Goal: Task Accomplishment & Management: Manage account settings

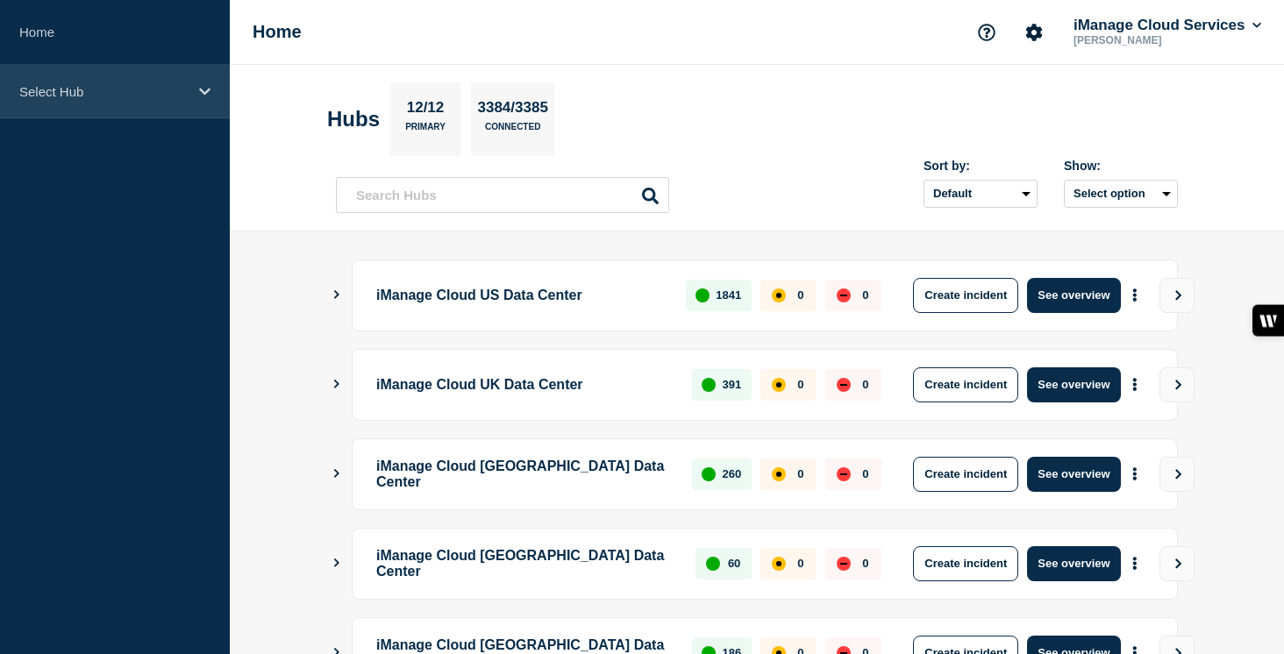
click at [161, 81] on div "Select Hub" at bounding box center [115, 92] width 230 height 54
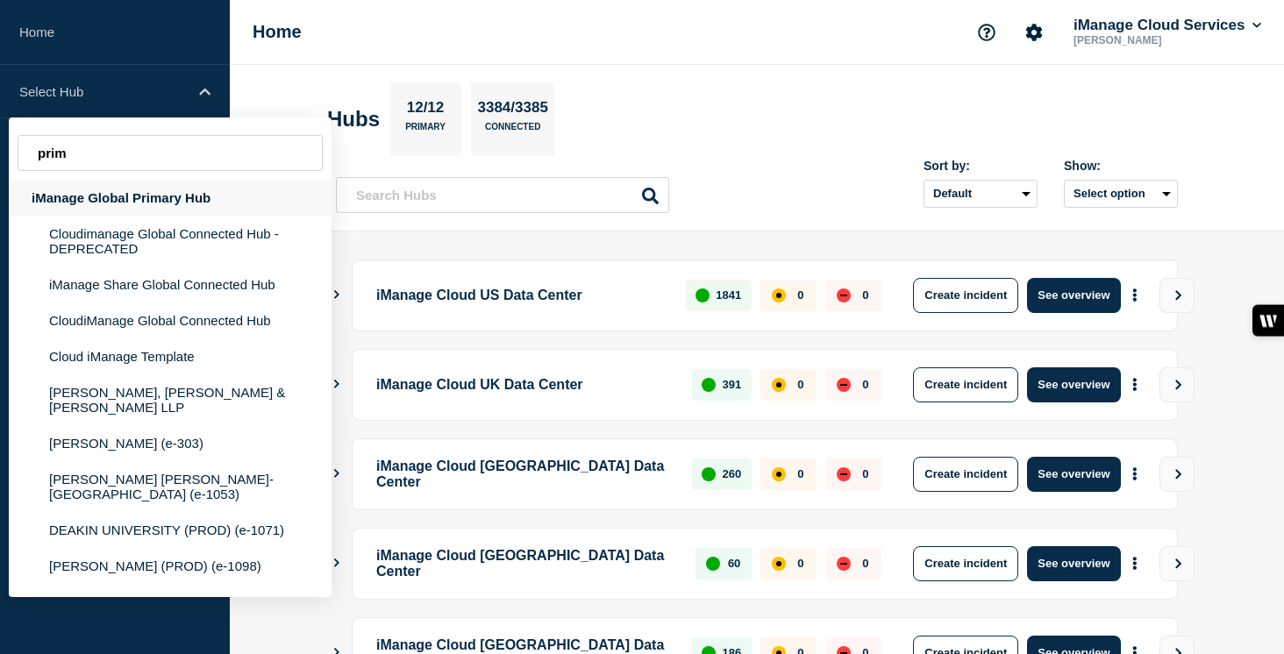
type input "prim"
click at [168, 198] on div "iManage Global Primary Hub" at bounding box center [170, 198] width 323 height 36
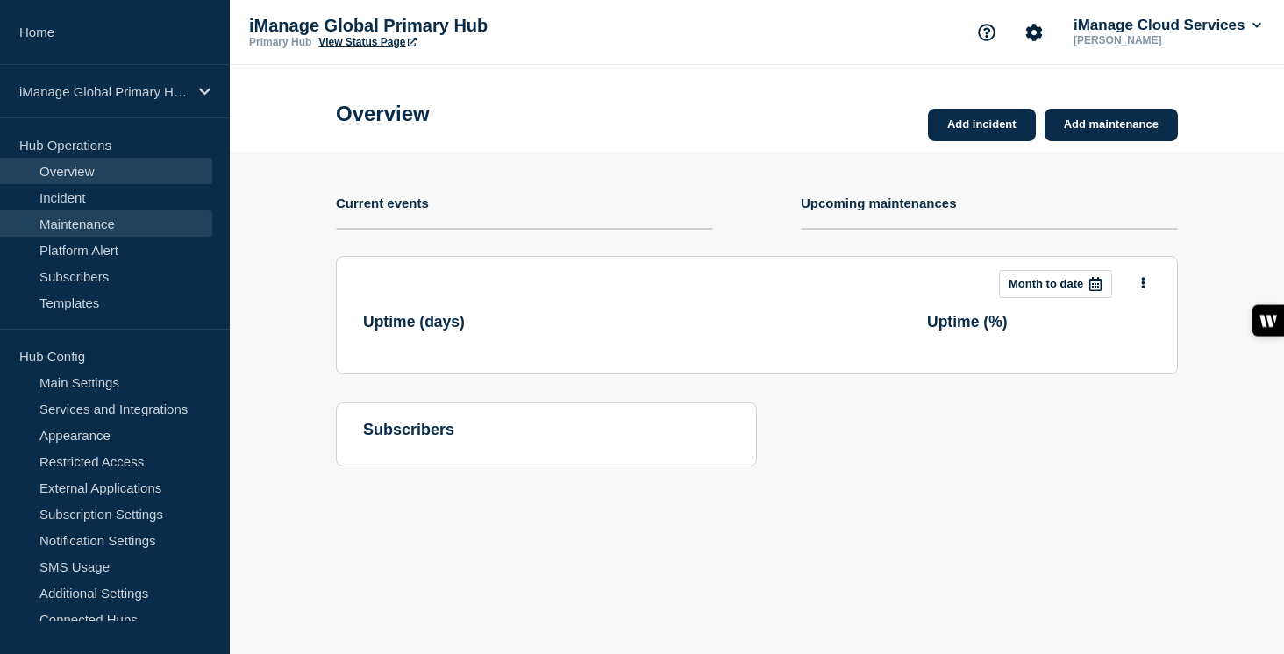
click at [132, 224] on link "Maintenance" at bounding box center [106, 224] width 212 height 26
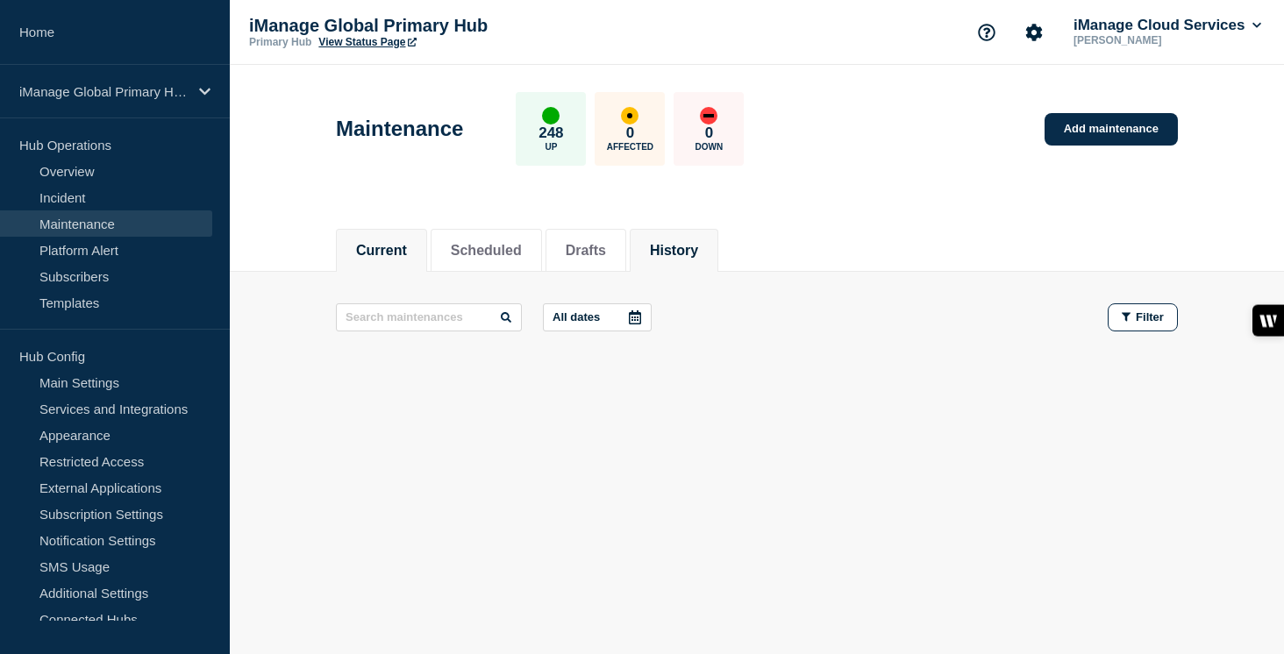
click at [673, 253] on button "History" at bounding box center [674, 251] width 48 height 16
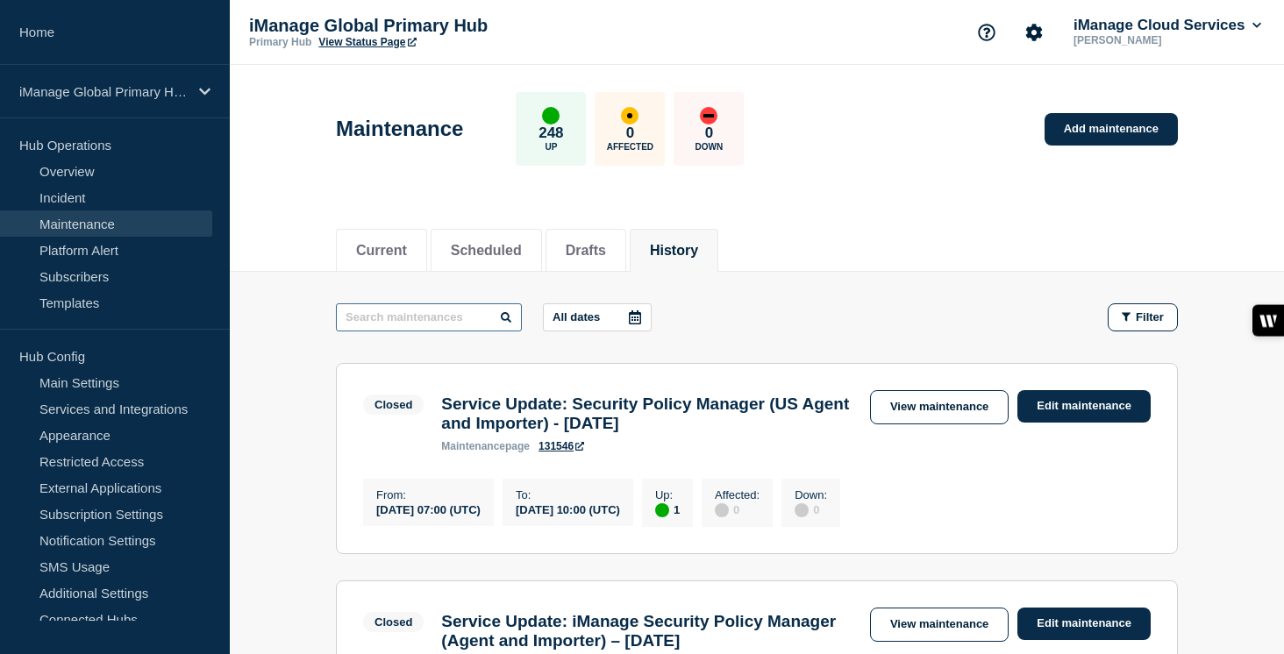
click at [399, 325] on input "text" at bounding box center [429, 318] width 186 height 28
paste input "Security Policy Manager"
type input "Security Policy Manager"
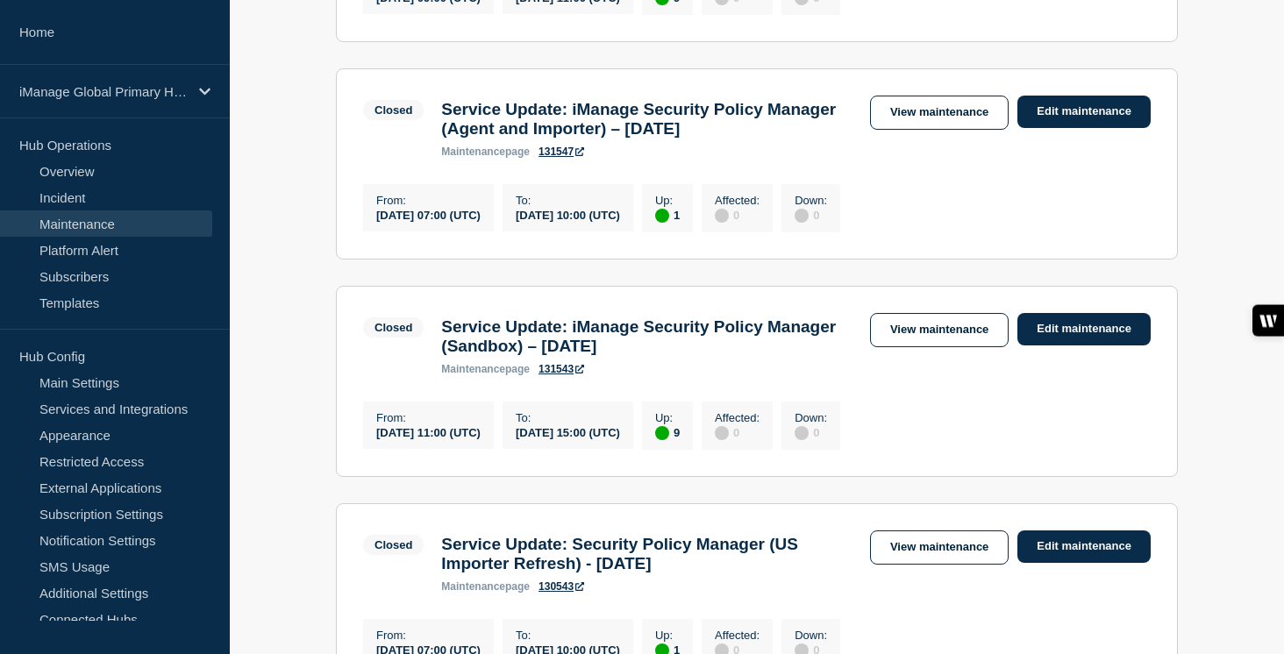
scroll to position [1172, 0]
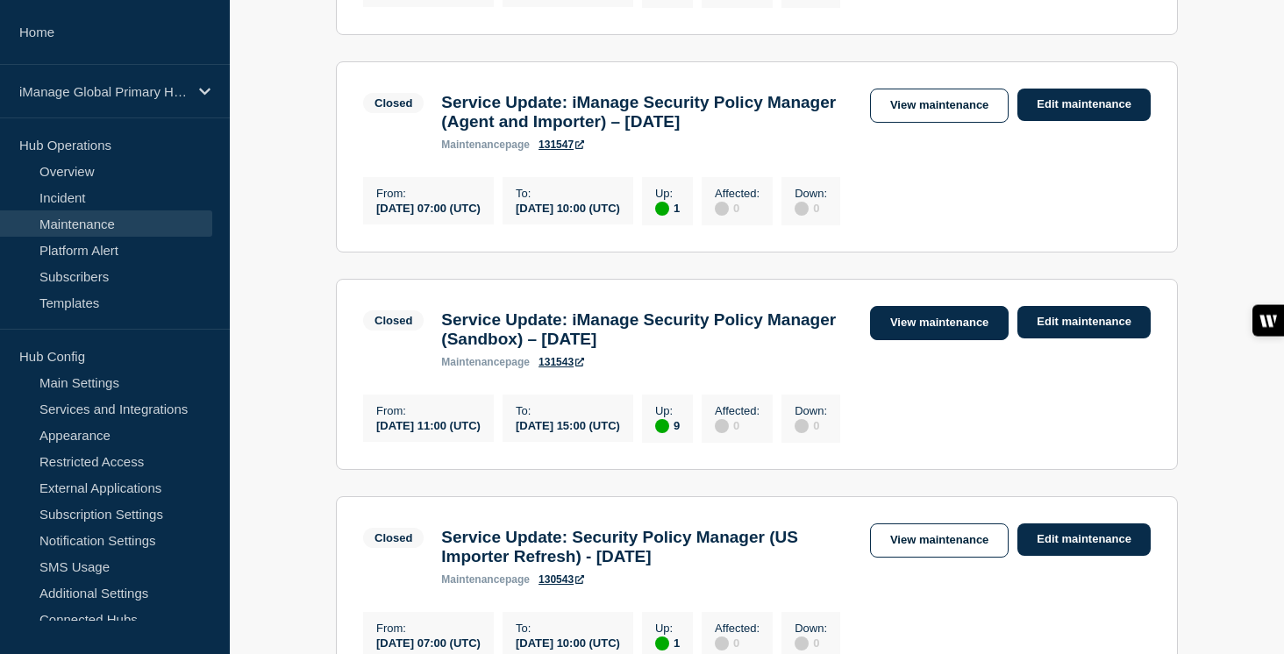
click at [936, 340] on link "View maintenance" at bounding box center [939, 323] width 139 height 34
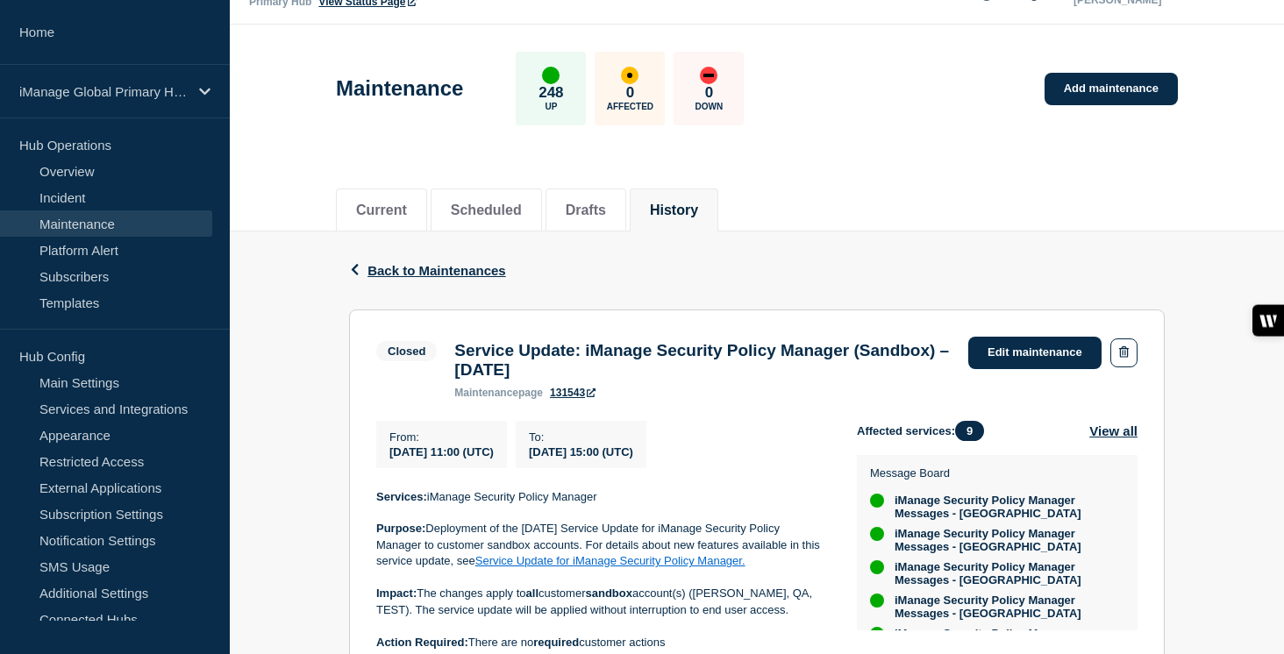
scroll to position [86, 0]
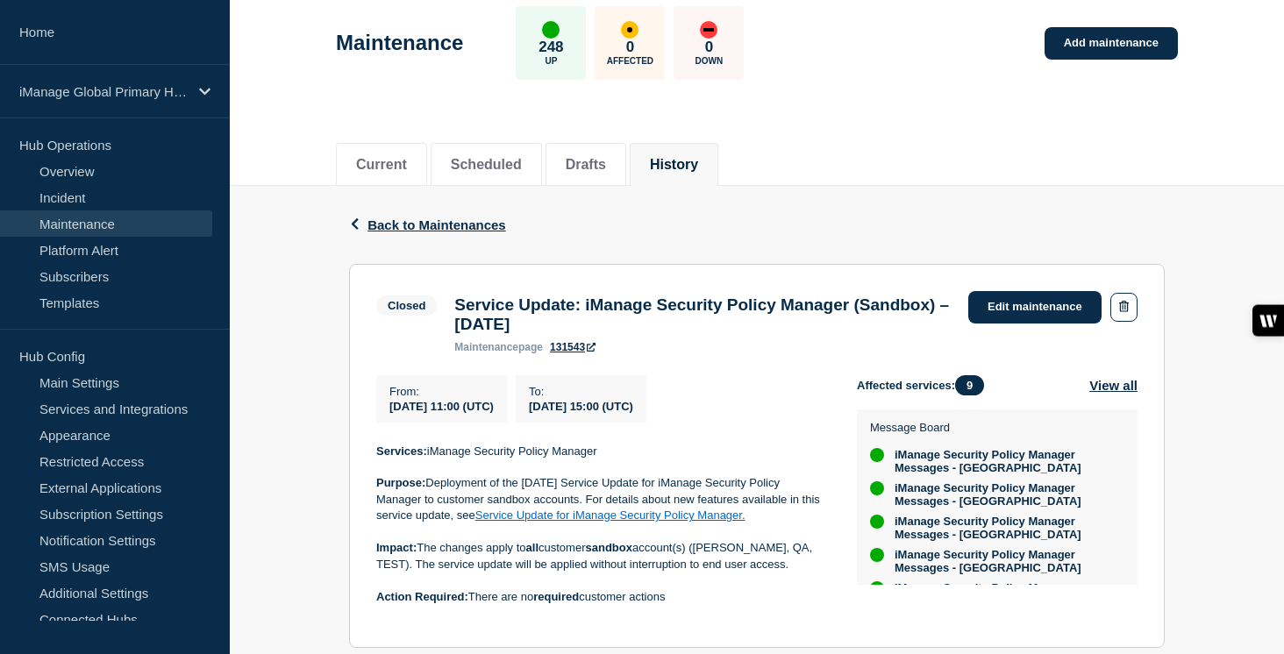
drag, startPoint x: 520, startPoint y: 332, endPoint x: 455, endPoint y: 313, distance: 67.7
click at [455, 313] on h3 "Service Update: iManage Security Policy Manager (Sandbox) – [DATE]" at bounding box center [702, 315] width 497 height 39
copy h3 "Service Update: iManage Security Policy Manager (Sandbox) – [DATE]"
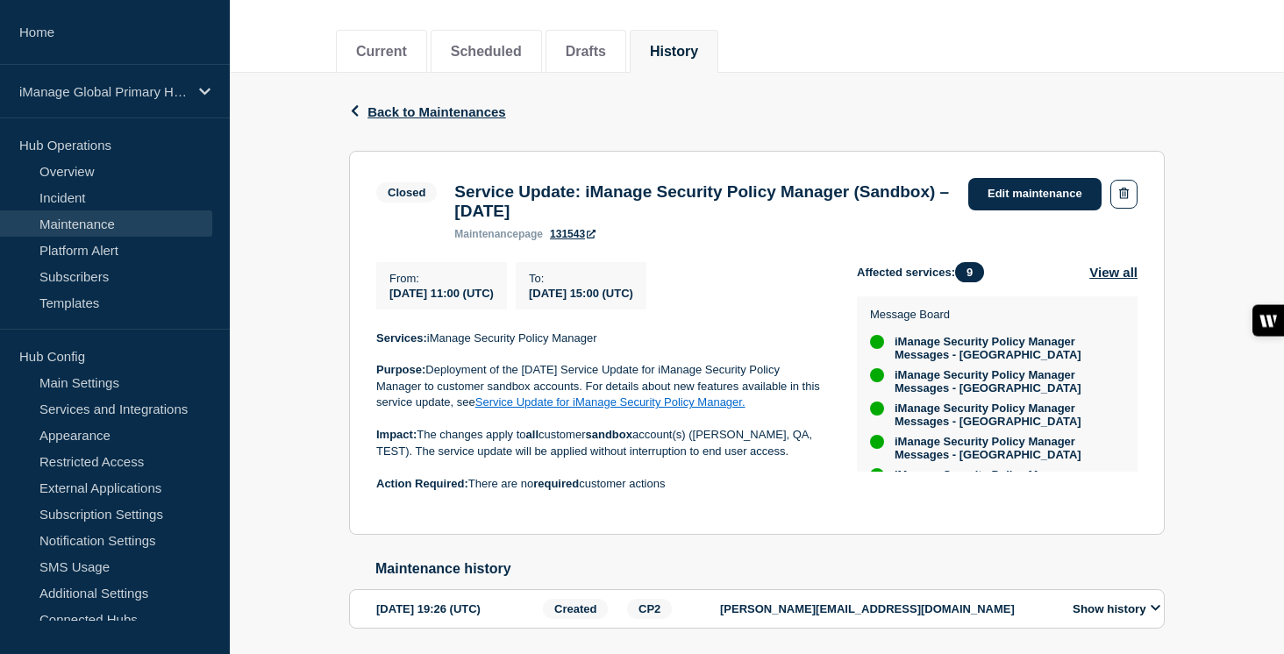
scroll to position [279, 0]
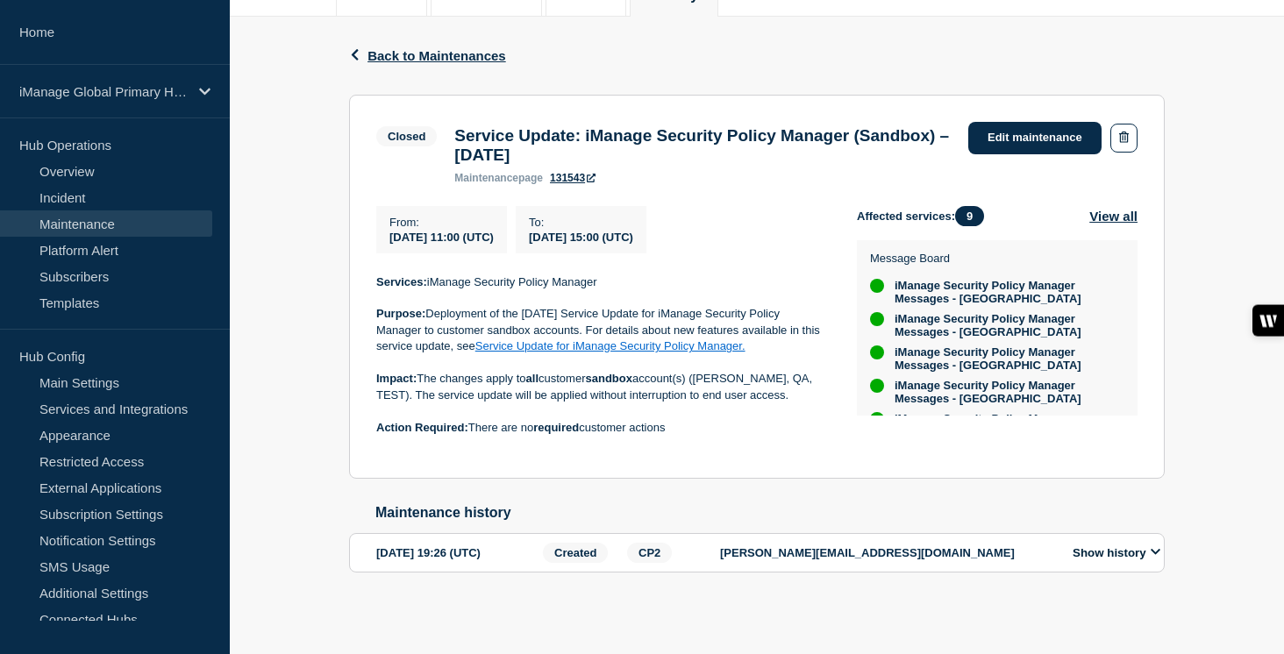
drag, startPoint x: 682, startPoint y: 425, endPoint x: 369, endPoint y: 270, distance: 348.4
click at [369, 270] on section "Closed Service Update: iManage Security Policy Manager (Sandbox) – [DATE] maint…" at bounding box center [757, 287] width 816 height 385
copy div "Services: iManage Security Policy Manager Purpose: Deployment of the [DATE] Ser…"
click at [439, 48] on span "Back to Maintenances" at bounding box center [437, 55] width 139 height 15
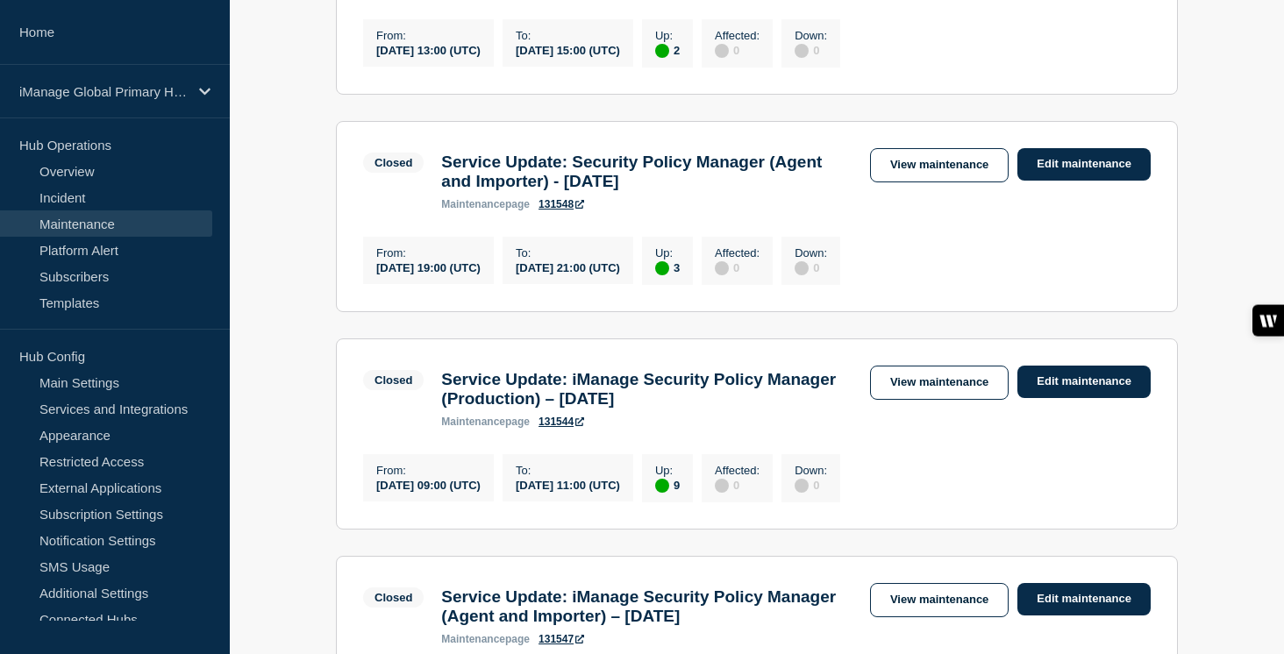
scroll to position [742, 0]
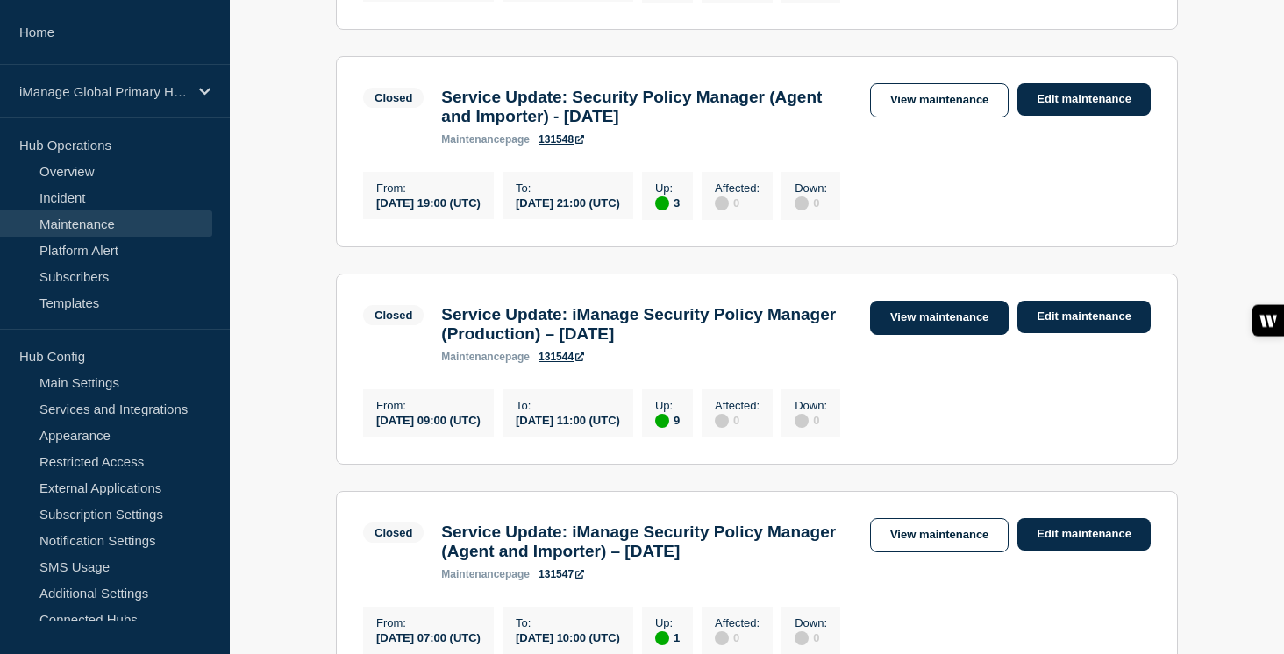
click at [950, 335] on link "View maintenance" at bounding box center [939, 318] width 139 height 34
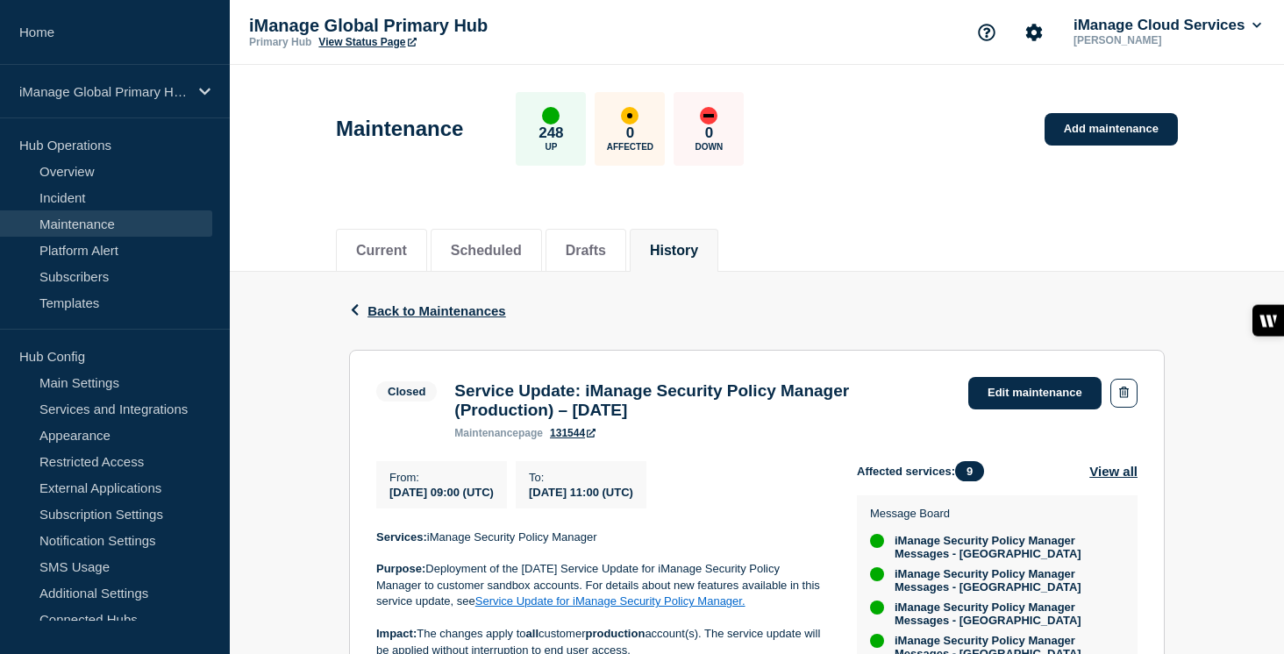
drag, startPoint x: 583, startPoint y: 414, endPoint x: 449, endPoint y: 389, distance: 136.6
click at [449, 389] on div "Service Update: iManage Security Policy Manager (Production) – [DATE] maintenan…" at bounding box center [703, 411] width 514 height 58
copy h3 "Service Update: iManage Security Policy Manager (Production) – [DATE]"
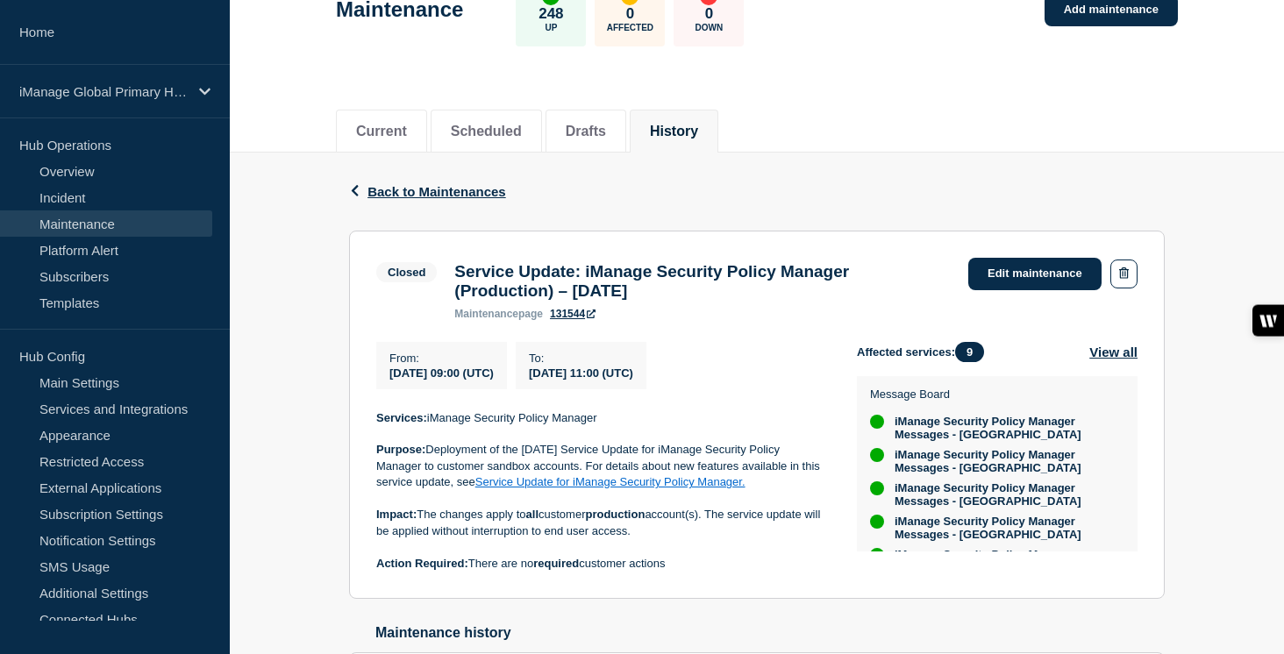
scroll to position [262, 0]
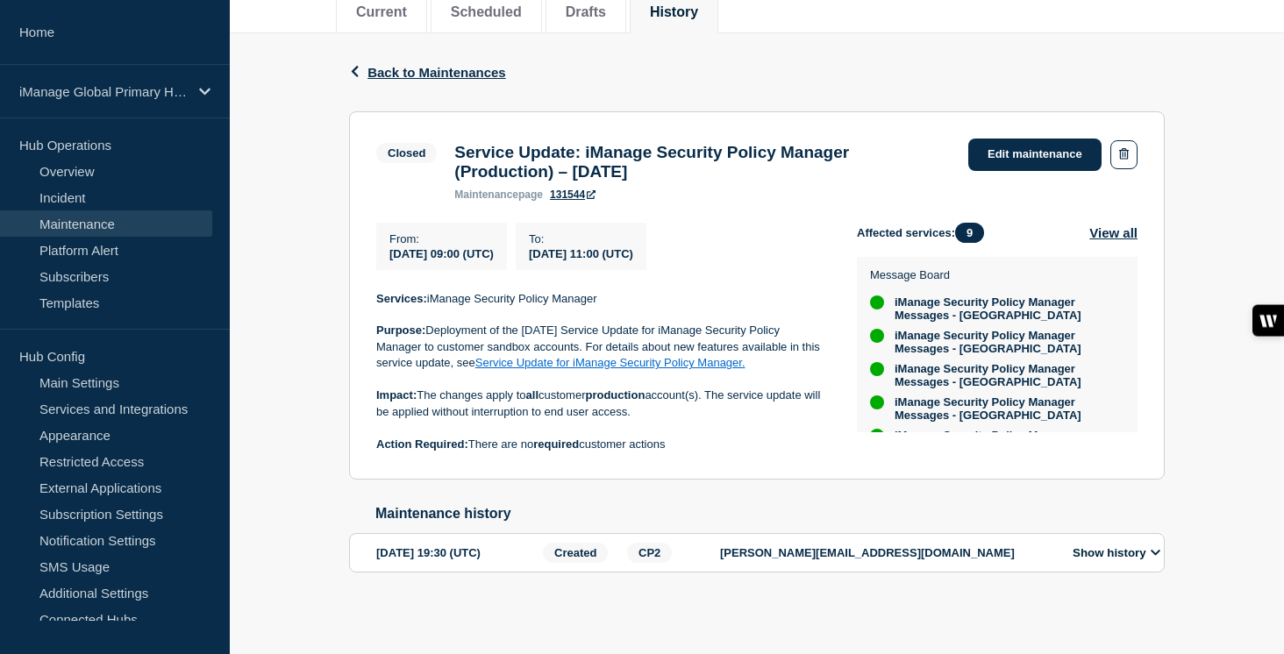
drag, startPoint x: 688, startPoint y: 433, endPoint x: 375, endPoint y: 297, distance: 341.8
click at [375, 297] on section "Closed Service Update: iManage Security Policy Manager (Production) – [DATE] ma…" at bounding box center [757, 295] width 816 height 369
copy div "Services: iManage Security Policy Manager Purpose: Deployment of the [DATE] Ser…"
click at [393, 65] on span "Back to Maintenances" at bounding box center [437, 72] width 139 height 15
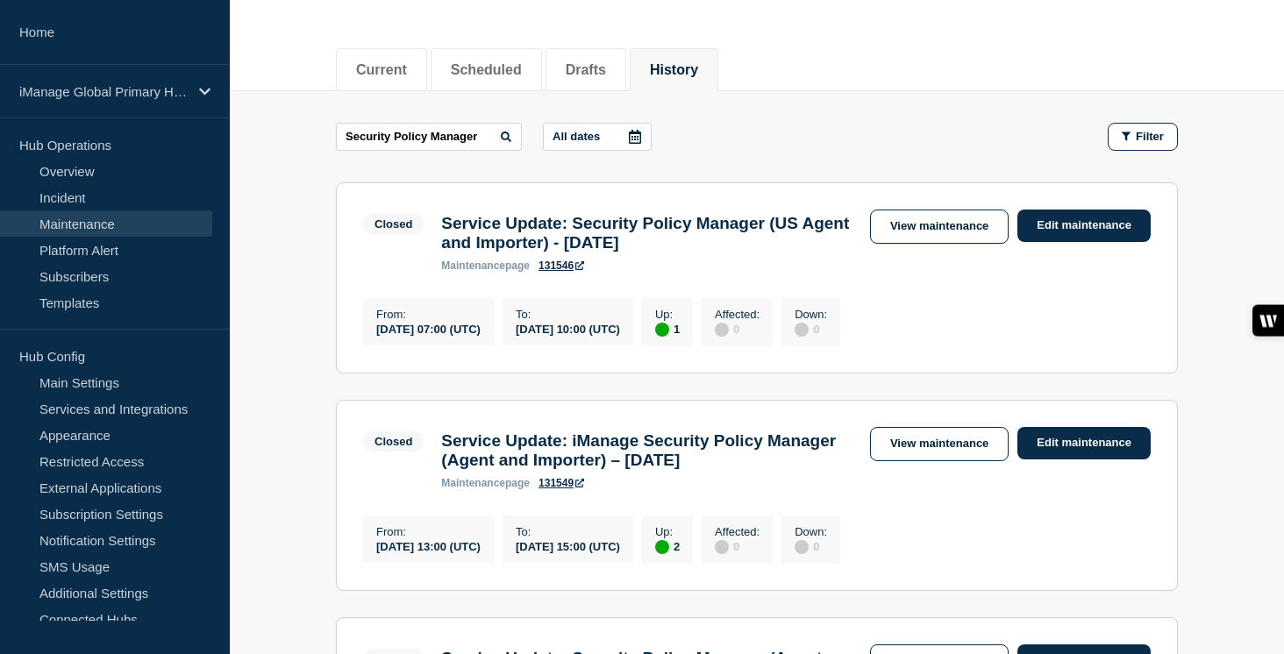
scroll to position [175, 0]
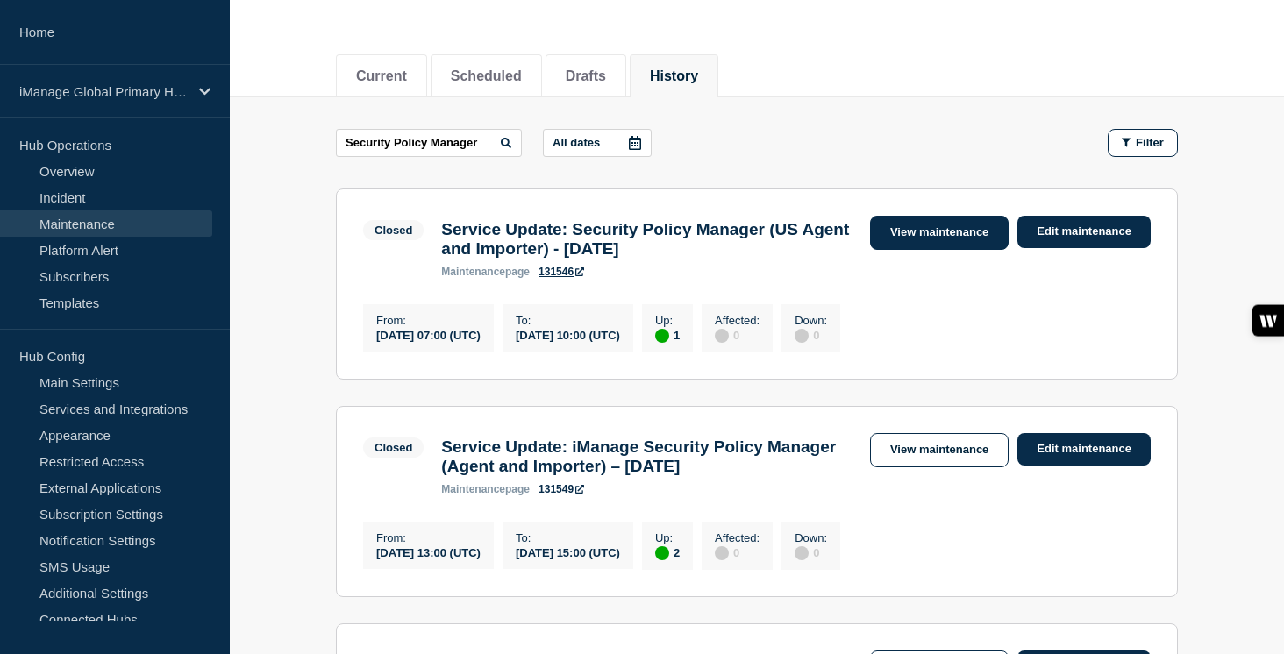
click at [940, 231] on link "View maintenance" at bounding box center [939, 233] width 139 height 34
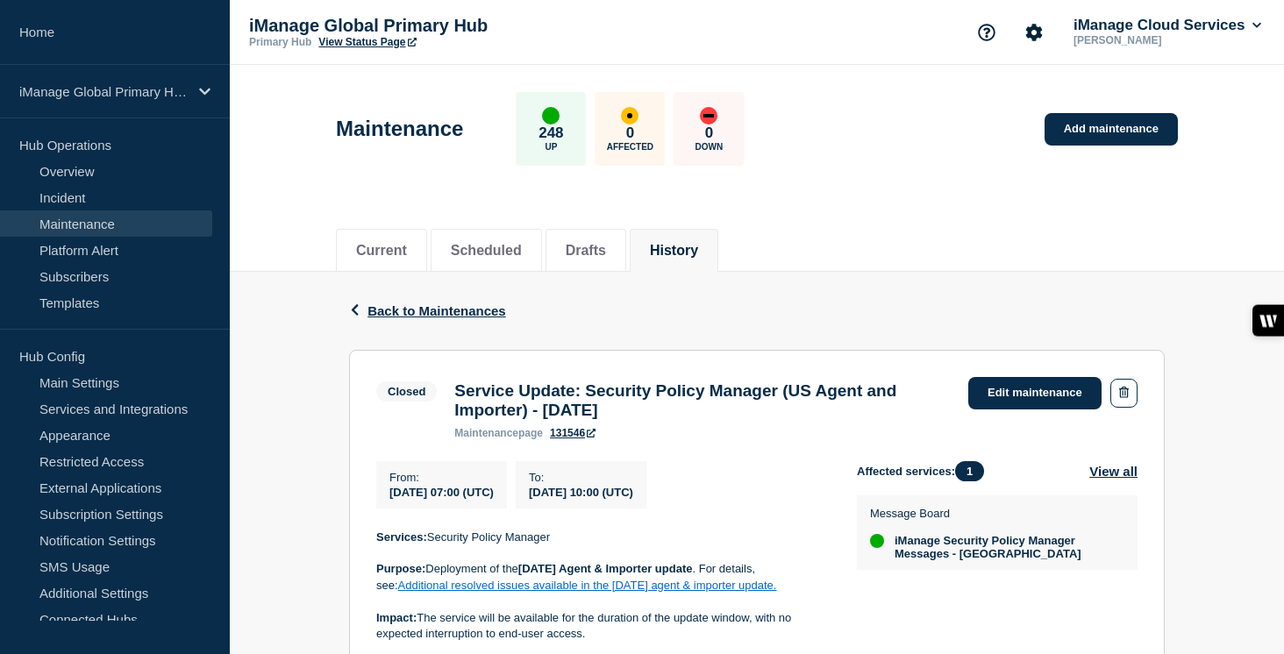
drag, startPoint x: 666, startPoint y: 421, endPoint x: 454, endPoint y: 404, distance: 213.0
click at [454, 404] on h3 "Service Update: Security Policy Manager (US Agent and Importer) - [DATE]" at bounding box center [702, 401] width 497 height 39
copy h3 "Service Update: Security Policy Manager (US Agent and Importer) - [DATE]"
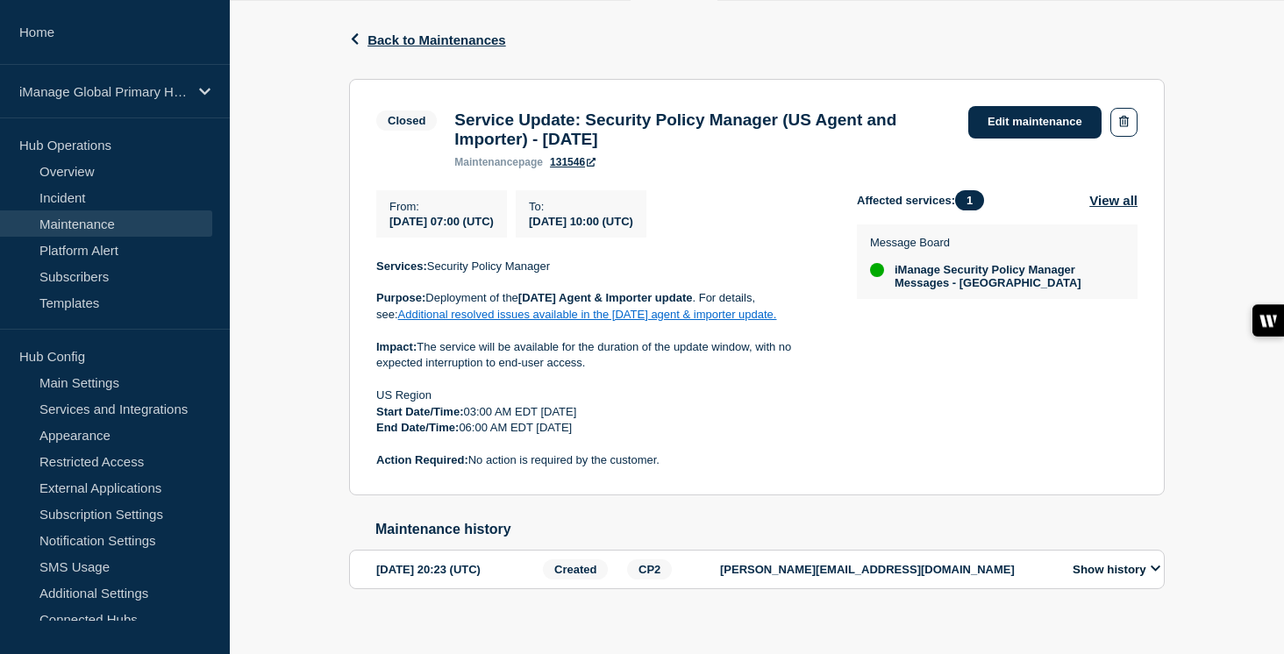
scroll to position [311, 0]
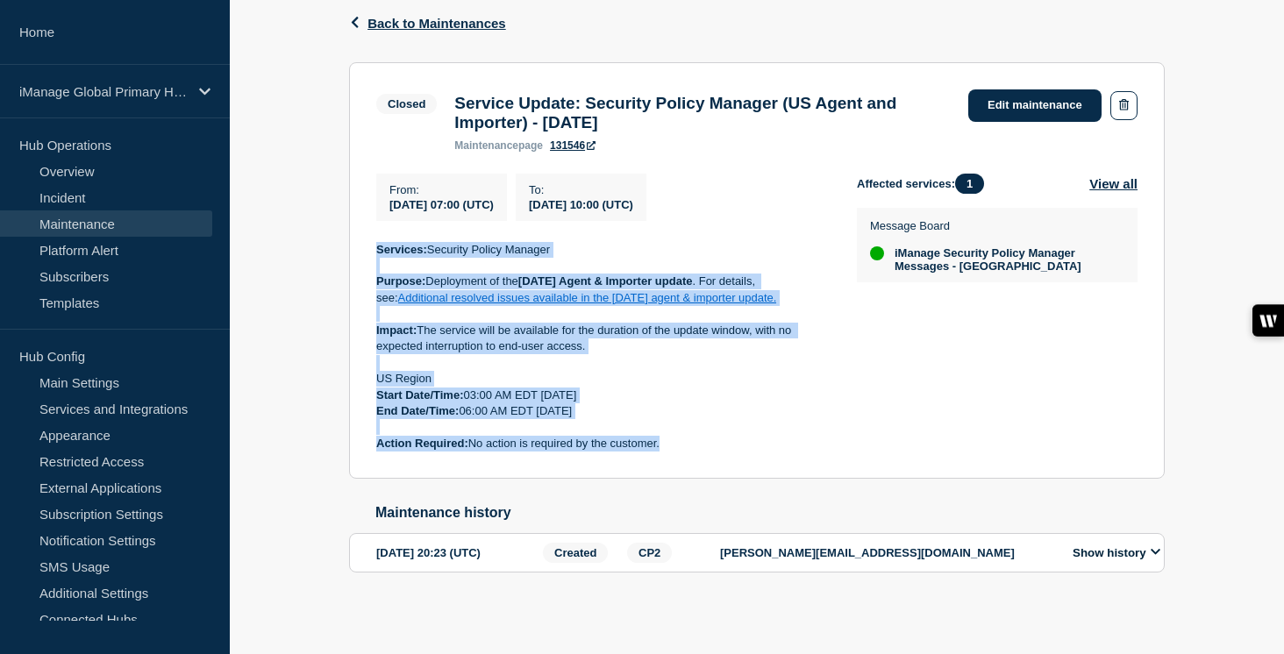
drag, startPoint x: 587, startPoint y: 440, endPoint x: 374, endPoint y: 247, distance: 287.6
click at [374, 247] on section "Closed Service Update: Security Policy Manager (US Agent and Importer) - [DATE]…" at bounding box center [757, 271] width 816 height 418
copy div "Services: Security Policy Manager Purpose: Deployment of the [DATE] Agent & Imp…"
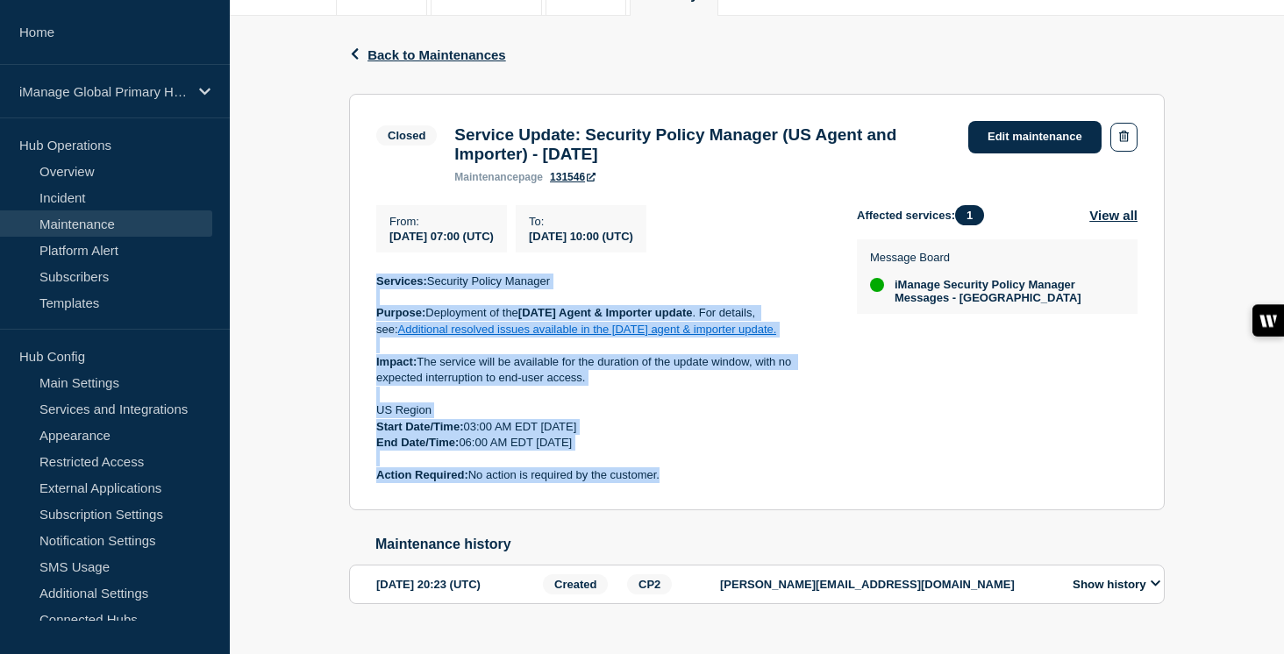
scroll to position [237, 0]
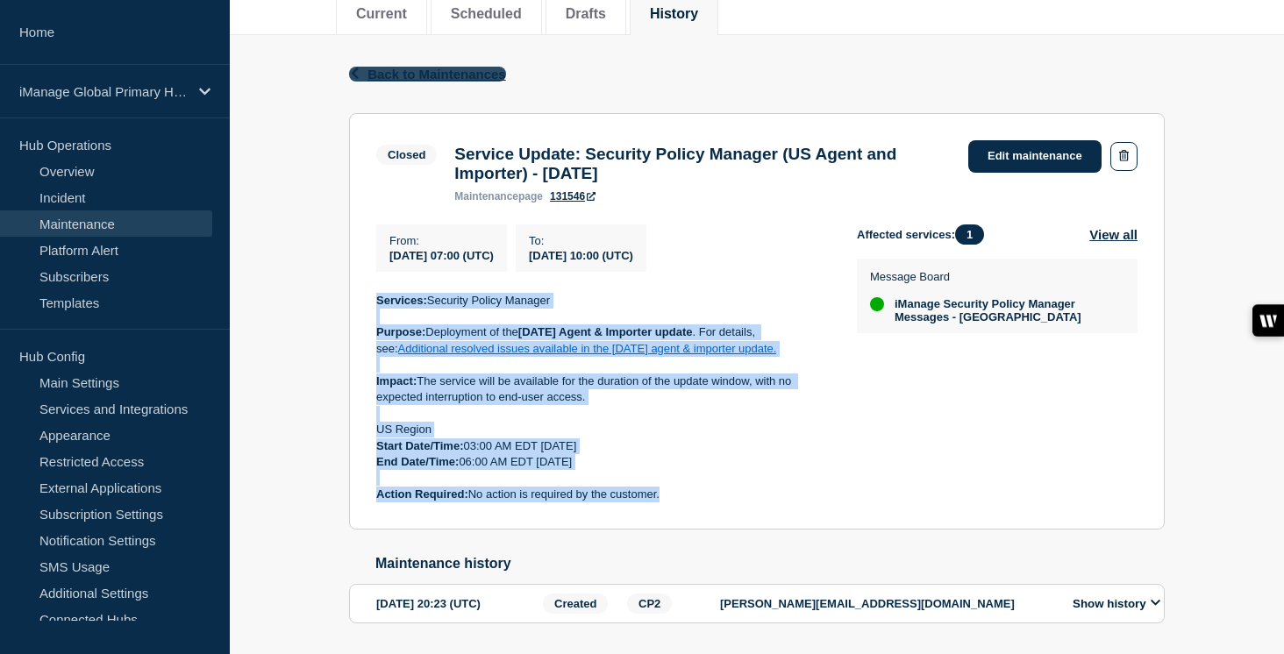
click at [449, 77] on span "Back to Maintenances" at bounding box center [437, 74] width 139 height 15
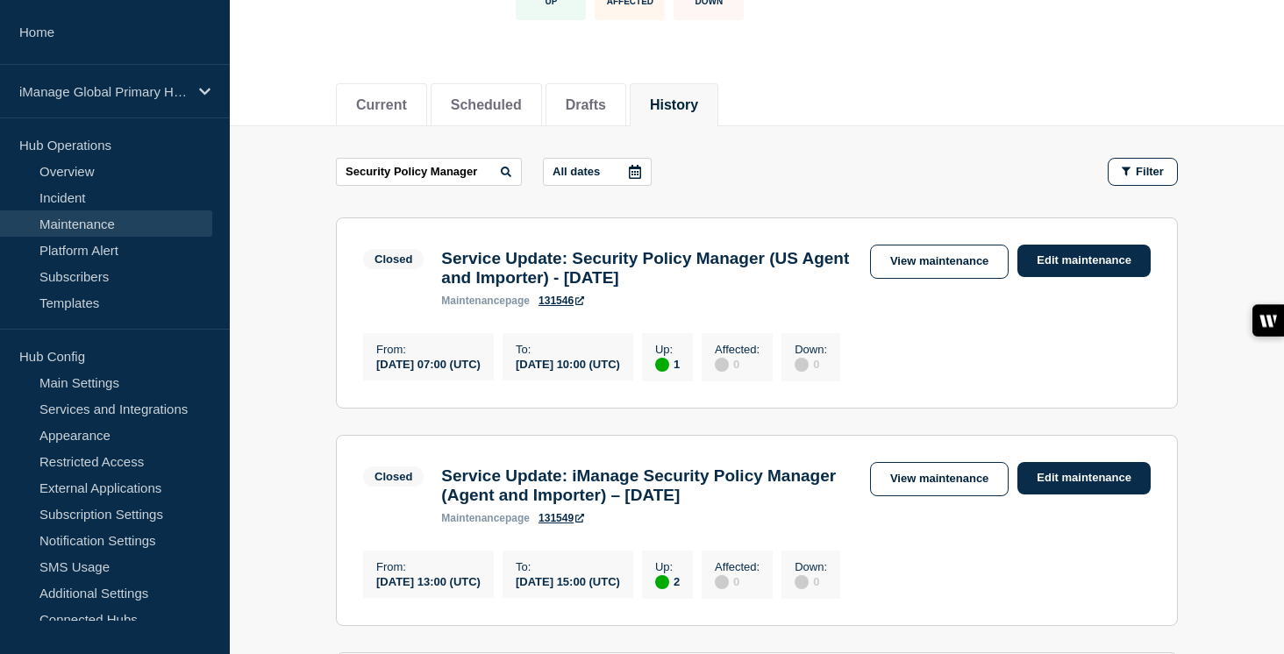
scroll to position [146, 0]
click at [919, 261] on link "View maintenance" at bounding box center [939, 261] width 139 height 34
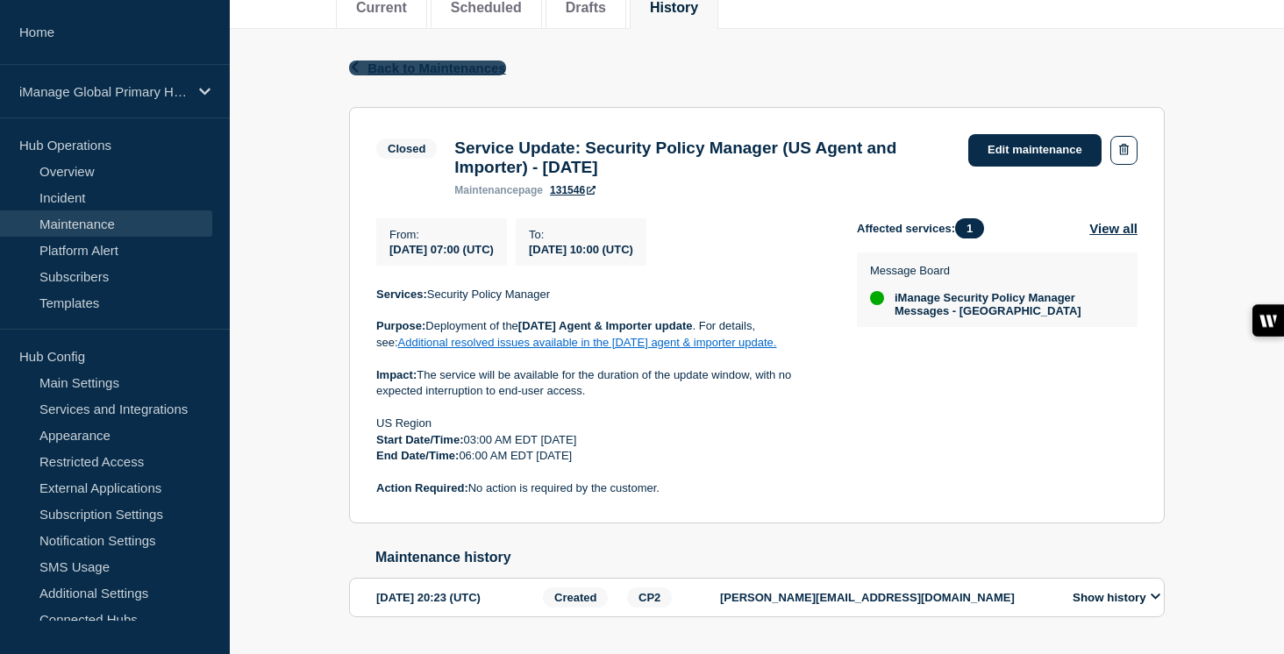
scroll to position [239, 0]
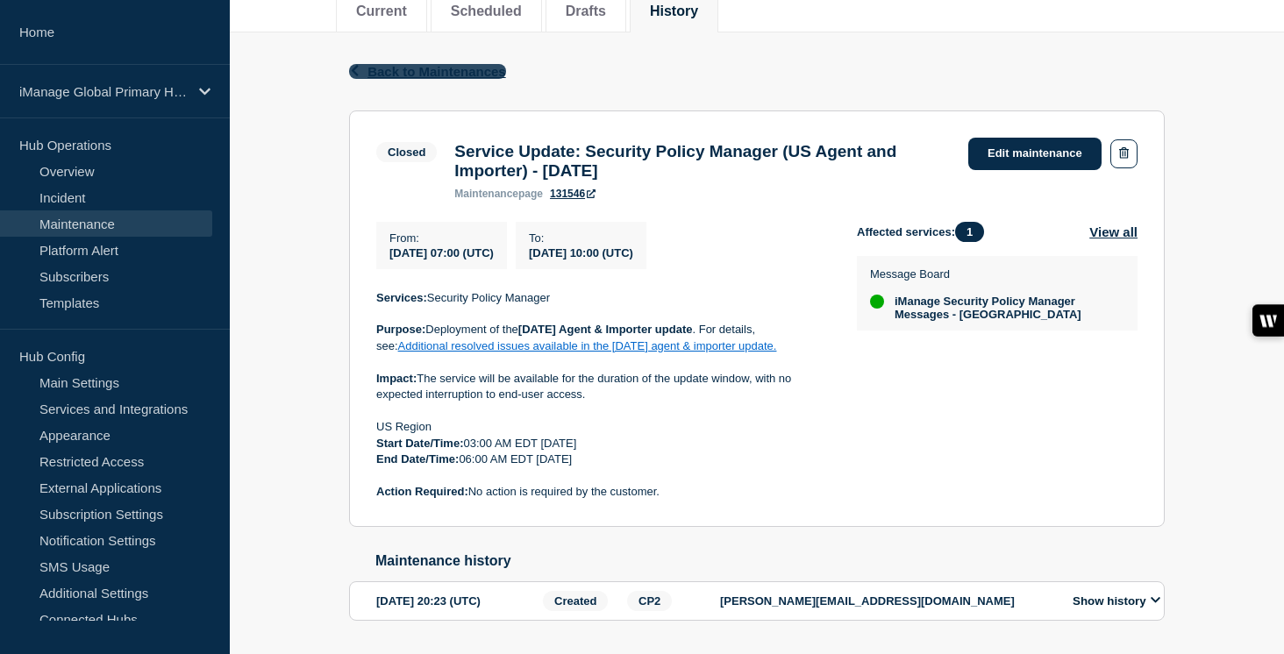
click at [463, 70] on span "Back to Maintenances" at bounding box center [437, 71] width 139 height 15
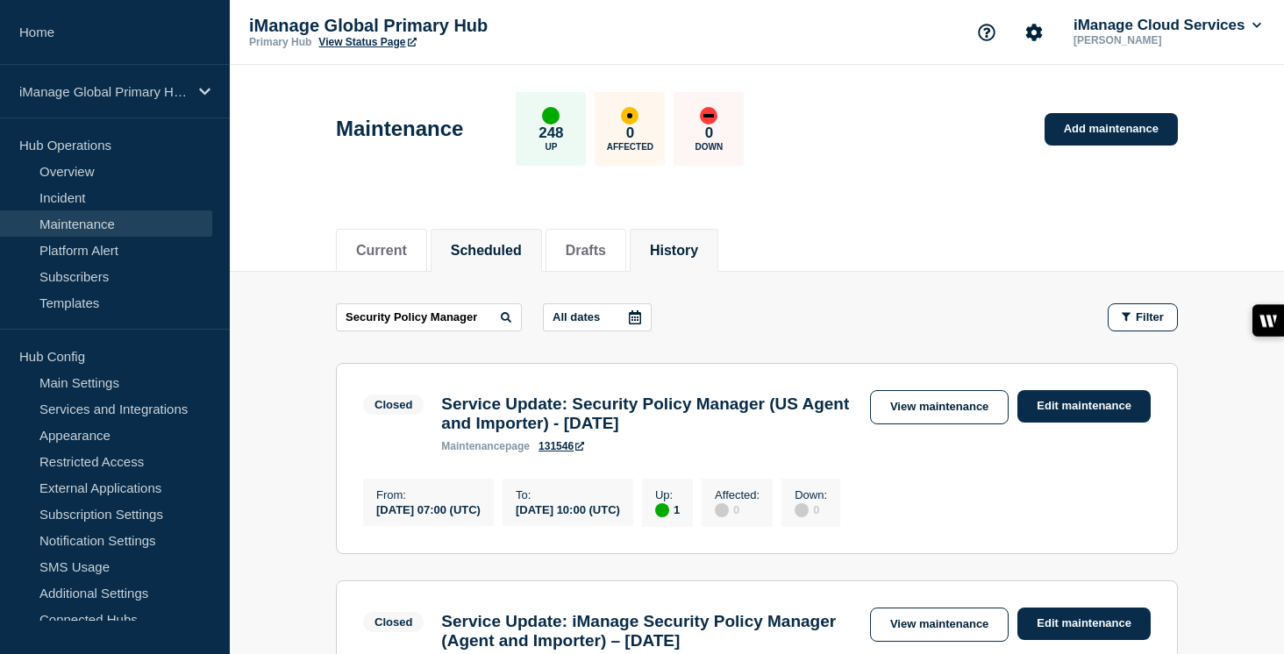
click at [486, 247] on button "Scheduled" at bounding box center [486, 251] width 71 height 16
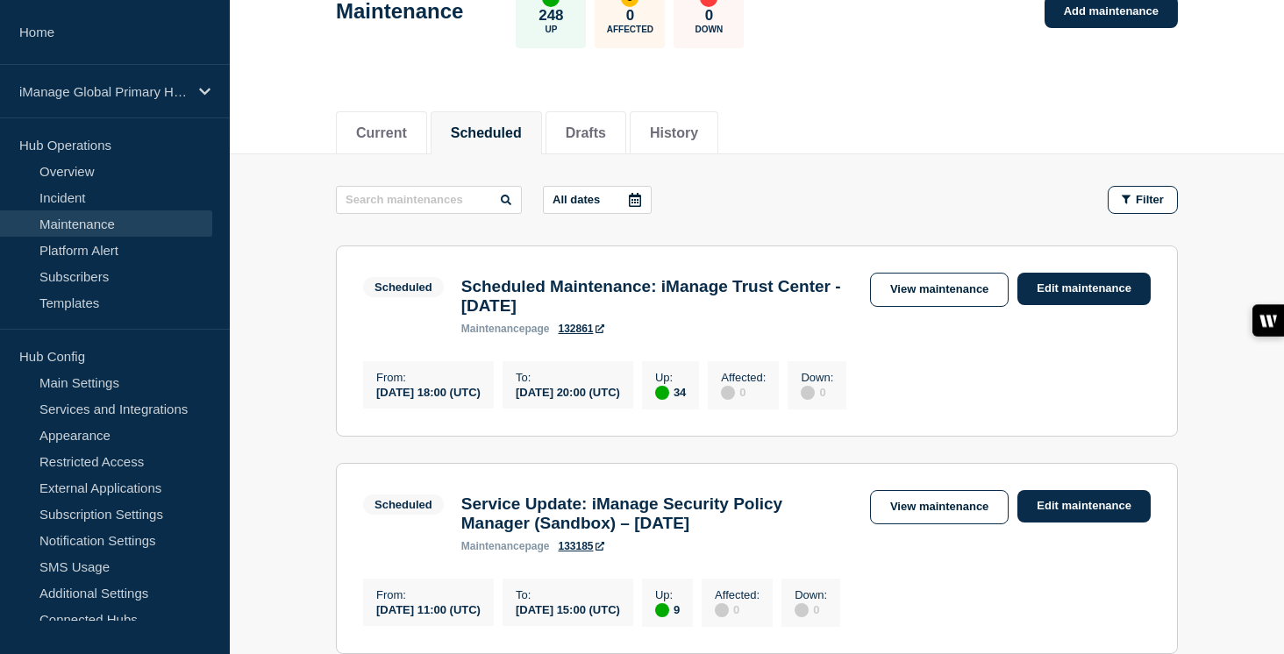
scroll to position [114, 0]
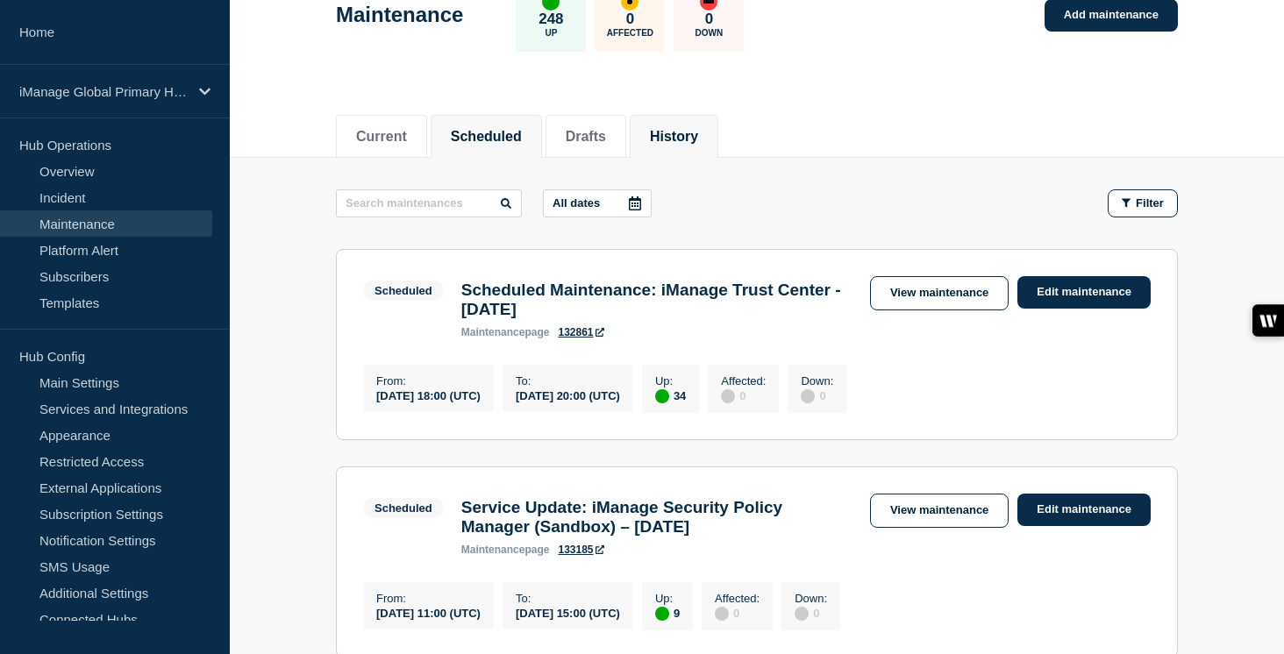
click at [678, 139] on button "History" at bounding box center [674, 137] width 48 height 16
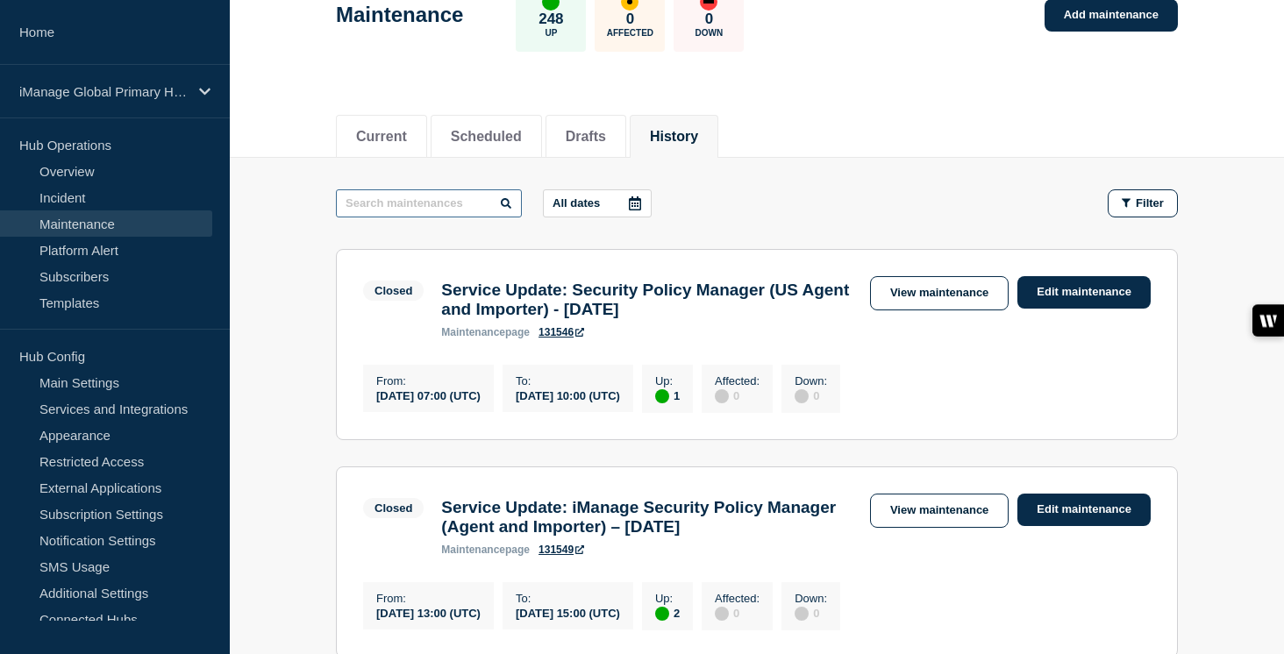
click at [404, 204] on input "text" at bounding box center [429, 203] width 186 height 28
paste input "Security Policy Manage"
type input "Security Policy Manage"
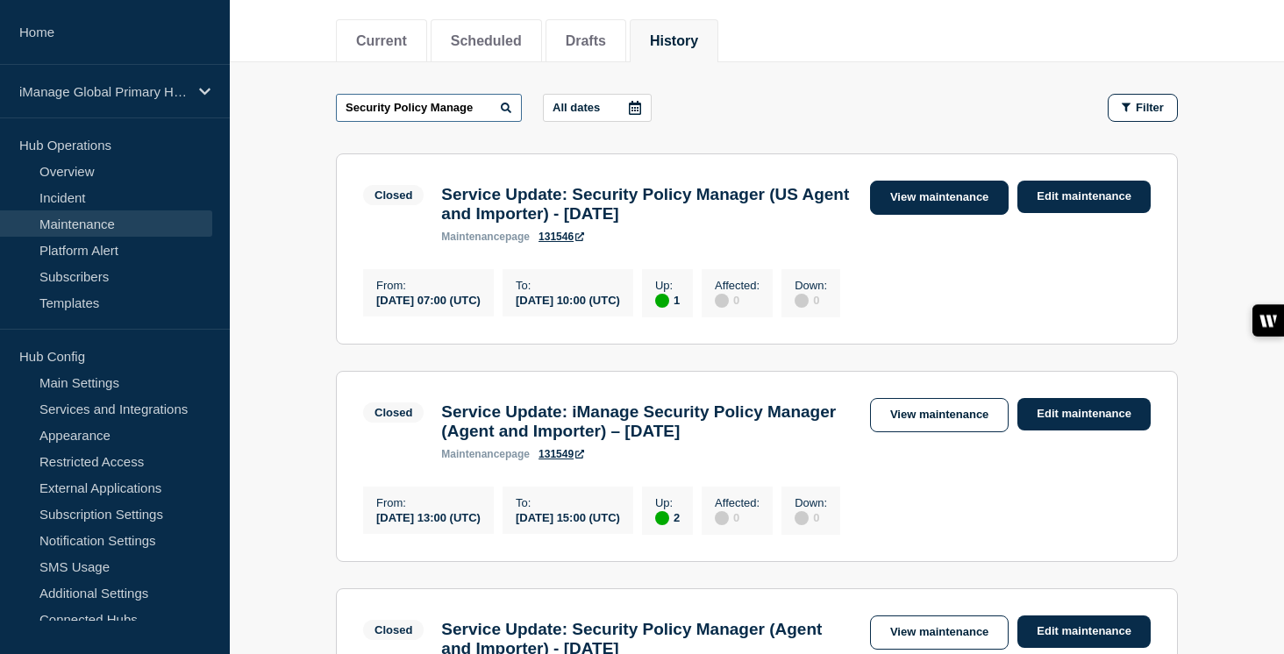
scroll to position [217, 0]
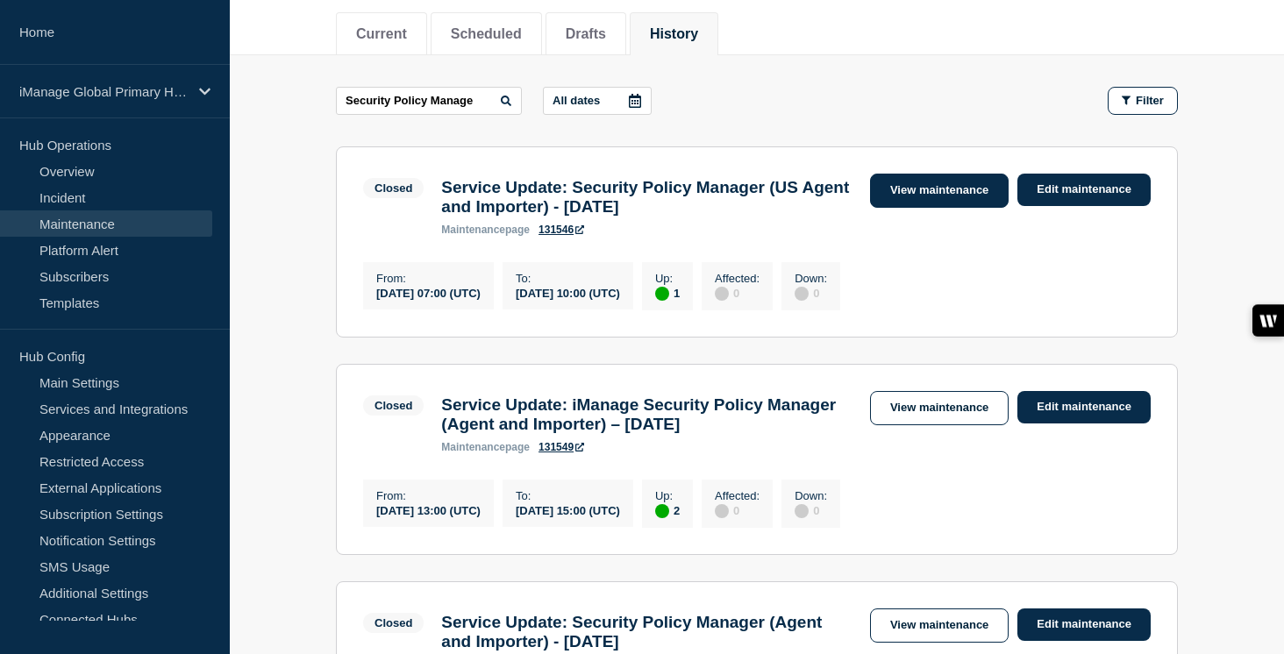
click at [951, 194] on link "View maintenance" at bounding box center [939, 191] width 139 height 34
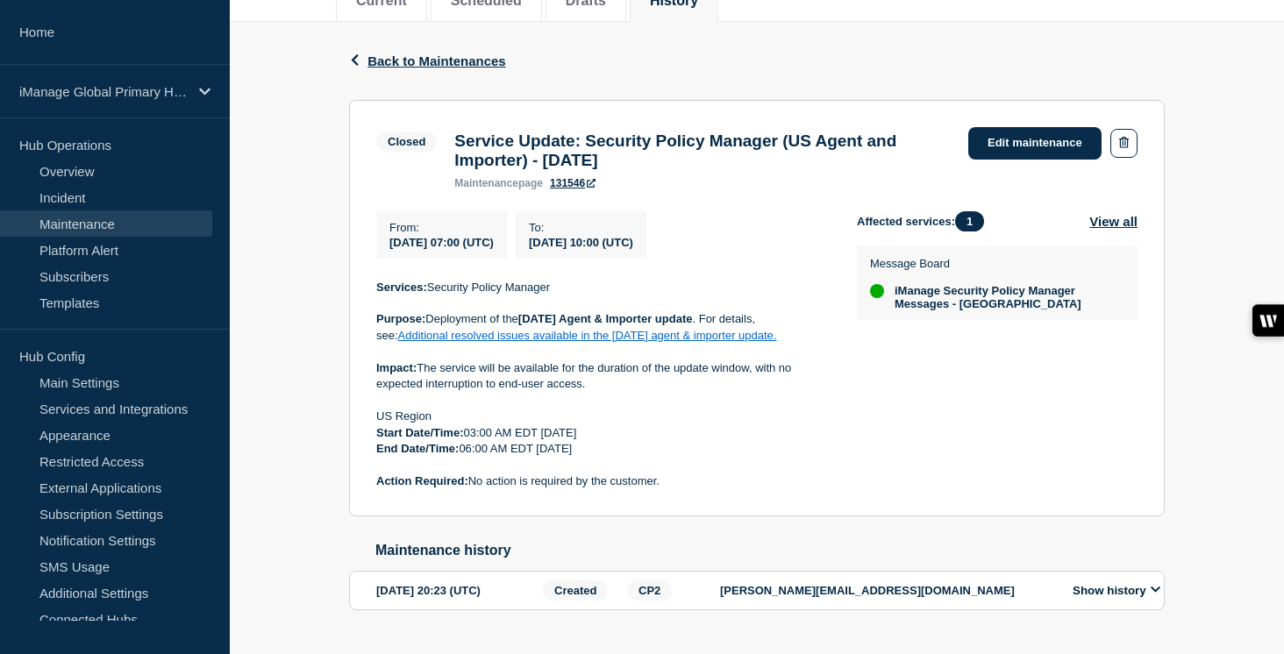
scroll to position [236, 0]
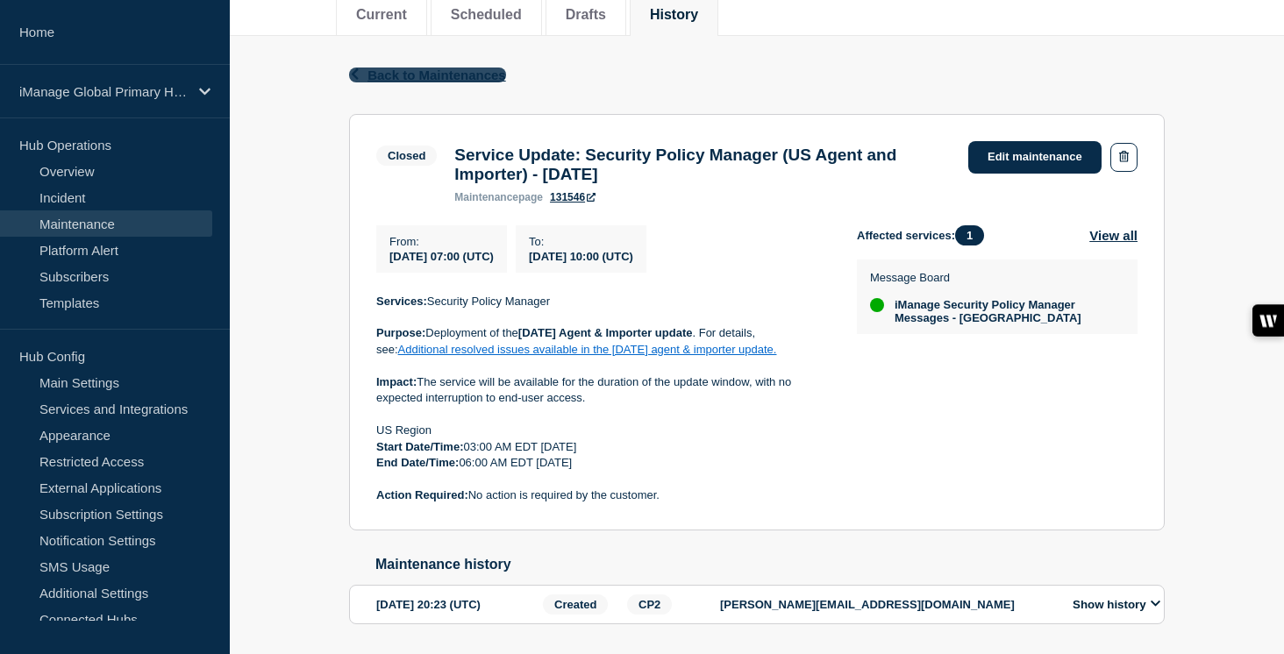
click at [478, 76] on span "Back to Maintenances" at bounding box center [437, 75] width 139 height 15
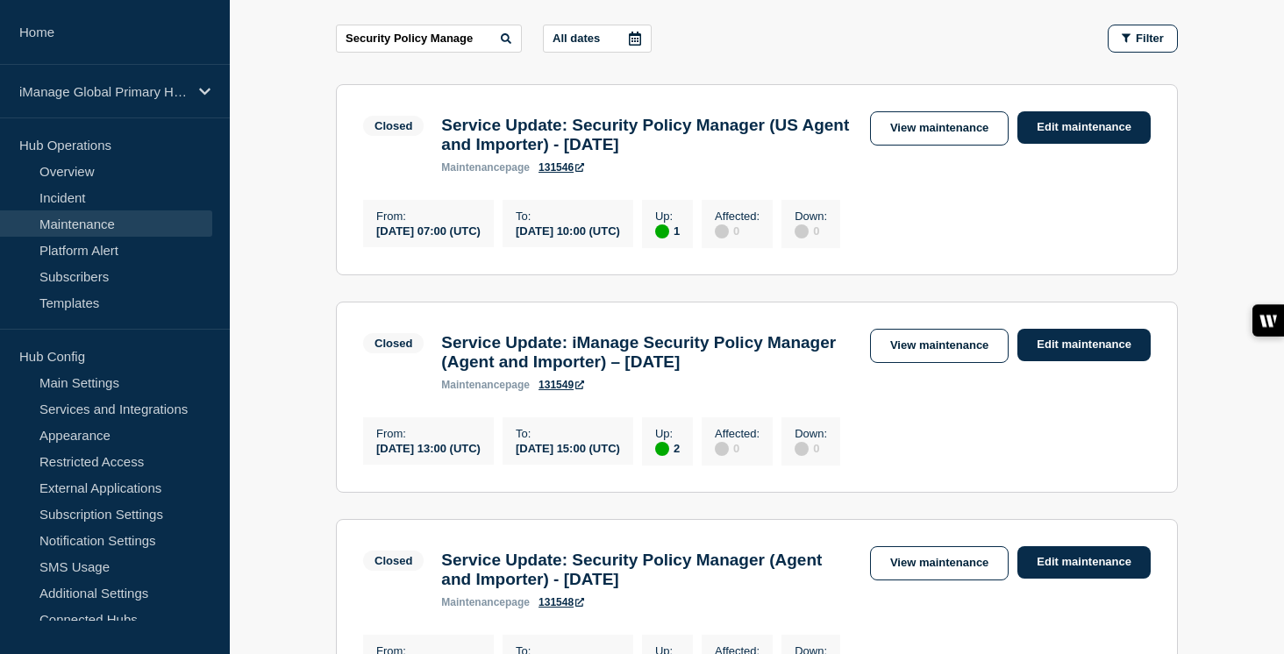
scroll to position [280, 0]
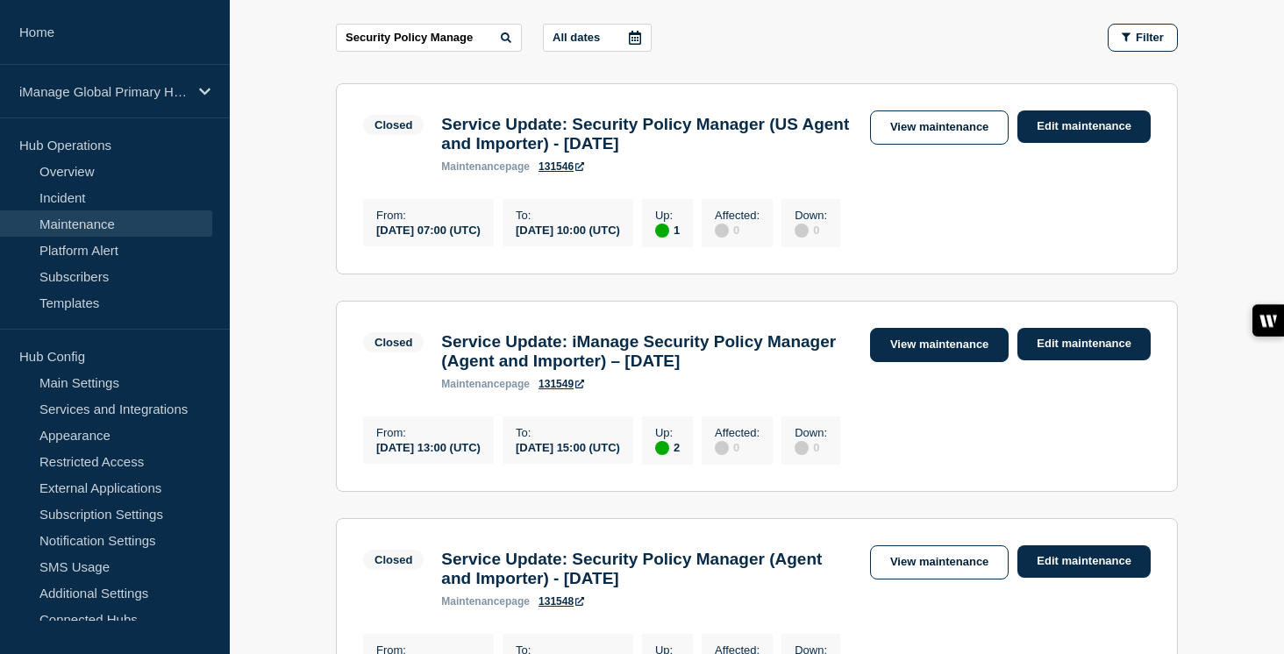
click at [944, 362] on link "View maintenance" at bounding box center [939, 345] width 139 height 34
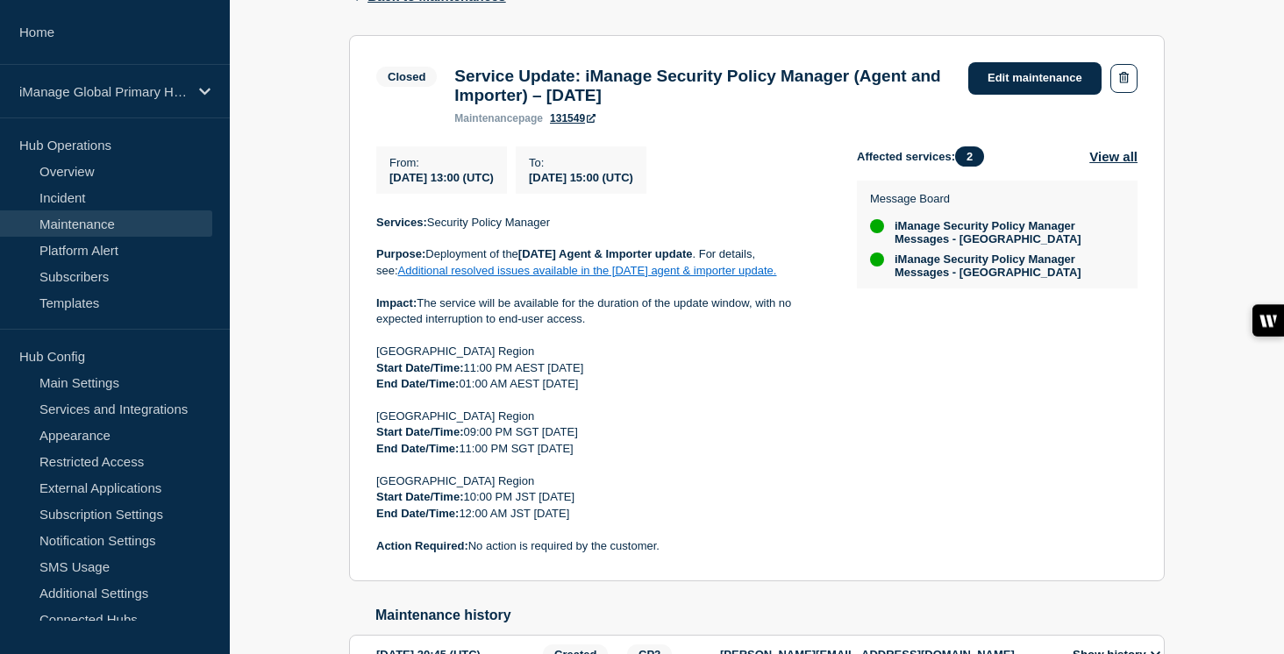
scroll to position [317, 0]
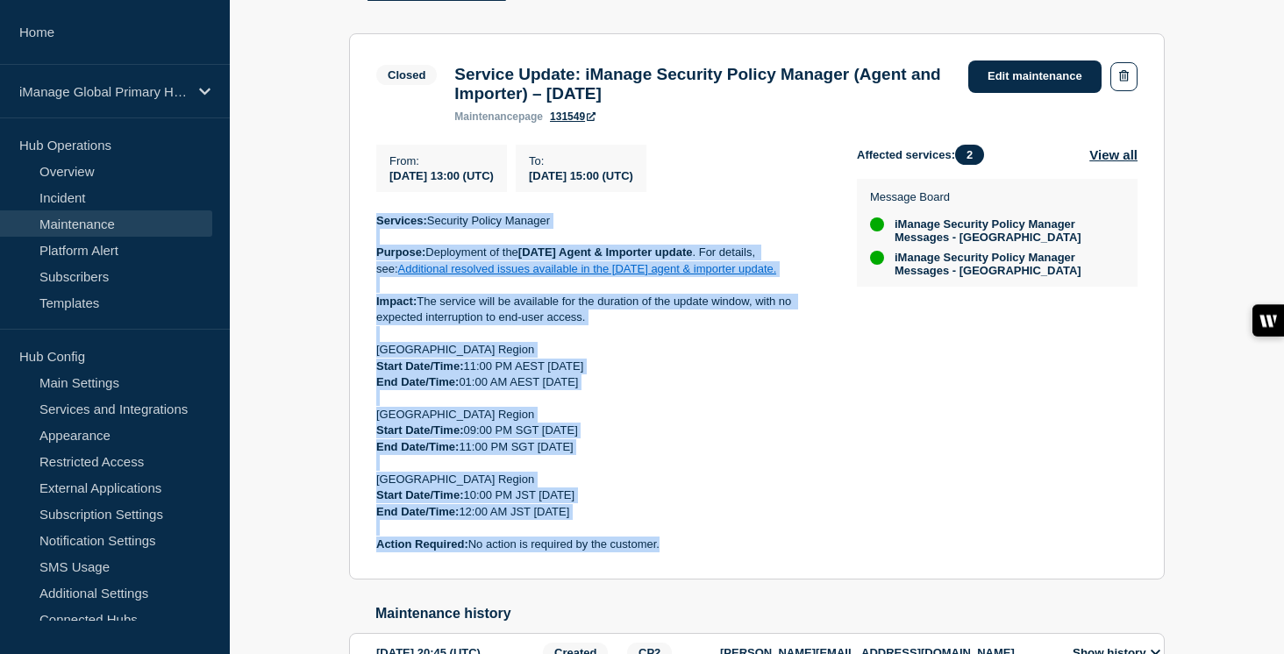
drag, startPoint x: 667, startPoint y: 565, endPoint x: 366, endPoint y: 245, distance: 439.4
click at [366, 245] on section "Closed Service Update: iManage Security Policy Manager (Agent and Importer) – […" at bounding box center [757, 306] width 816 height 547
copy div "Services: Security Policy Manager Purpose: Deployment of the [DATE] Agent & Imp…"
drag, startPoint x: 623, startPoint y: 103, endPoint x: 453, endPoint y: 82, distance: 171.5
click at [454, 82] on h3 "Service Update: iManage Security Policy Manager (Agent and Importer) – [DATE]" at bounding box center [702, 84] width 497 height 39
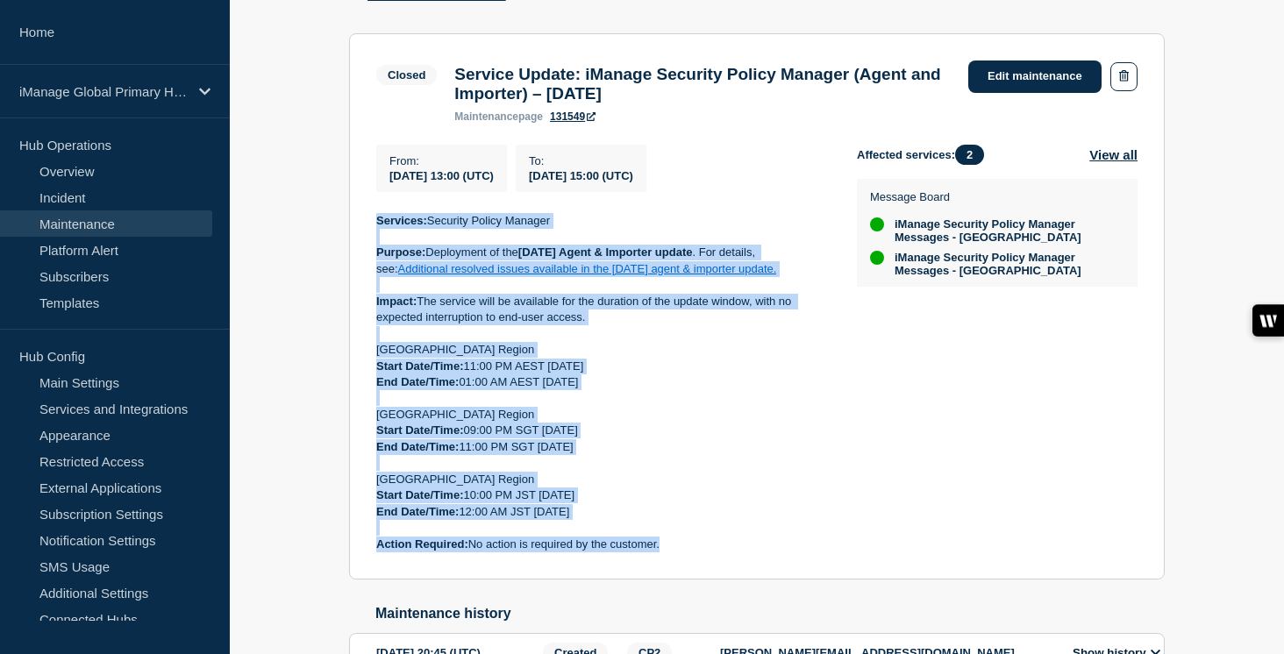
copy h3 "Service Update: iManage Security Policy Manager (Agent and Importer) – [DATE]"
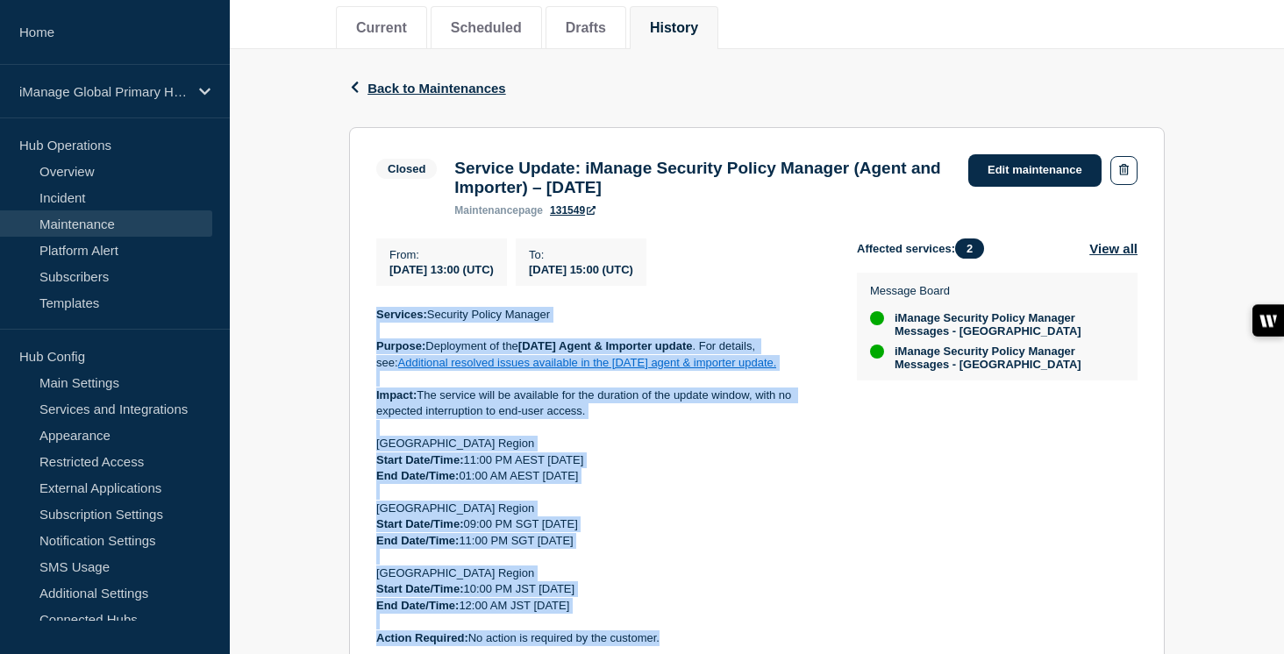
scroll to position [167, 0]
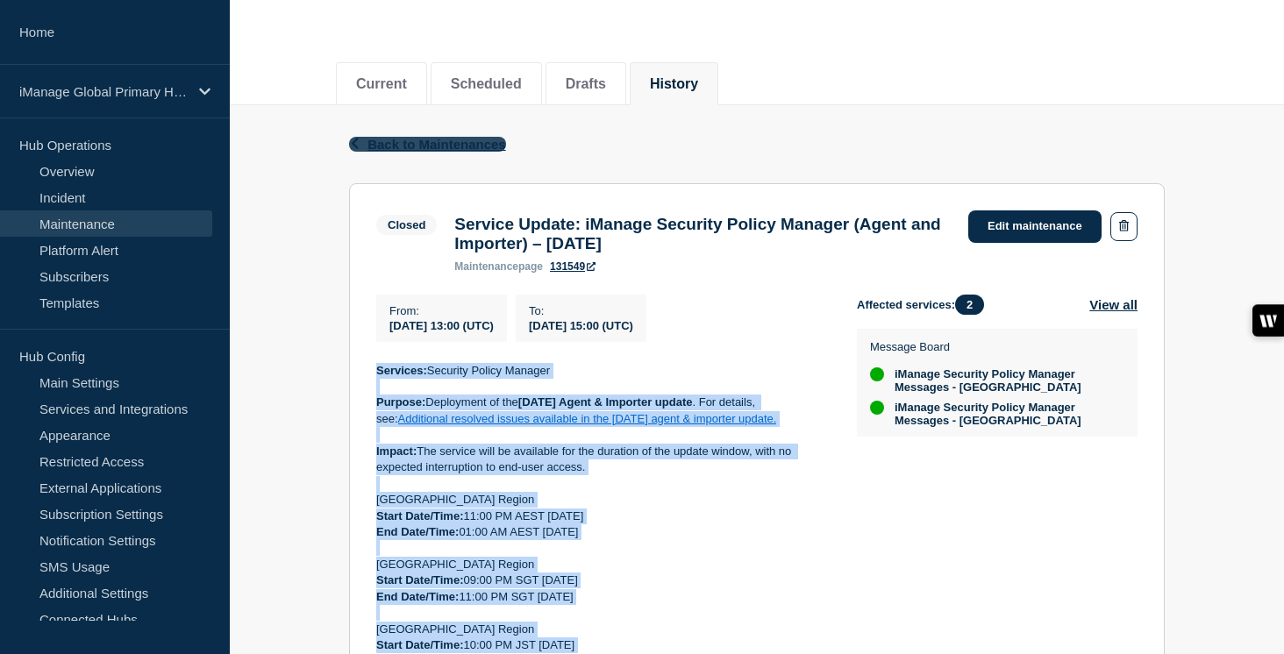
click at [424, 148] on span "Back to Maintenances" at bounding box center [437, 144] width 139 height 15
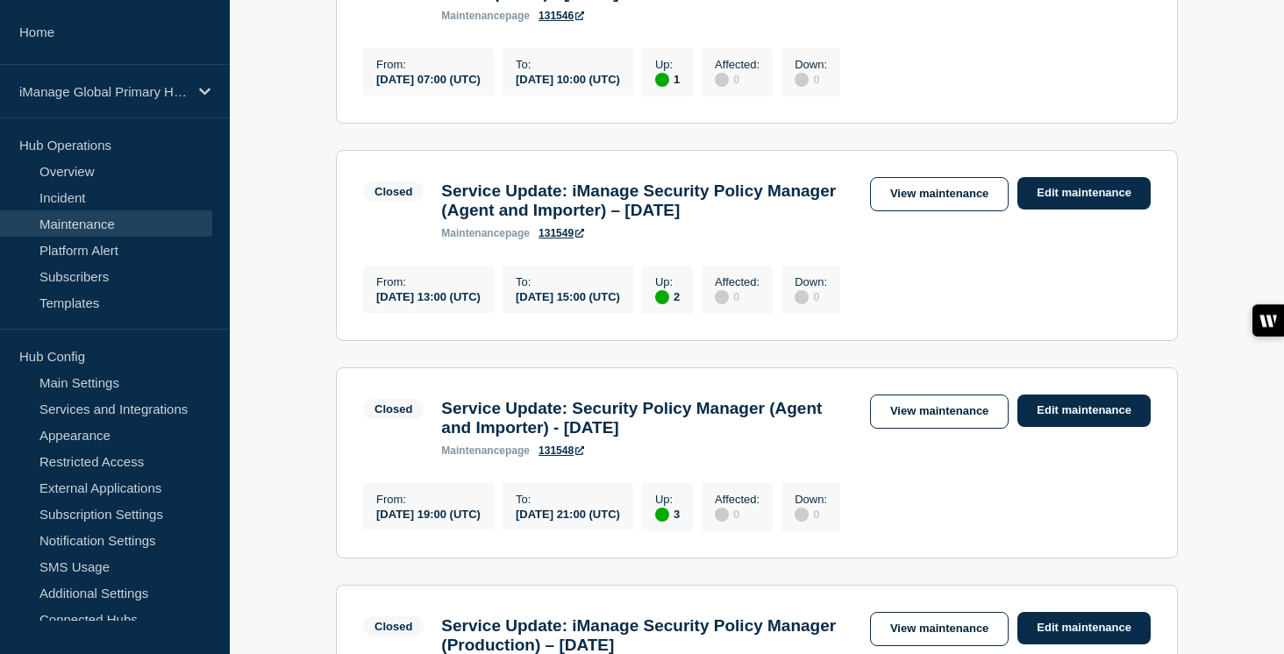
scroll to position [441, 0]
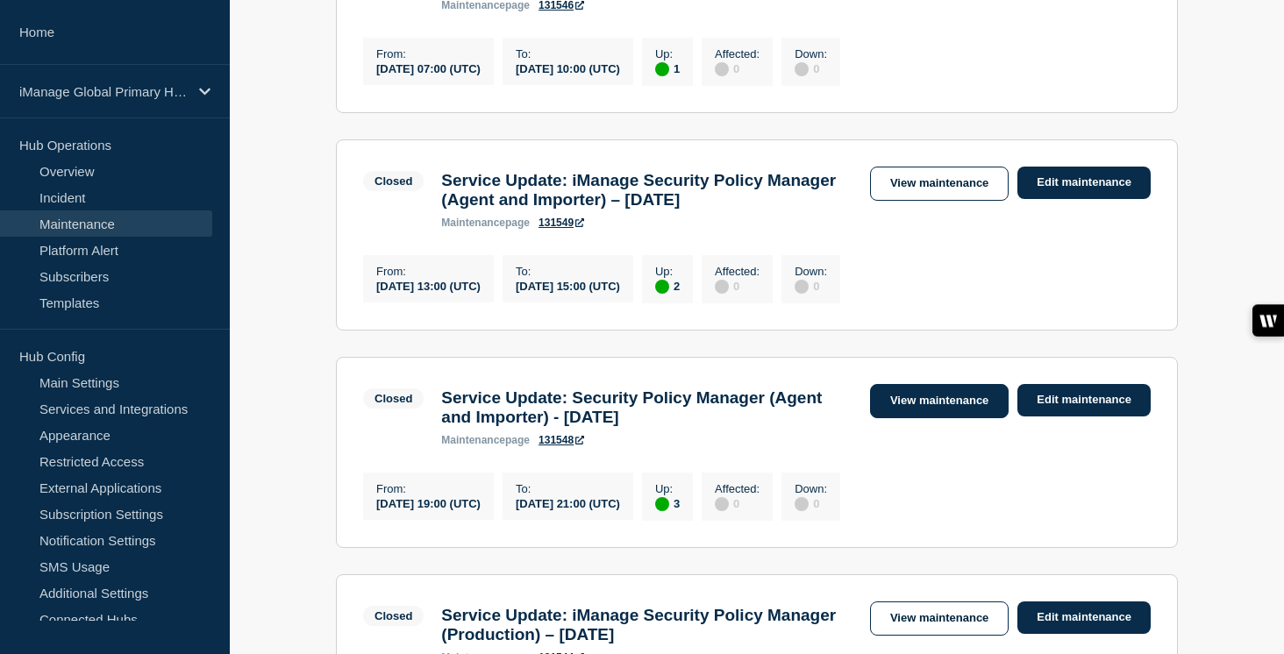
click at [932, 418] on link "View maintenance" at bounding box center [939, 401] width 139 height 34
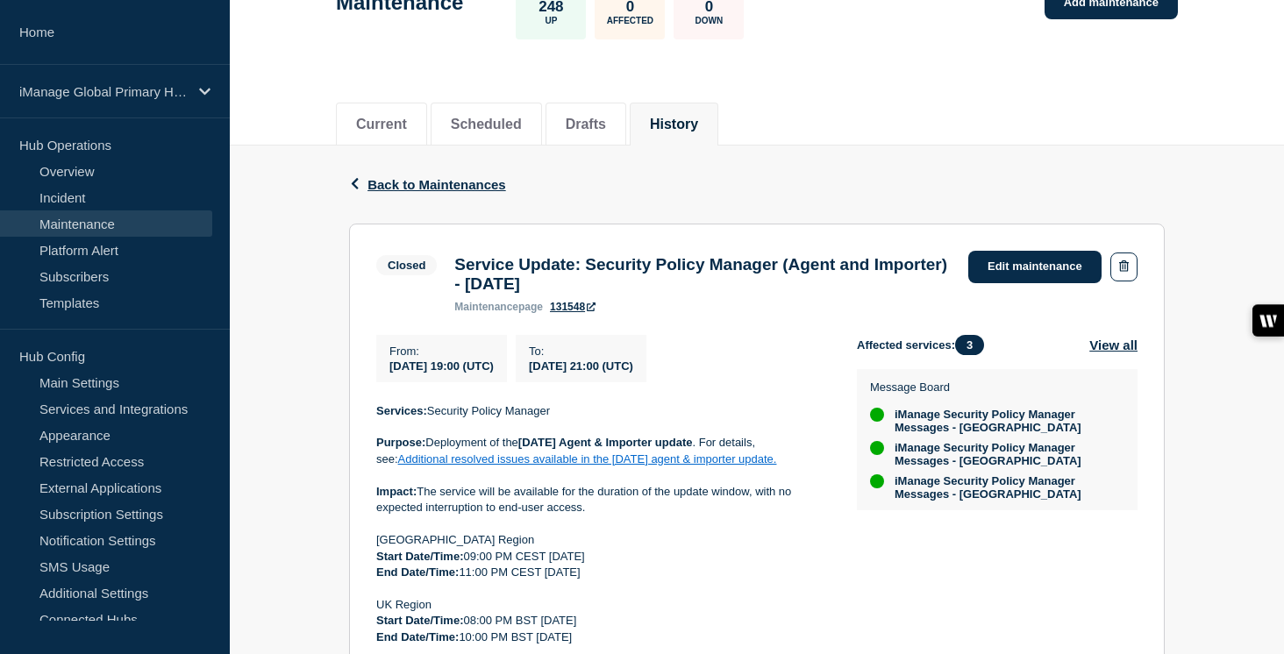
scroll to position [261, 0]
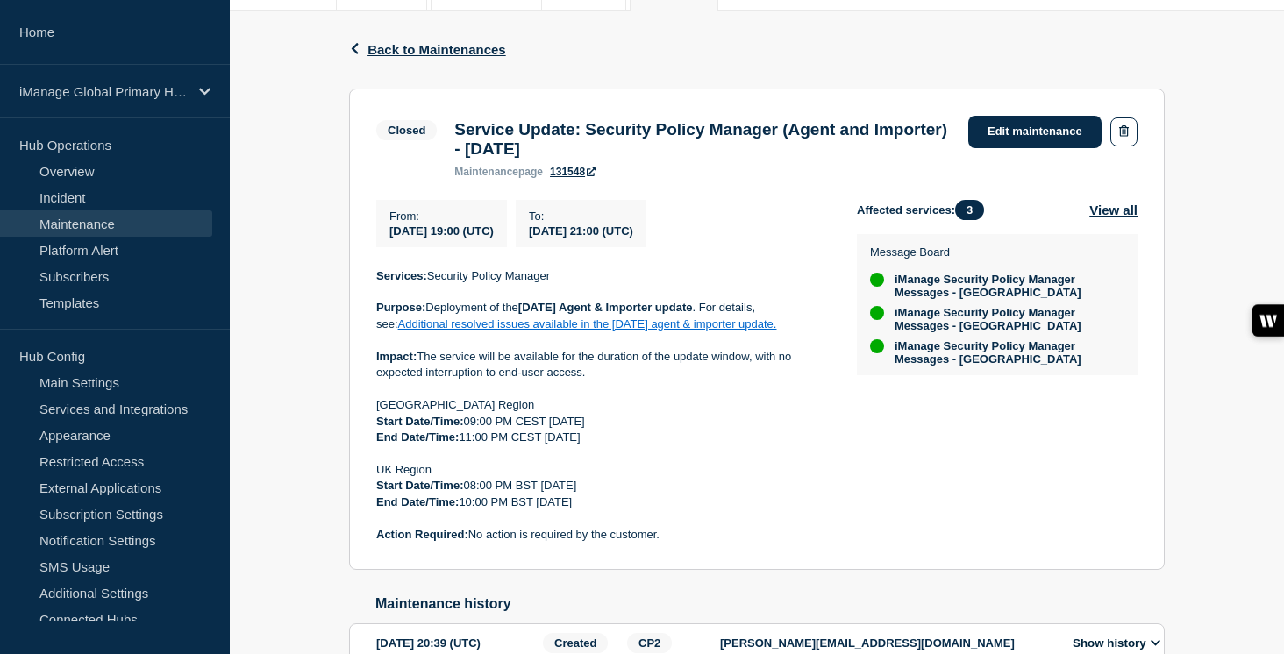
drag, startPoint x: 589, startPoint y: 156, endPoint x: 453, endPoint y: 140, distance: 136.9
click at [454, 140] on h3 "Service Update: Security Policy Manager (Agent and Importer) - [DATE]" at bounding box center [702, 139] width 497 height 39
copy h3 "Service Update: Security Policy Manager (Agent and Importer) - [DATE]"
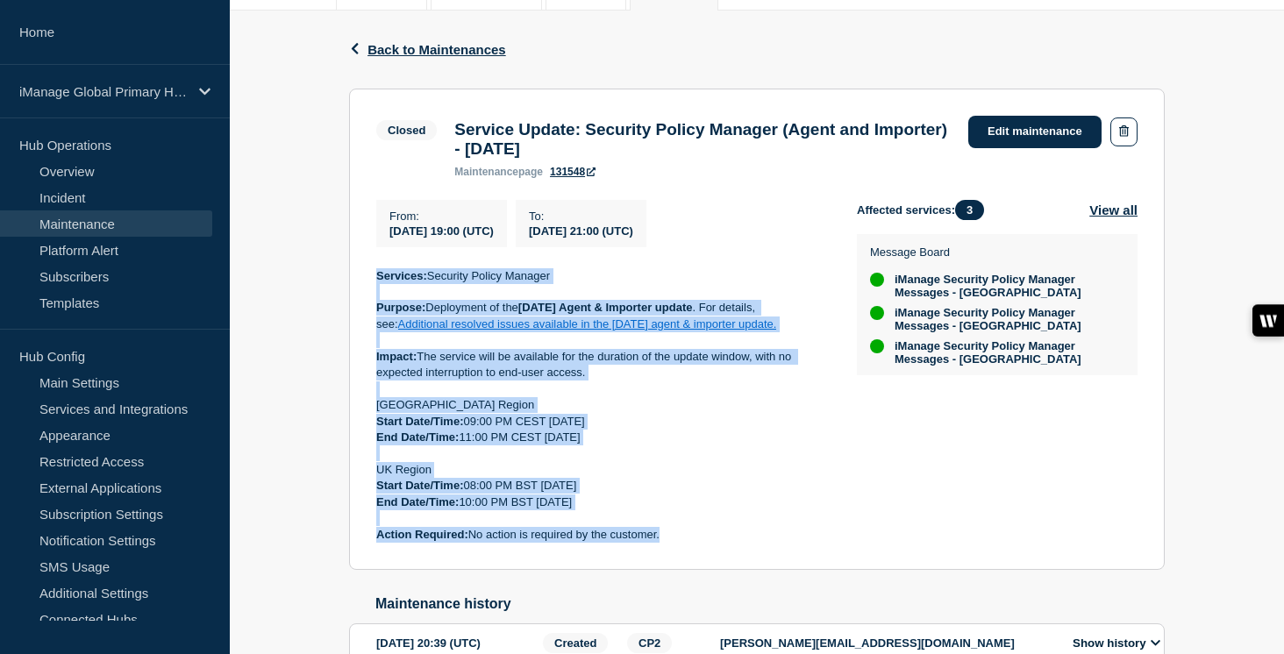
drag, startPoint x: 675, startPoint y: 559, endPoint x: 363, endPoint y: 293, distance: 410.1
click at [363, 293] on section "Closed Service Update: Security Policy Manager (Agent and Importer) - [DATE] ma…" at bounding box center [757, 330] width 816 height 482
copy div "Services: Security Policy Manager Purpose: Deployment of the [DATE] Agent & Imp…"
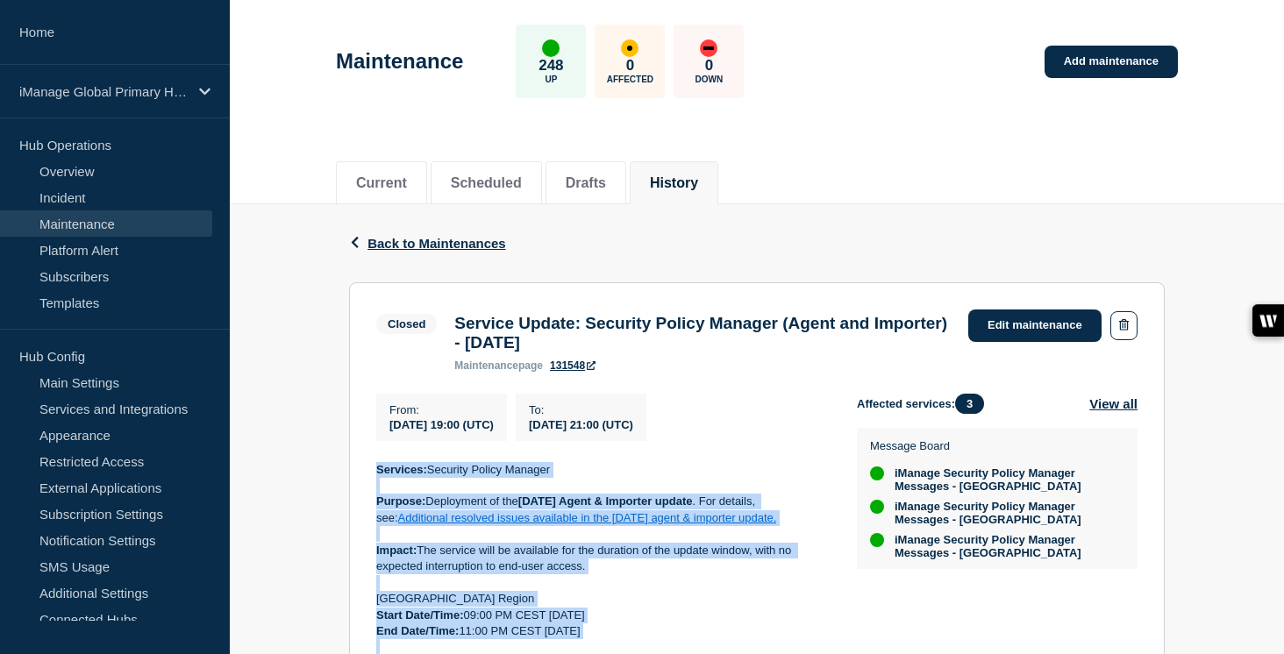
scroll to position [0, 0]
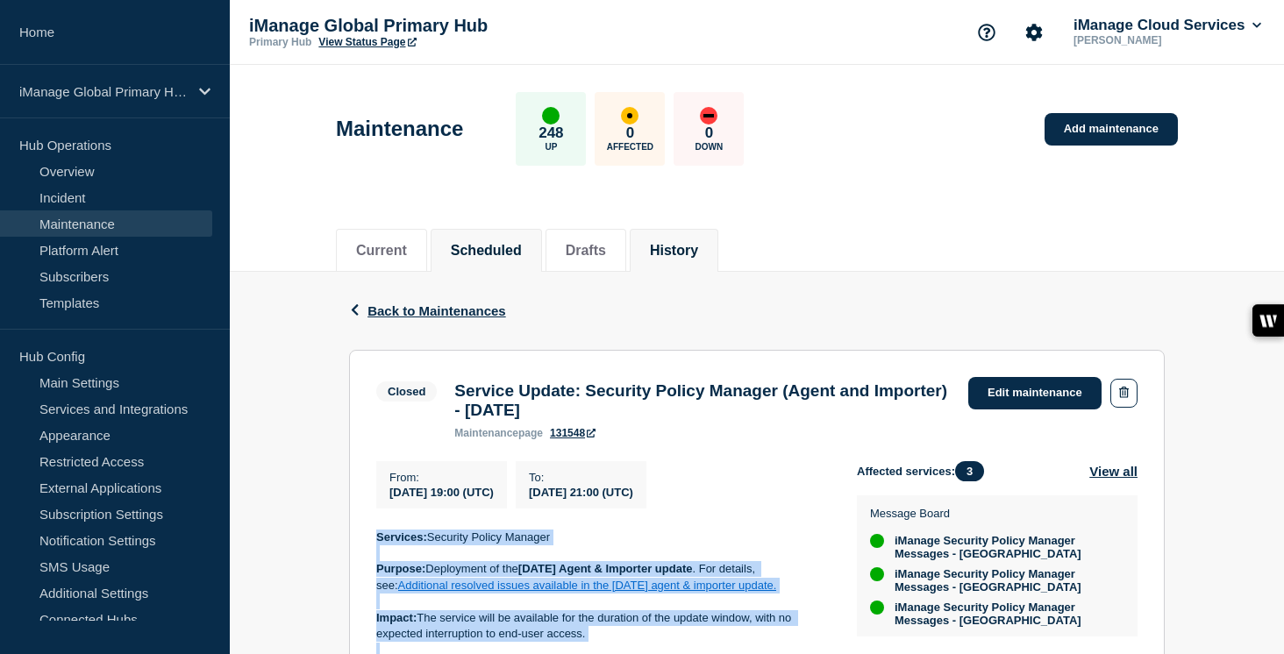
click at [477, 247] on button "Scheduled" at bounding box center [486, 251] width 71 height 16
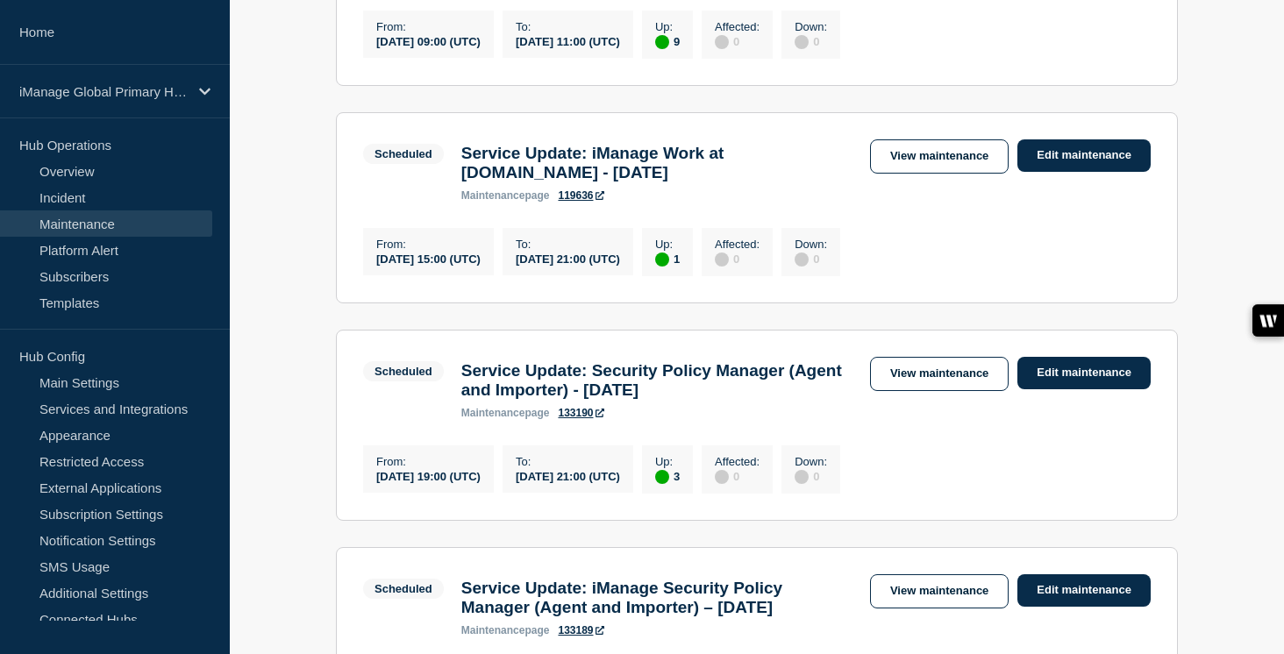
scroll to position [875, 0]
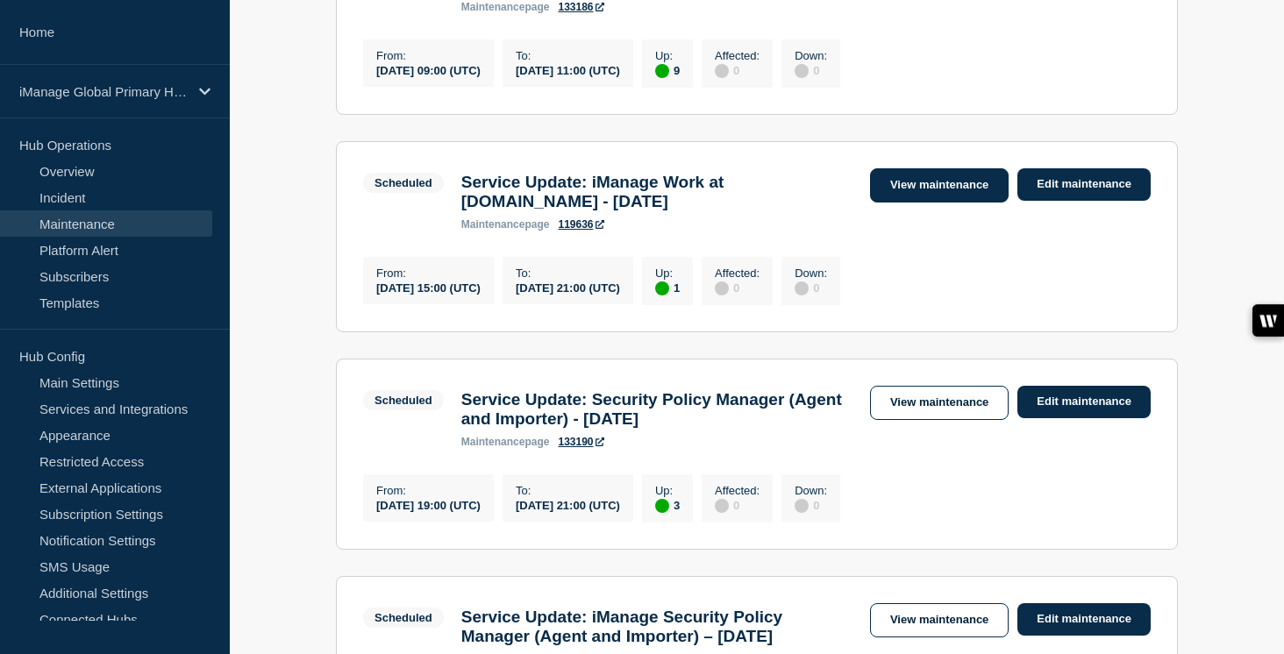
click at [946, 203] on link "View maintenance" at bounding box center [939, 185] width 139 height 34
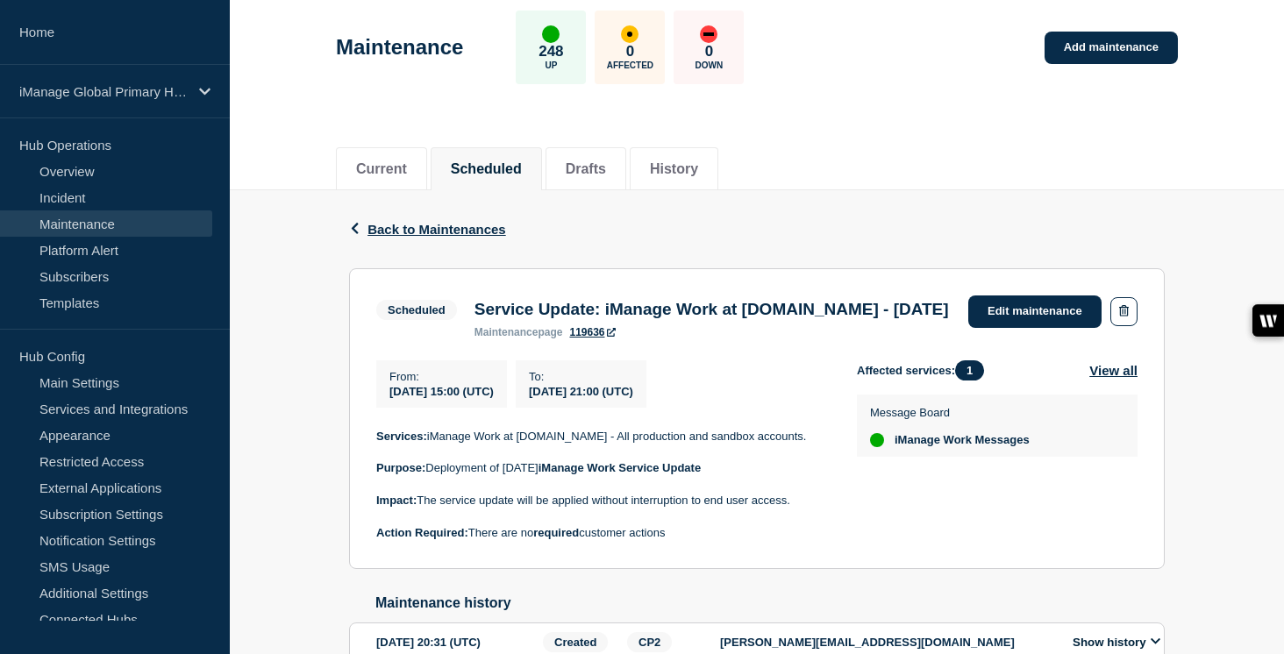
scroll to position [104, 0]
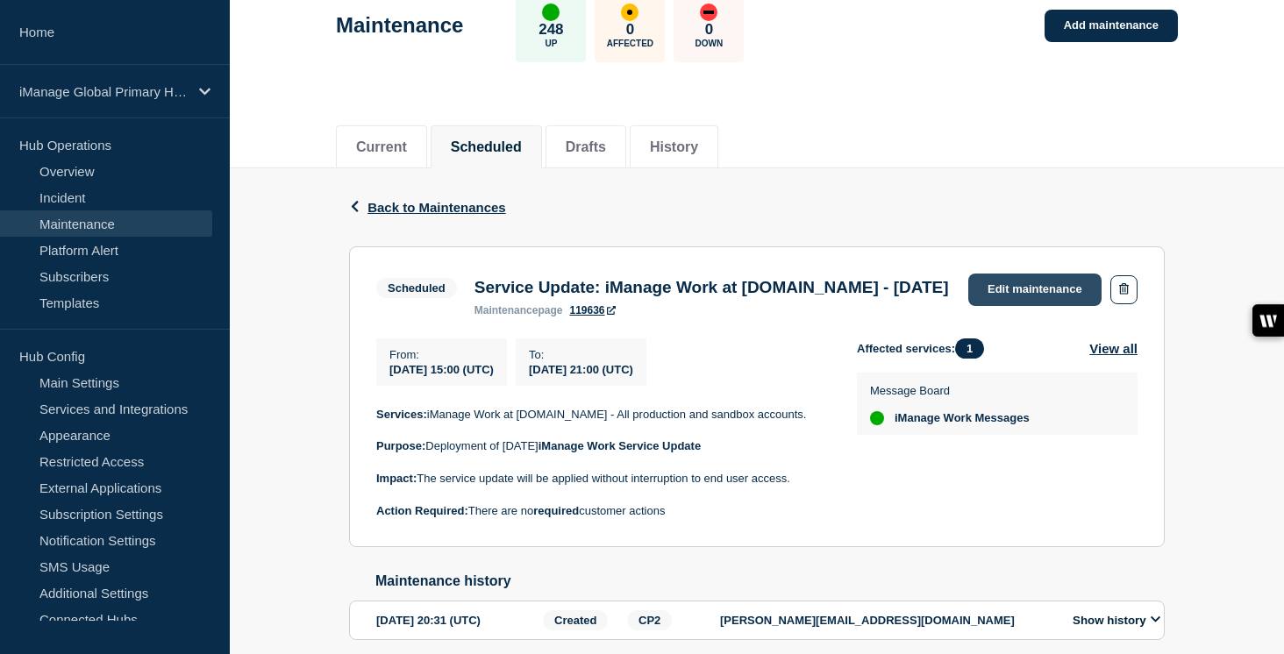
click at [1037, 296] on link "Edit maintenance" at bounding box center [1034, 290] width 133 height 32
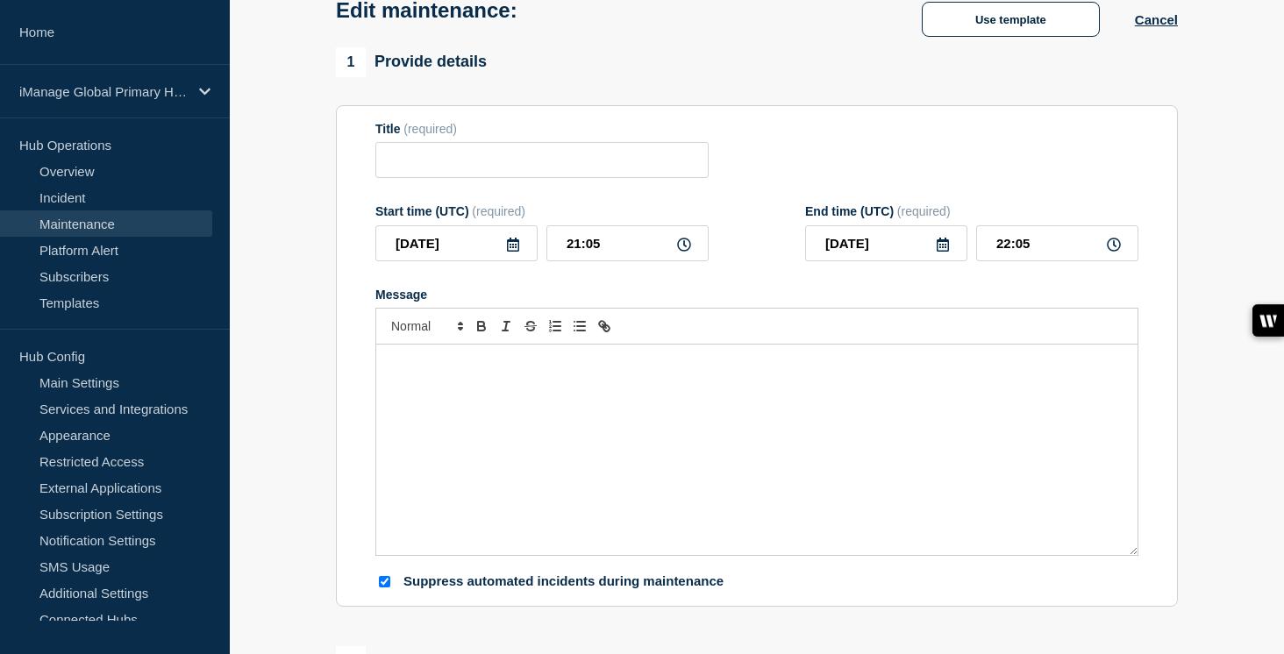
type input "Service Update: iManage Work at [DOMAIN_NAME] - [DATE]"
type input "[DATE]"
type input "15:00"
type input "[DATE]"
type input "21:00"
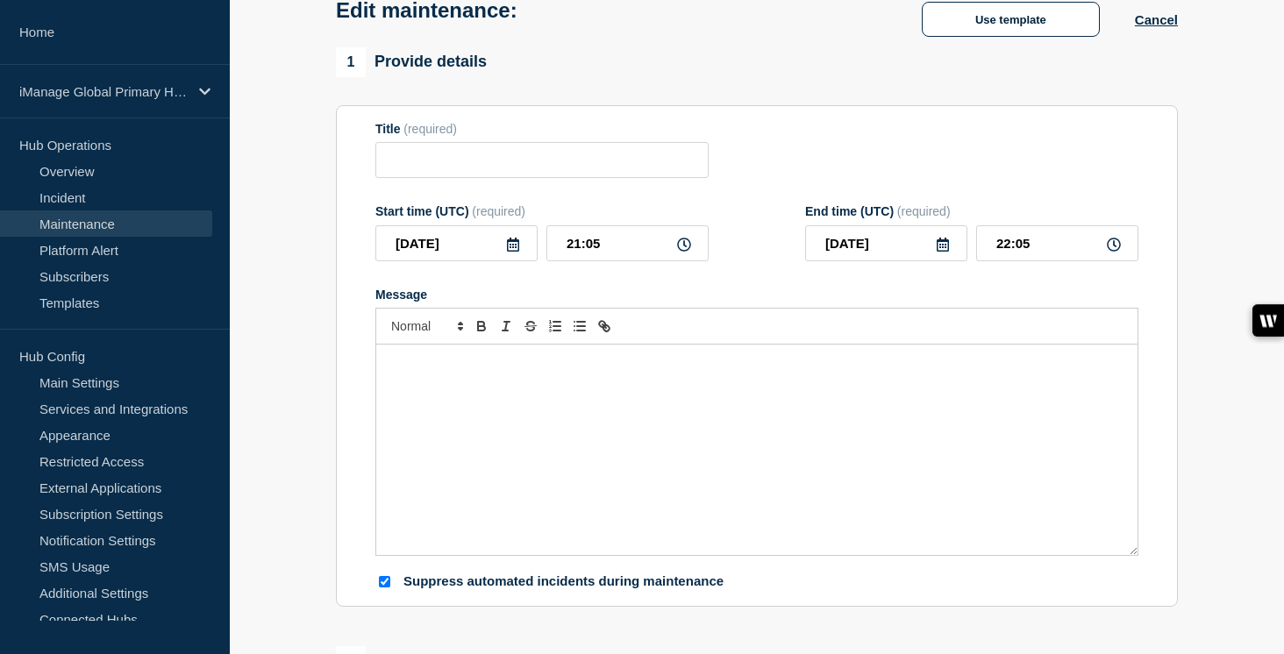
checkbox input "true"
checkbox input "false"
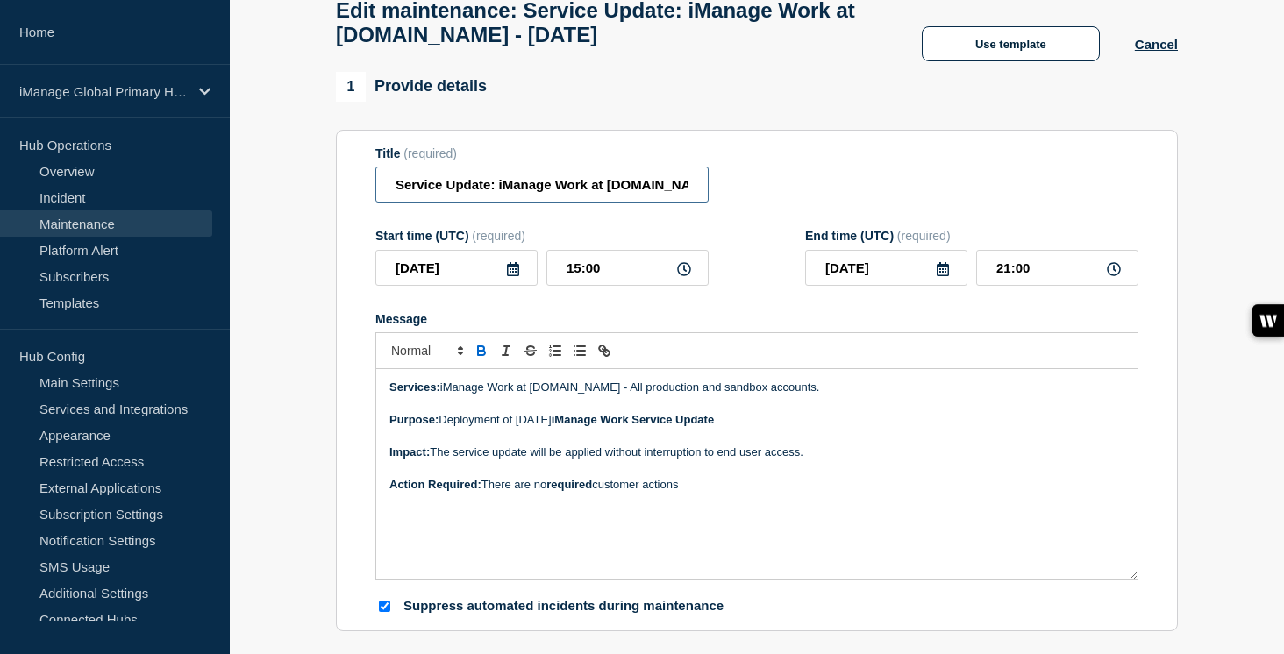
click at [620, 188] on input "Service Update: iManage Work at [DOMAIN_NAME] - [DATE]" at bounding box center [541, 185] width 333 height 36
click at [648, 200] on input "Service Update: iManage Work at [DOMAIN_NAME] - [DATE]" at bounding box center [541, 185] width 333 height 36
type input "Service Update: iManage Work at [DOMAIN_NAME] - [DATE]"
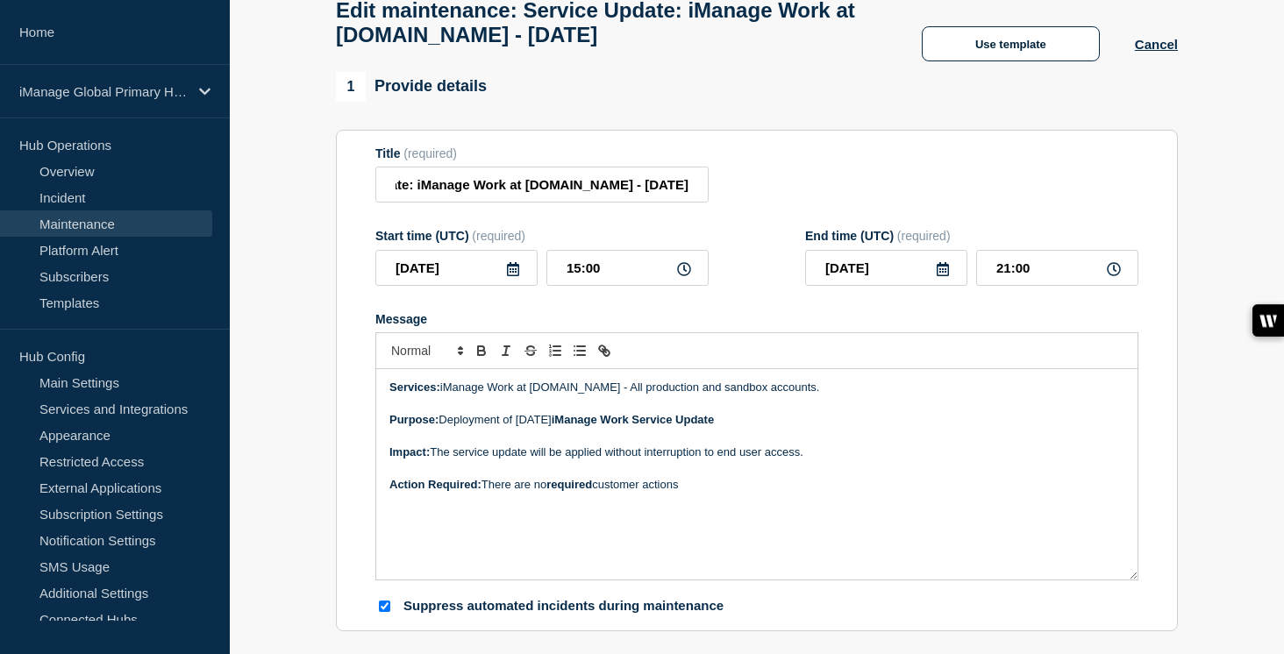
click at [516, 276] on icon at bounding box center [513, 269] width 14 height 14
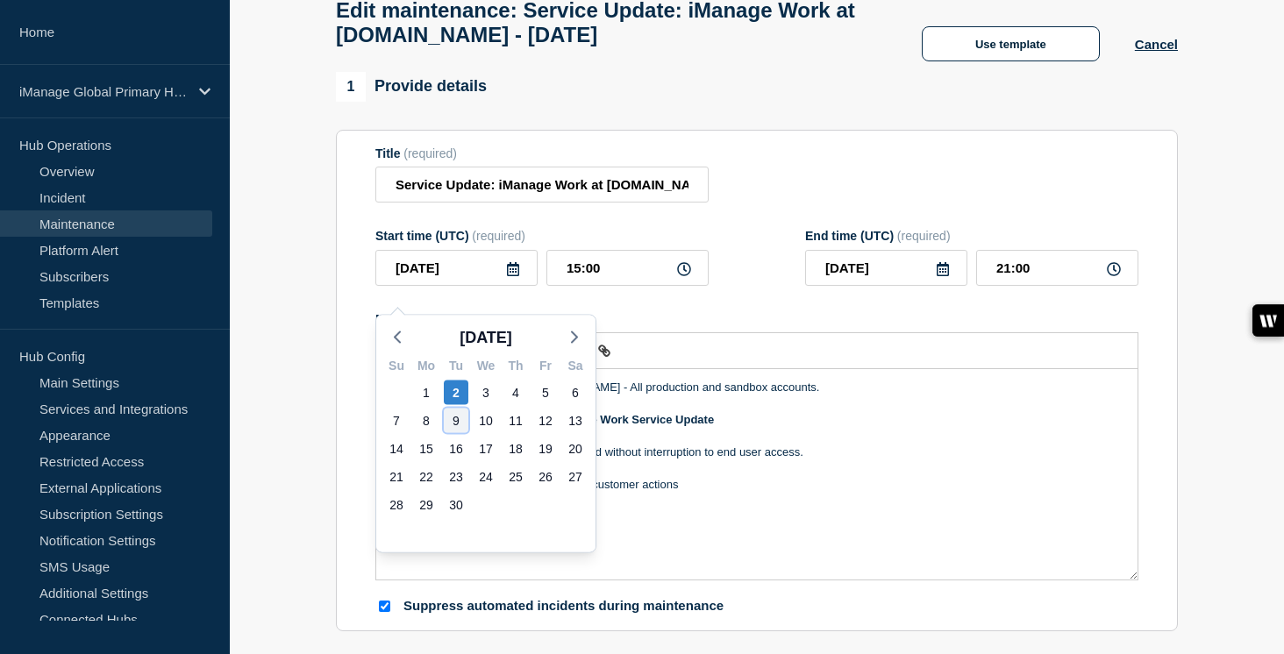
click at [461, 421] on div "9" at bounding box center [456, 421] width 25 height 25
type input "[DATE]"
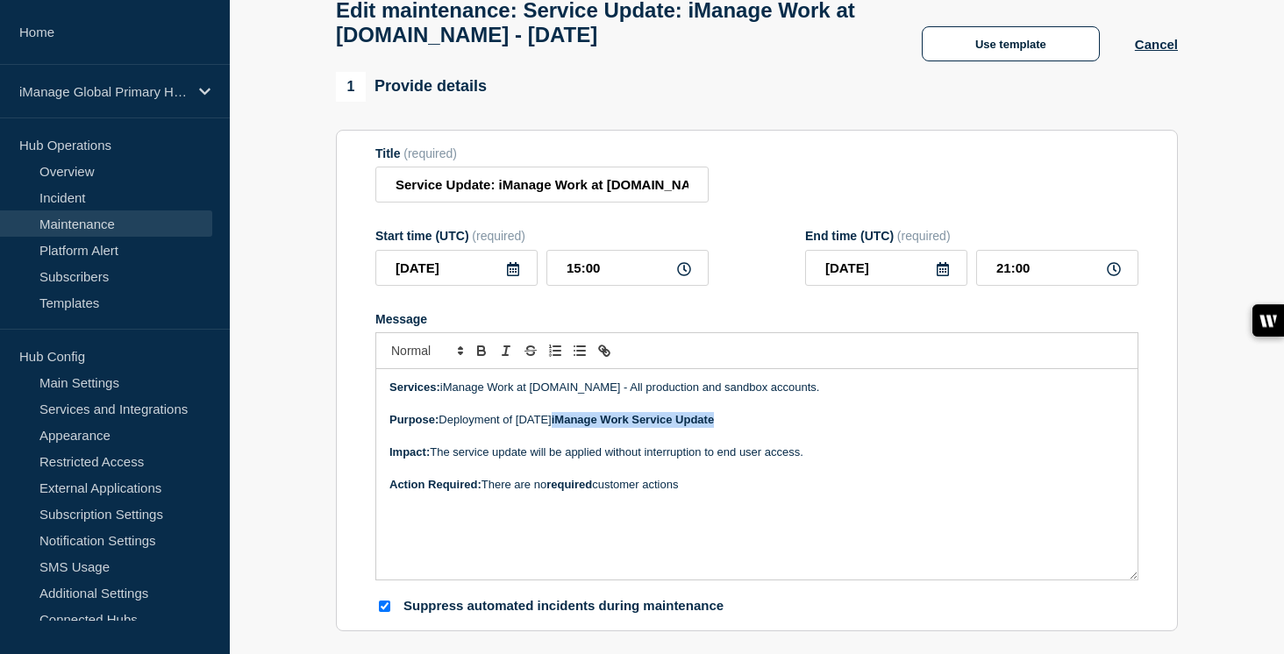
drag, startPoint x: 772, startPoint y: 443, endPoint x: 605, endPoint y: 442, distance: 166.7
click at [605, 428] on p "﻿Purpose: Deployment of [DATE] iManage Work Service Update" at bounding box center [756, 420] width 735 height 16
click at [604, 359] on icon "Toggle link" at bounding box center [605, 351] width 16 height 16
type input "iManage Work Service Update"
paste input "[URL][DOMAIN_NAME]"
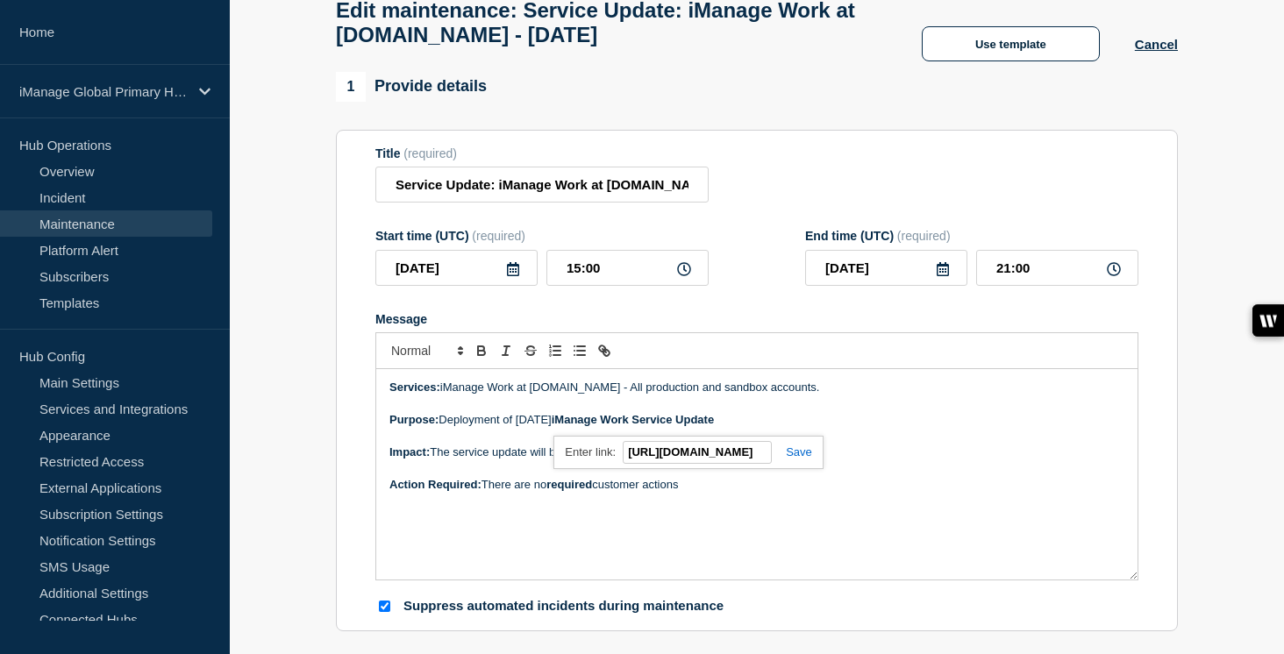
scroll to position [0, 566]
type input "[URL][DOMAIN_NAME]"
click at [799, 459] on link at bounding box center [792, 452] width 40 height 13
click at [831, 518] on div "Services: iManage Work at [DOMAIN_NAME] - All production and sandbox accounts. …" at bounding box center [756, 474] width 761 height 211
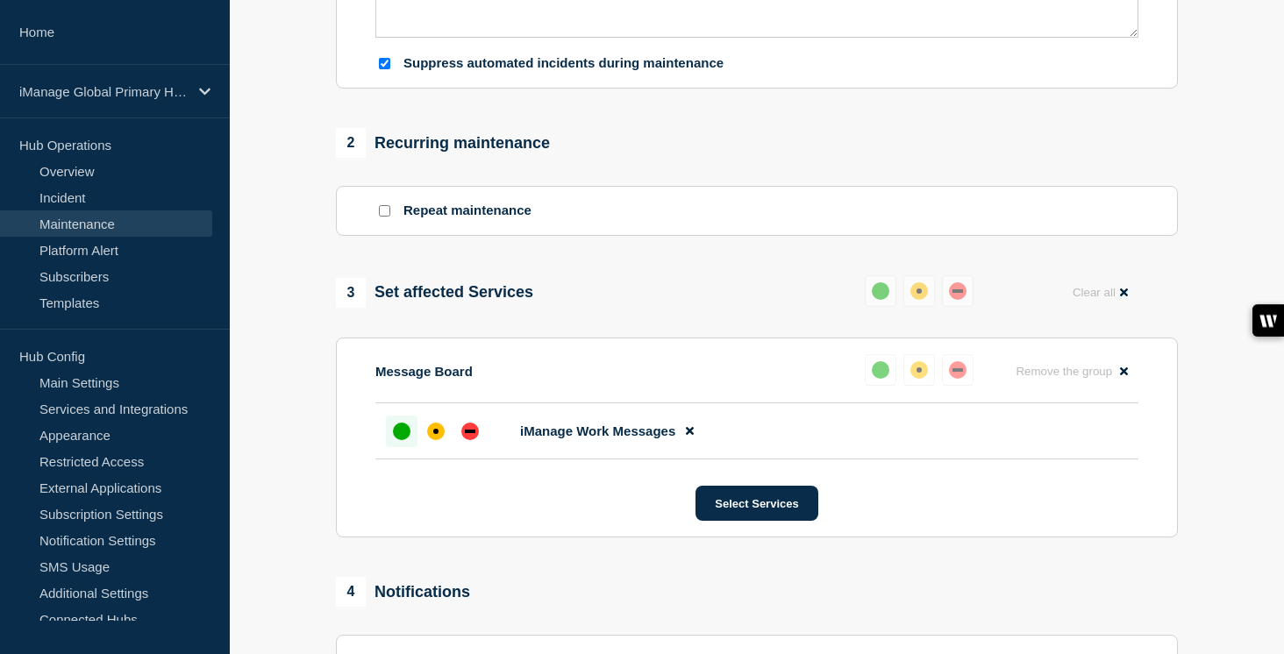
scroll to position [711, 0]
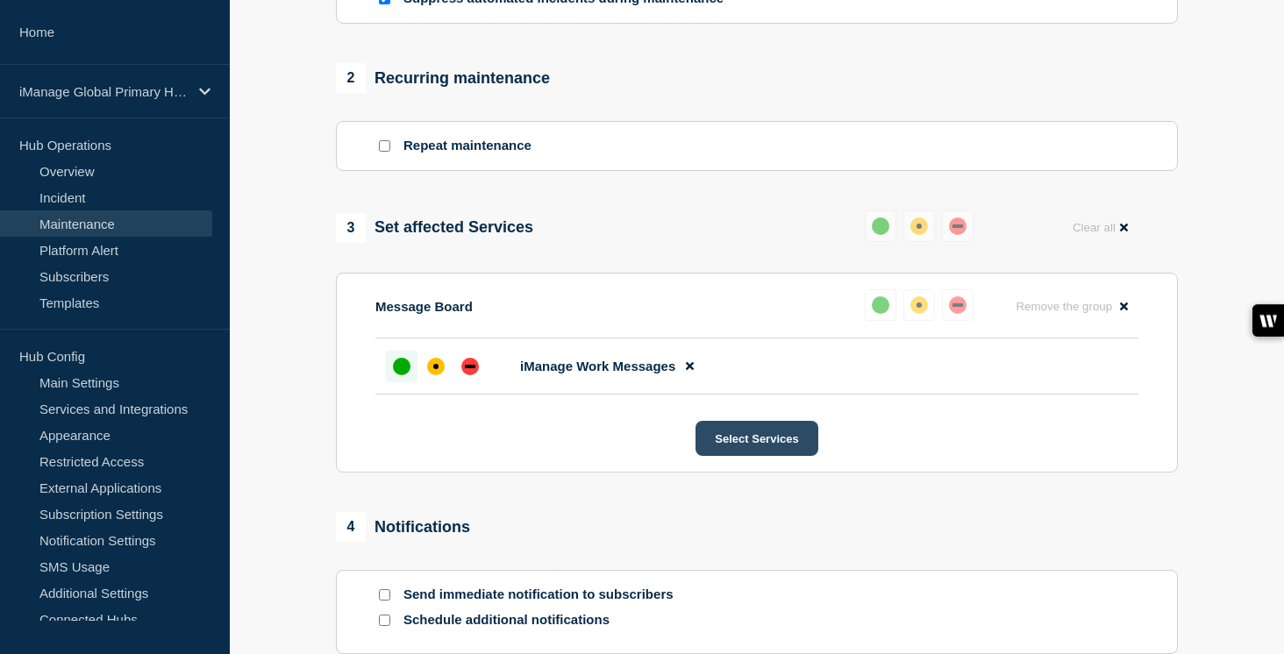
click at [764, 456] on button "Select Services" at bounding box center [757, 438] width 122 height 35
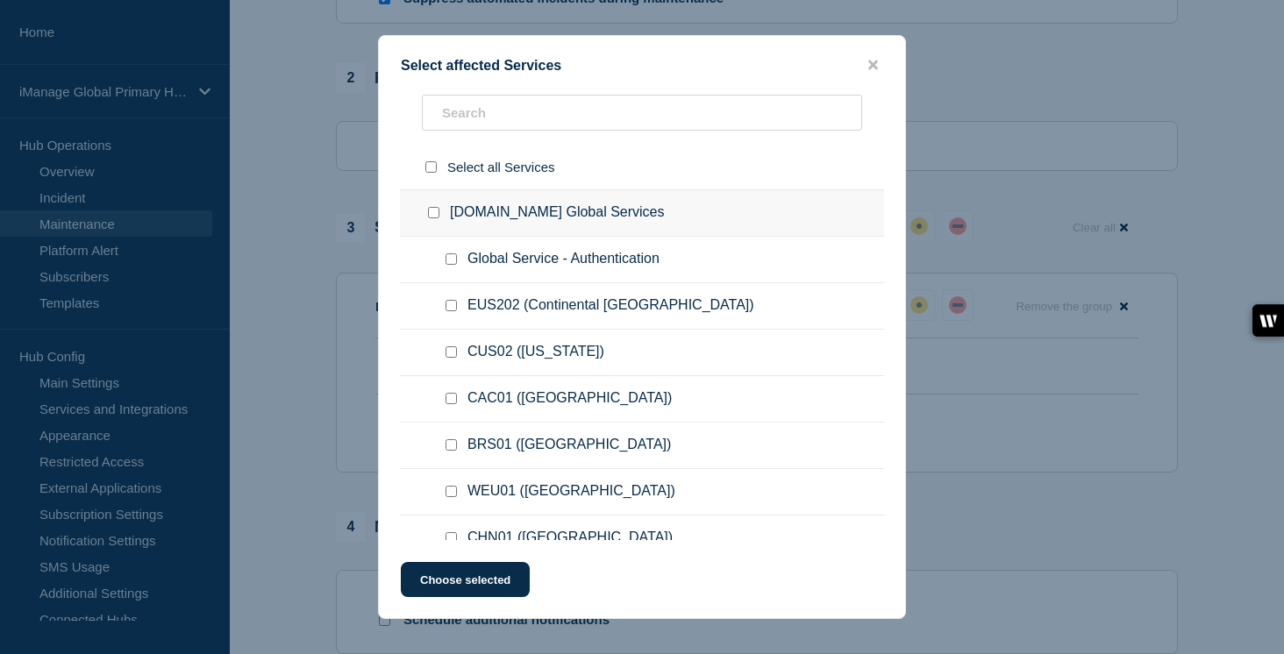
click at [314, 511] on div at bounding box center [642, 327] width 1284 height 654
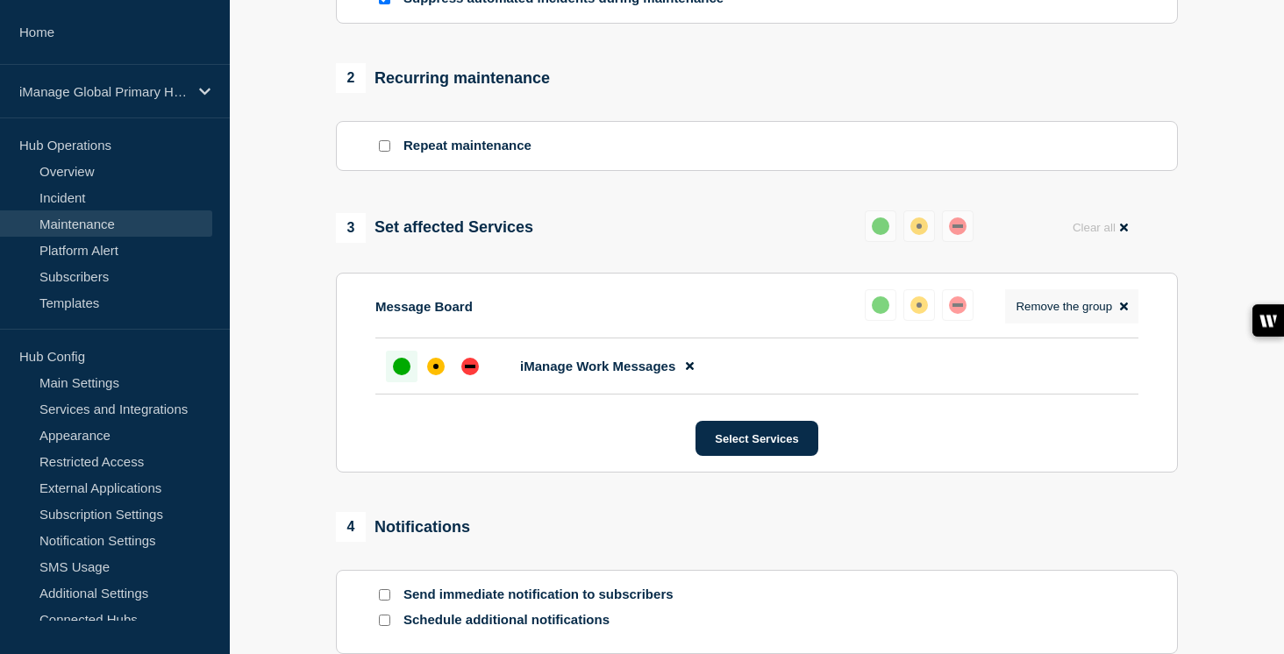
click at [1128, 324] on button "Remove the group Remove" at bounding box center [1071, 306] width 133 height 34
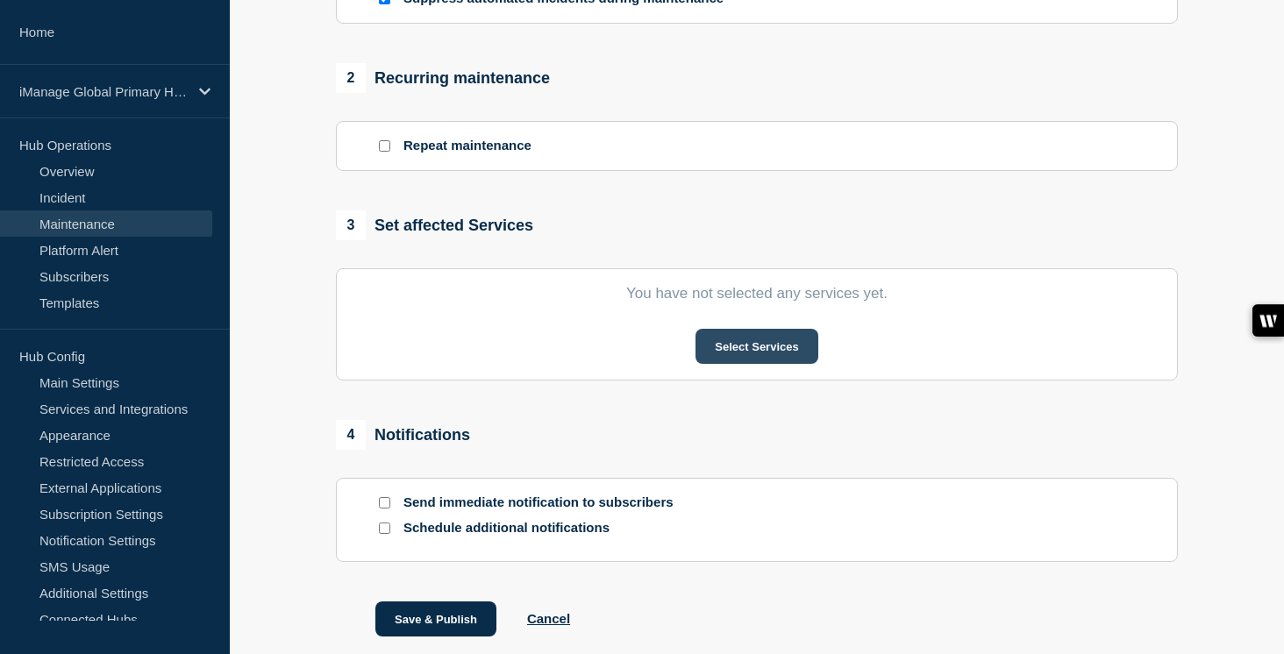
click at [799, 364] on button "Select Services" at bounding box center [757, 346] width 122 height 35
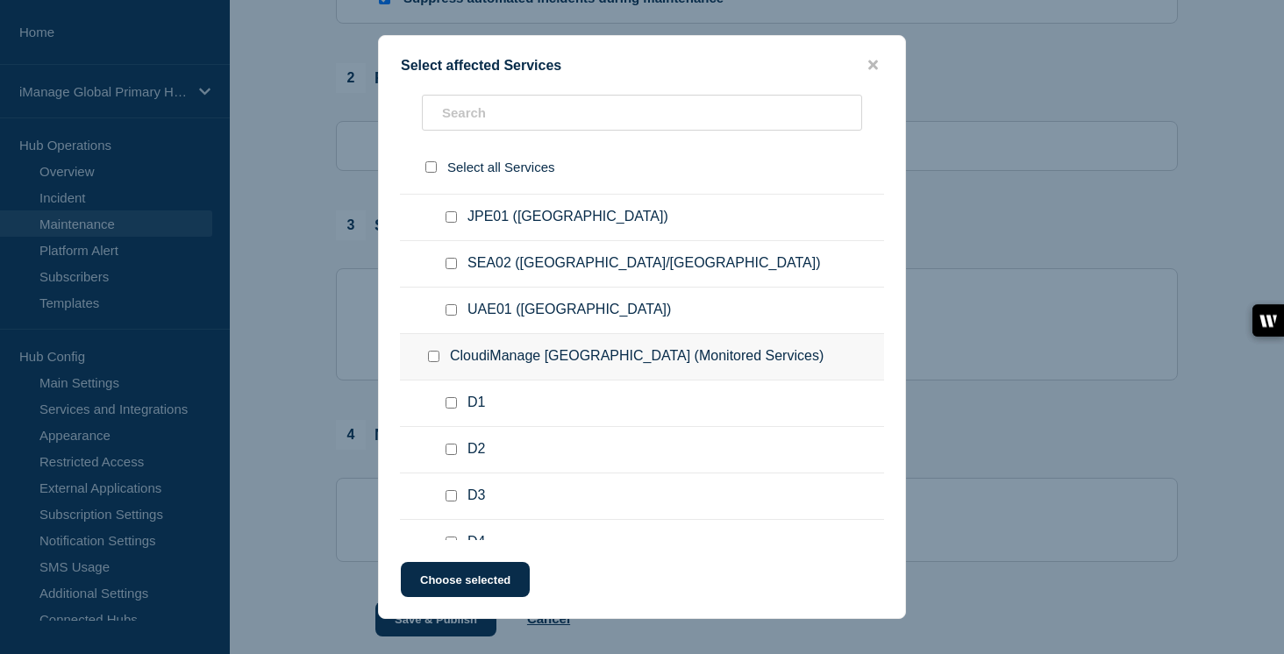
scroll to position [518, 0]
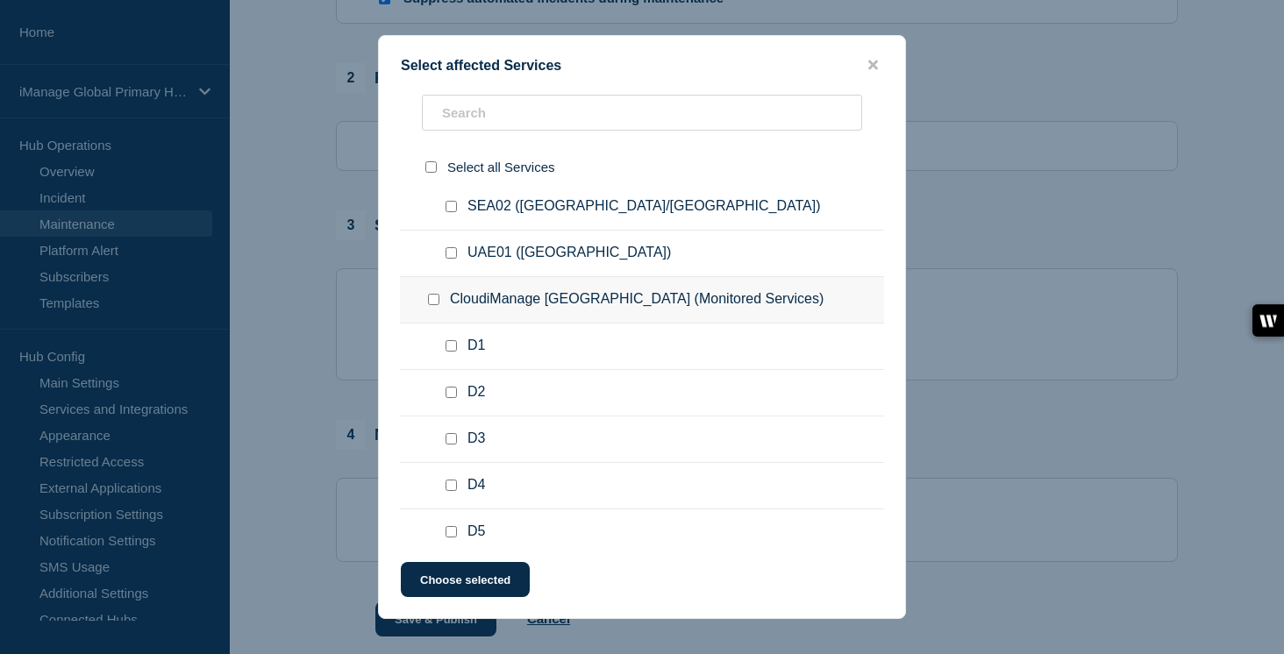
click at [432, 305] on input "CloudiManage United States (Monitored Services) checkbox" at bounding box center [433, 299] width 11 height 11
checkbox input "true"
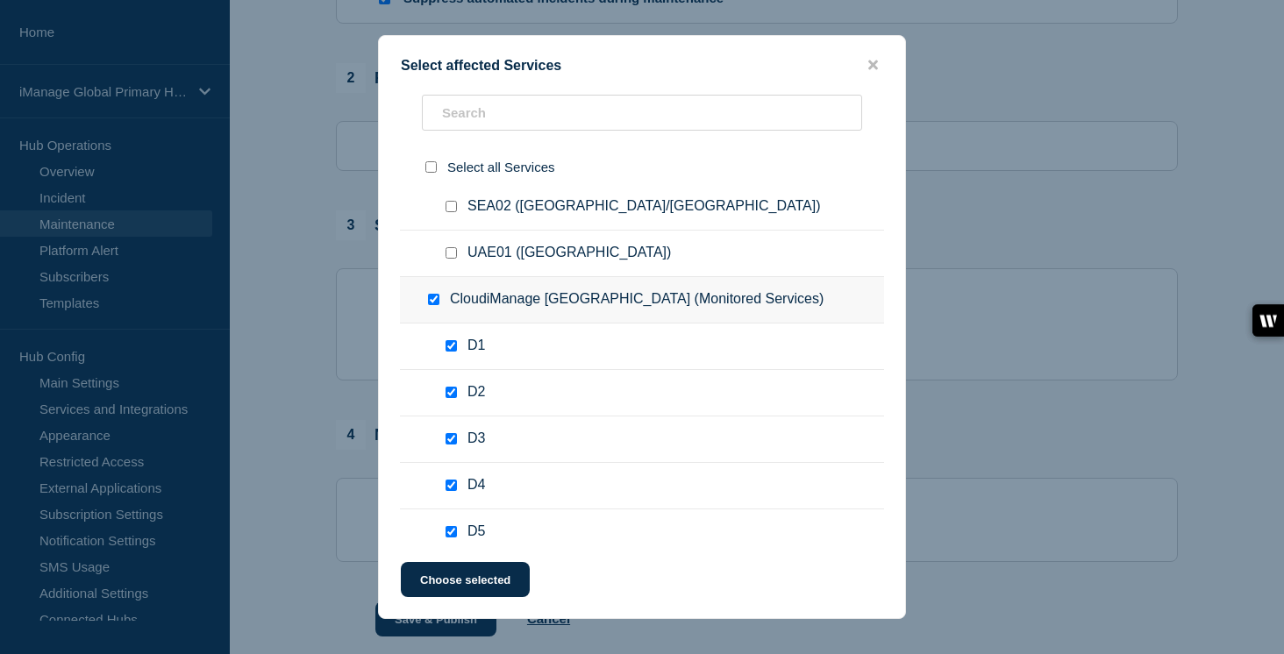
checkbox input "true"
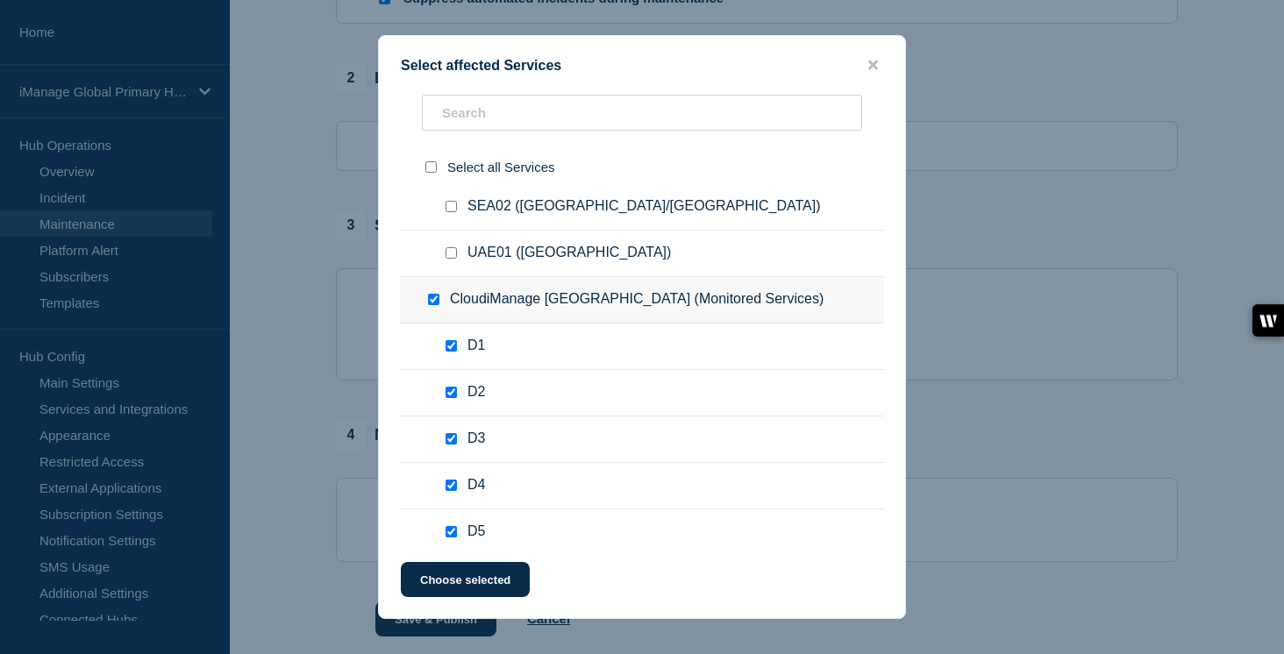
checkbox input "true"
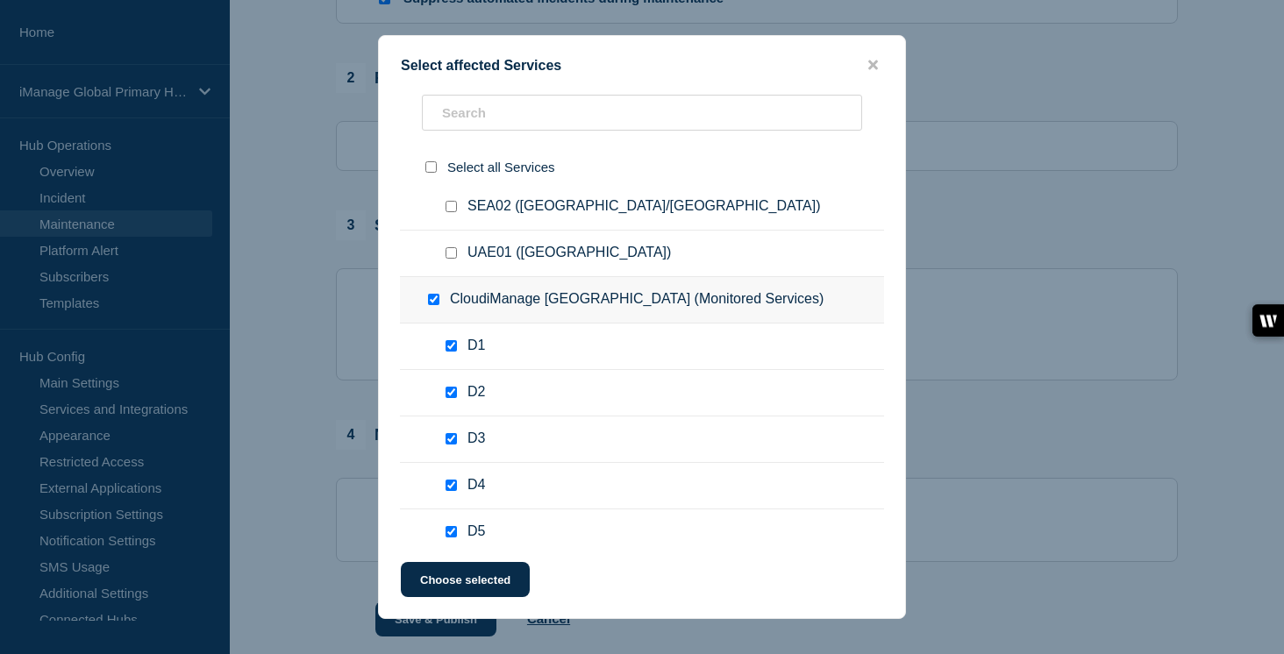
checkbox input "true"
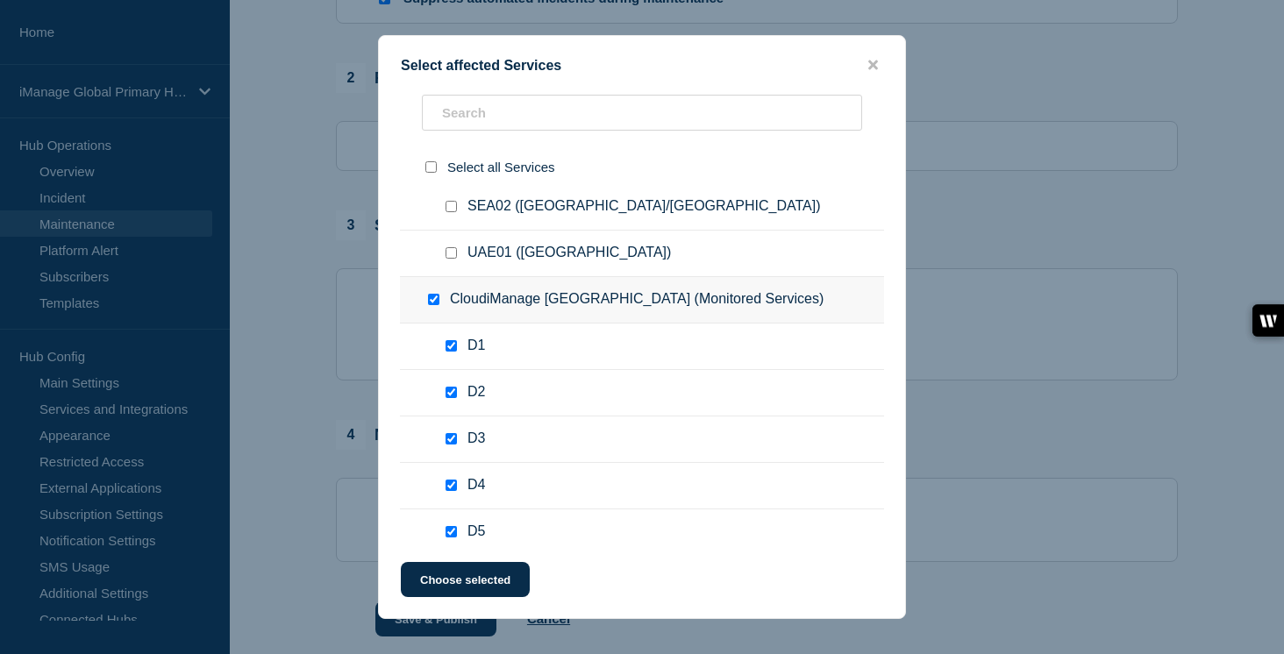
checkbox input "true"
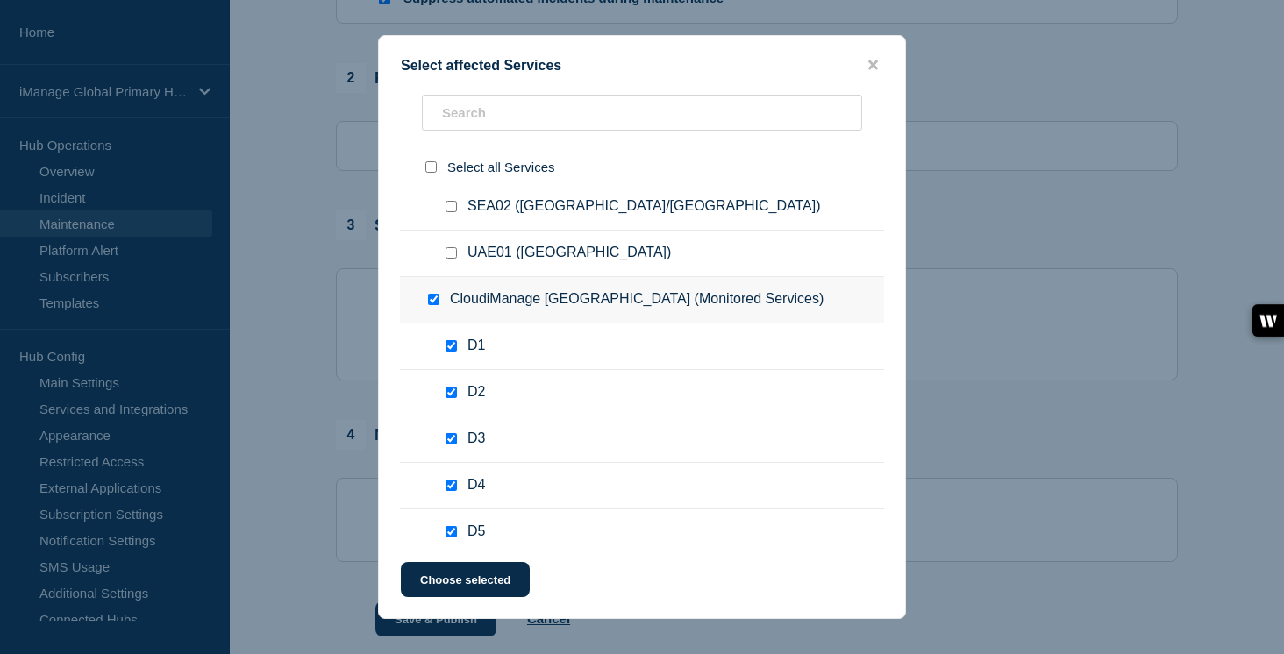
checkbox input "true"
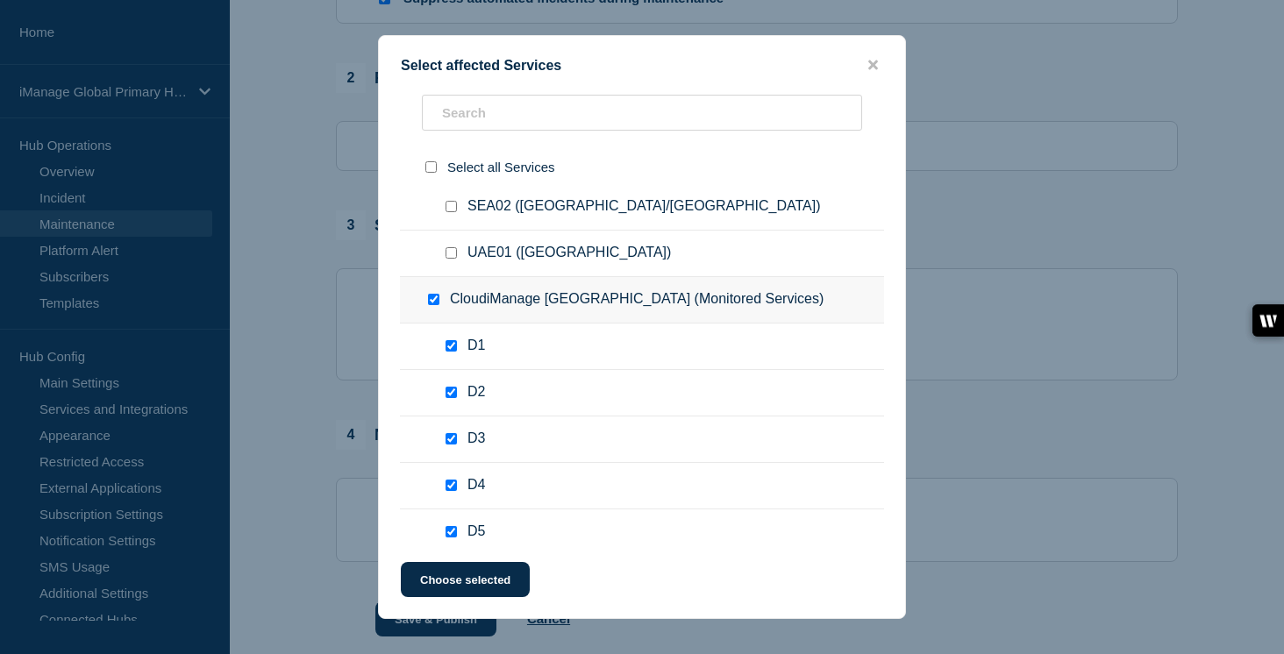
checkbox input "true"
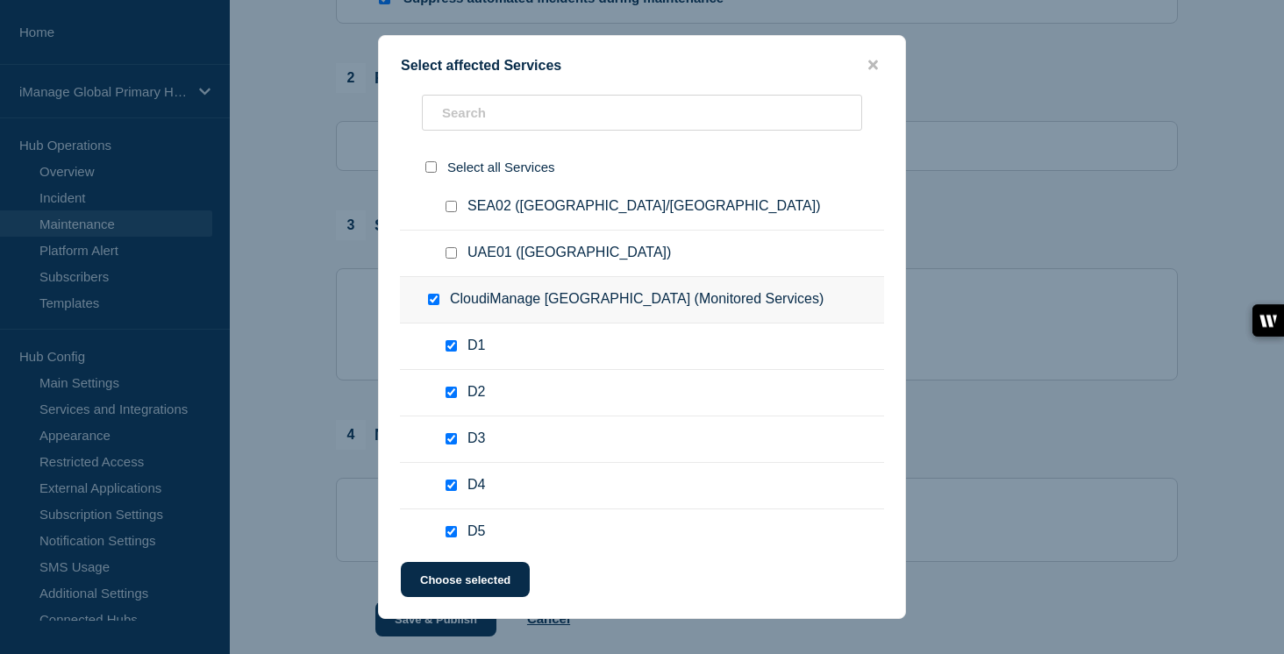
checkbox input "true"
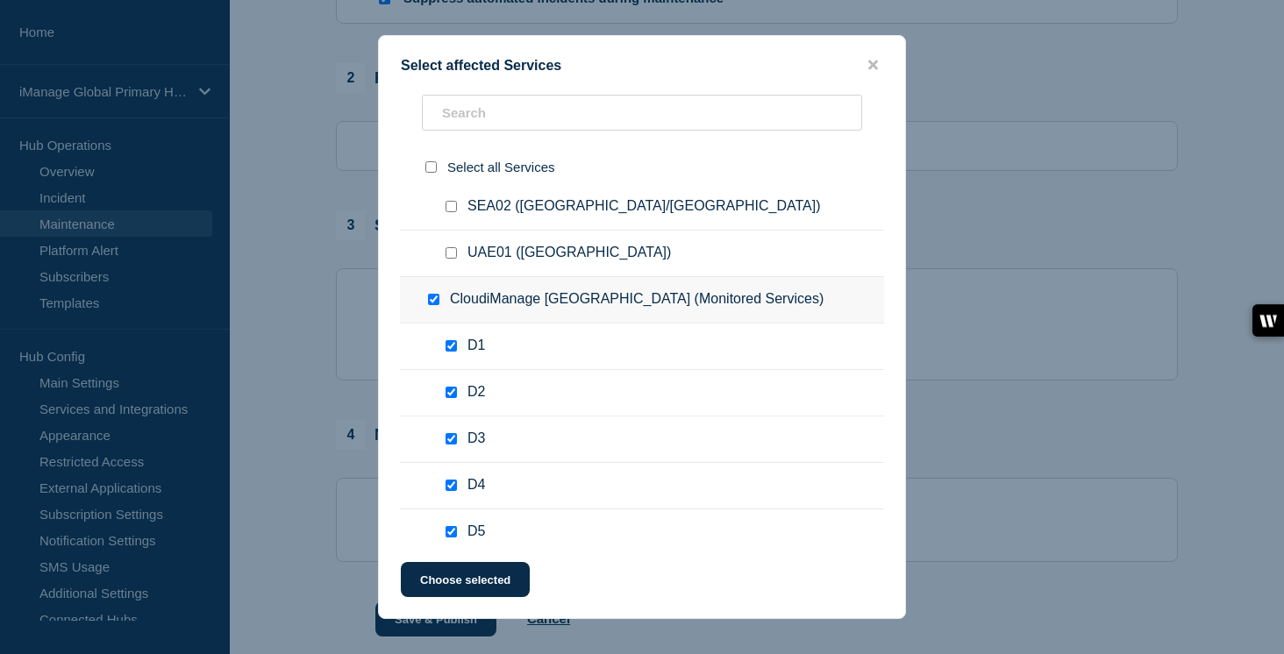
checkbox input "true"
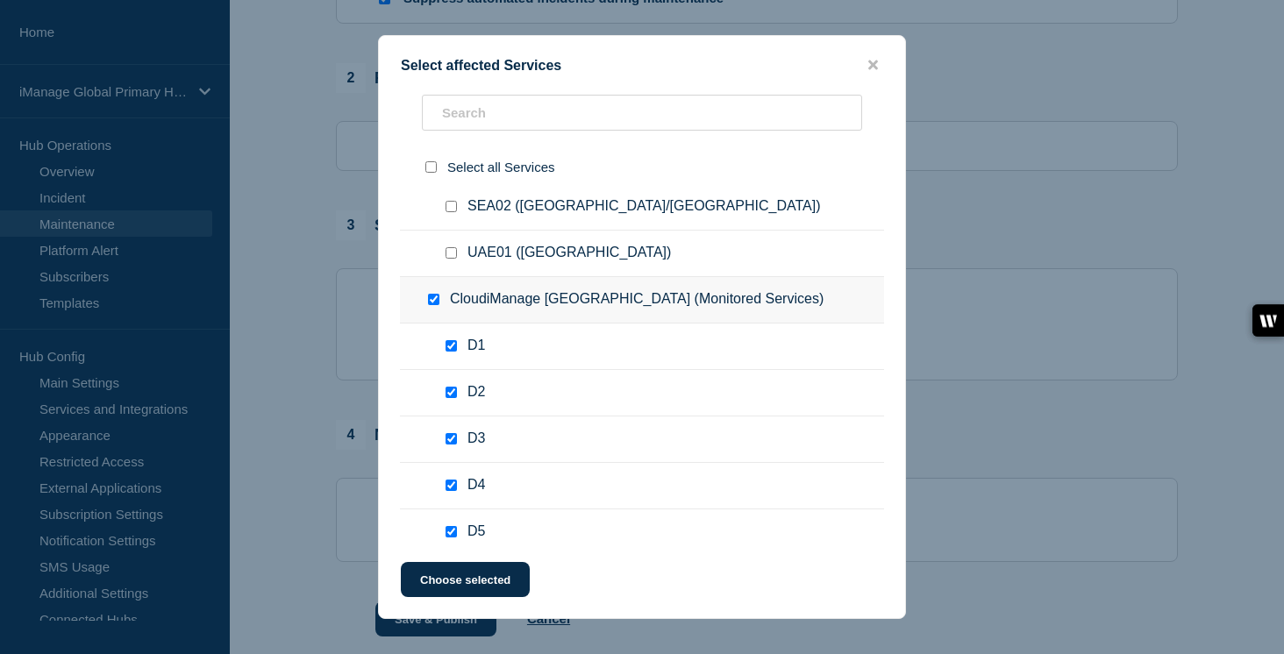
checkbox input "true"
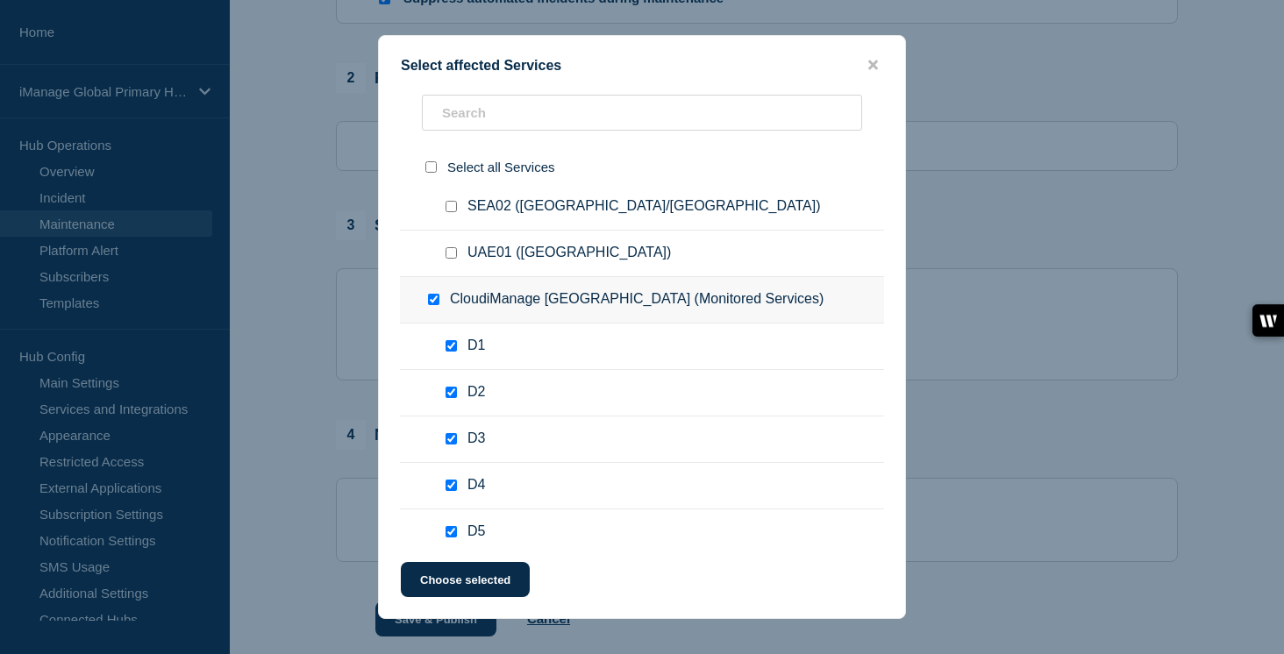
checkbox input "true"
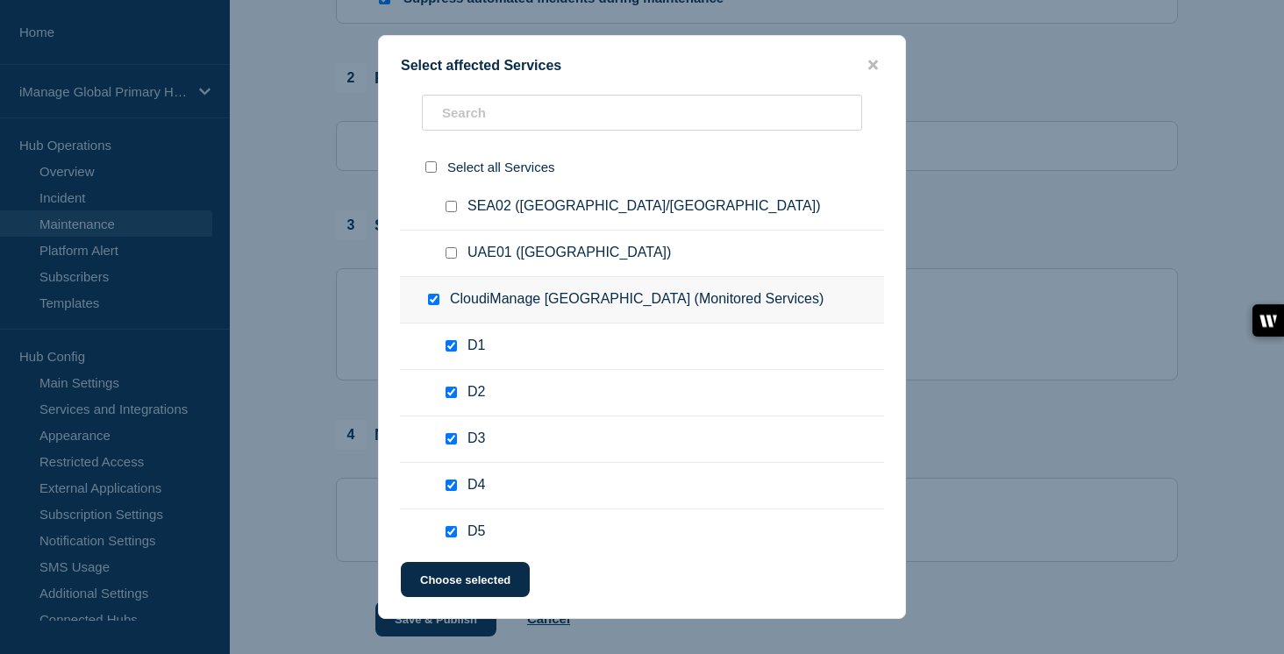
checkbox input "true"
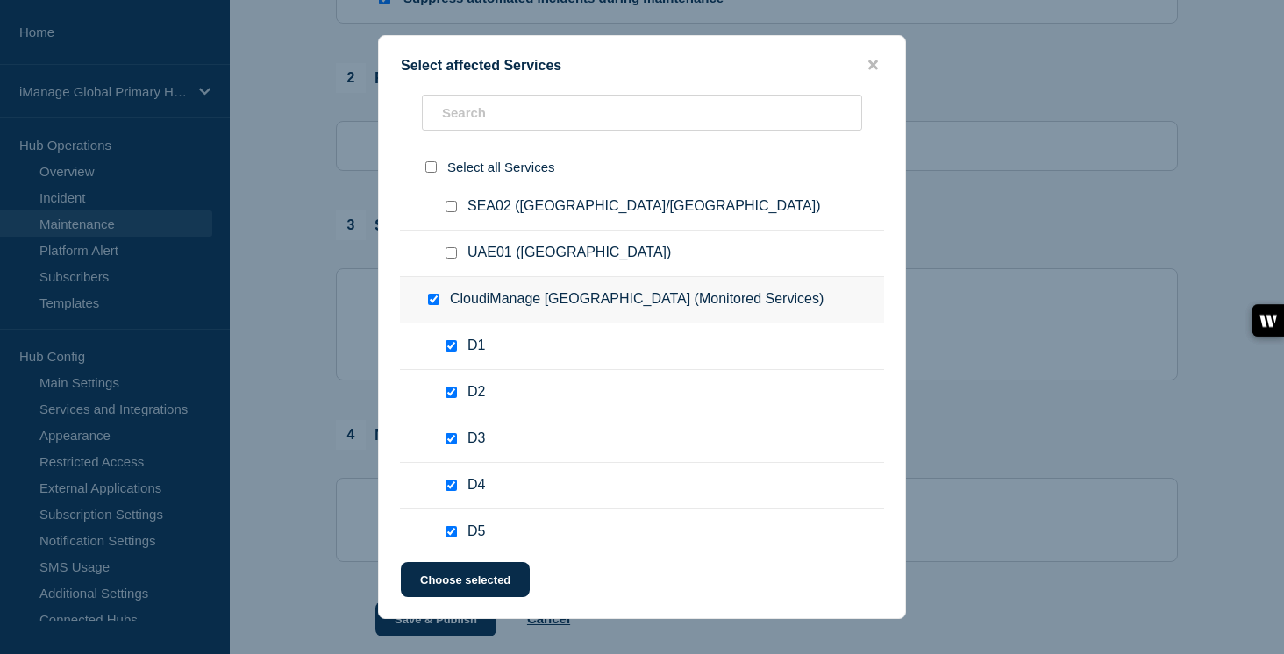
checkbox input "true"
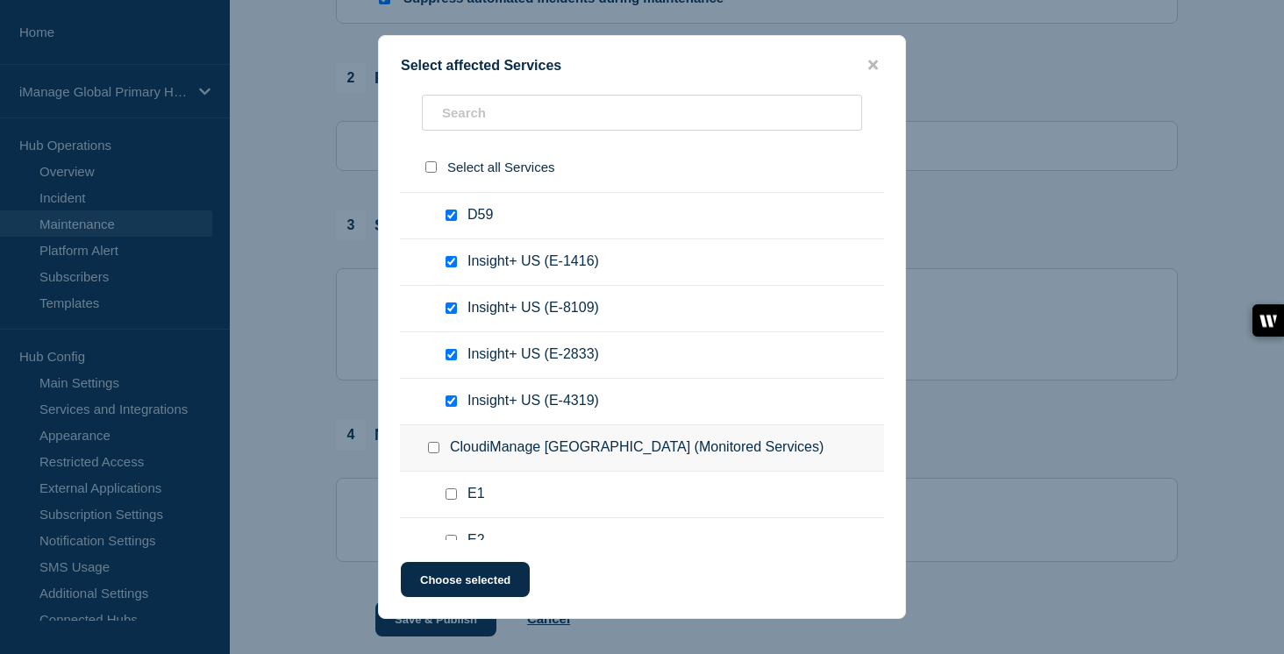
scroll to position [3412, 0]
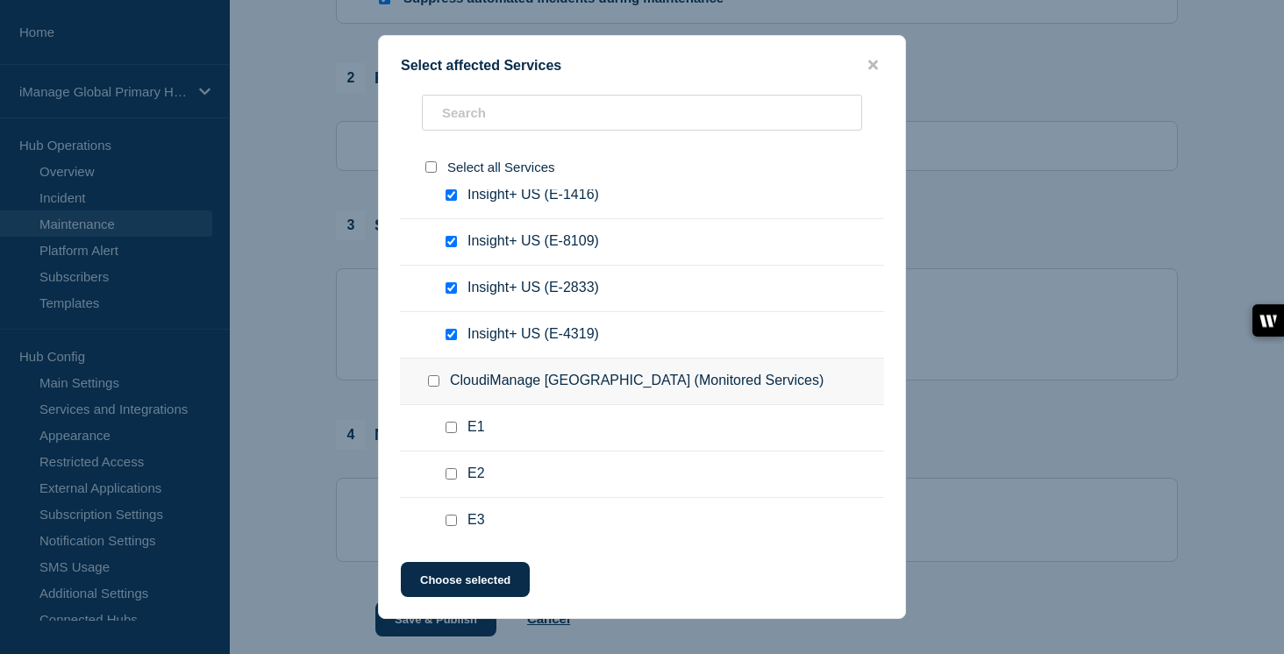
click at [454, 201] on input "Insight+ US (E-1416) checkbox" at bounding box center [451, 194] width 11 height 11
checkbox input "false"
click at [450, 247] on input "Insight+ US (E-8109) checkbox" at bounding box center [451, 241] width 11 height 11
checkbox input "false"
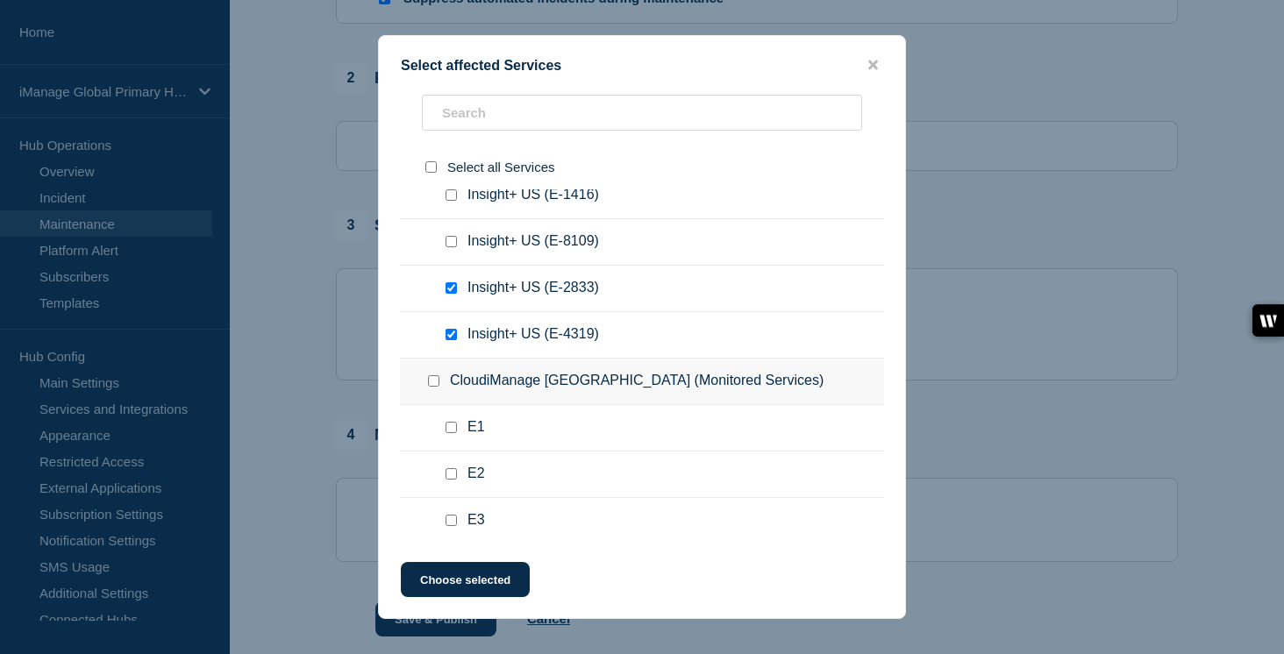
click at [456, 297] on div at bounding box center [454, 289] width 25 height 18
click at [454, 294] on input "Insight+ US (E-2833) checkbox" at bounding box center [451, 287] width 11 height 11
checkbox input "false"
click at [454, 340] on input "Insight+ US (E-4319) checkbox" at bounding box center [451, 334] width 11 height 11
checkbox input "false"
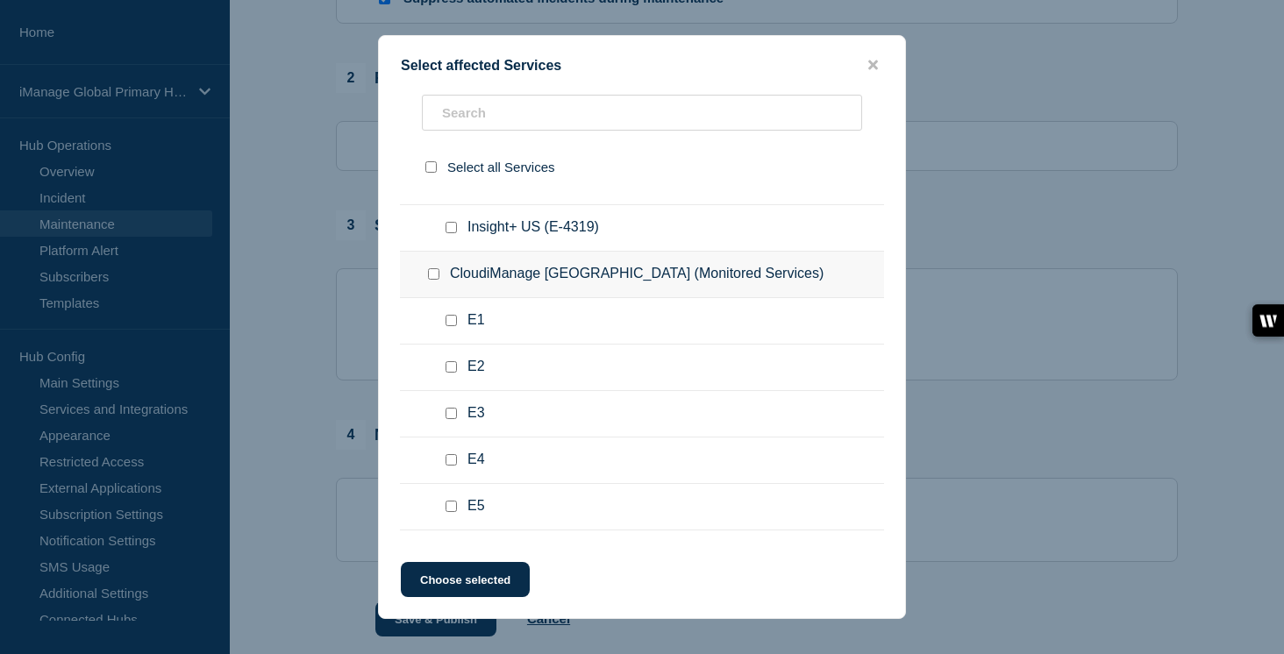
click at [433, 280] on input "CloudiManage United Kingdom (Monitored Services) checkbox" at bounding box center [433, 273] width 11 height 11
checkbox input "true"
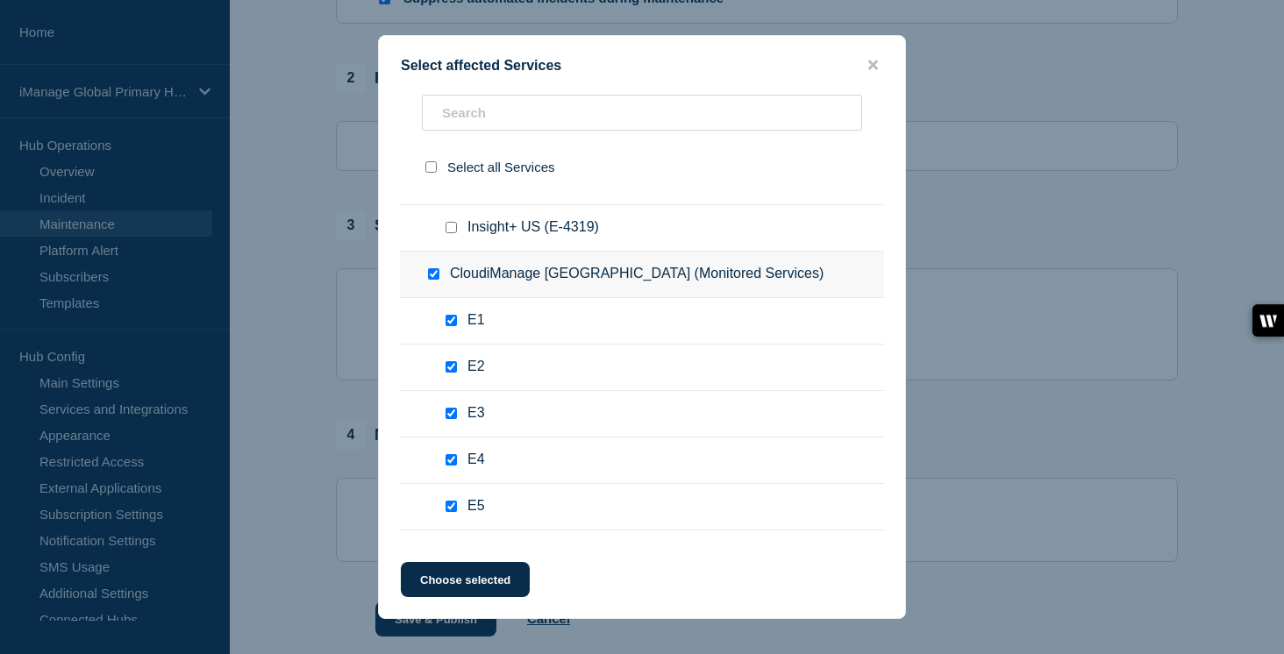
checkbox input "true"
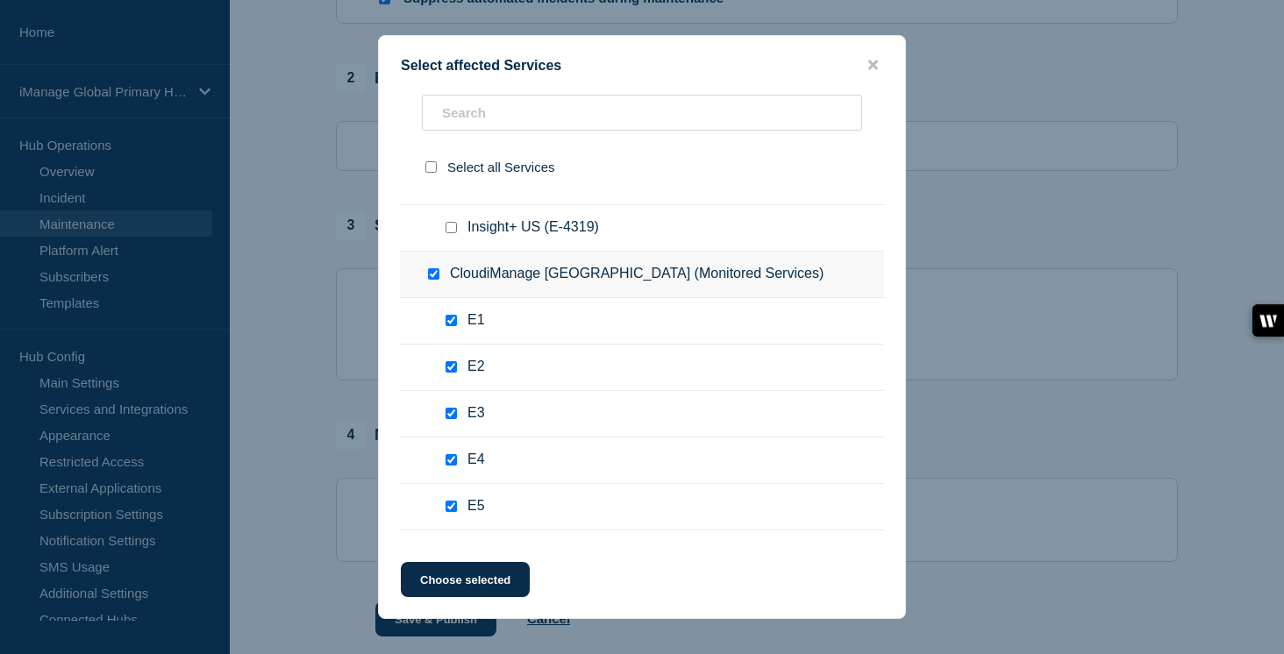
checkbox input "true"
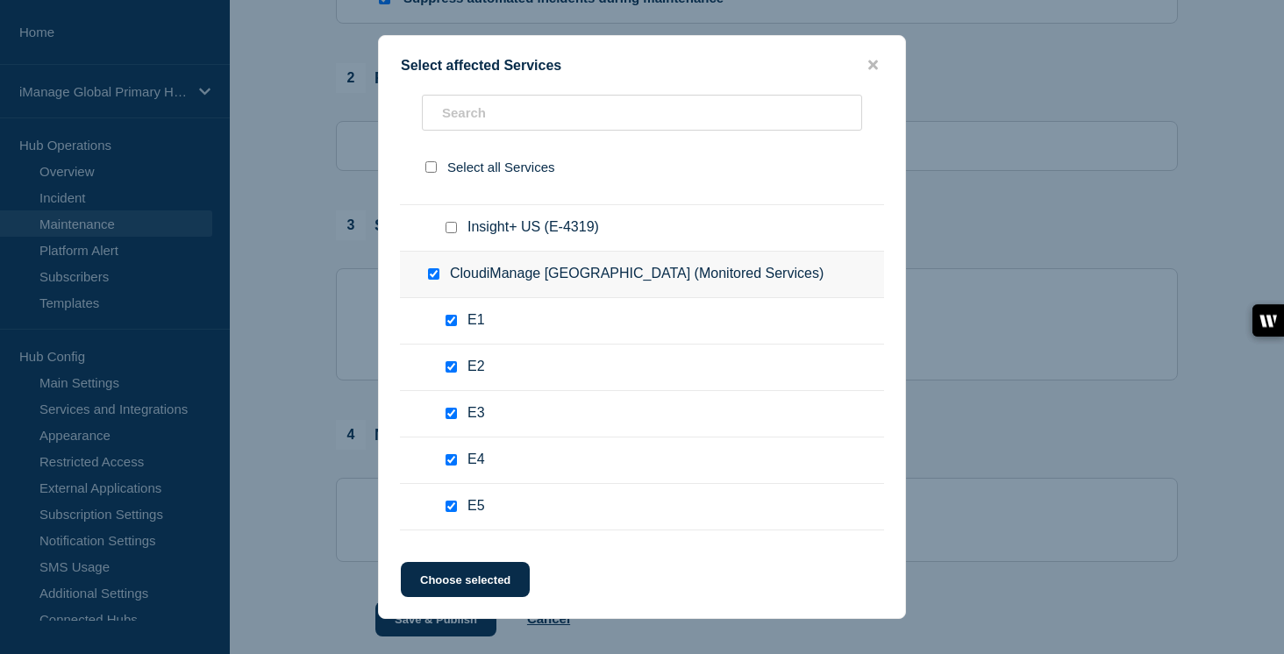
checkbox input "true"
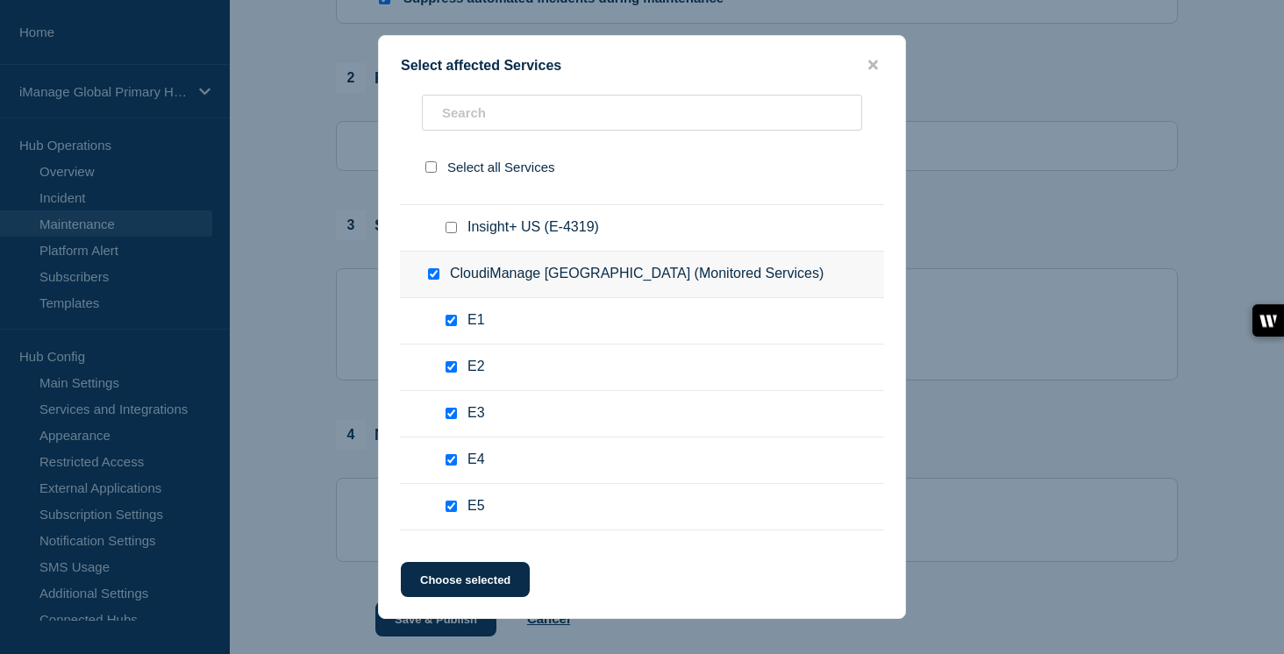
checkbox input "true"
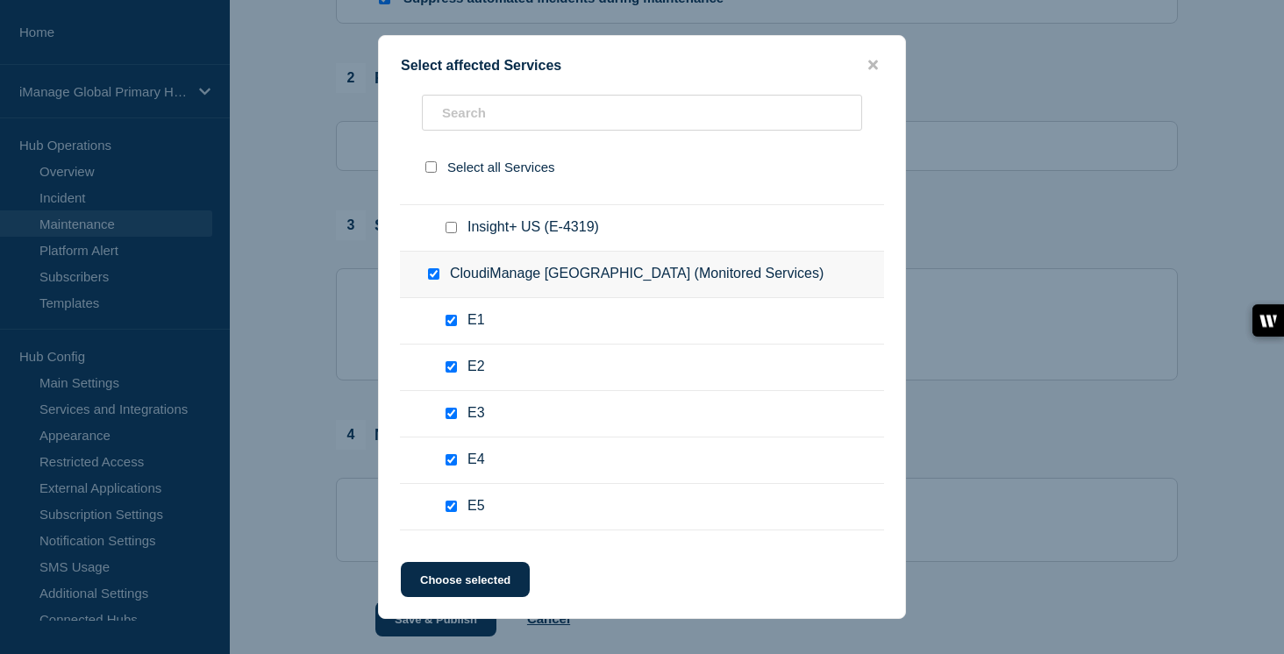
checkbox input "true"
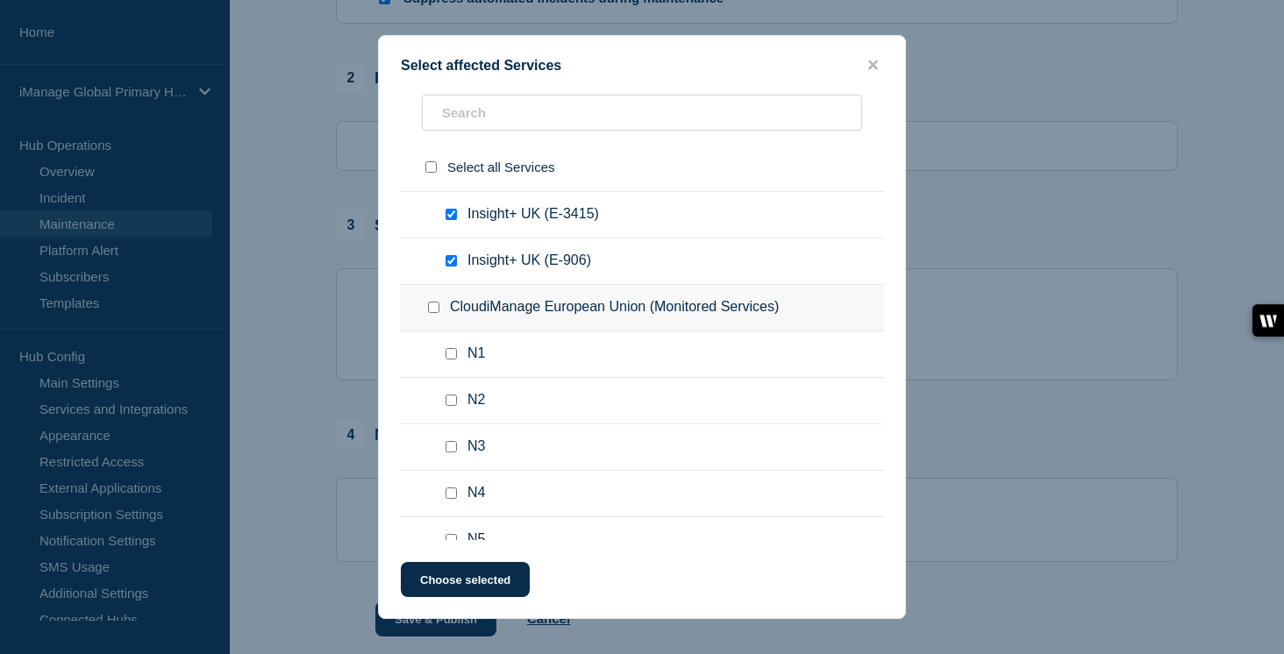
scroll to position [4744, 0]
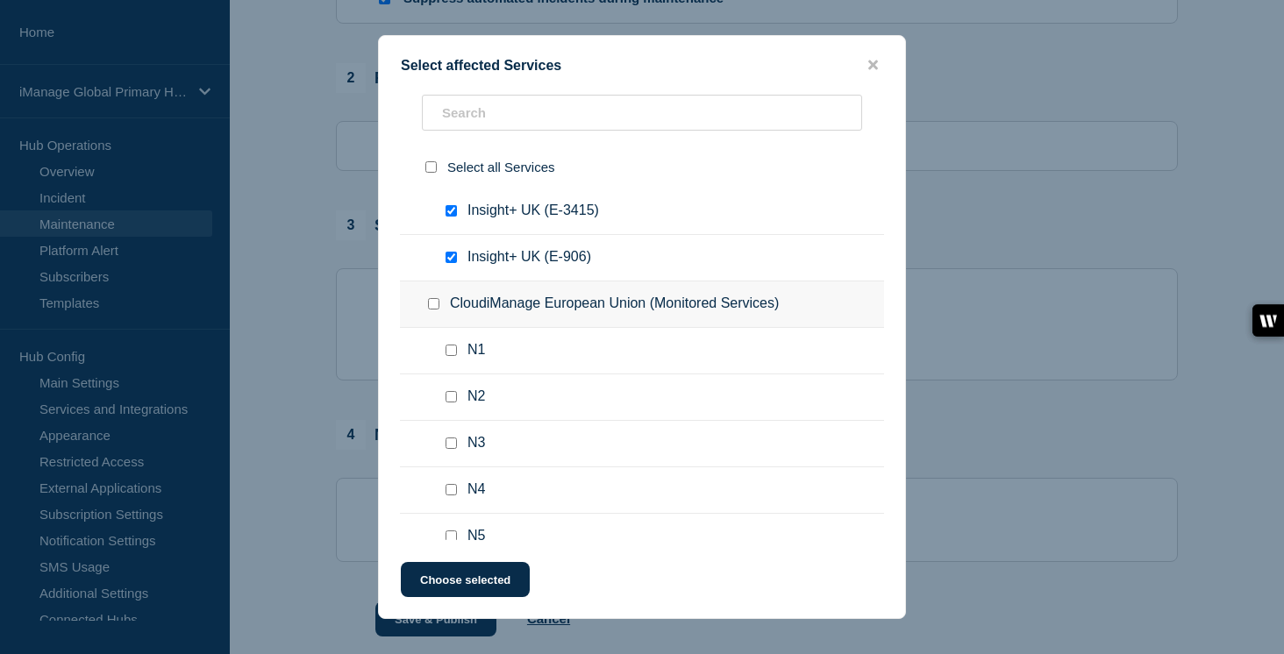
click at [456, 170] on input "Insight+ UK (E-8496) checkbox" at bounding box center [451, 164] width 11 height 11
checkbox input "false"
click at [454, 217] on input "Insight+ UK (E-3415) checkbox" at bounding box center [451, 210] width 11 height 11
checkbox input "false"
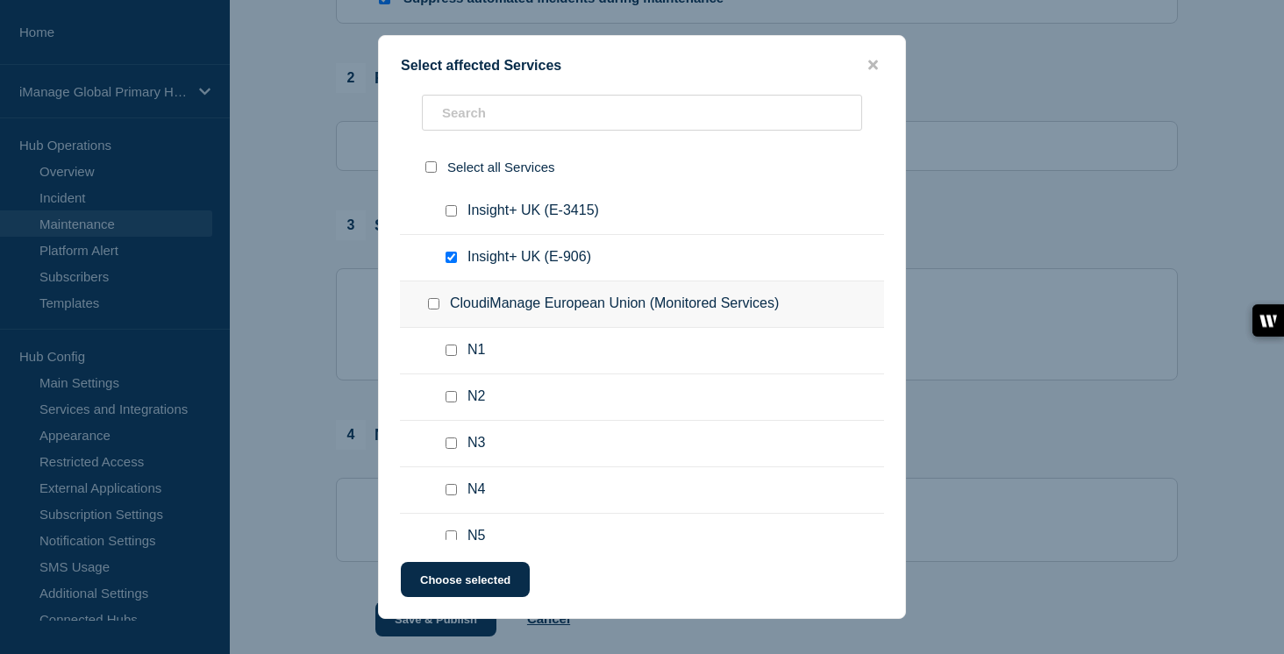
click at [452, 263] on input "Insight+ UK (E-906) checkbox" at bounding box center [451, 257] width 11 height 11
checkbox input "false"
click at [432, 313] on div at bounding box center [437, 305] width 25 height 18
click at [432, 310] on input "CloudiManage European Union (Monitored Services) checkbox" at bounding box center [433, 303] width 11 height 11
checkbox input "true"
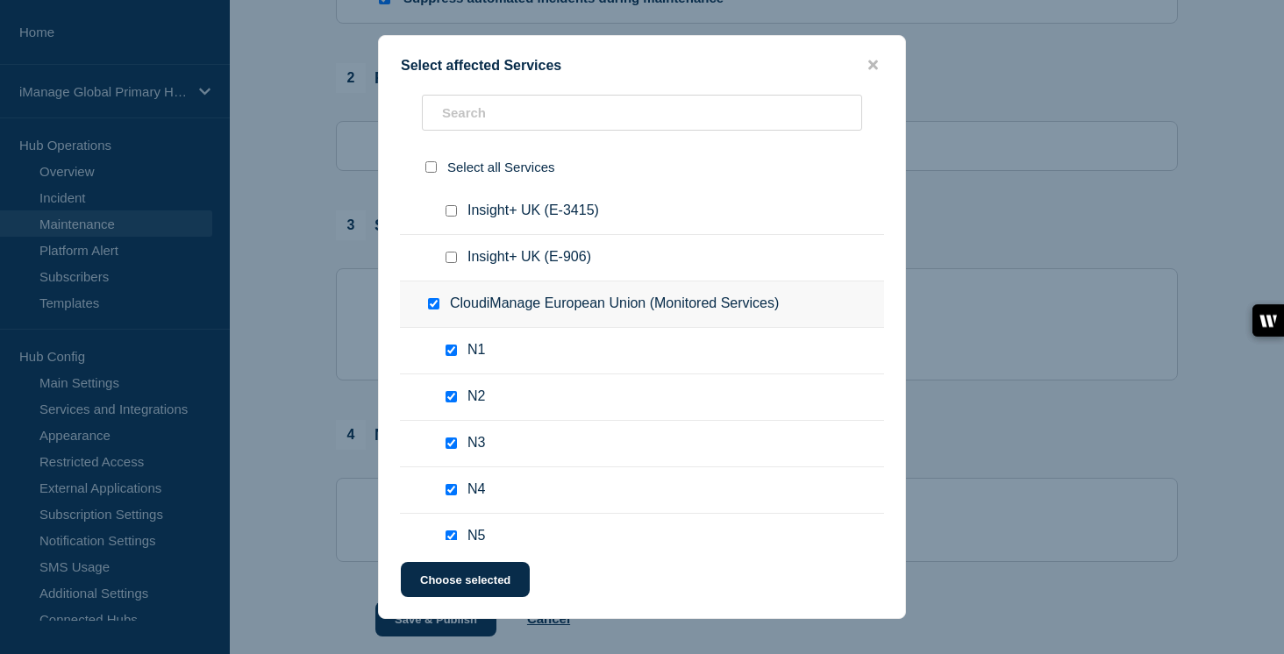
checkbox input "true"
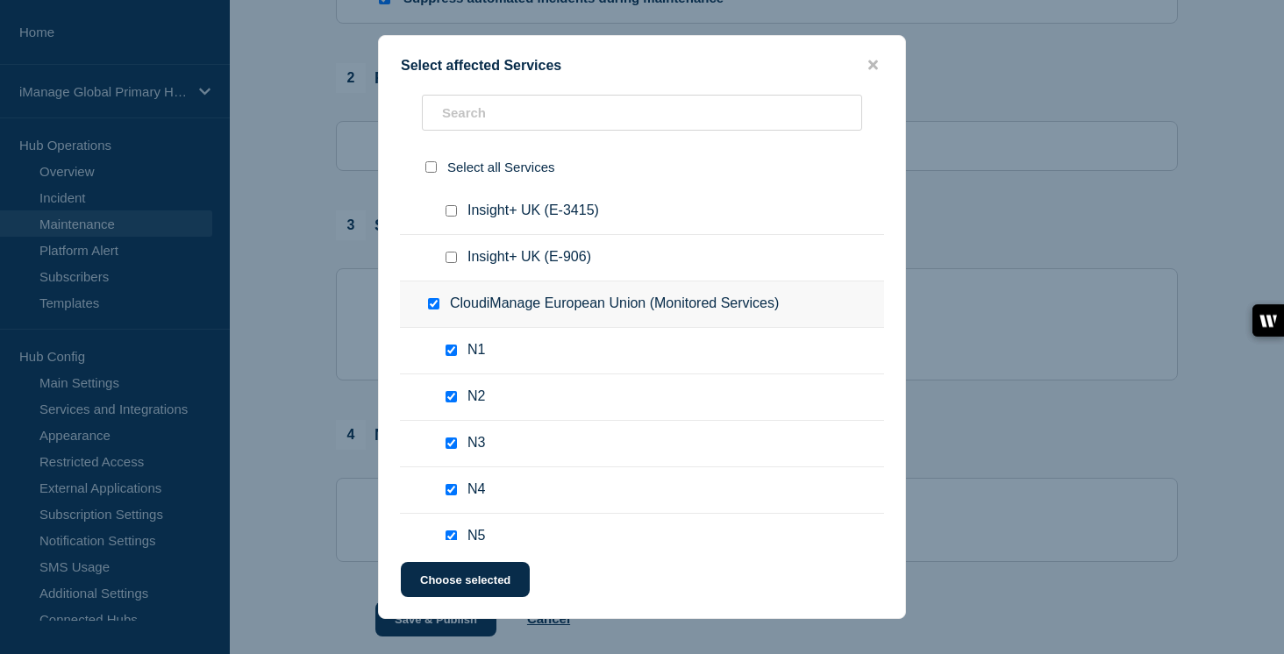
checkbox input "true"
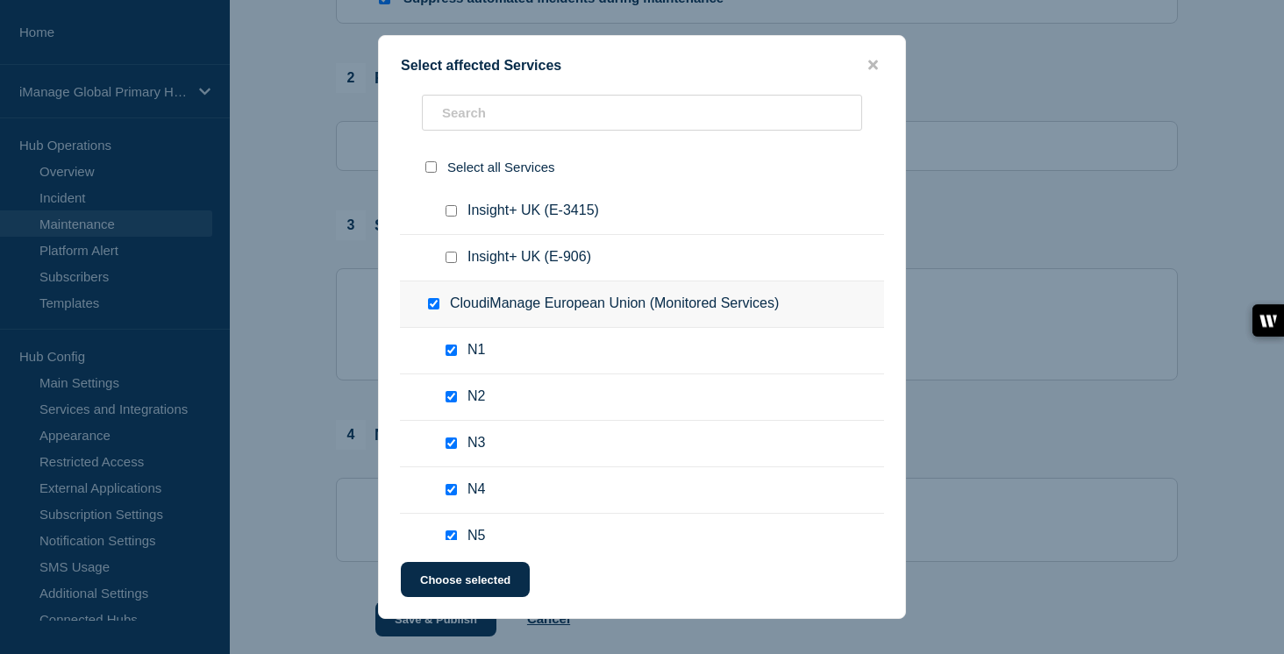
checkbox input "true"
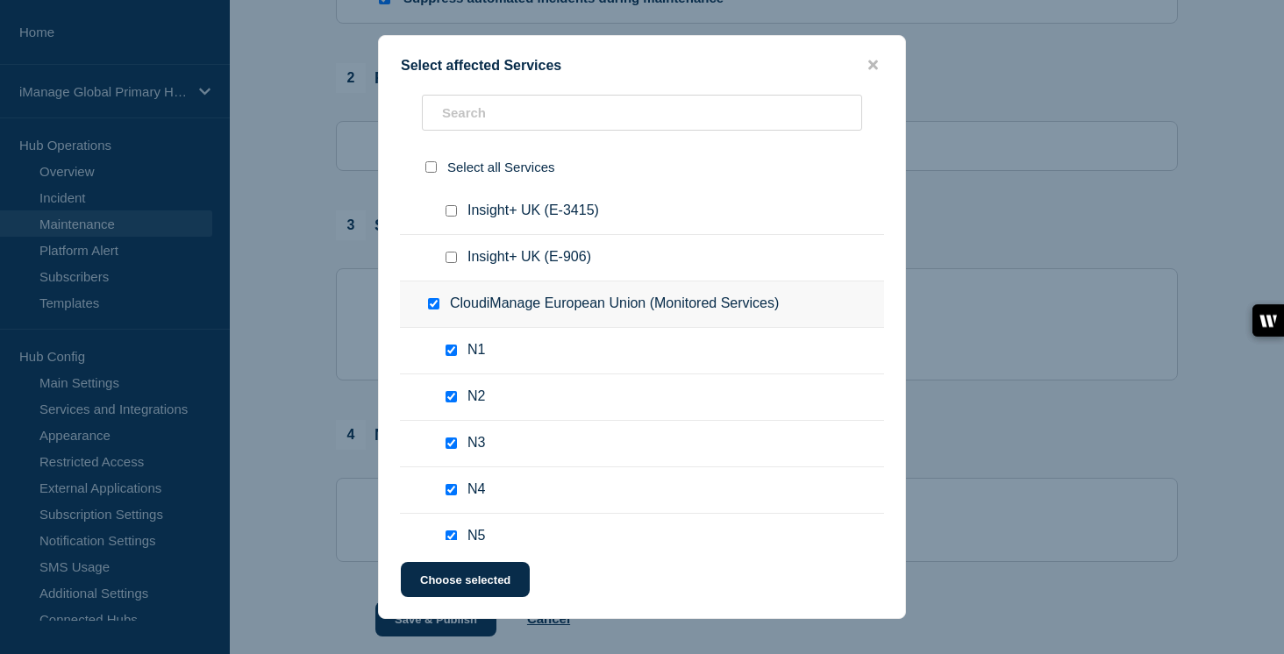
checkbox input "true"
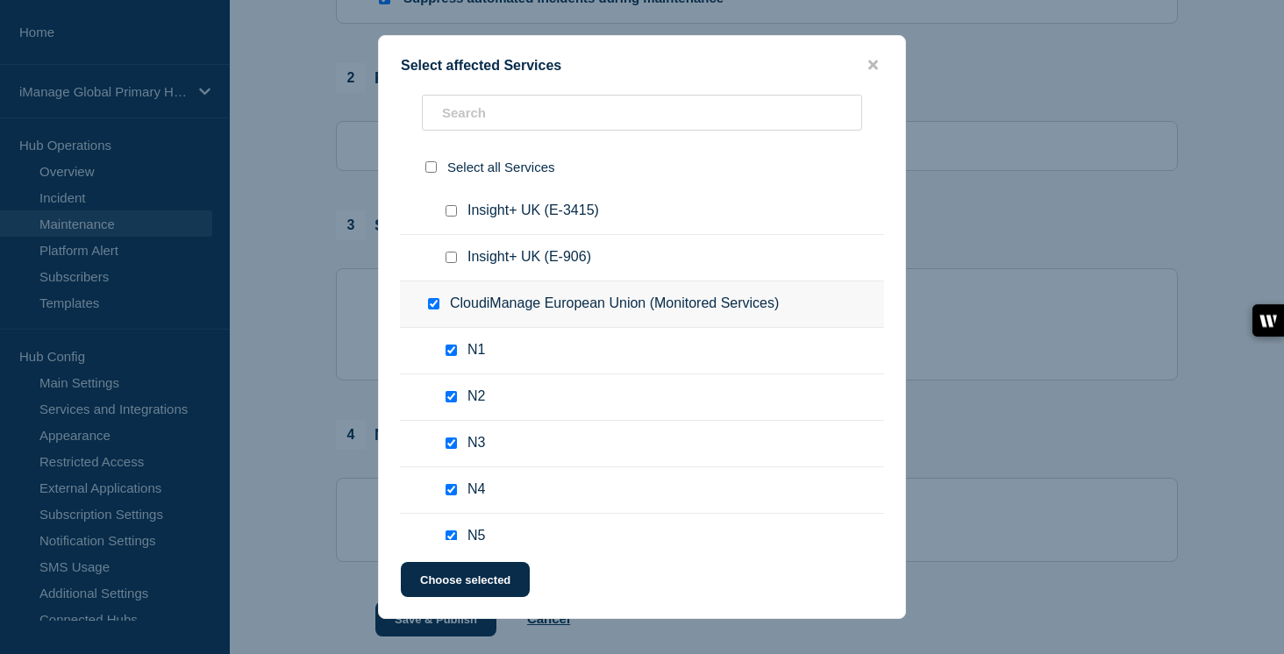
checkbox input "true"
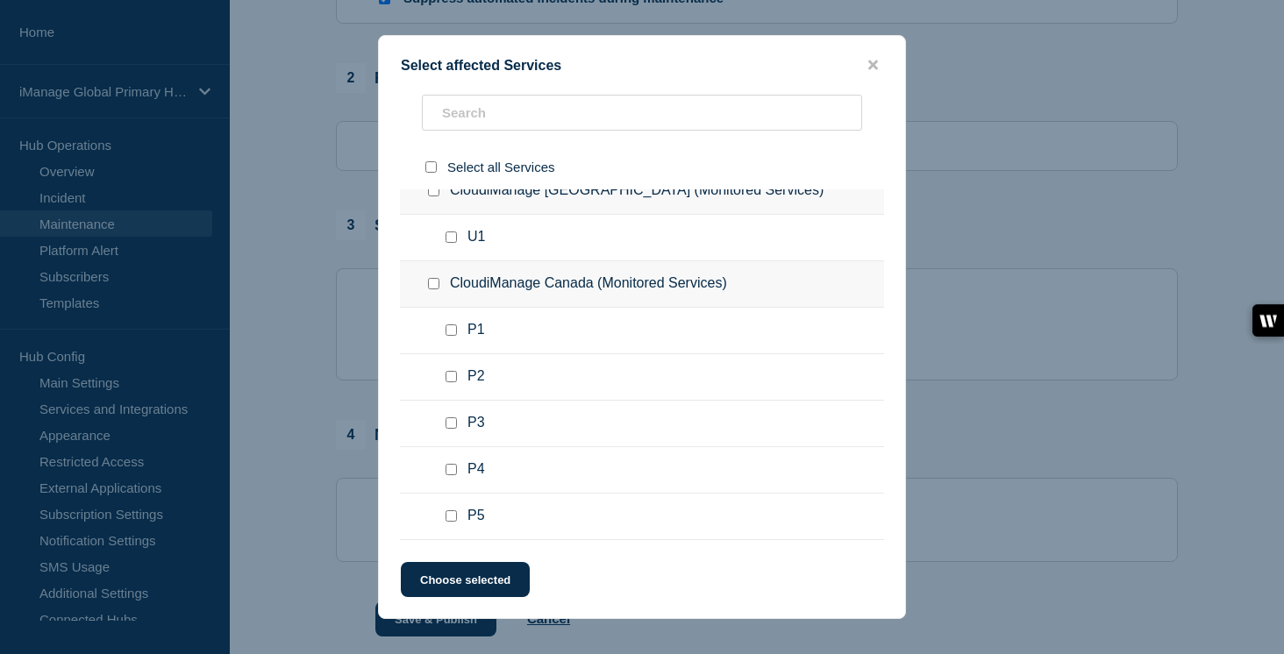
scroll to position [6048, 0]
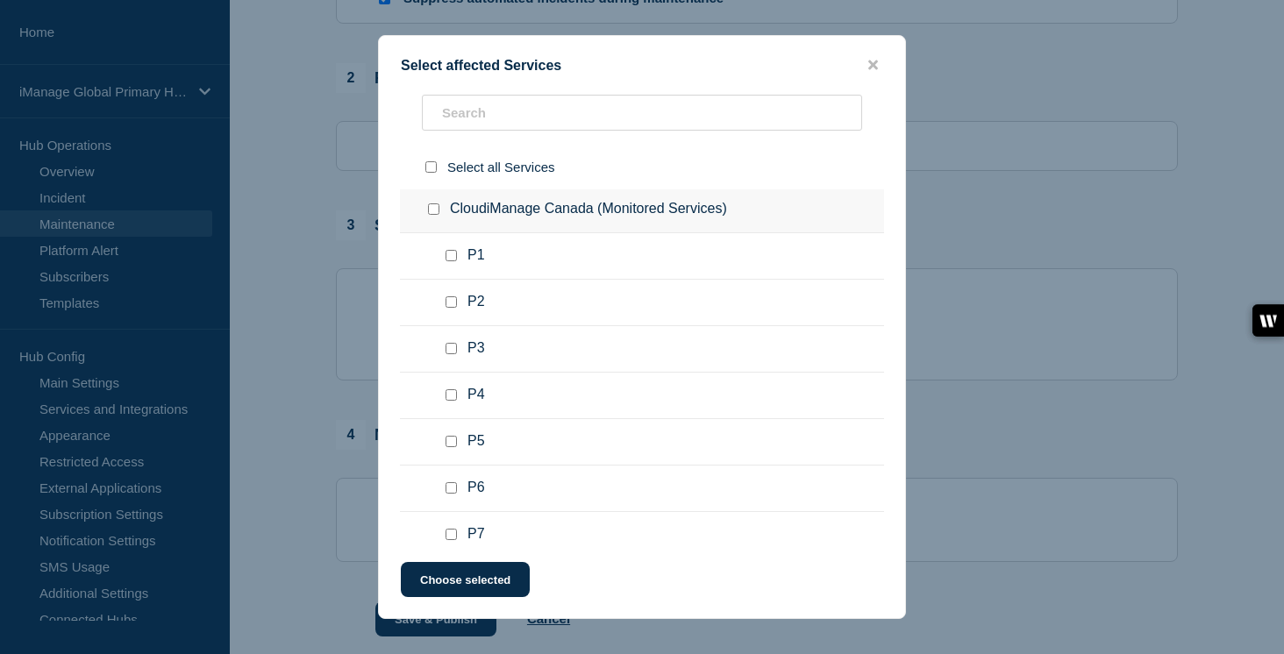
click at [451, 75] on input "Insight+ EU (E-8055) checkbox" at bounding box center [451, 69] width 11 height 11
checkbox input "false"
click at [433, 122] on input "CloudiManage Switzerland (Monitored Services) checkbox" at bounding box center [433, 116] width 11 height 11
checkbox input "true"
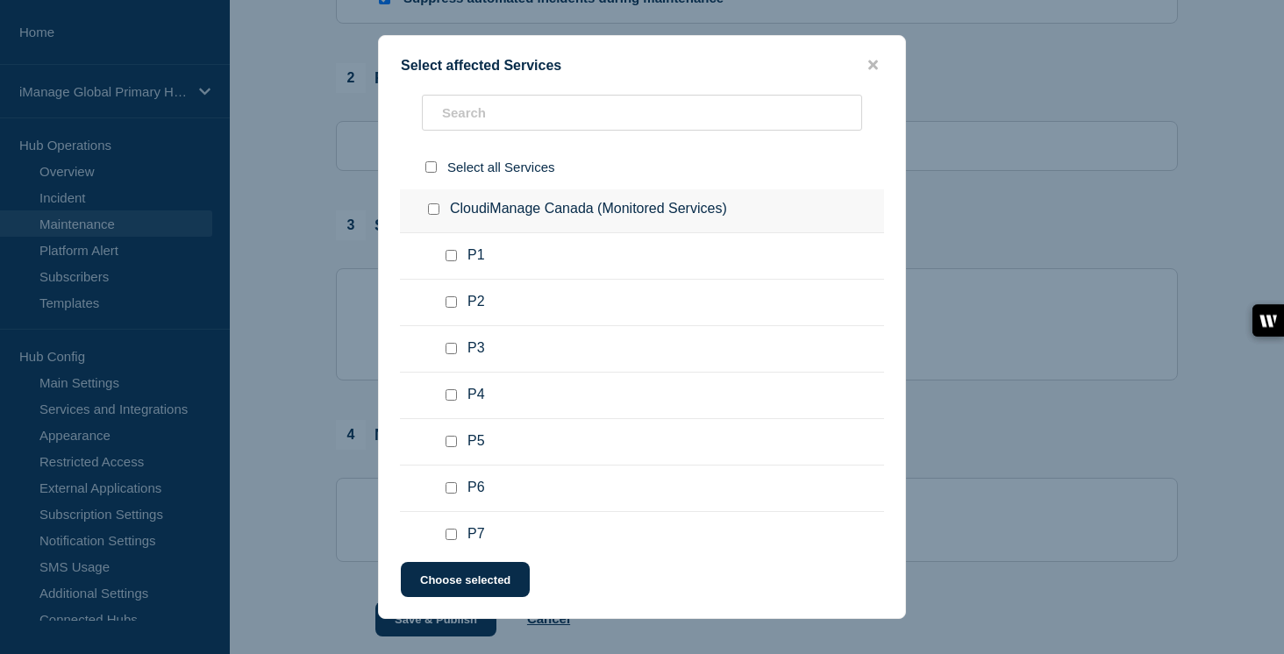
checkbox input "true"
click at [430, 215] on input "CloudiManage Canada (Monitored Services) checkbox" at bounding box center [433, 209] width 11 height 11
checkbox input "true"
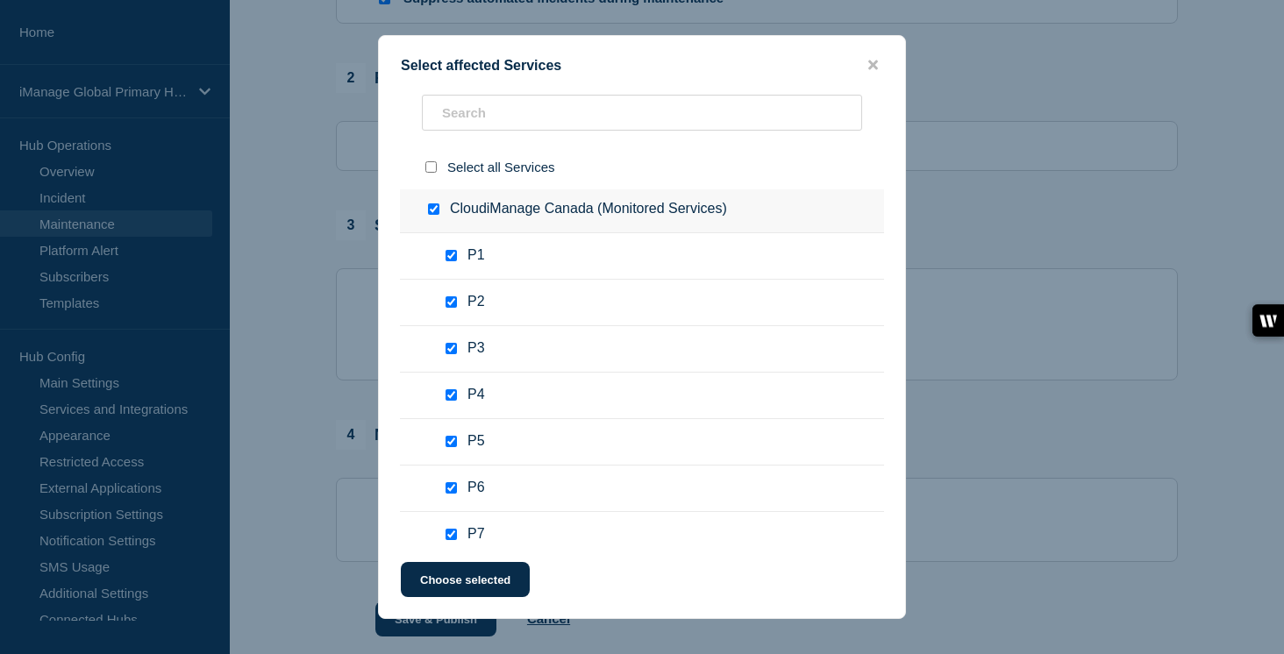
checkbox input "true"
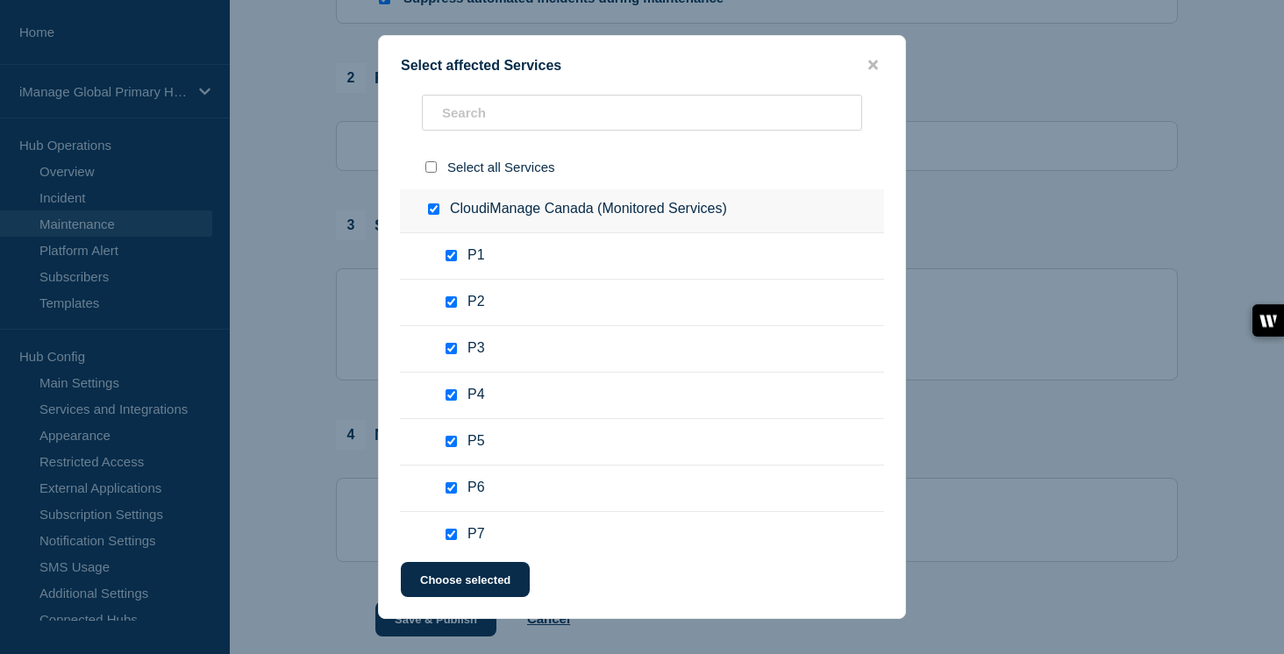
checkbox input "true"
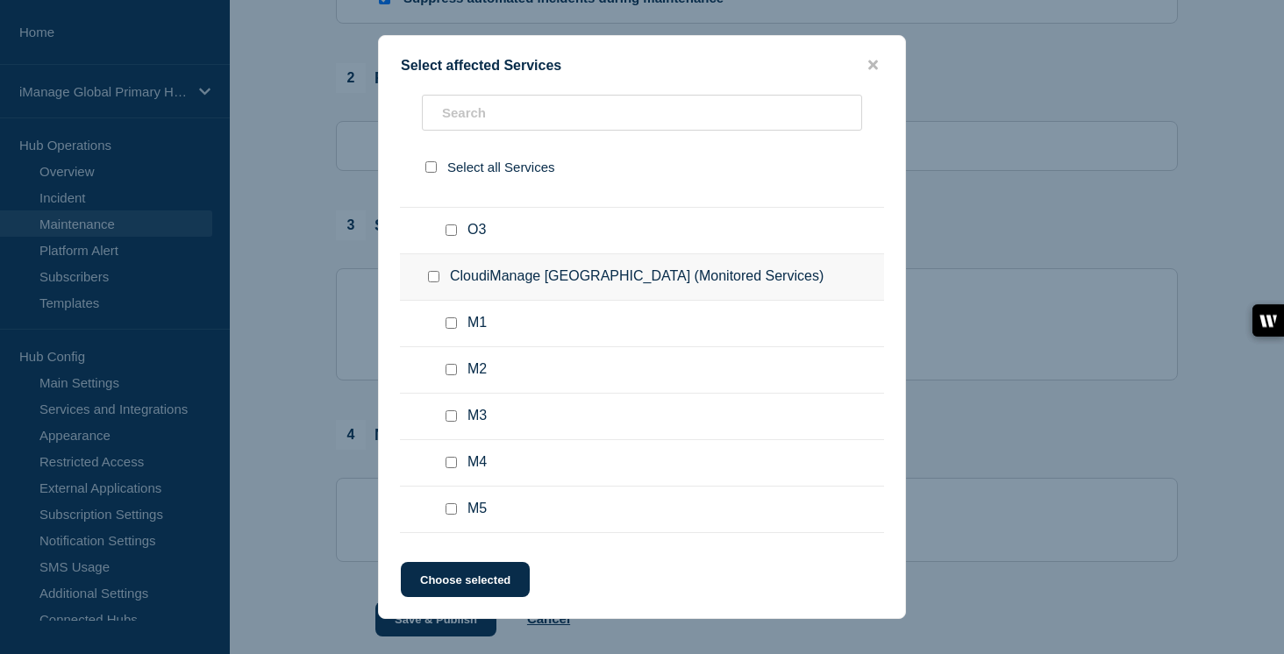
scroll to position [6726, 0]
click at [450, 48] on input "Insight+ CA (E-4476) checkbox" at bounding box center [451, 42] width 11 height 11
checkbox input "false"
click at [429, 95] on input "CloudiManage Japan (Monitored Services) checkbox" at bounding box center [433, 88] width 11 height 11
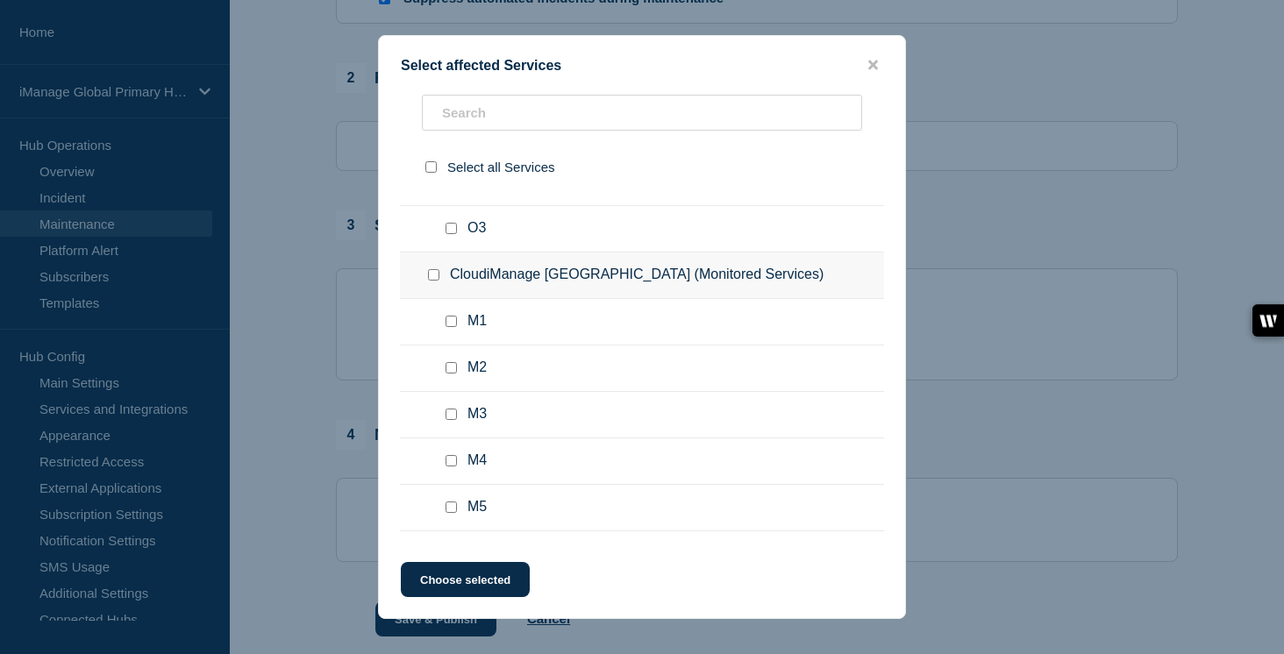
checkbox input "true"
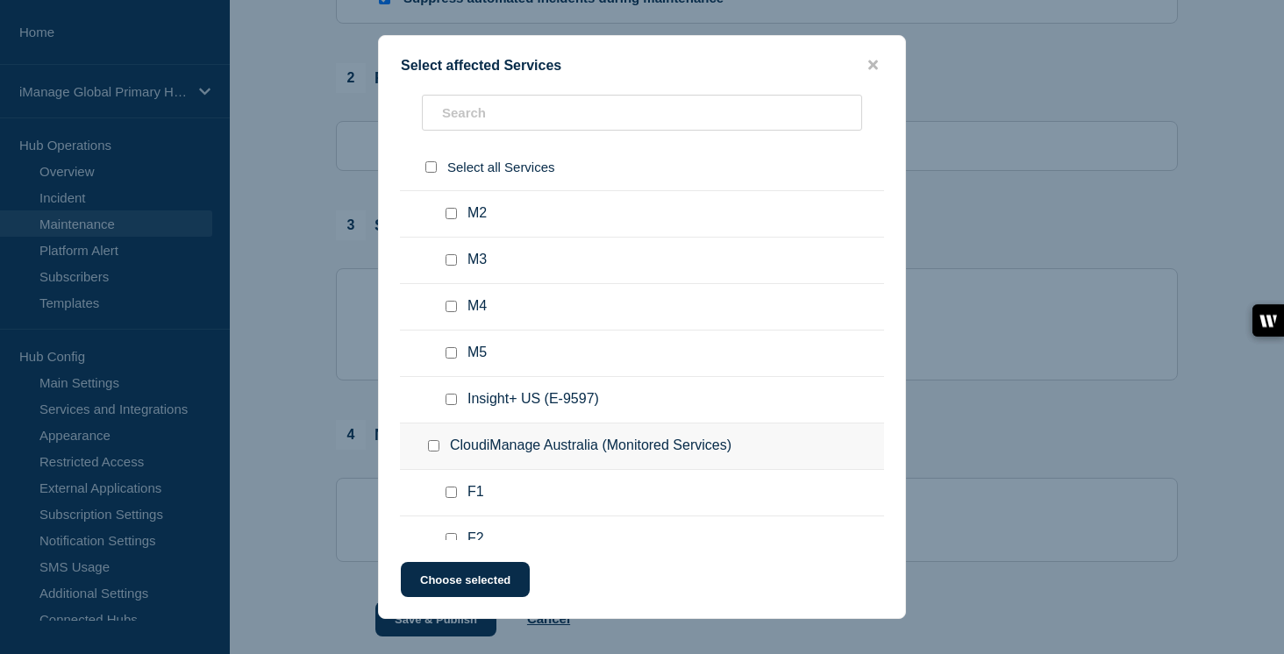
scroll to position [6896, 0]
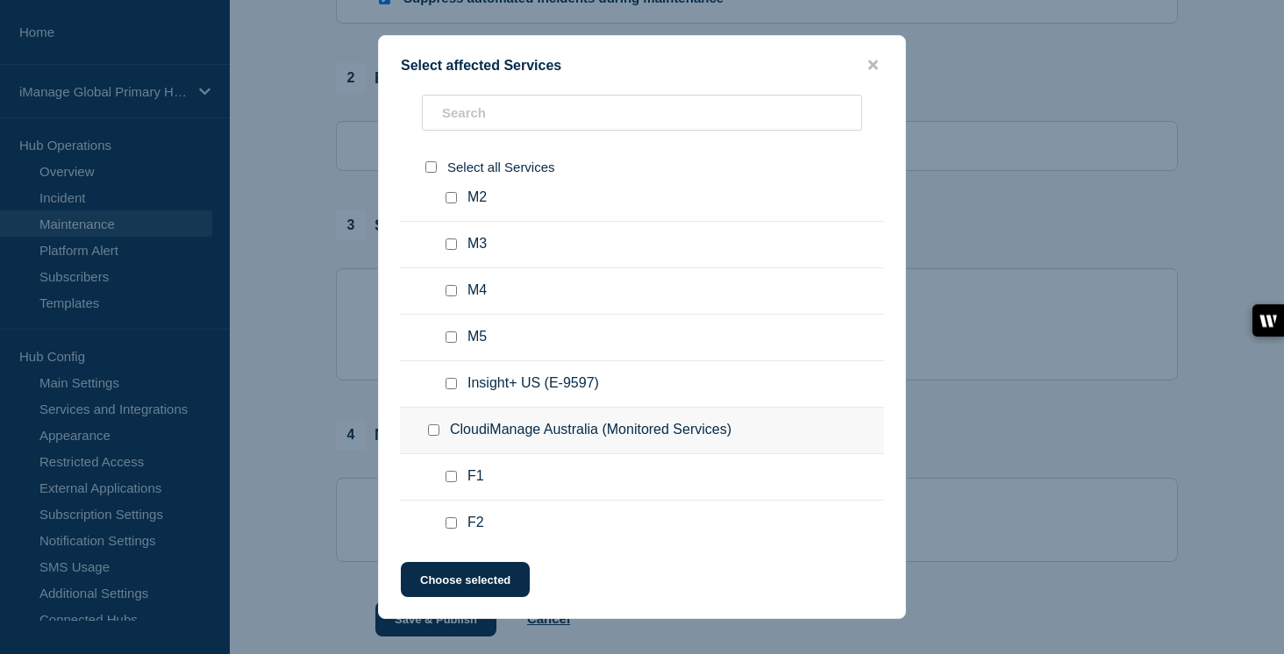
click at [432, 111] on input "CloudiManage Singapore (Monitored Services) checkbox" at bounding box center [433, 104] width 11 height 11
checkbox input "true"
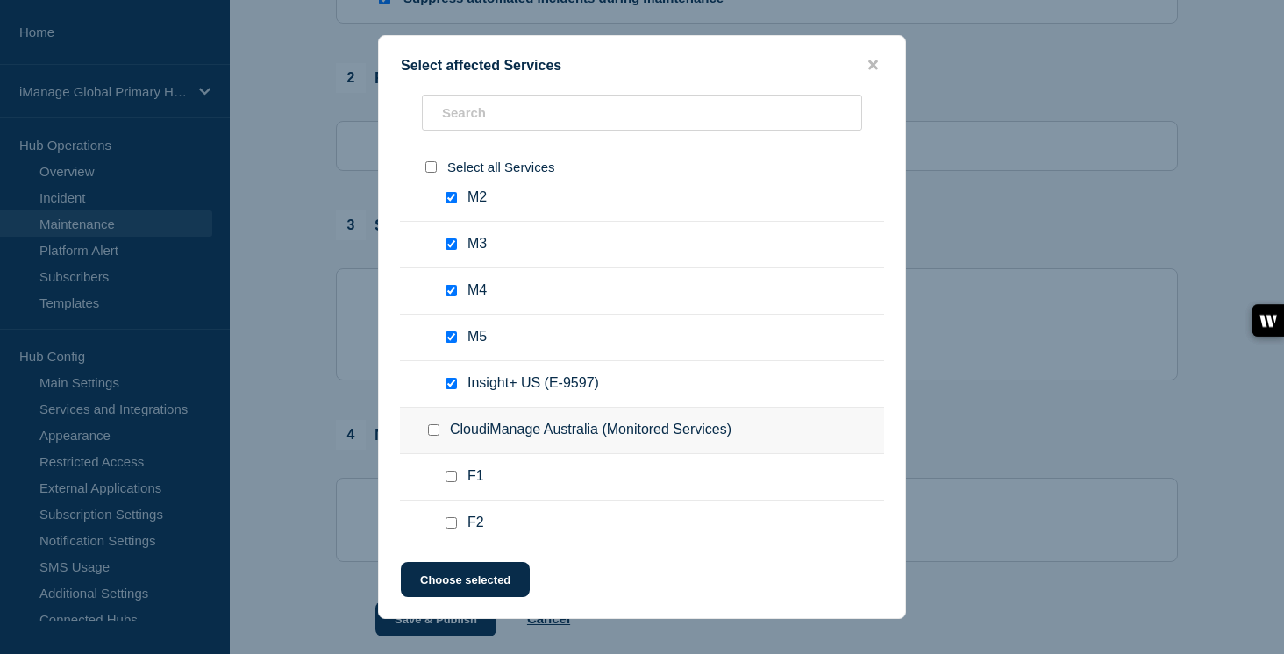
checkbox input "true"
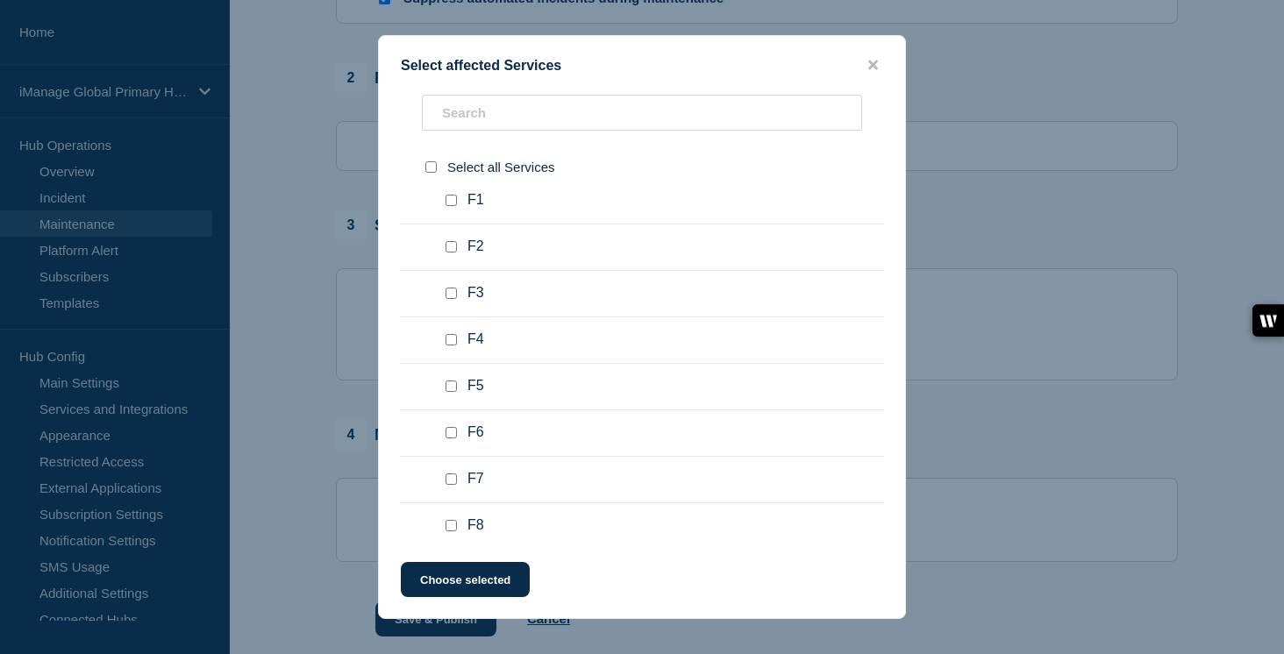
scroll to position [7200, 0]
click at [454, 85] on input "Insight+ US (E-9597) checkbox" at bounding box center [451, 79] width 11 height 11
checkbox input "false"
click at [434, 132] on input "CloudiManage Australia (Monitored Services) checkbox" at bounding box center [433, 125] width 11 height 11
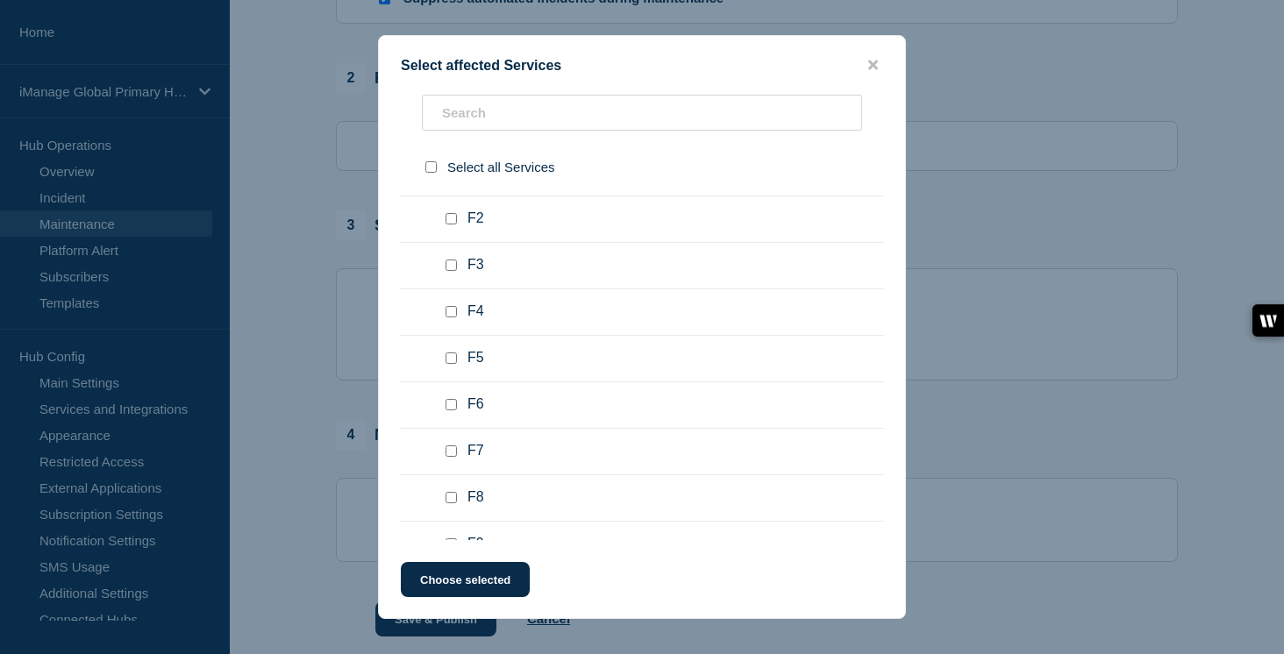
checkbox input "true"
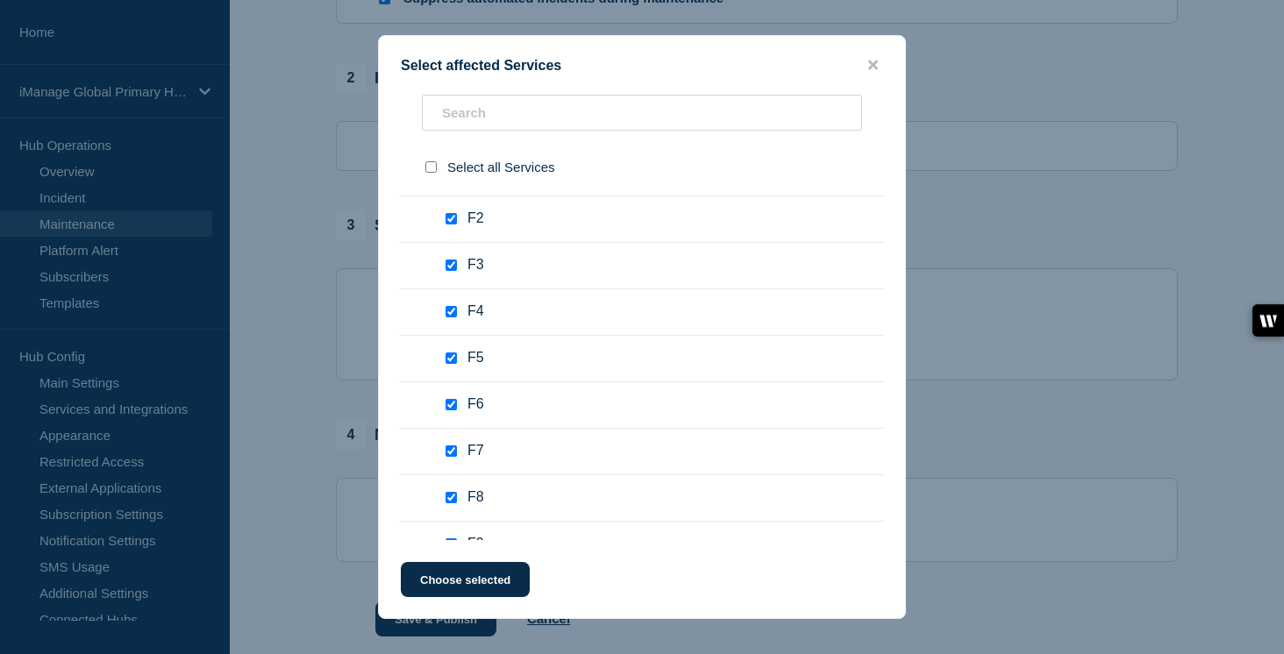
checkbox input "true"
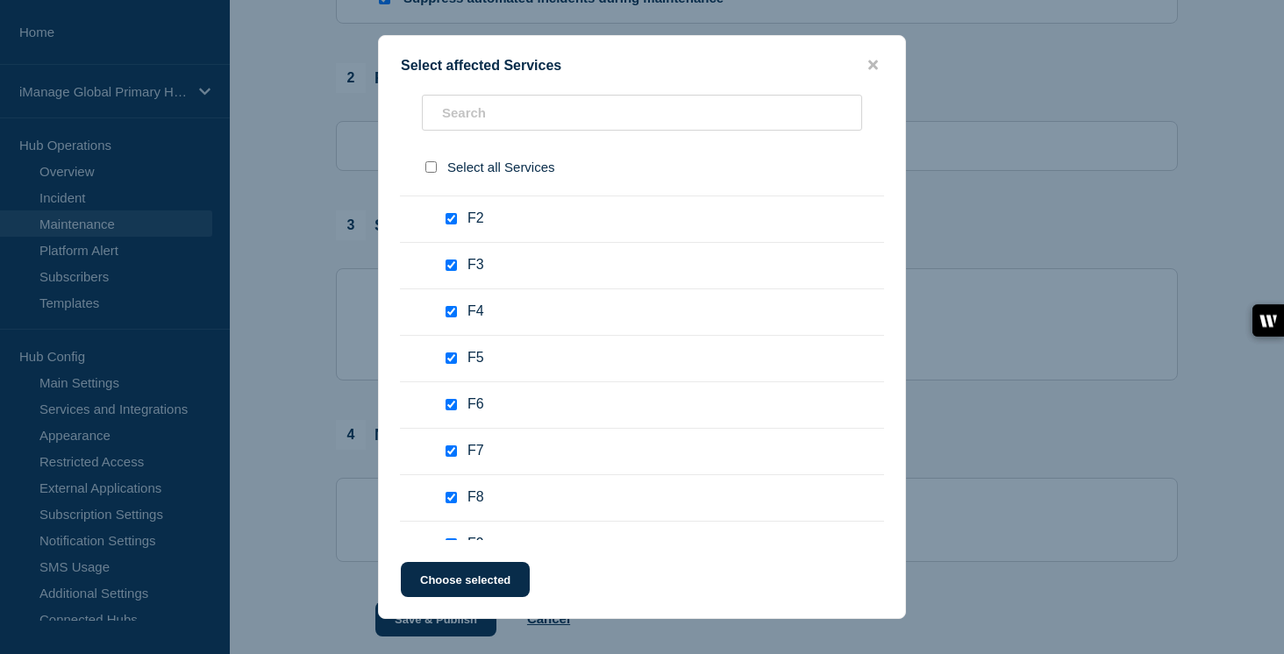
checkbox input "true"
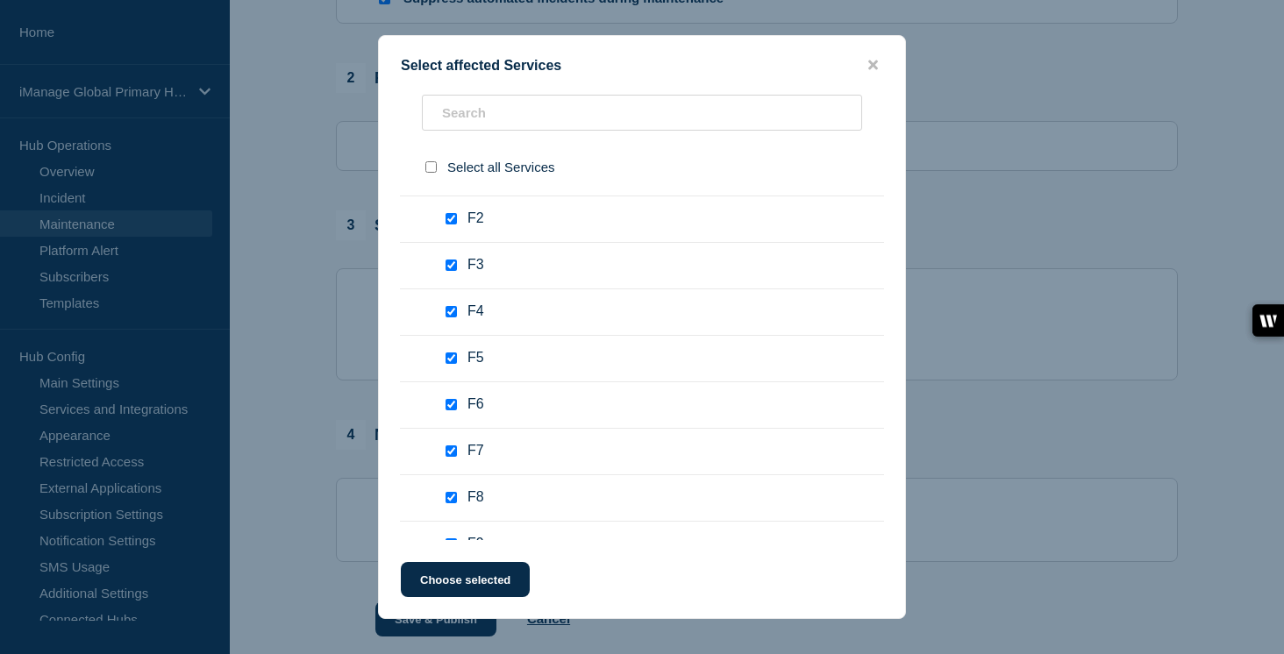
checkbox input "true"
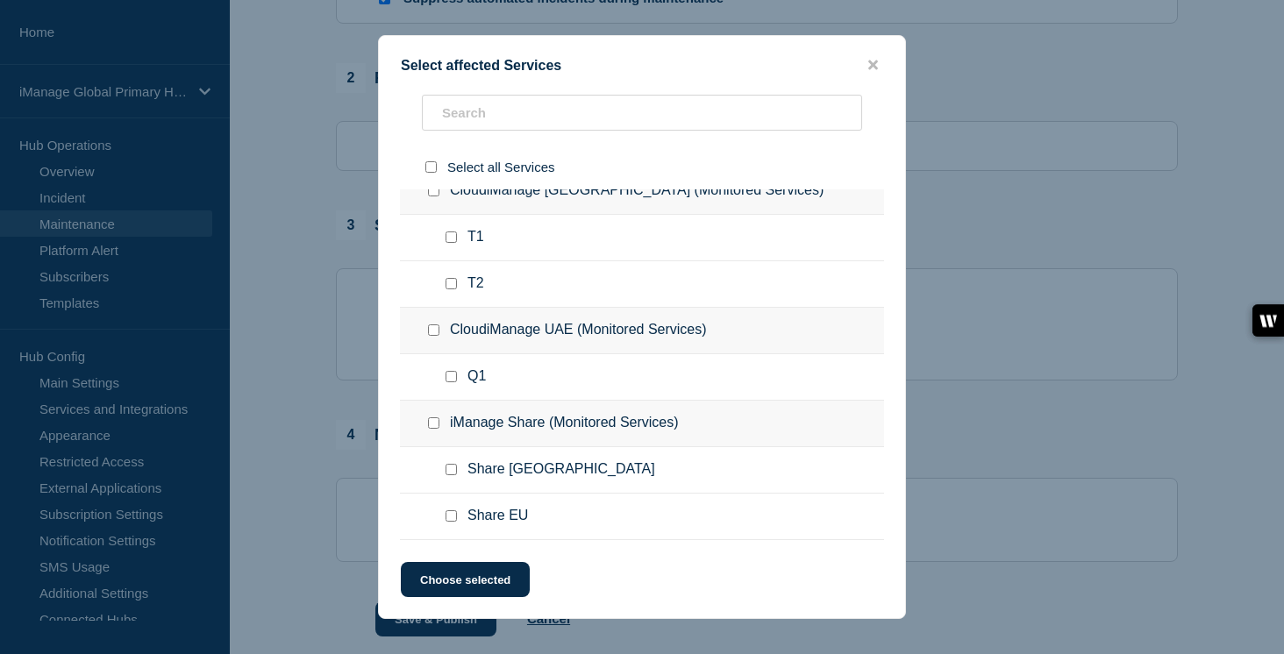
scroll to position [7977, 0]
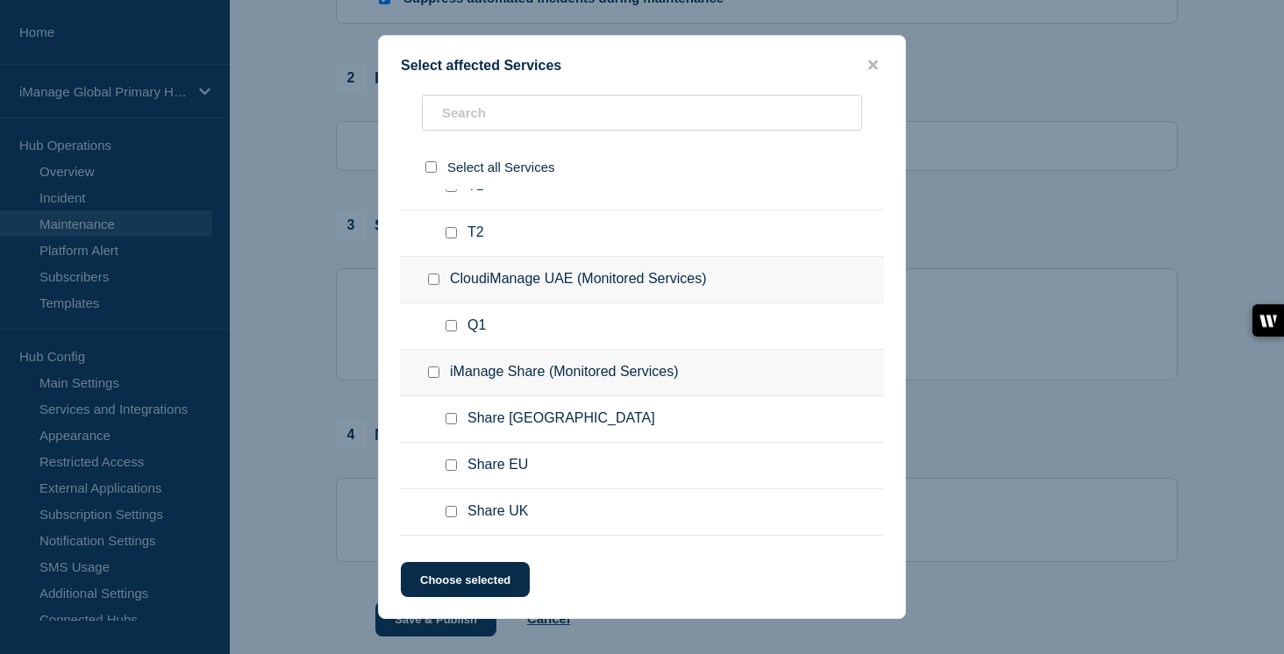
click at [451, 53] on input "Insight+ AU (E-1098) checkbox" at bounding box center [451, 46] width 11 height 11
checkbox input "false"
click at [451, 99] on input "Insight+ AU (E-7399) checkbox" at bounding box center [451, 93] width 11 height 11
checkbox input "false"
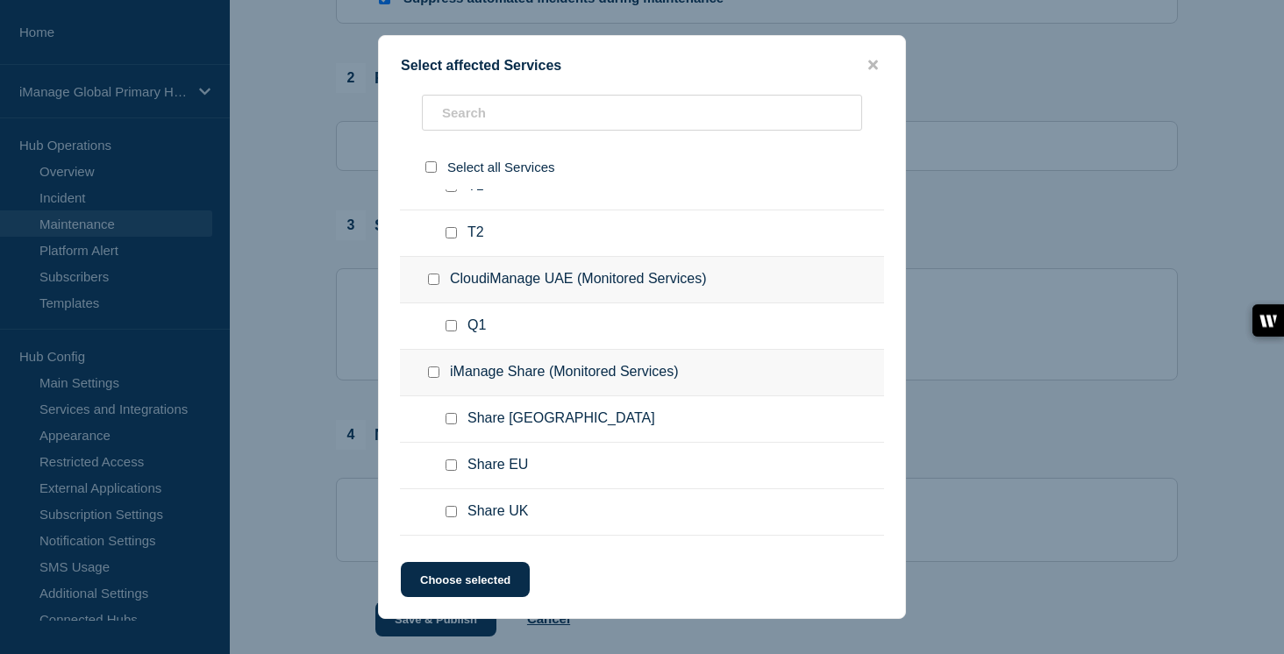
click at [437, 146] on input "CloudiManage Brazil (Monitored Services) checkbox" at bounding box center [433, 139] width 11 height 11
checkbox input "true"
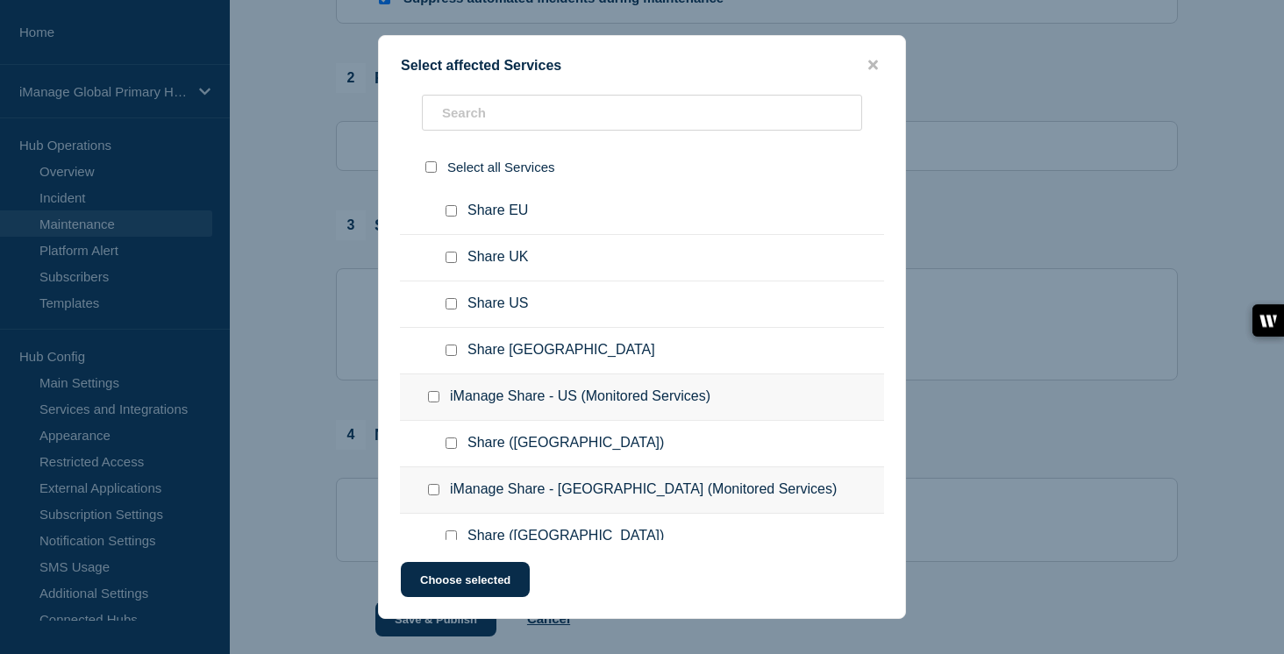
scroll to position [8257, 0]
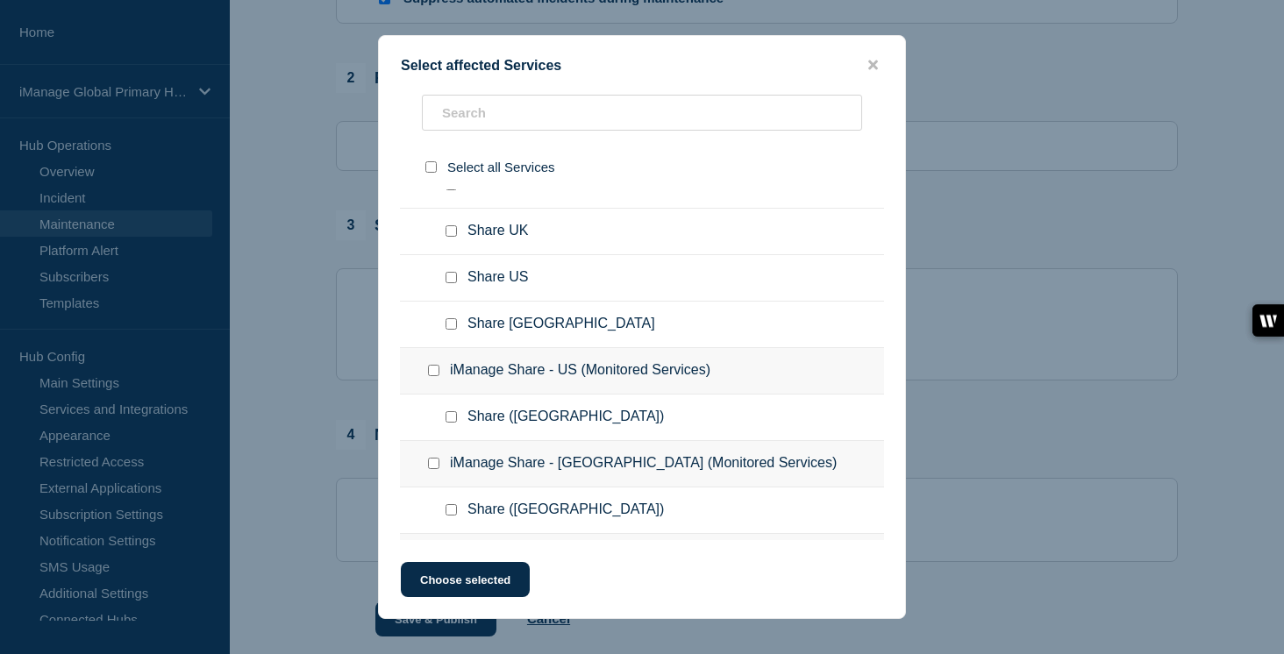
checkbox input "true"
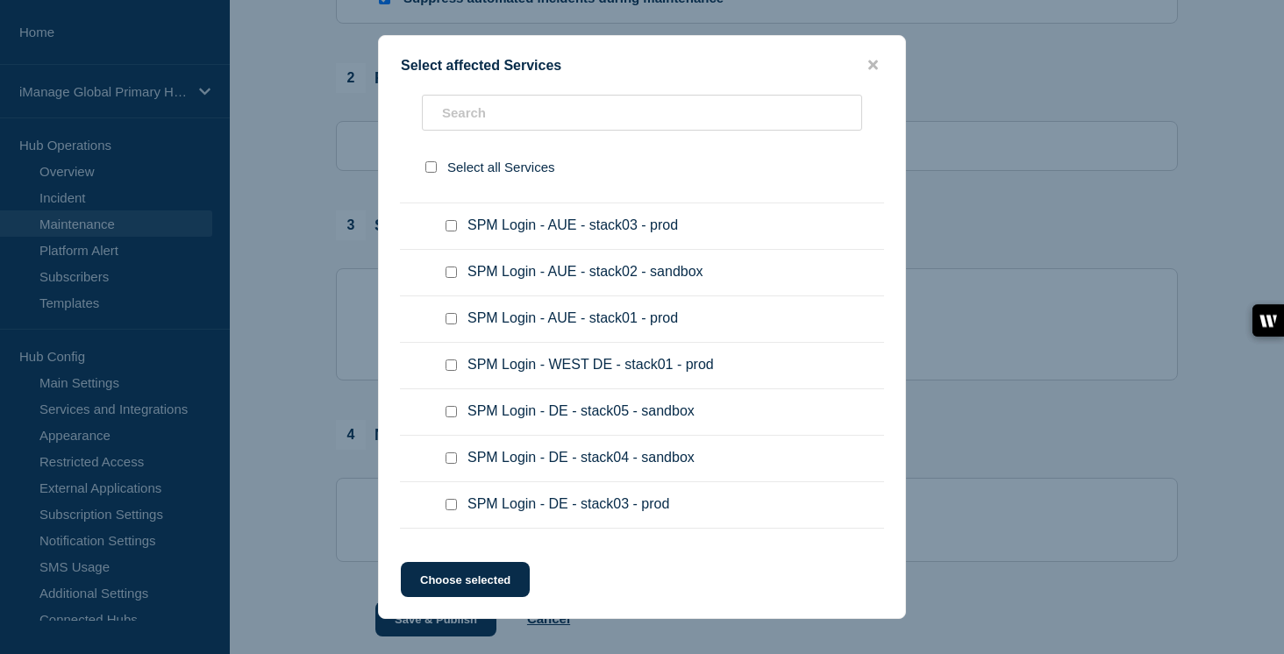
scroll to position [9288, 0]
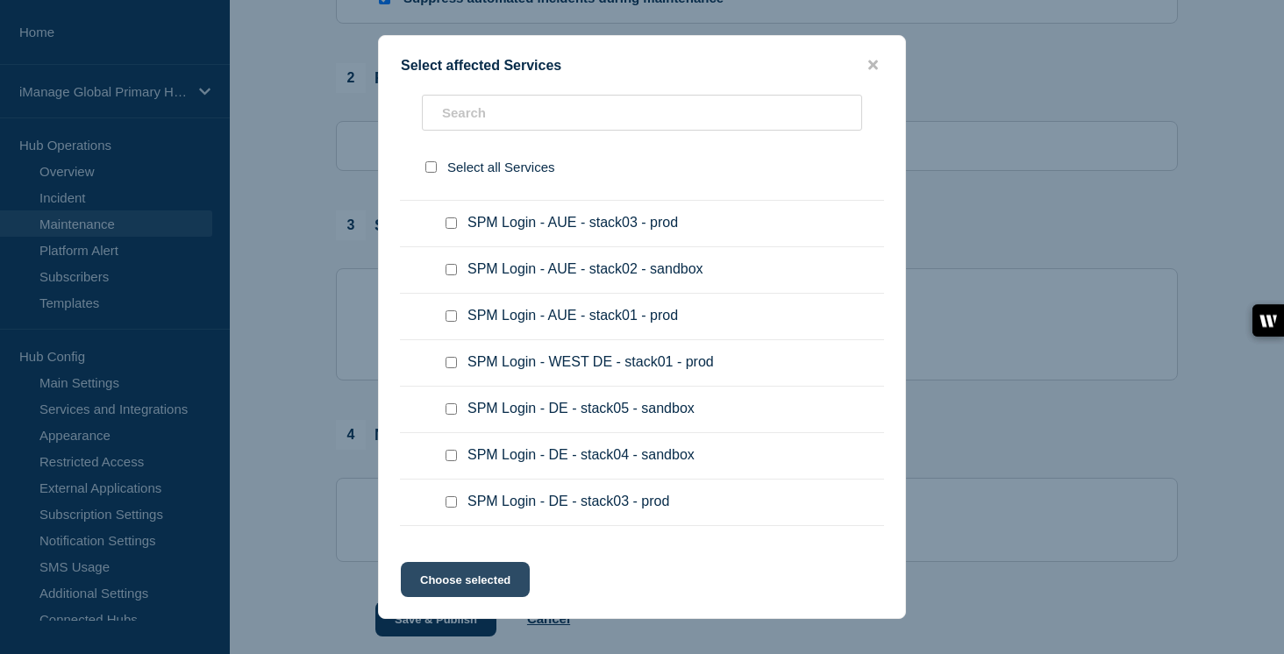
click at [489, 582] on button "Choose selected" at bounding box center [465, 579] width 129 height 35
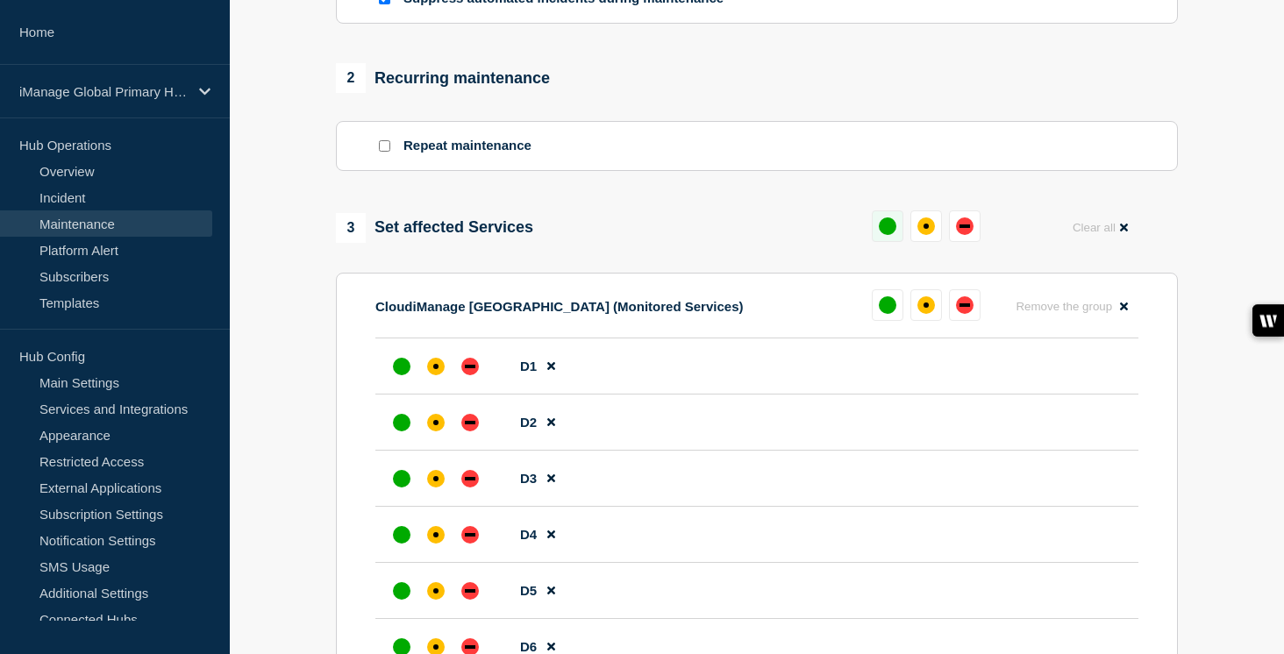
click at [892, 235] on div "up" at bounding box center [888, 227] width 18 height 18
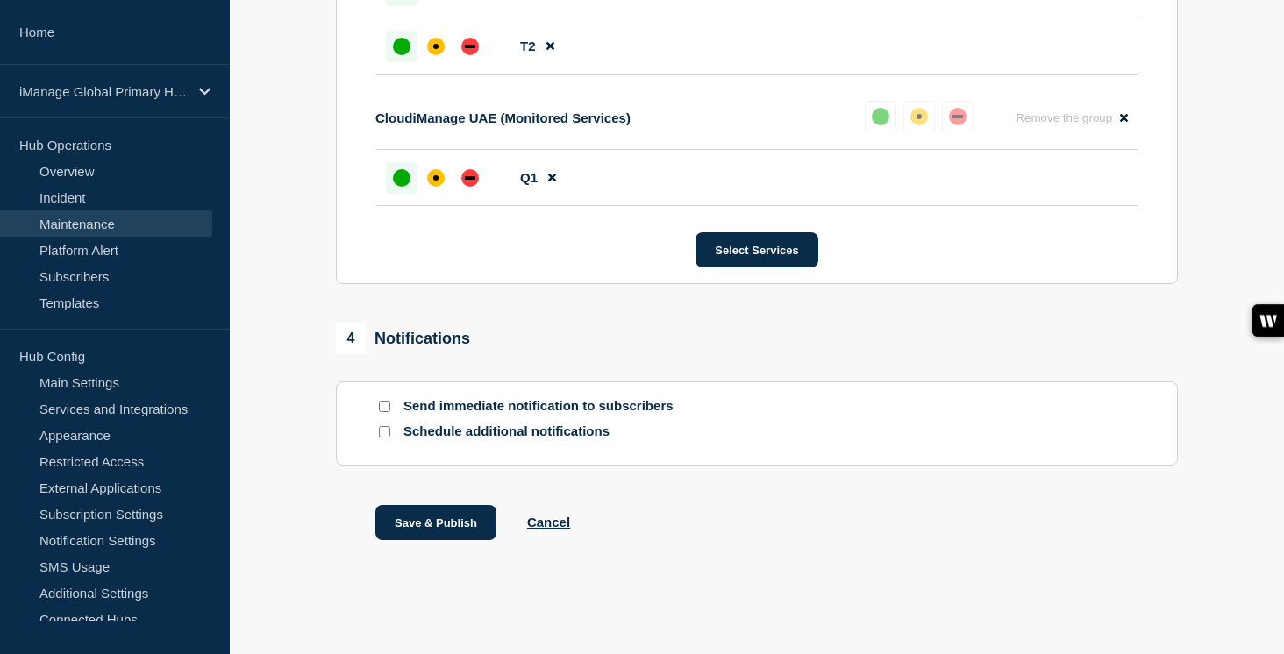
scroll to position [9876, 0]
click at [386, 404] on input "Send immediate notification to subscribers" at bounding box center [384, 406] width 11 height 11
checkbox input "true"
click at [387, 432] on input "Schedule additional notifications" at bounding box center [384, 431] width 11 height 11
checkbox input "true"
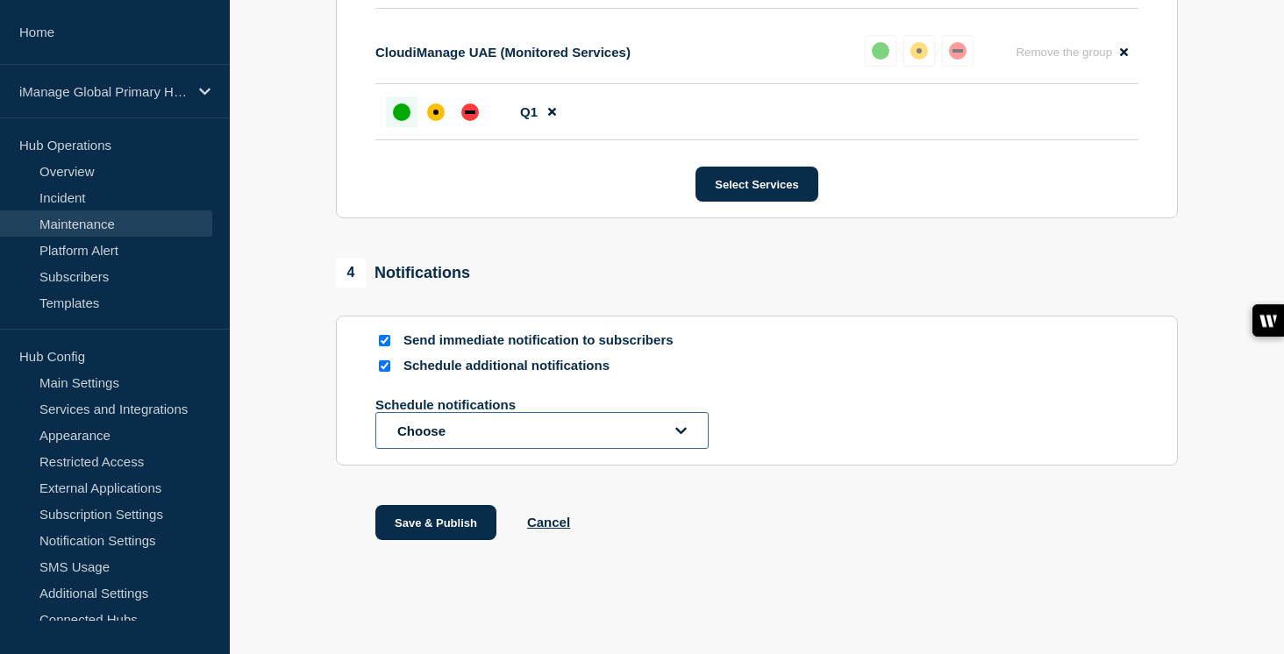
click at [432, 449] on button "Choose" at bounding box center [541, 430] width 333 height 37
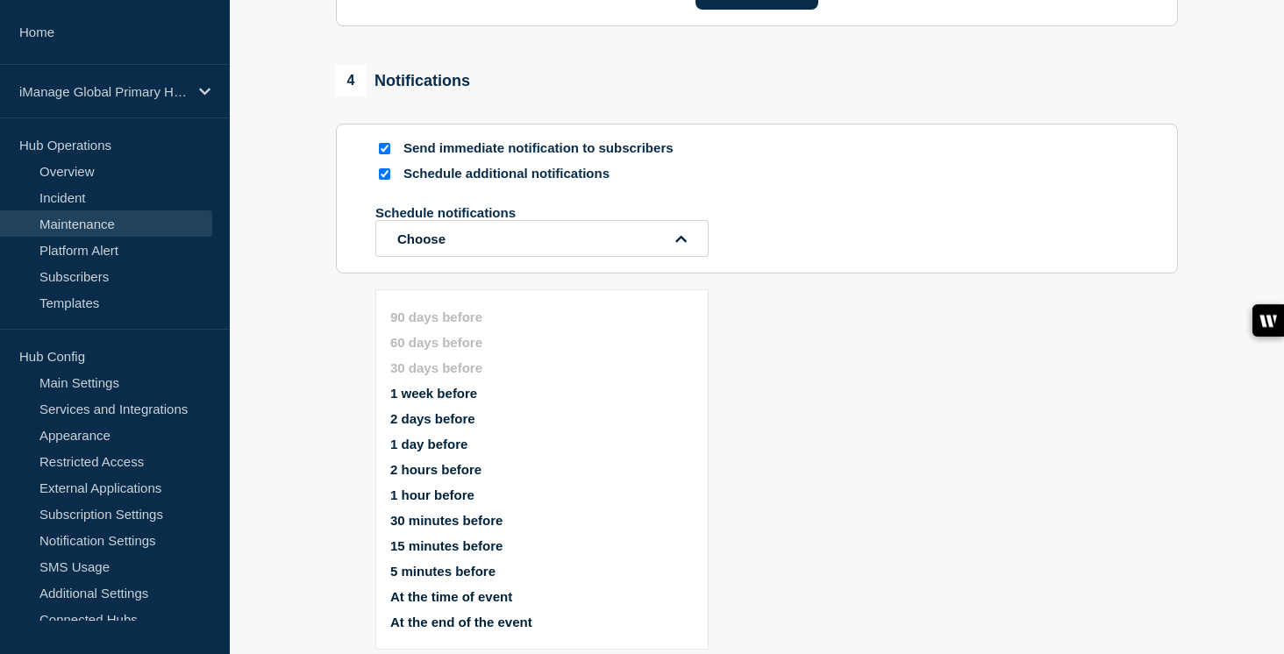
click at [448, 386] on button "1 week before" at bounding box center [433, 393] width 87 height 15
click at [445, 437] on button "1 day before" at bounding box center [428, 444] width 77 height 15
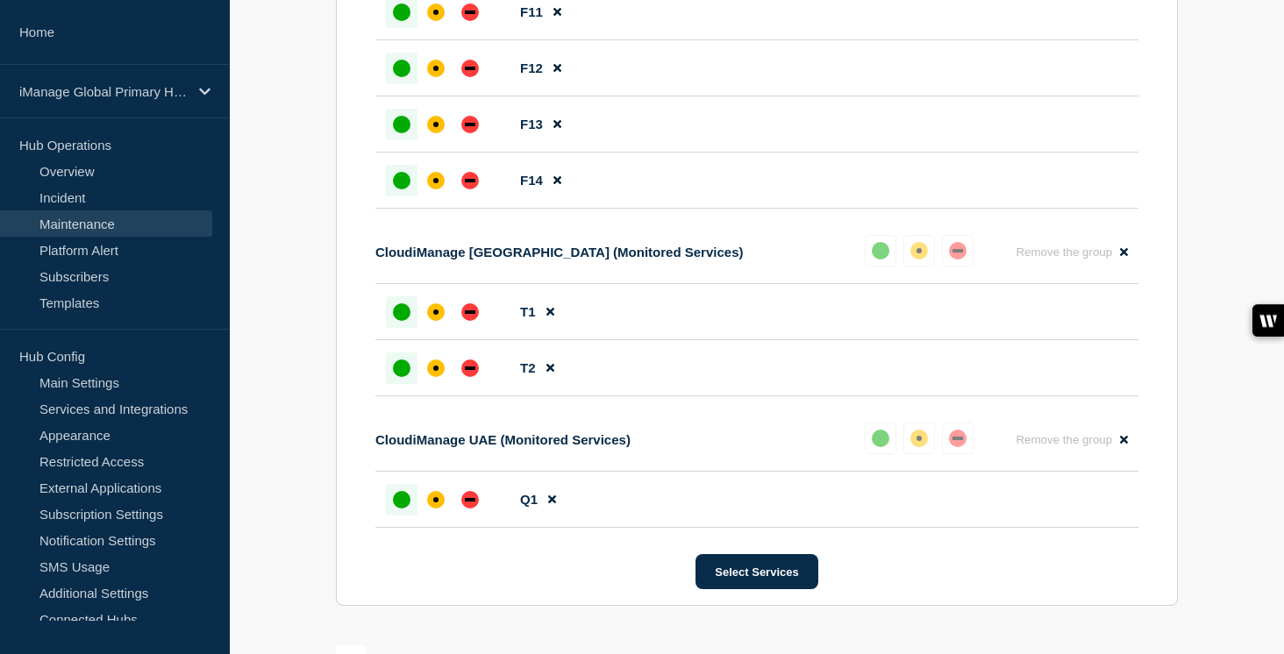
scroll to position [10019, 0]
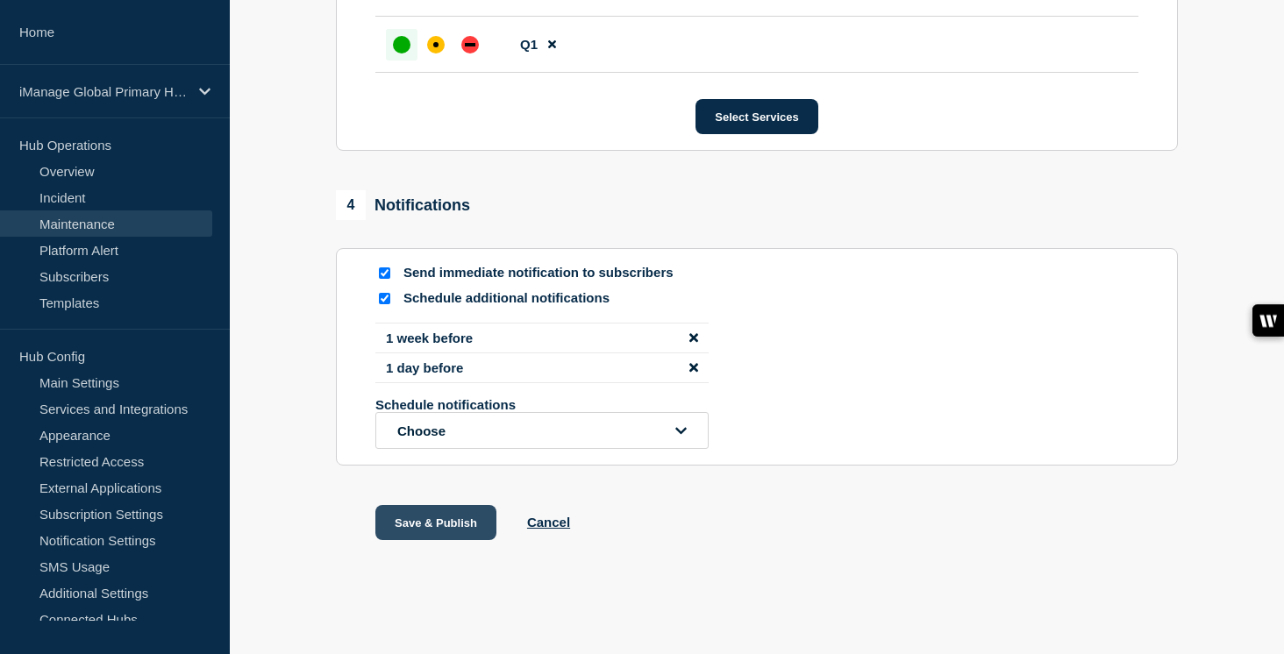
click at [422, 527] on button "Save & Publish" at bounding box center [435, 522] width 121 height 35
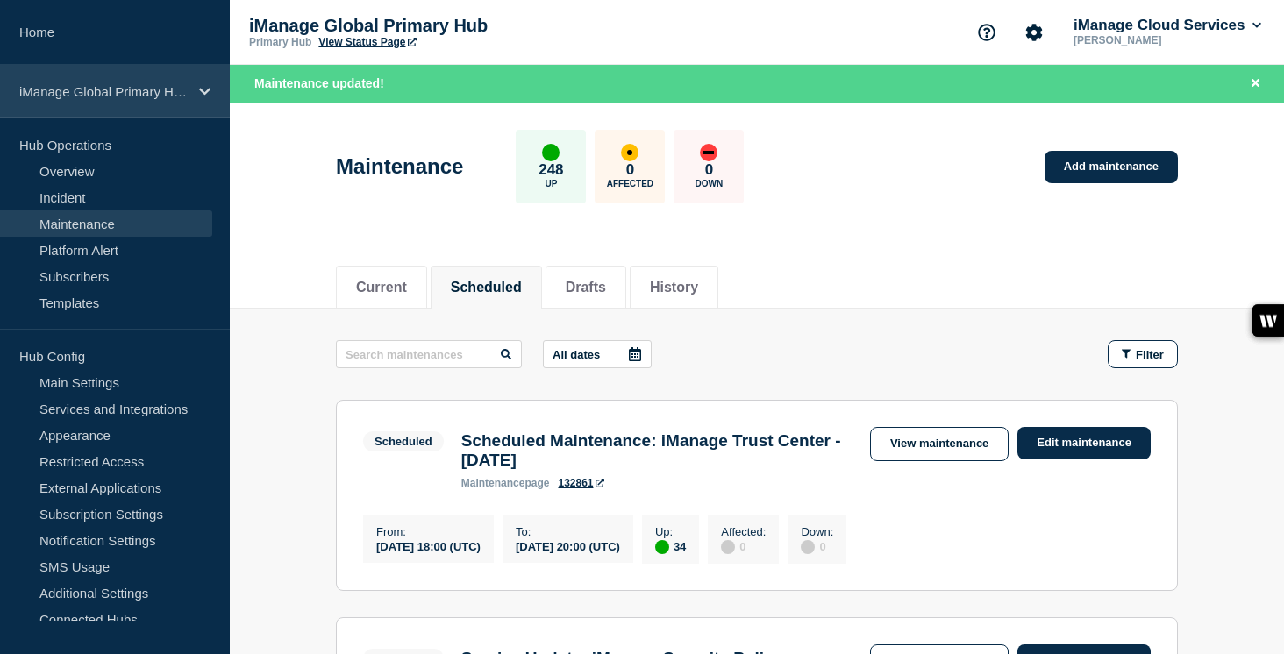
click at [152, 96] on p "iManage Global Primary Hub" at bounding box center [103, 91] width 168 height 15
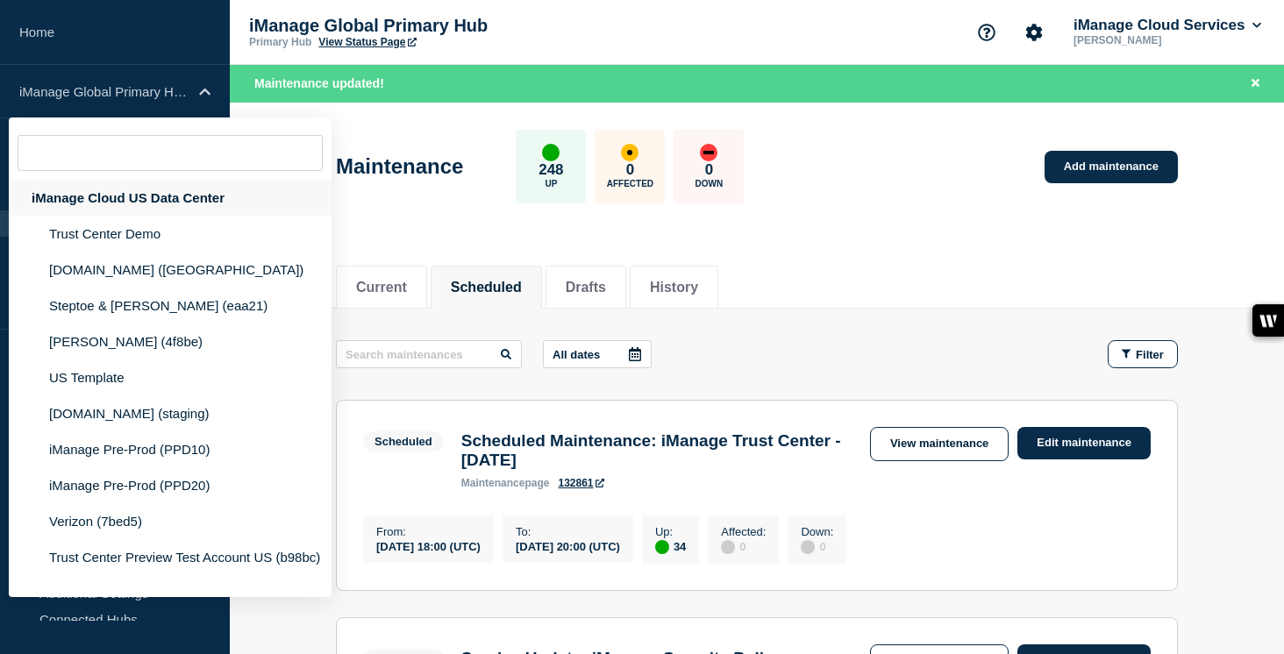
click at [160, 206] on div "iManage Cloud US Data Center" at bounding box center [170, 198] width 323 height 36
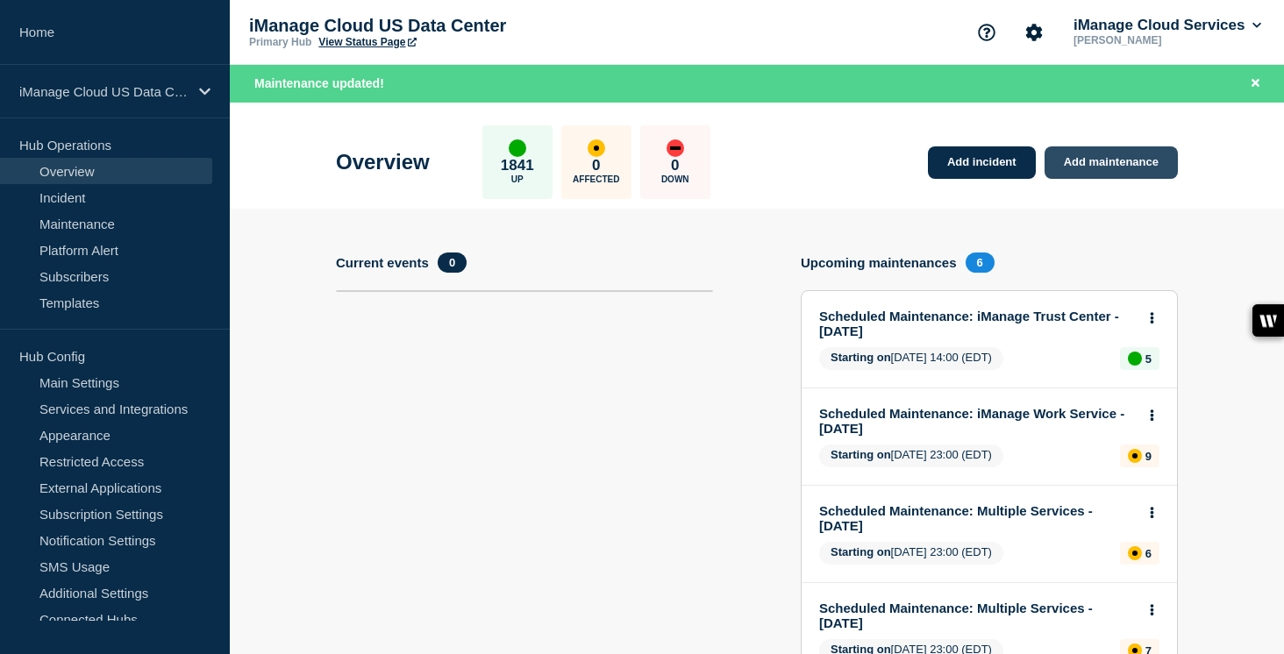
click at [1101, 172] on link "Add maintenance" at bounding box center [1111, 162] width 133 height 32
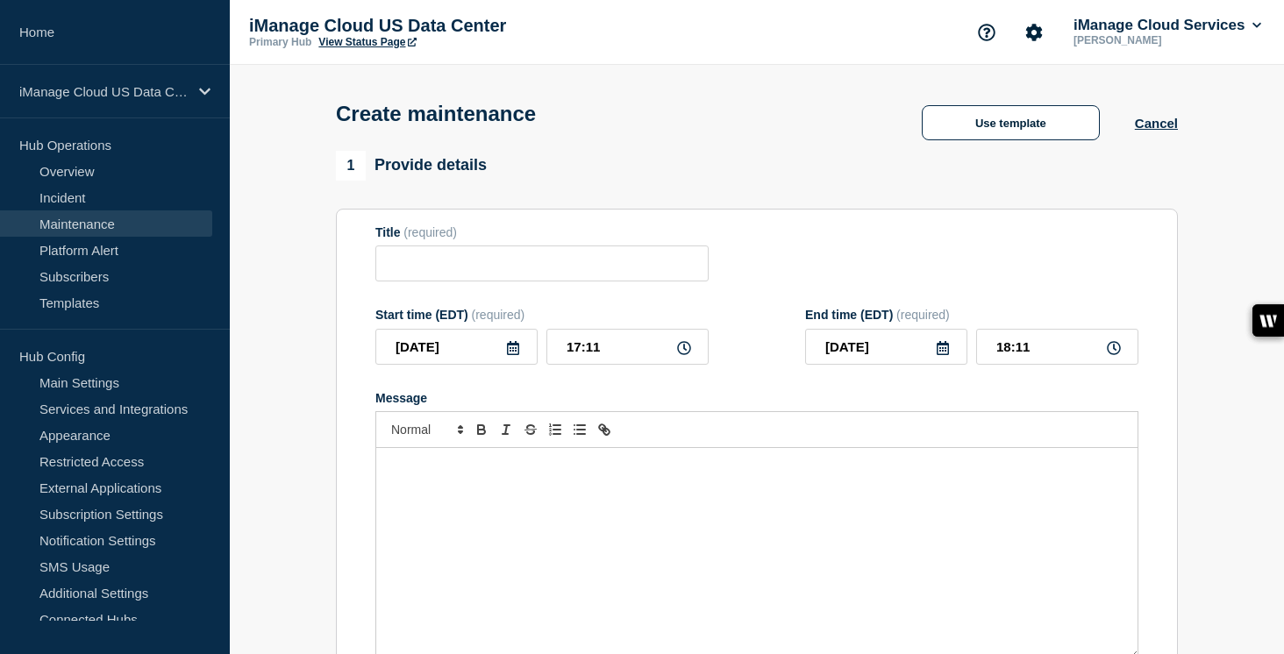
checkbox input "true"
click at [443, 259] on input "Title" at bounding box center [541, 264] width 333 height 36
paste input "Service Update: iManage Security Policy Manager (Agent and Importer) – [DATE]"
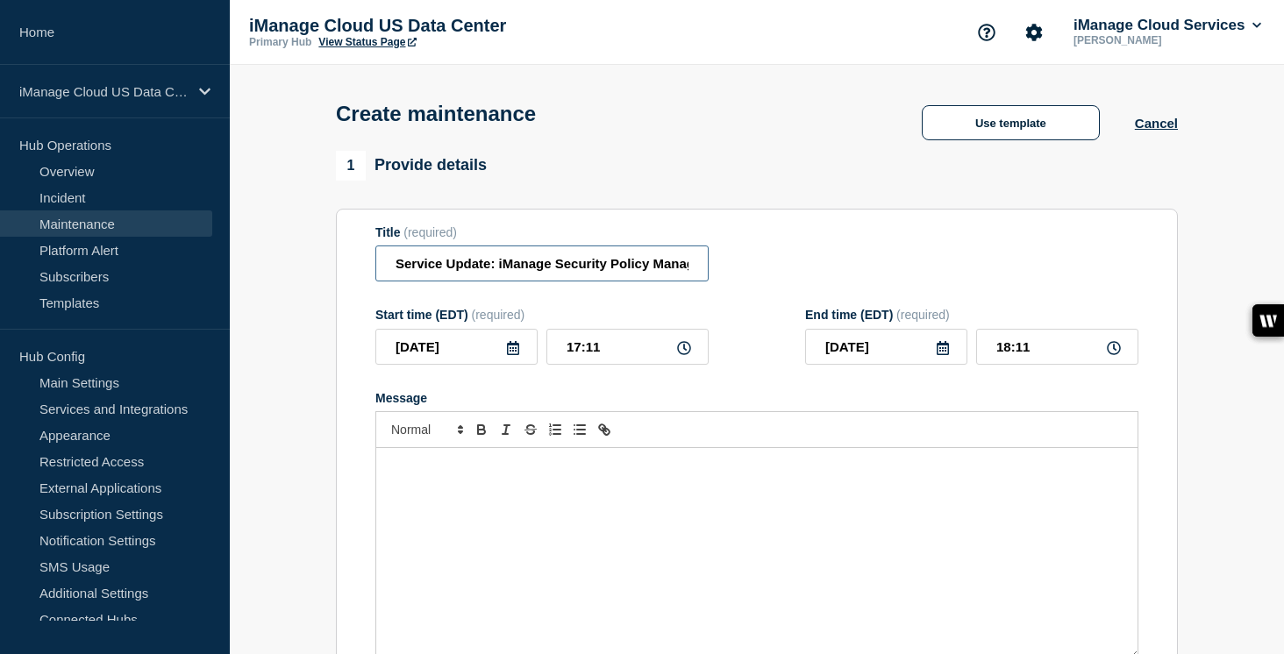
scroll to position [0, 257]
drag, startPoint x: 648, startPoint y: 272, endPoint x: 597, endPoint y: 274, distance: 51.8
click at [597, 274] on input "Service Update: iManage Security Policy Manager (Agent and Importer) – [DATE]" at bounding box center [541, 264] width 333 height 36
type input "Service Update: iManage Security Policy Manager (Agent and Importer) – [DATE]"
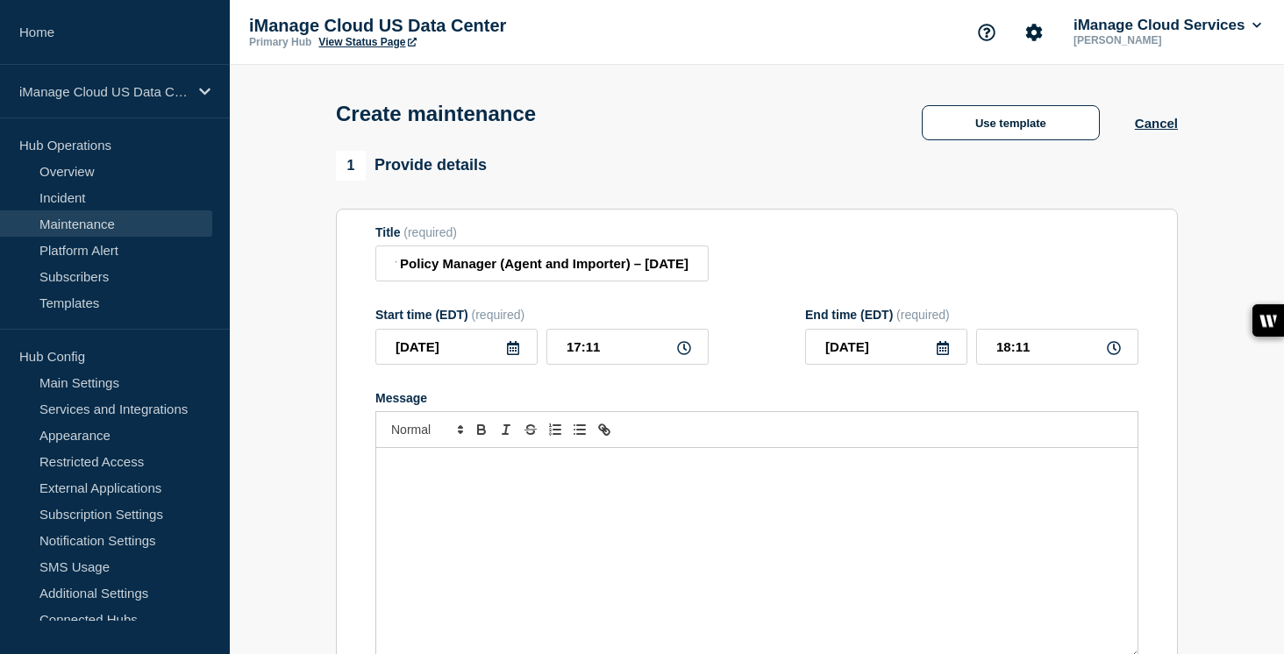
click at [508, 355] on icon at bounding box center [513, 348] width 12 height 14
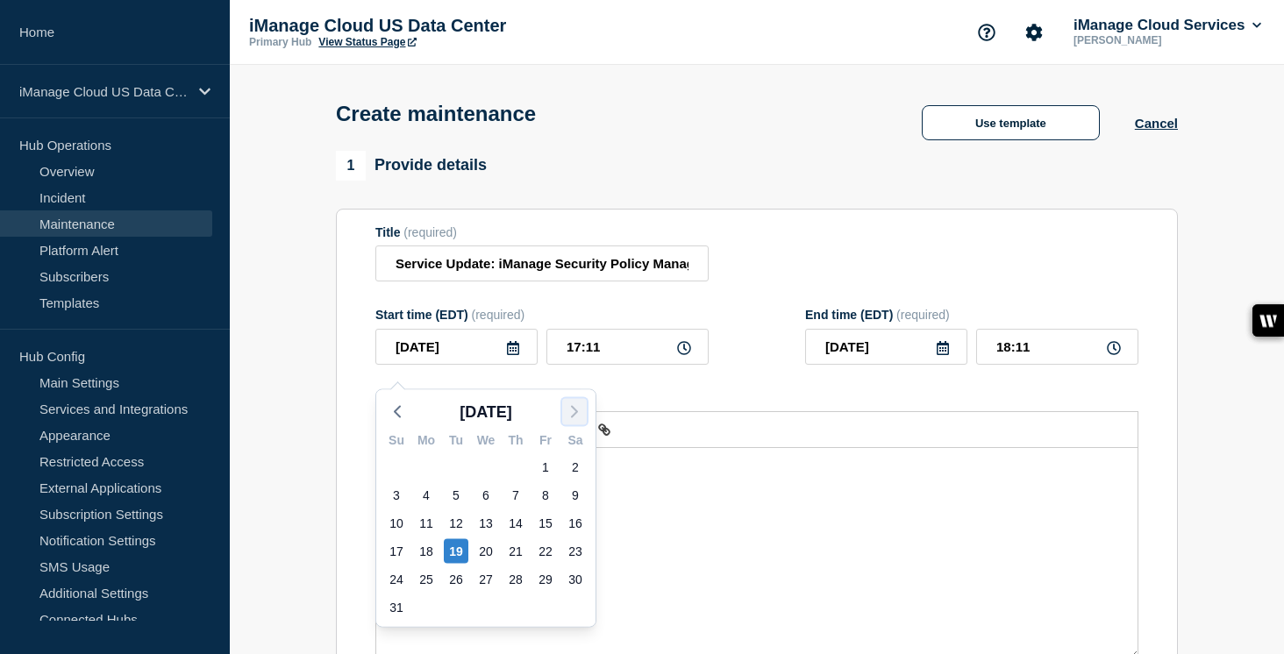
click at [570, 414] on icon "button" at bounding box center [574, 412] width 21 height 21
click at [512, 467] on div "4" at bounding box center [516, 467] width 25 height 25
type input "[DATE]"
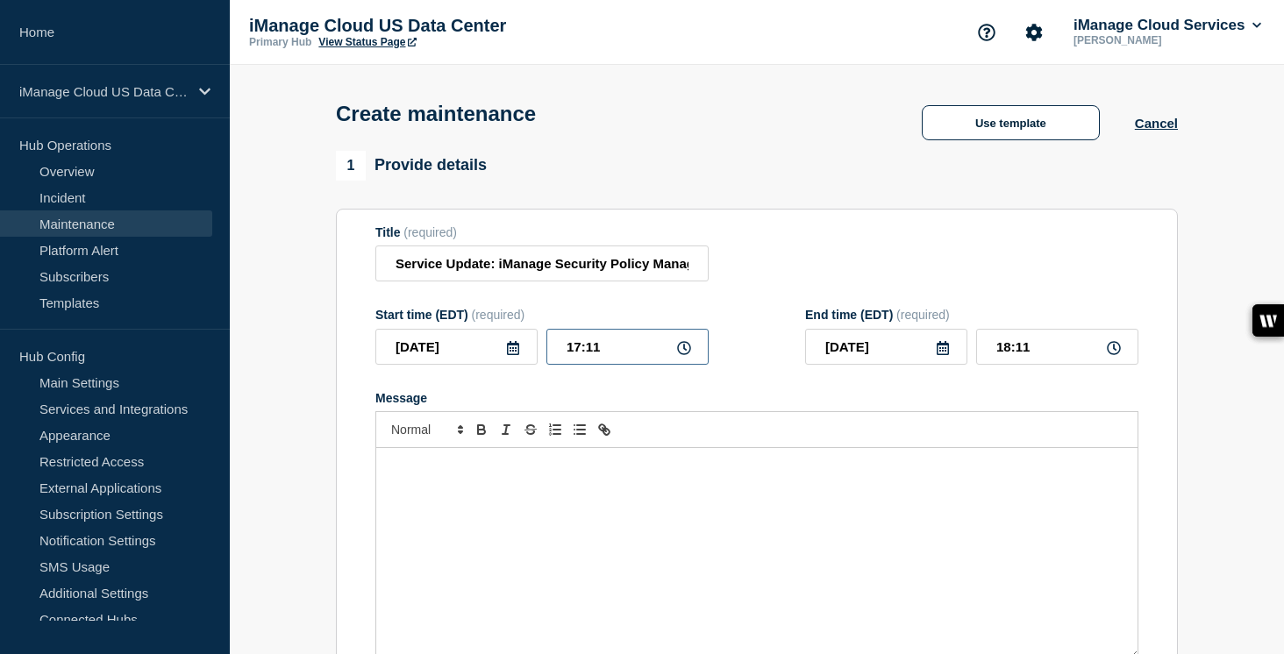
drag, startPoint x: 607, startPoint y: 362, endPoint x: 505, endPoint y: 362, distance: 101.8
click at [505, 362] on div "[DATE] 17:11" at bounding box center [541, 347] width 333 height 36
type input "03:00"
drag, startPoint x: 1028, startPoint y: 362, endPoint x: 947, endPoint y: 362, distance: 80.7
click at [947, 362] on div "[DATE] 04:00" at bounding box center [971, 347] width 333 height 36
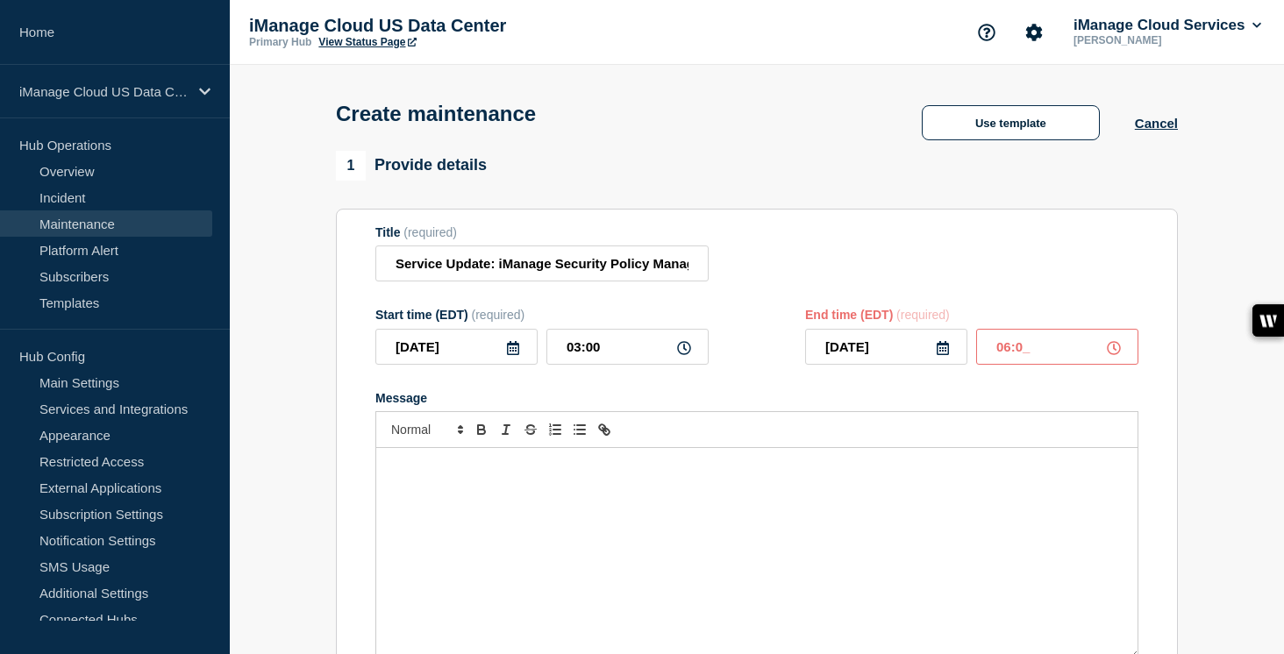
type input "06:00"
click at [464, 521] on div "Message" at bounding box center [756, 553] width 761 height 211
paste div "Message"
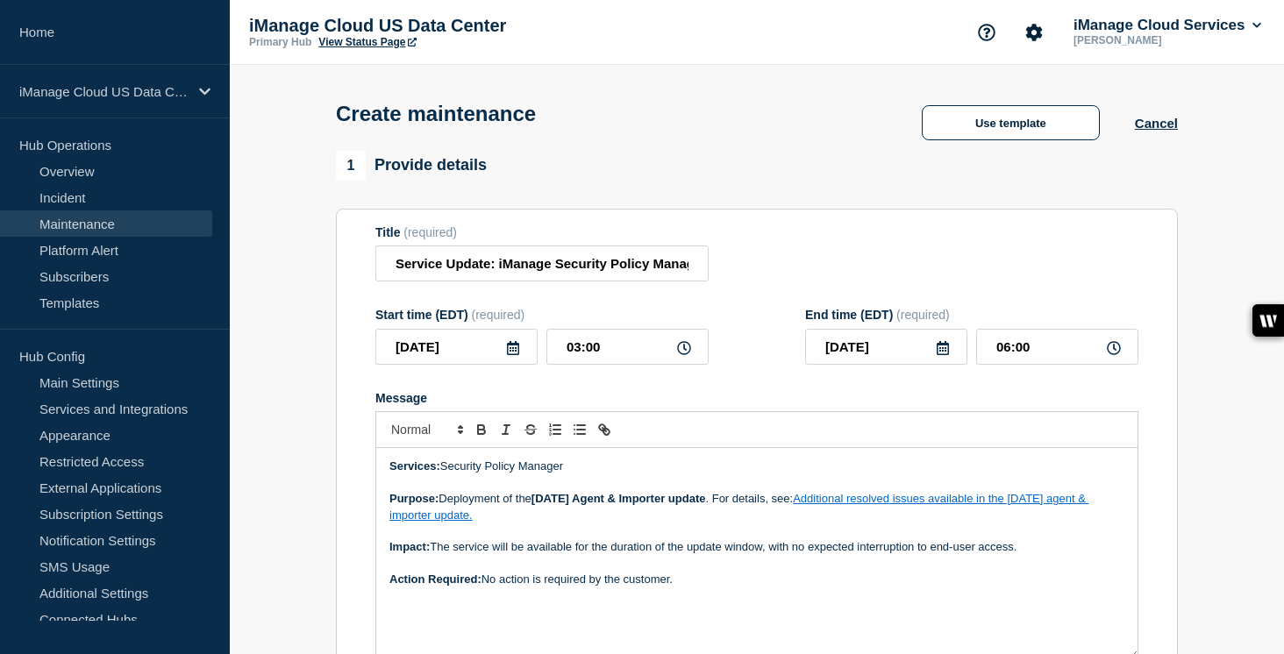
click at [560, 505] on strong "[DATE] Agent & Importer update" at bounding box center [619, 498] width 175 height 13
click at [886, 524] on p "Purpose: Deployment of the [DATE] Agent & Importer update . For details, see: A…" at bounding box center [756, 507] width 735 height 32
click at [863, 564] on div "[URL][DOMAIN_NAME]" at bounding box center [717, 547] width 292 height 33
click at [852, 554] on link at bounding box center [827, 546] width 49 height 13
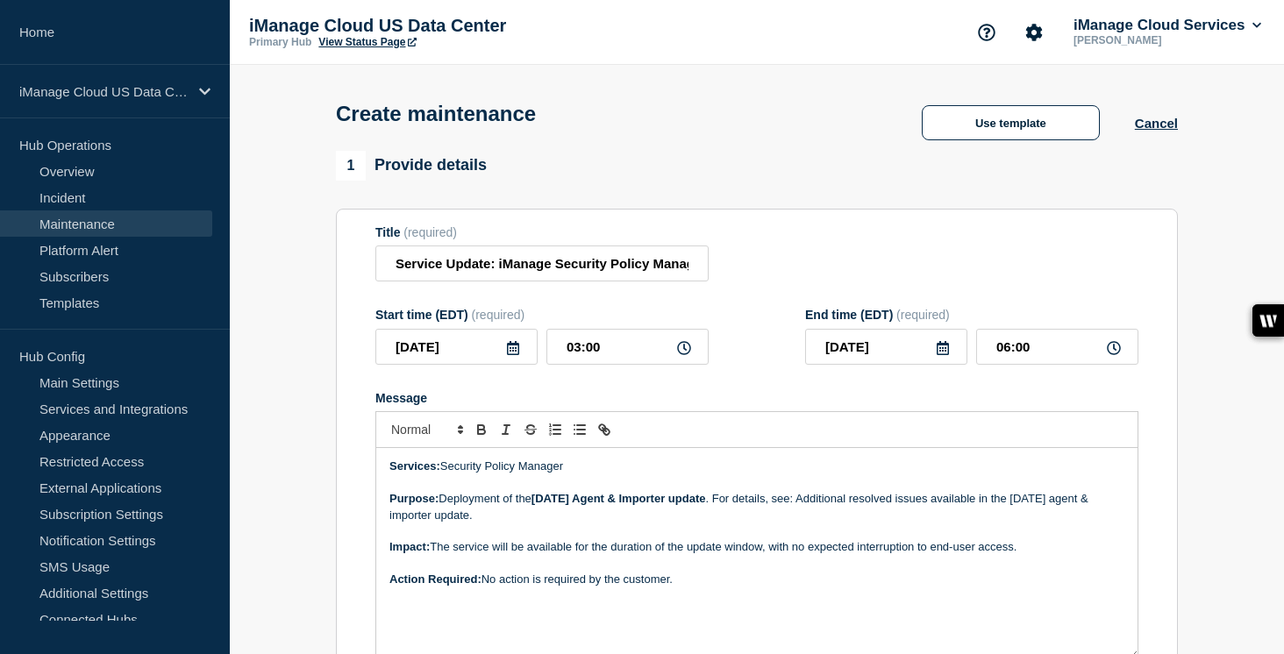
click at [1066, 517] on p "Purpose: Deployment of the [DATE] Agent & Importer update . For details, see: A…" at bounding box center [756, 507] width 735 height 32
drag, startPoint x: 515, startPoint y: 534, endPoint x: 834, endPoint y: 515, distance: 319.9
click at [834, 515] on p "Purpose: Deployment of the [DATE] Agent & Importer update . For details, see: A…" at bounding box center [756, 507] width 735 height 32
click at [611, 438] on icon "Toggle link" at bounding box center [605, 430] width 16 height 16
paste input "[URL][DOMAIN_NAME]"
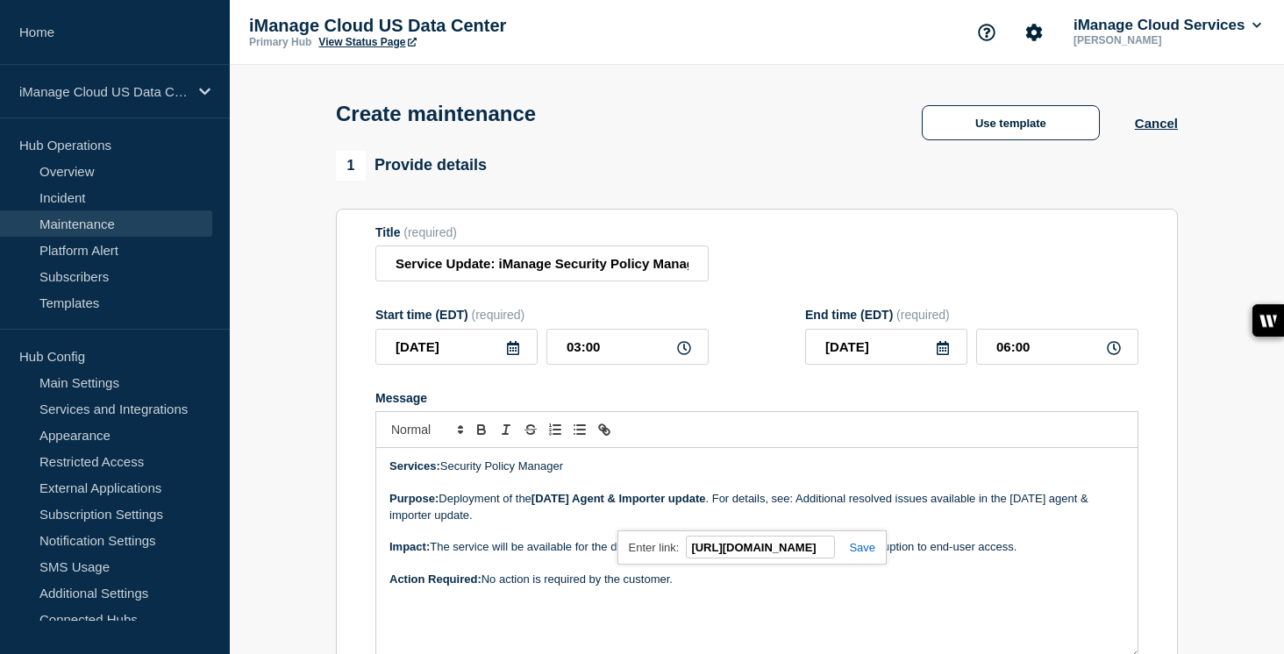
click at [861, 554] on link at bounding box center [855, 547] width 40 height 13
click at [860, 588] on p "Action Required: No action is required by the customer." at bounding box center [756, 580] width 735 height 16
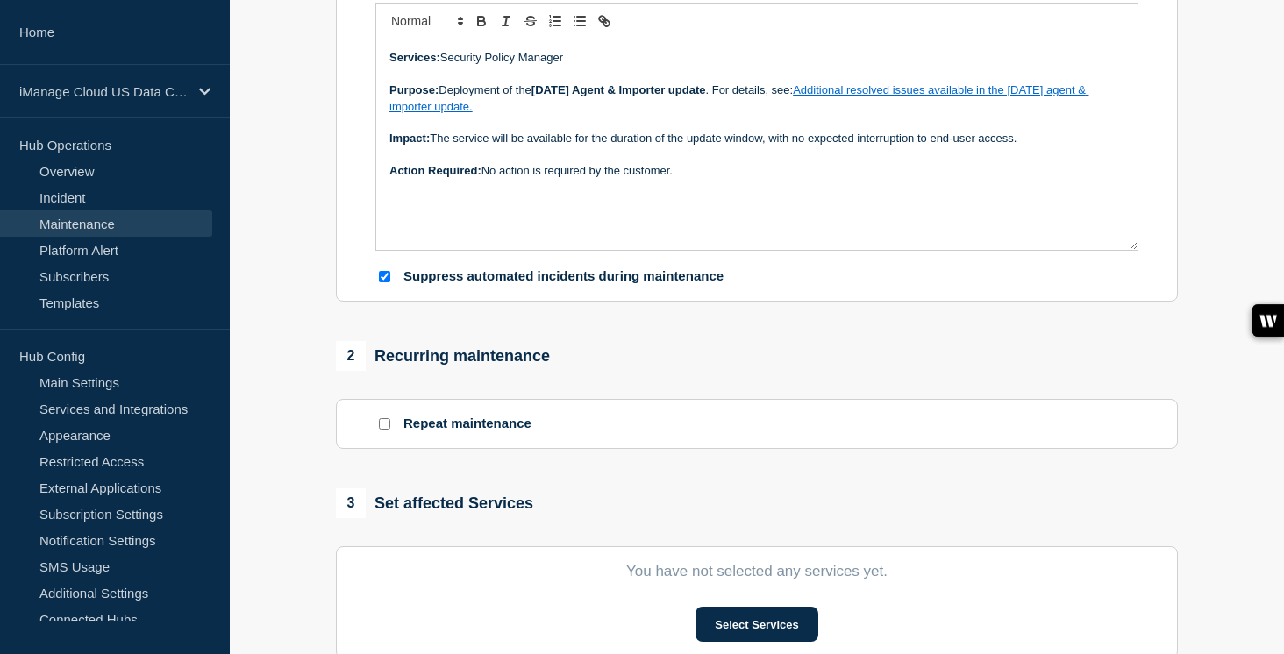
scroll to position [482, 0]
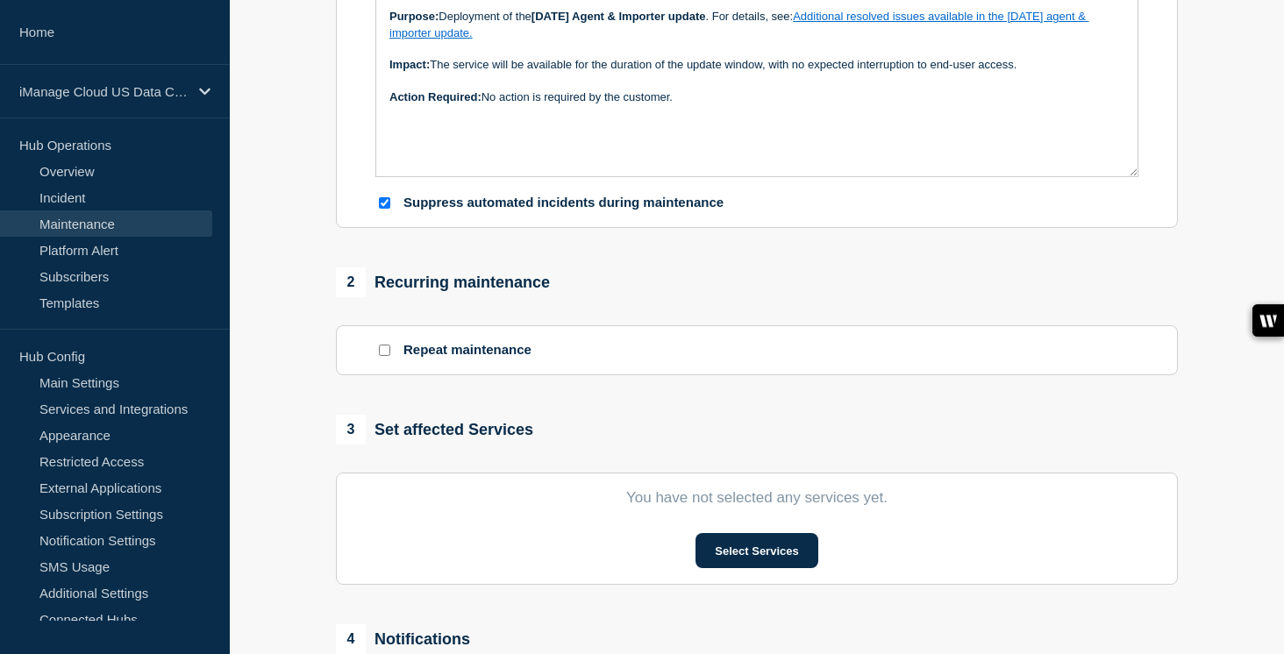
click at [764, 563] on button "Select Services" at bounding box center [757, 550] width 122 height 35
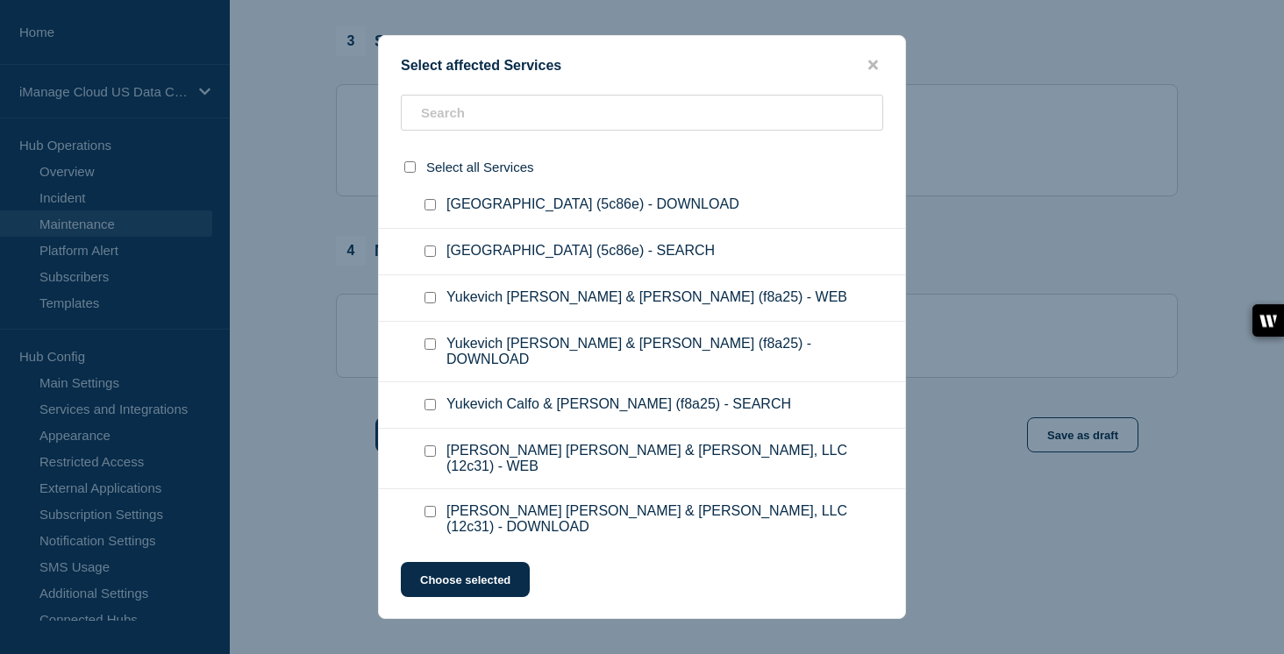
scroll to position [89681, 0]
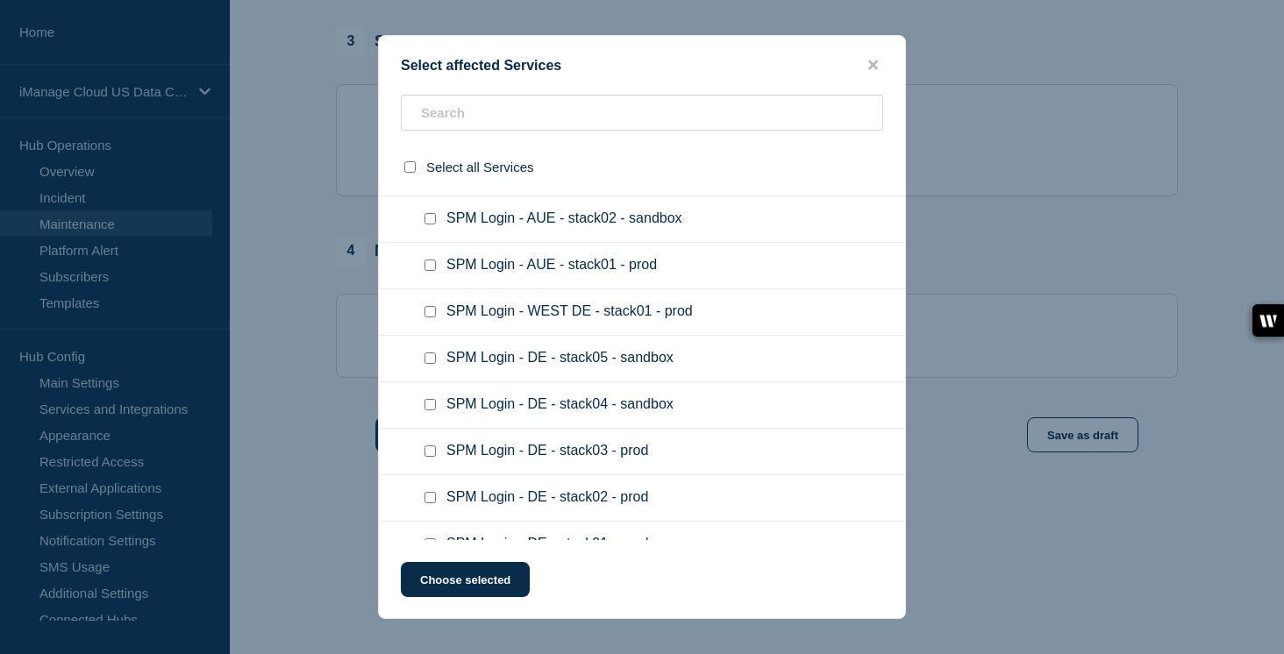
scroll to position [88939, 0]
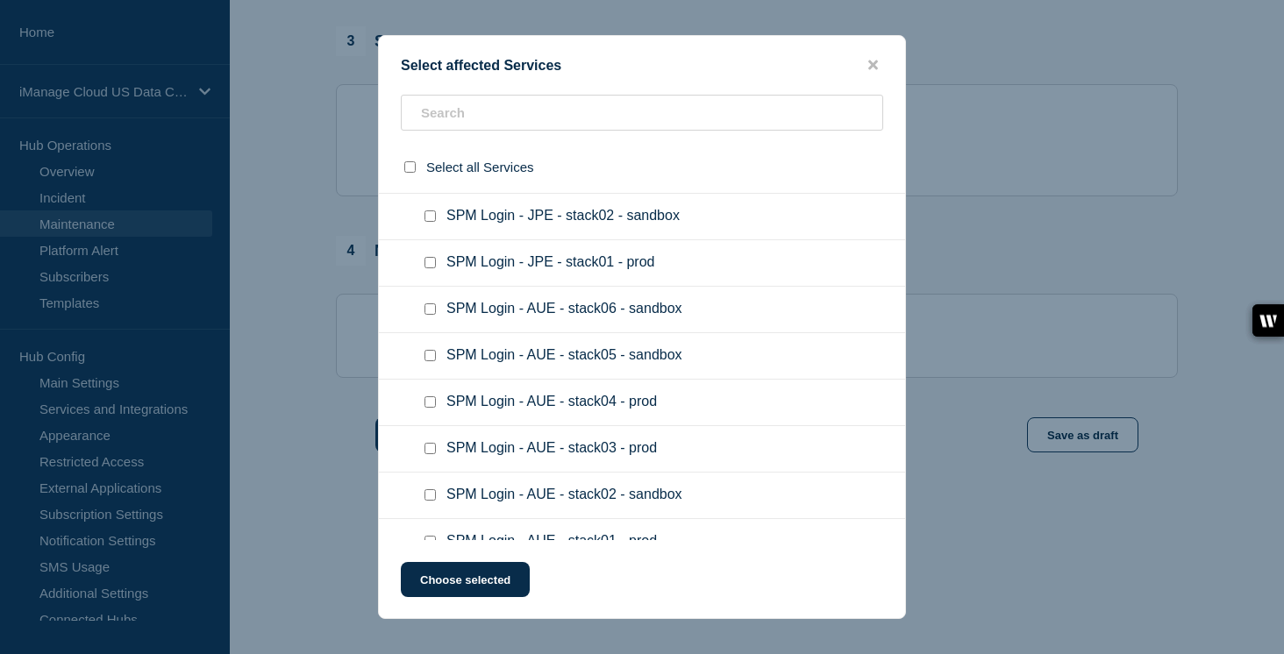
scroll to position [88665, 0]
click at [495, 572] on button "Choose selected" at bounding box center [465, 579] width 129 height 35
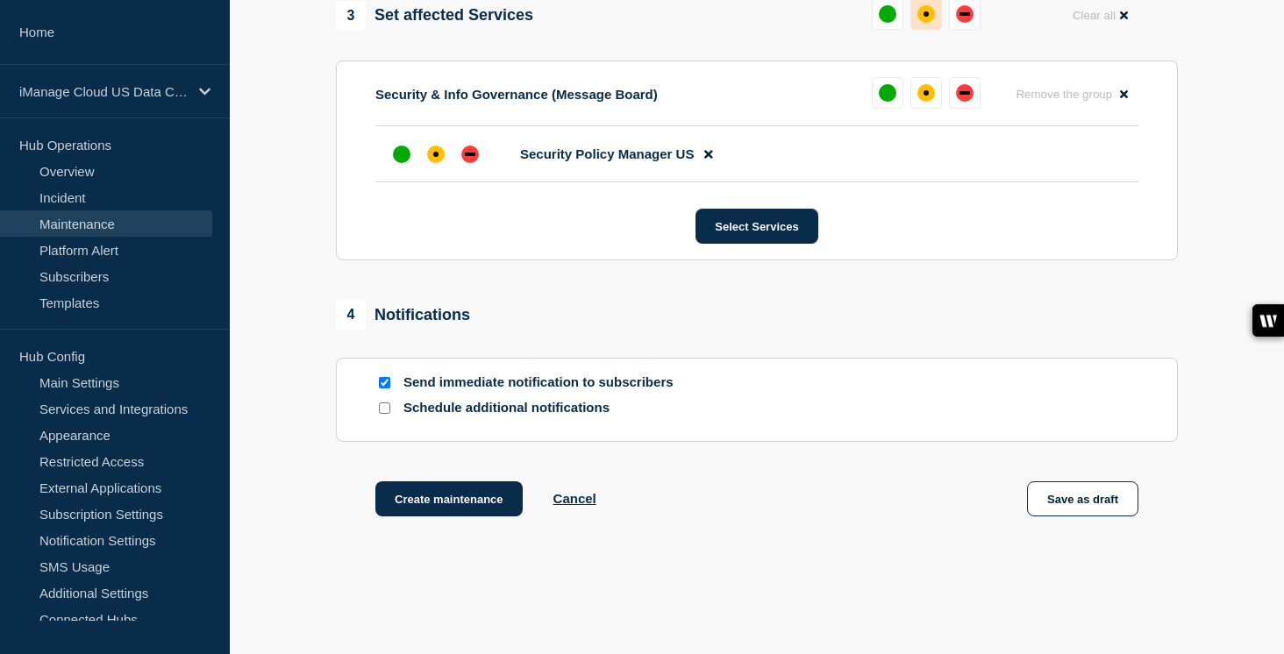
click at [925, 23] on div "affected" at bounding box center [927, 14] width 18 height 18
click at [387, 414] on input "Schedule additional notifications" at bounding box center [384, 408] width 11 height 11
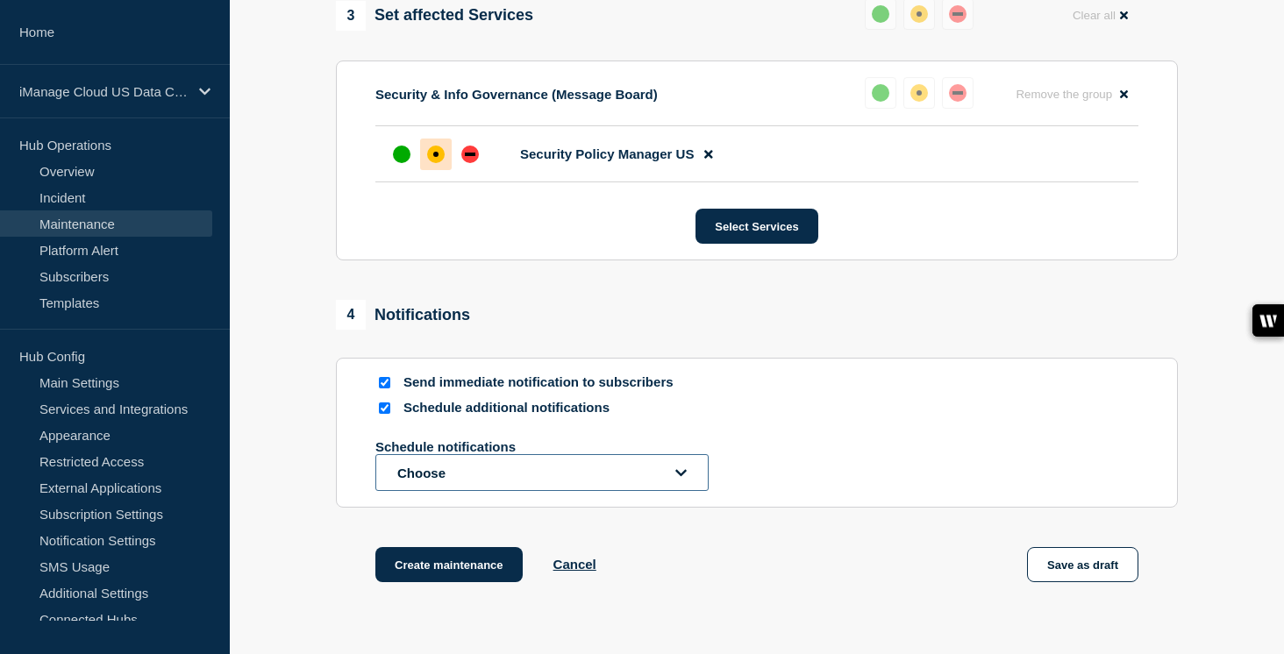
click at [445, 491] on button "Choose" at bounding box center [541, 472] width 333 height 37
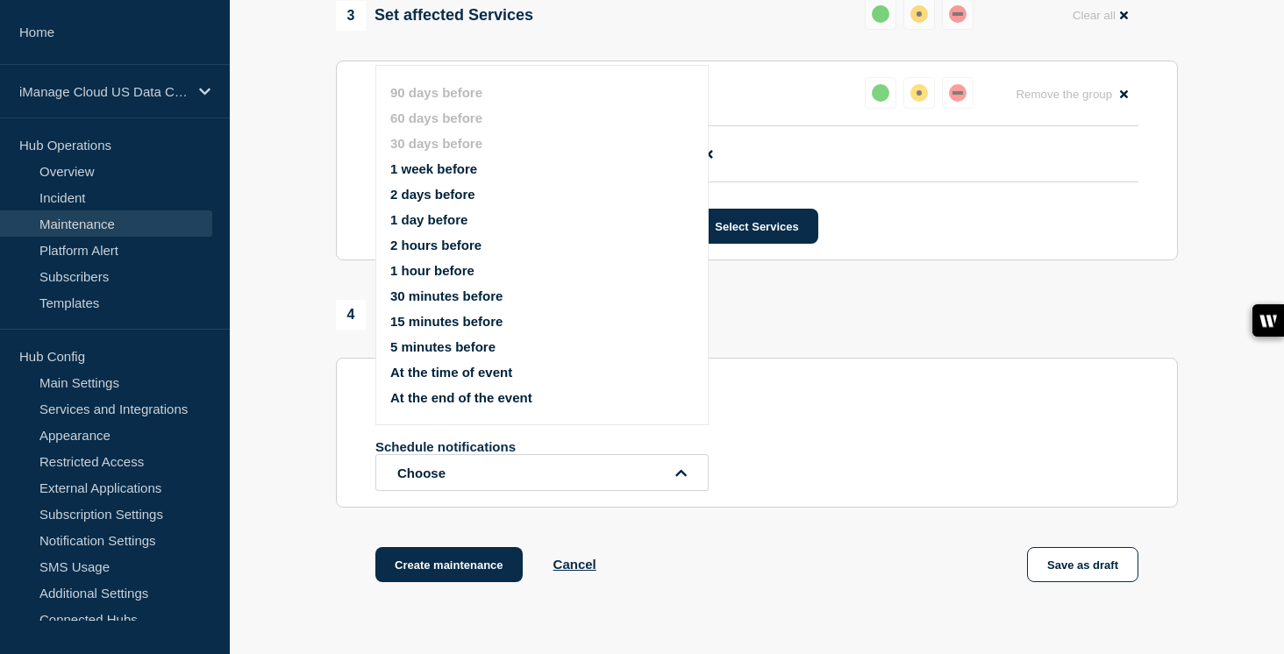
click at [425, 174] on button "1 week before" at bounding box center [433, 168] width 87 height 15
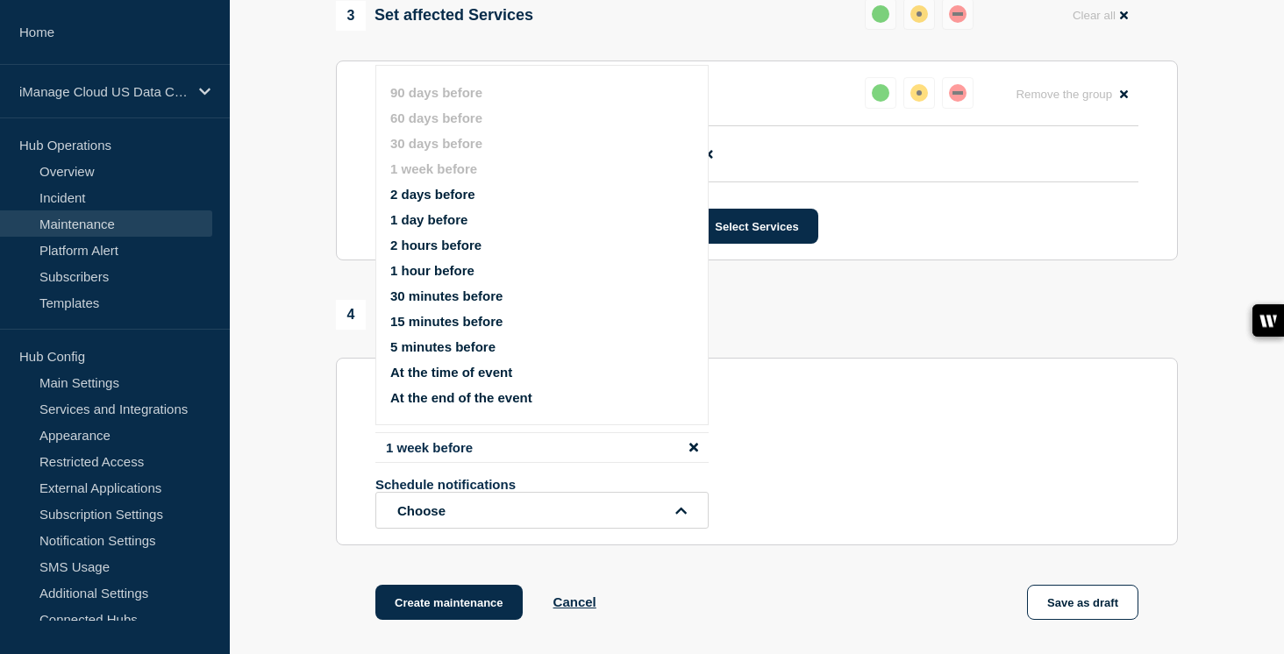
click at [426, 227] on button "1 day before" at bounding box center [428, 219] width 77 height 15
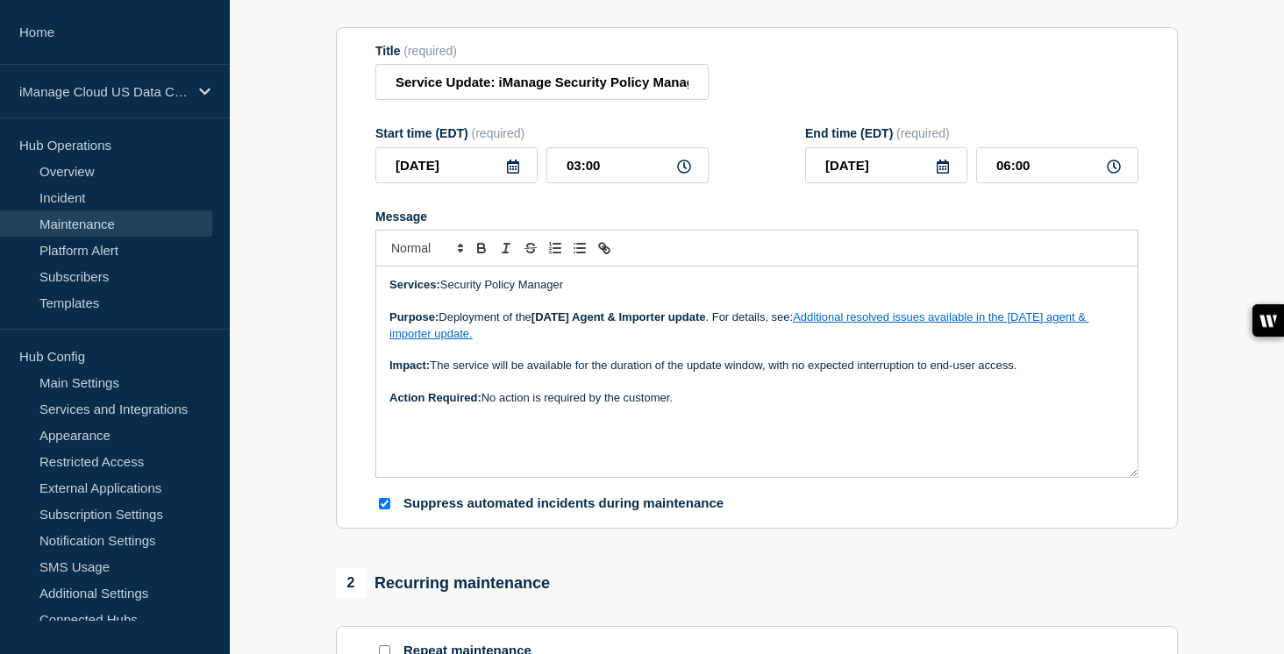
scroll to position [154, 0]
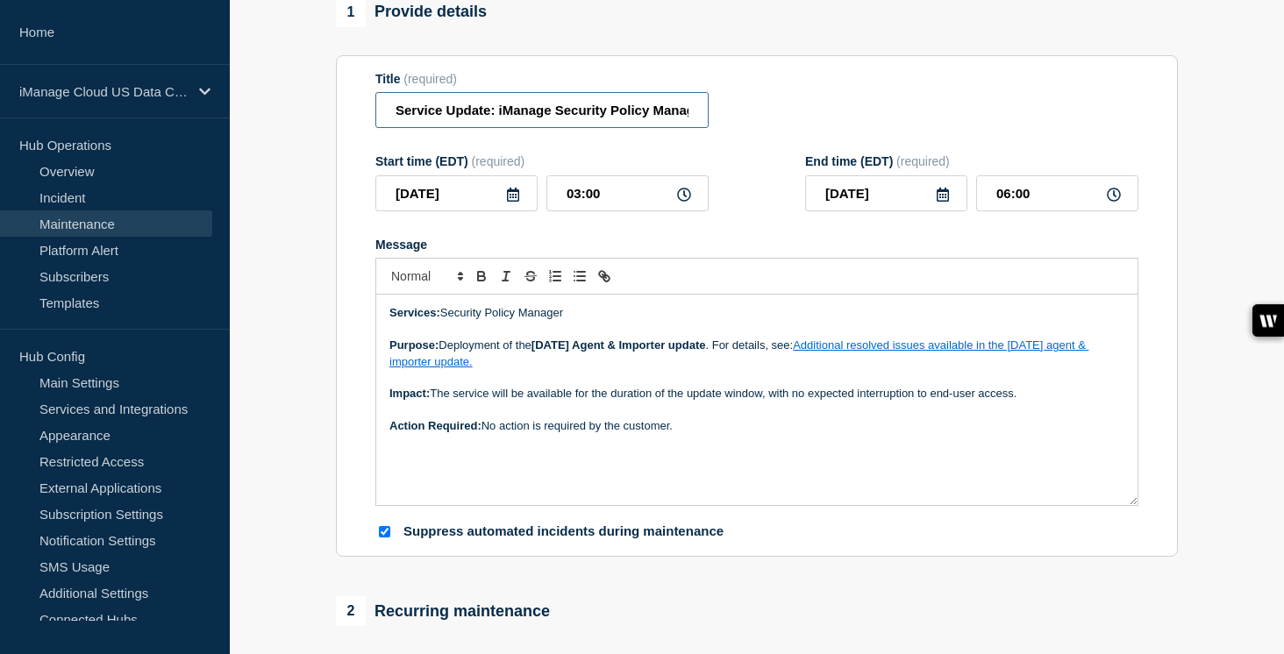
click at [604, 116] on input "Service Update: iManage Security Policy Manager (Agent and Importer) – [DATE]" at bounding box center [541, 110] width 333 height 36
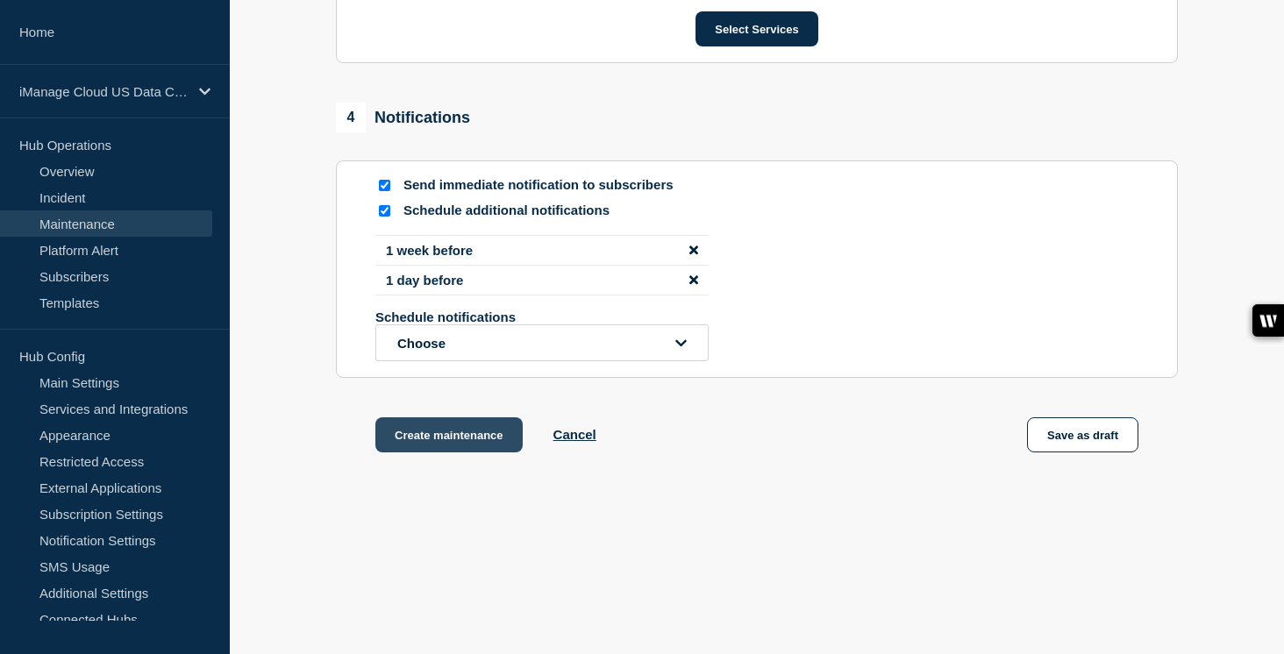
scroll to position [0, 0]
click at [461, 439] on button "Create maintenance" at bounding box center [448, 435] width 147 height 35
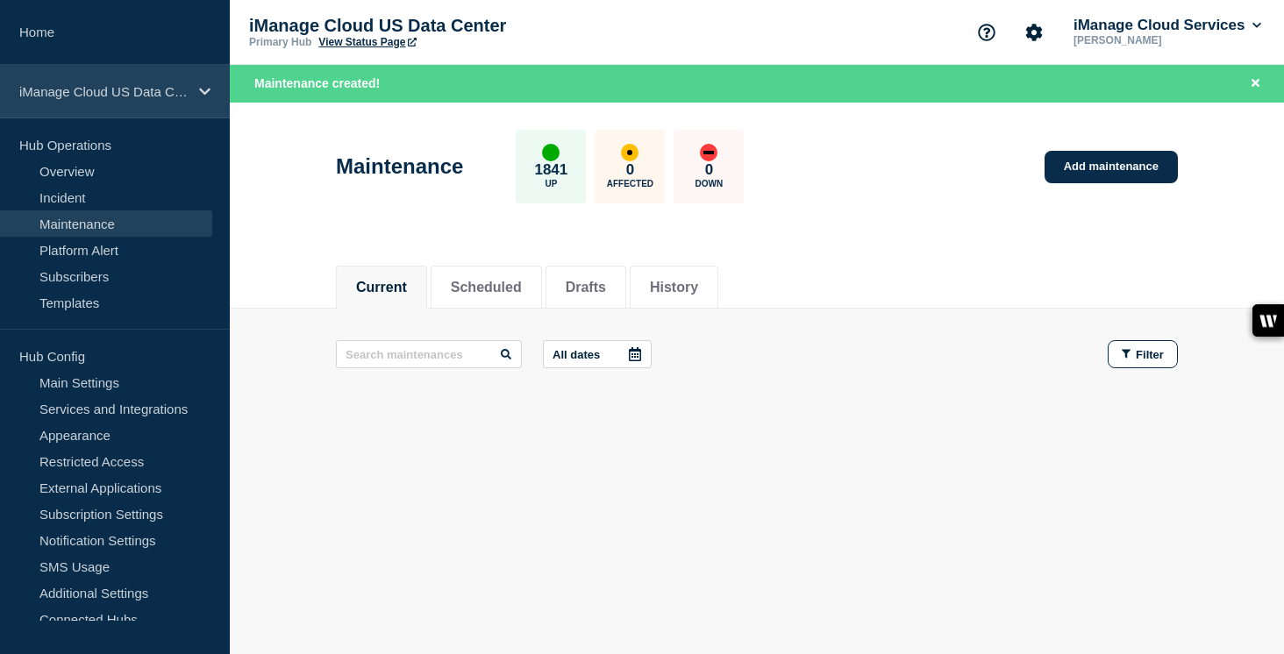
click at [187, 96] on p "iManage Cloud US Data Center" at bounding box center [103, 91] width 168 height 15
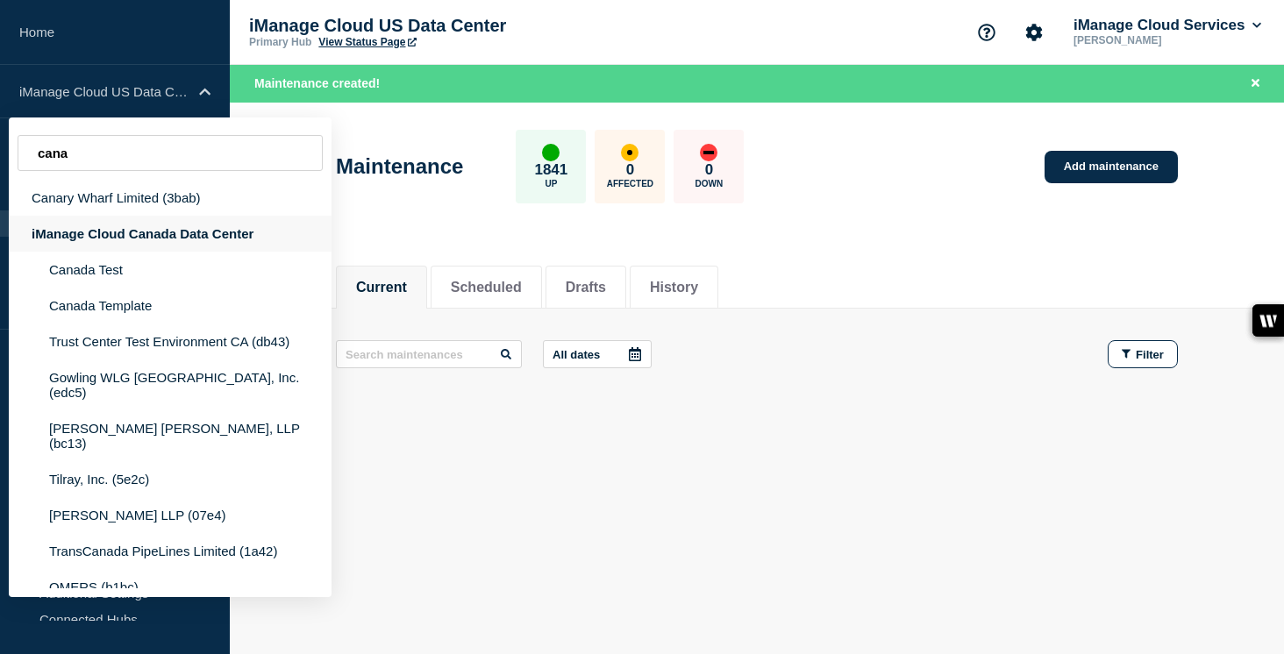
click at [170, 239] on div "iManage Cloud Canada Data Center" at bounding box center [170, 234] width 323 height 36
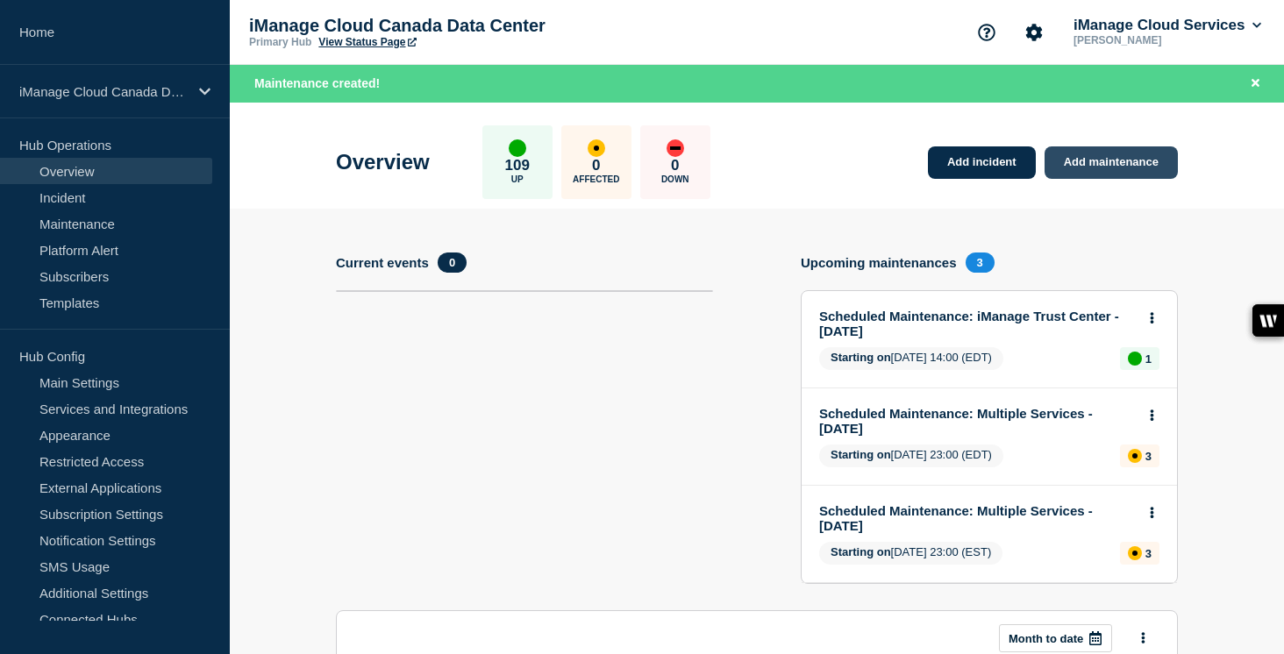
click at [1151, 161] on link "Add maintenance" at bounding box center [1111, 162] width 133 height 32
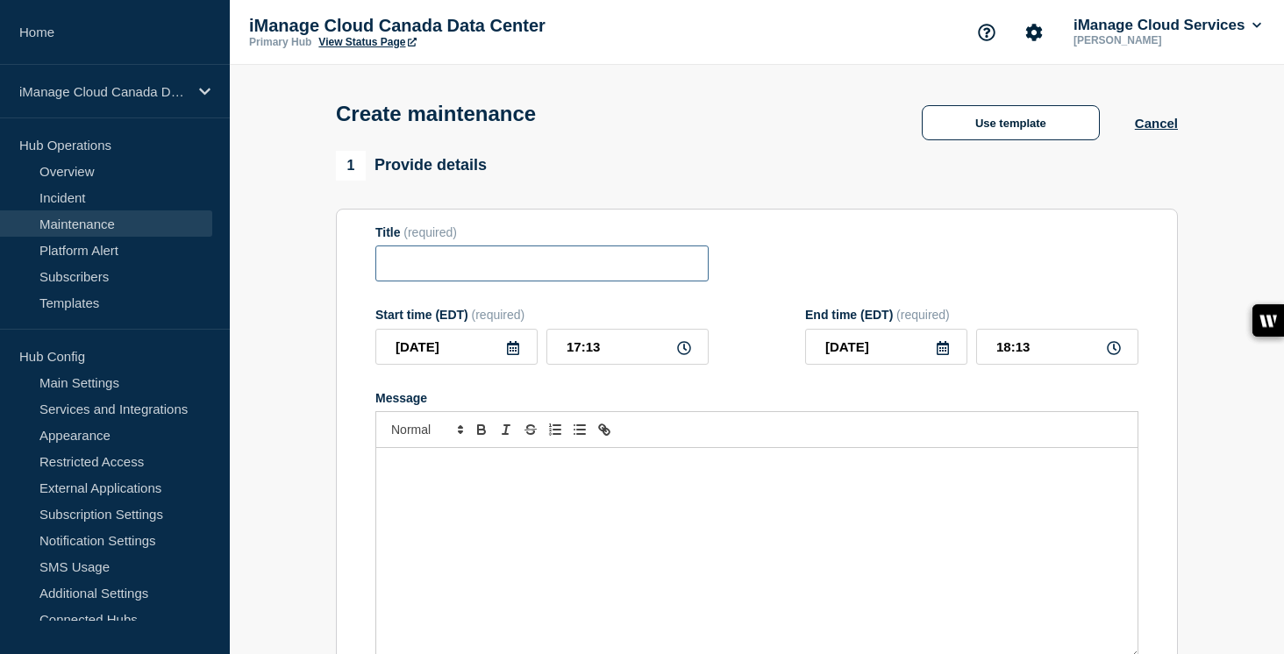
click at [458, 271] on input "Title" at bounding box center [541, 264] width 333 height 36
paste input "Service Update: iManage Security Policy Manager (Agent and Importer) – [DATE]"
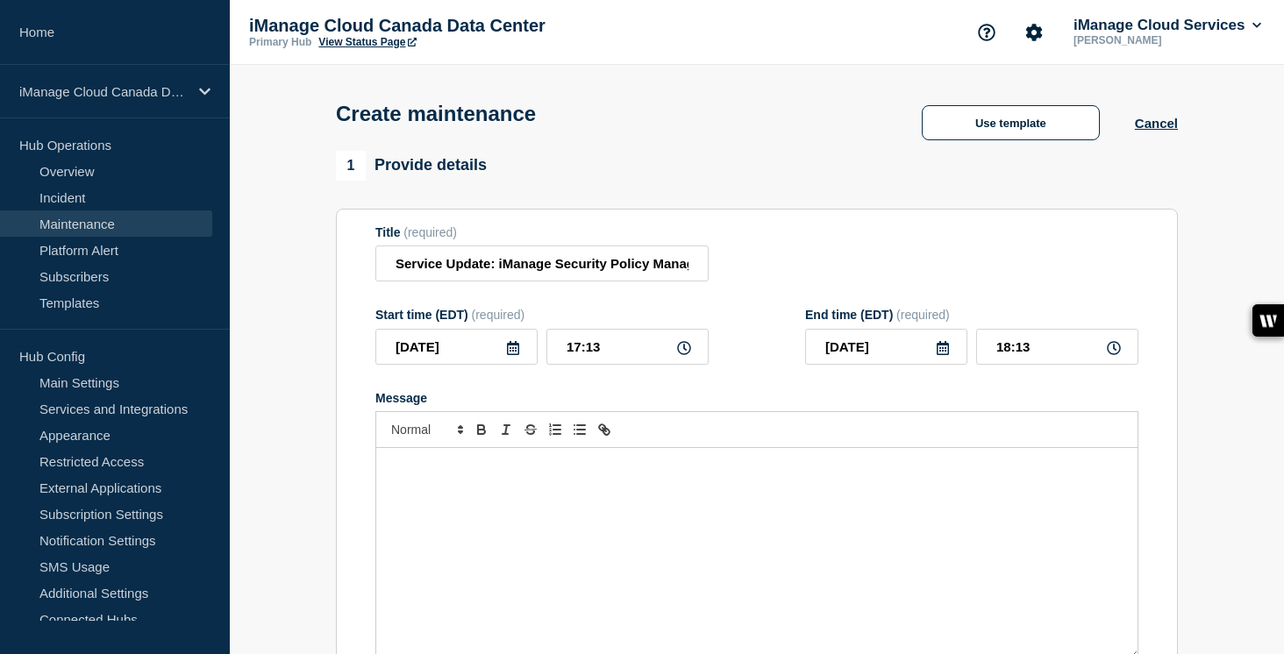
click at [512, 355] on icon at bounding box center [513, 348] width 12 height 14
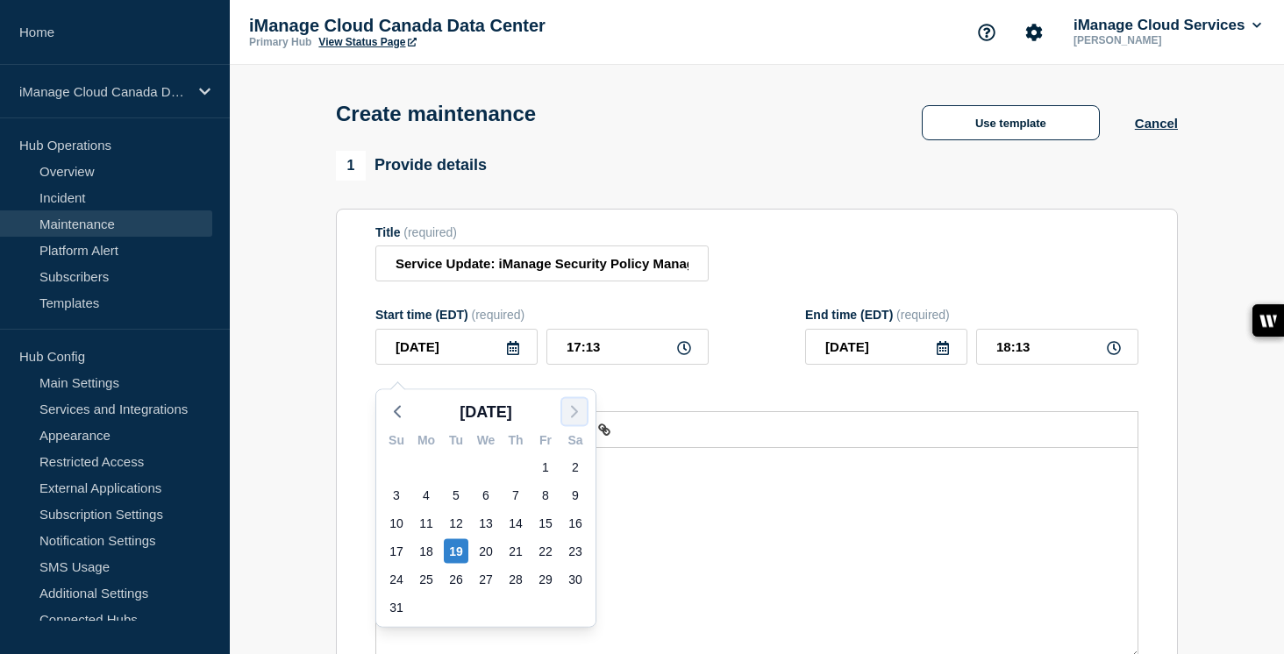
click at [579, 404] on icon "button" at bounding box center [574, 412] width 21 height 21
click at [520, 467] on div "4" at bounding box center [516, 467] width 25 height 25
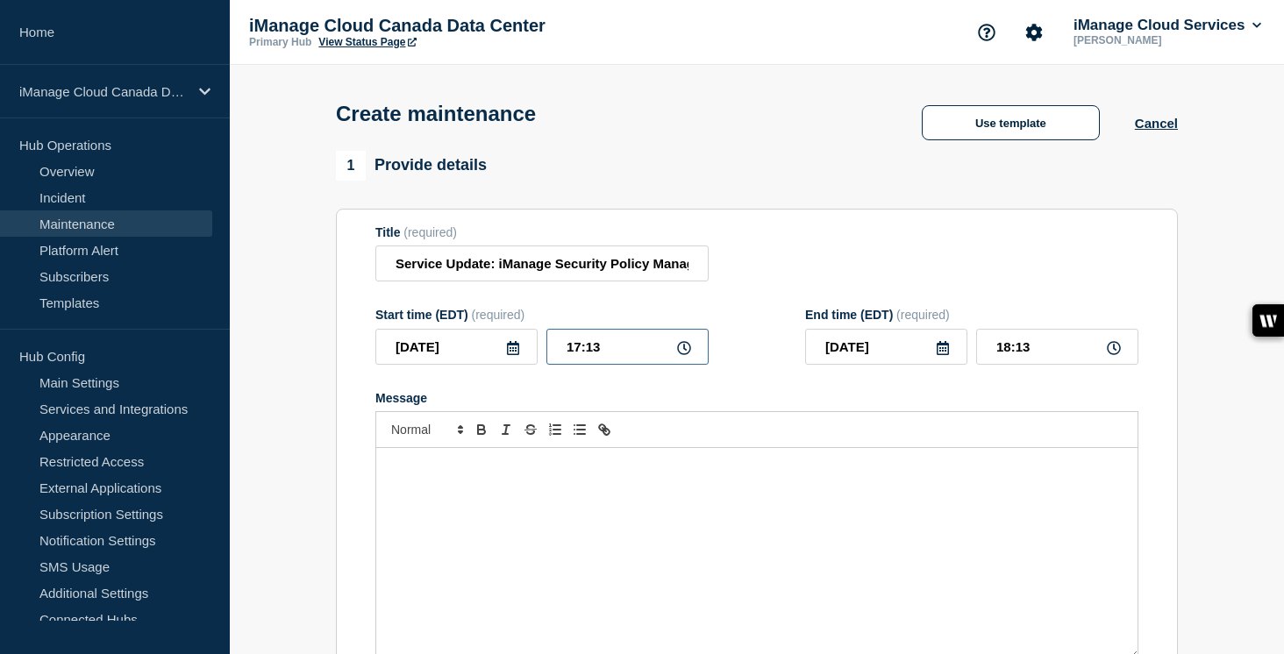
drag, startPoint x: 598, startPoint y: 361, endPoint x: 524, endPoint y: 360, distance: 74.6
click at [524, 360] on div "[DATE] 17:13" at bounding box center [541, 347] width 333 height 36
drag, startPoint x: 1009, startPoint y: 364, endPoint x: 973, endPoint y: 363, distance: 36.0
click at [973, 363] on div "[DATE] 04:00" at bounding box center [971, 347] width 333 height 36
click at [430, 501] on div "Message" at bounding box center [756, 553] width 761 height 211
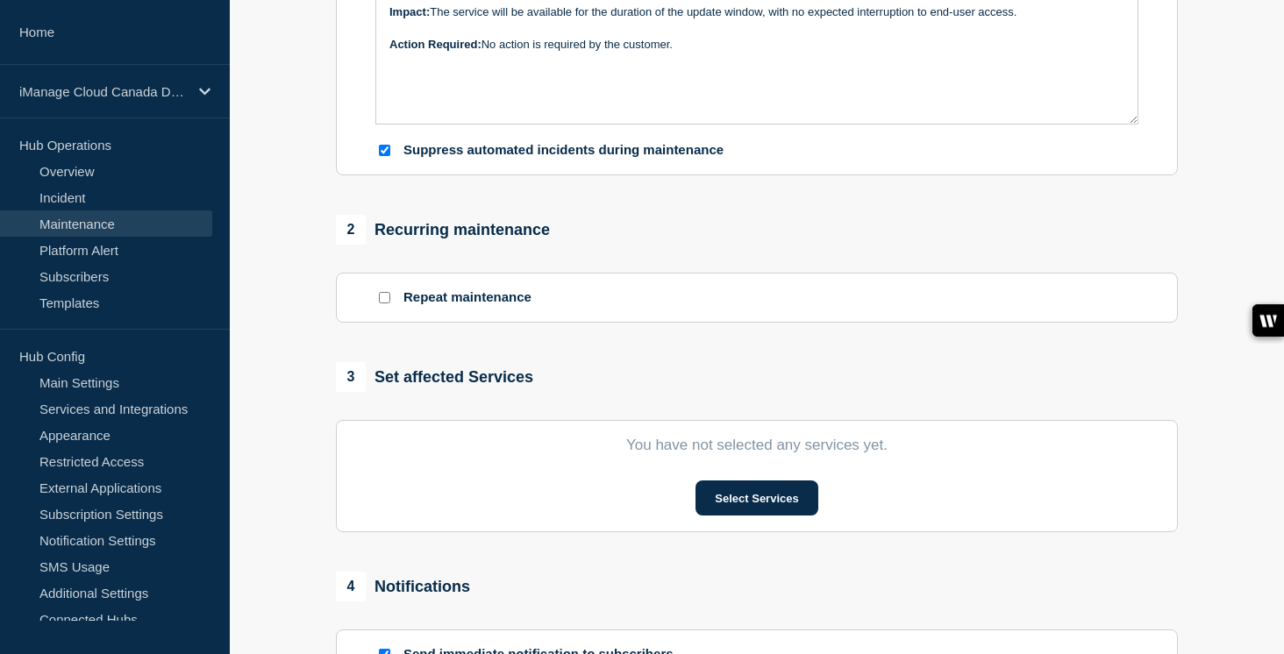
scroll to position [553, 0]
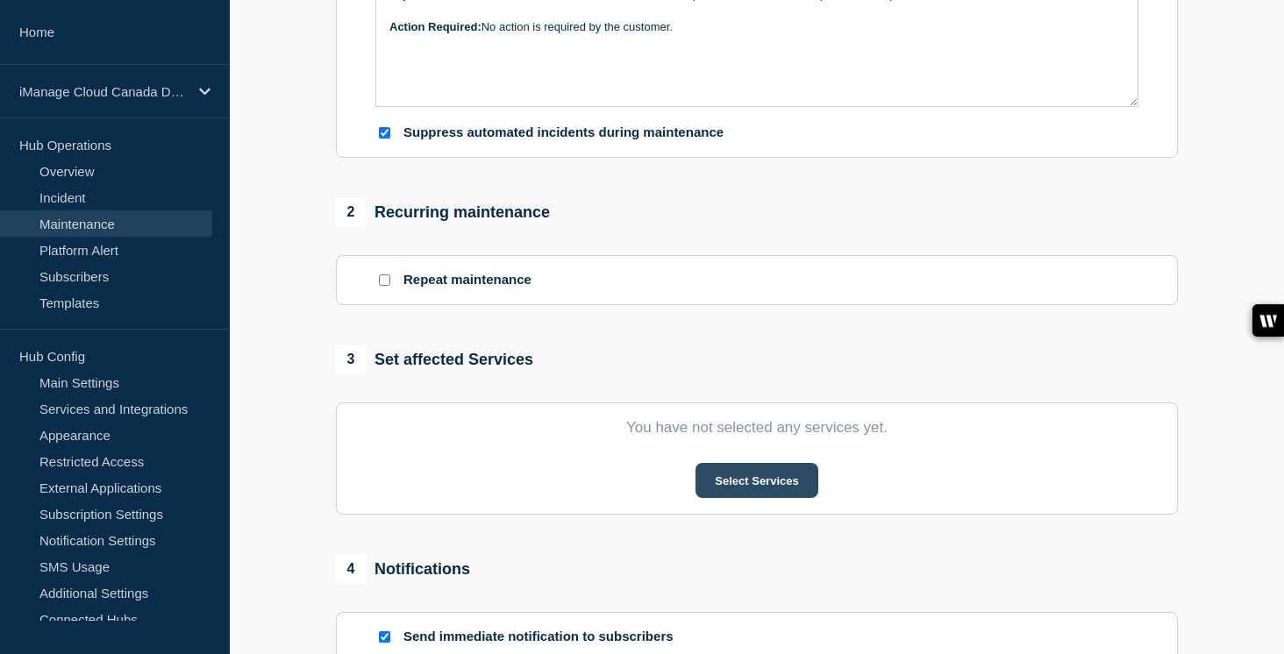
click at [788, 493] on button "Select Services" at bounding box center [757, 480] width 122 height 35
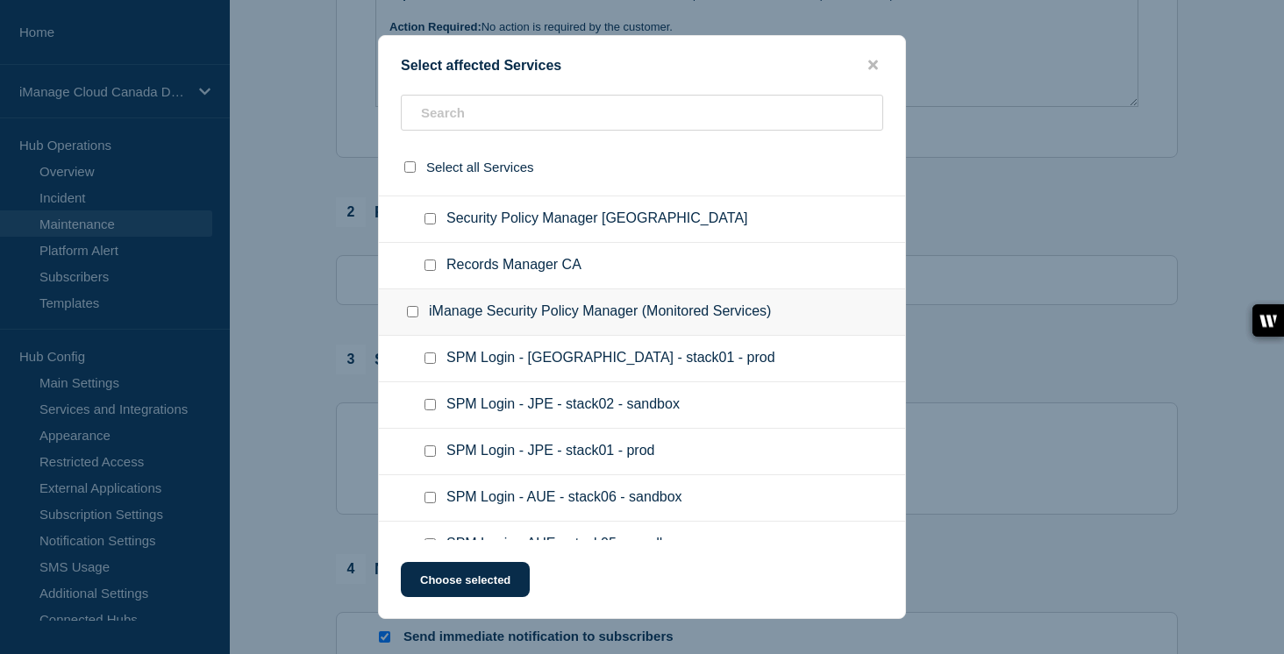
scroll to position [3111, 0]
click at [432, 223] on input "Security Policy Manager CA checkbox" at bounding box center [430, 216] width 11 height 11
click at [461, 581] on button "Choose selected" at bounding box center [465, 579] width 129 height 35
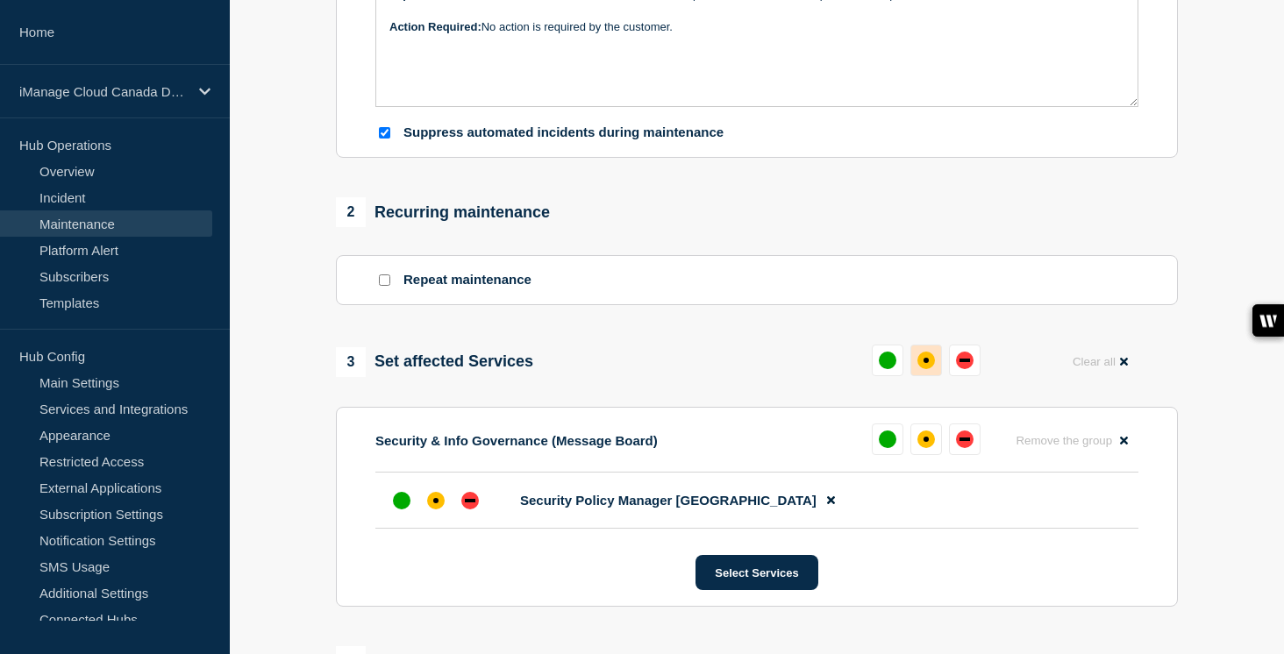
click at [924, 369] on div "affected" at bounding box center [927, 361] width 18 height 18
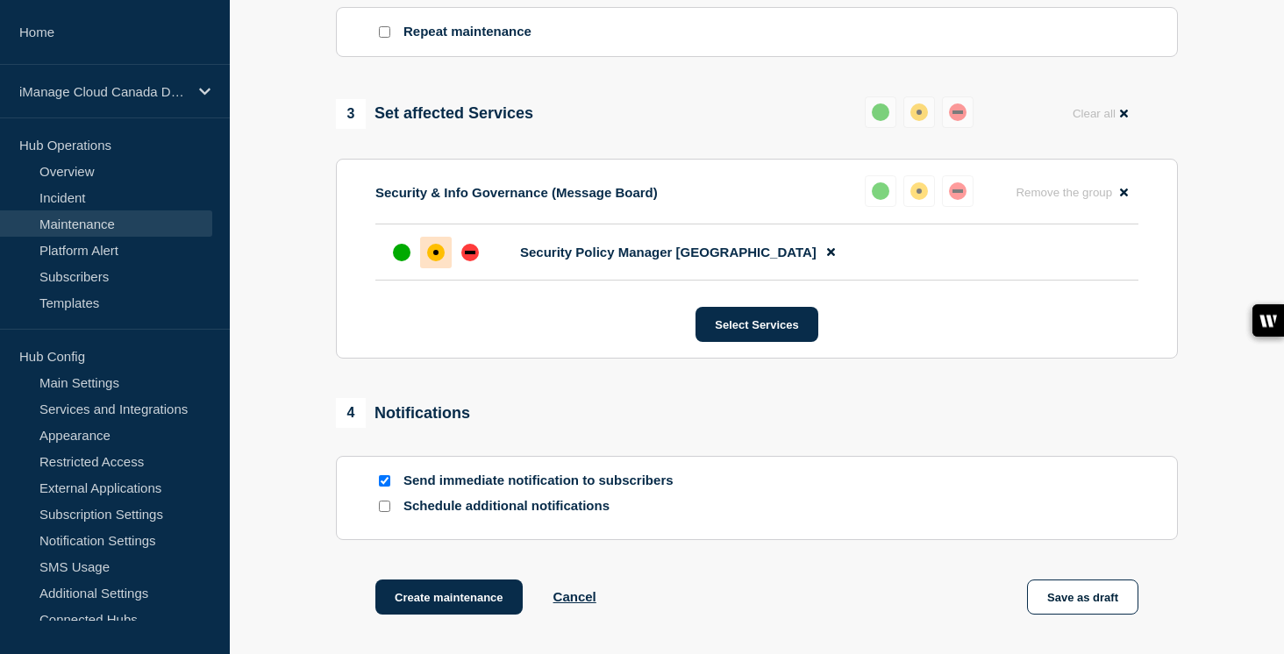
scroll to position [997, 0]
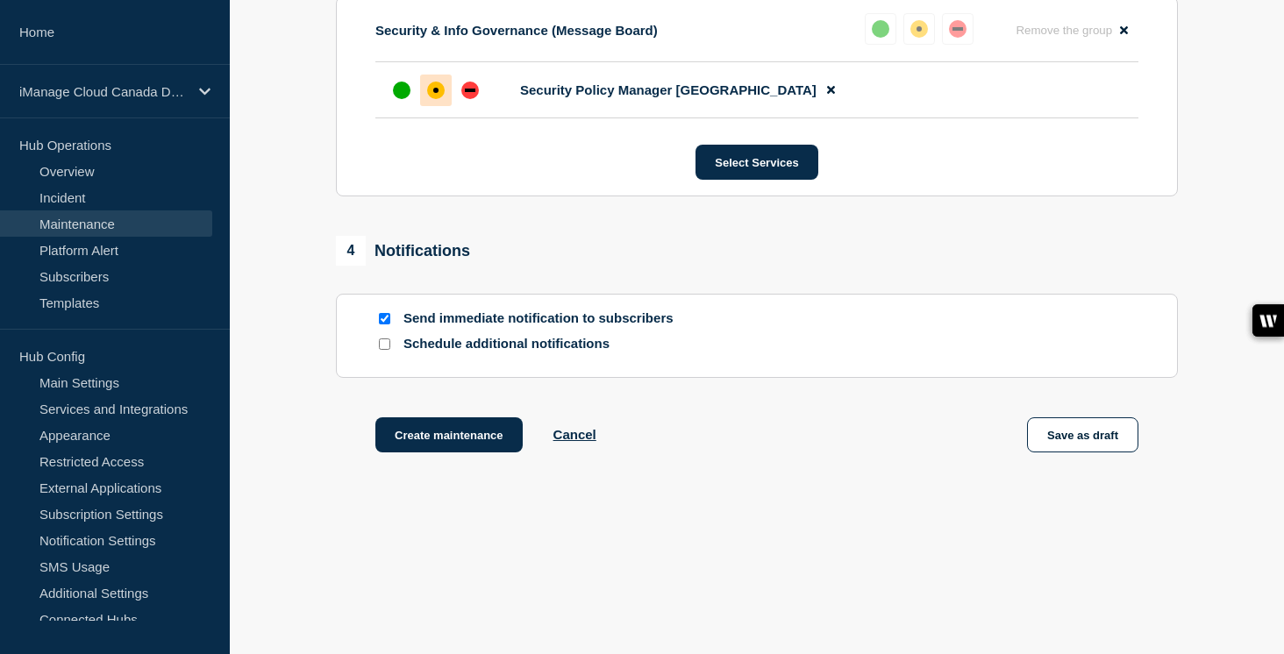
click at [385, 351] on div at bounding box center [384, 344] width 18 height 17
click at [385, 349] on input "Schedule additional notifications" at bounding box center [384, 344] width 11 height 11
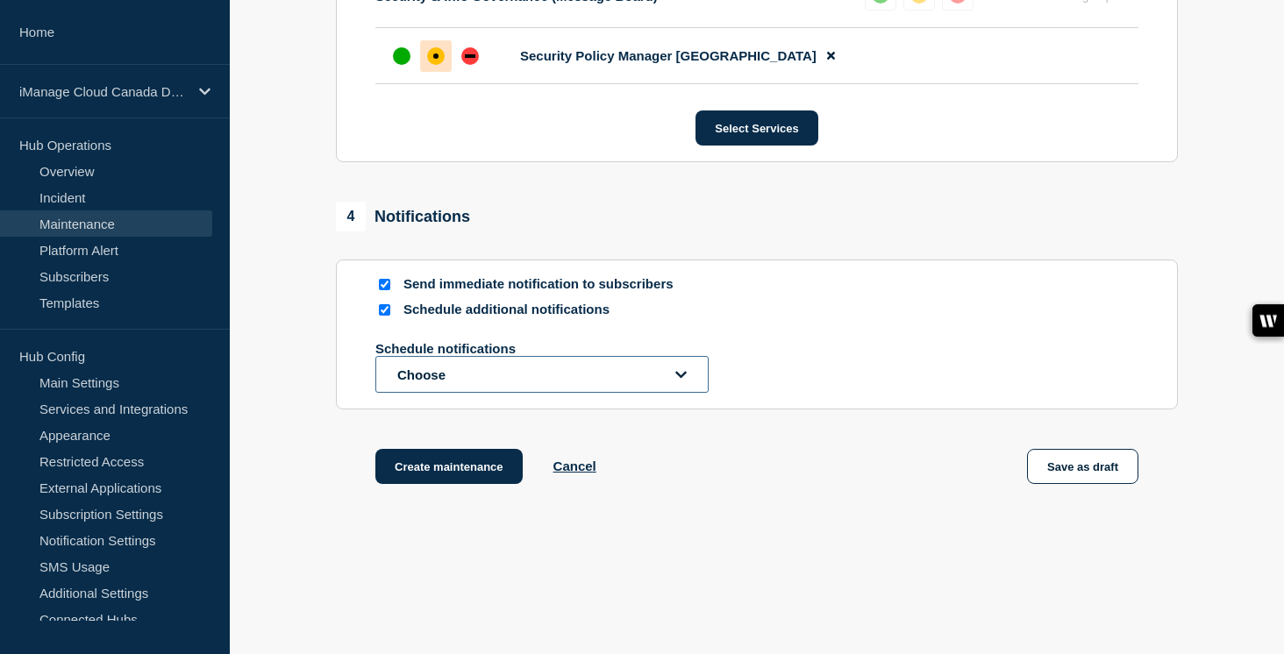
click at [430, 393] on button "Choose" at bounding box center [541, 374] width 333 height 37
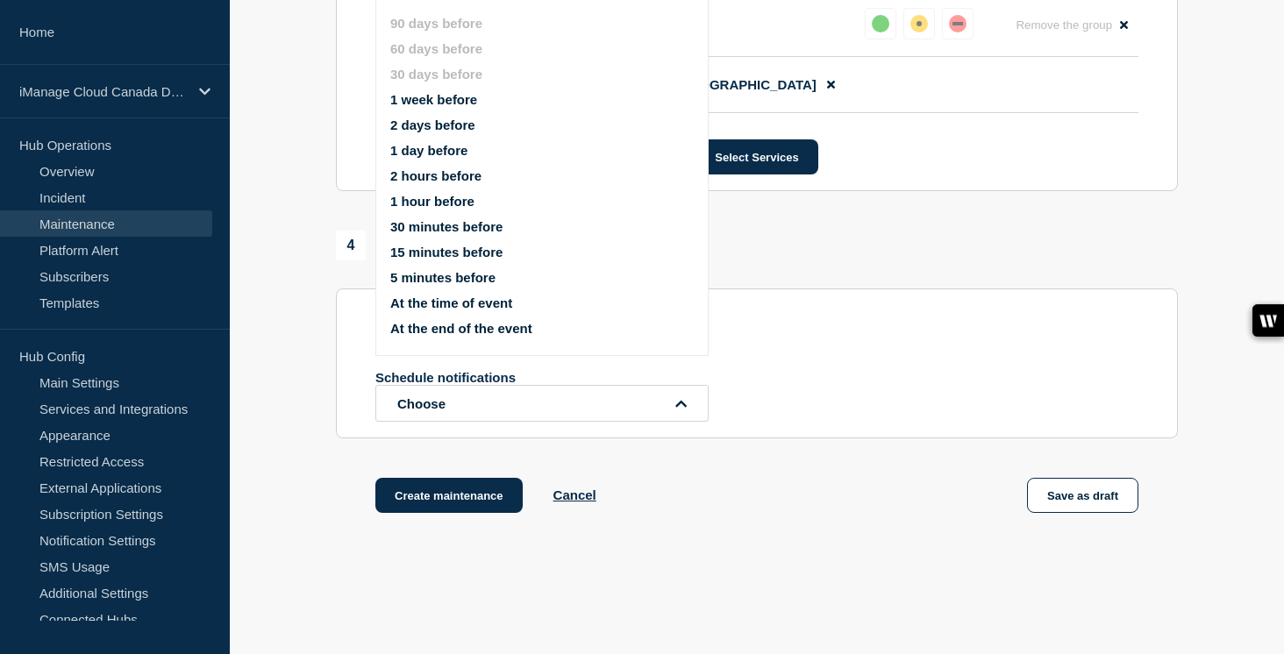
click at [445, 107] on button "1 week before" at bounding box center [433, 99] width 87 height 15
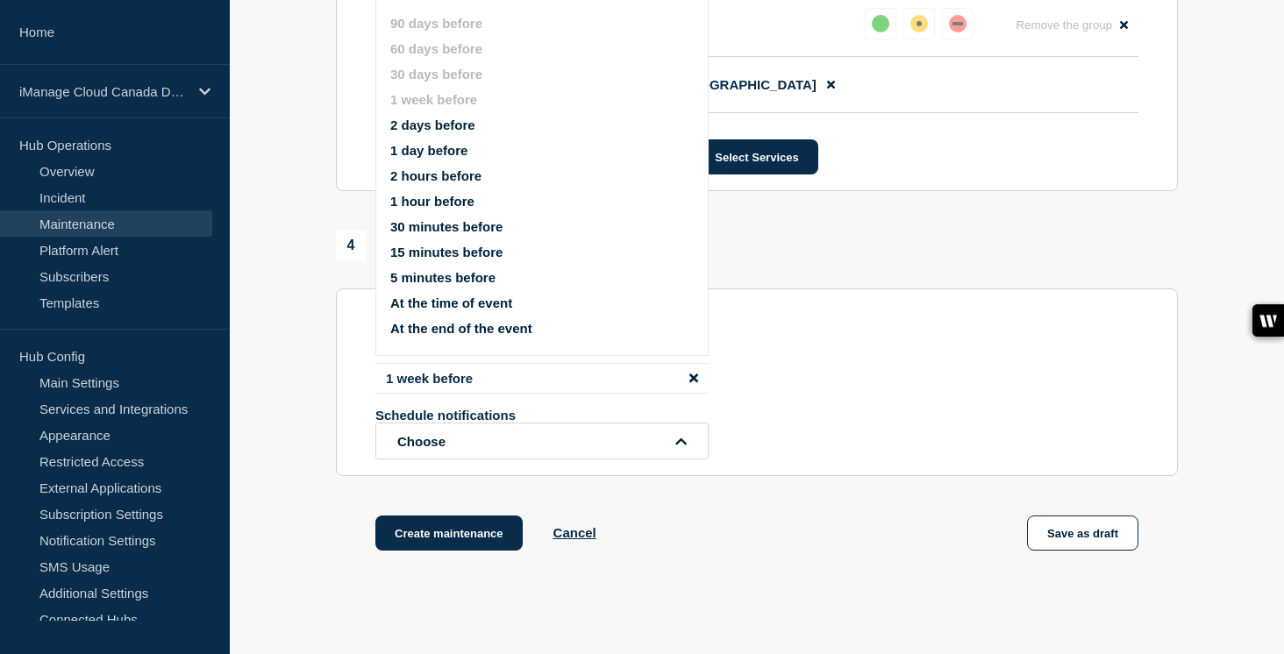
click at [437, 158] on button "1 day before" at bounding box center [428, 150] width 77 height 15
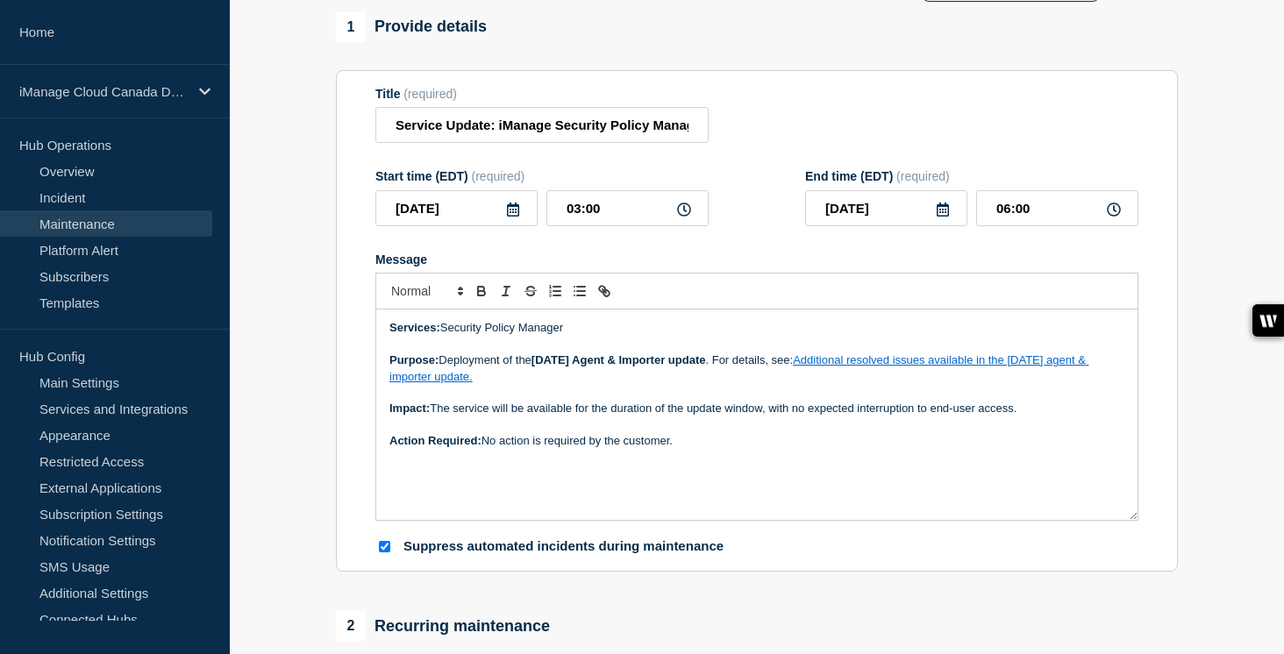
scroll to position [0, 0]
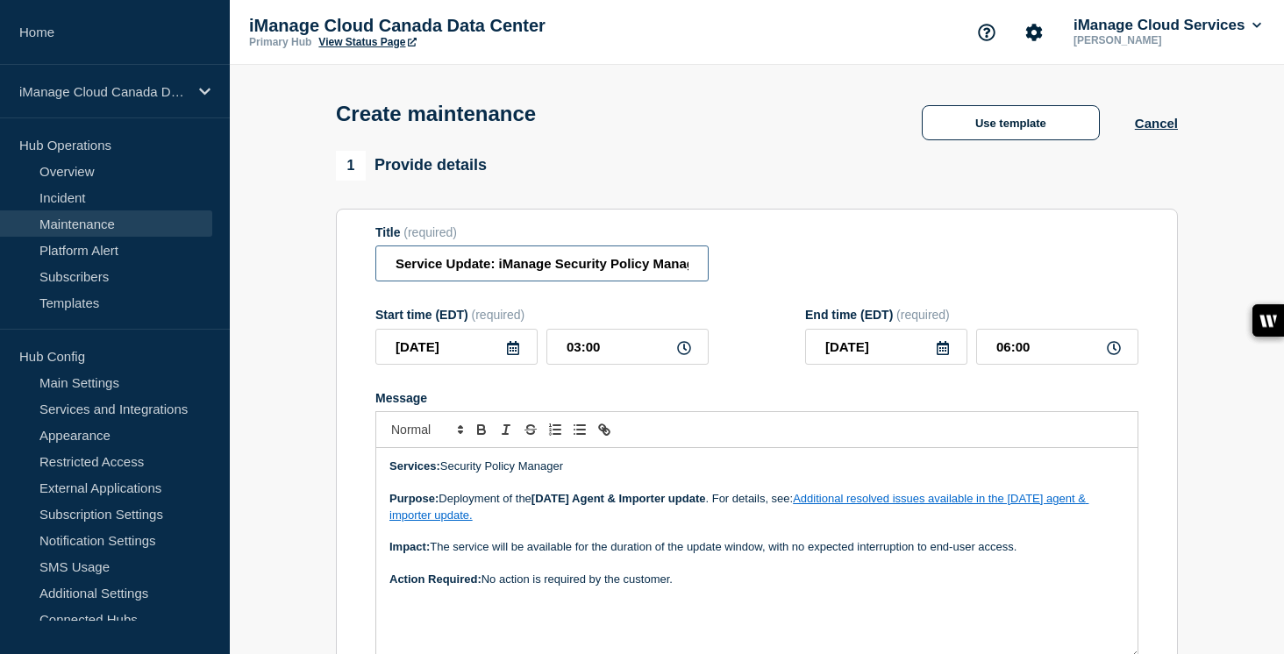
click at [611, 282] on input "Service Update: iManage Security Policy Manager (Agent and Importer) – [DATE]" at bounding box center [541, 264] width 333 height 36
click at [618, 274] on input "Service Update: iManage Security Policy Manager (Agent and Importer) – [DATE]" at bounding box center [541, 264] width 333 height 36
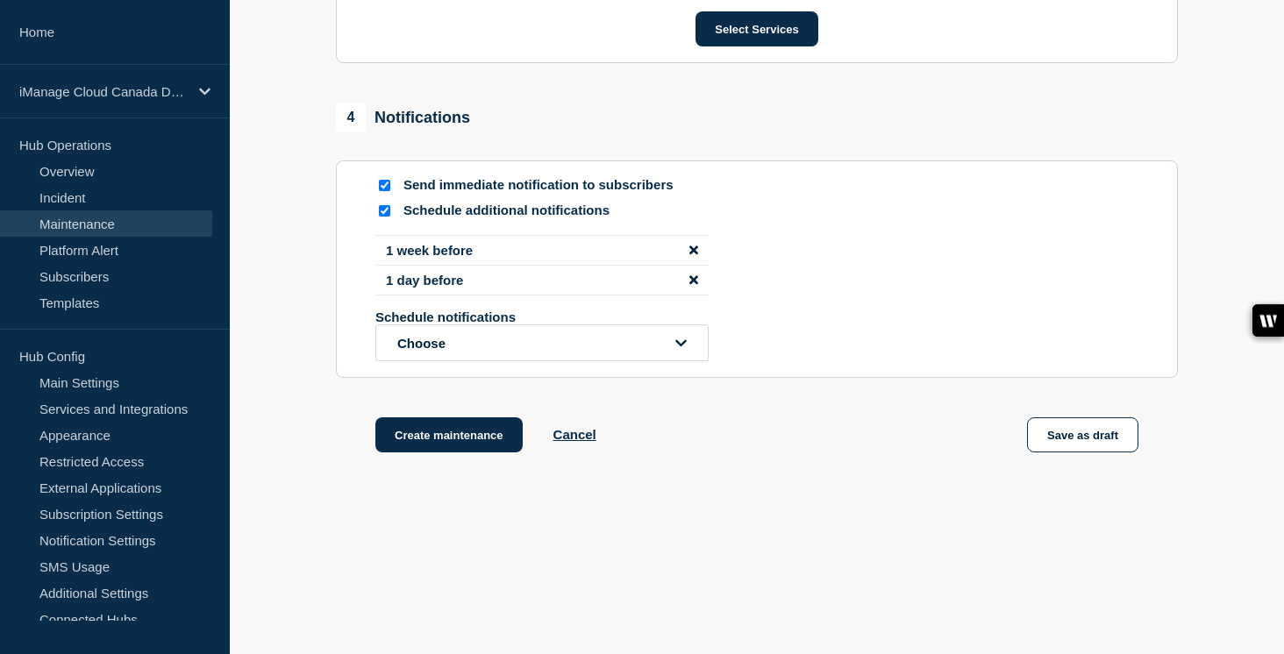
scroll to position [1140, 0]
click at [461, 432] on button "Create maintenance" at bounding box center [448, 435] width 147 height 35
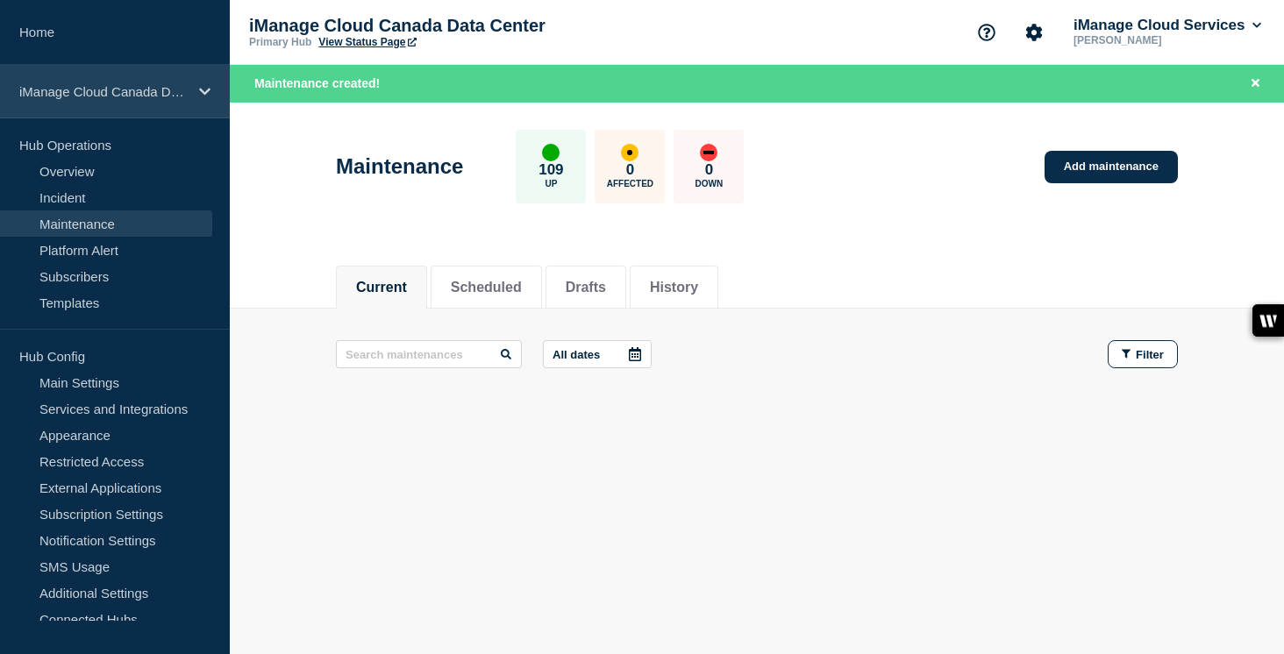
click at [199, 90] on icon at bounding box center [204, 91] width 11 height 13
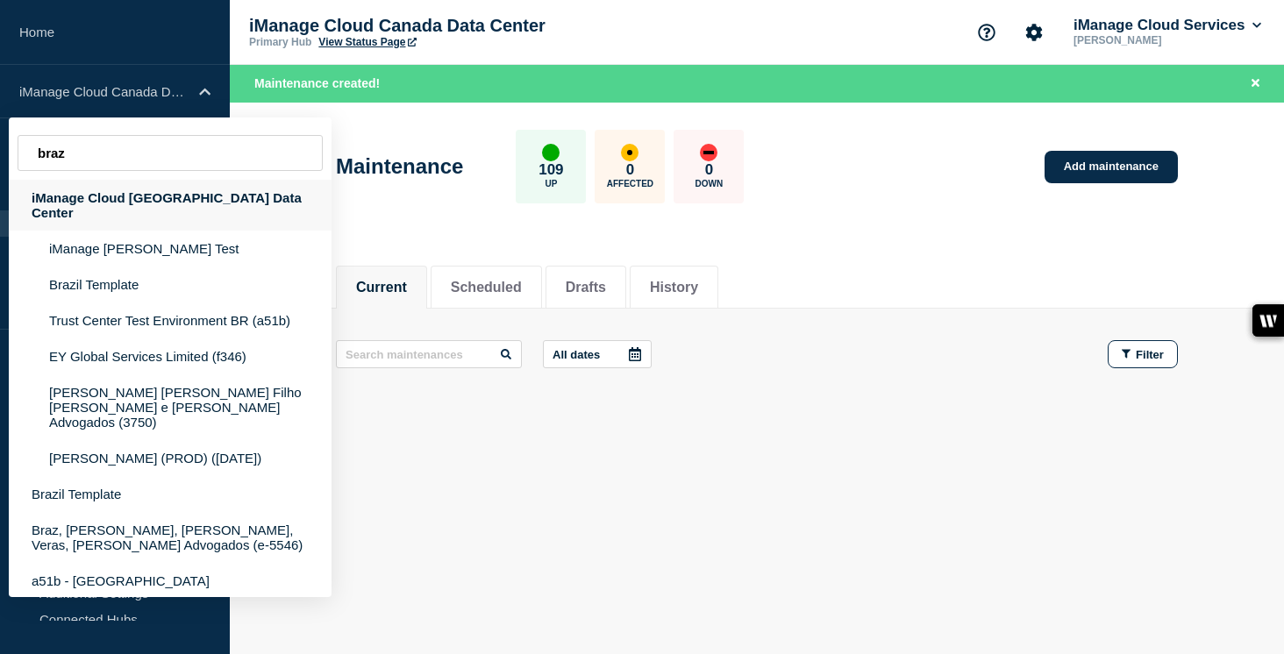
click at [179, 207] on div "iManage Cloud [GEOGRAPHIC_DATA] Data Center" at bounding box center [170, 205] width 323 height 51
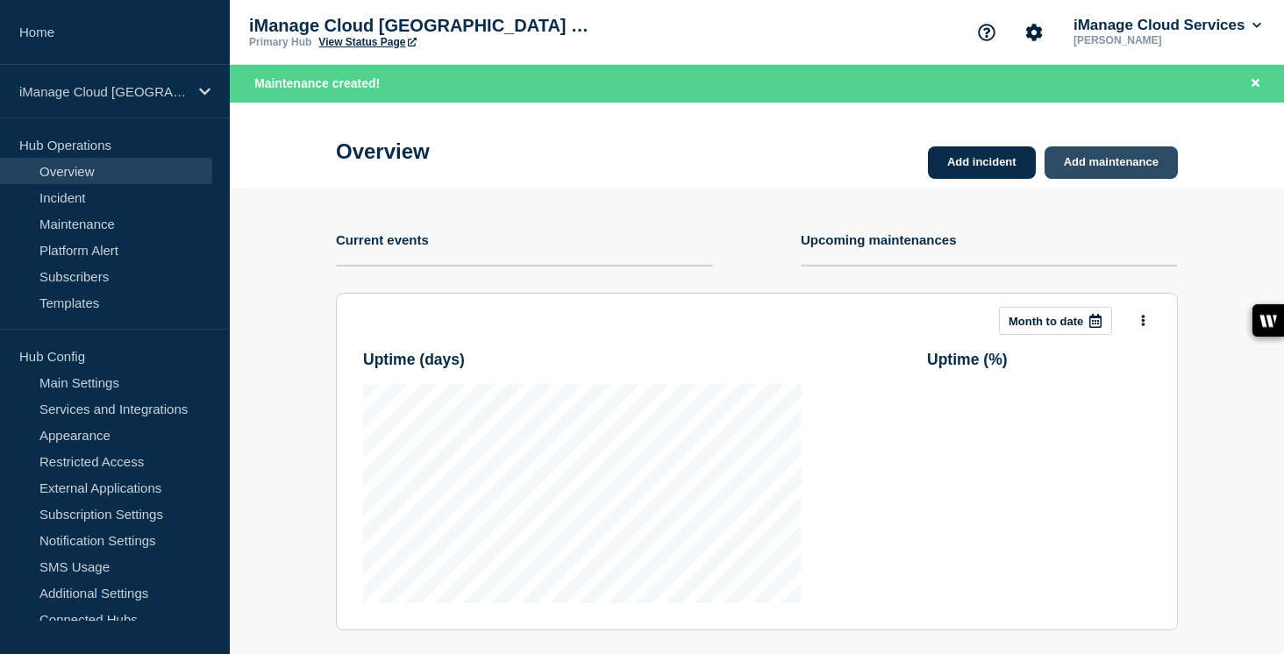
click at [1140, 161] on link "Add maintenance" at bounding box center [1111, 162] width 133 height 32
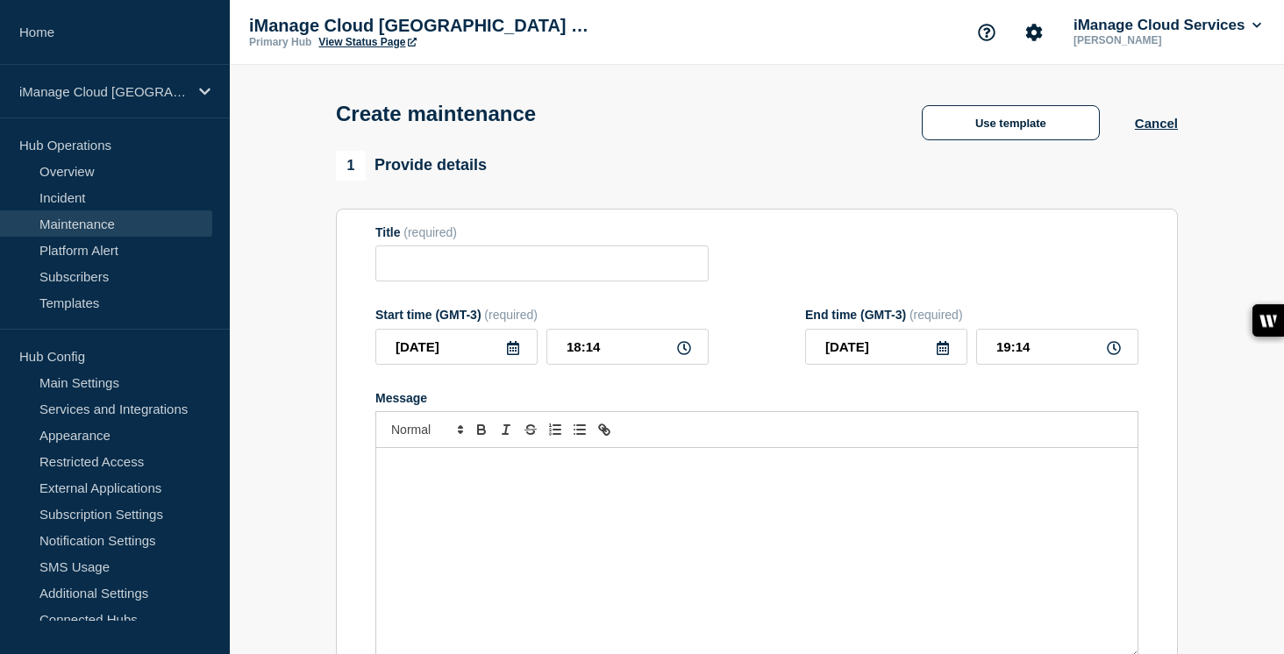
click at [517, 525] on div "Message" at bounding box center [756, 553] width 761 height 211
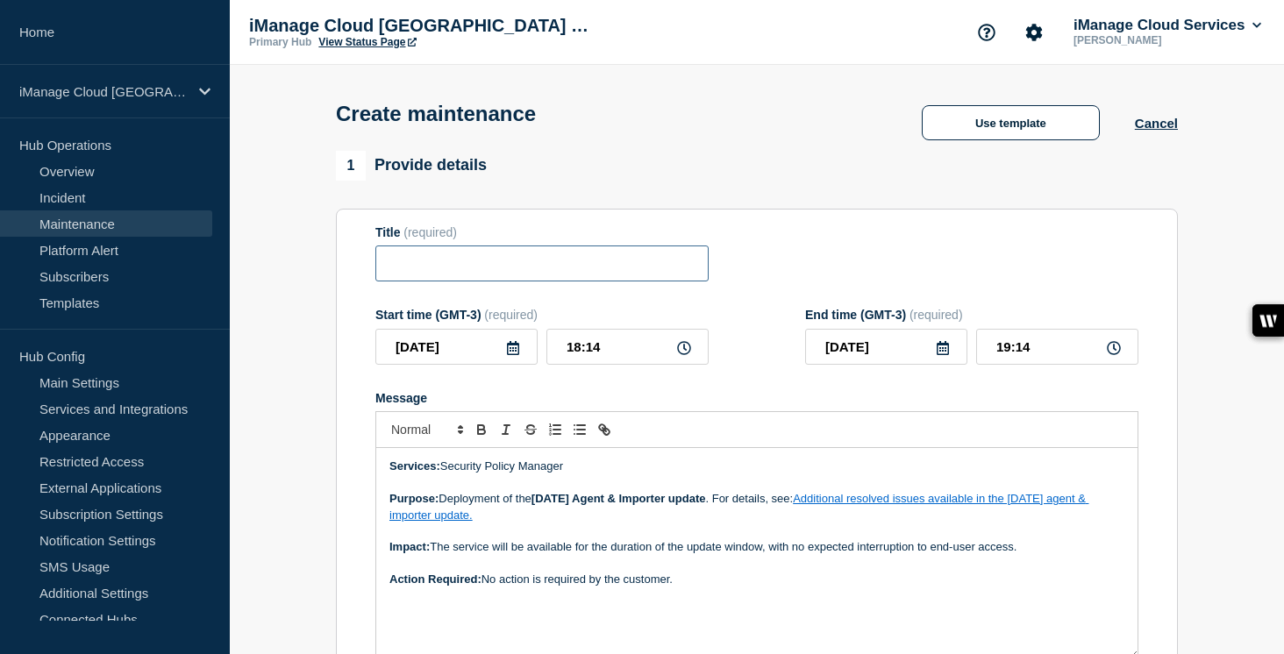
click at [402, 259] on input "Title" at bounding box center [541, 264] width 333 height 36
paste input "Service Update: iManage Security Policy Manager (Agent and Importer) – [DATE]"
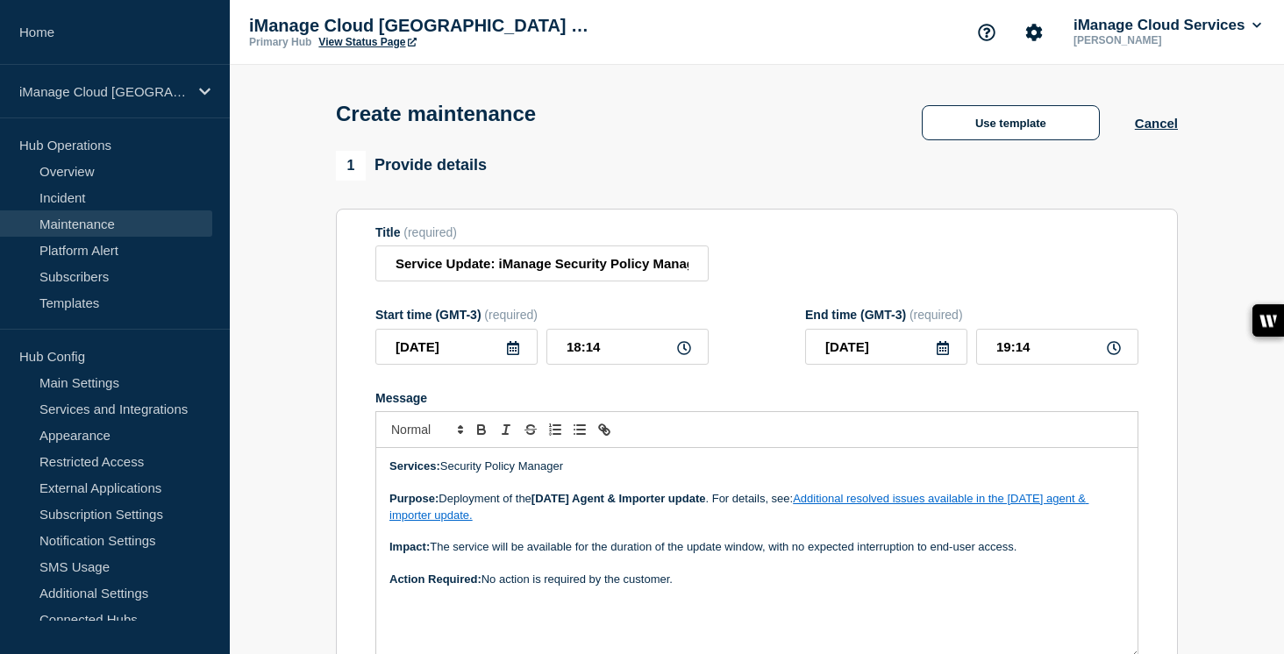
click at [510, 355] on icon at bounding box center [513, 348] width 14 height 14
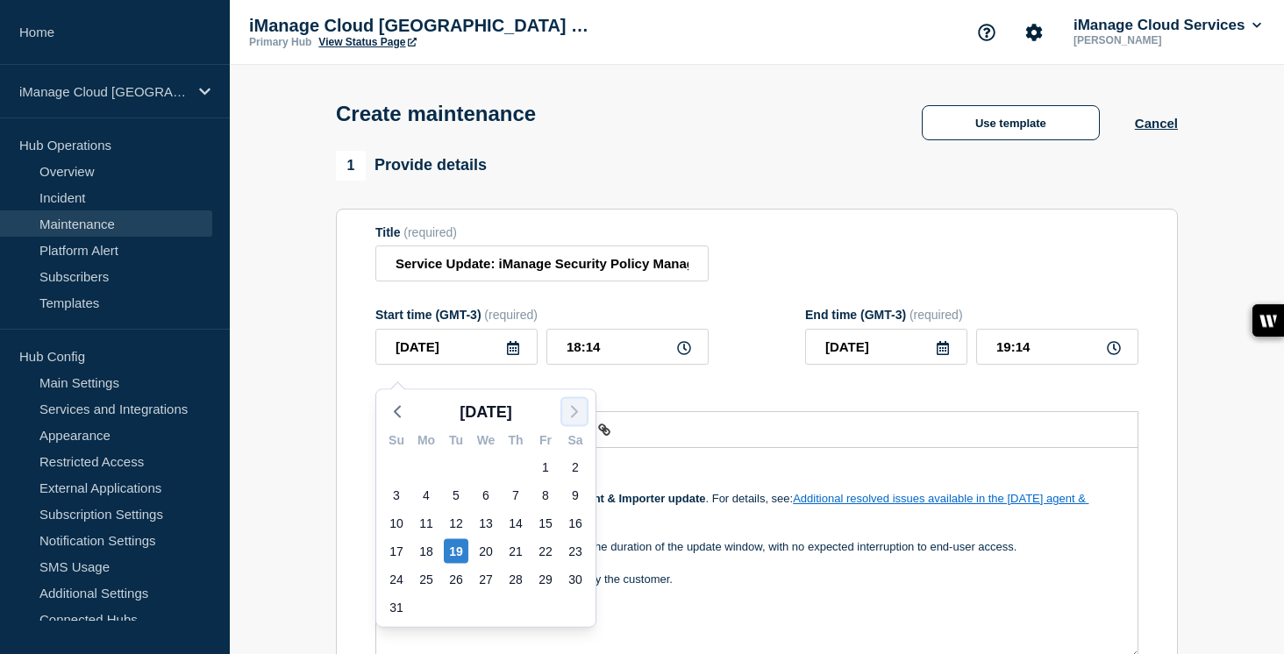
click at [575, 413] on polyline "button" at bounding box center [574, 412] width 5 height 11
click at [513, 467] on div "4" at bounding box center [516, 467] width 25 height 25
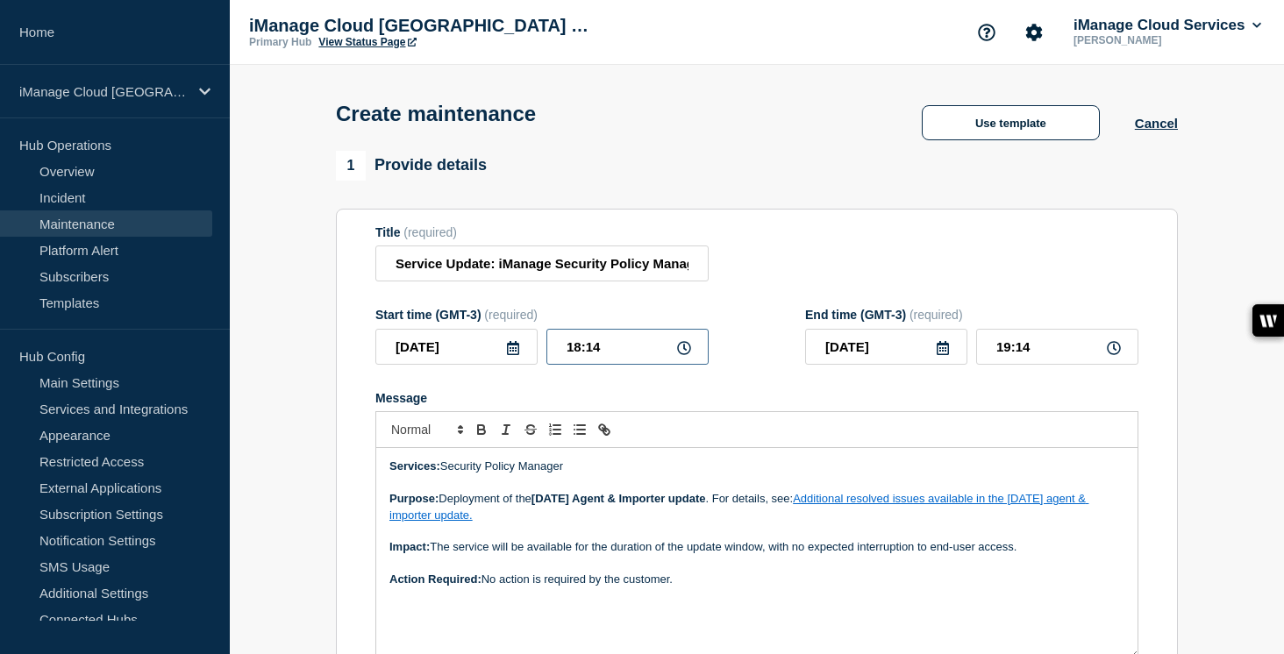
drag, startPoint x: 560, startPoint y: 362, endPoint x: 512, endPoint y: 361, distance: 47.4
click at [512, 361] on div "[DATE] 18:14" at bounding box center [541, 347] width 333 height 36
drag, startPoint x: 1011, startPoint y: 359, endPoint x: 937, endPoint y: 359, distance: 74.6
click at [937, 359] on div "[DATE] 05:00" at bounding box center [971, 347] width 333 height 36
click at [835, 400] on form "Title (required) Service Update: iManage Security Policy Manager (Agent and Imp…" at bounding box center [756, 459] width 763 height 469
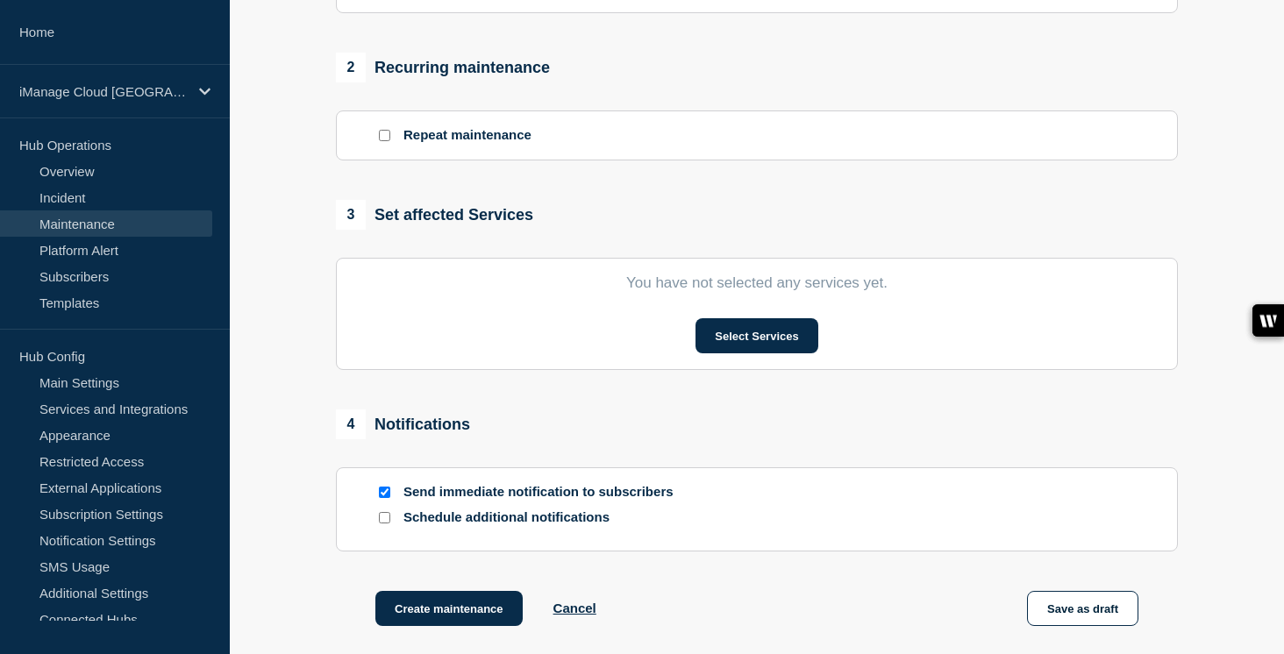
scroll to position [711, 0]
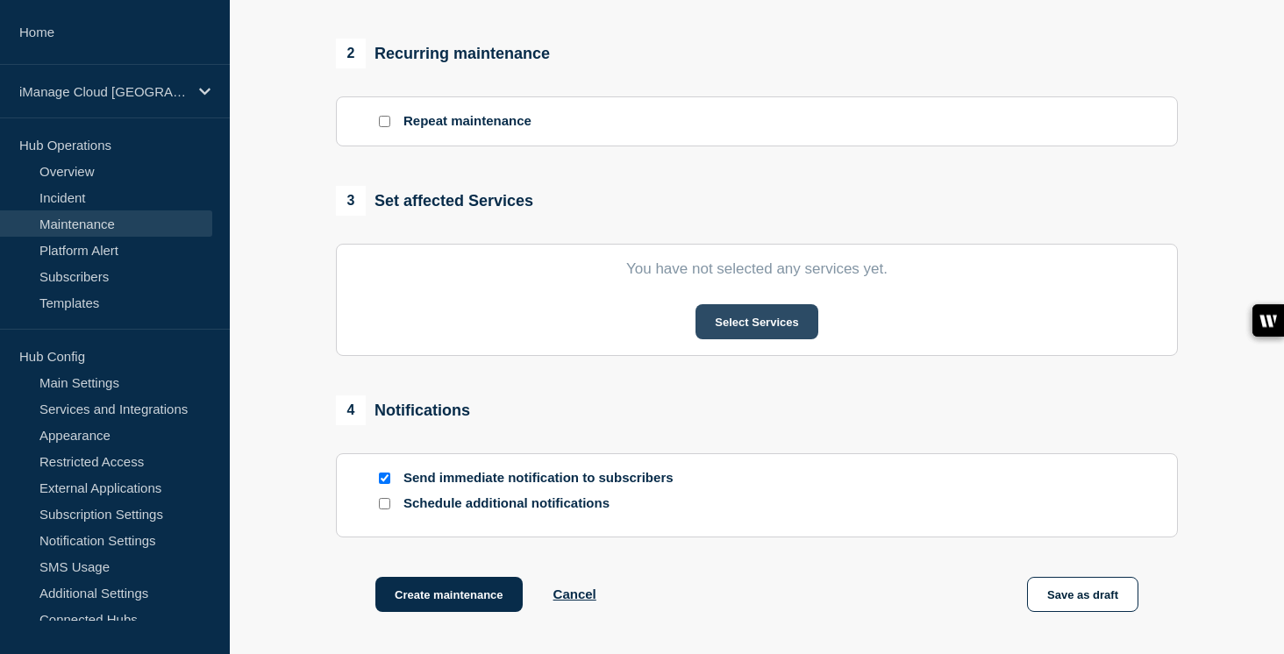
click at [757, 339] on button "Select Services" at bounding box center [757, 321] width 122 height 35
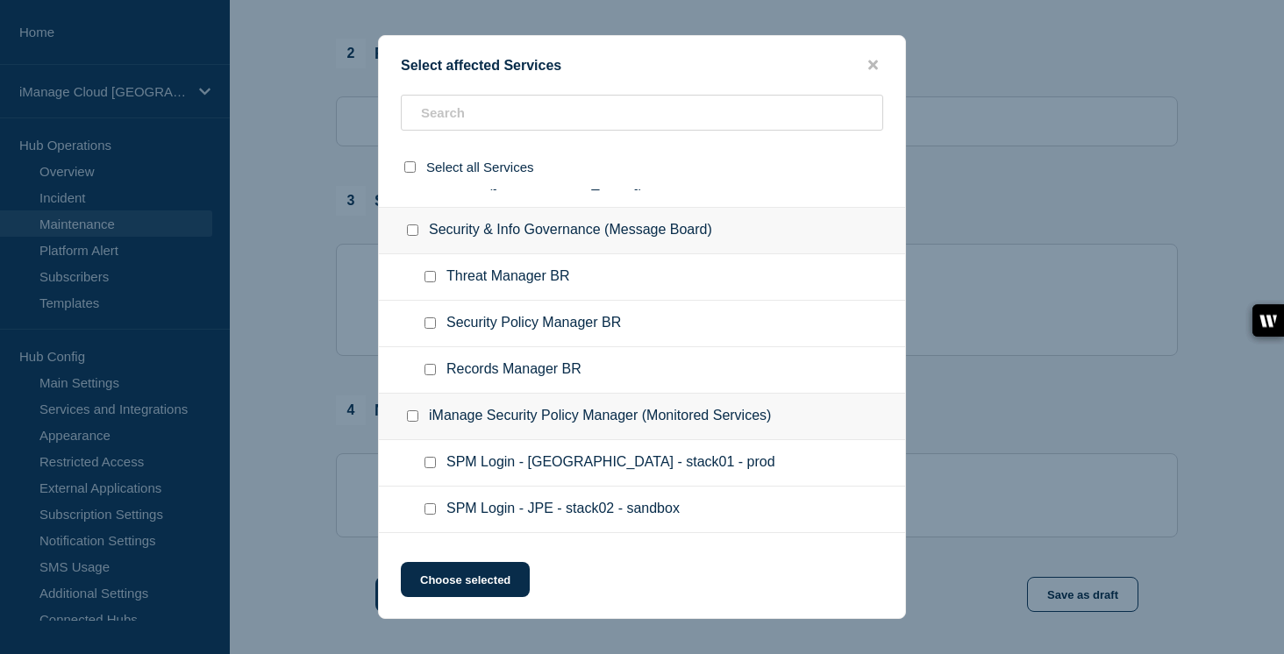
scroll to position [722, 0]
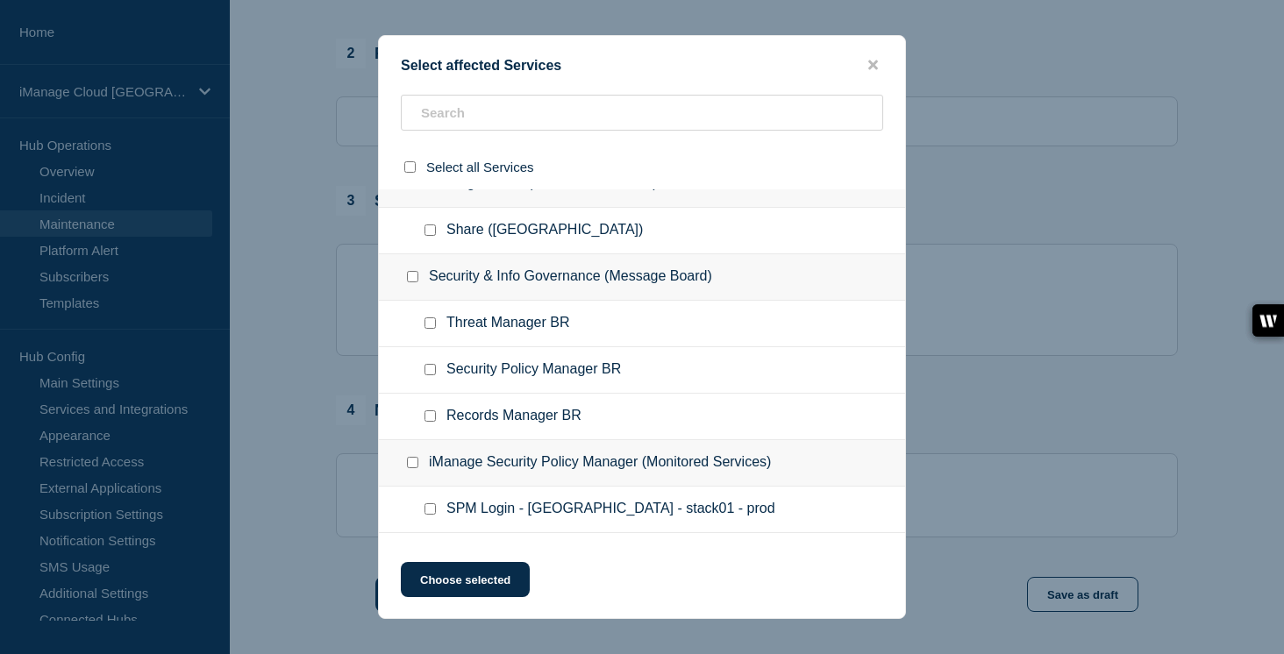
click at [429, 375] on input "Security Policy Manager BR checkbox" at bounding box center [430, 369] width 11 height 11
click at [493, 585] on button "Choose selected" at bounding box center [465, 579] width 129 height 35
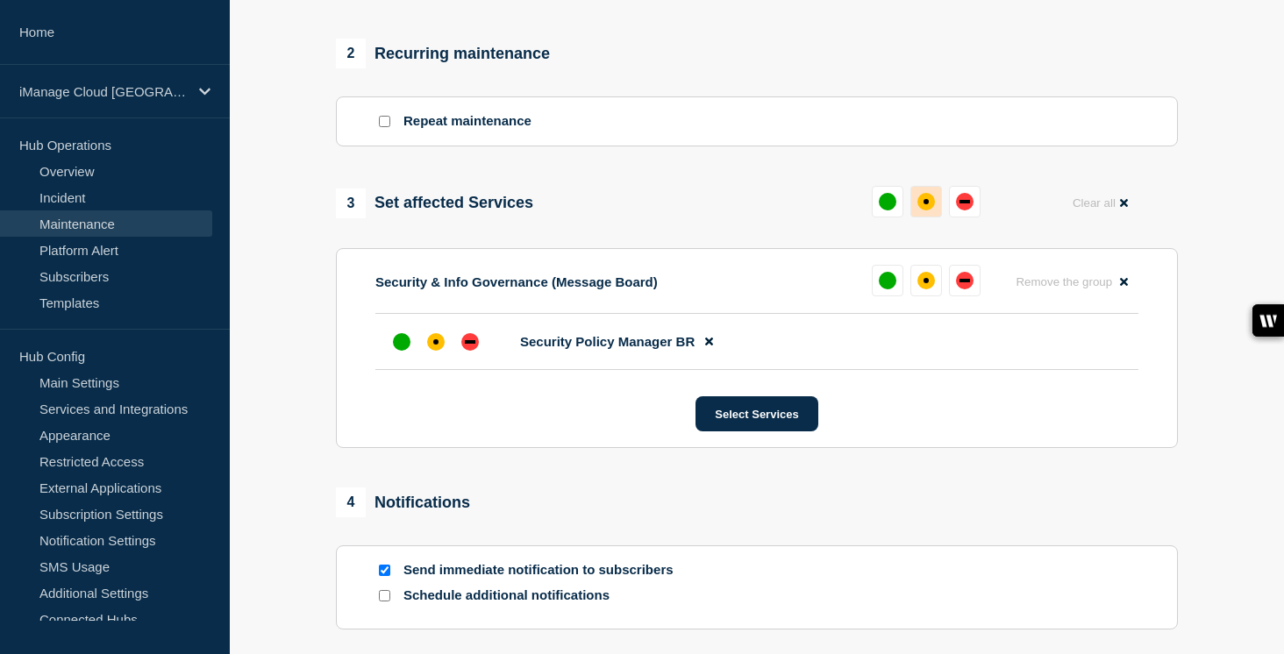
click at [923, 211] on div "affected" at bounding box center [927, 202] width 18 height 18
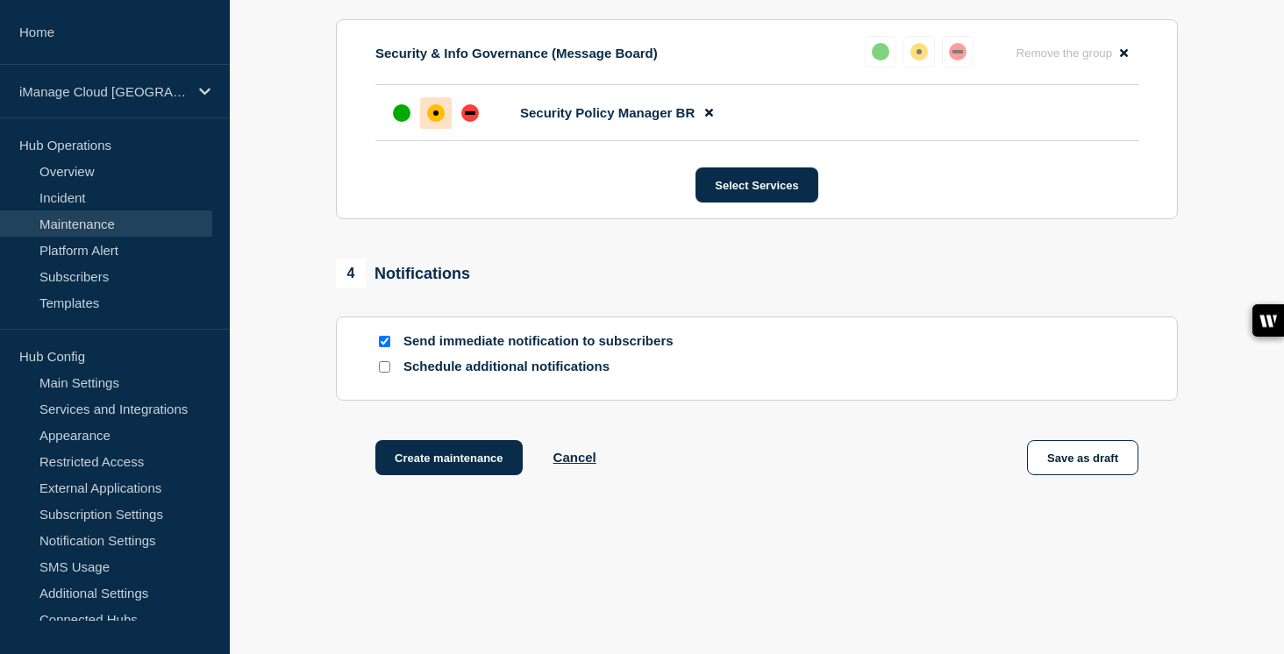
scroll to position [997, 0]
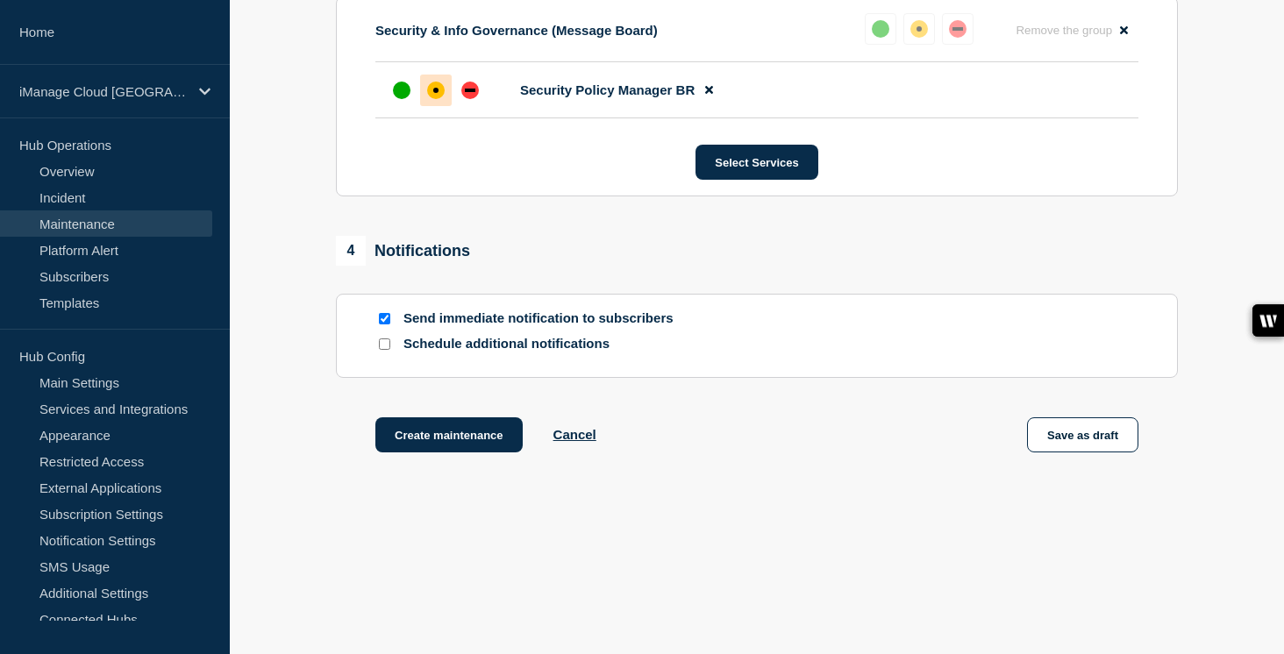
click at [385, 350] on div at bounding box center [384, 344] width 18 height 17
click at [388, 347] on input "Schedule additional notifications" at bounding box center [384, 344] width 11 height 11
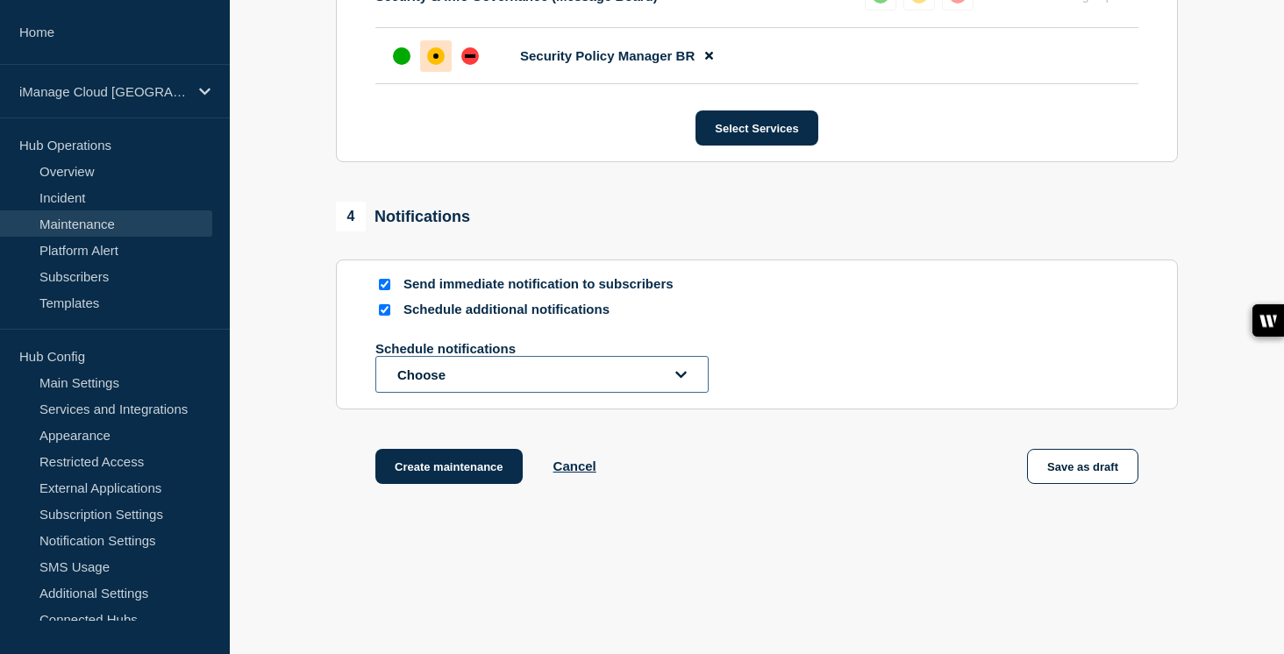
click at [421, 393] on button "Choose" at bounding box center [541, 374] width 333 height 37
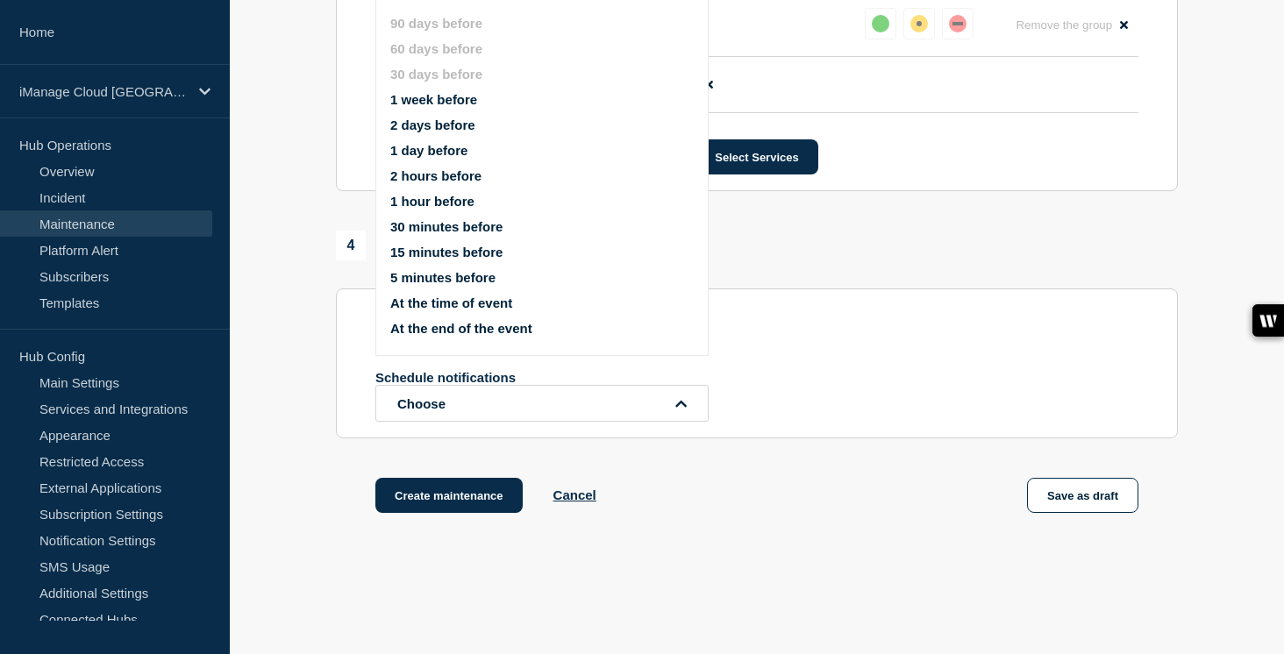
click at [458, 105] on button "1 week before" at bounding box center [433, 99] width 87 height 15
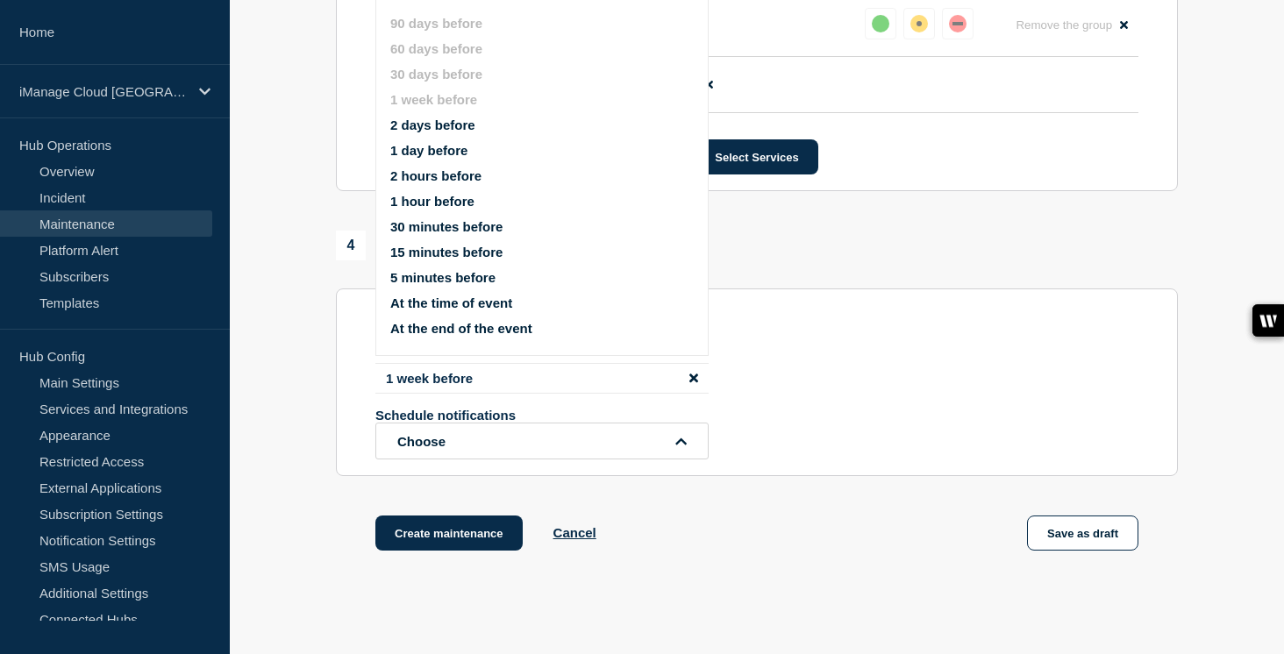
click at [443, 158] on button "1 day before" at bounding box center [428, 150] width 77 height 15
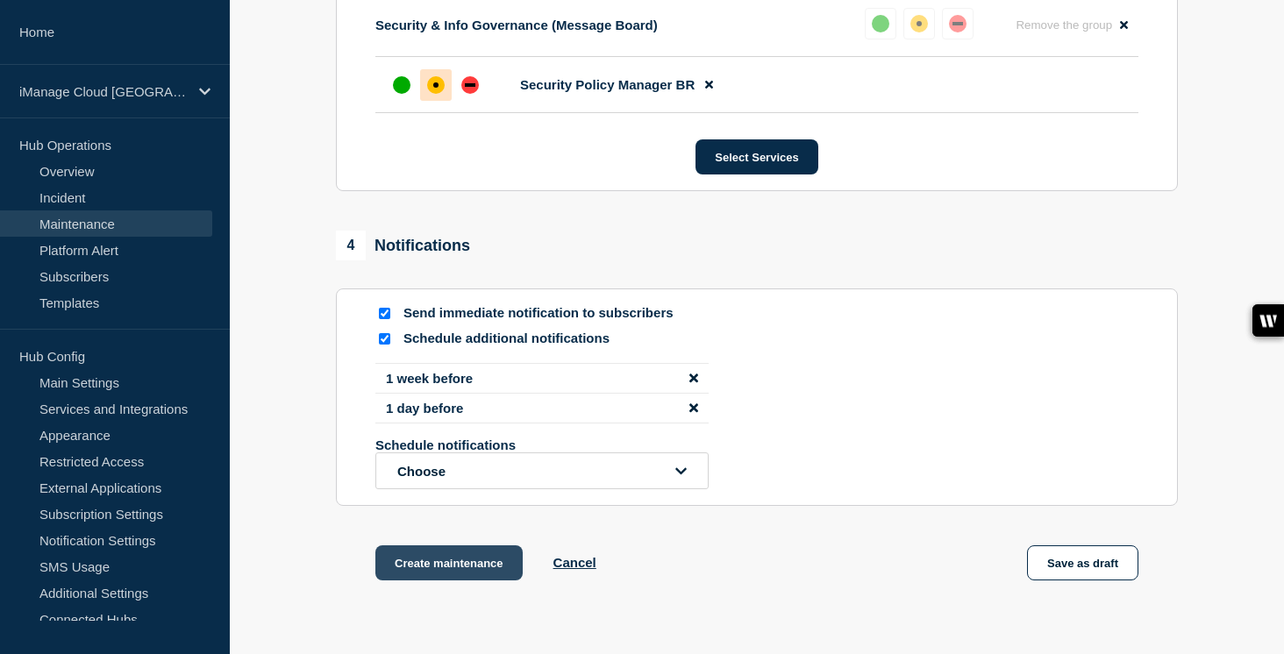
click at [454, 581] on button "Create maintenance" at bounding box center [448, 563] width 147 height 35
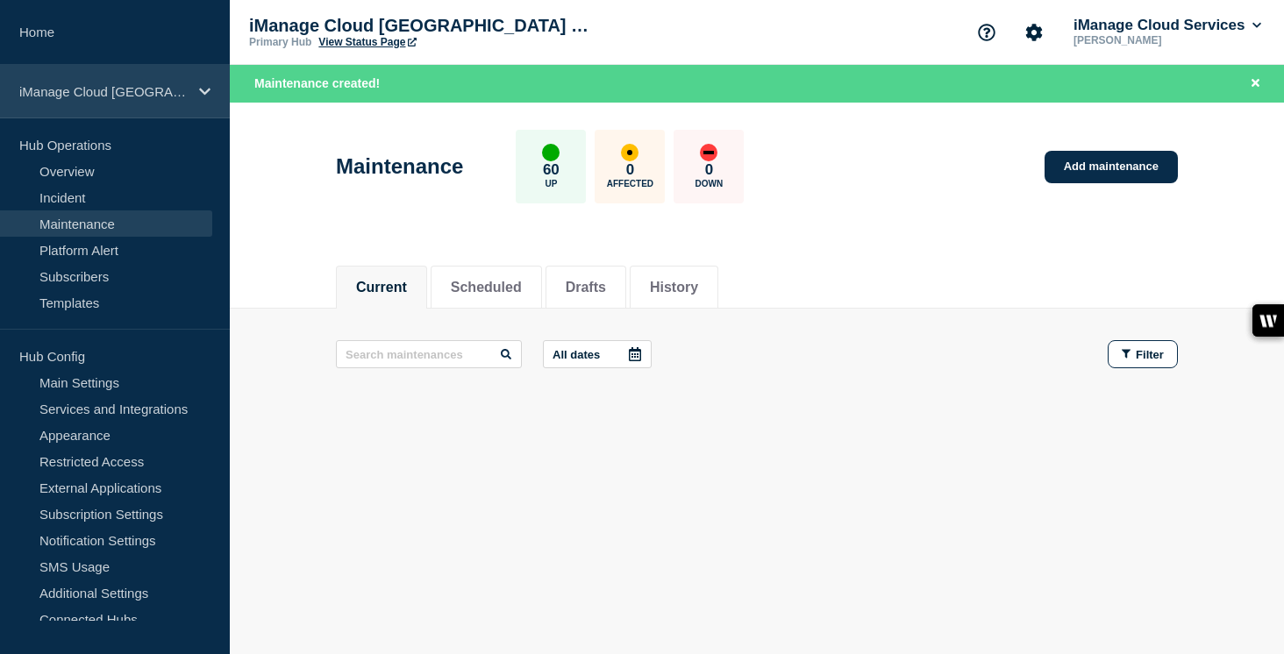
click at [185, 89] on p "iManage Cloud [GEOGRAPHIC_DATA] Data Center" at bounding box center [103, 91] width 168 height 15
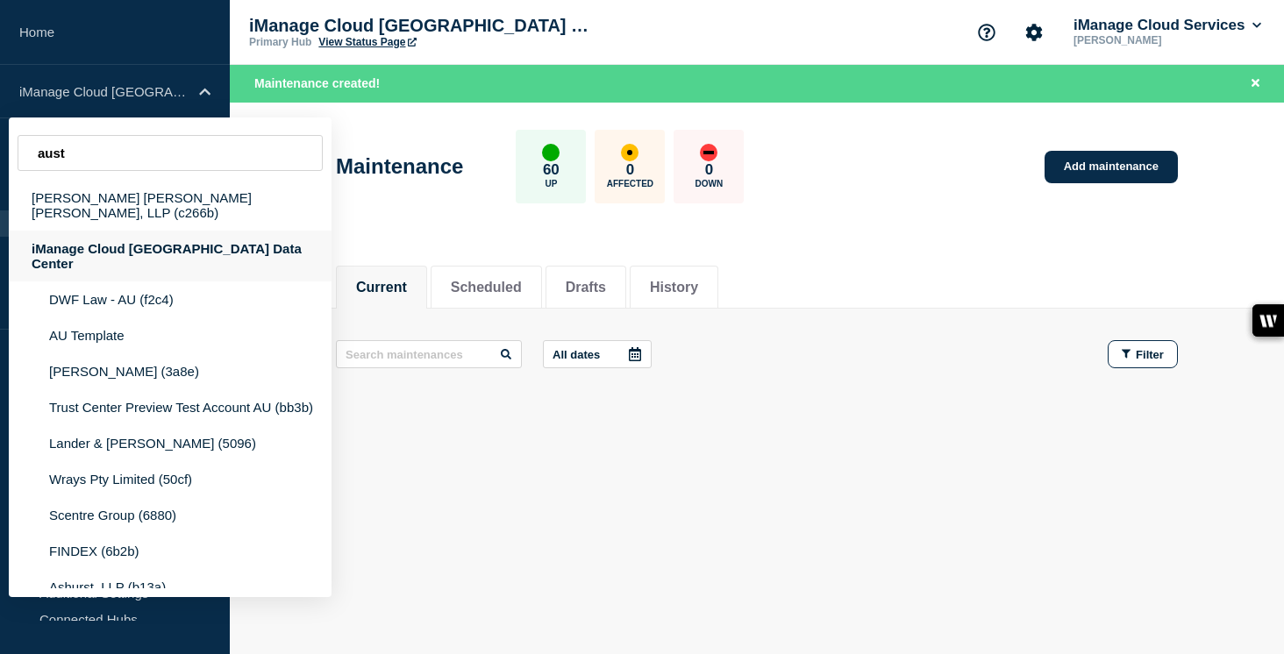
click at [225, 238] on div "iManage Cloud [GEOGRAPHIC_DATA] Data Center" at bounding box center [170, 256] width 323 height 51
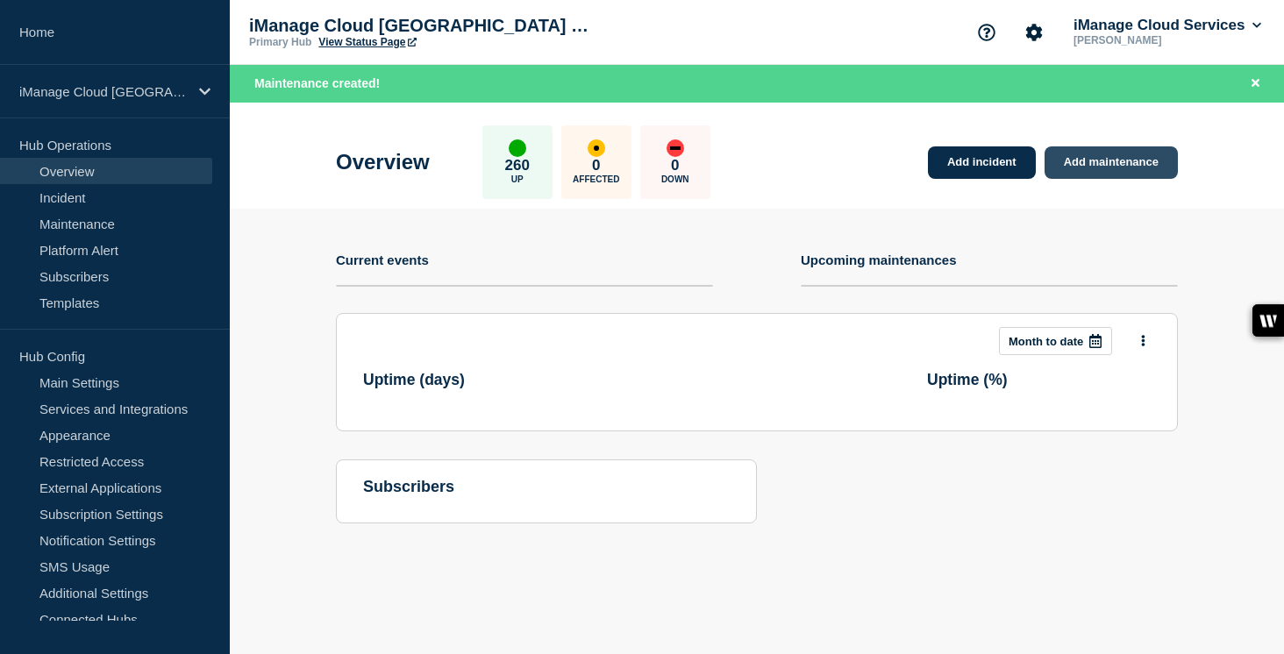
click at [1121, 161] on link "Add maintenance" at bounding box center [1111, 162] width 133 height 32
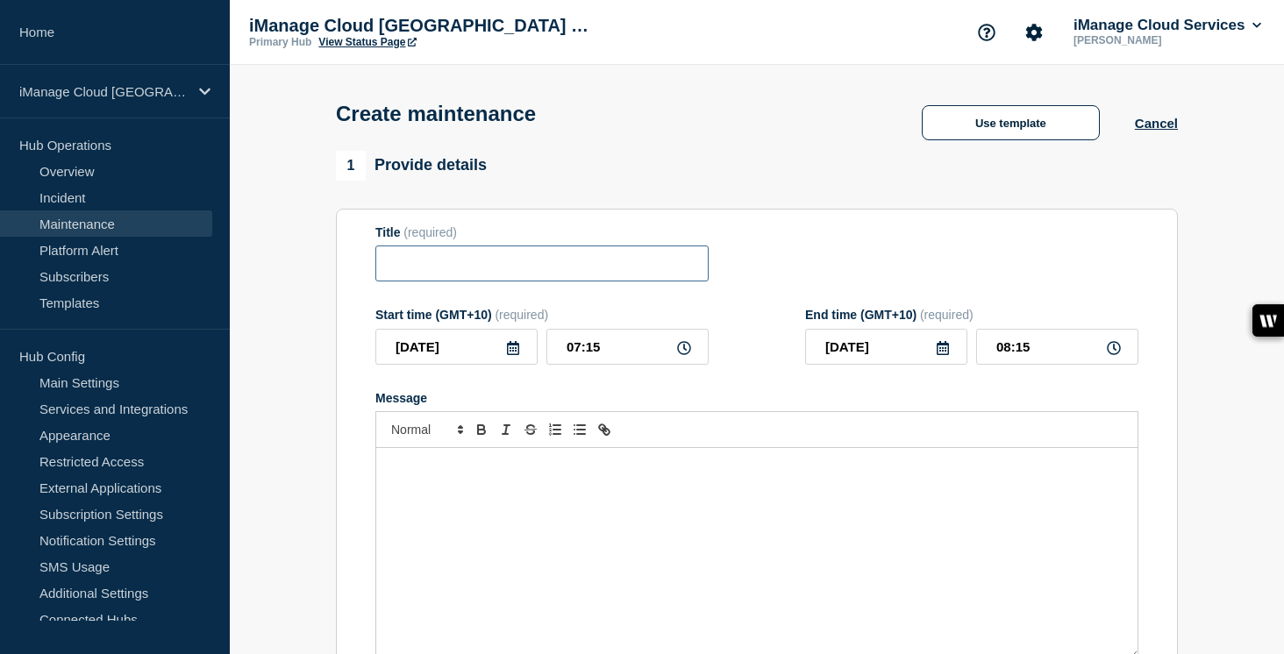
click at [466, 275] on input "Title" at bounding box center [541, 264] width 333 height 36
paste input "Service Update: iManage Security Policy Manager (Agent and Importer) – [DATE]"
click at [648, 275] on input "Service Update: iManage Security Policy Manager (Agent and Importer) – [DATE]" at bounding box center [541, 264] width 333 height 36
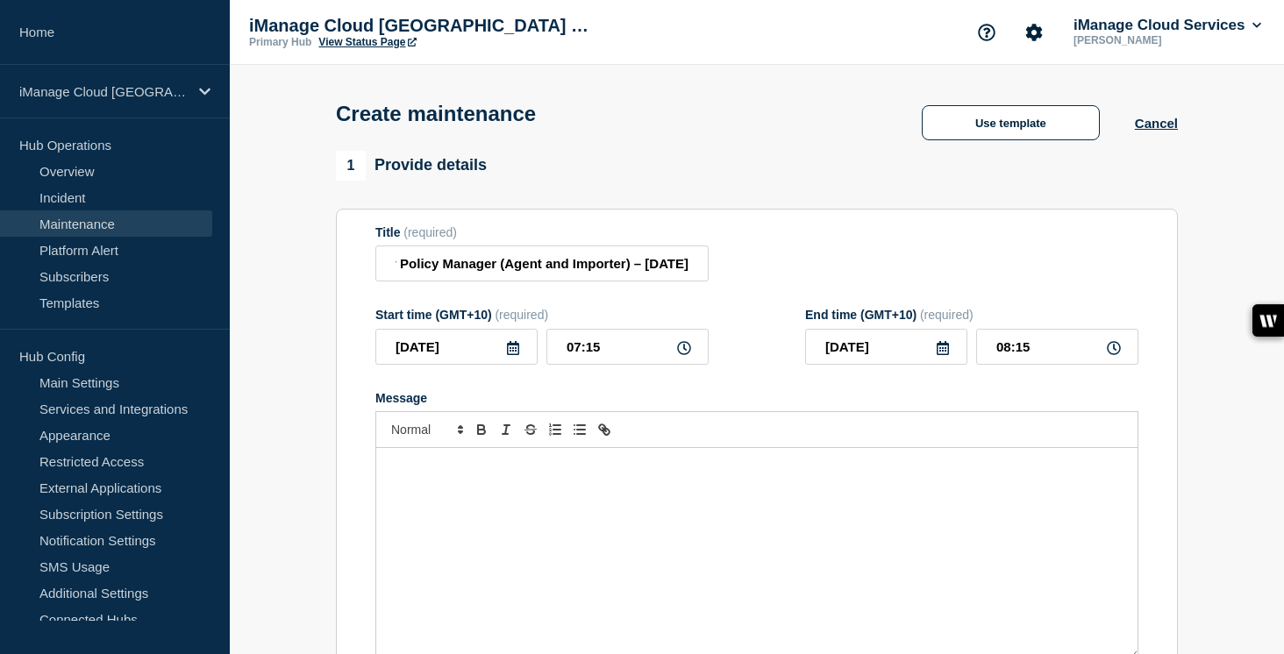
scroll to position [0, 0]
click at [518, 354] on icon at bounding box center [513, 348] width 14 height 14
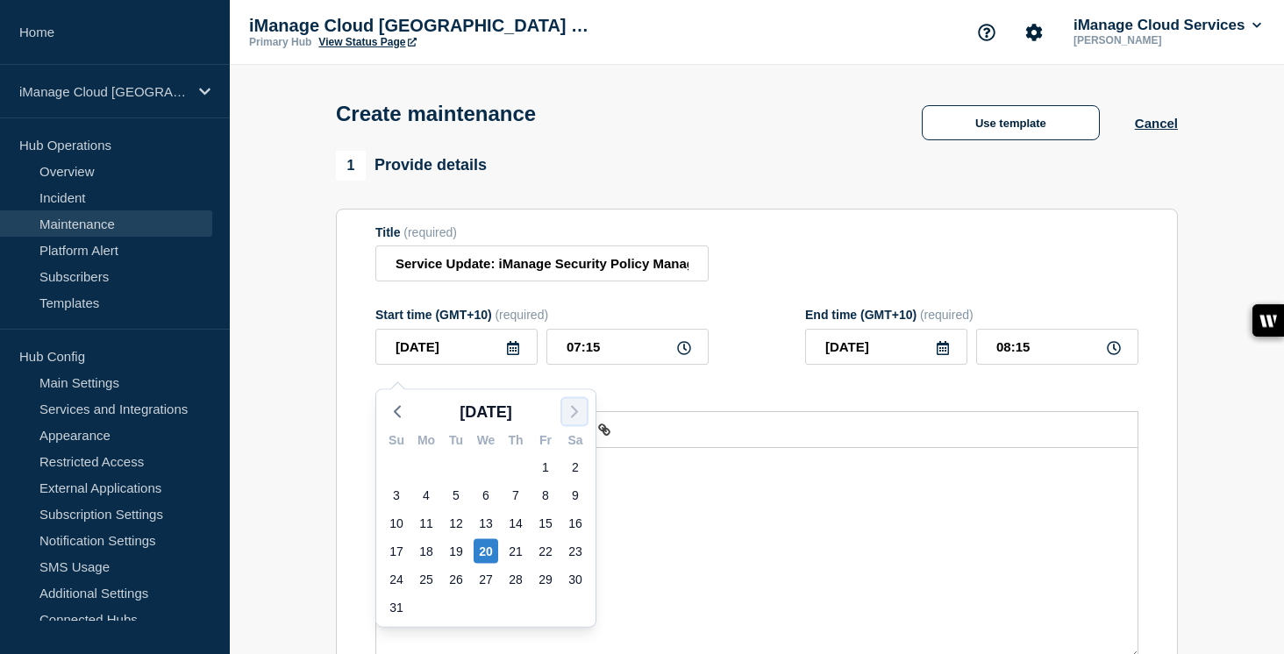
click at [575, 408] on icon "button" at bounding box center [574, 412] width 21 height 21
click at [482, 463] on div "3" at bounding box center [486, 467] width 25 height 25
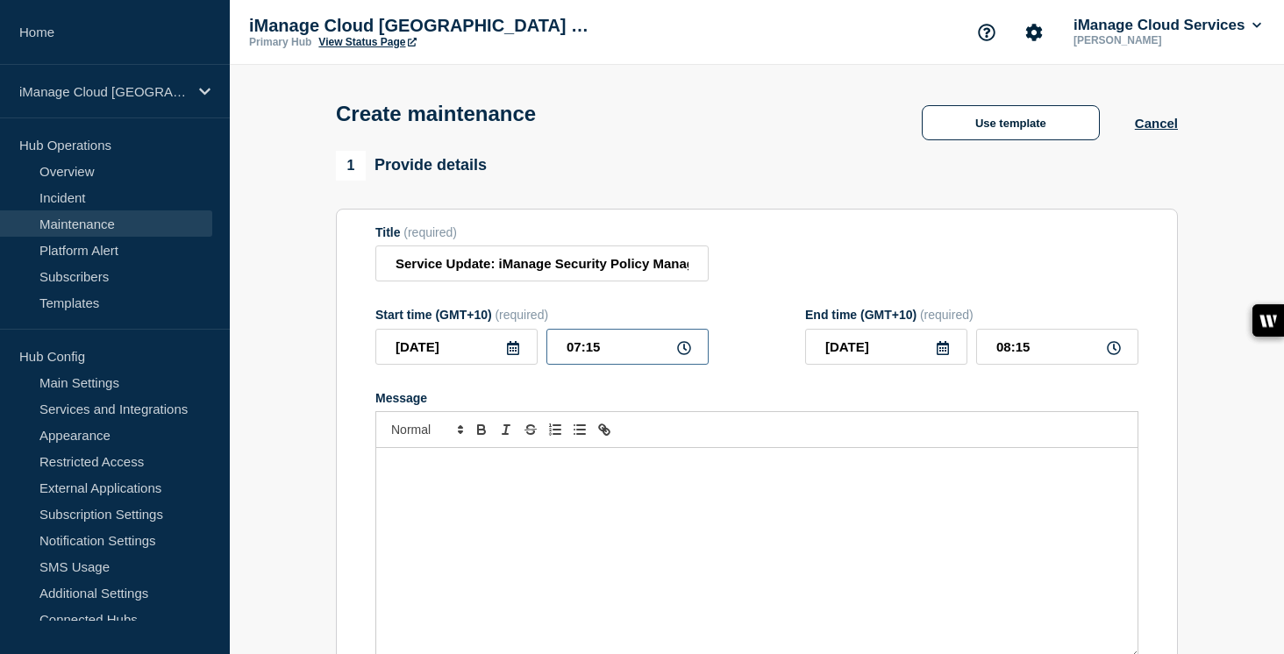
drag, startPoint x: 603, startPoint y: 359, endPoint x: 511, endPoint y: 358, distance: 92.1
click at [511, 358] on div "[DATE] 07:15" at bounding box center [541, 347] width 333 height 36
drag, startPoint x: 1037, startPoint y: 361, endPoint x: 966, endPoint y: 361, distance: 71.1
click at [966, 361] on div "[DATE] 00:00" at bounding box center [971, 347] width 333 height 36
click at [464, 524] on div "Message" at bounding box center [756, 553] width 761 height 211
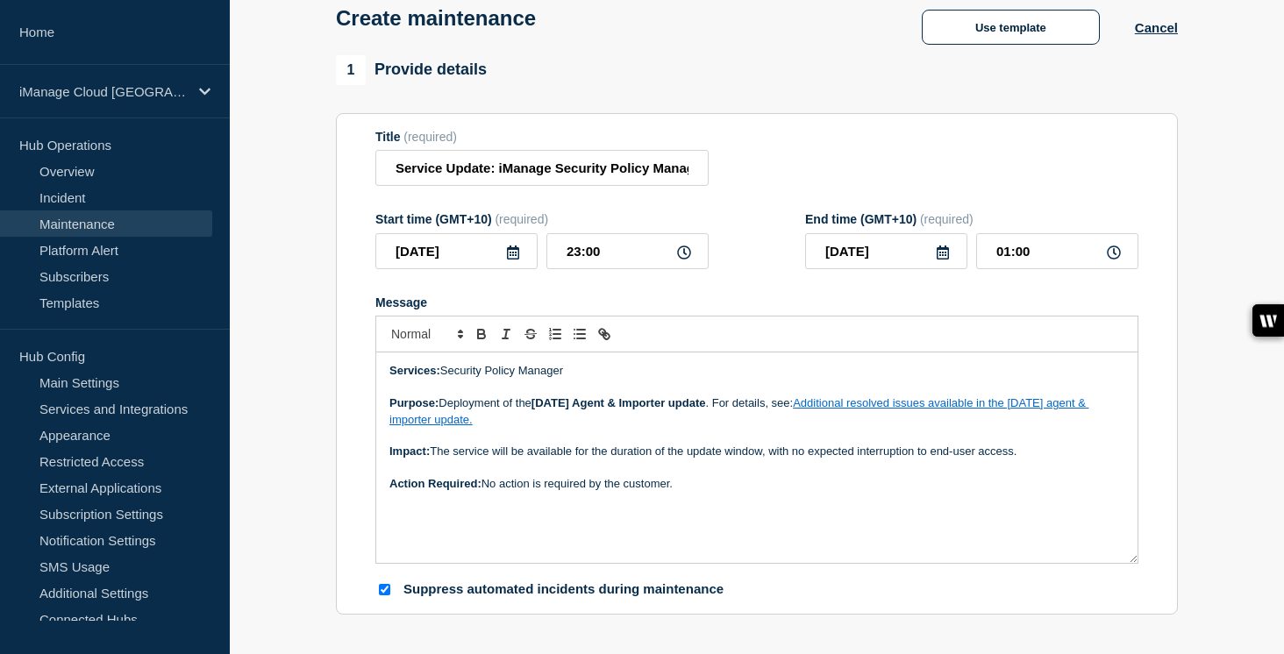
scroll to position [85, 0]
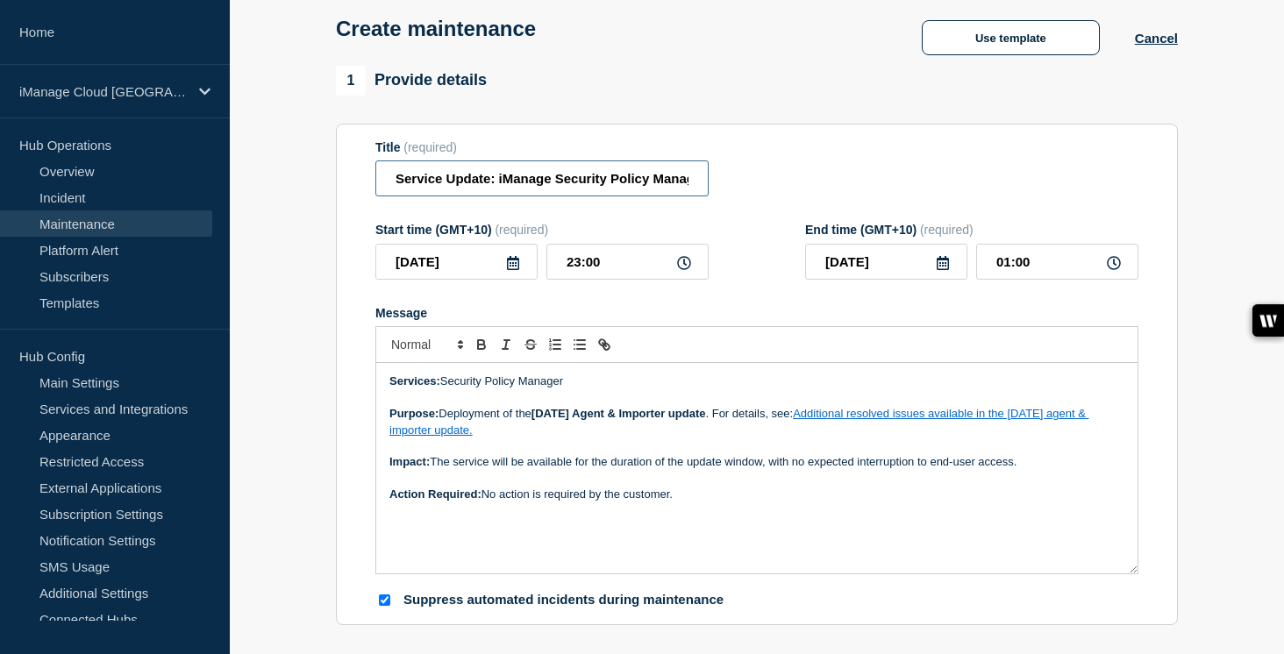
click at [618, 187] on input "Service Update: iManage Security Policy Manager (Agent and Importer) – [DATE]" at bounding box center [541, 179] width 333 height 36
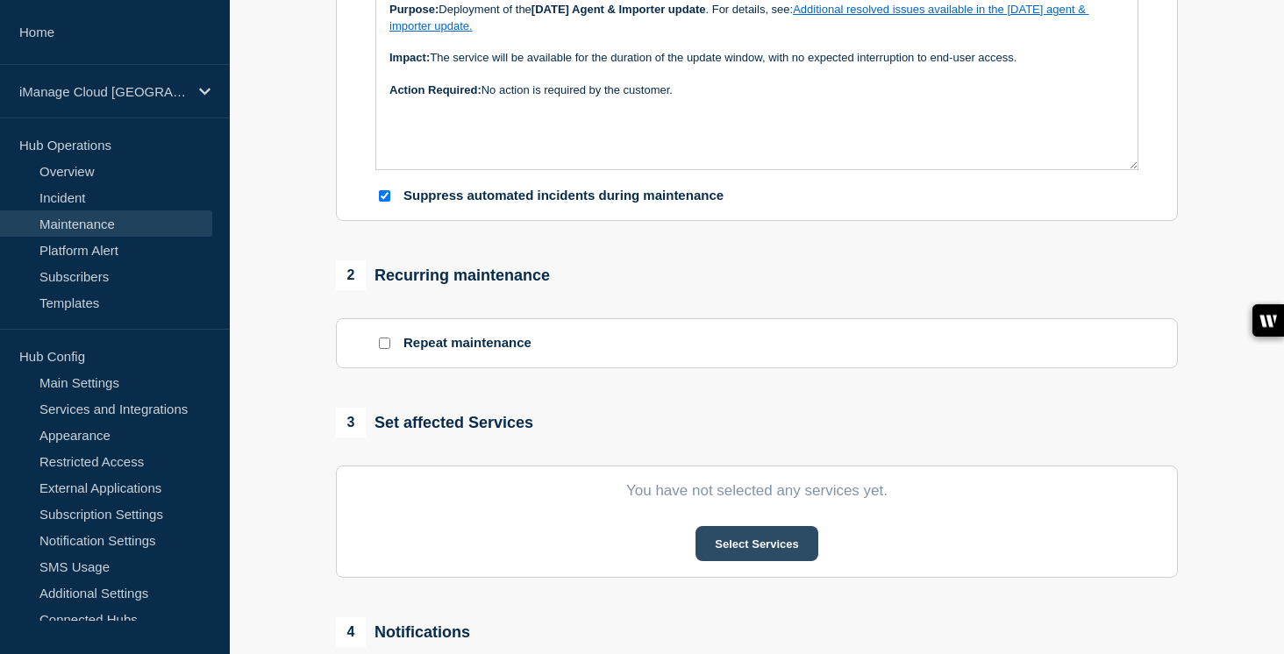
scroll to position [0, 0]
click at [753, 561] on button "Select Services" at bounding box center [757, 543] width 122 height 35
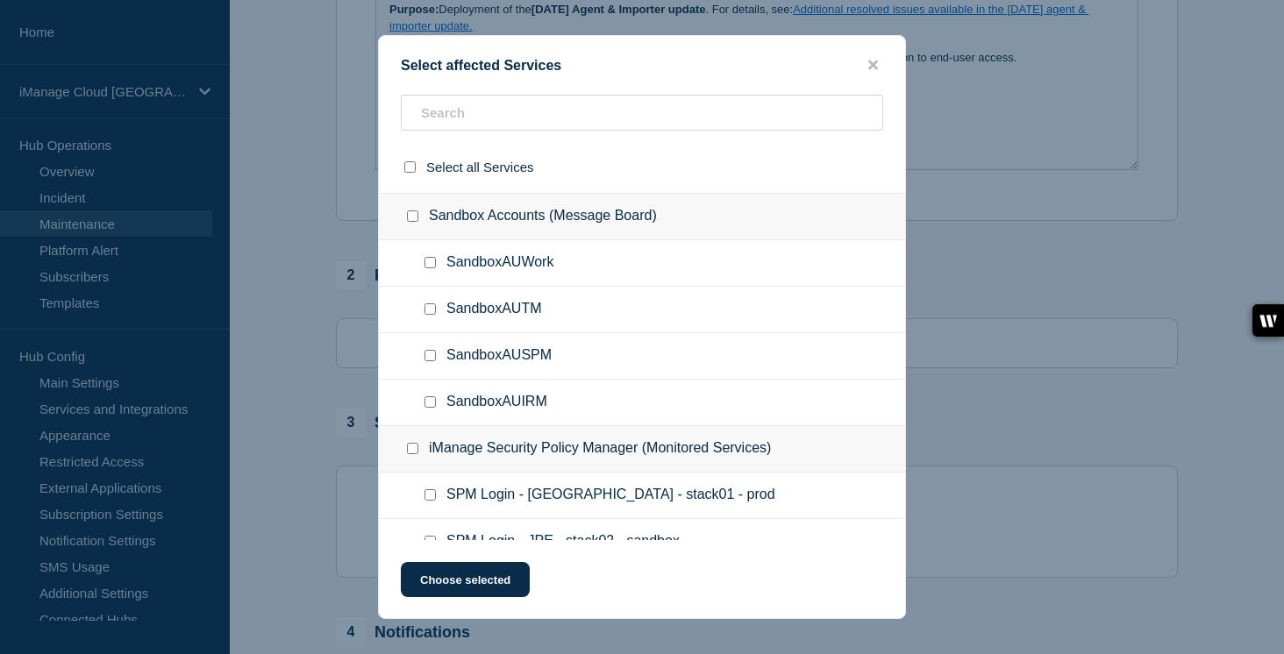
scroll to position [10410, 0]
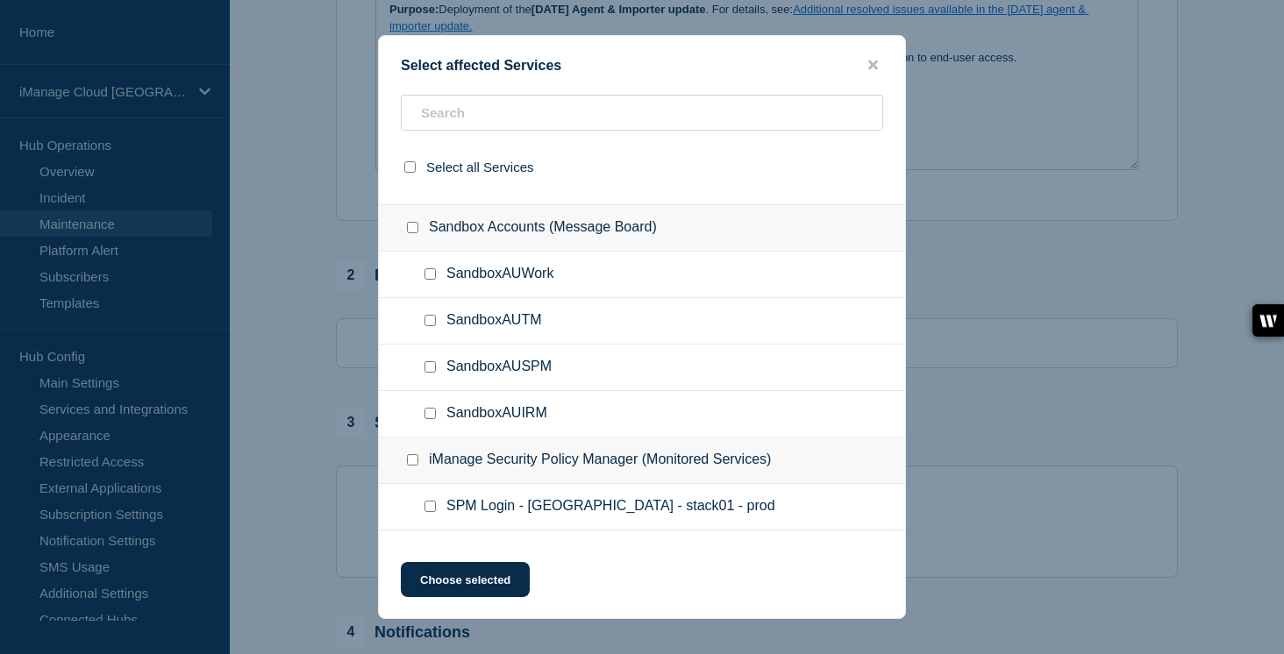
click at [431, 140] on input "Security Policy Manager AU checkbox" at bounding box center [430, 134] width 11 height 11
click at [483, 582] on button "Choose selected" at bounding box center [465, 579] width 129 height 35
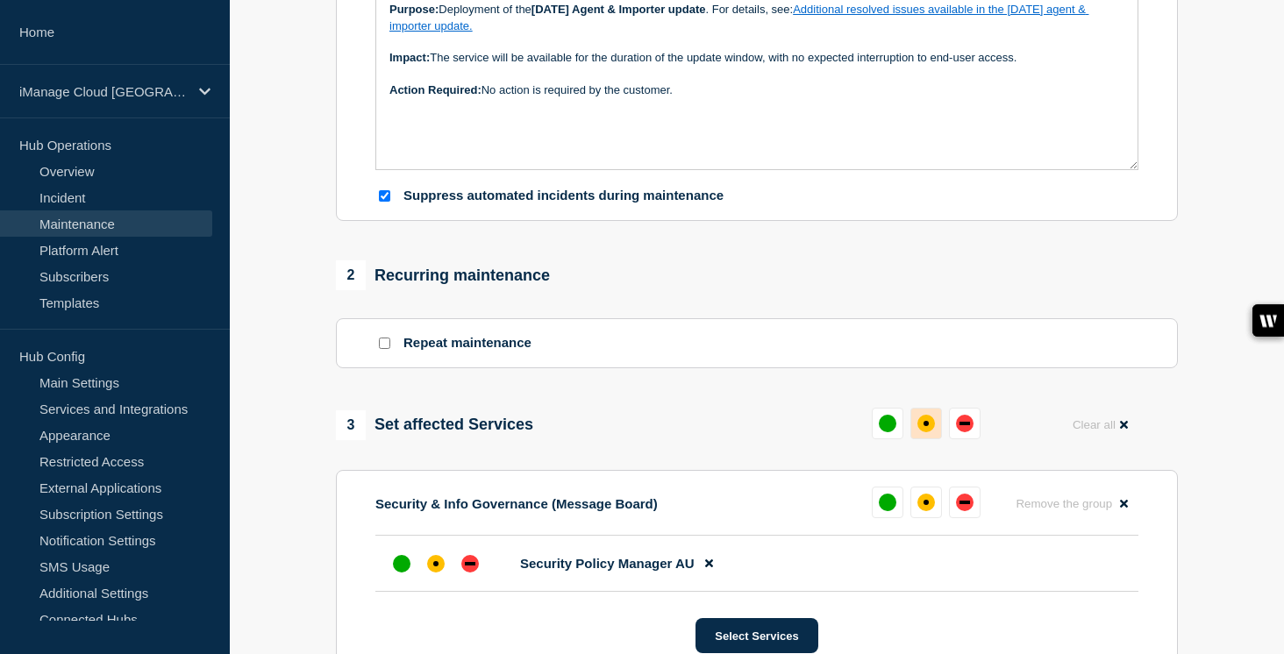
click at [921, 432] on div "affected" at bounding box center [927, 424] width 18 height 18
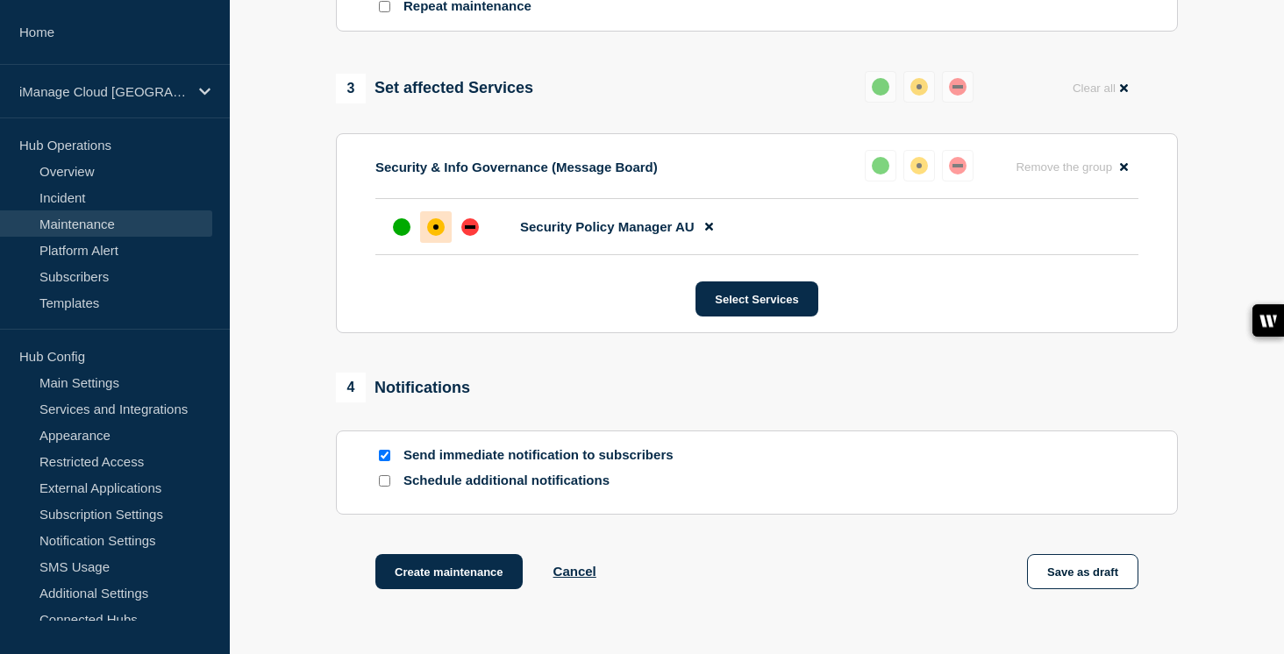
scroll to position [997, 0]
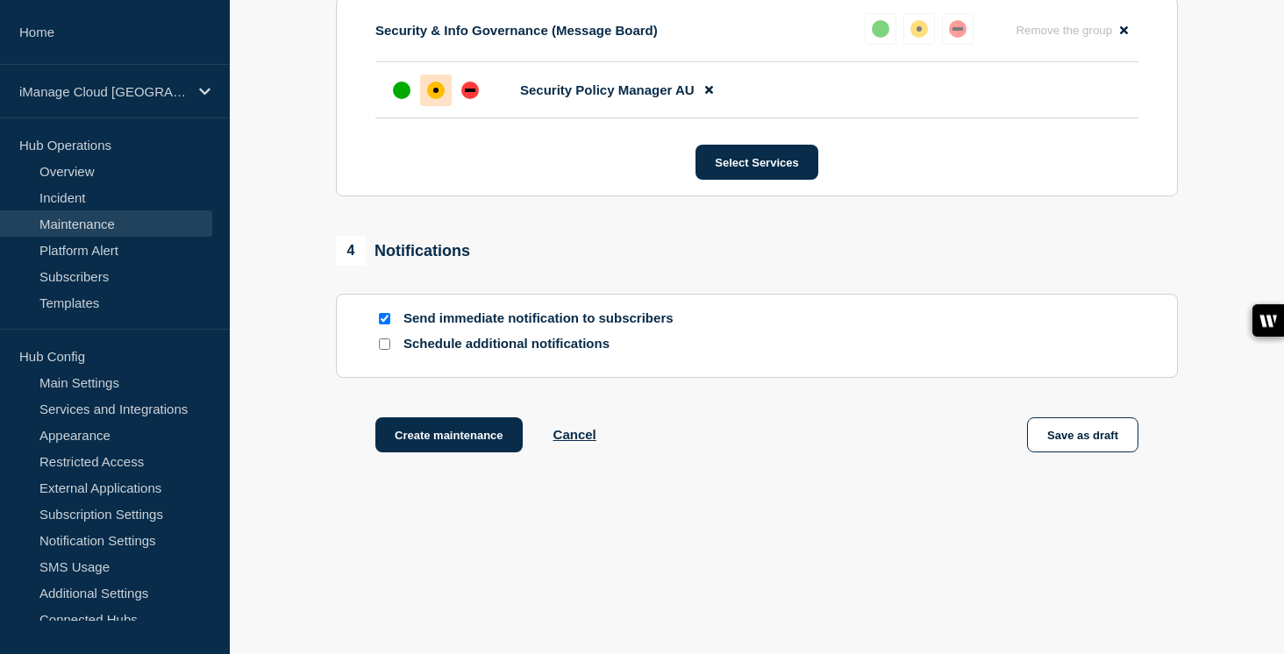
click at [383, 342] on input "Schedule additional notifications" at bounding box center [384, 344] width 11 height 11
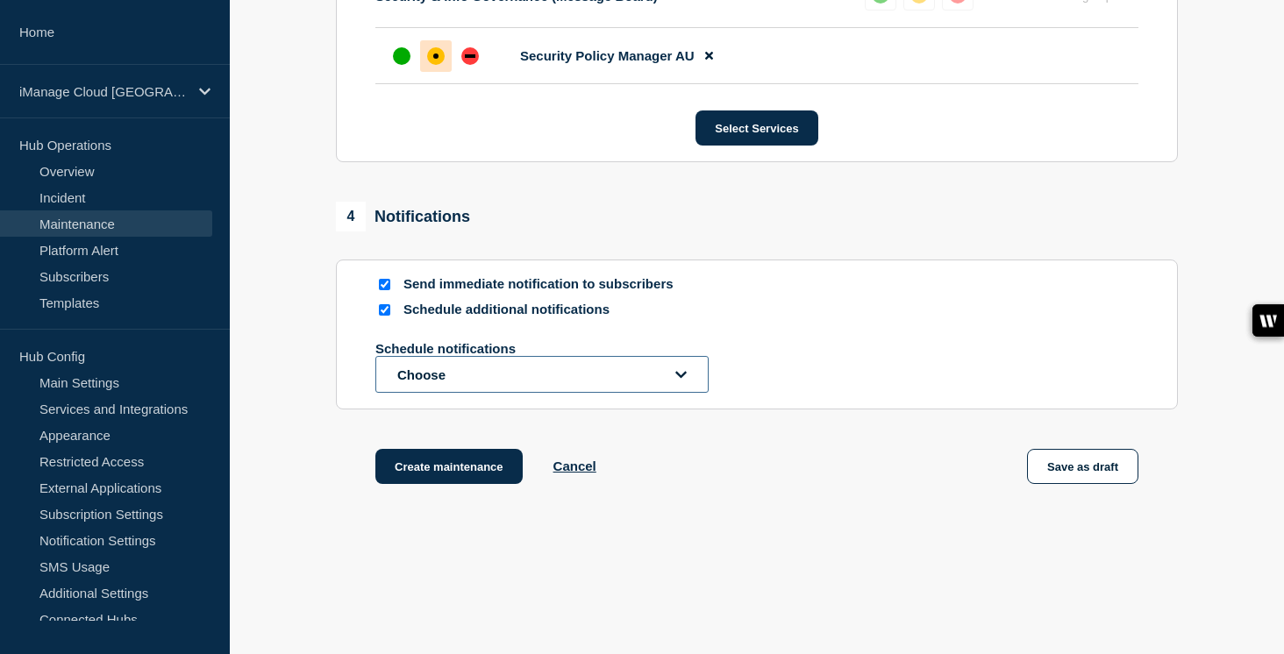
click at [447, 393] on button "Choose" at bounding box center [541, 374] width 333 height 37
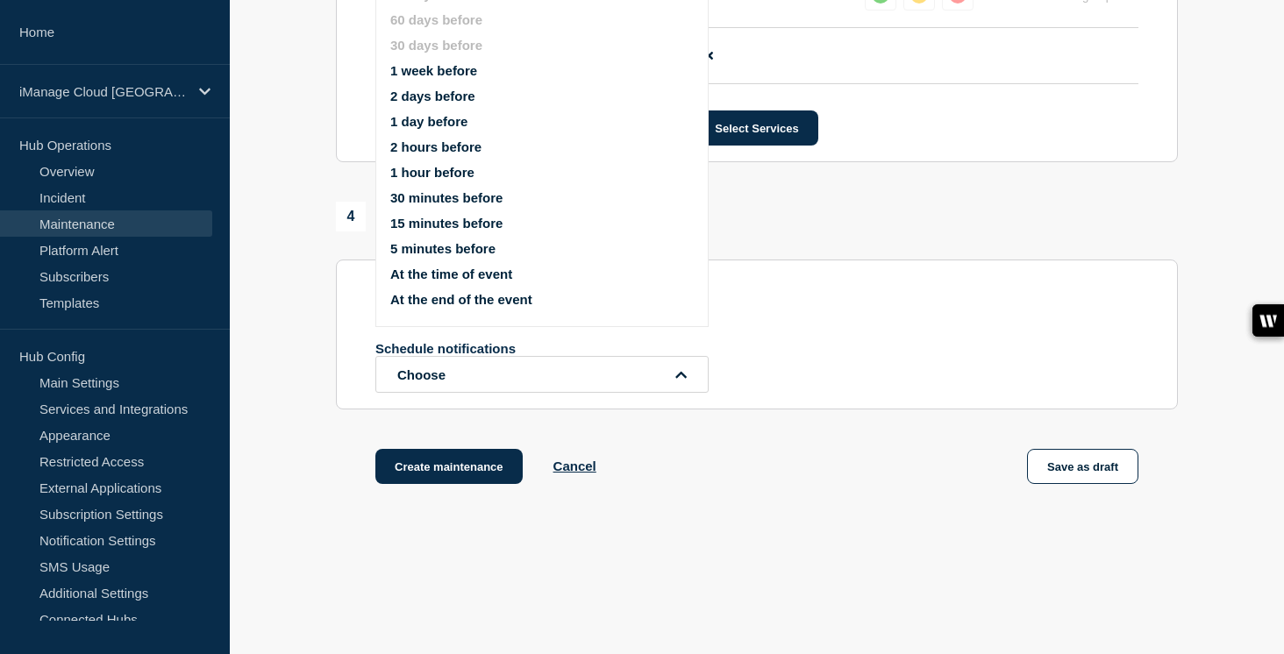
scroll to position [968, 0]
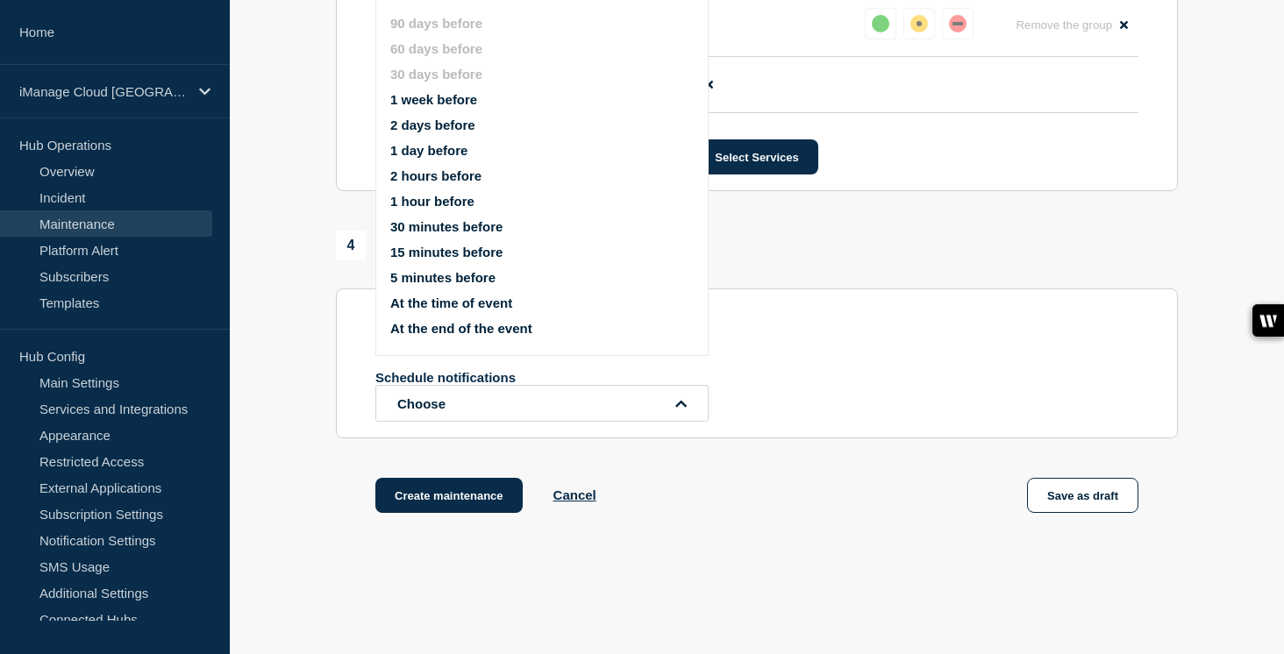
click at [442, 104] on button "1 week before" at bounding box center [433, 99] width 87 height 15
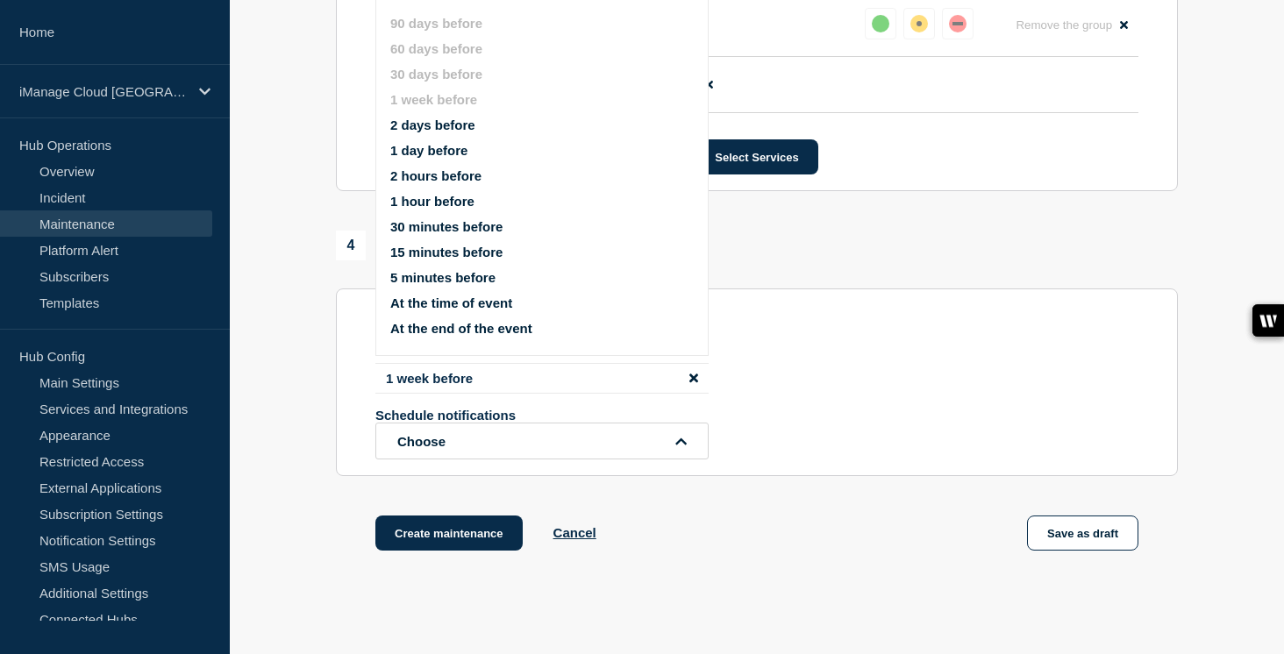
click at [439, 158] on button "1 day before" at bounding box center [428, 150] width 77 height 15
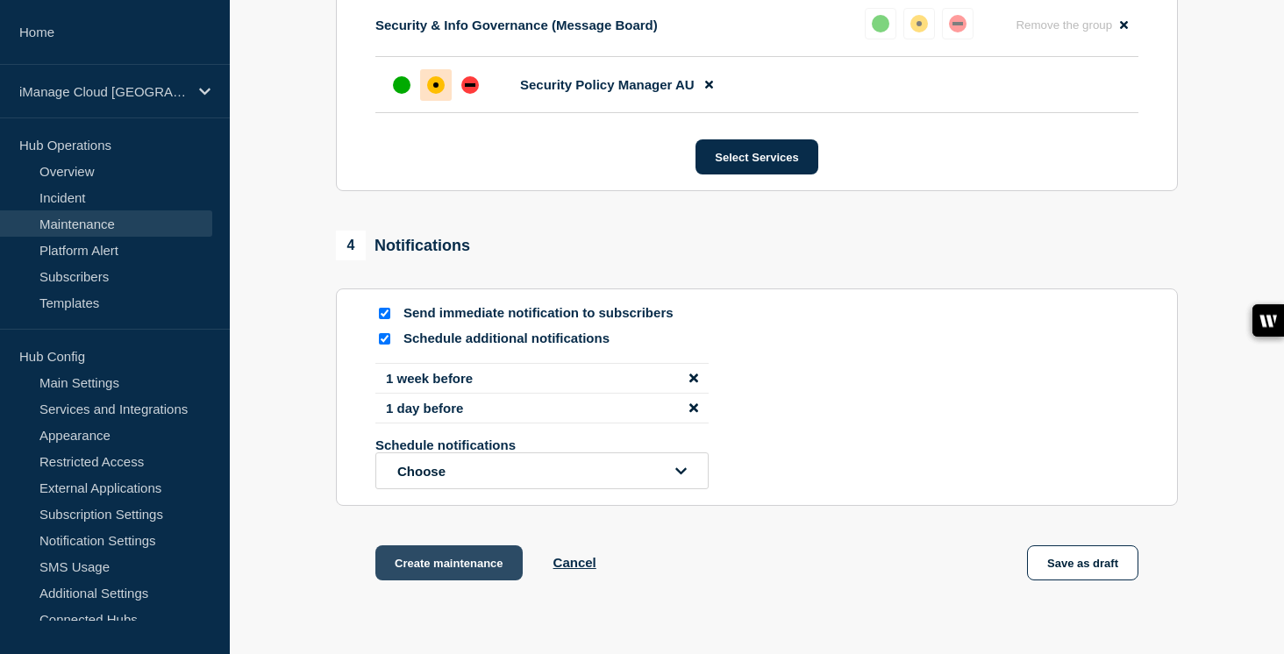
click at [471, 581] on button "Create maintenance" at bounding box center [448, 563] width 147 height 35
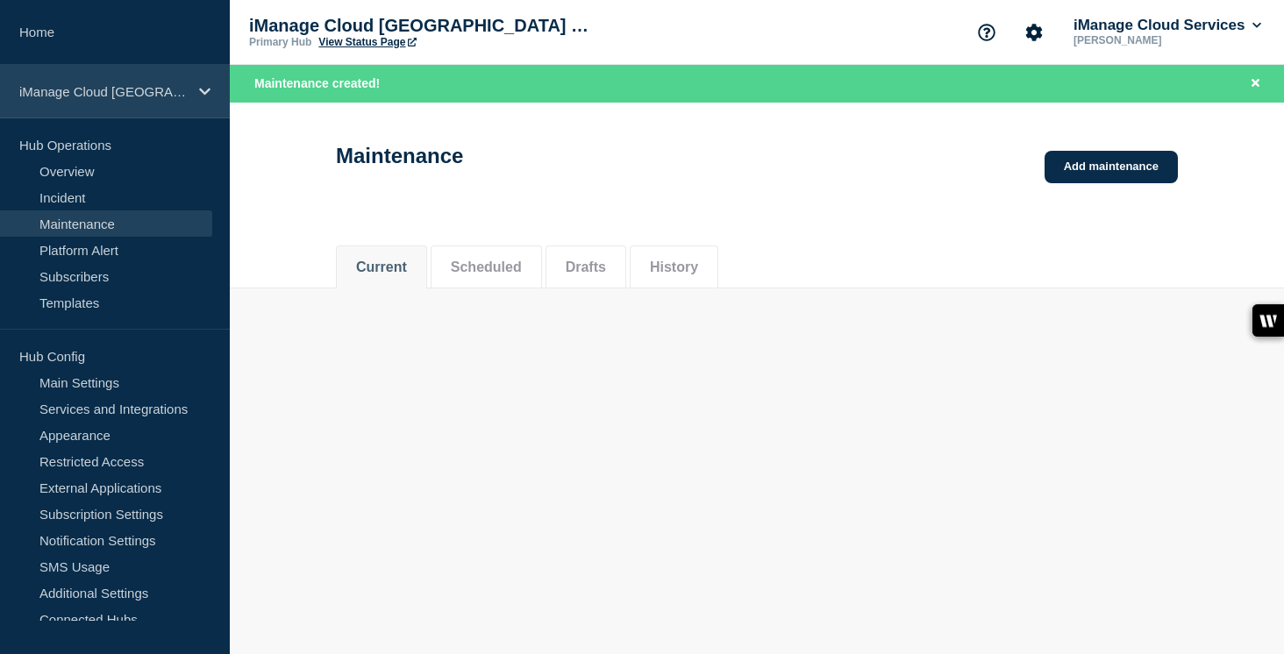
click at [189, 95] on div "iManage Cloud [GEOGRAPHIC_DATA] Data Center" at bounding box center [115, 92] width 230 height 54
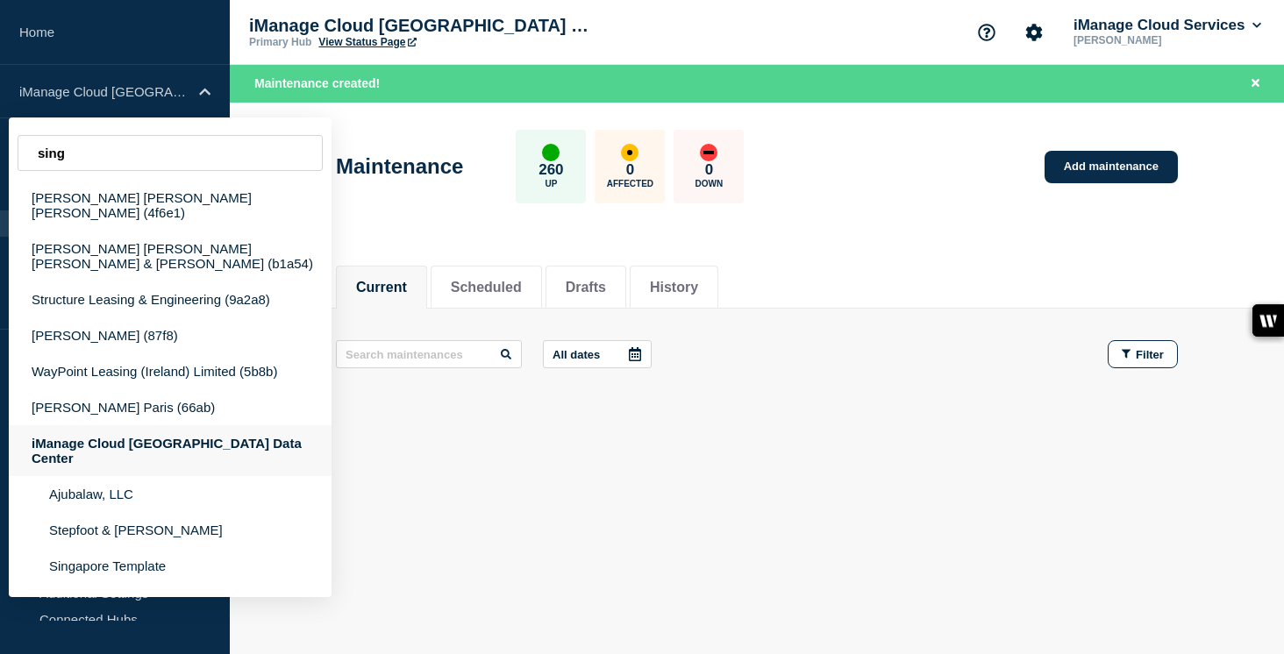
click at [218, 434] on div "iManage Cloud [GEOGRAPHIC_DATA] Data Center" at bounding box center [170, 450] width 323 height 51
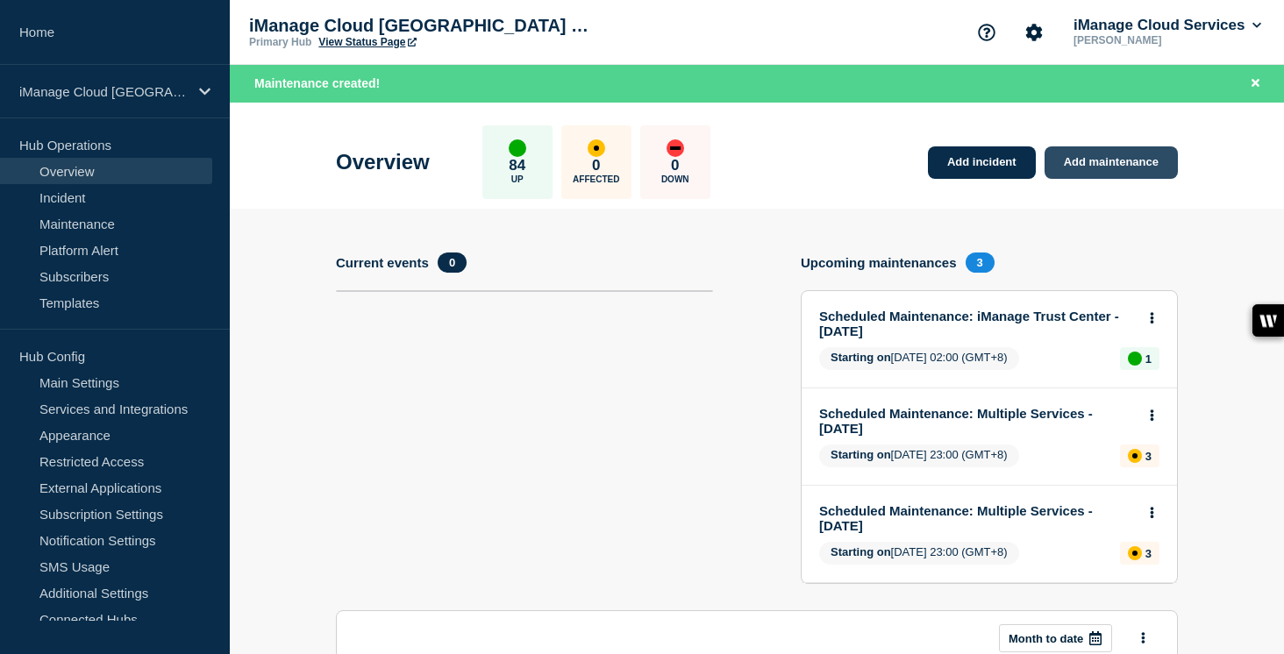
click at [1128, 163] on link "Add maintenance" at bounding box center [1111, 162] width 133 height 32
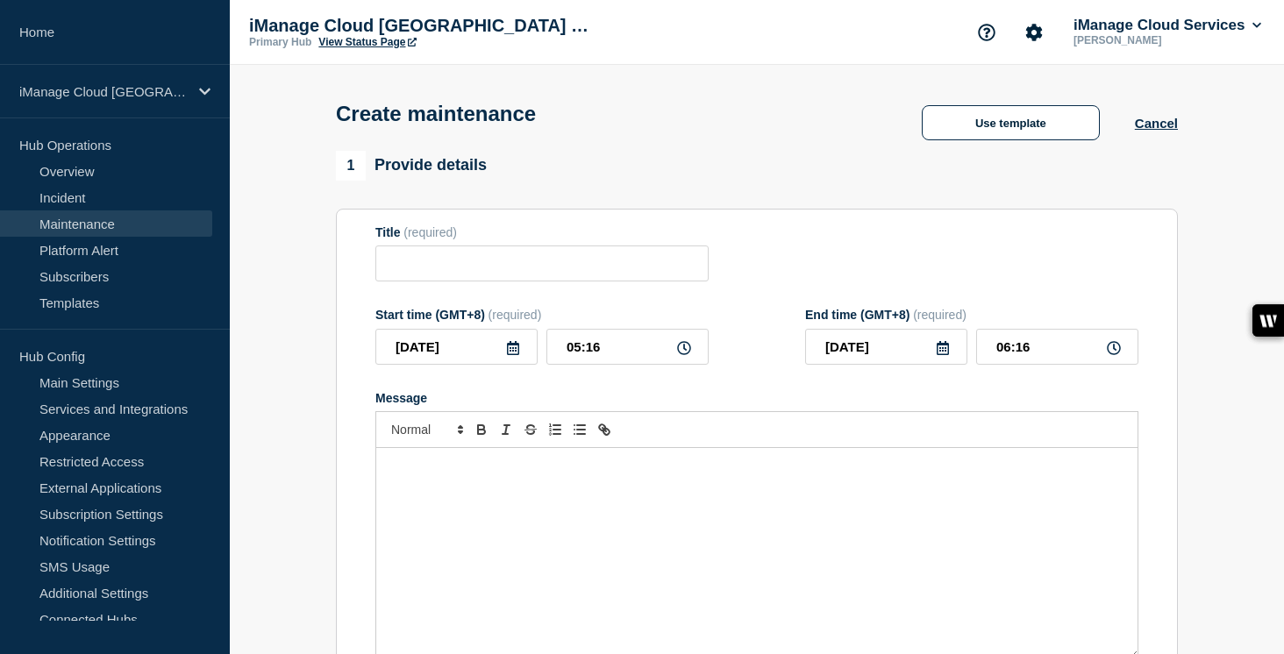
click at [557, 566] on div "Message" at bounding box center [756, 553] width 761 height 211
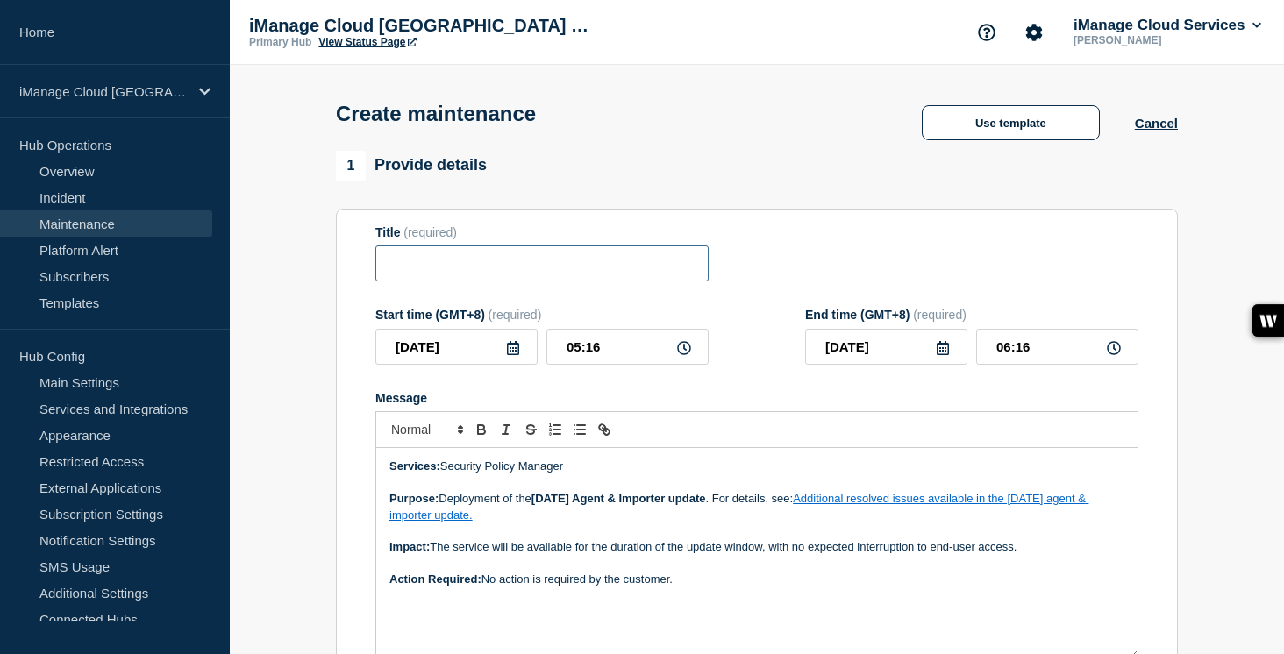
click at [432, 275] on input "Title" at bounding box center [541, 264] width 333 height 36
paste input "Service Update: iManage Security Policy Manager (Agent and Importer) – [DATE]"
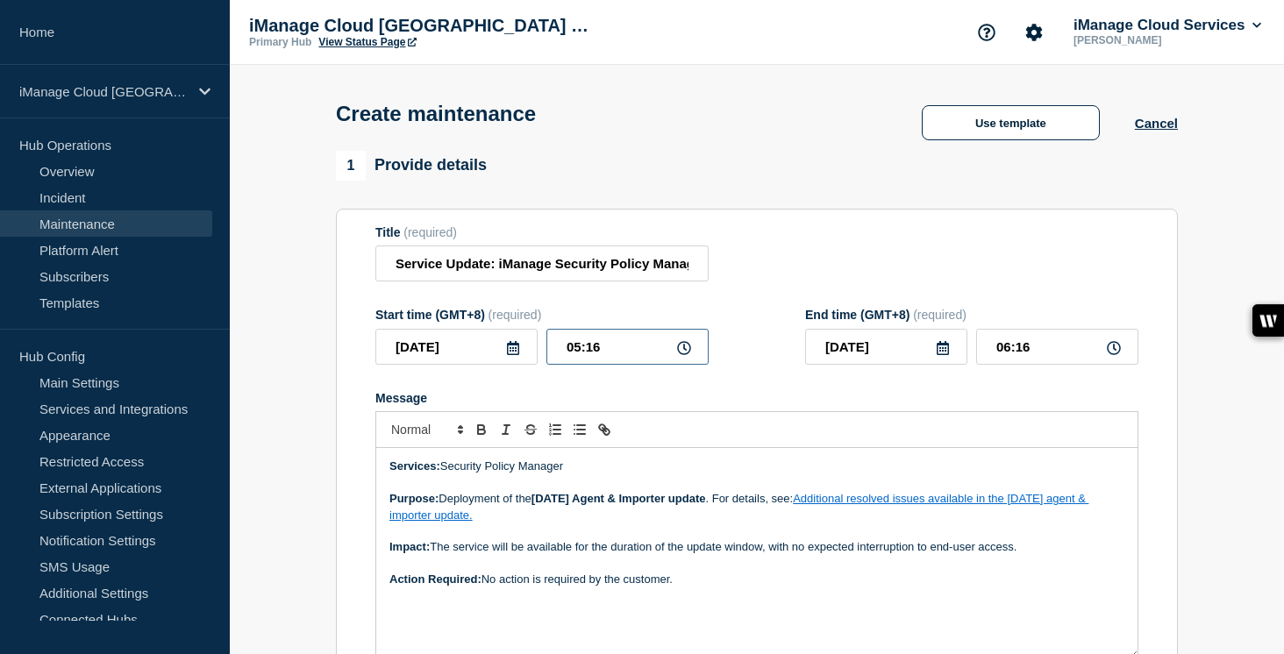
drag, startPoint x: 610, startPoint y: 367, endPoint x: 517, endPoint y: 366, distance: 93.0
click at [517, 365] on div "[DATE] 05:16" at bounding box center [541, 347] width 333 height 36
drag, startPoint x: 1040, startPoint y: 359, endPoint x: 947, endPoint y: 359, distance: 93.9
click at [947, 359] on div "[DATE] 22:00" at bounding box center [971, 347] width 333 height 36
click at [518, 355] on icon at bounding box center [513, 348] width 12 height 14
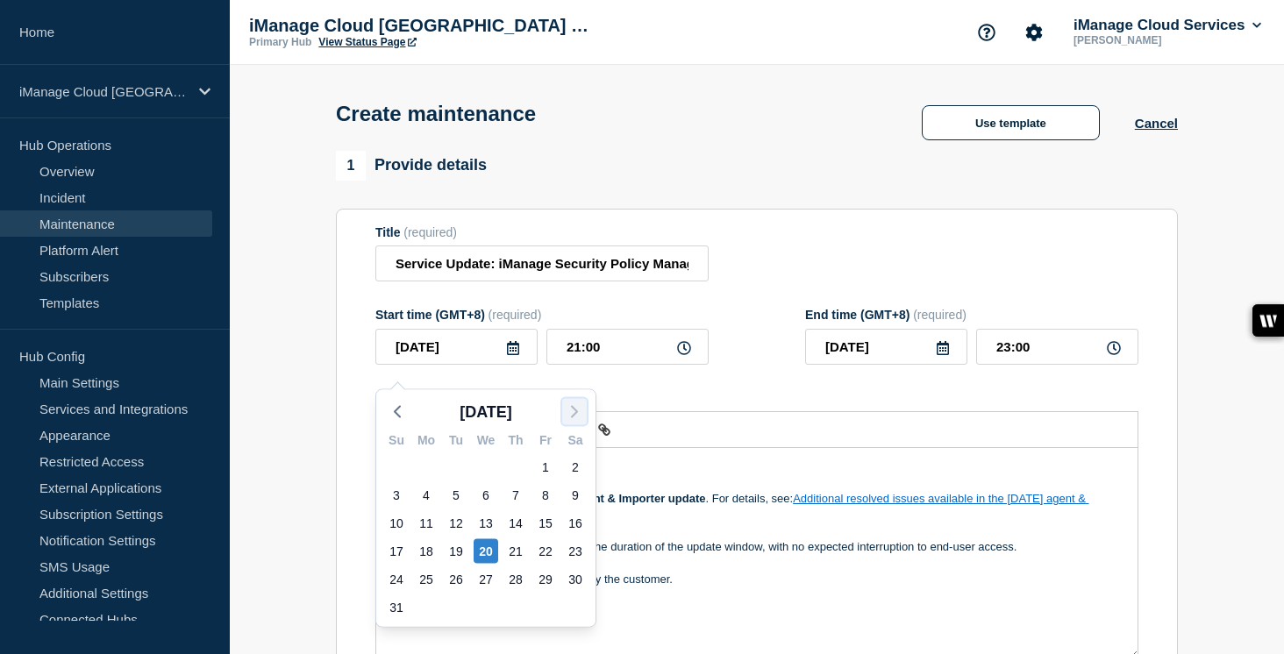
click at [577, 413] on icon "button" at bounding box center [574, 412] width 21 height 21
click at [492, 462] on div "3" at bounding box center [486, 467] width 25 height 25
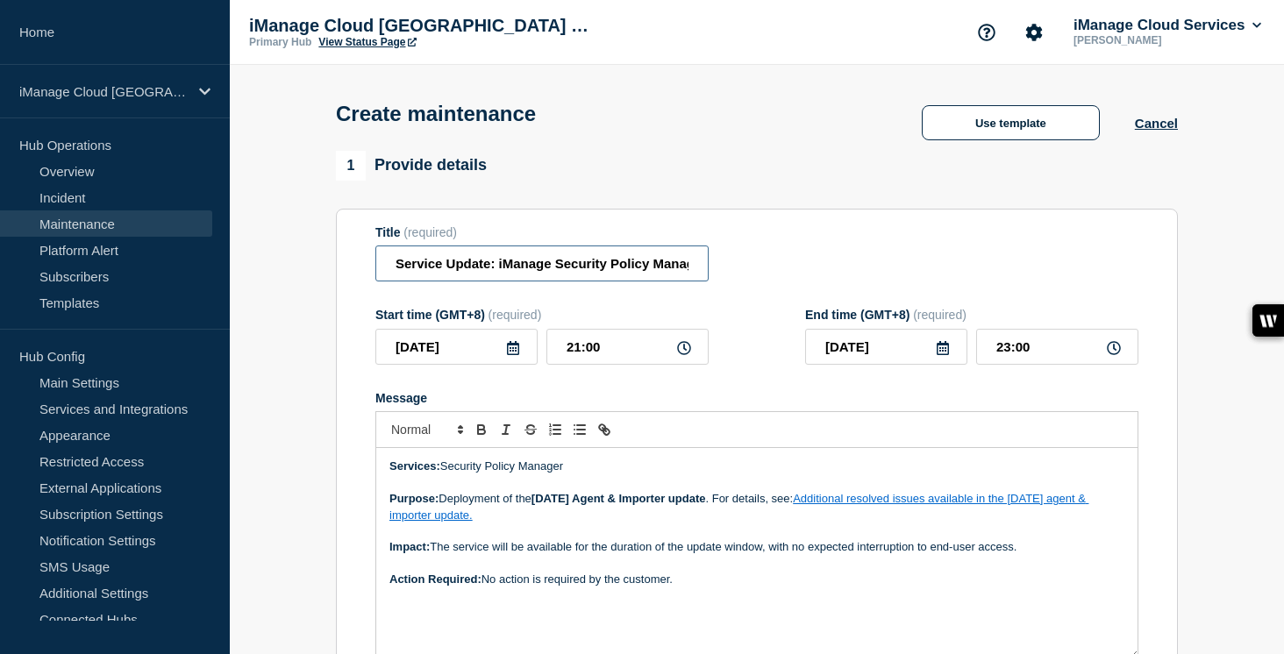
click at [559, 272] on input "Service Update: iManage Security Policy Manager (Agent and Importer) – [DATE]" at bounding box center [541, 264] width 333 height 36
click at [647, 272] on input "Service Update: iManage Security Policy Manager (Agent and Importer) – [DATE]" at bounding box center [541, 264] width 333 height 36
click at [721, 311] on form "Title (required) Service Update: iManage Security Policy Manager (Agent and Imp…" at bounding box center [756, 459] width 763 height 469
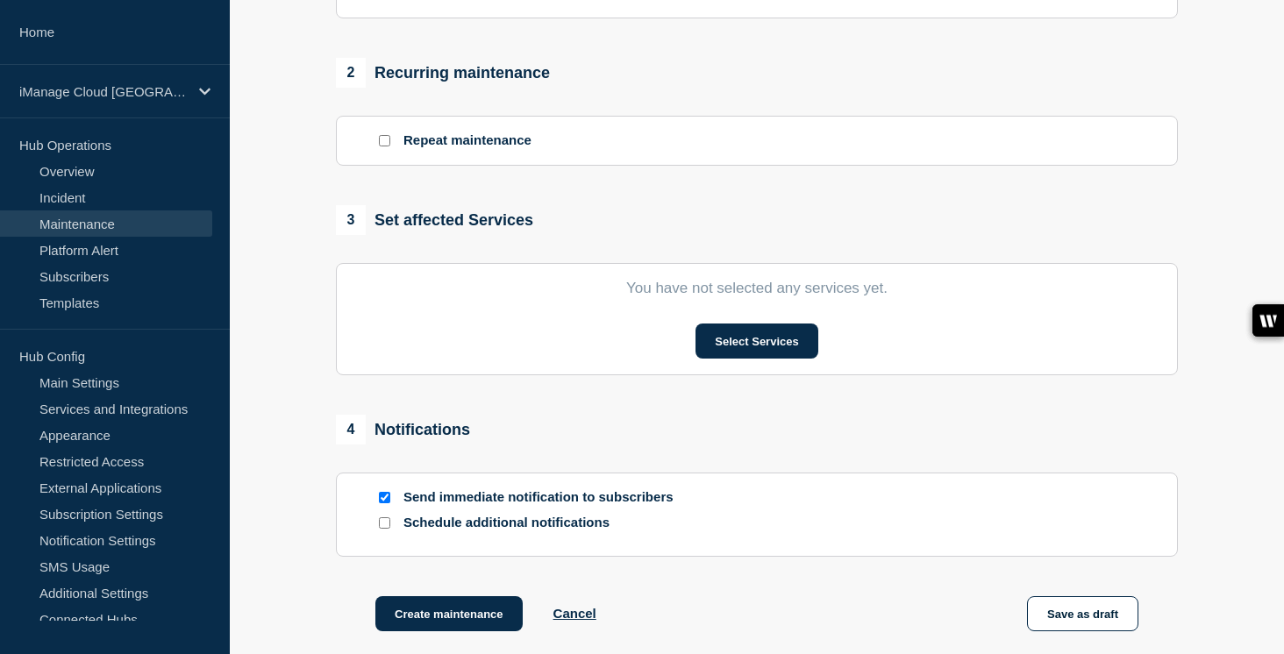
scroll to position [696, 0]
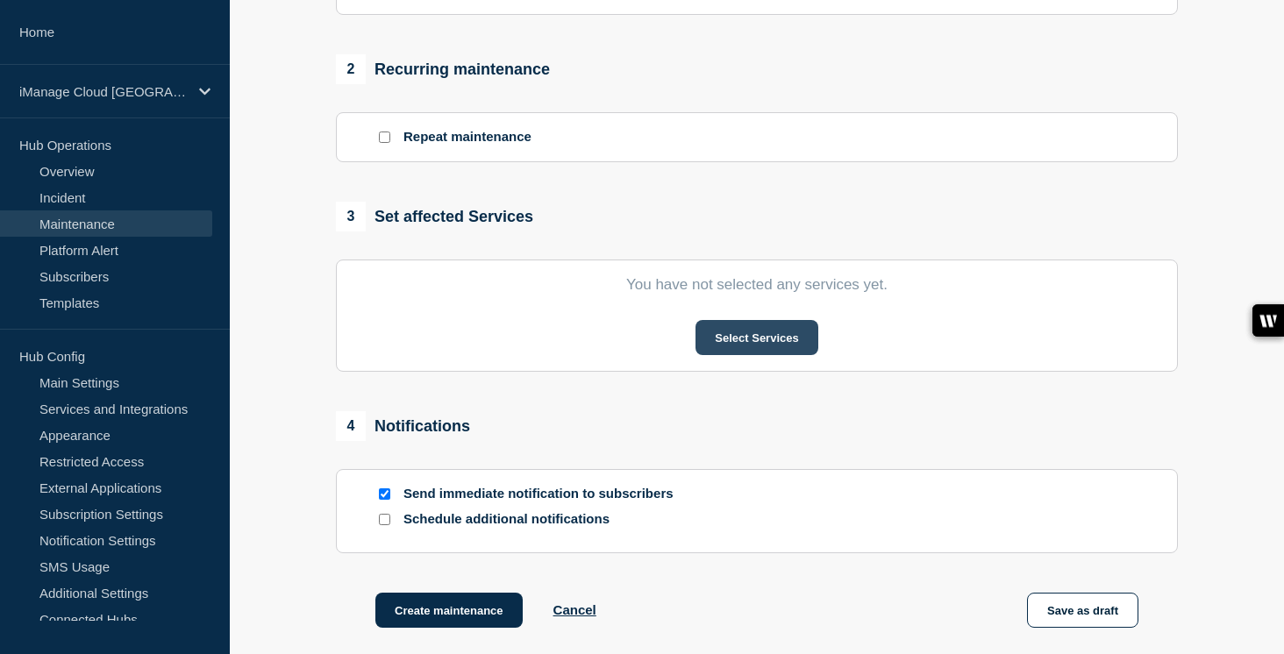
click at [780, 355] on button "Select Services" at bounding box center [757, 337] width 122 height 35
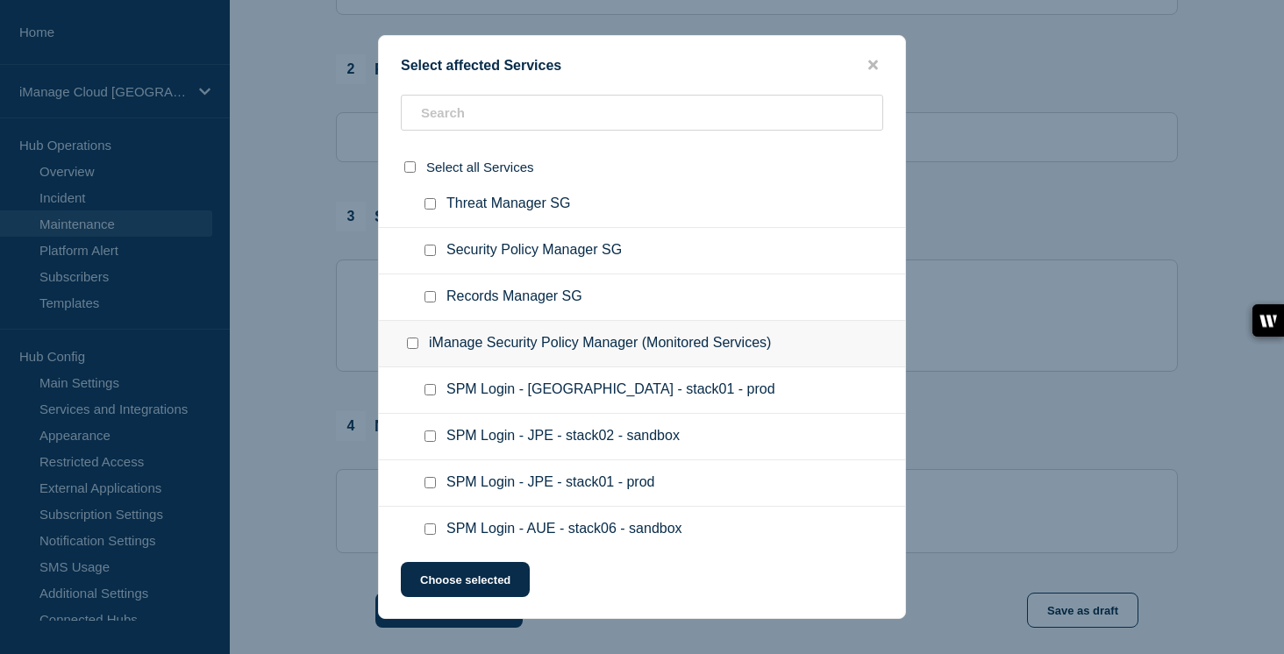
scroll to position [1923, 0]
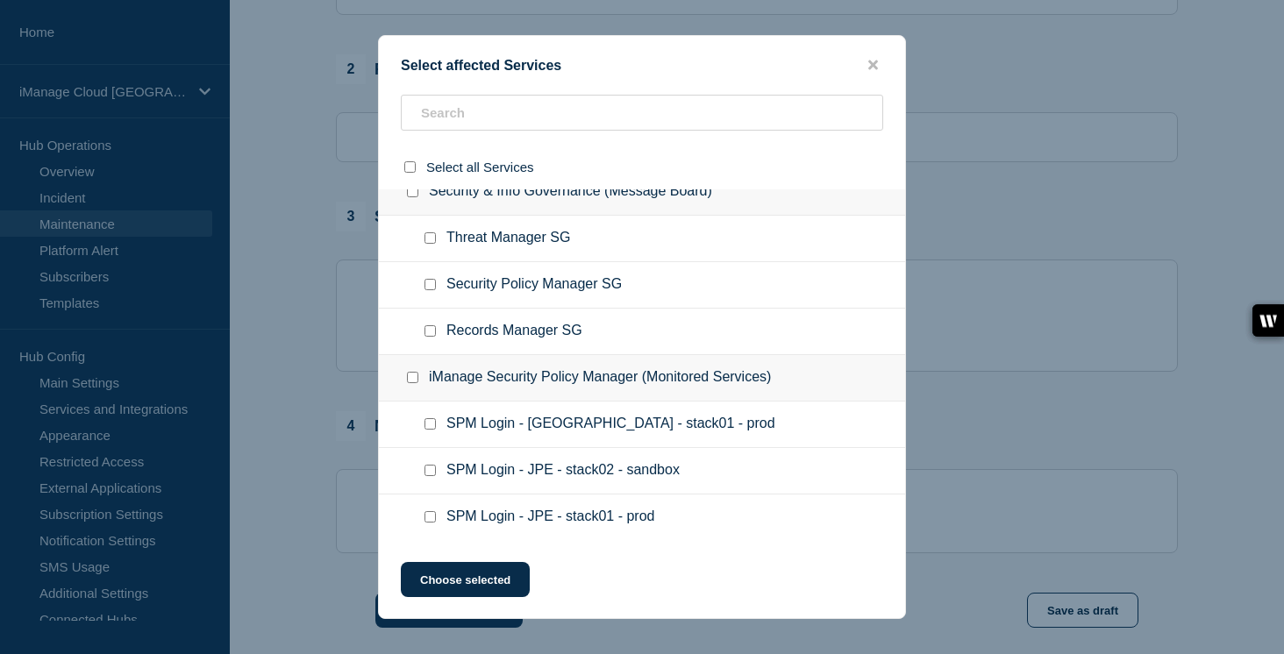
click at [432, 290] on input "Security Policy Manager SG checkbox" at bounding box center [430, 284] width 11 height 11
click at [461, 582] on button "Choose selected" at bounding box center [465, 579] width 129 height 35
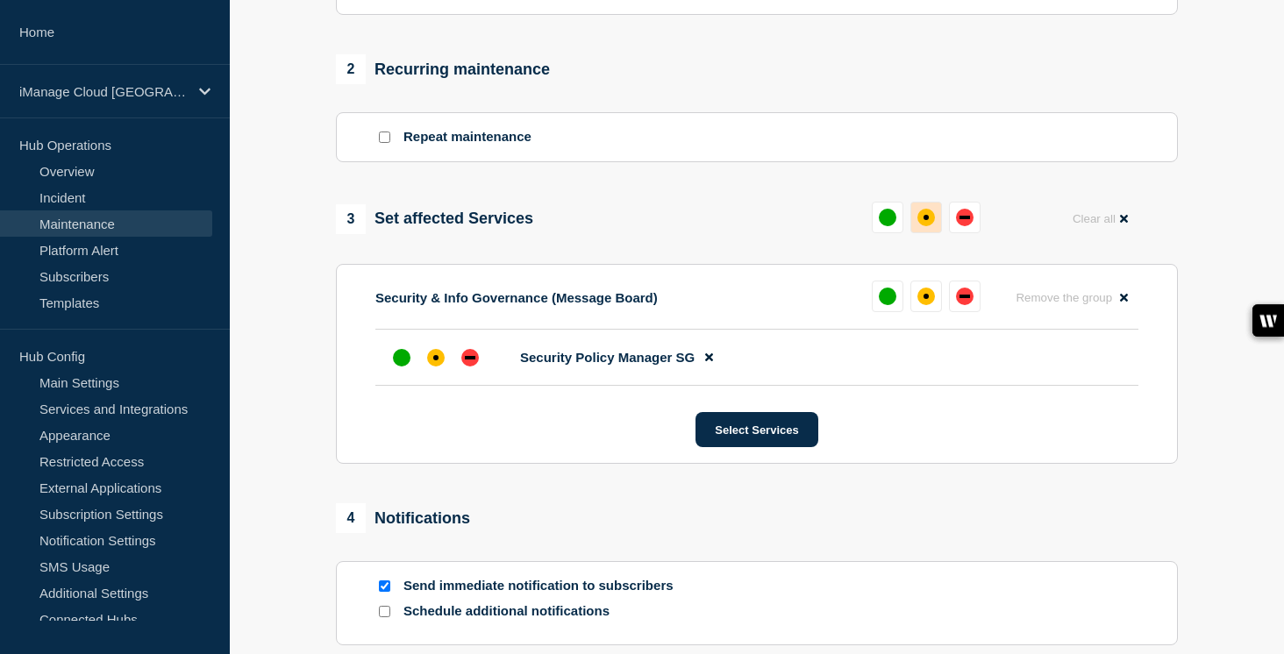
click at [935, 233] on button at bounding box center [927, 218] width 32 height 32
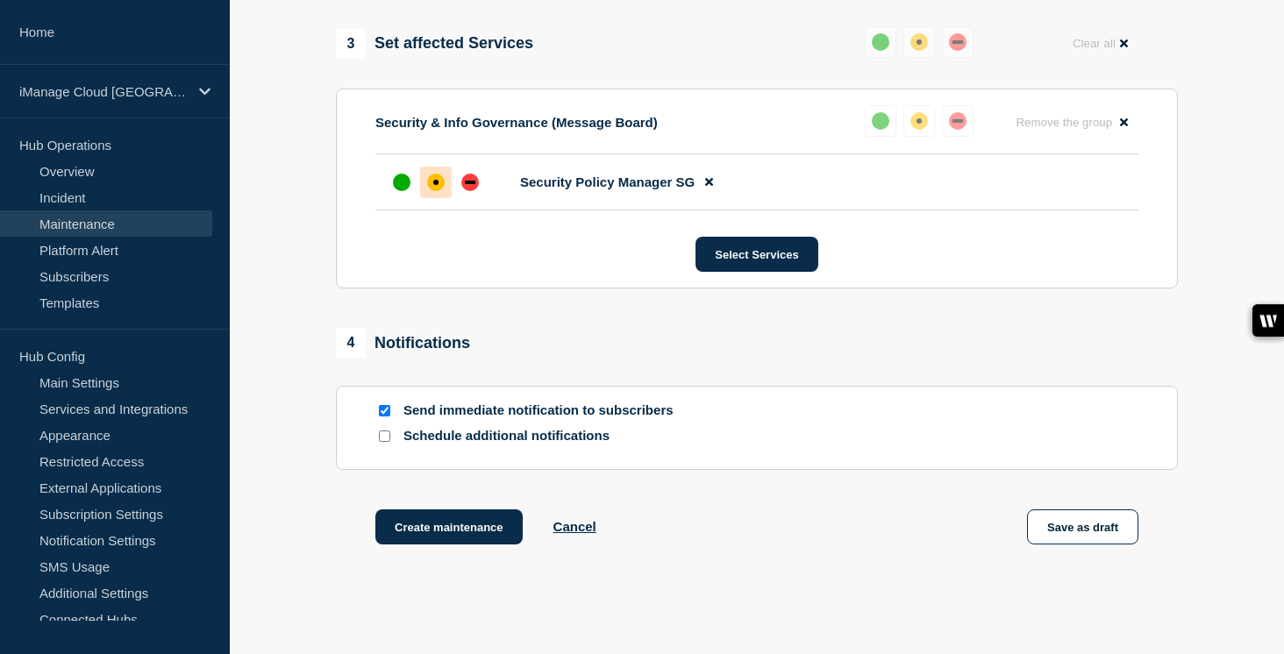
scroll to position [997, 0]
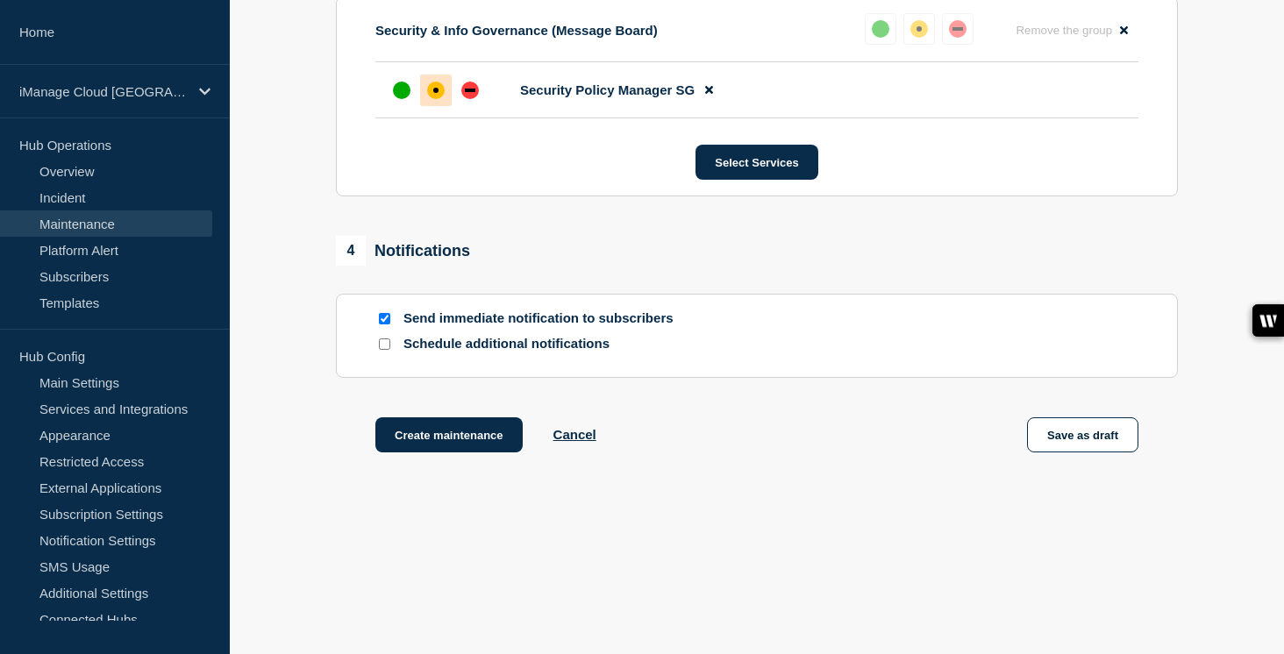
click at [387, 343] on input "Schedule additional notifications" at bounding box center [384, 344] width 11 height 11
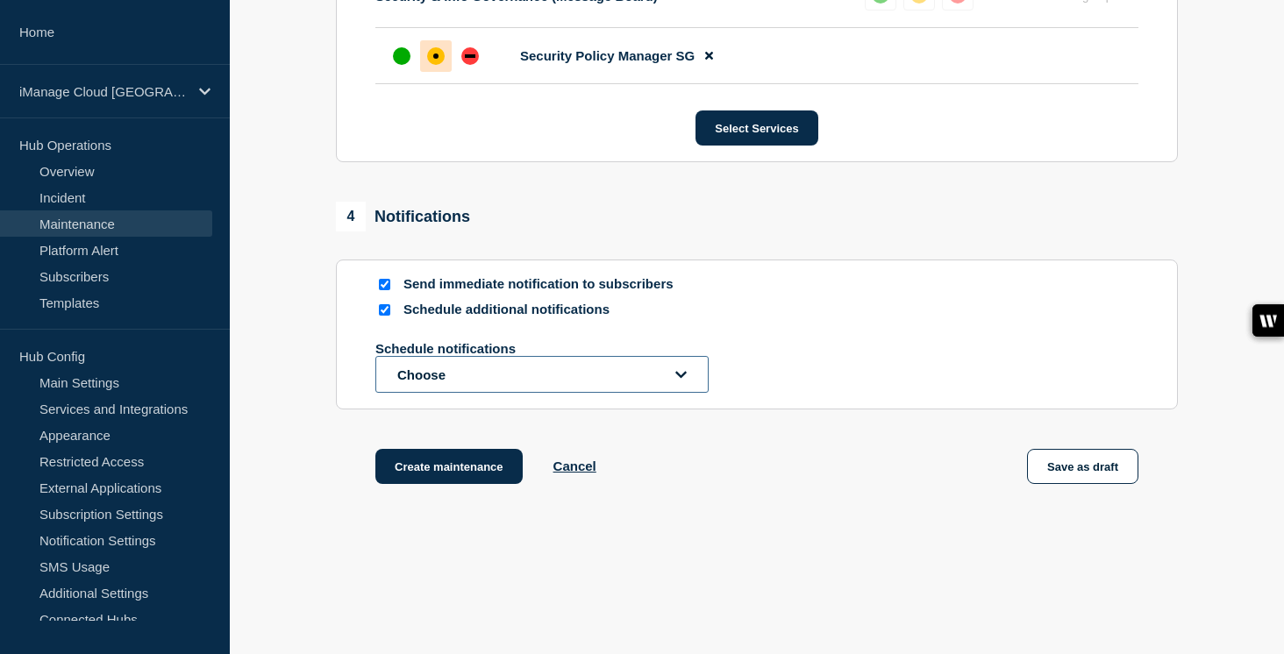
click at [454, 393] on button "Choose" at bounding box center [541, 374] width 333 height 37
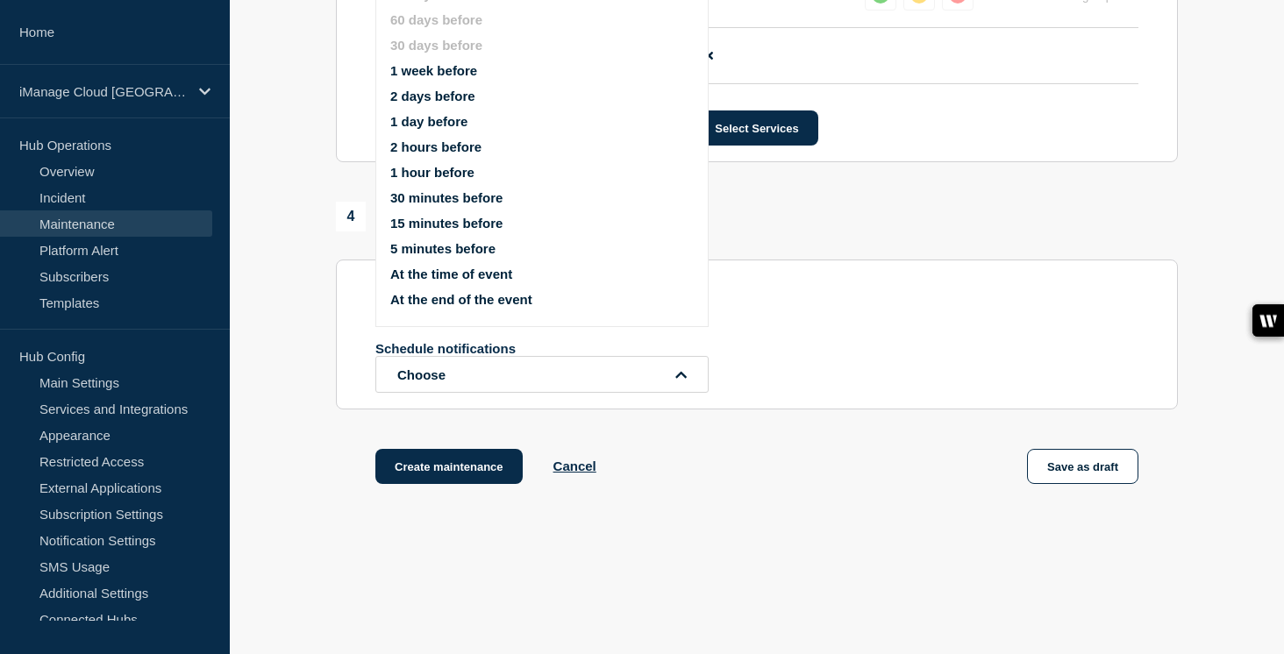
scroll to position [968, 0]
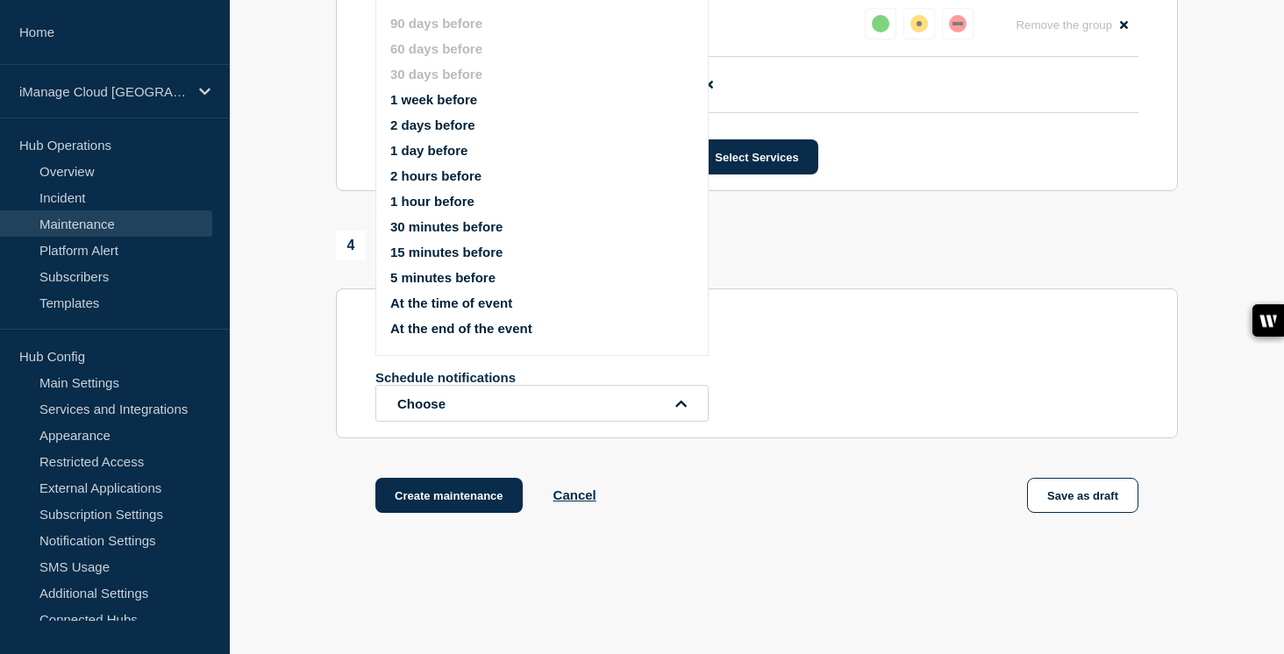
click at [447, 104] on button "1 week before" at bounding box center [433, 99] width 87 height 15
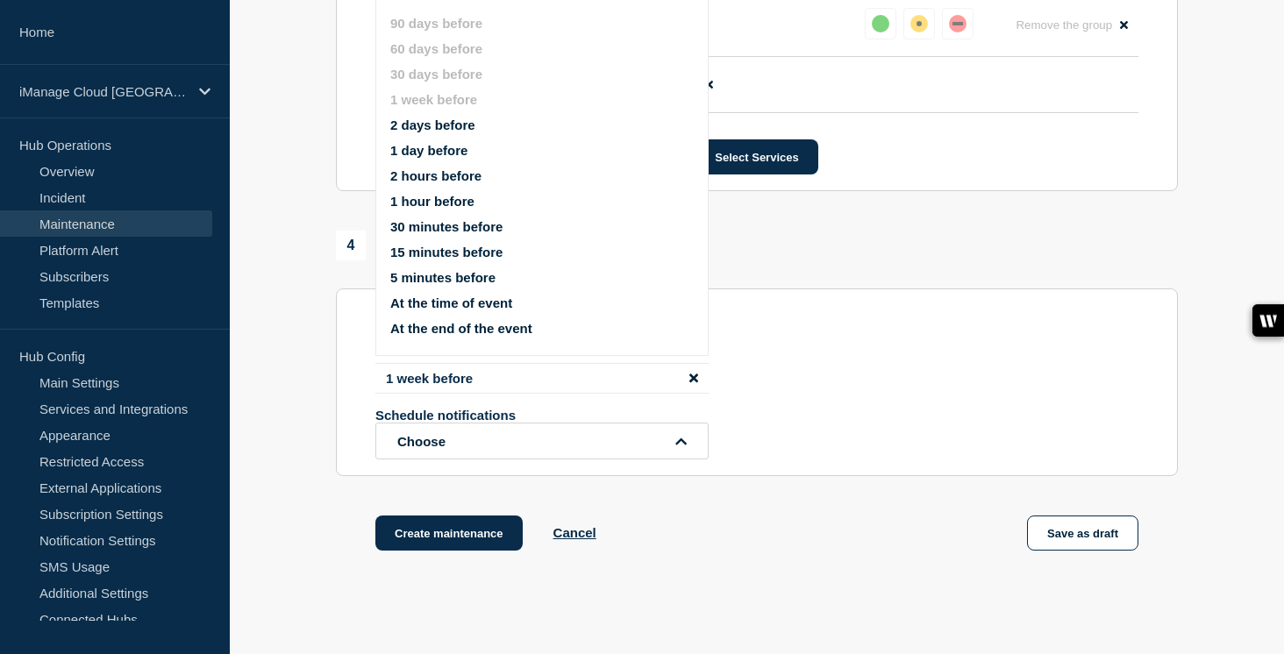
click at [431, 158] on button "1 day before" at bounding box center [428, 150] width 77 height 15
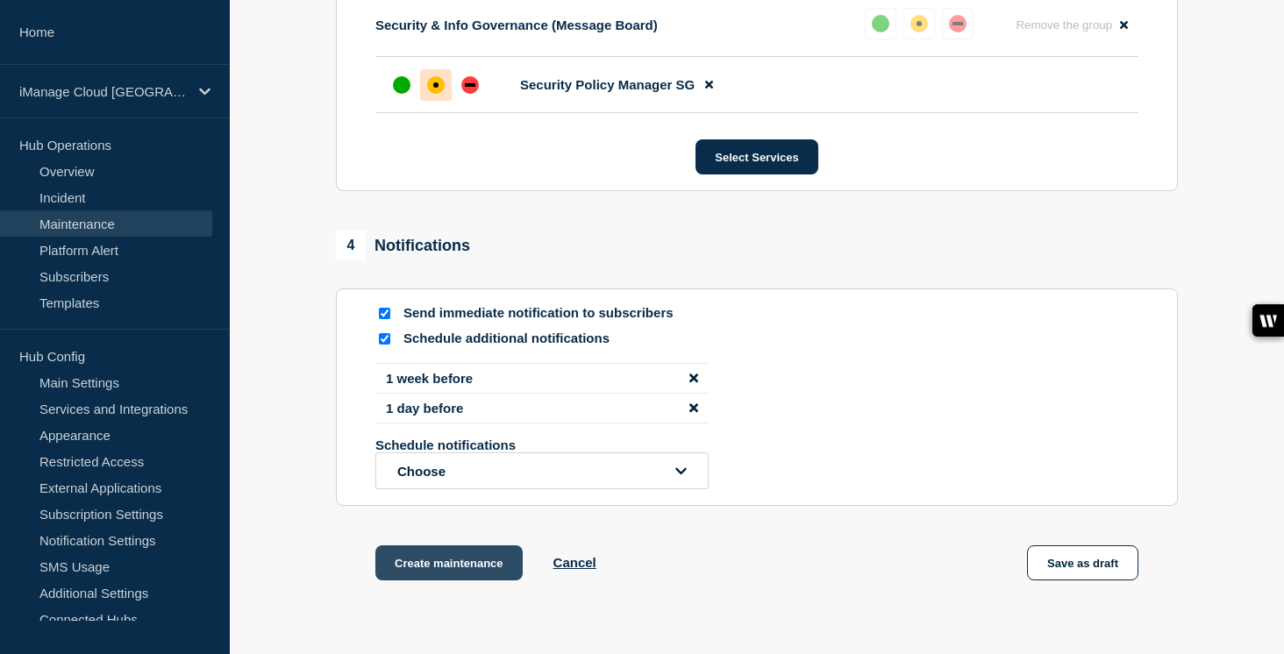
click at [494, 581] on button "Create maintenance" at bounding box center [448, 563] width 147 height 35
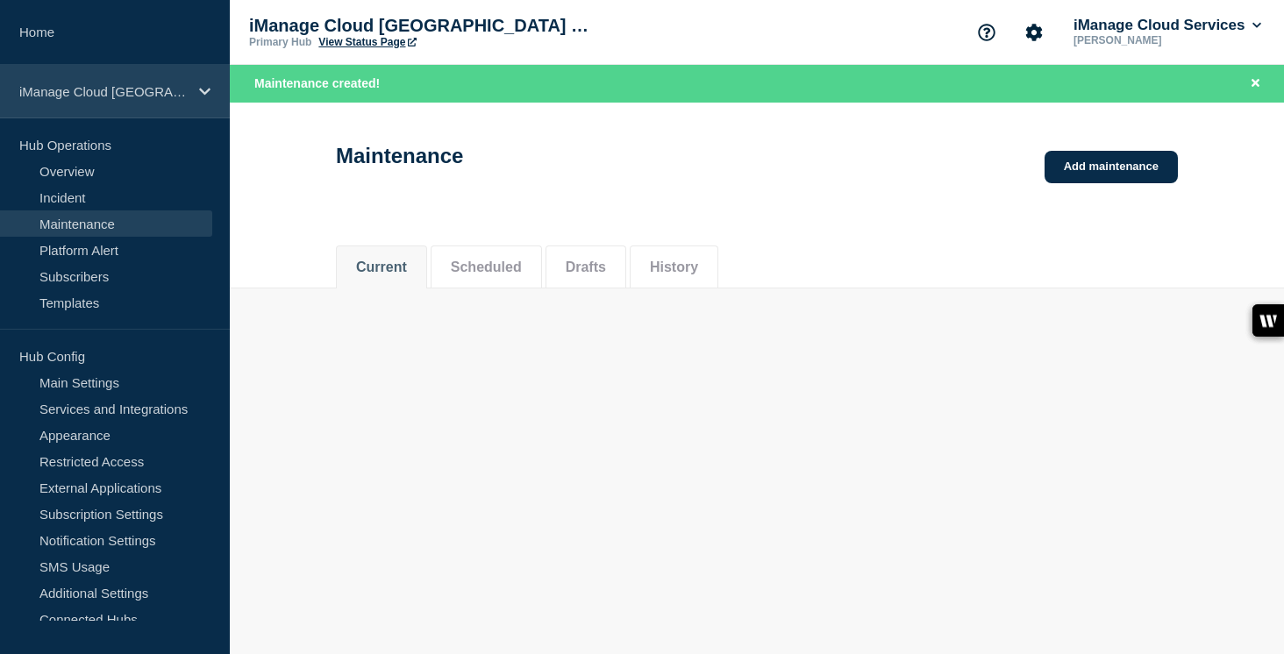
click at [161, 111] on div "iManage Cloud [GEOGRAPHIC_DATA] Data Center" at bounding box center [115, 92] width 230 height 54
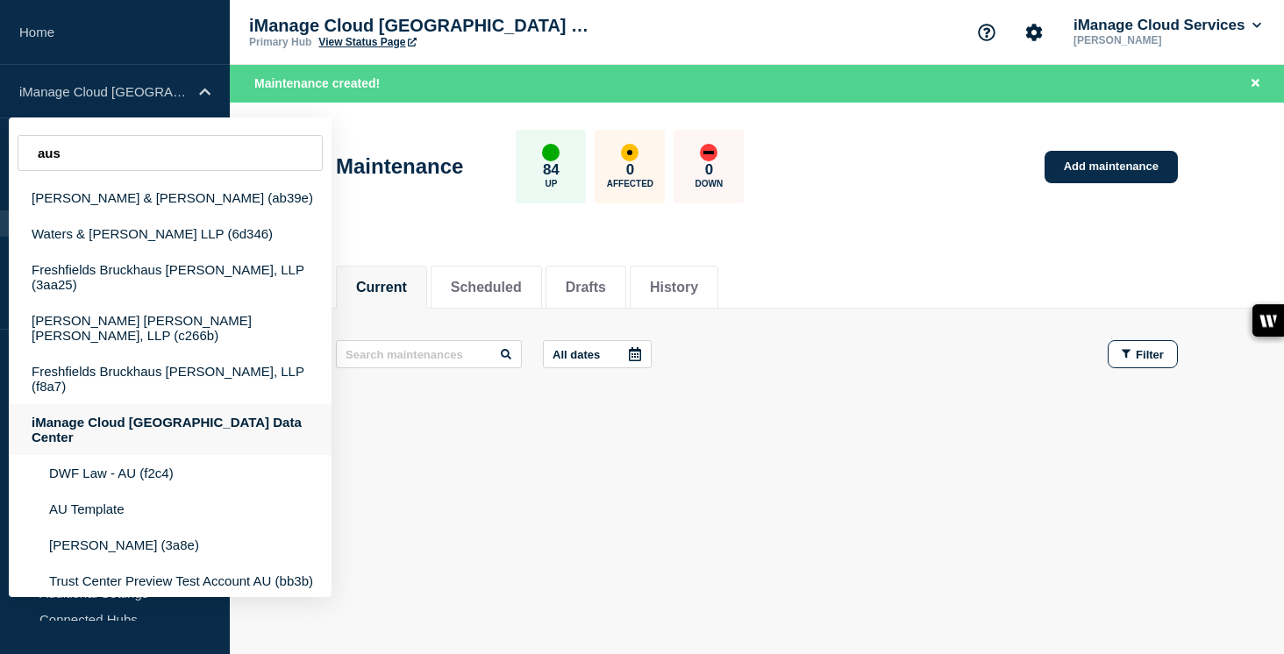
click at [177, 404] on div "iManage Cloud [GEOGRAPHIC_DATA] Data Center" at bounding box center [170, 429] width 323 height 51
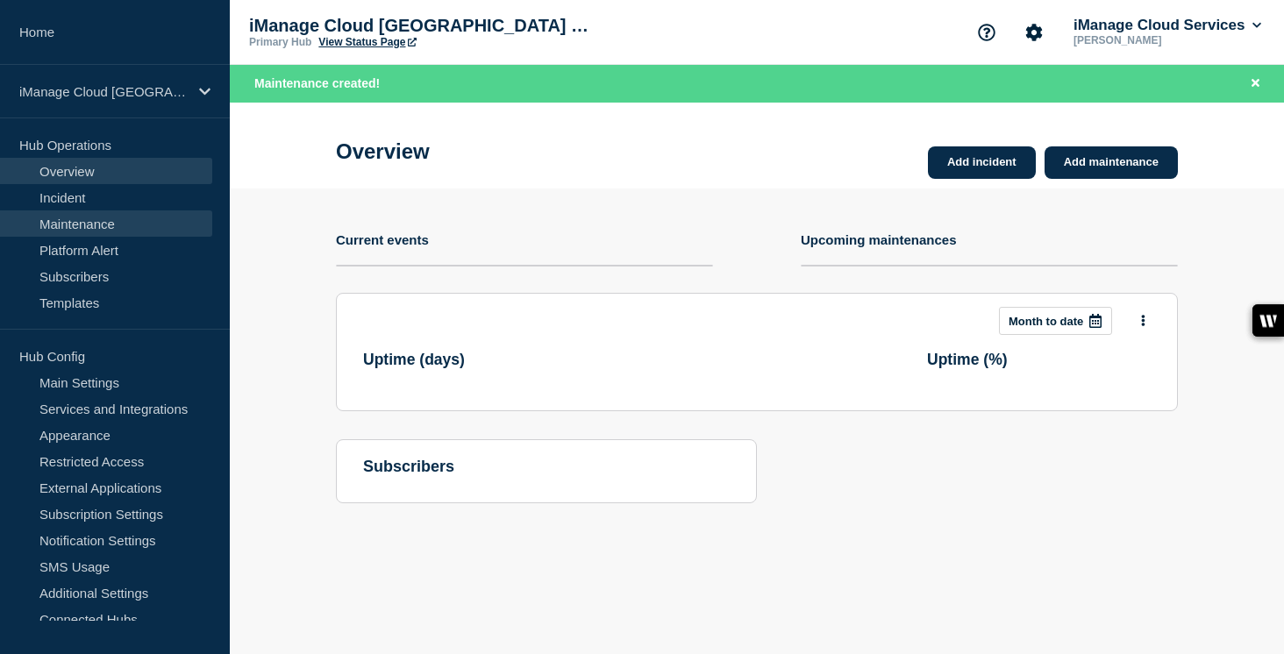
click at [124, 232] on link "Maintenance" at bounding box center [106, 224] width 212 height 26
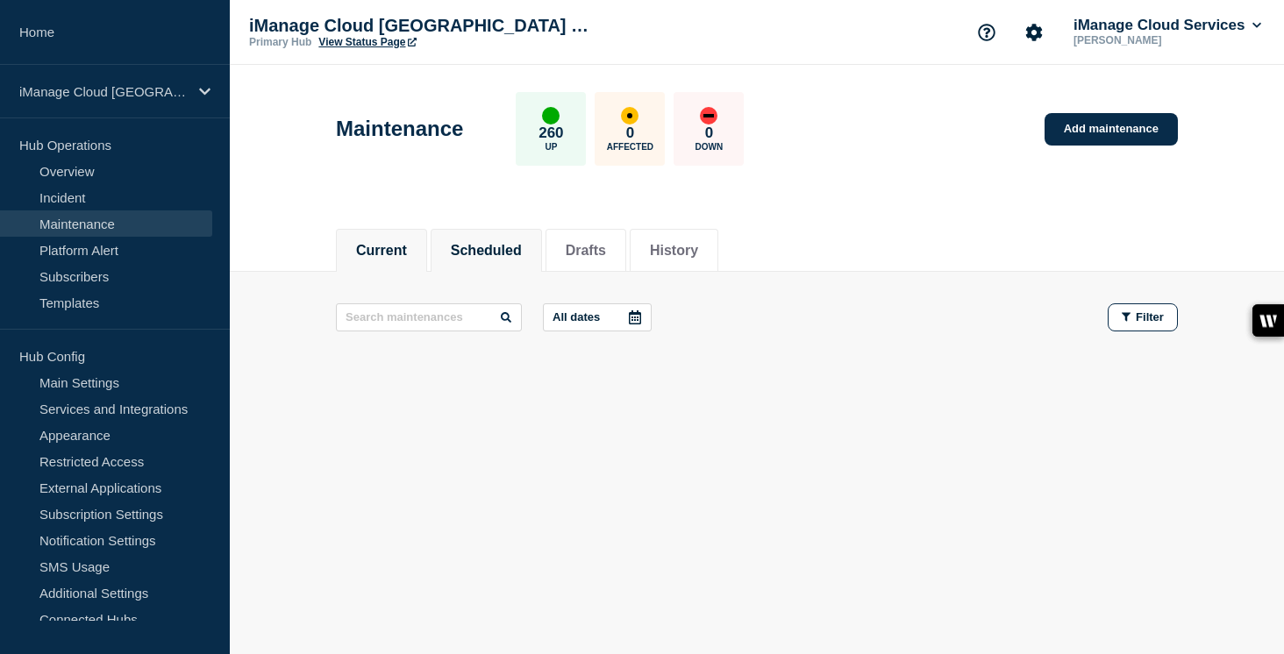
click at [500, 252] on button "Scheduled" at bounding box center [486, 251] width 71 height 16
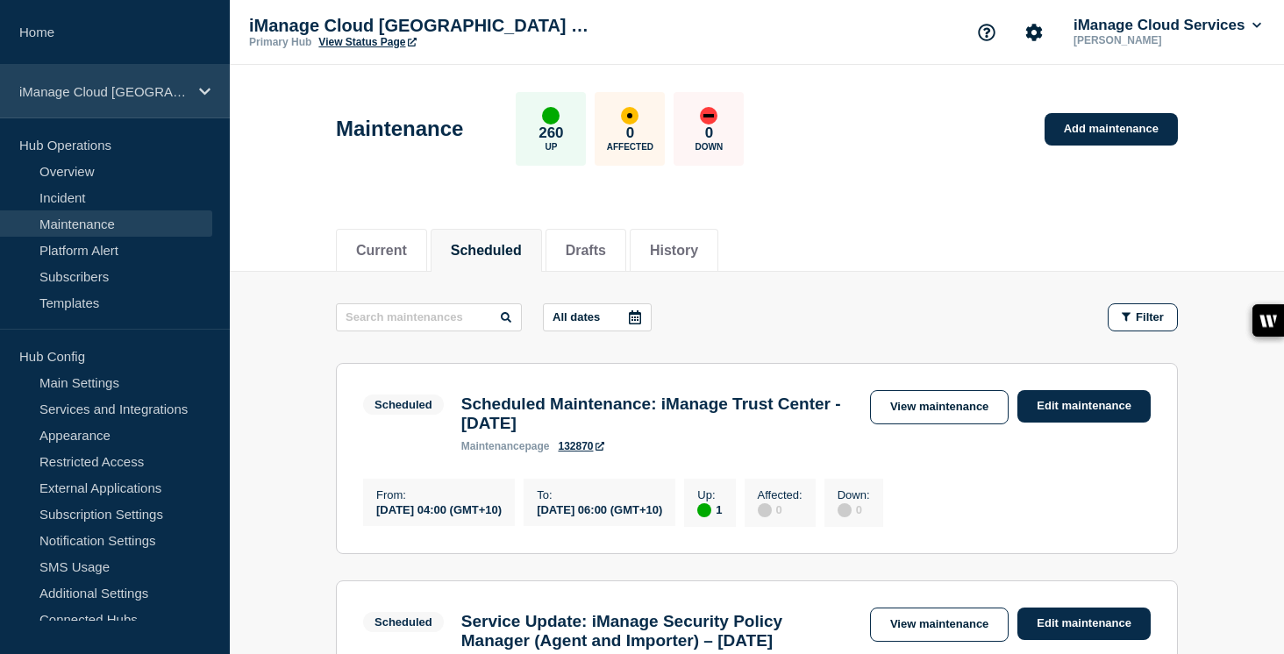
click at [197, 92] on div "iManage Cloud [GEOGRAPHIC_DATA] Data Center" at bounding box center [115, 92] width 230 height 54
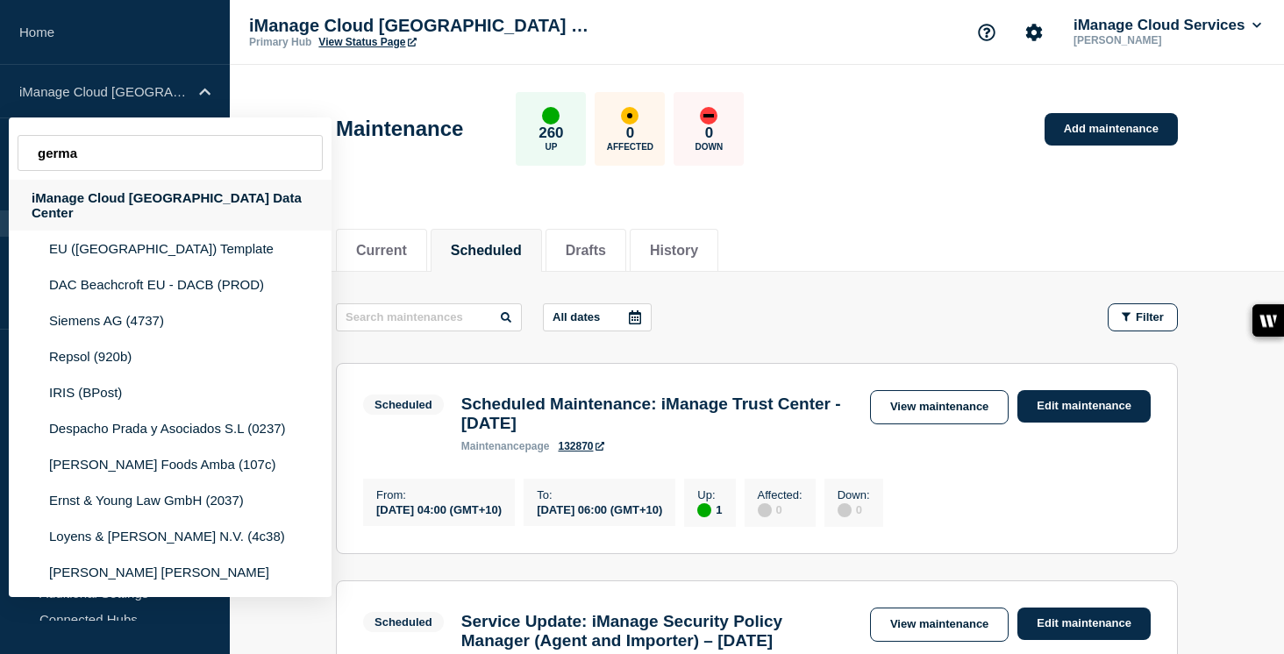
click at [132, 210] on div "iManage Cloud [GEOGRAPHIC_DATA] Data Center" at bounding box center [170, 205] width 323 height 51
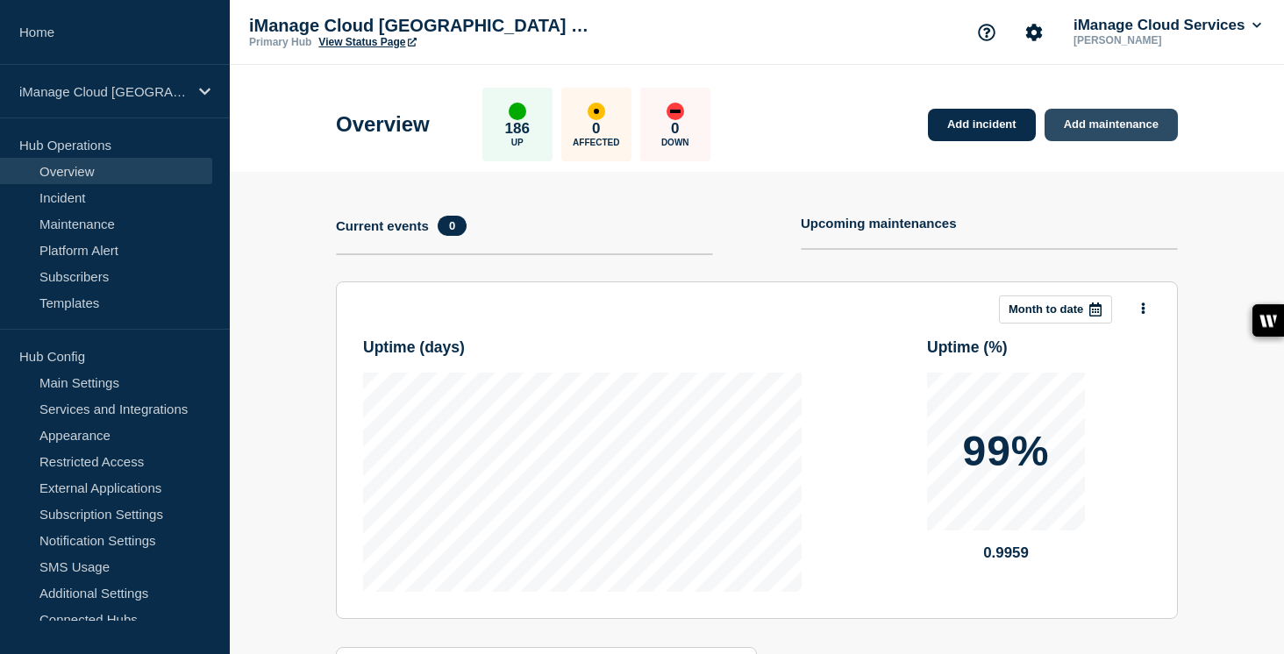
click at [1106, 128] on link "Add maintenance" at bounding box center [1111, 125] width 133 height 32
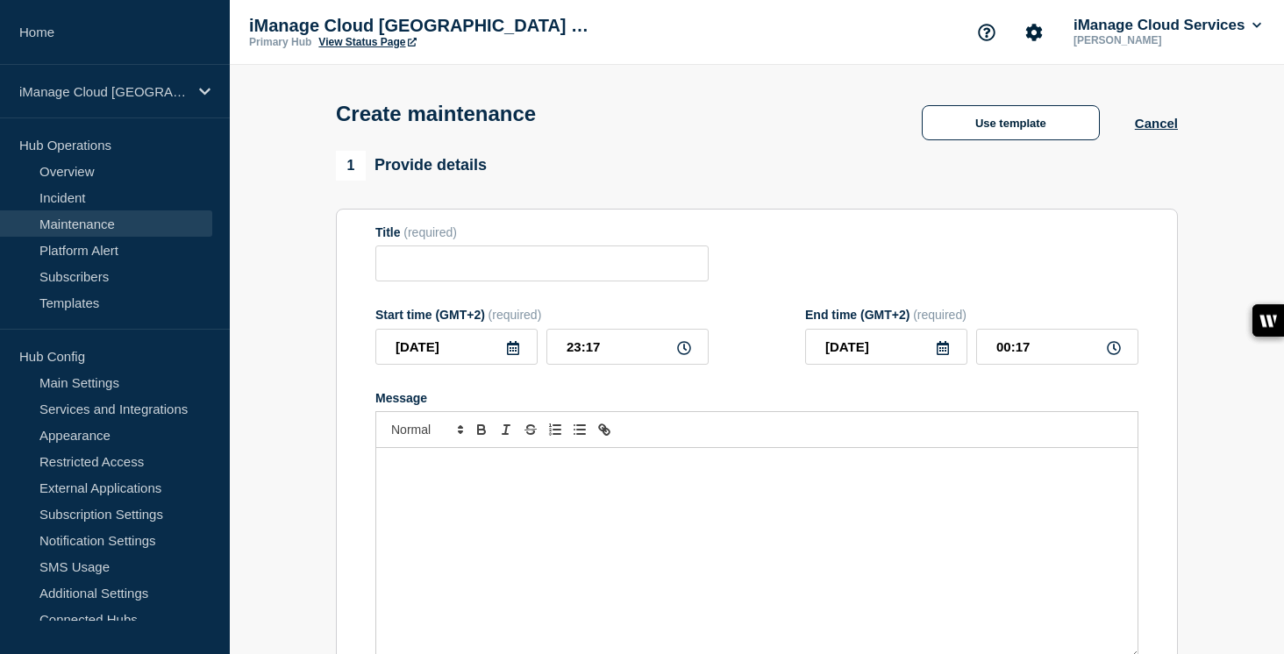
click at [447, 297] on form "Title (required) Start time (GMT+2) (required) [DATE] 23:17 End time (GMT+2) (r…" at bounding box center [756, 459] width 763 height 469
click at [447, 275] on input "Title" at bounding box center [541, 264] width 333 height 36
paste input "Service Update: iManage Security Policy Manager (Agent and Importer) – [DATE]"
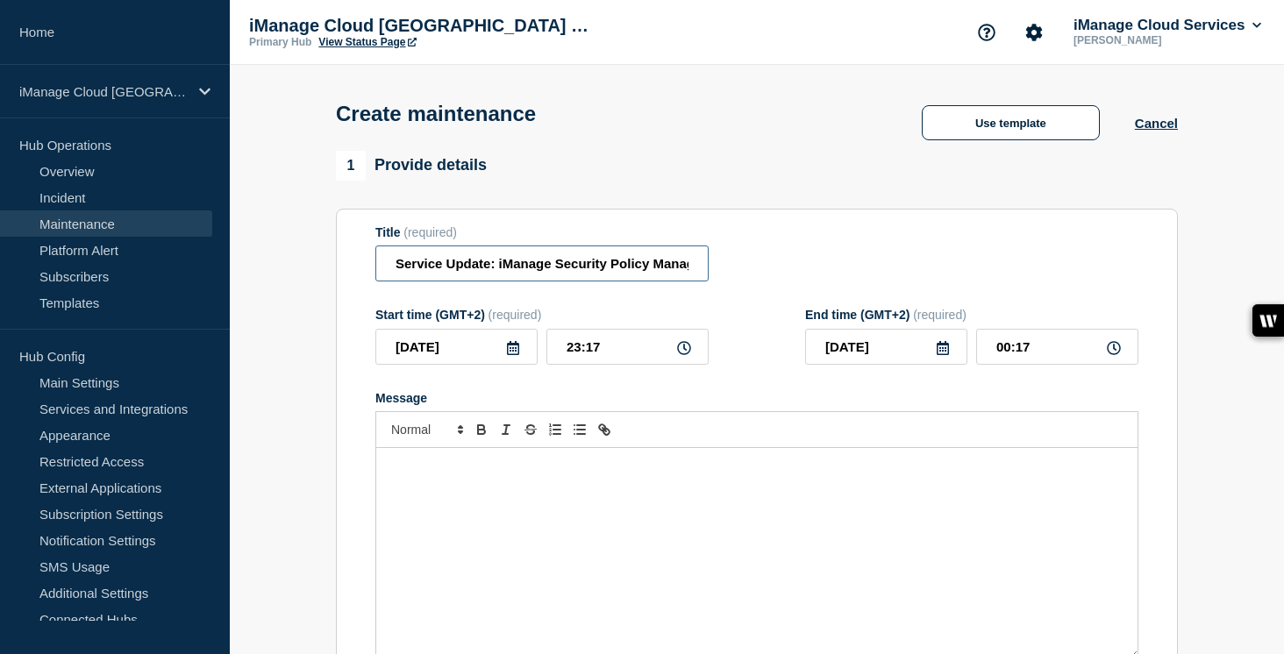
scroll to position [0, 286]
click at [651, 272] on input "Service Update: iManage Security Policy Manager (Agent and Importer) – [DATE]" at bounding box center [541, 264] width 333 height 36
click at [517, 355] on icon at bounding box center [513, 348] width 12 height 14
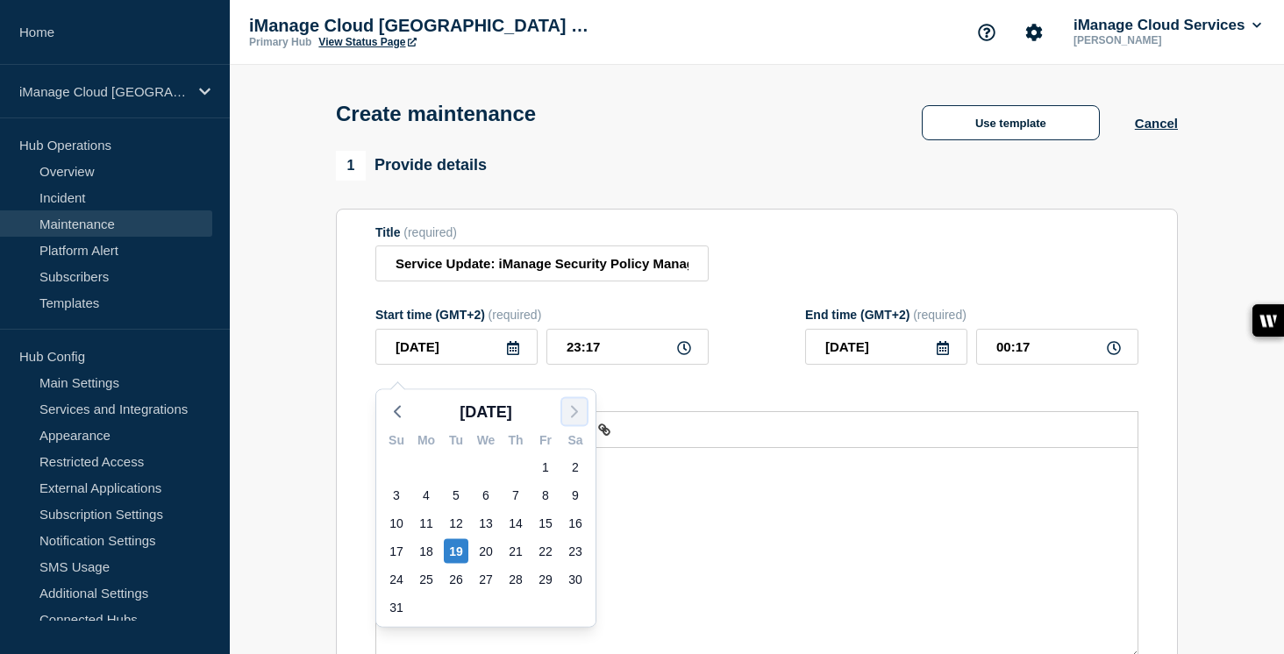
click at [572, 401] on button "button" at bounding box center [574, 412] width 25 height 26
click at [459, 468] on div "2" at bounding box center [456, 467] width 25 height 25
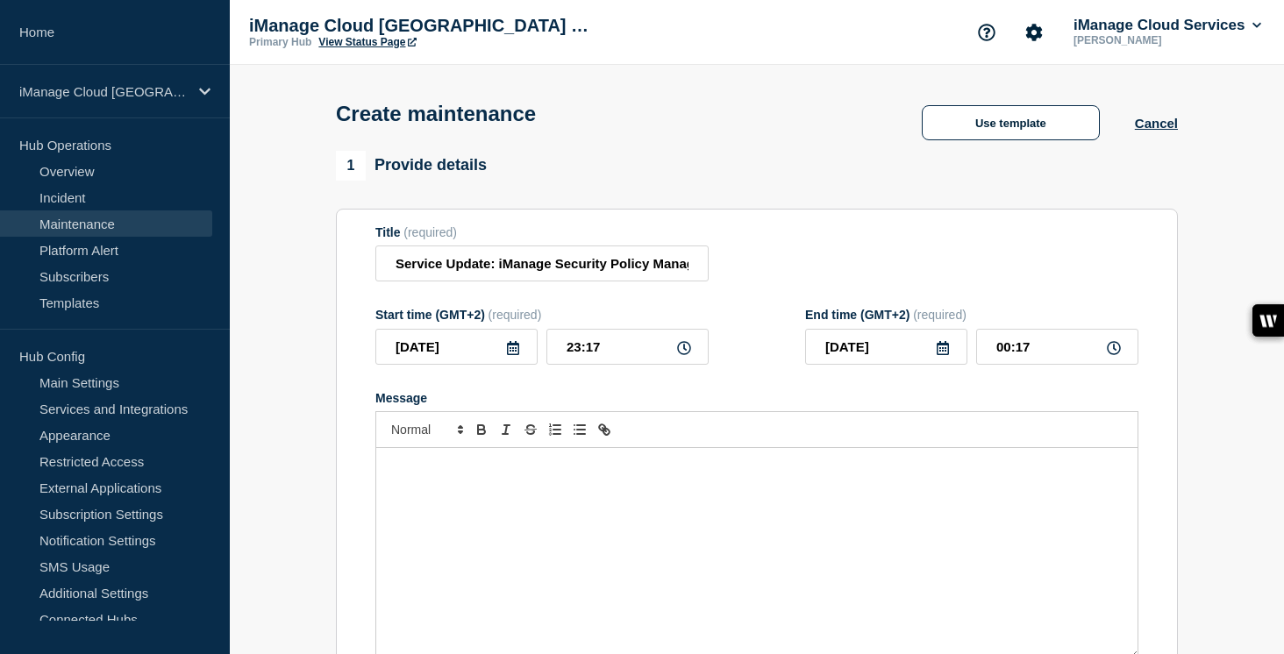
click at [416, 501] on div "Message" at bounding box center [756, 553] width 761 height 211
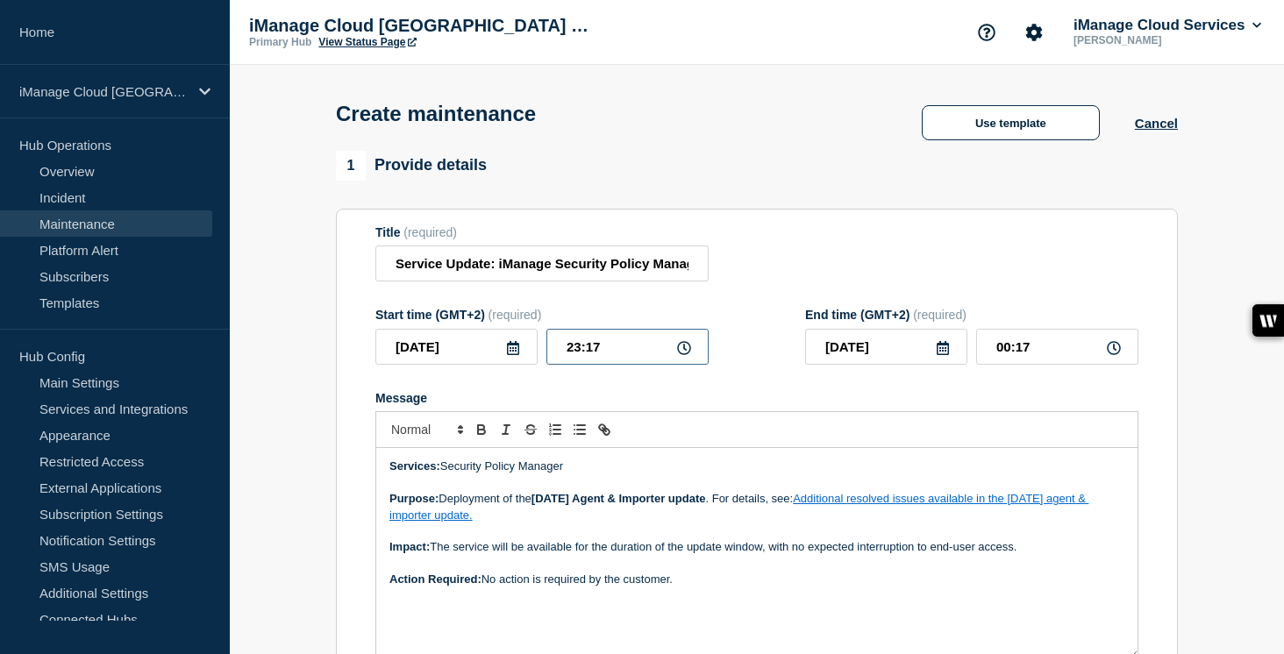
drag, startPoint x: 629, startPoint y: 360, endPoint x: 534, endPoint y: 361, distance: 94.7
click at [534, 361] on div "[DATE] 23:17" at bounding box center [541, 347] width 333 height 36
drag, startPoint x: 983, startPoint y: 363, endPoint x: 965, endPoint y: 363, distance: 18.4
click at [965, 363] on div "[DATE] 22:00" at bounding box center [971, 347] width 333 height 36
click at [918, 398] on form "Title (required) Service Update: iManage Security Policy Manager (Agent and Imp…" at bounding box center [756, 459] width 763 height 469
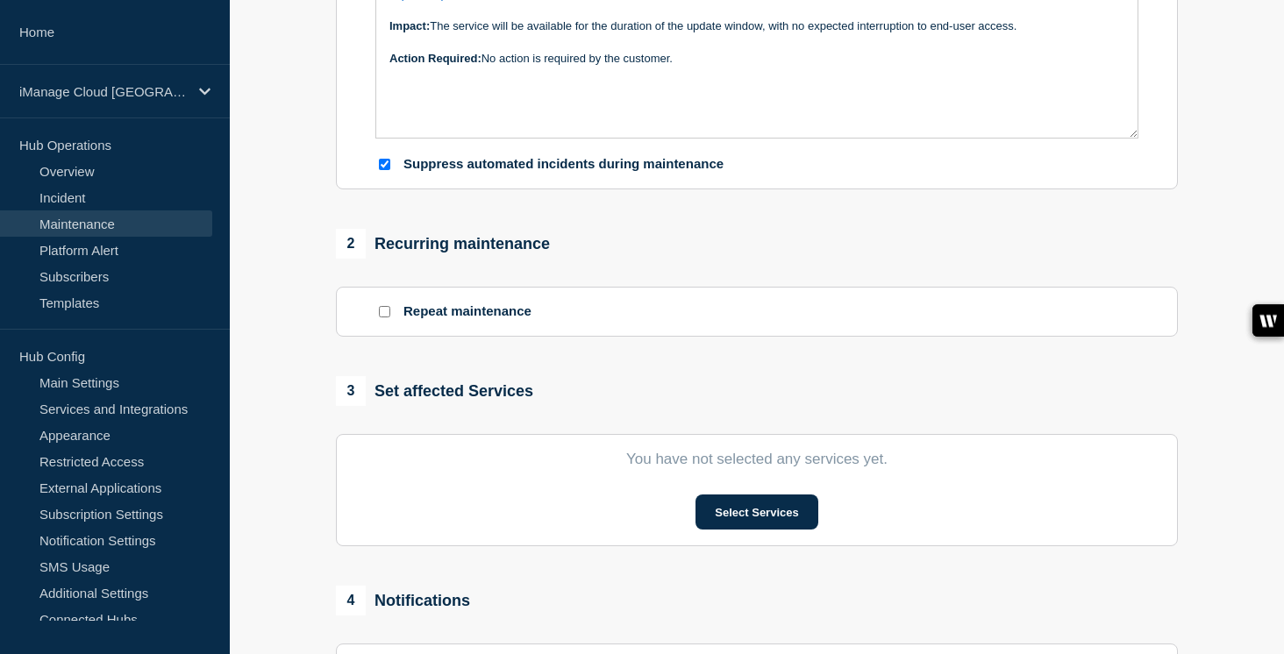
scroll to position [533, 0]
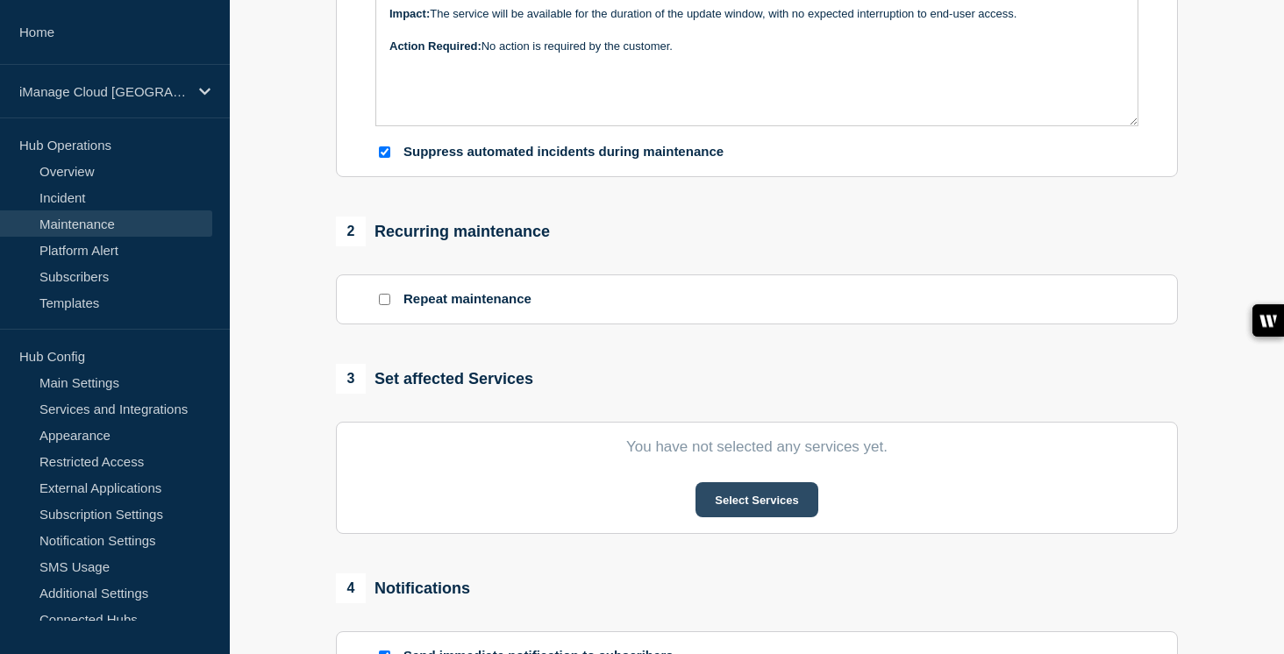
click at [763, 518] on button "Select Services" at bounding box center [757, 499] width 122 height 35
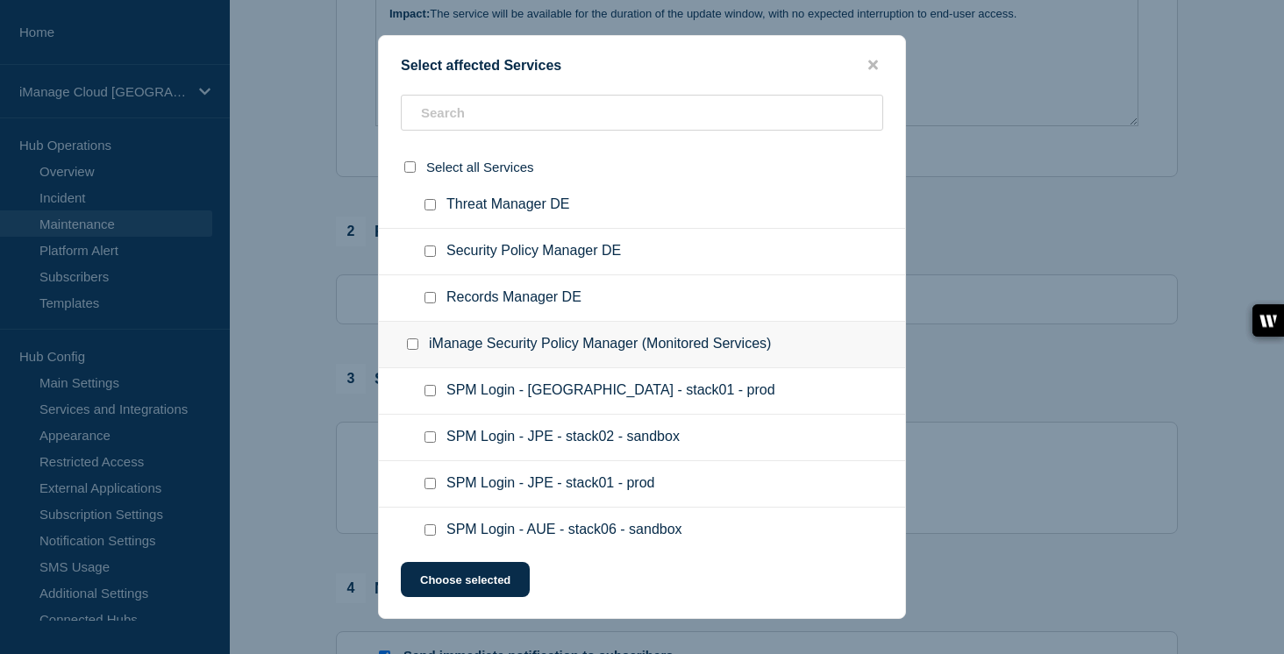
scroll to position [6859, 0]
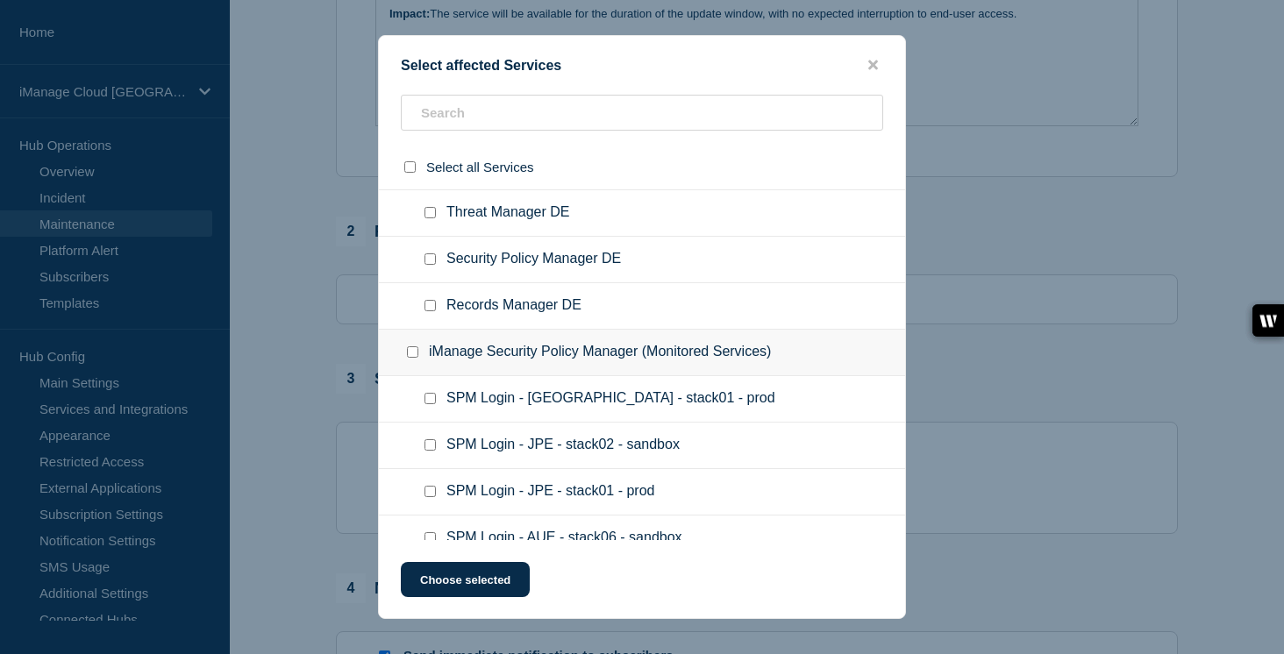
click at [436, 268] on div at bounding box center [433, 260] width 25 height 18
click at [432, 265] on input "Security Policy Manager DE checkbox" at bounding box center [430, 259] width 11 height 11
click at [497, 573] on button "Choose selected" at bounding box center [465, 579] width 129 height 35
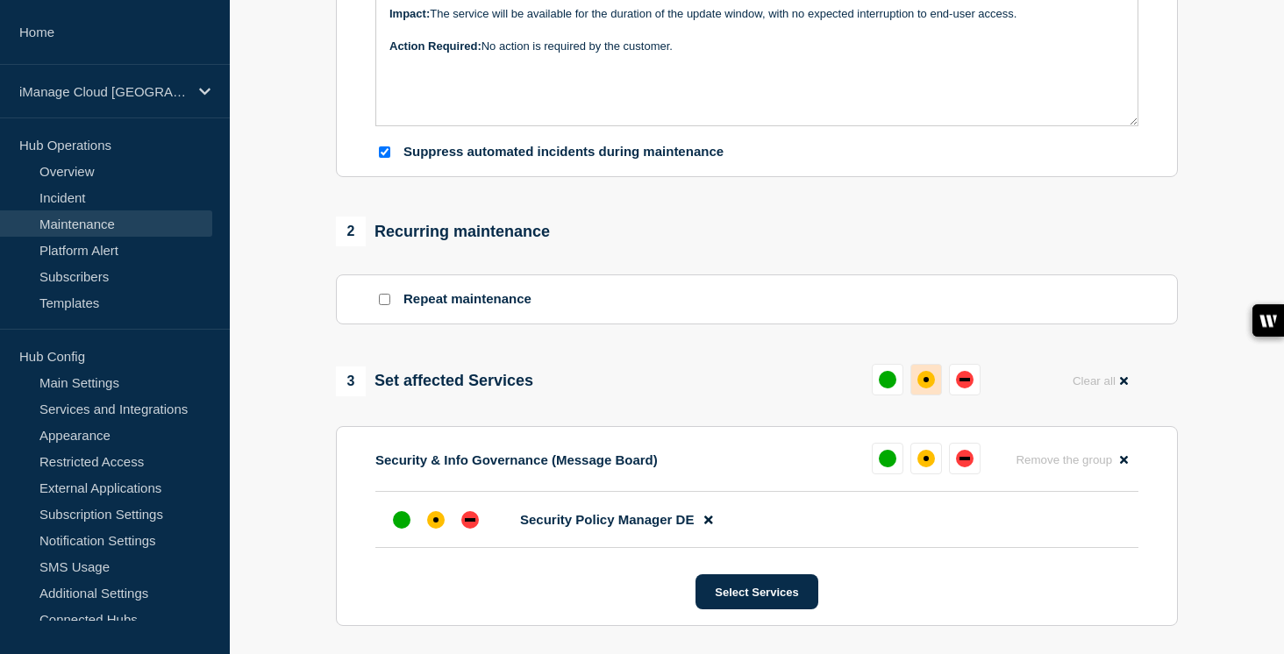
click at [923, 389] on div "affected" at bounding box center [927, 380] width 18 height 18
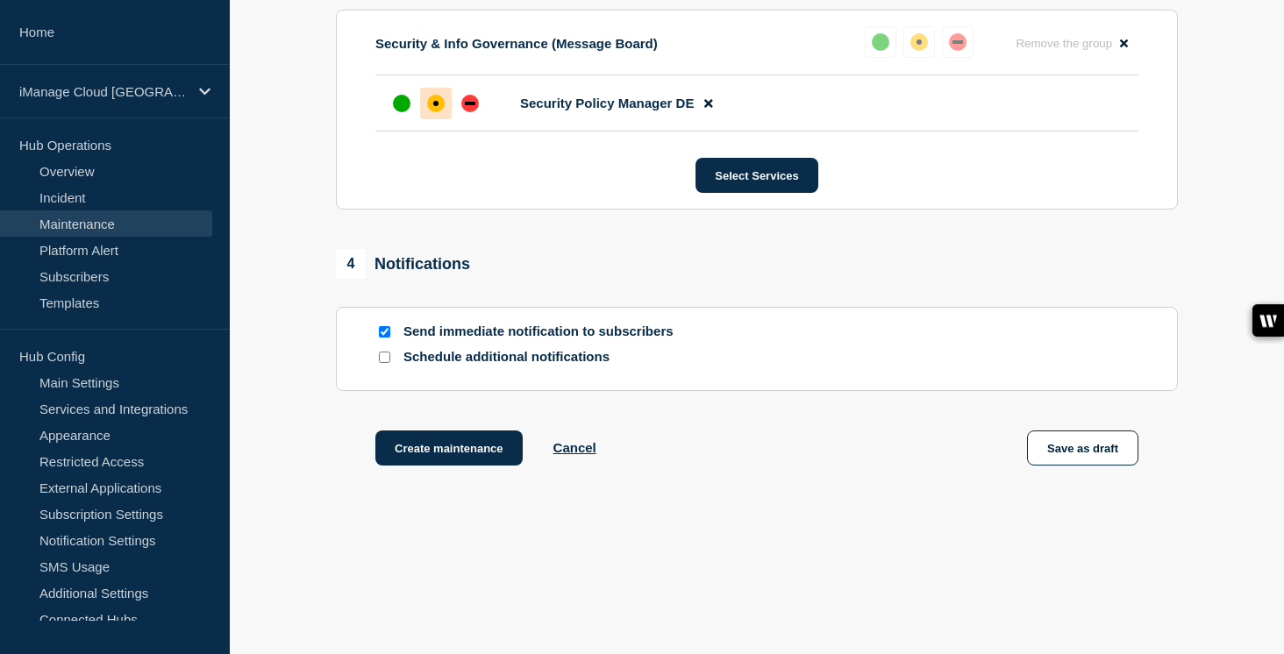
scroll to position [997, 0]
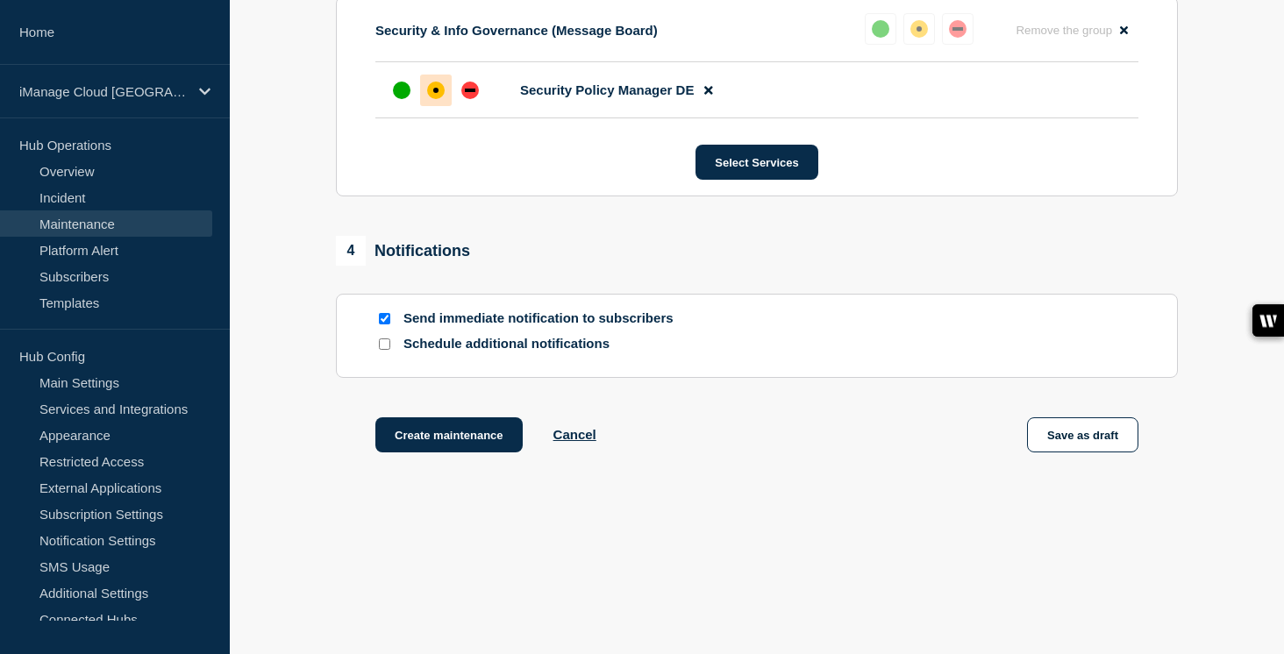
click at [387, 339] on input "Schedule additional notifications" at bounding box center [384, 344] width 11 height 11
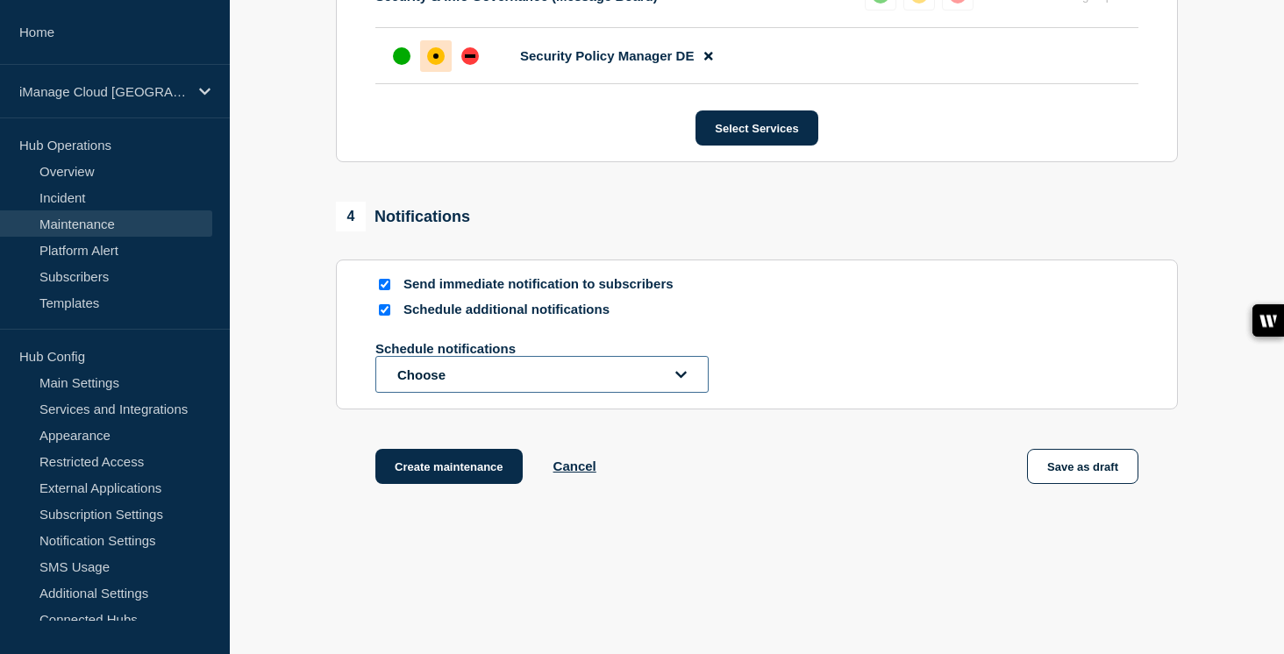
click at [424, 393] on button "Choose" at bounding box center [541, 374] width 333 height 37
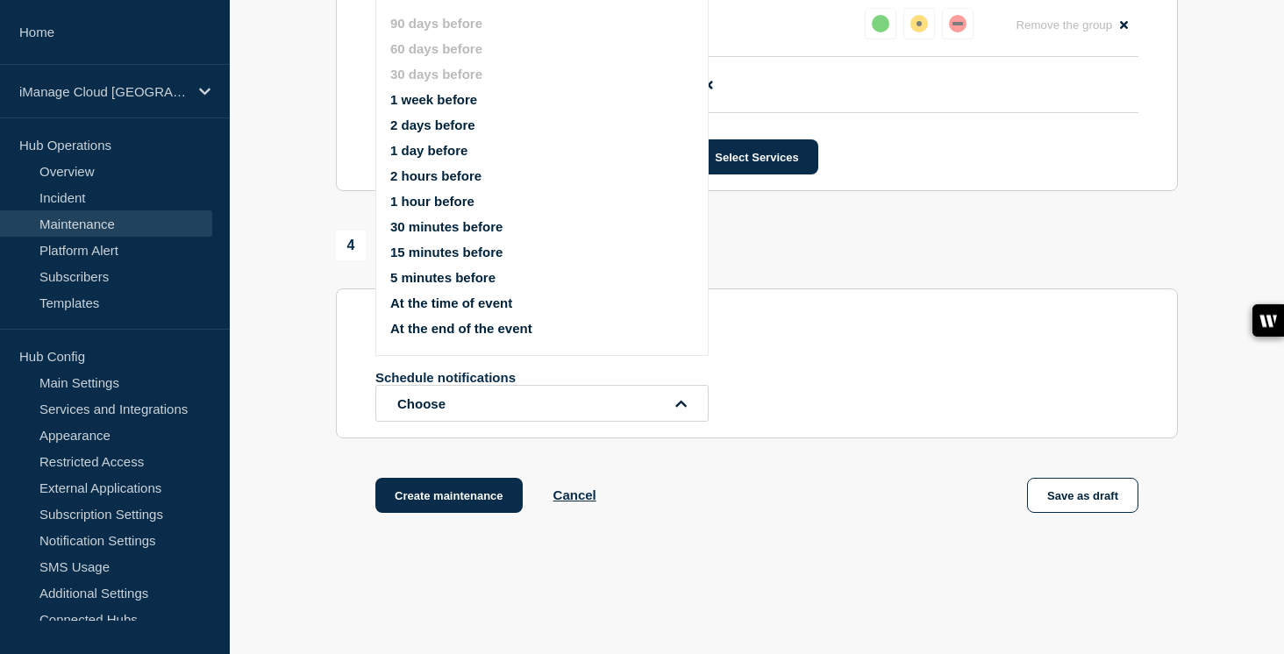
click at [456, 106] on button "1 week before" at bounding box center [433, 99] width 87 height 15
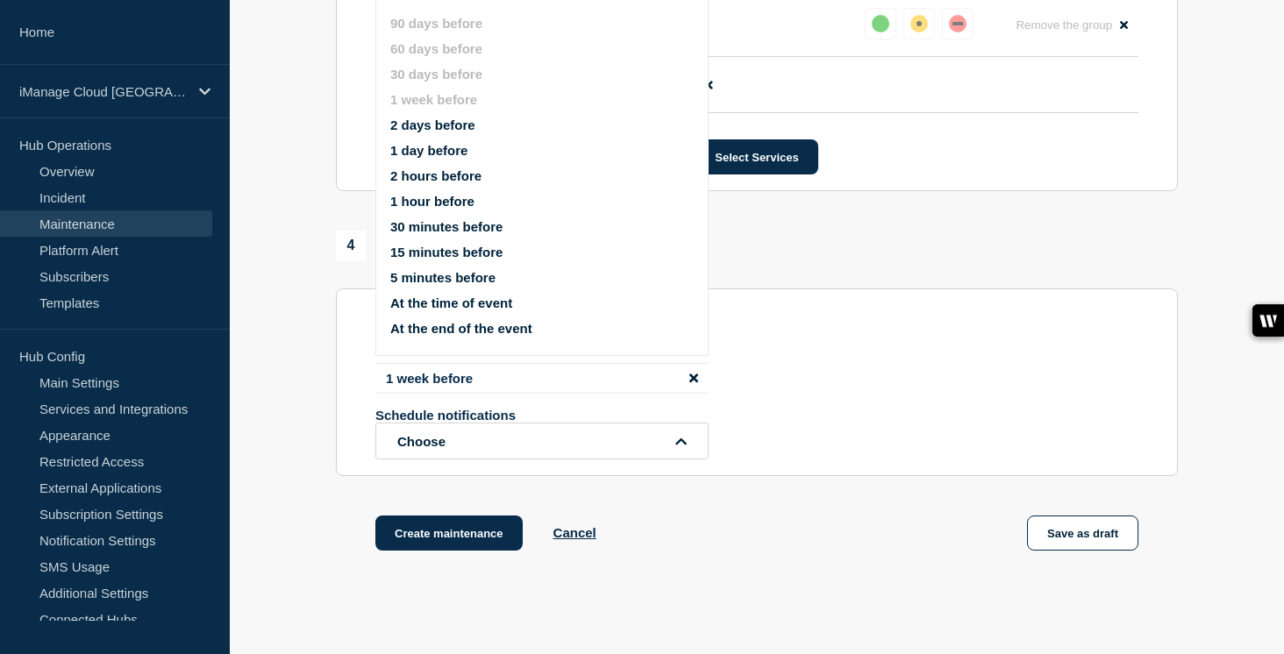
click at [439, 158] on button "1 day before" at bounding box center [428, 150] width 77 height 15
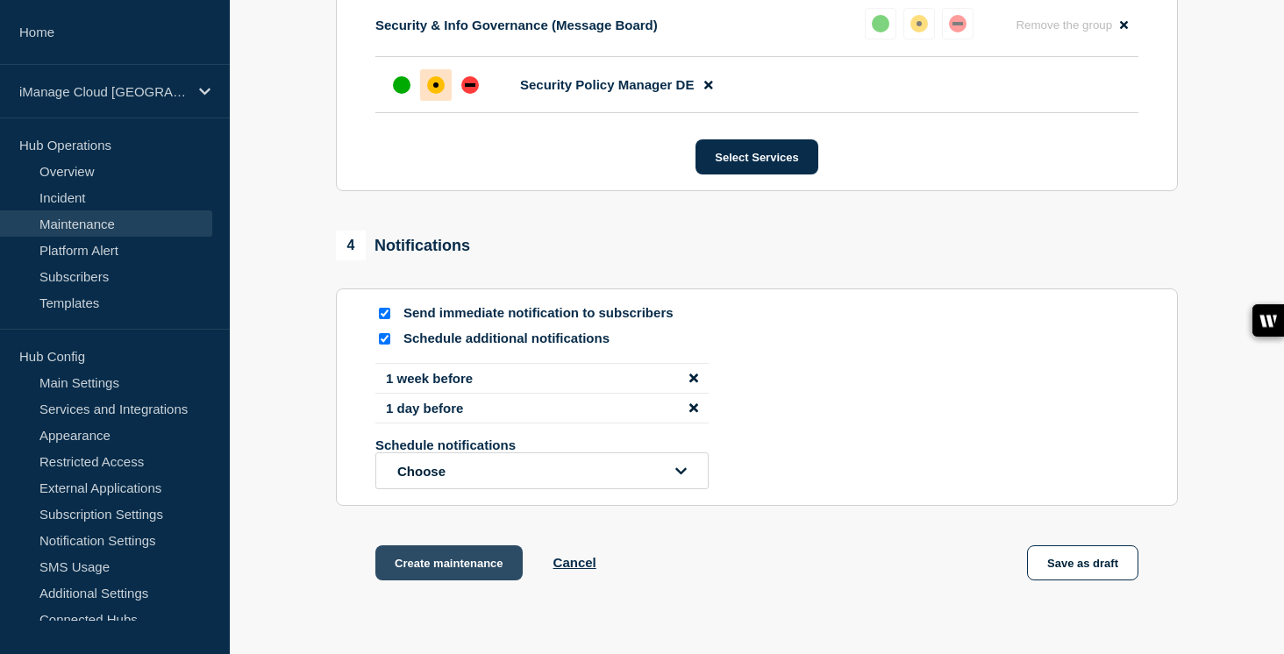
click at [488, 581] on button "Create maintenance" at bounding box center [448, 563] width 147 height 35
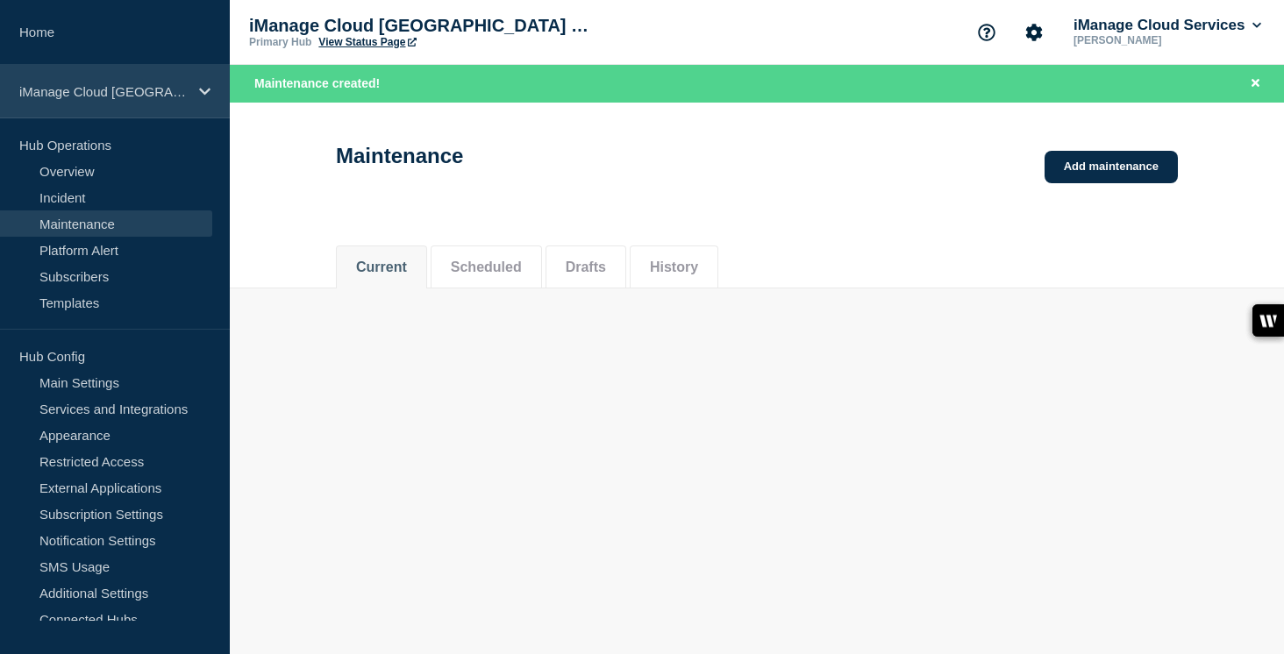
click at [202, 92] on icon at bounding box center [204, 91] width 11 height 7
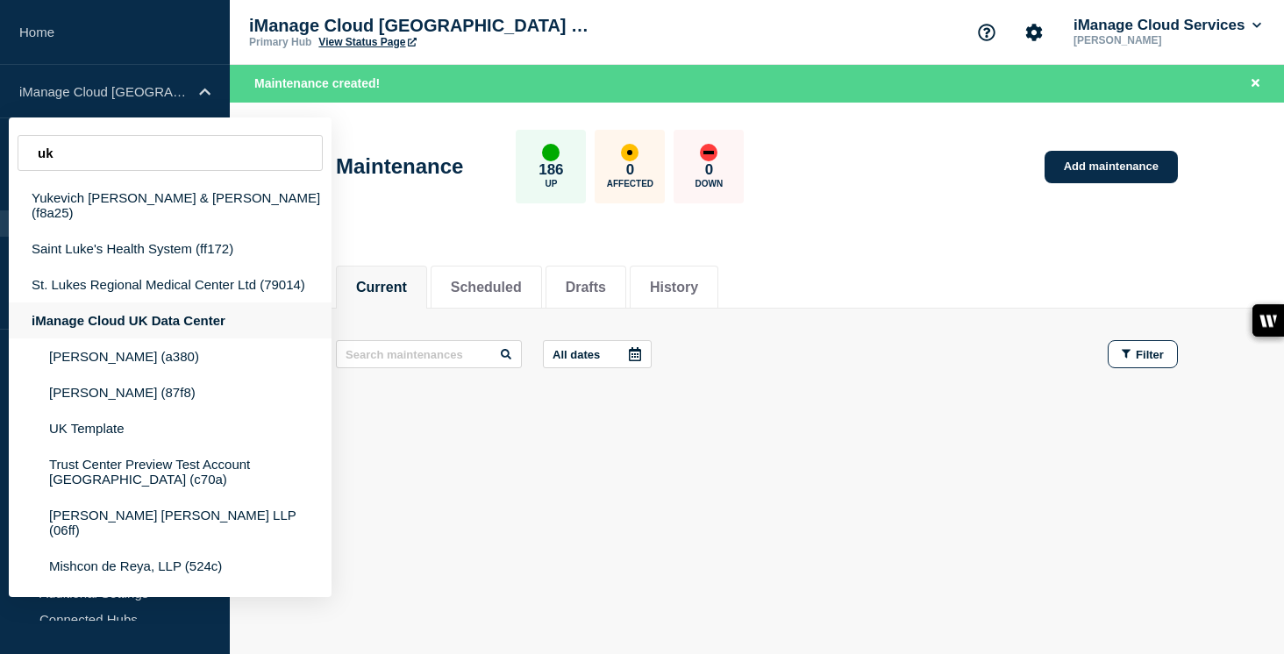
click at [133, 324] on div "iManage Cloud UK Data Center" at bounding box center [170, 321] width 323 height 36
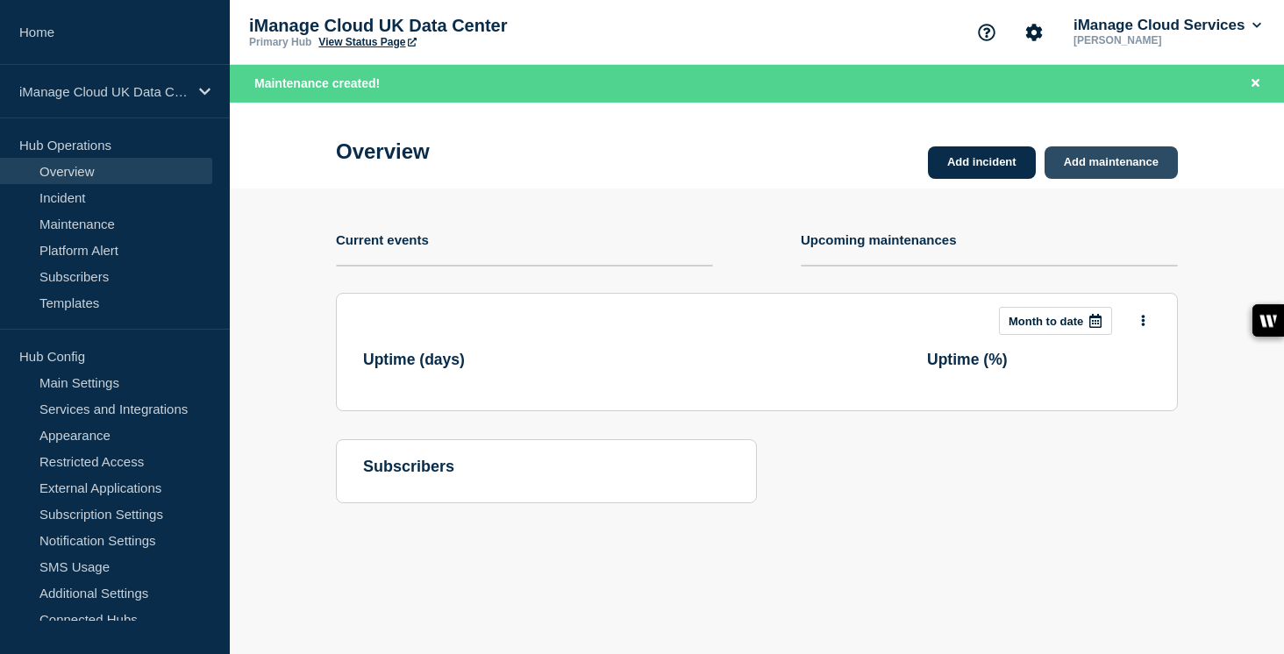
click at [1116, 163] on link "Add maintenance" at bounding box center [1111, 162] width 133 height 32
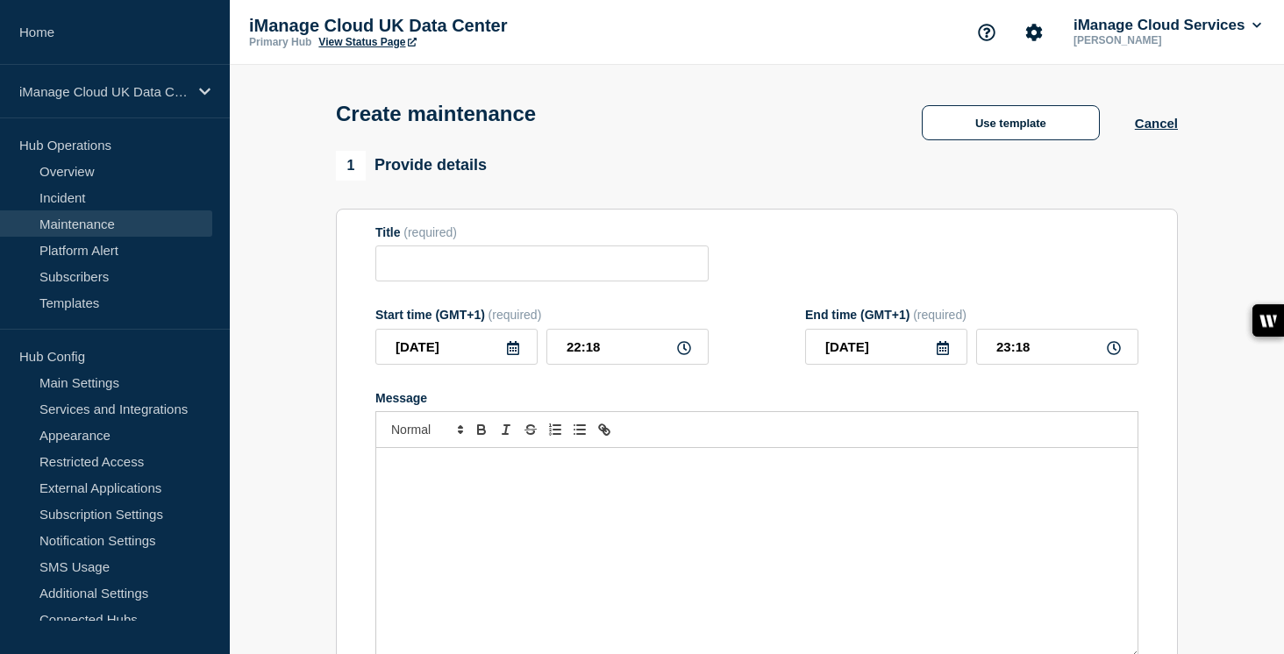
click at [563, 547] on div "Message" at bounding box center [756, 553] width 761 height 211
click at [405, 272] on input "Title" at bounding box center [541, 264] width 333 height 36
paste input "Service Update: iManage Security Policy Manager (Agent and Importer) – [DATE]"
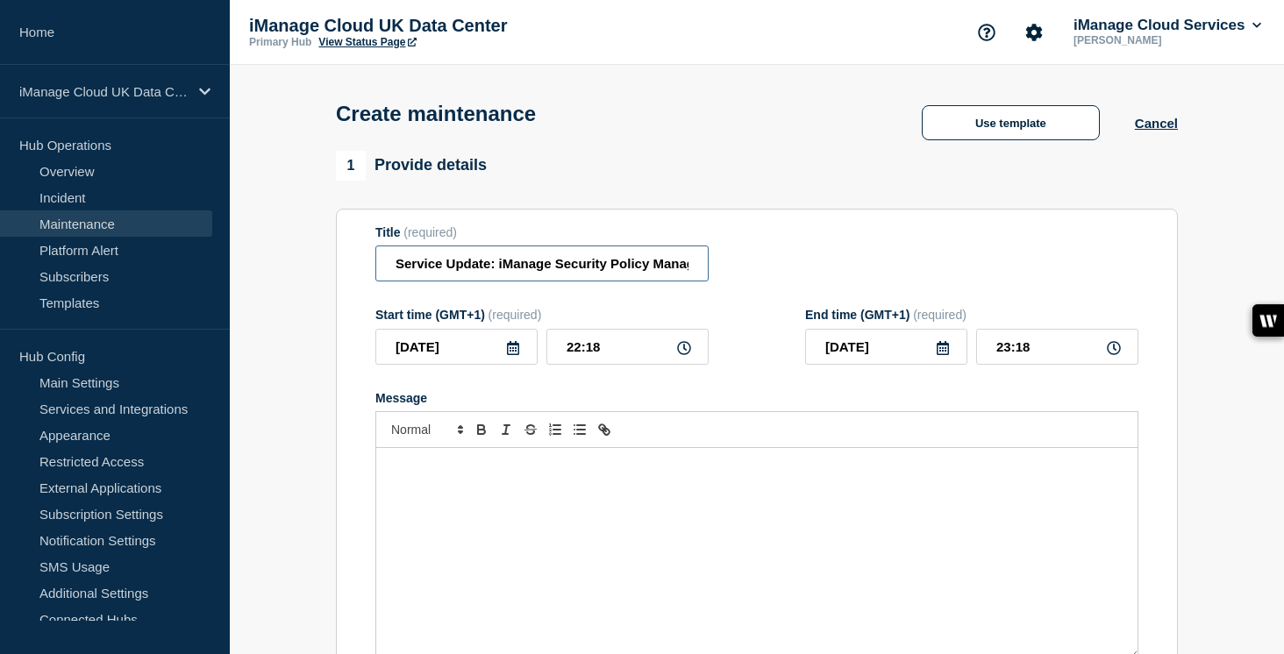
scroll to position [0, 282]
click at [647, 270] on input "Service Update: iManage Security Policy Manager (Agent and Importer) – [DATE]" at bounding box center [541, 264] width 333 height 36
drag, startPoint x: 585, startPoint y: 362, endPoint x: 517, endPoint y: 361, distance: 68.4
click at [517, 361] on div "[DATE] 22:18" at bounding box center [541, 347] width 333 height 36
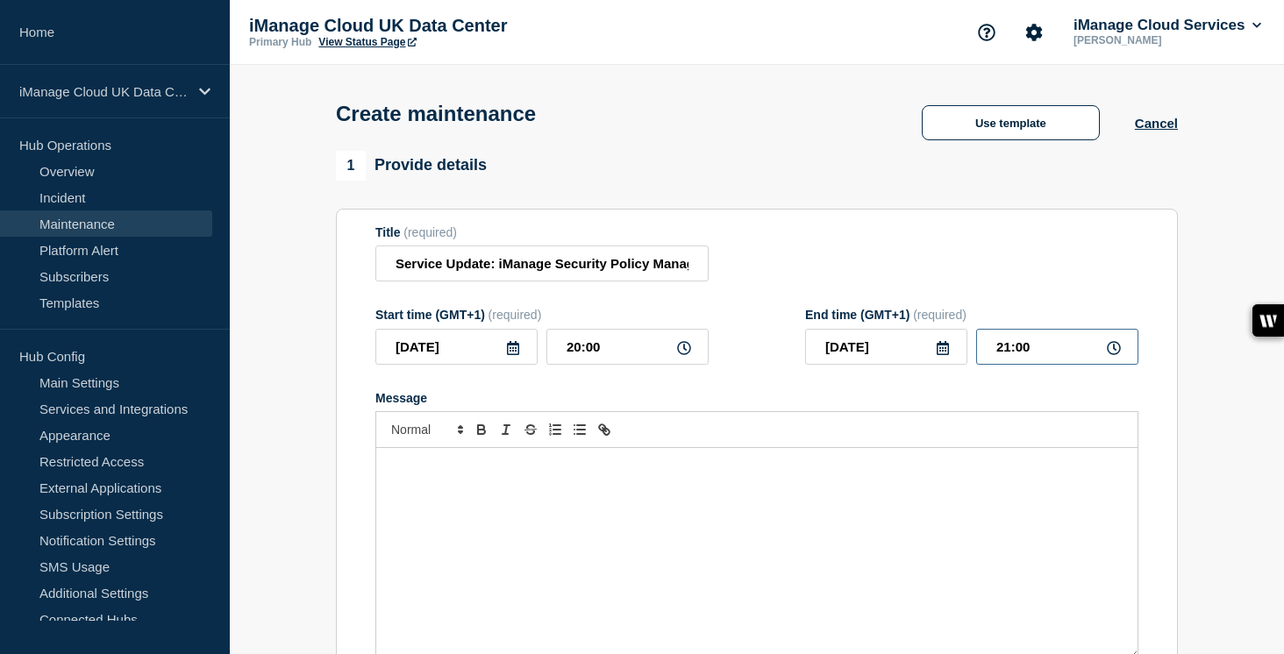
drag, startPoint x: 1041, startPoint y: 366, endPoint x: 972, endPoint y: 366, distance: 69.3
click at [972, 365] on div "[DATE] 21:00" at bounding box center [971, 347] width 333 height 36
click at [511, 355] on icon at bounding box center [513, 348] width 12 height 14
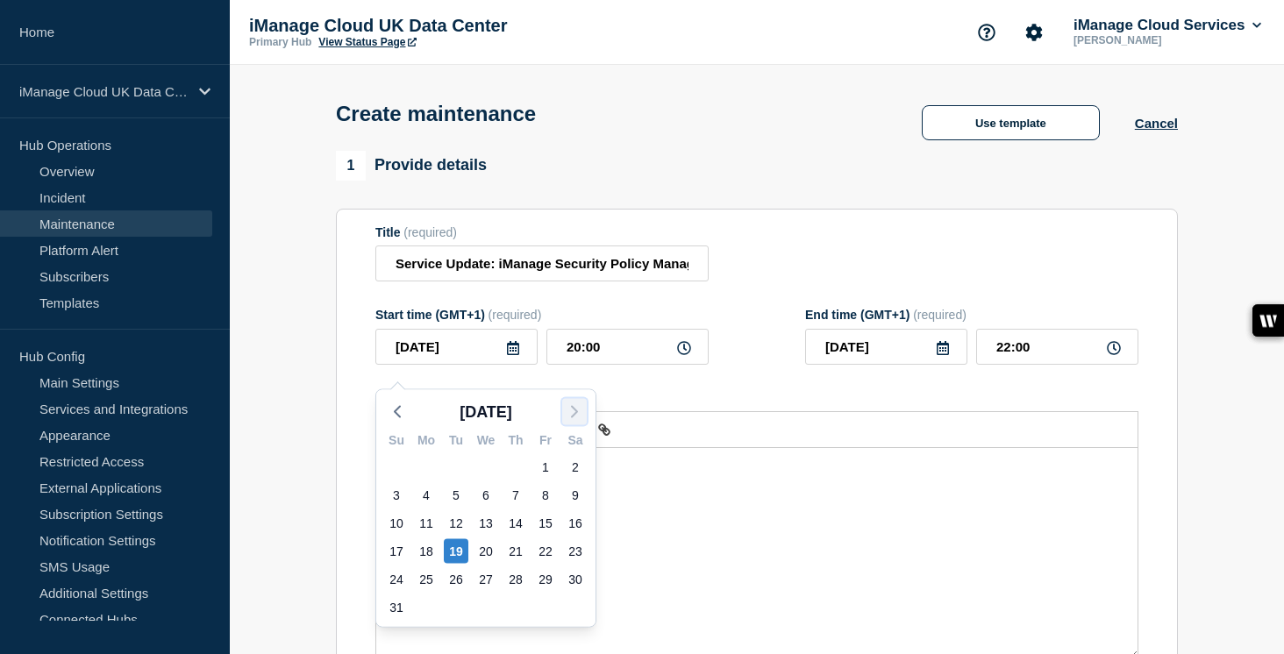
click at [583, 414] on icon "button" at bounding box center [574, 412] width 21 height 21
click at [458, 467] on div "2" at bounding box center [456, 467] width 25 height 25
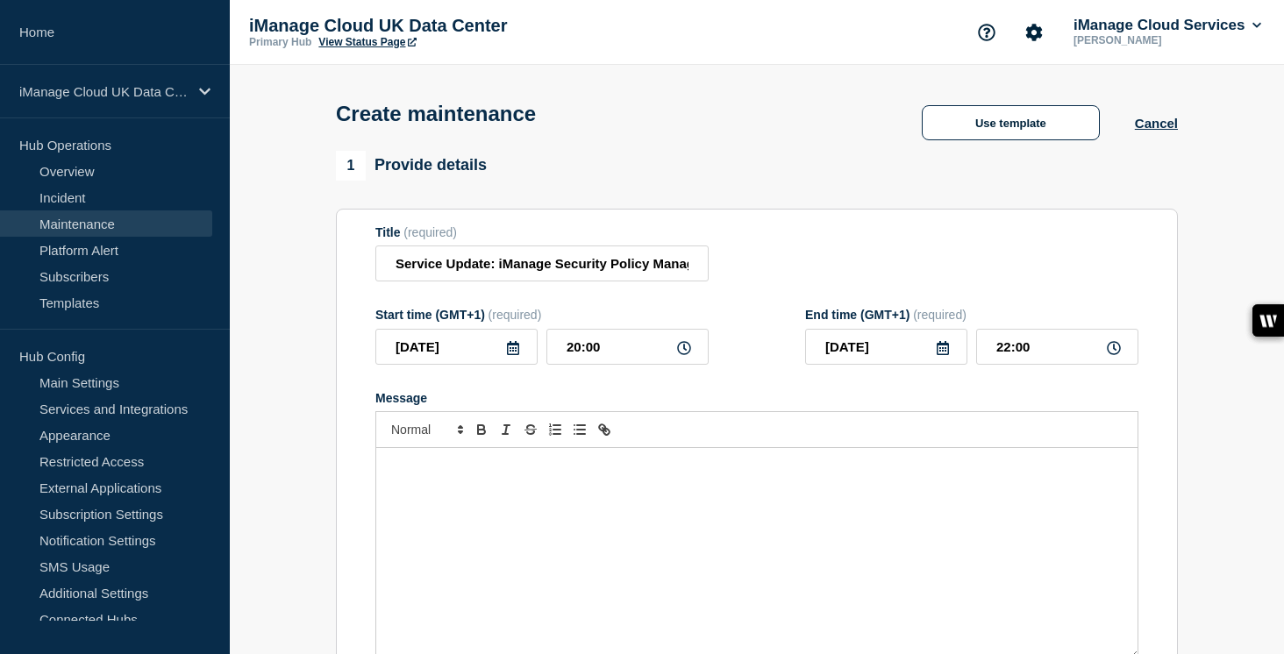
click at [453, 525] on div "Message" at bounding box center [756, 553] width 761 height 211
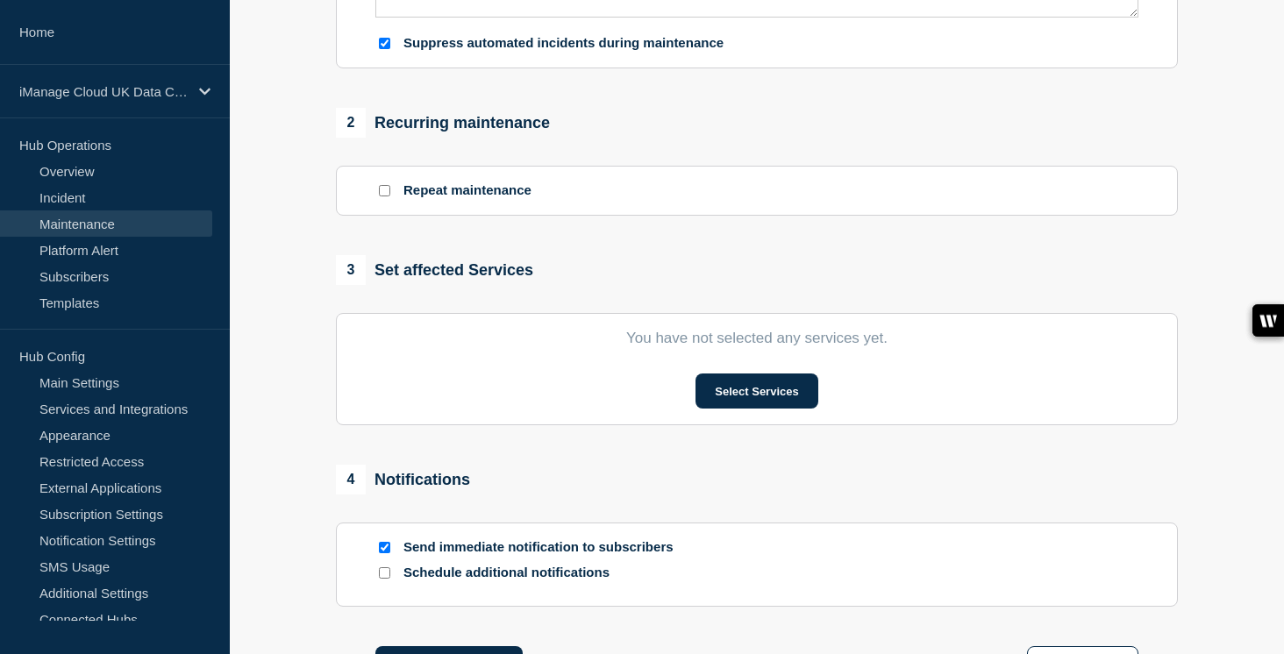
scroll to position [727, 0]
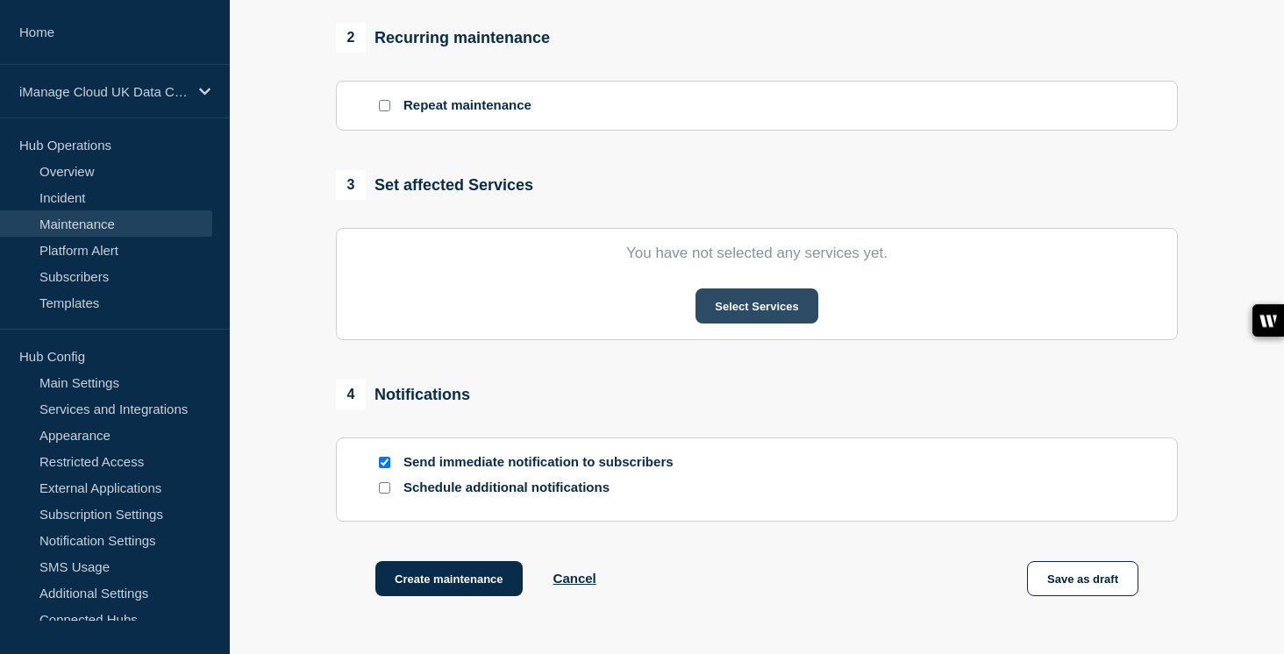
click at [773, 324] on button "Select Services" at bounding box center [757, 306] width 122 height 35
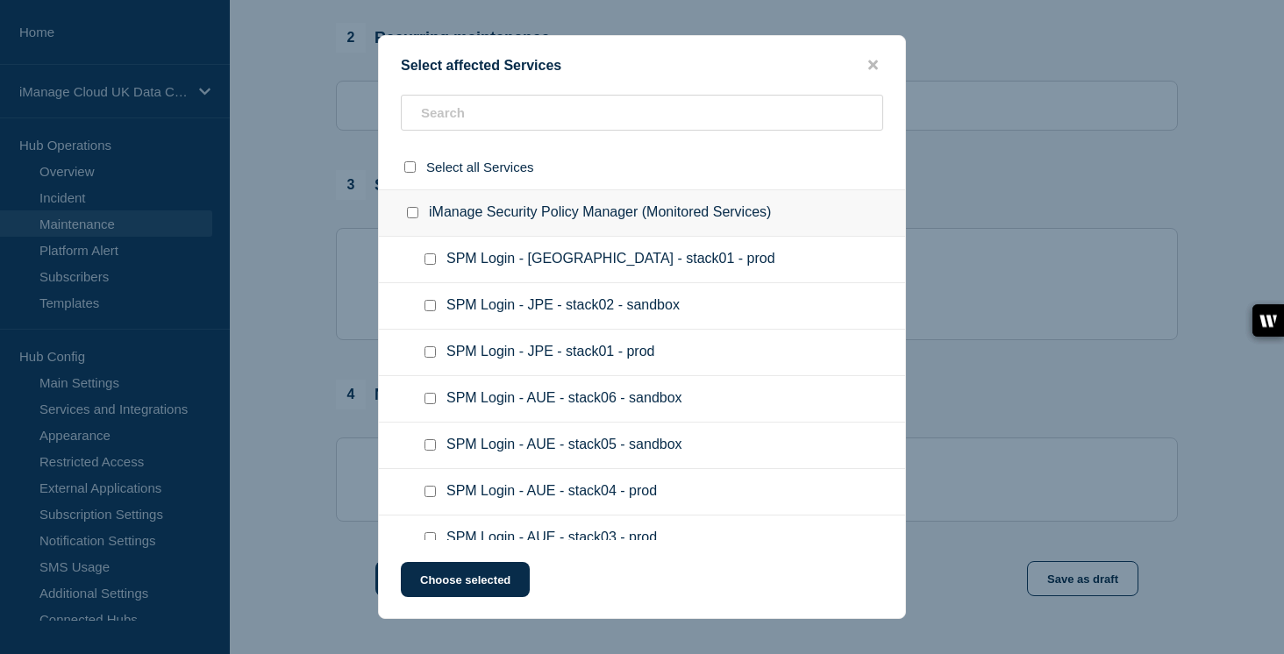
scroll to position [16781, 0]
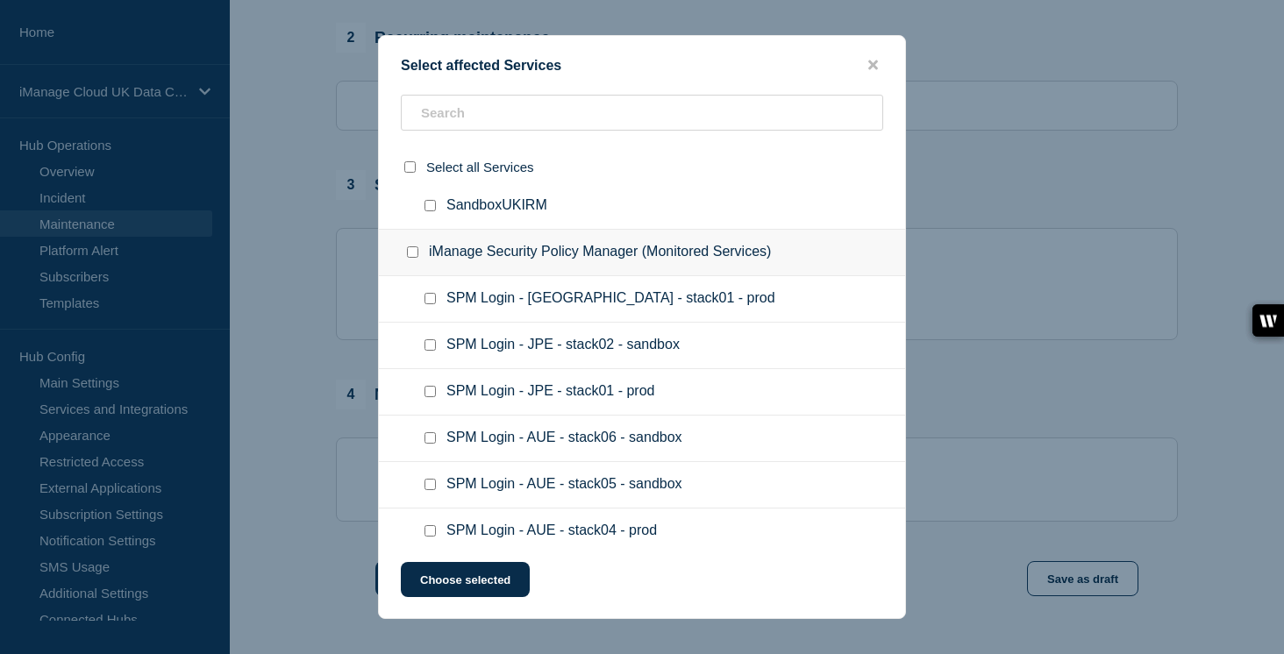
click at [450, 567] on button "Choose selected" at bounding box center [465, 579] width 129 height 35
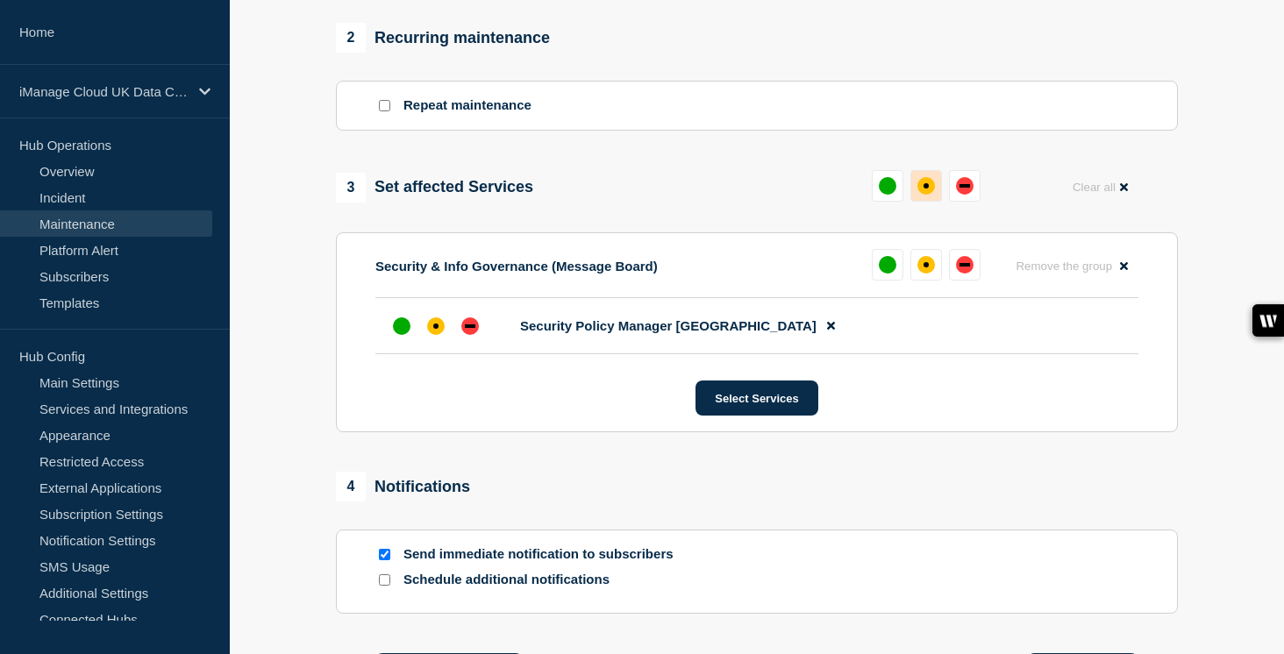
click at [936, 202] on button at bounding box center [927, 186] width 32 height 32
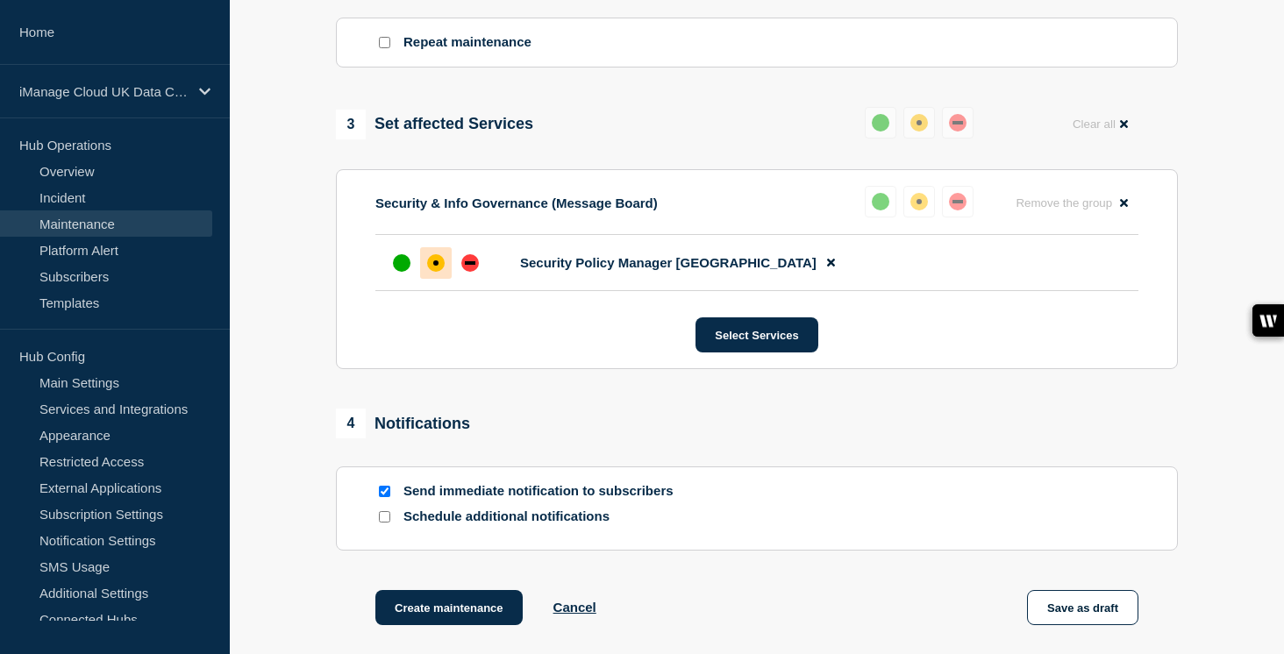
scroll to position [997, 0]
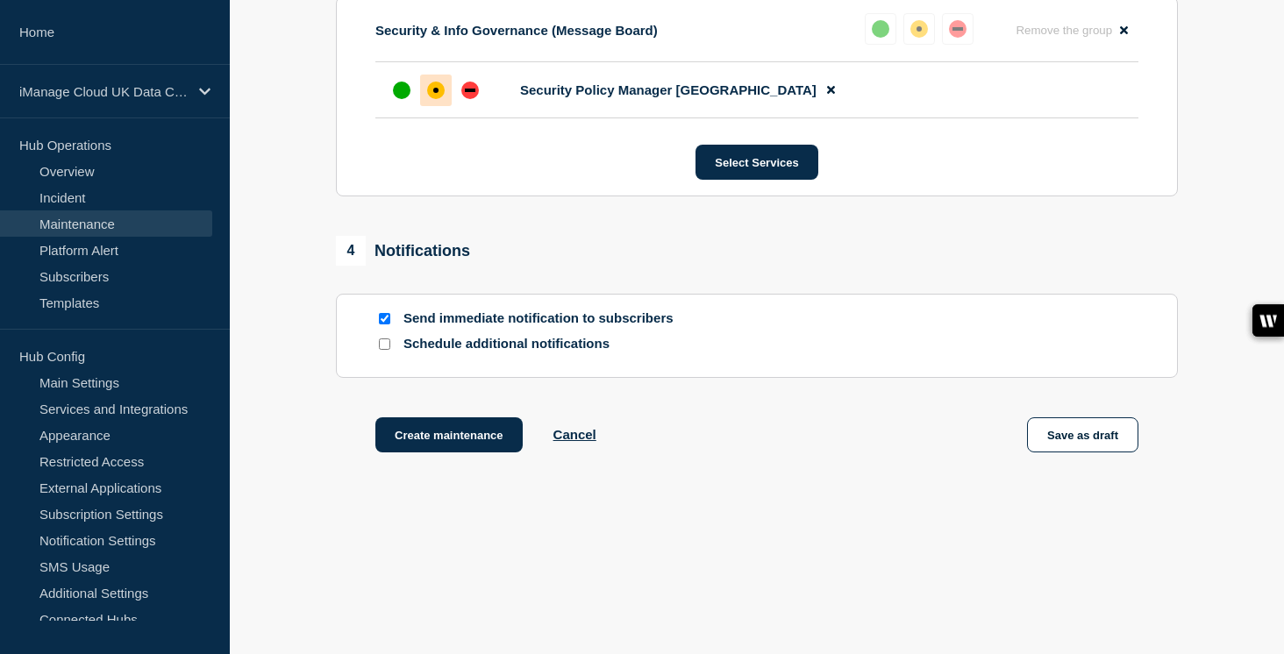
click at [385, 345] on input "Schedule additional notifications" at bounding box center [384, 344] width 11 height 11
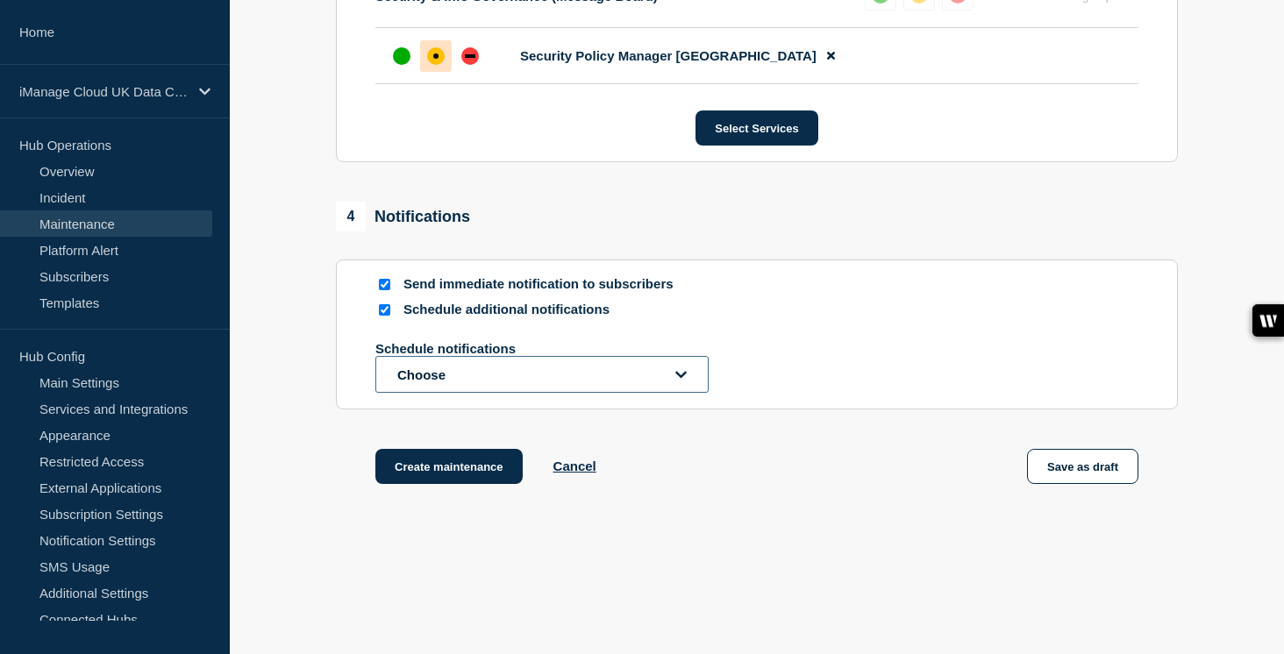
click at [494, 393] on button "Choose" at bounding box center [541, 374] width 333 height 37
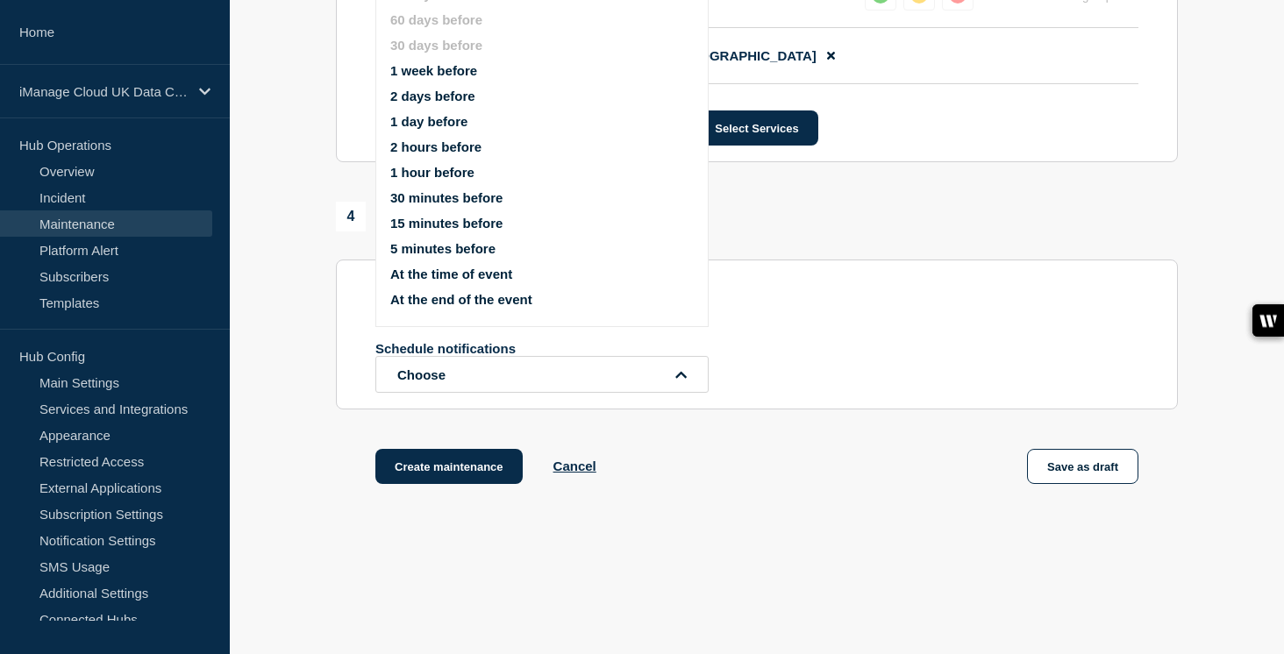
scroll to position [968, 0]
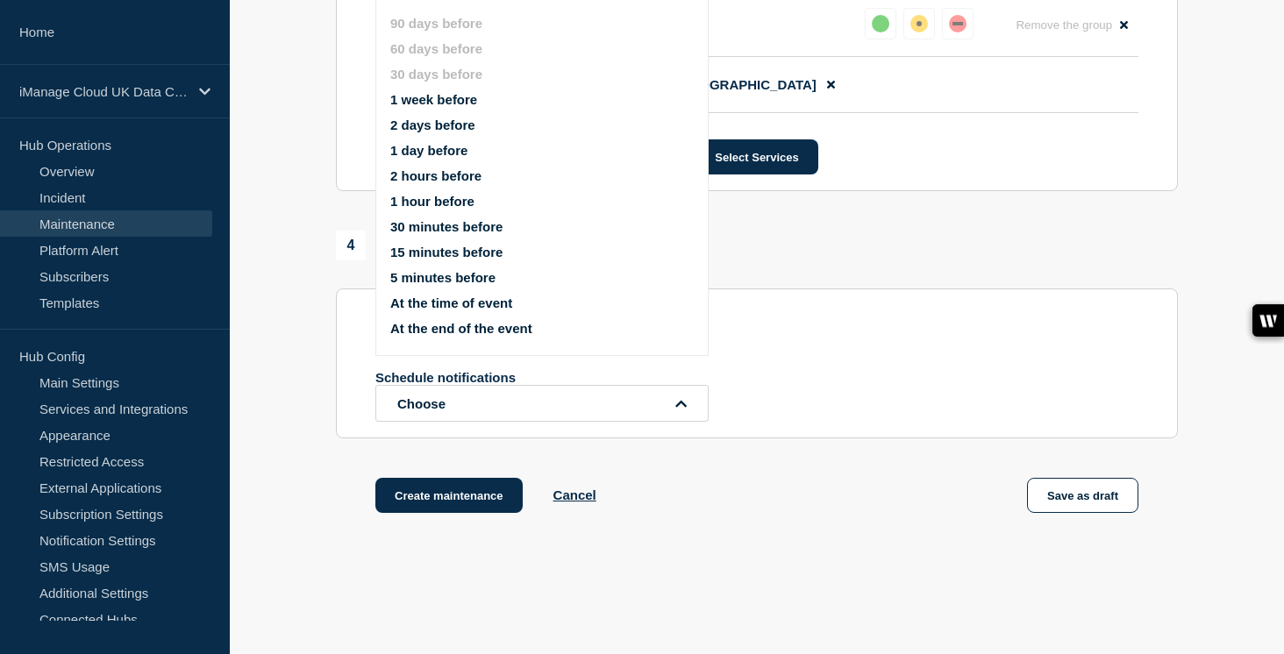
click at [437, 107] on button "1 week before" at bounding box center [433, 99] width 87 height 15
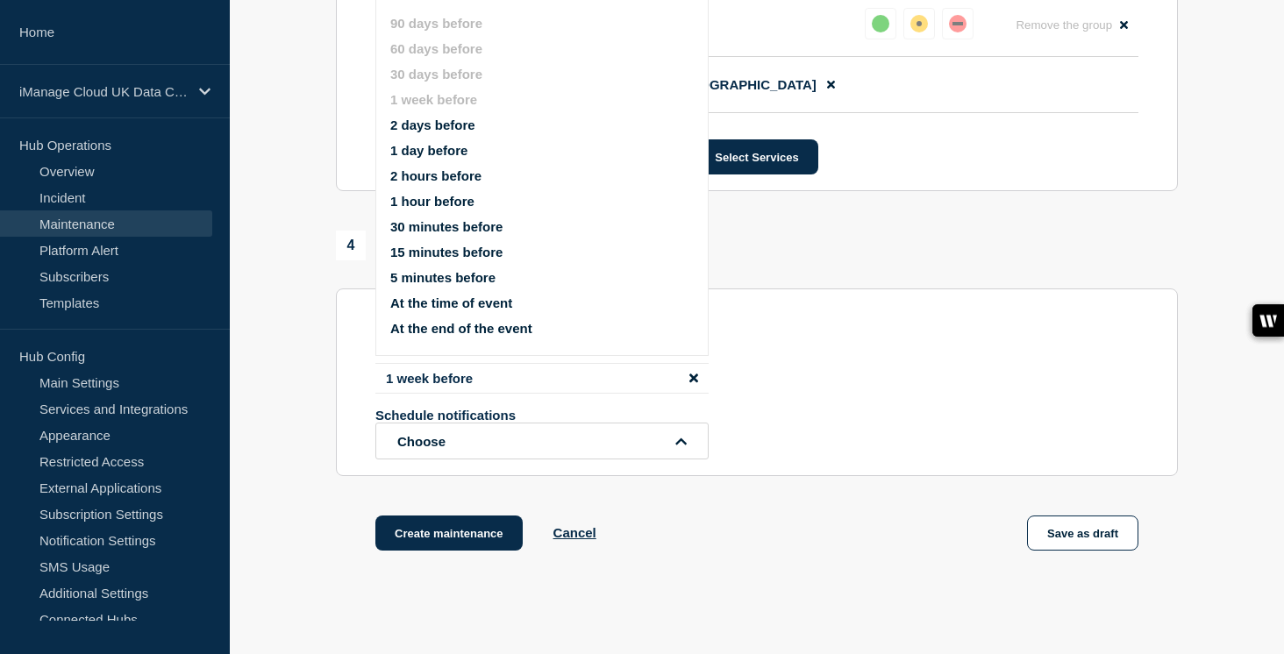
click at [426, 158] on button "1 day before" at bounding box center [428, 150] width 77 height 15
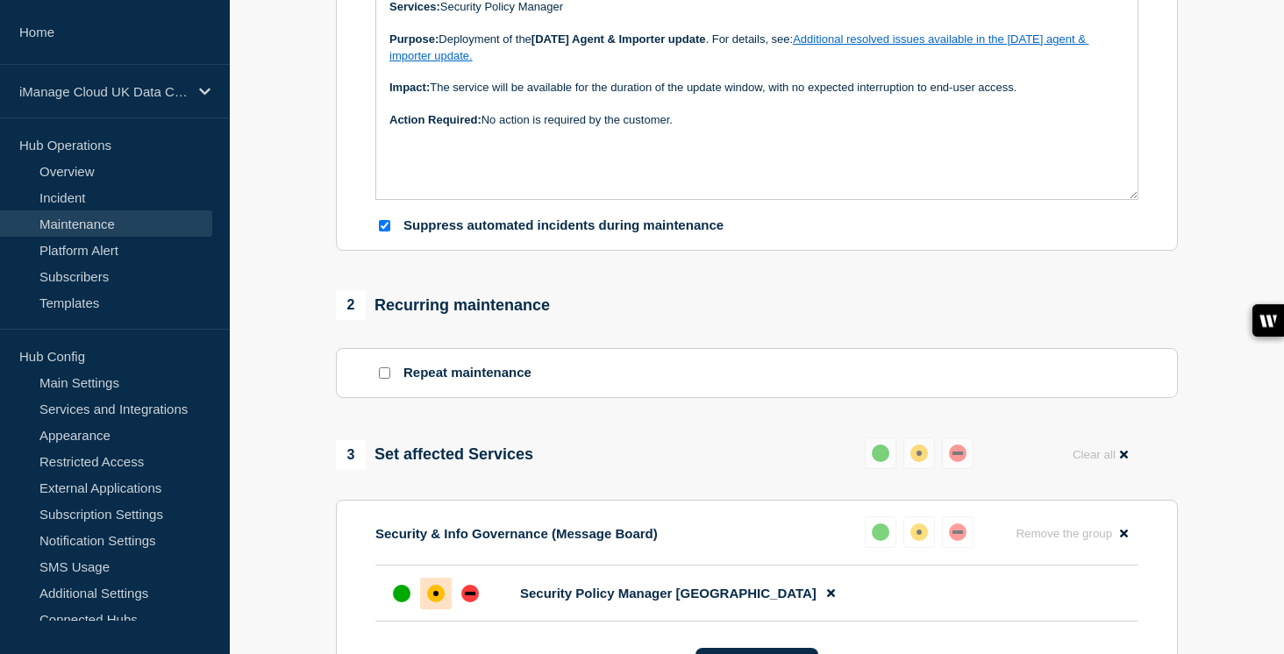
scroll to position [613, 0]
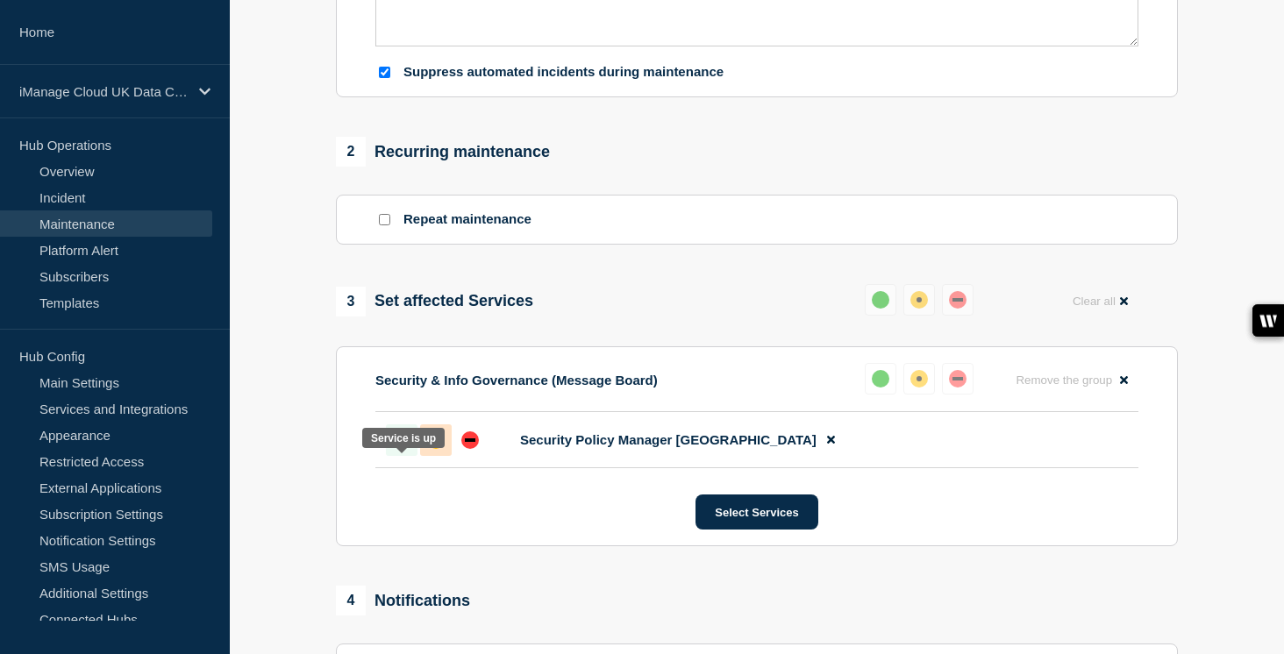
click at [397, 449] on div "up" at bounding box center [402, 441] width 18 height 18
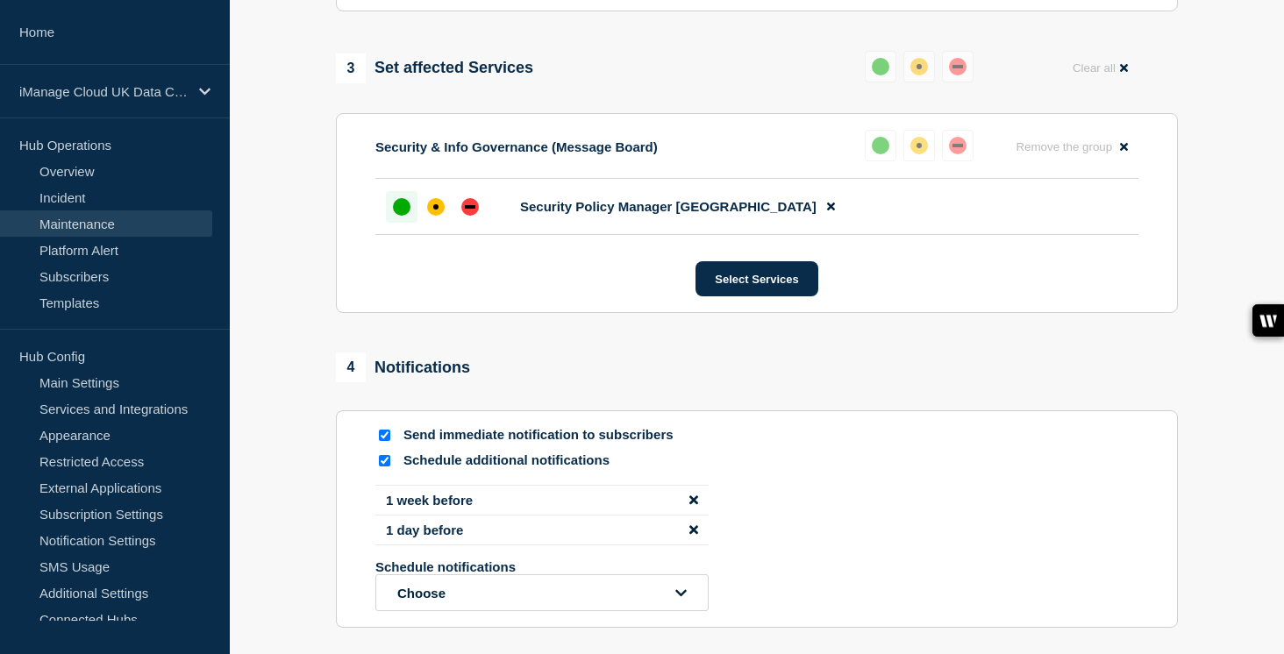
scroll to position [964, 0]
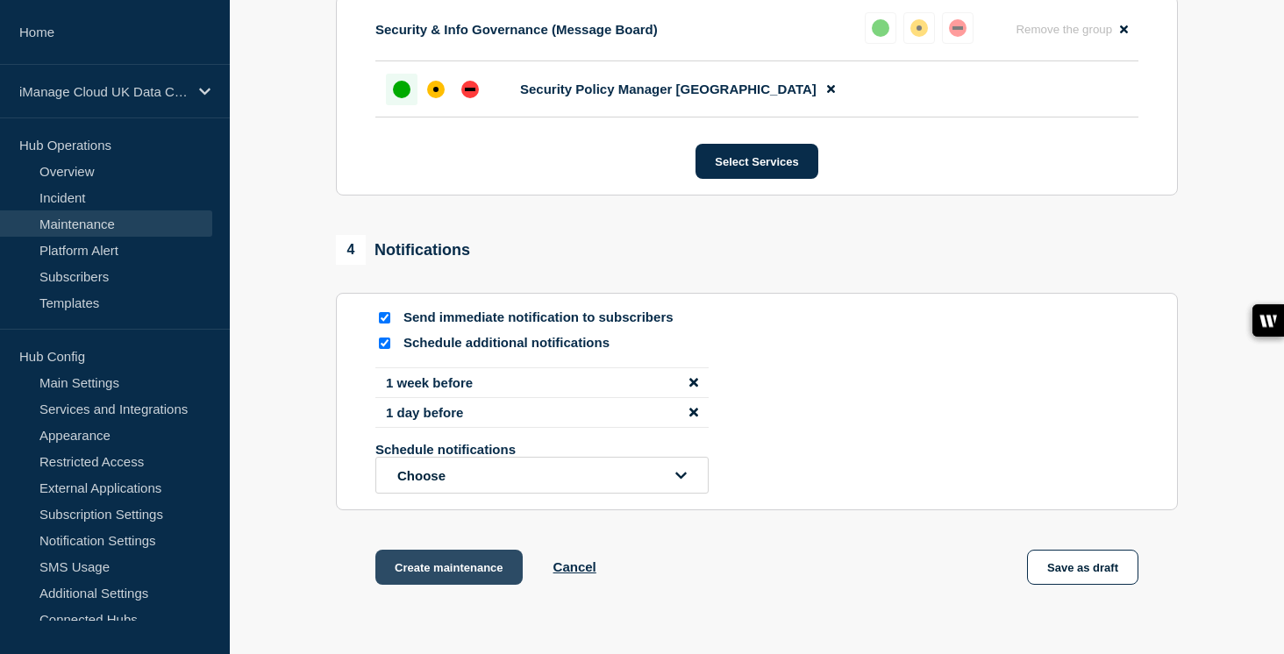
click at [467, 585] on button "Create maintenance" at bounding box center [448, 567] width 147 height 35
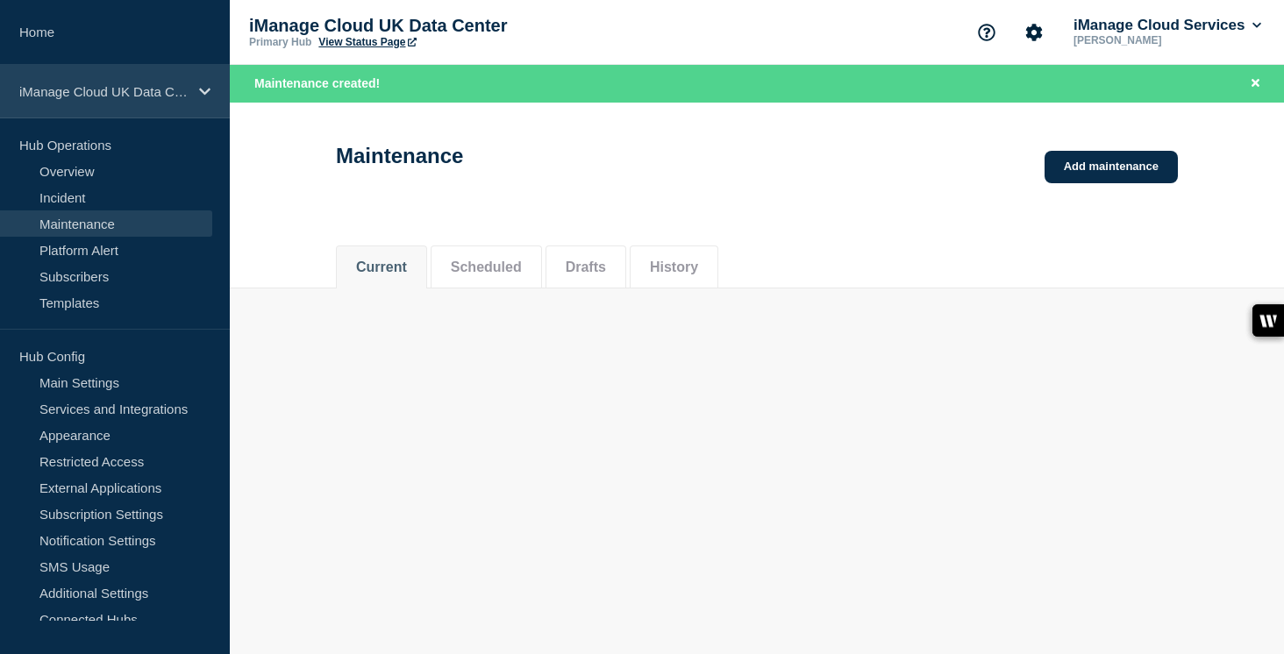
click at [181, 94] on p "iManage Cloud UK Data Center" at bounding box center [103, 91] width 168 height 15
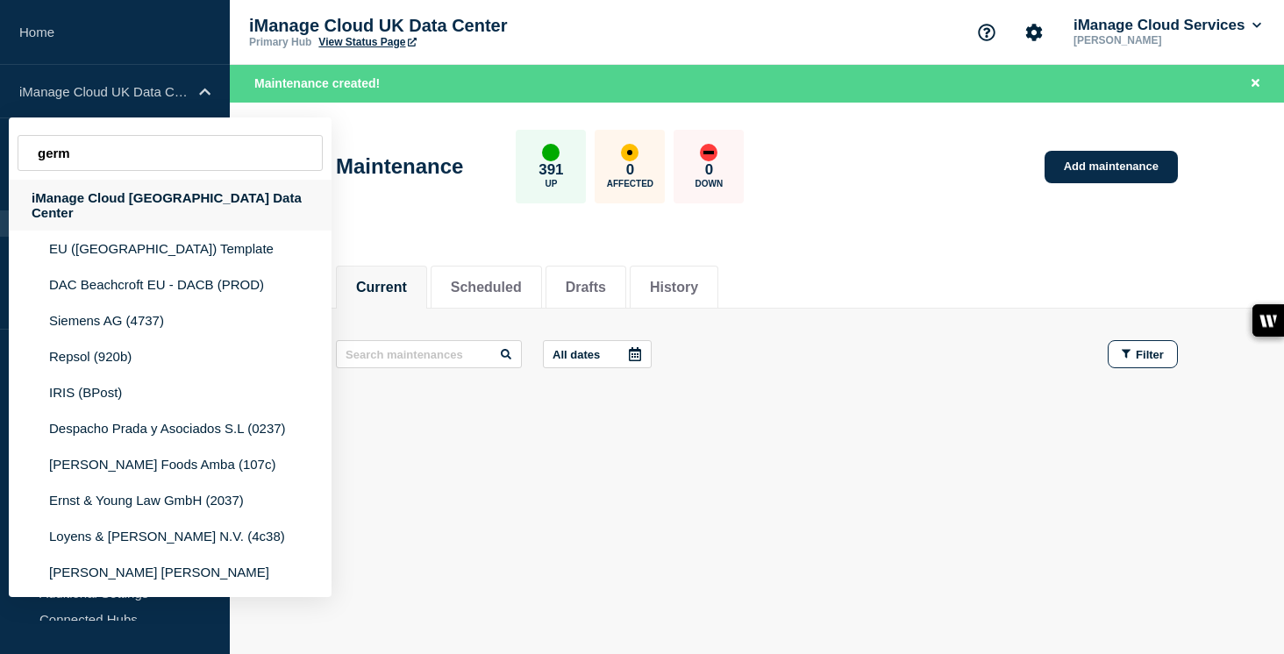
click at [165, 217] on div "iManage Cloud [GEOGRAPHIC_DATA] Data Center" at bounding box center [170, 205] width 323 height 51
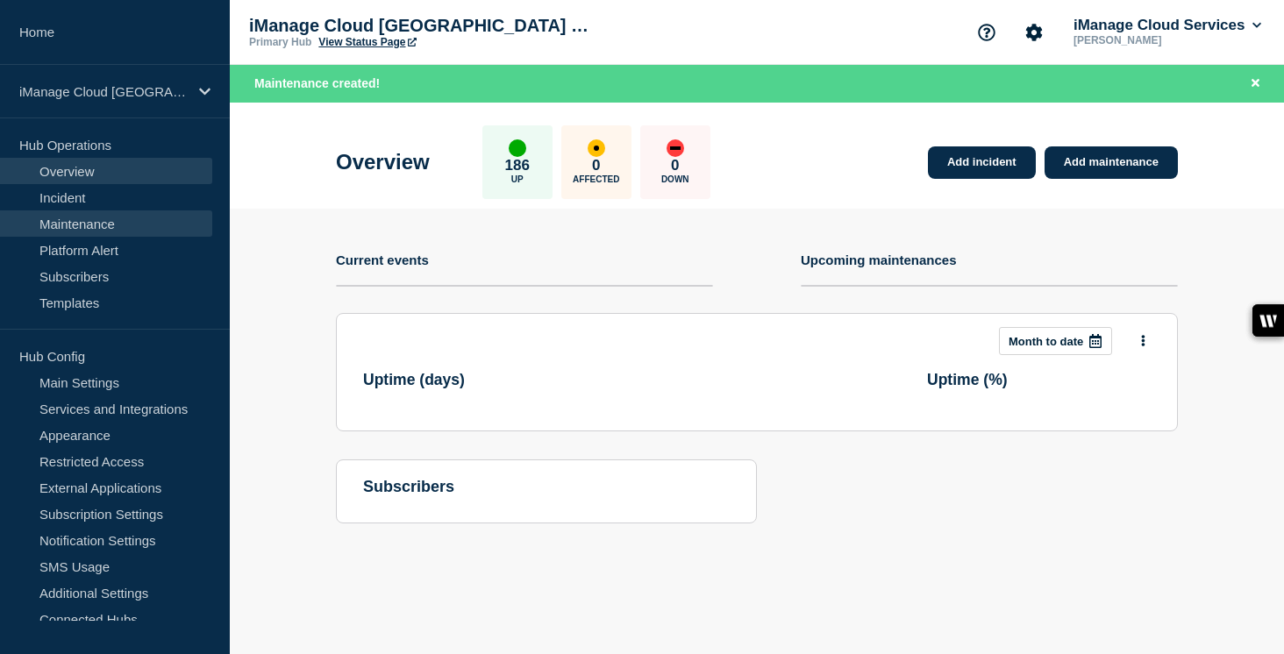
click at [118, 231] on link "Maintenance" at bounding box center [106, 224] width 212 height 26
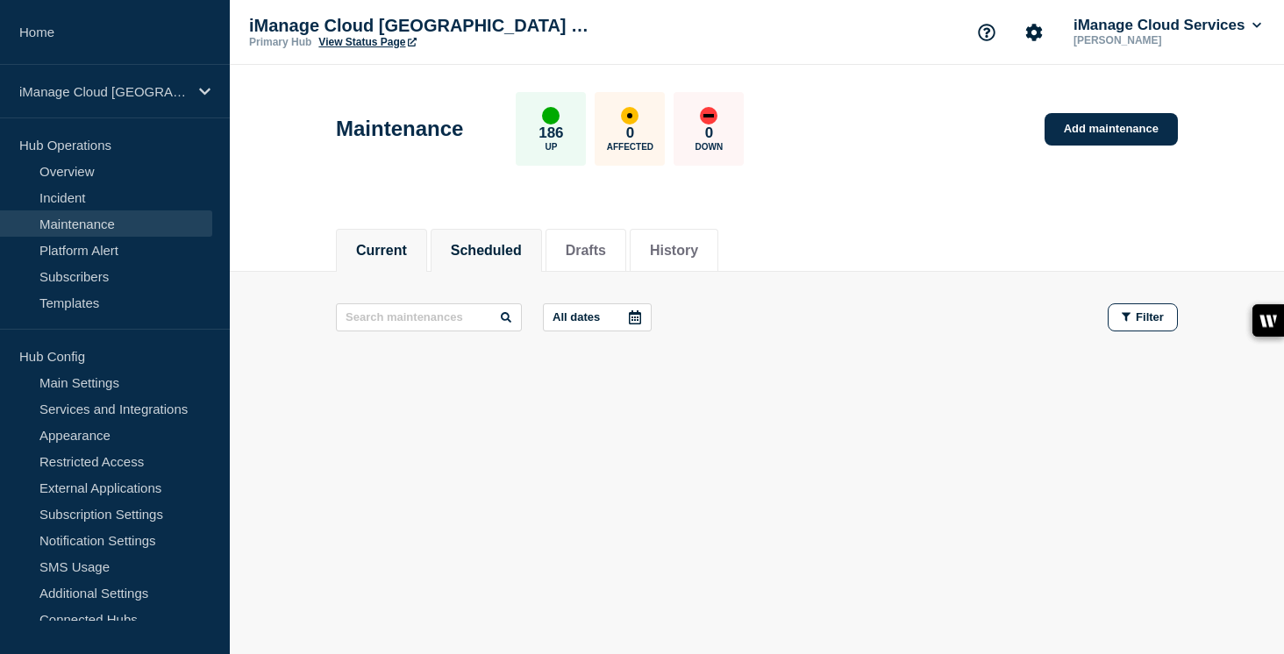
click at [515, 253] on button "Scheduled" at bounding box center [486, 251] width 71 height 16
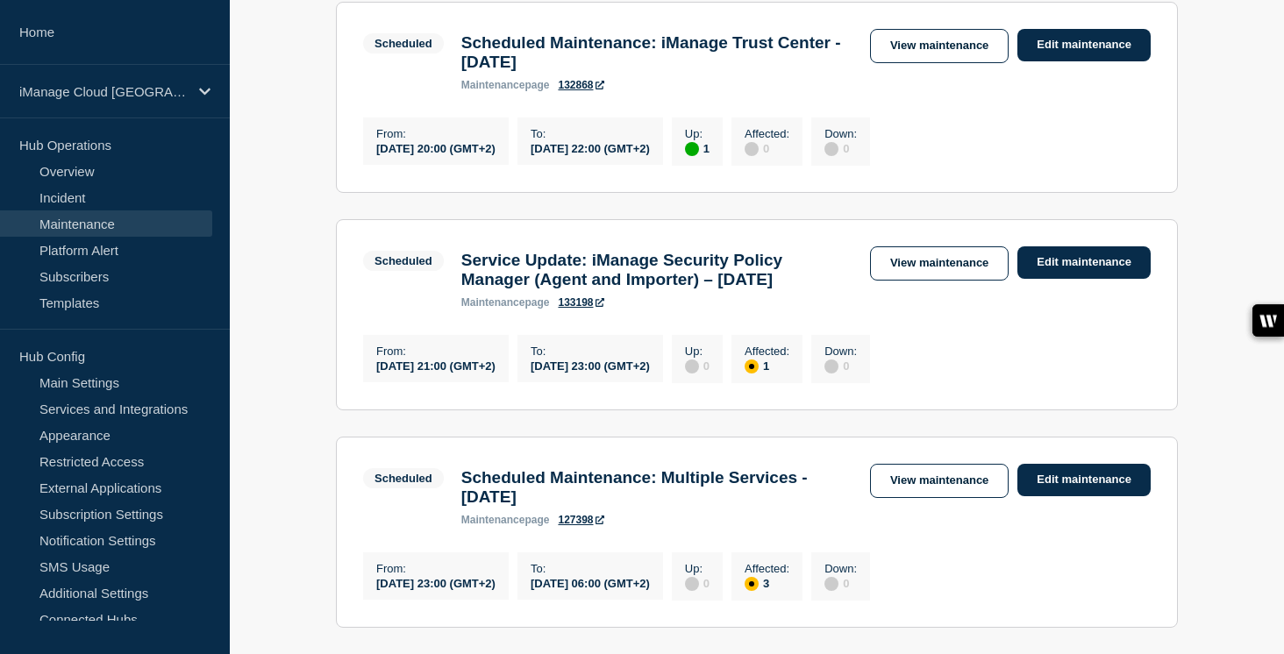
scroll to position [367, 0]
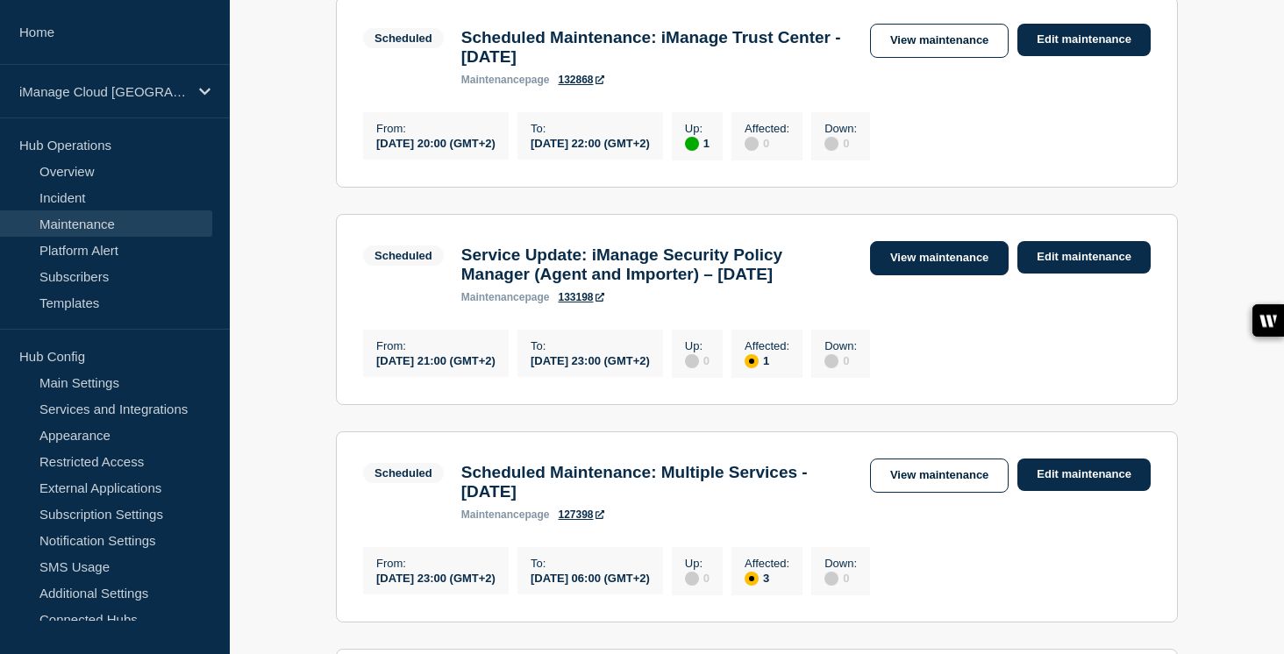
click at [956, 266] on link "View maintenance" at bounding box center [939, 258] width 139 height 34
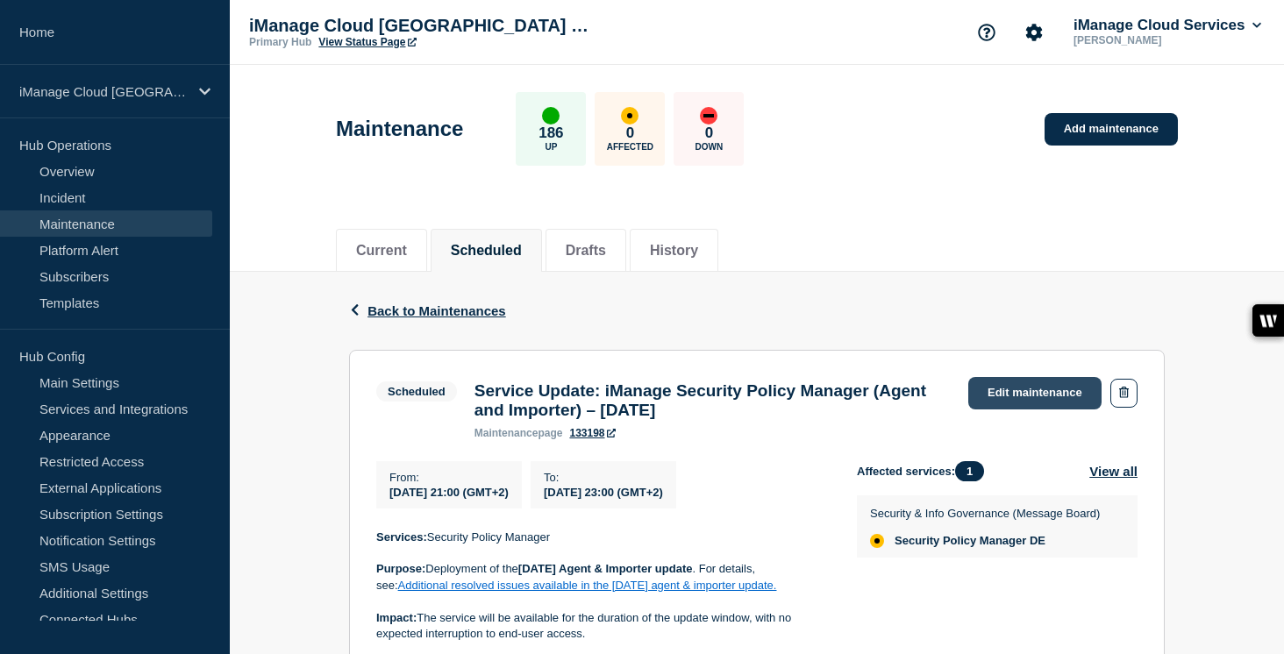
click at [1038, 397] on link "Edit maintenance" at bounding box center [1034, 393] width 133 height 32
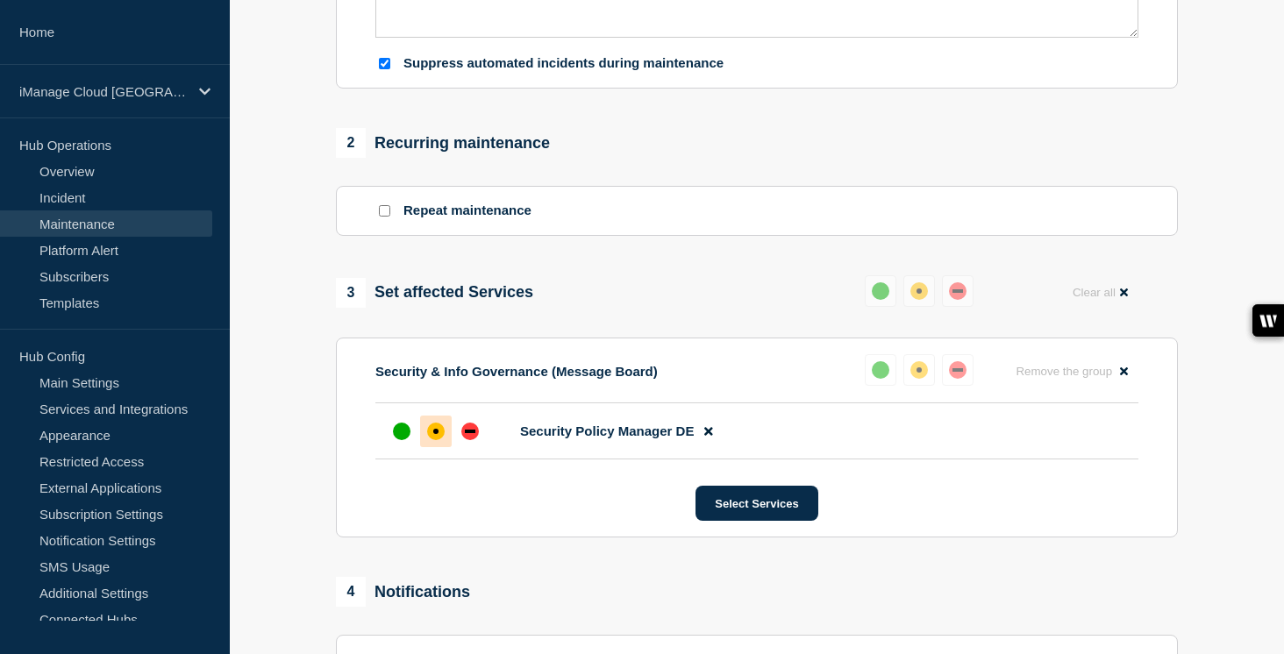
scroll to position [709, 0]
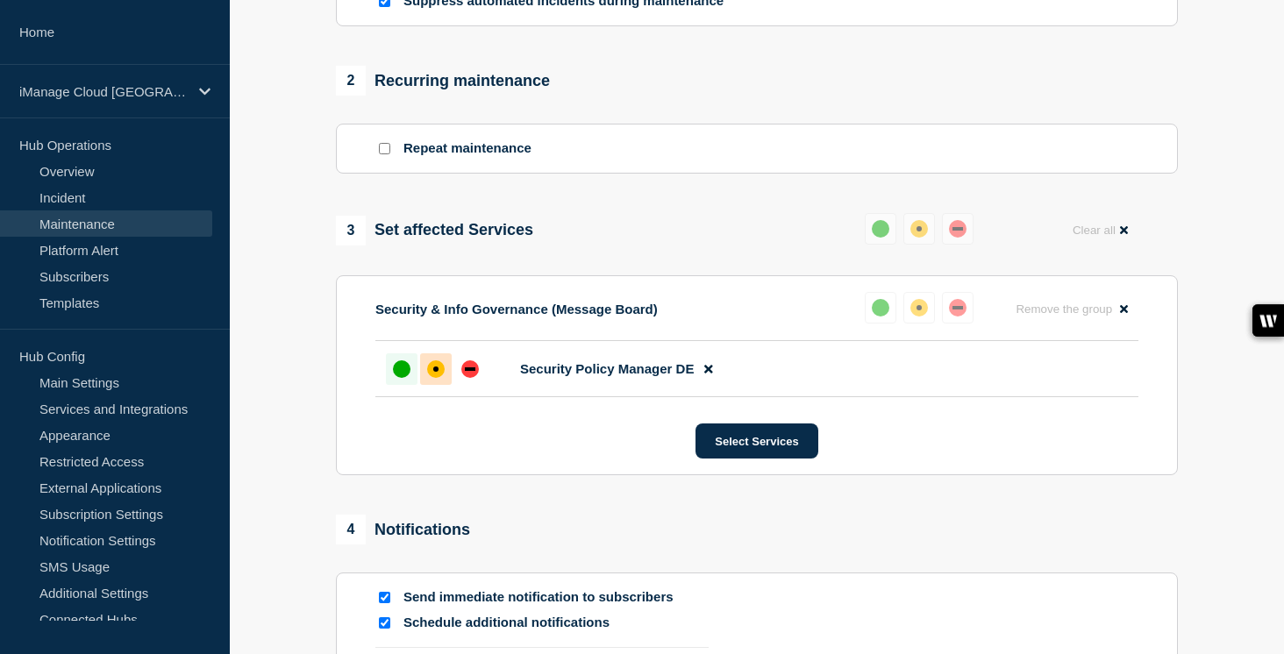
click at [394, 378] on div "up" at bounding box center [402, 370] width 18 height 18
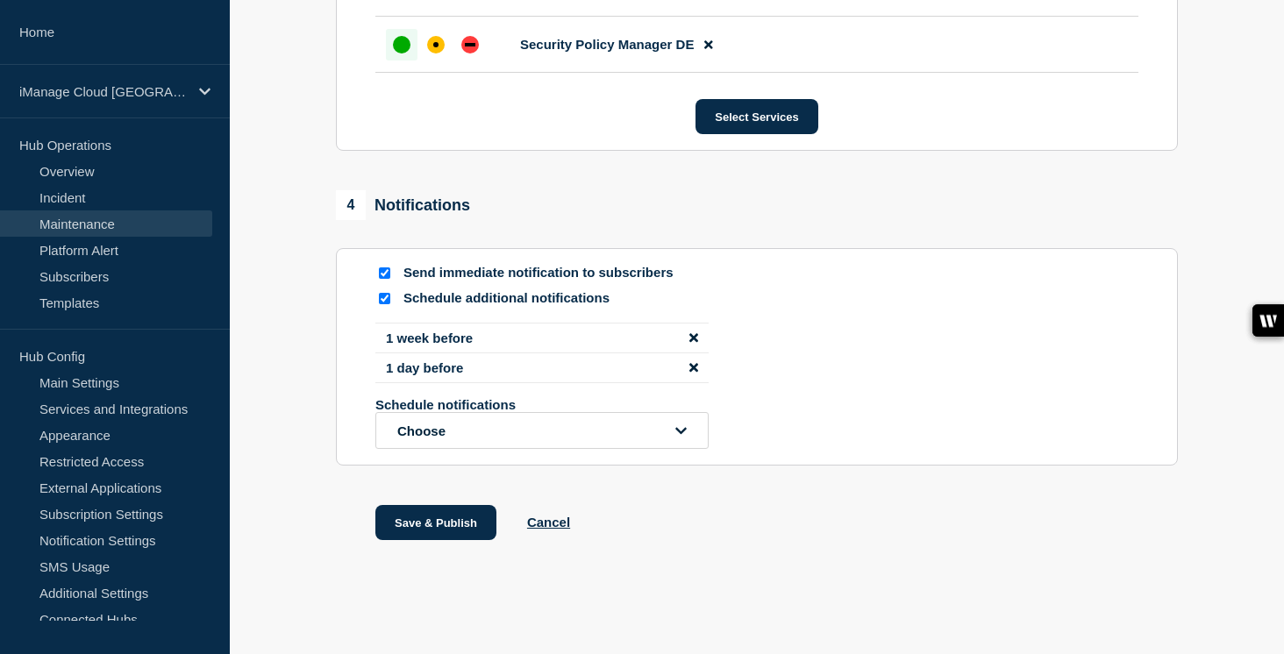
scroll to position [1111, 0]
click at [386, 268] on input "Send immediate notification to subscribers" at bounding box center [384, 273] width 11 height 11
click at [432, 522] on button "Save & Publish" at bounding box center [435, 522] width 121 height 35
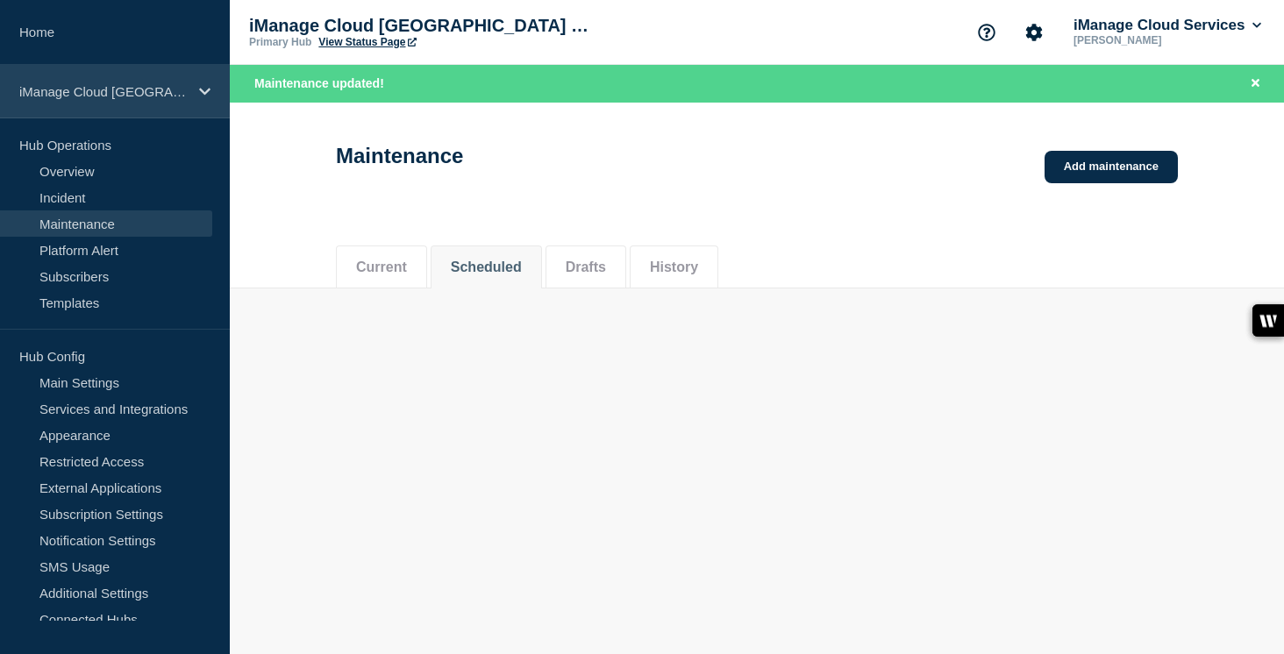
click at [211, 82] on div "iManage Cloud [GEOGRAPHIC_DATA] Data Center" at bounding box center [115, 92] width 230 height 54
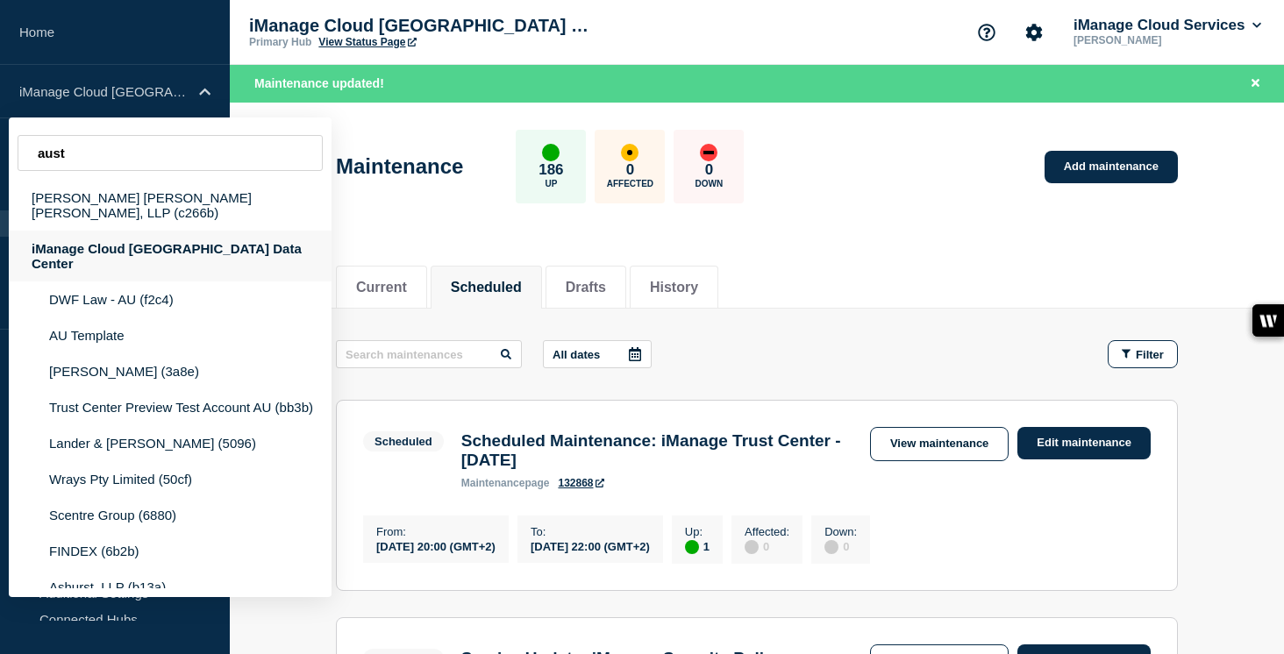
click at [219, 235] on div "iManage Cloud [GEOGRAPHIC_DATA] Data Center" at bounding box center [170, 256] width 323 height 51
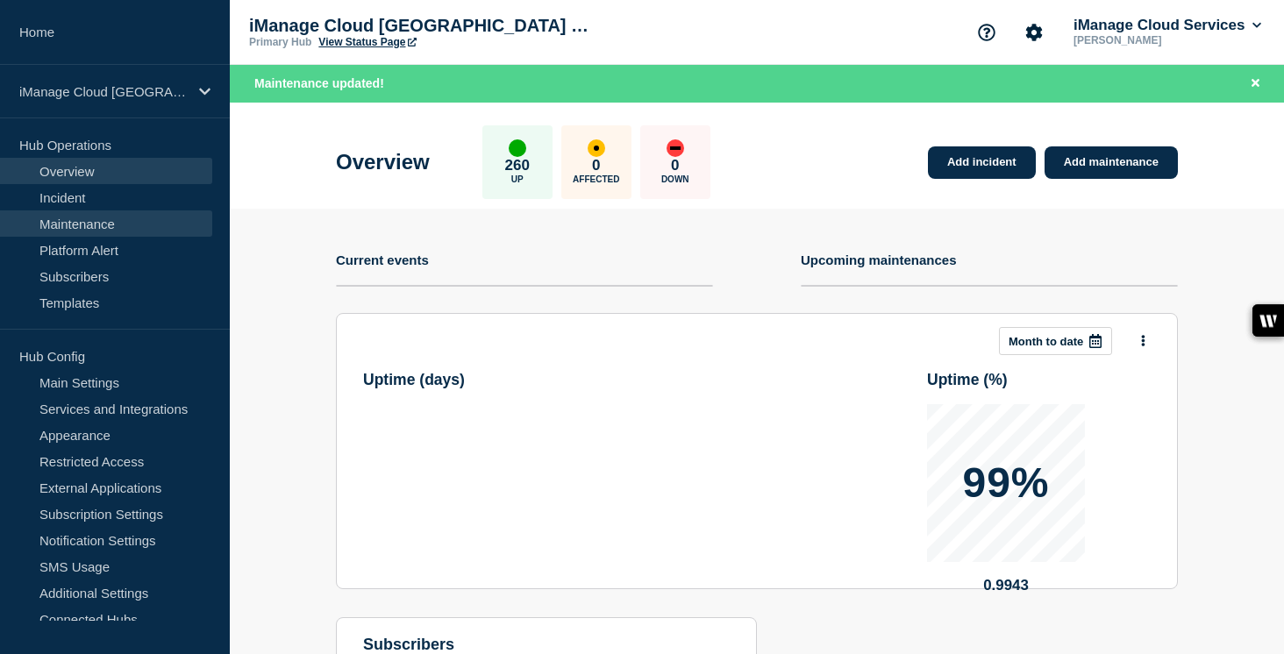
click at [105, 232] on link "Maintenance" at bounding box center [106, 224] width 212 height 26
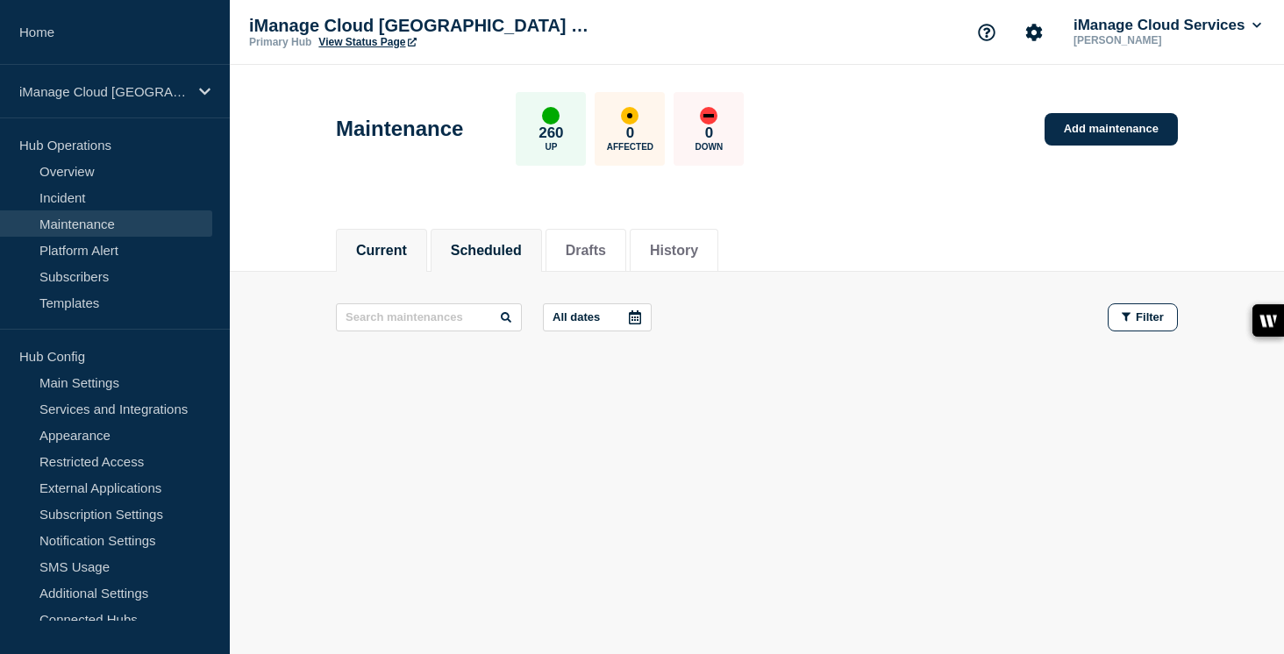
click at [485, 251] on button "Scheduled" at bounding box center [486, 251] width 71 height 16
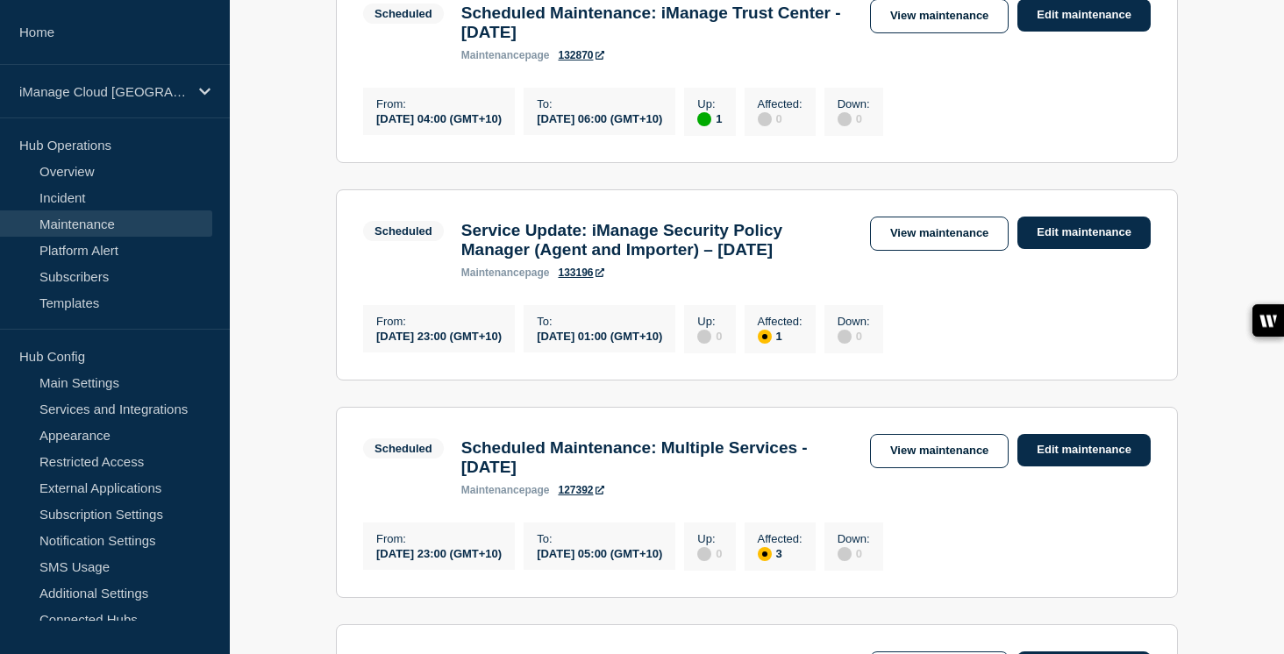
scroll to position [396, 0]
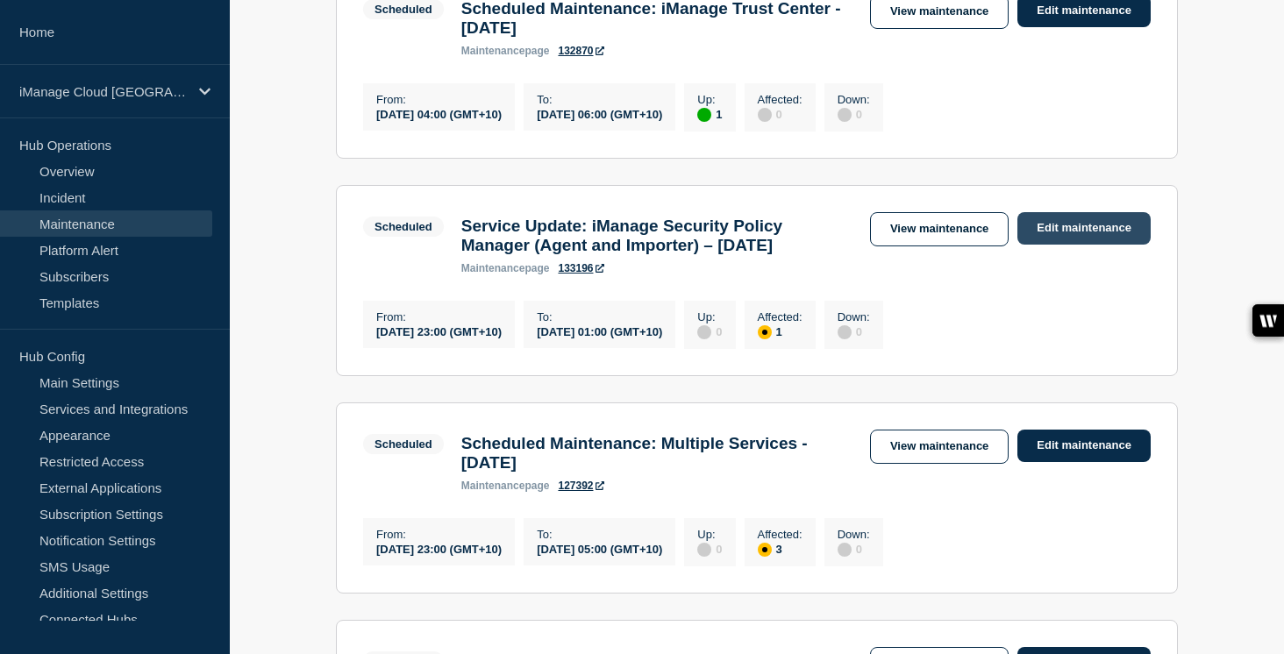
click at [1082, 240] on link "Edit maintenance" at bounding box center [1084, 228] width 133 height 32
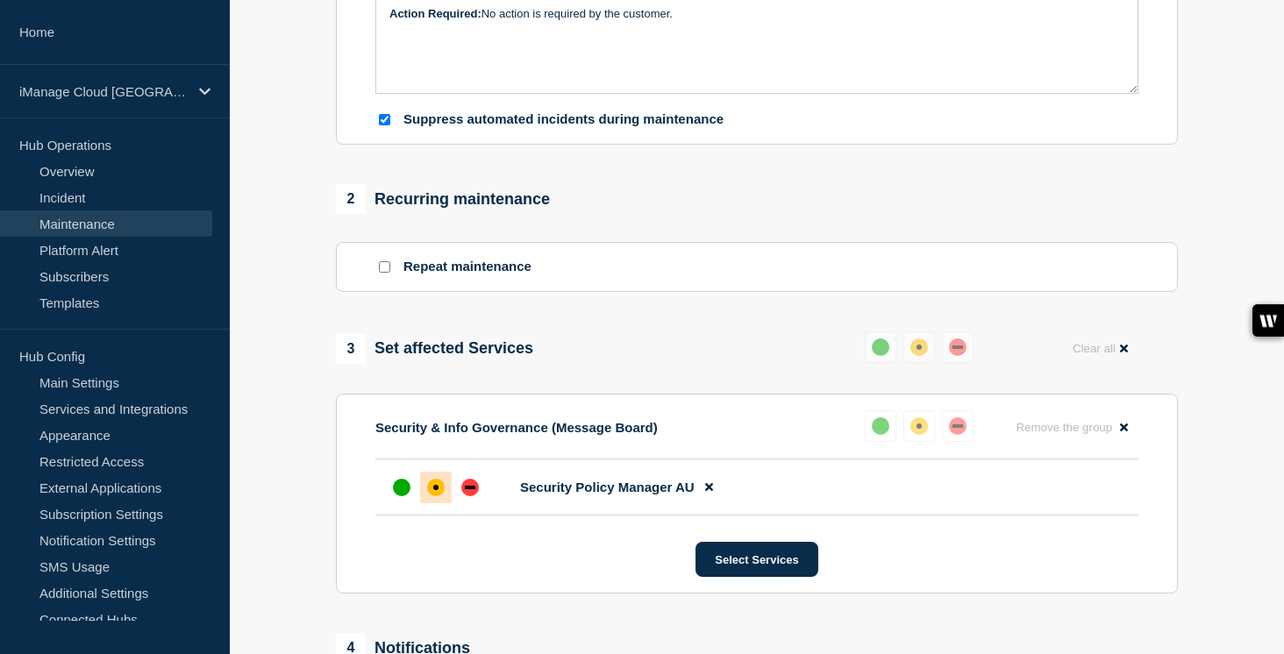
scroll to position [636, 0]
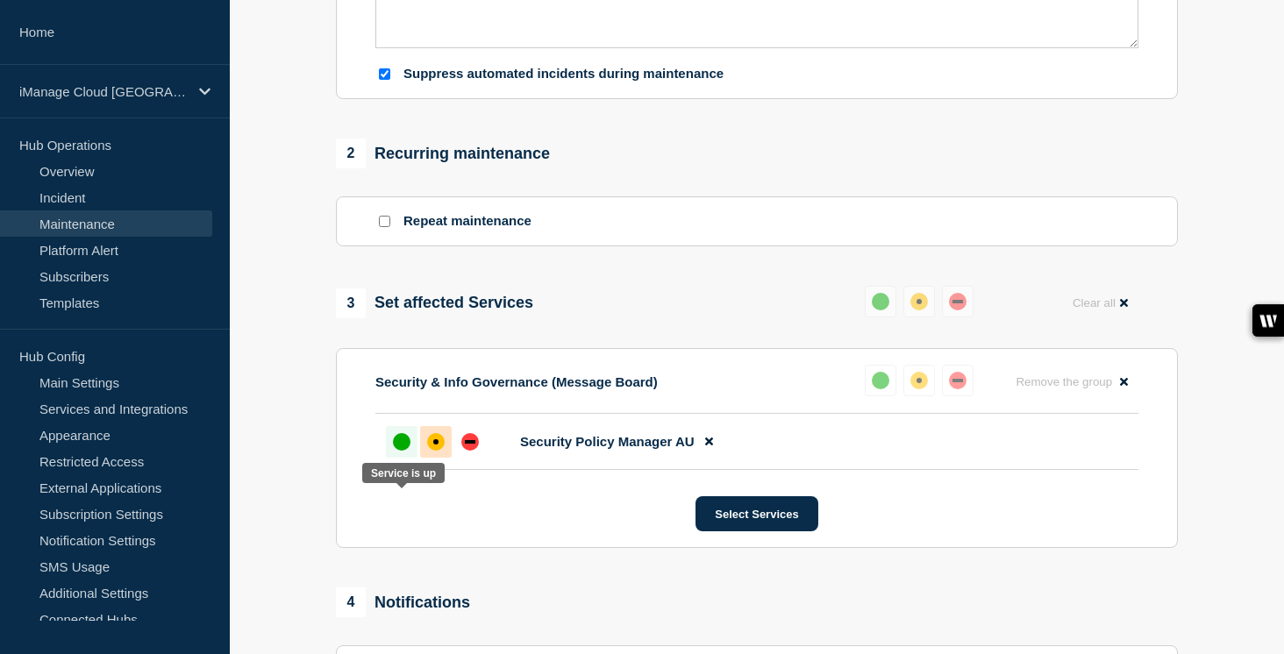
click at [397, 451] on div "up" at bounding box center [402, 442] width 18 height 18
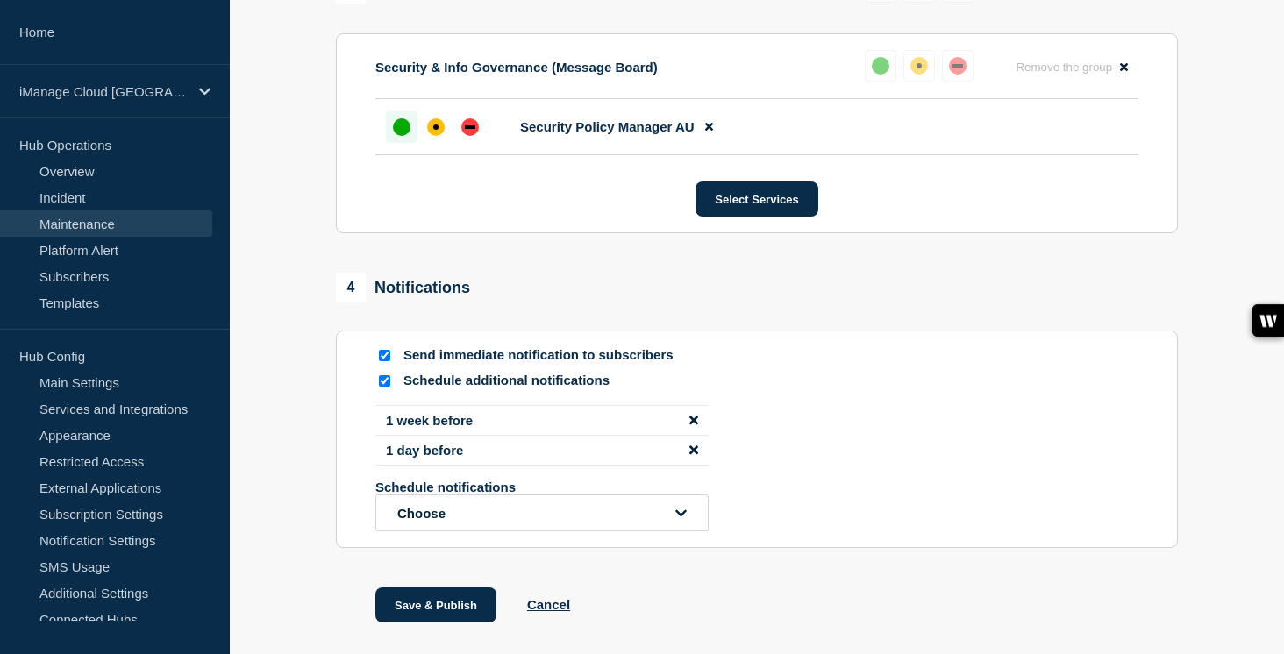
scroll to position [1029, 0]
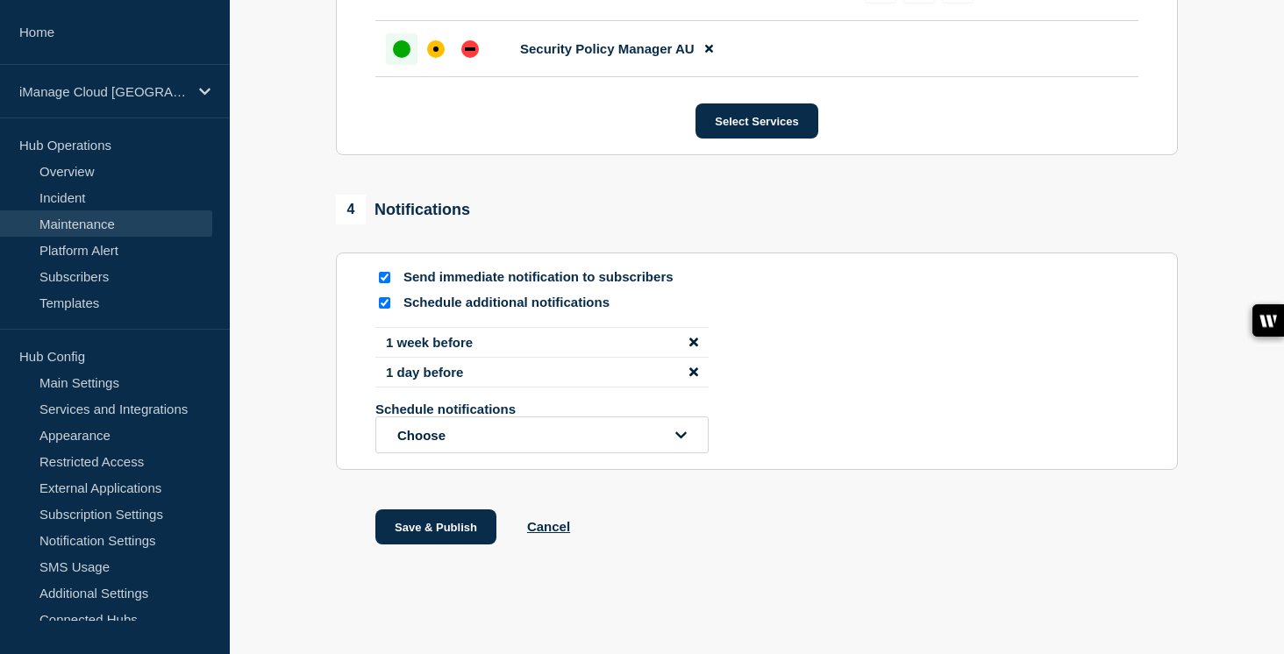
click at [387, 283] on input "Send immediate notification to subscribers" at bounding box center [384, 277] width 11 height 11
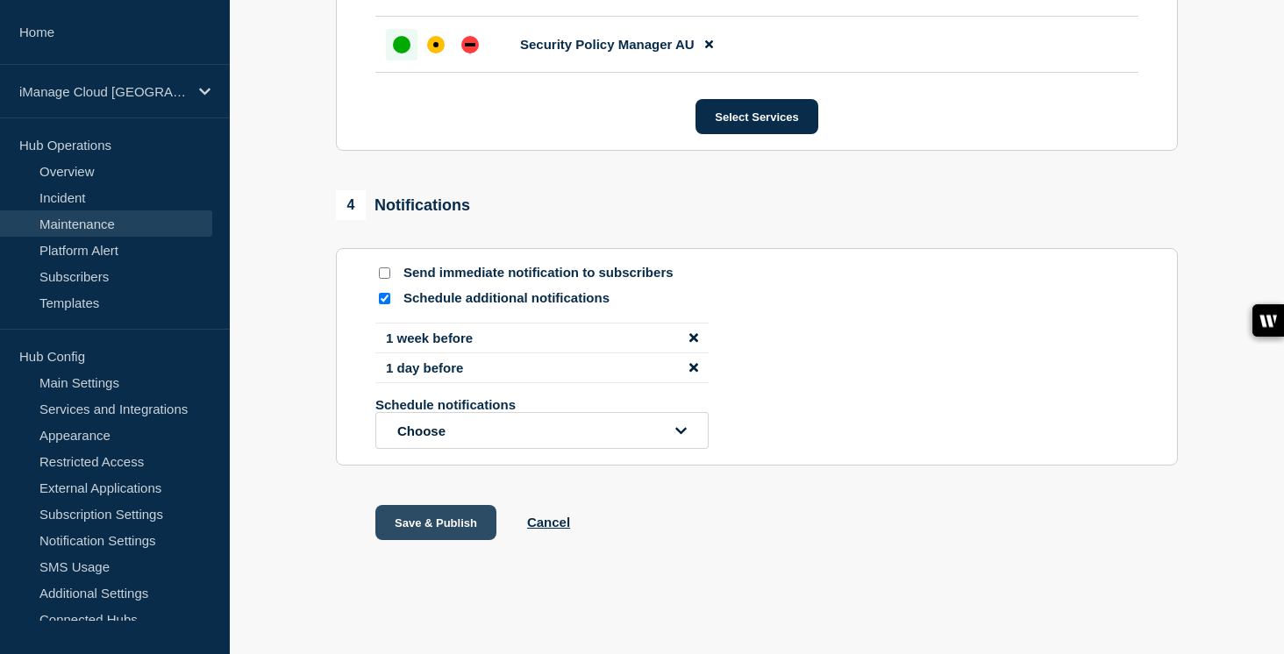
click at [439, 525] on button "Save & Publish" at bounding box center [435, 522] width 121 height 35
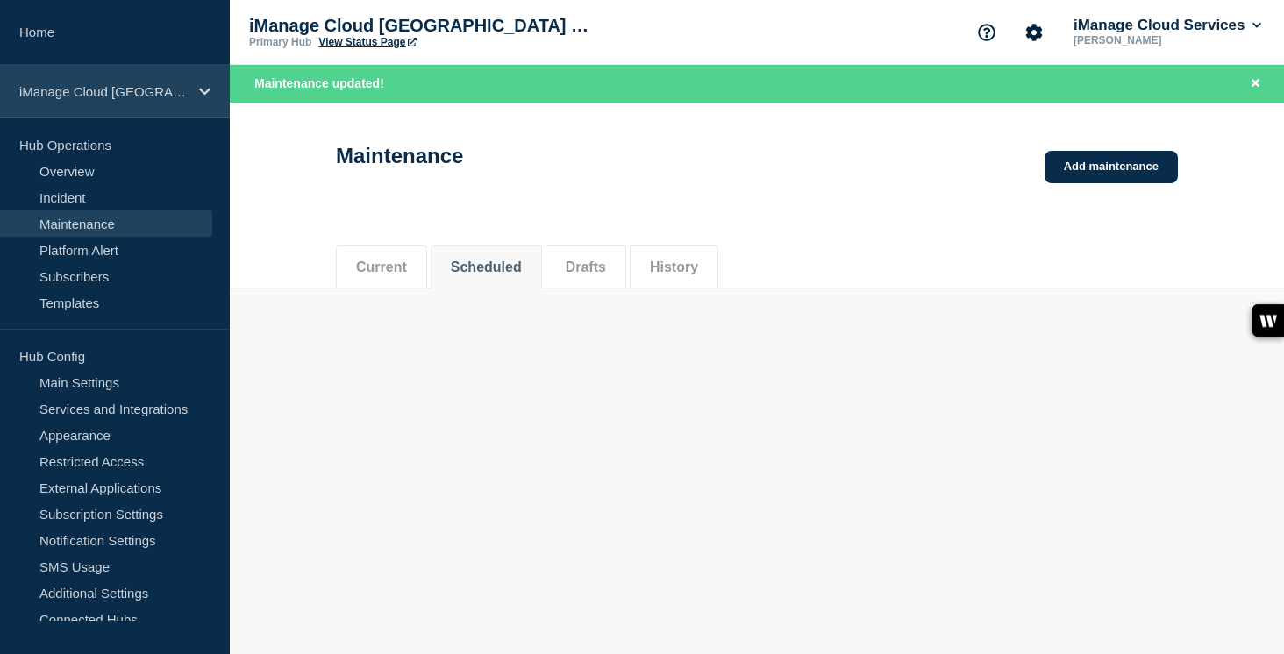
click at [175, 93] on p "iManage Cloud [GEOGRAPHIC_DATA] Data Center" at bounding box center [103, 91] width 168 height 15
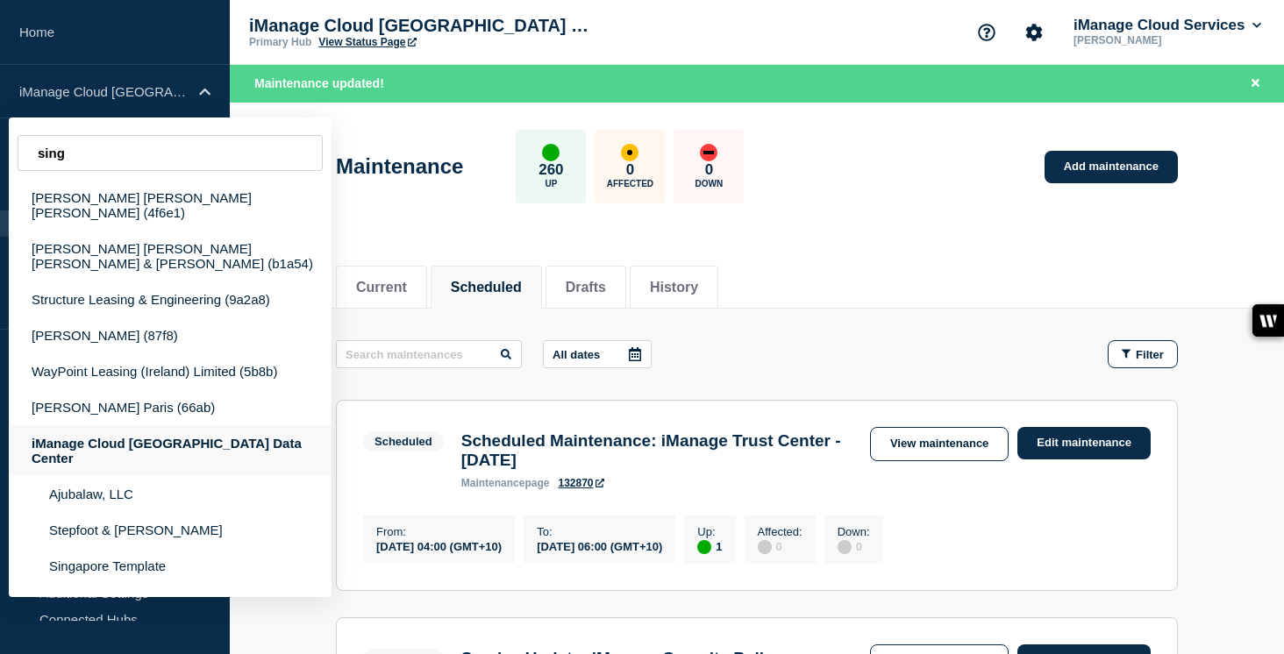
click at [155, 430] on div "iManage Cloud [GEOGRAPHIC_DATA] Data Center" at bounding box center [170, 450] width 323 height 51
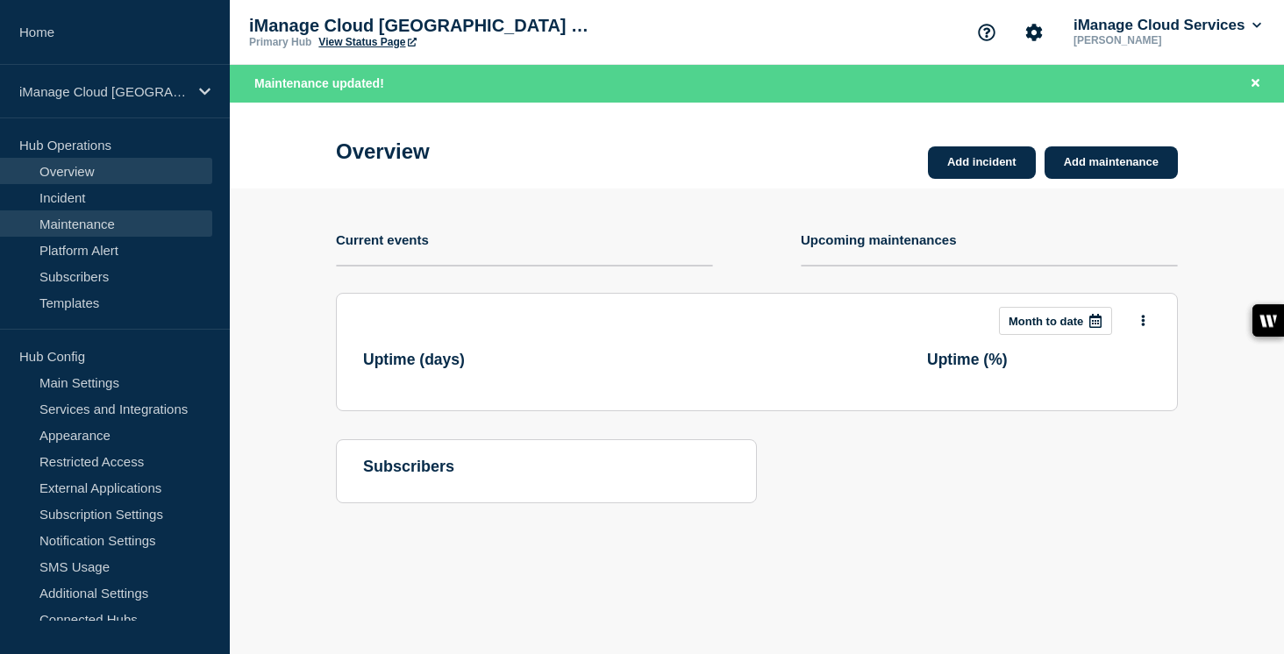
click at [125, 224] on link "Maintenance" at bounding box center [106, 224] width 212 height 26
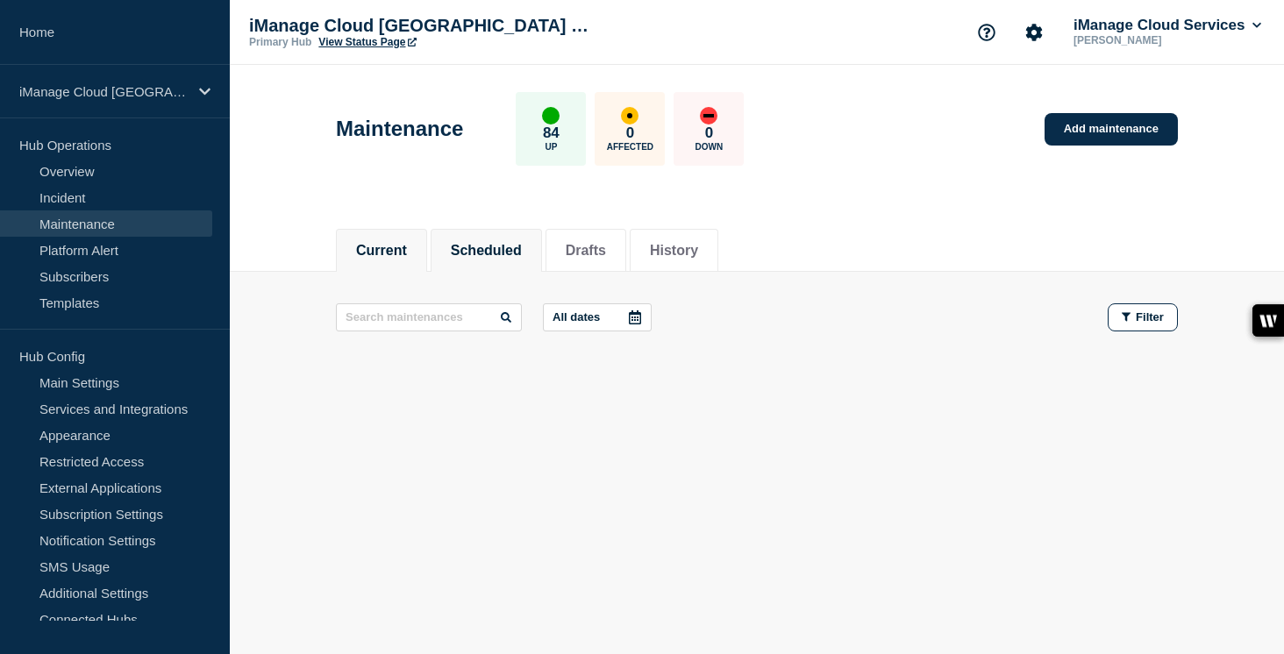
click at [489, 256] on button "Scheduled" at bounding box center [486, 251] width 71 height 16
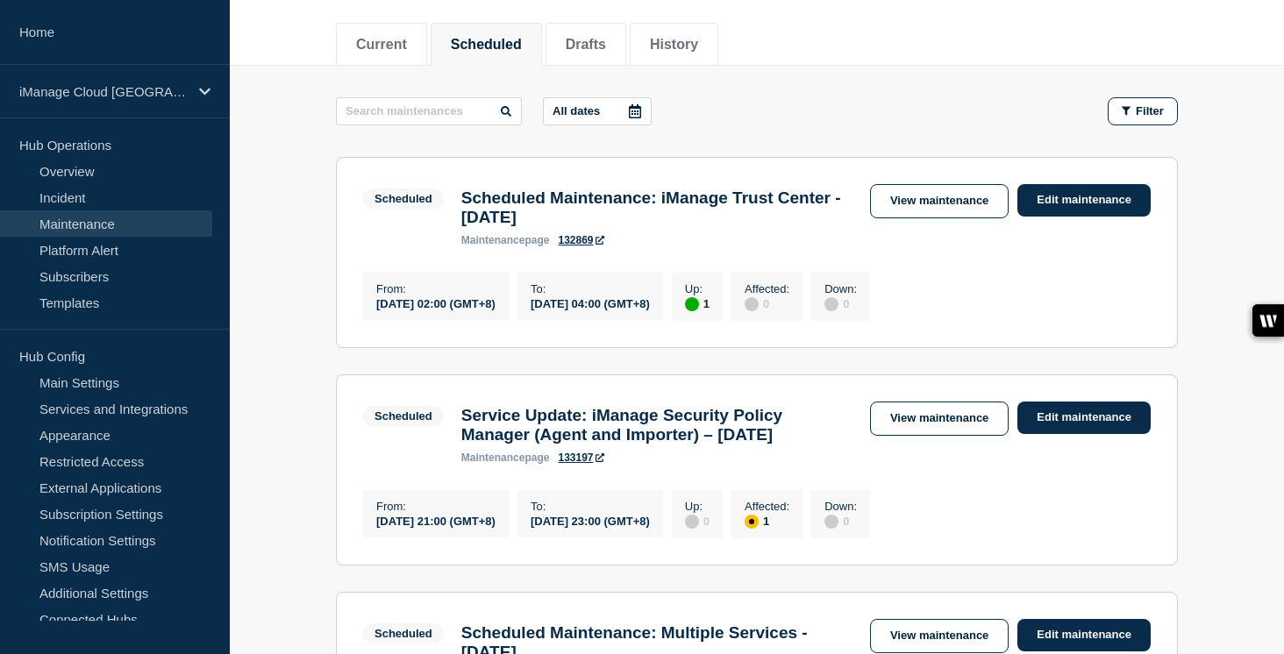
scroll to position [209, 0]
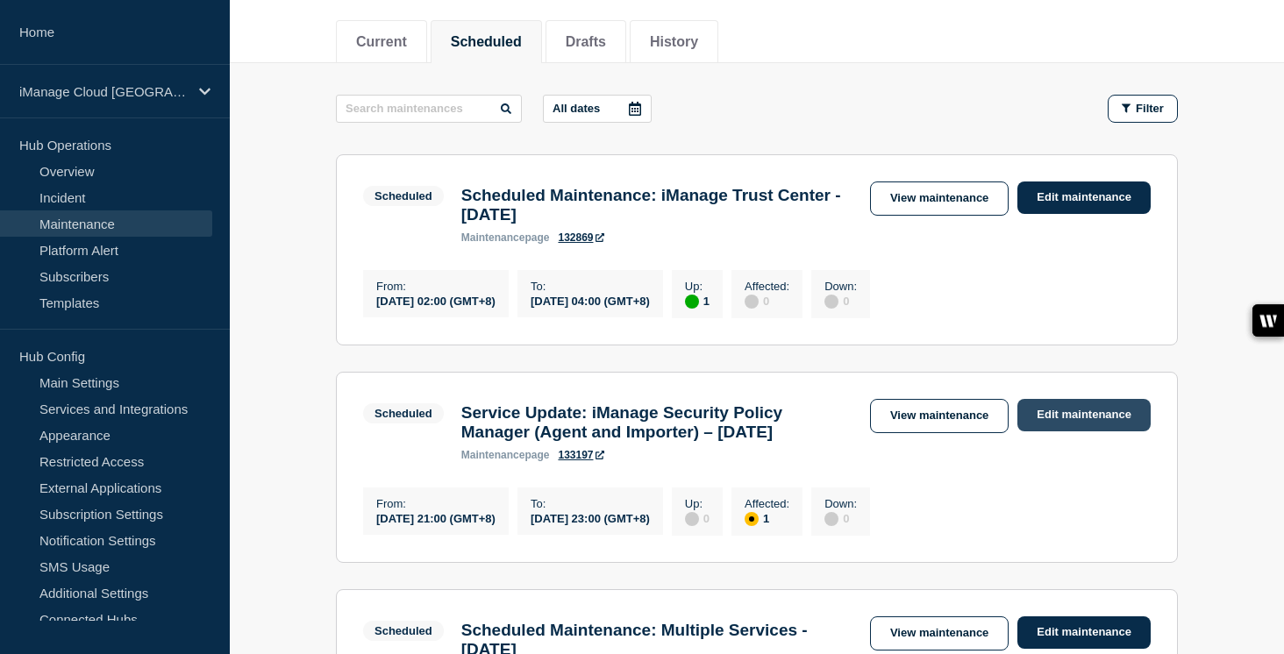
click at [1094, 425] on link "Edit maintenance" at bounding box center [1084, 415] width 133 height 32
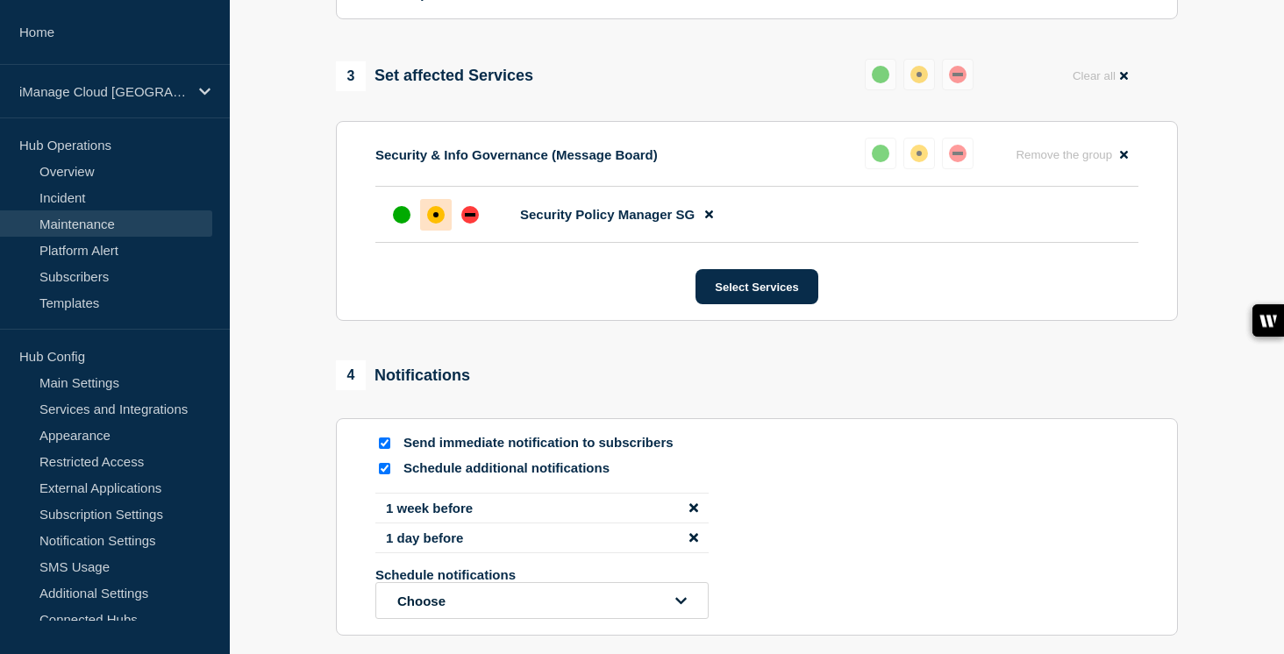
scroll to position [882, 0]
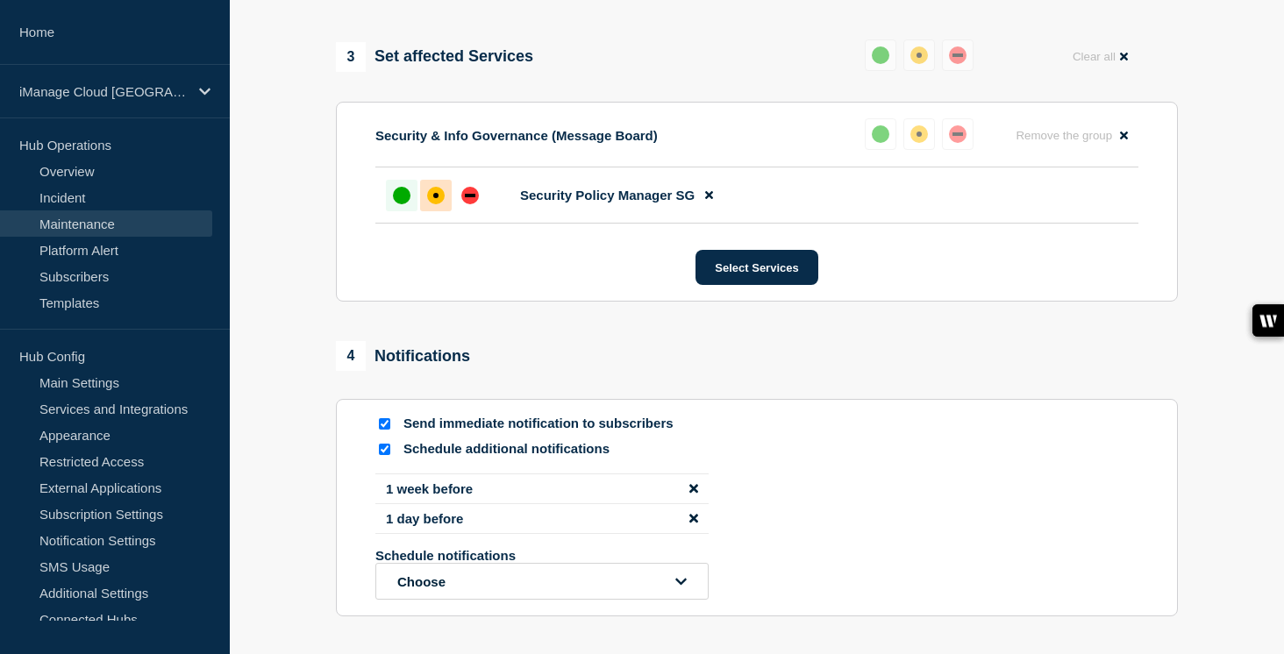
click at [407, 204] on div "up" at bounding box center [402, 196] width 18 height 18
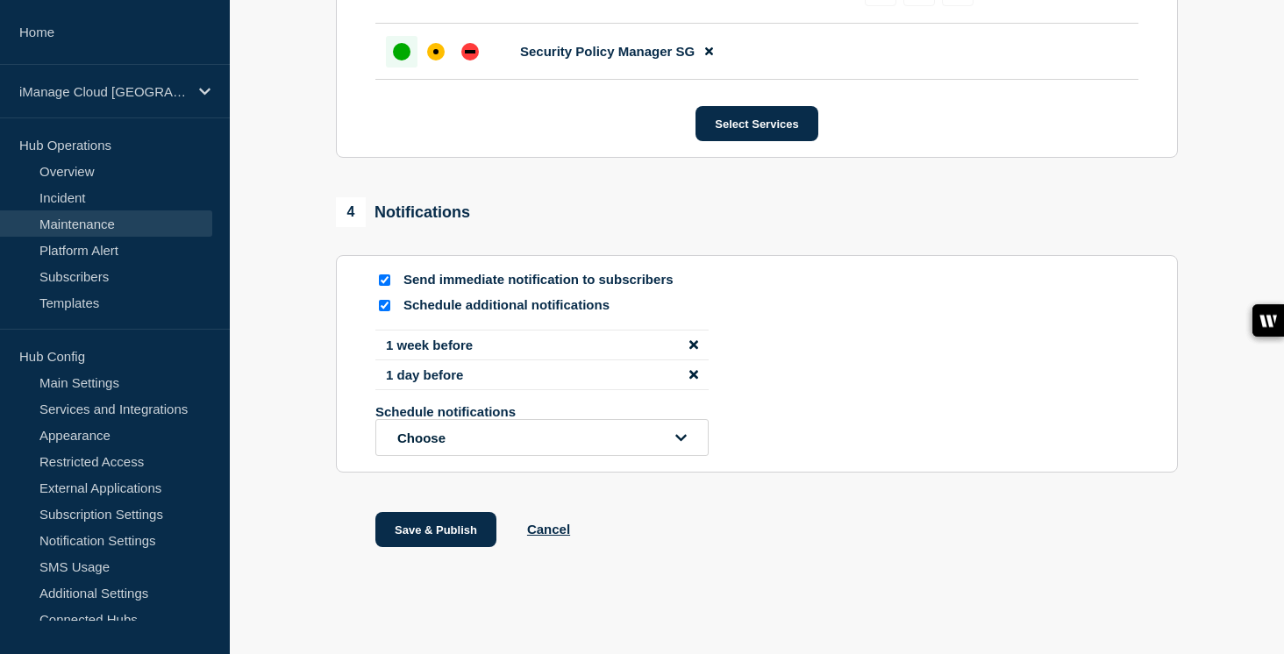
scroll to position [1111, 0]
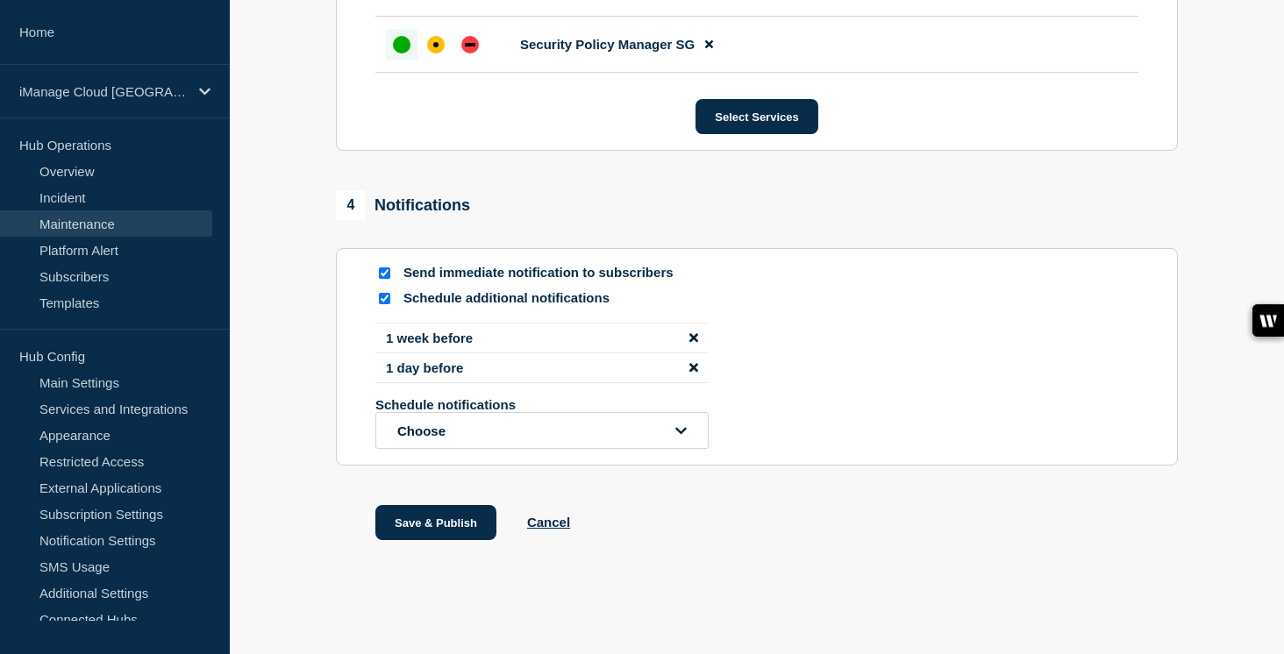
click at [382, 268] on input "Send immediate notification to subscribers" at bounding box center [384, 273] width 11 height 11
click at [447, 535] on button "Save & Publish" at bounding box center [435, 522] width 121 height 35
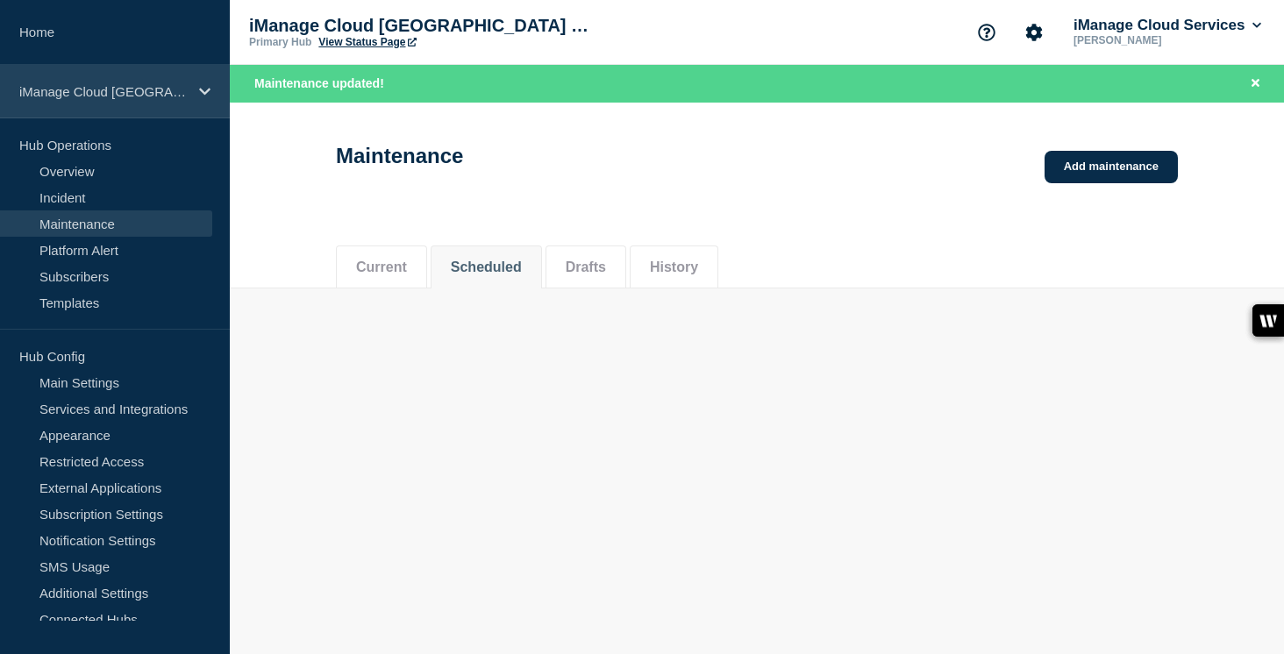
click at [161, 106] on div "iManage Cloud [GEOGRAPHIC_DATA] Data Center" at bounding box center [115, 92] width 230 height 54
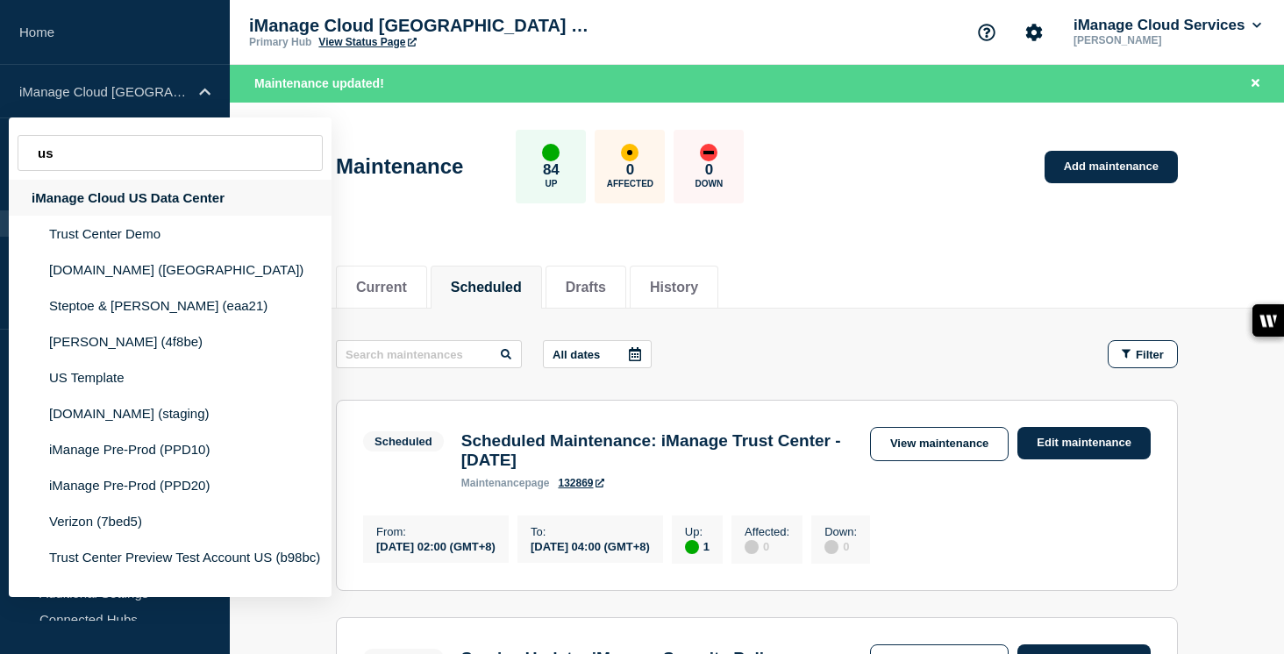
click at [180, 199] on div "iManage Cloud US Data Center" at bounding box center [170, 198] width 323 height 36
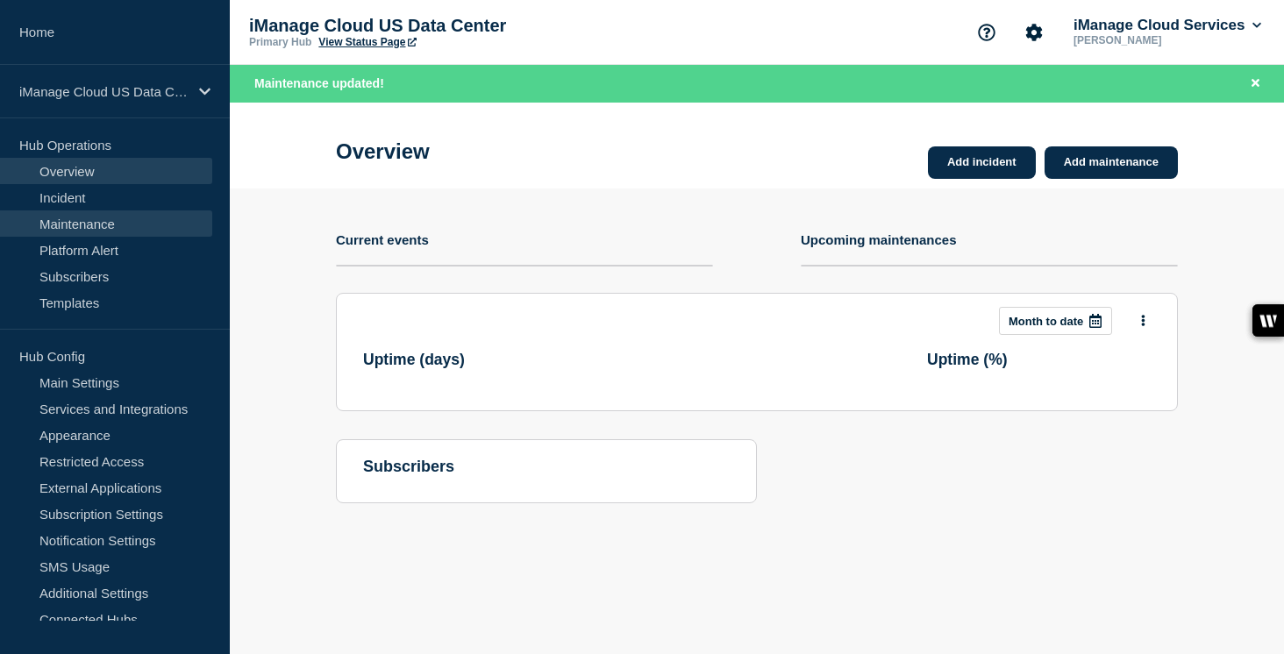
click at [133, 224] on link "Maintenance" at bounding box center [106, 224] width 212 height 26
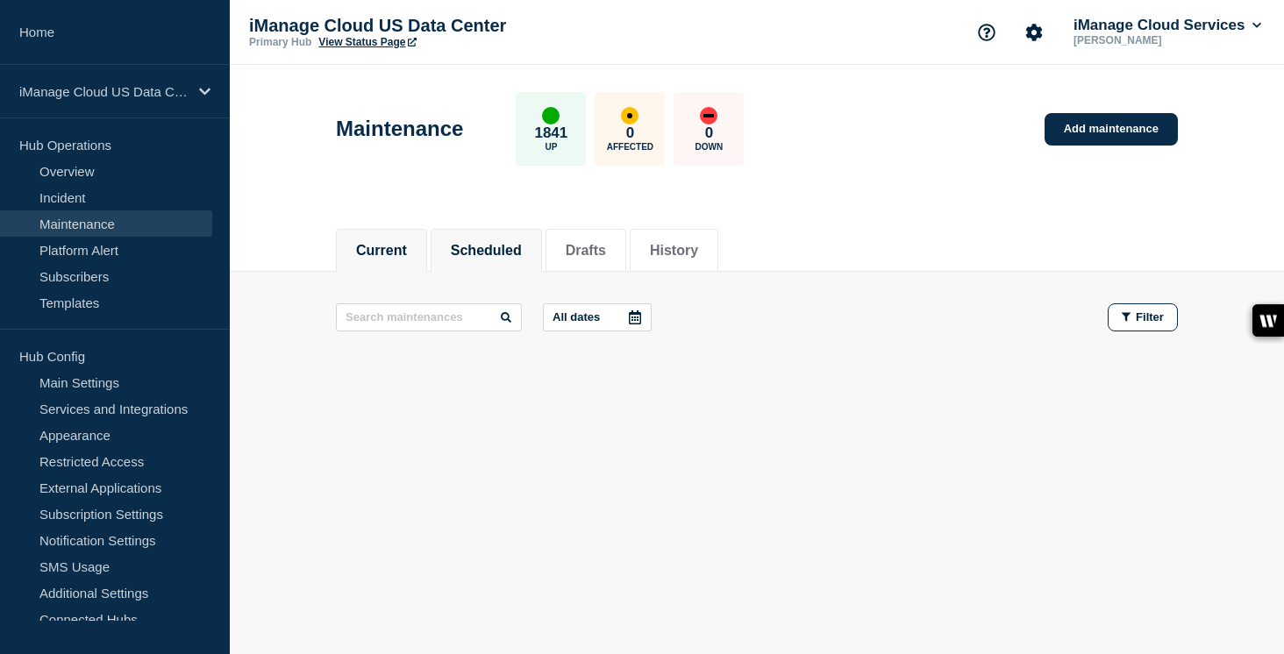
click at [497, 248] on button "Scheduled" at bounding box center [486, 251] width 71 height 16
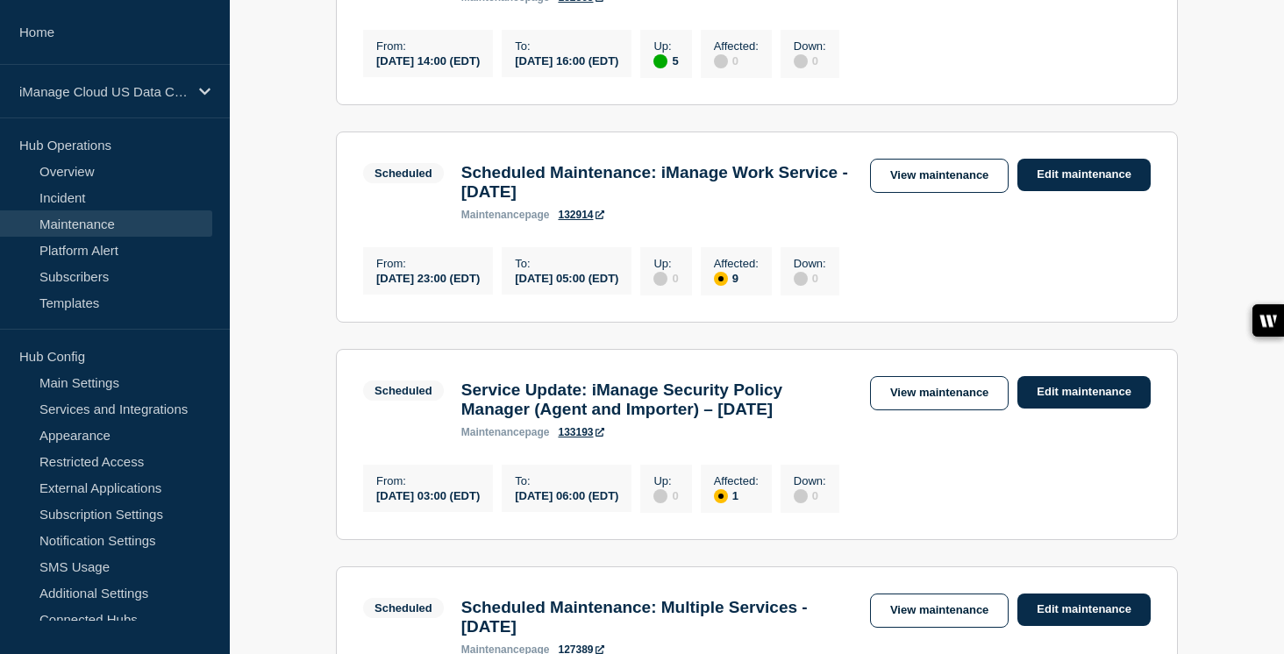
scroll to position [455, 0]
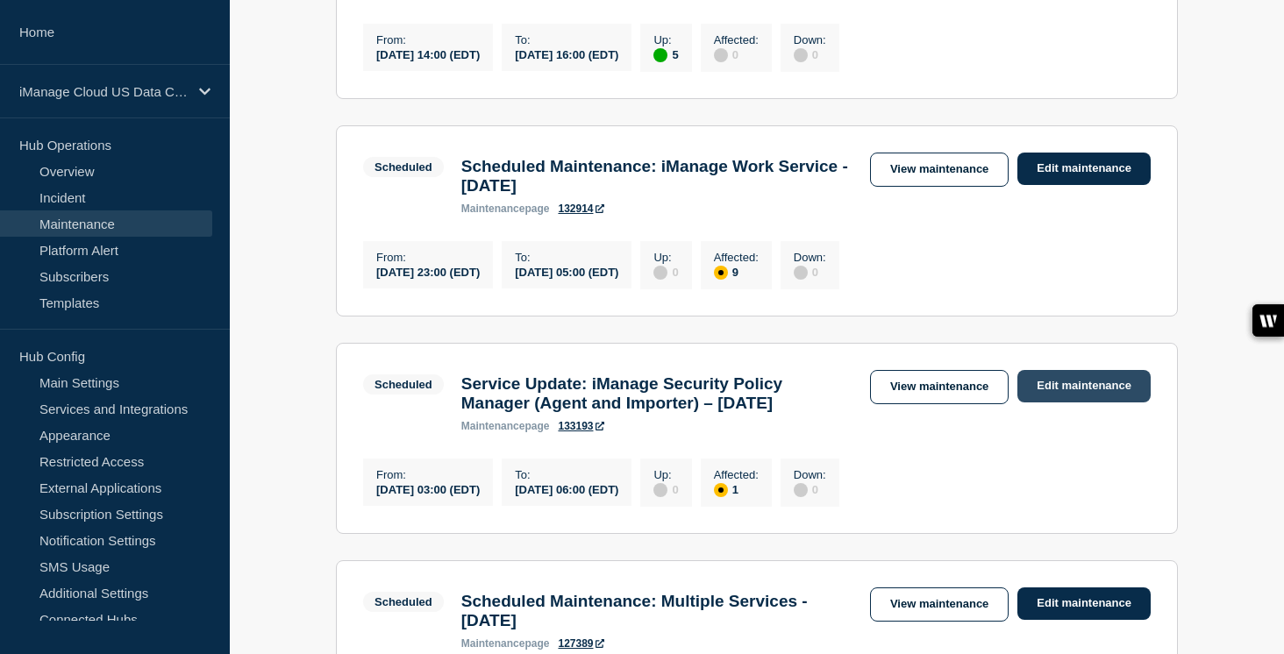
click at [1047, 403] on link "Edit maintenance" at bounding box center [1084, 386] width 133 height 32
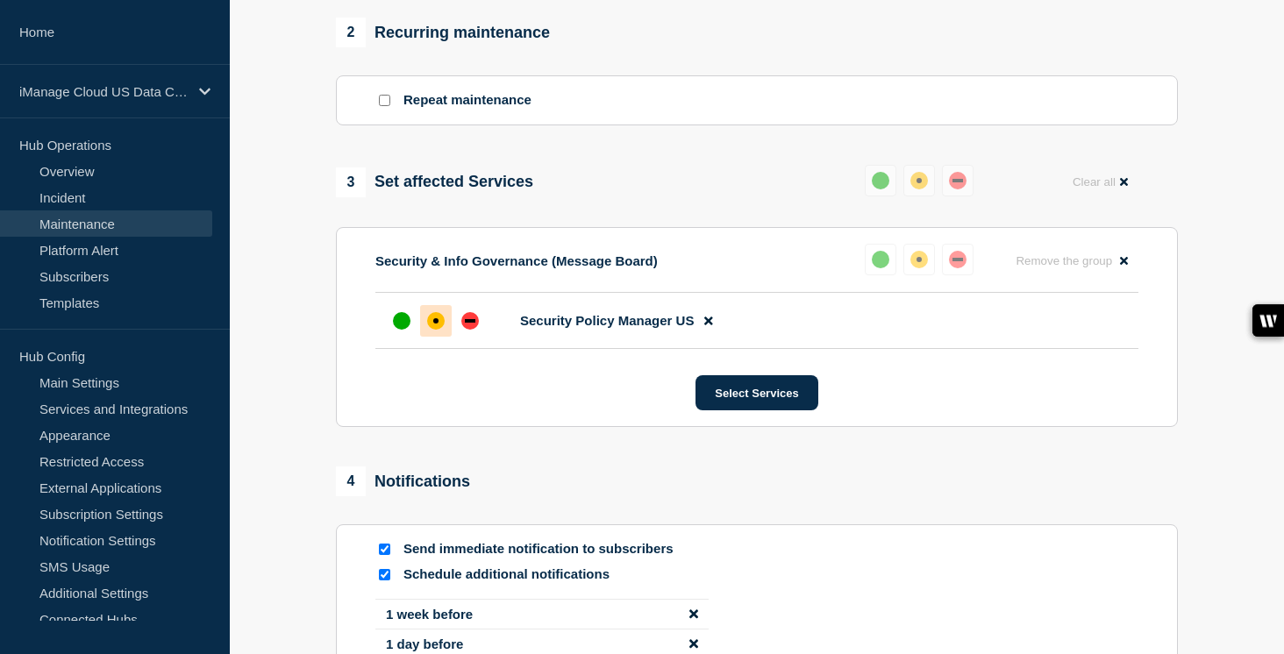
scroll to position [1025, 0]
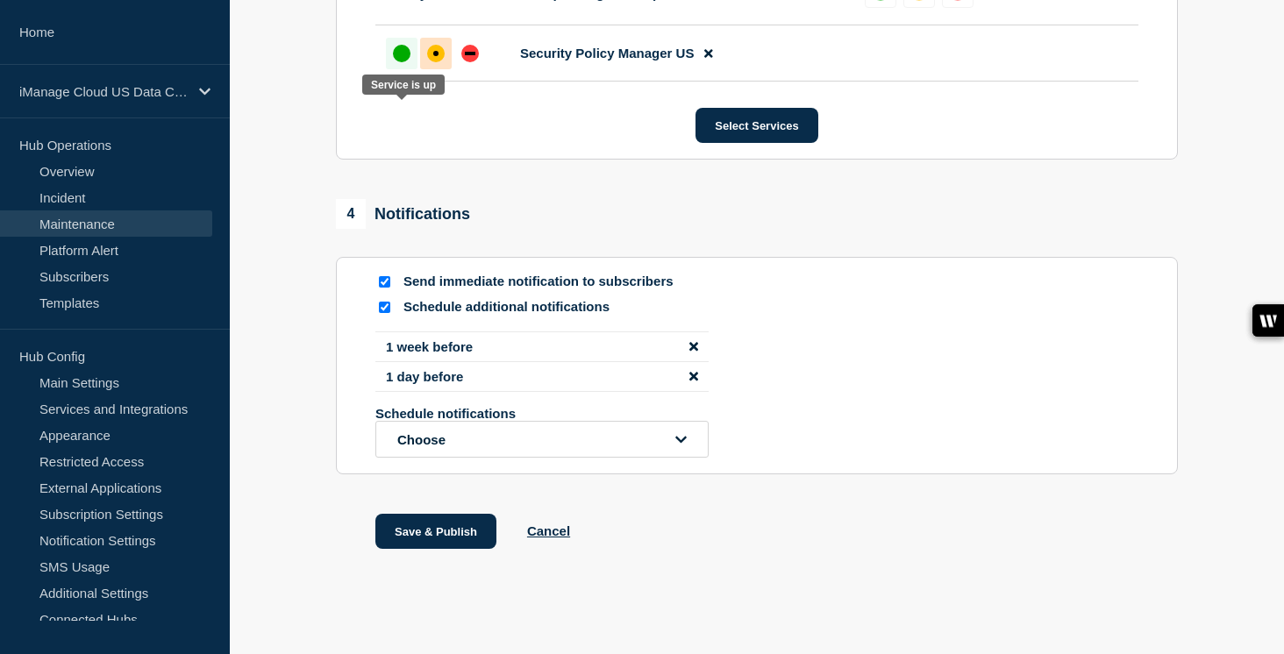
click at [408, 62] on div "up" at bounding box center [402, 54] width 18 height 18
click at [388, 288] on input "Send immediate notification to subscribers" at bounding box center [384, 281] width 11 height 11
click at [444, 549] on button "Save & Publish" at bounding box center [435, 531] width 121 height 35
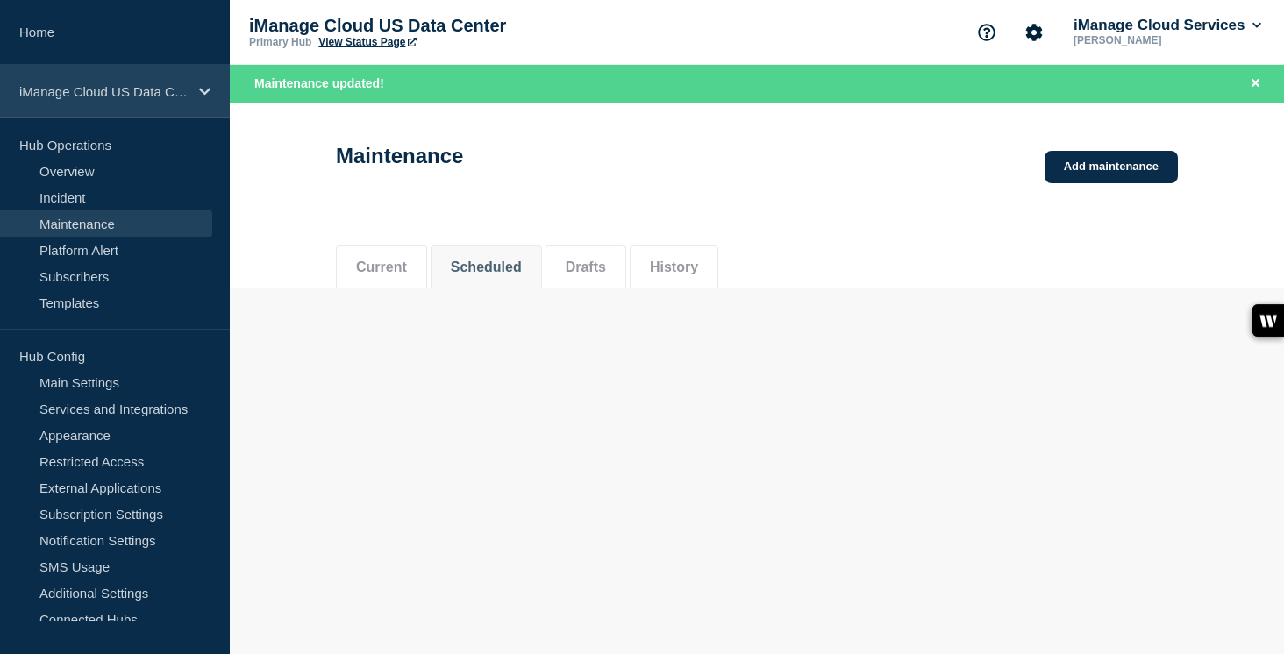
click at [185, 97] on p "iManage Cloud US Data Center" at bounding box center [103, 91] width 168 height 15
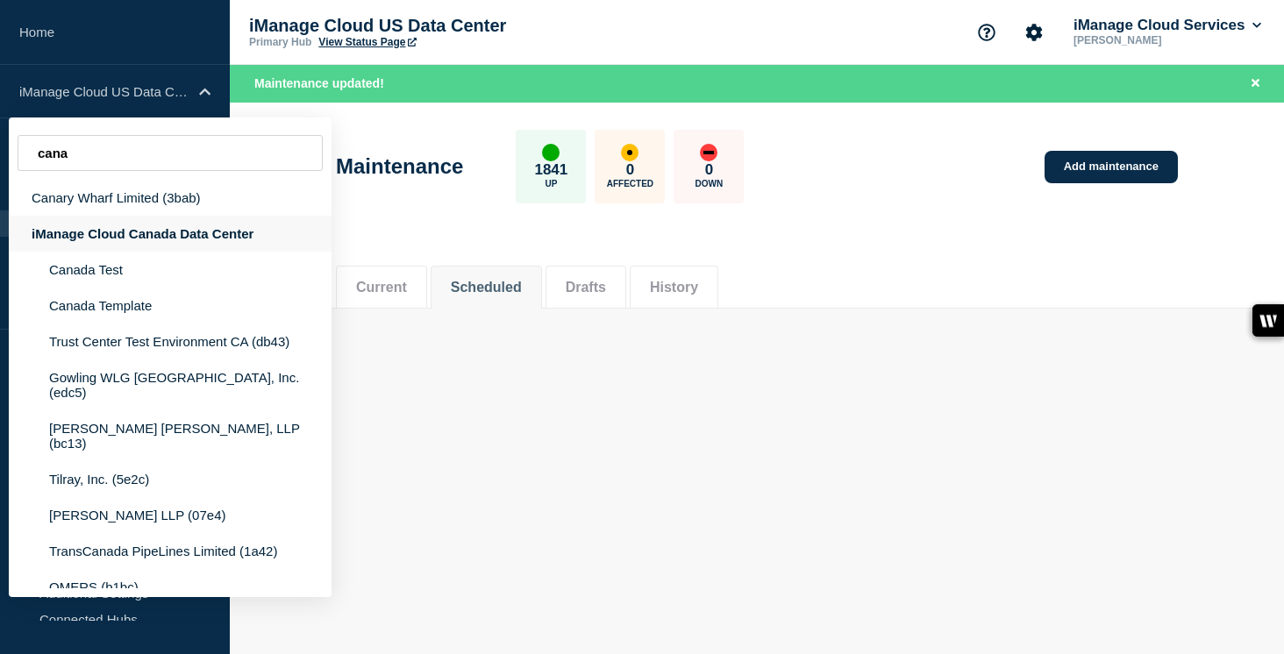
click at [157, 242] on div "iManage Cloud Canada Data Center" at bounding box center [170, 234] width 323 height 36
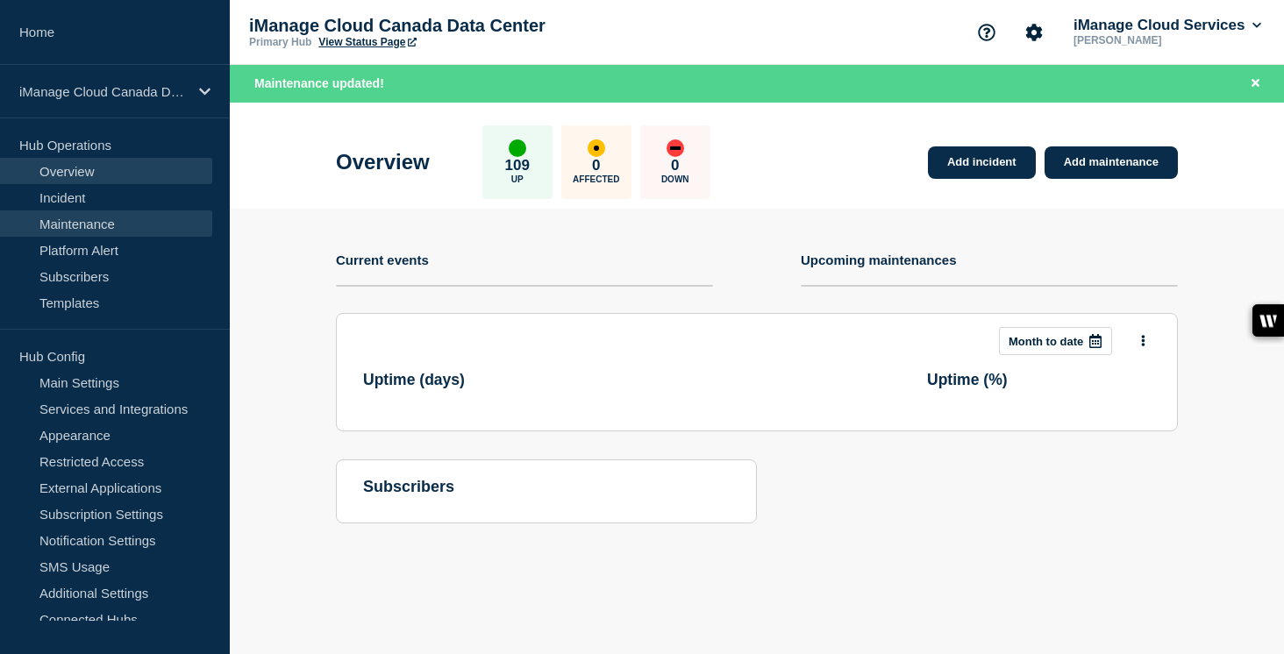
click at [122, 229] on link "Maintenance" at bounding box center [106, 224] width 212 height 26
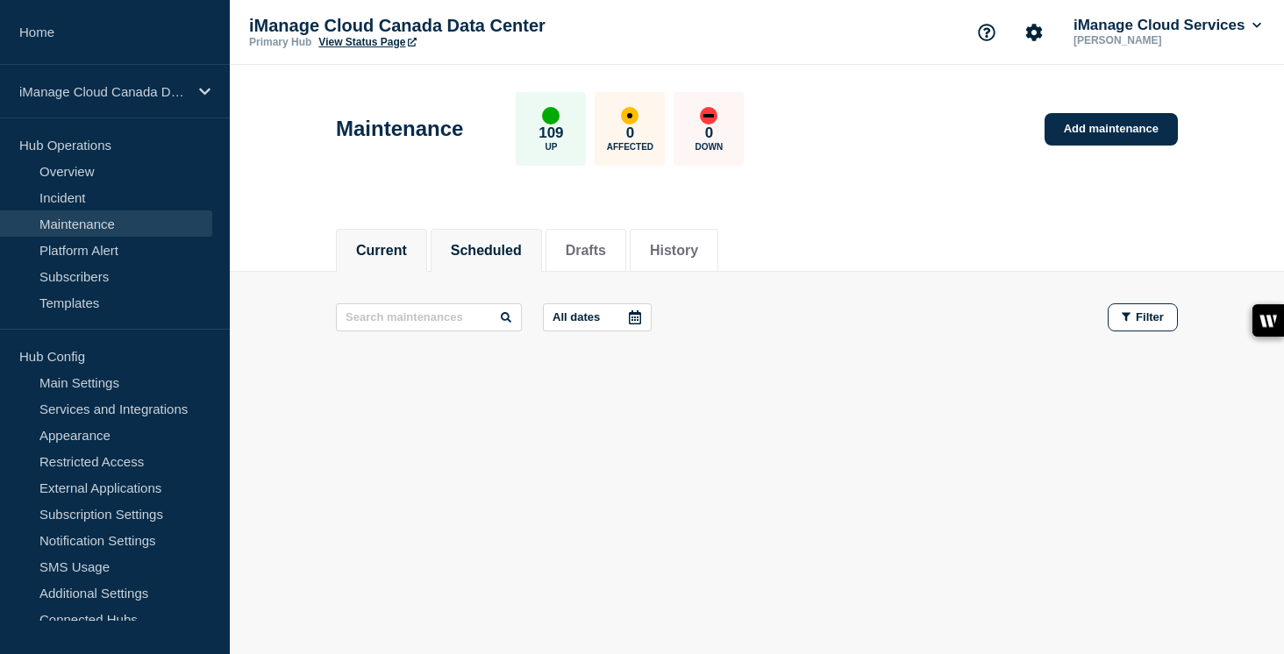
click at [487, 253] on button "Scheduled" at bounding box center [486, 251] width 71 height 16
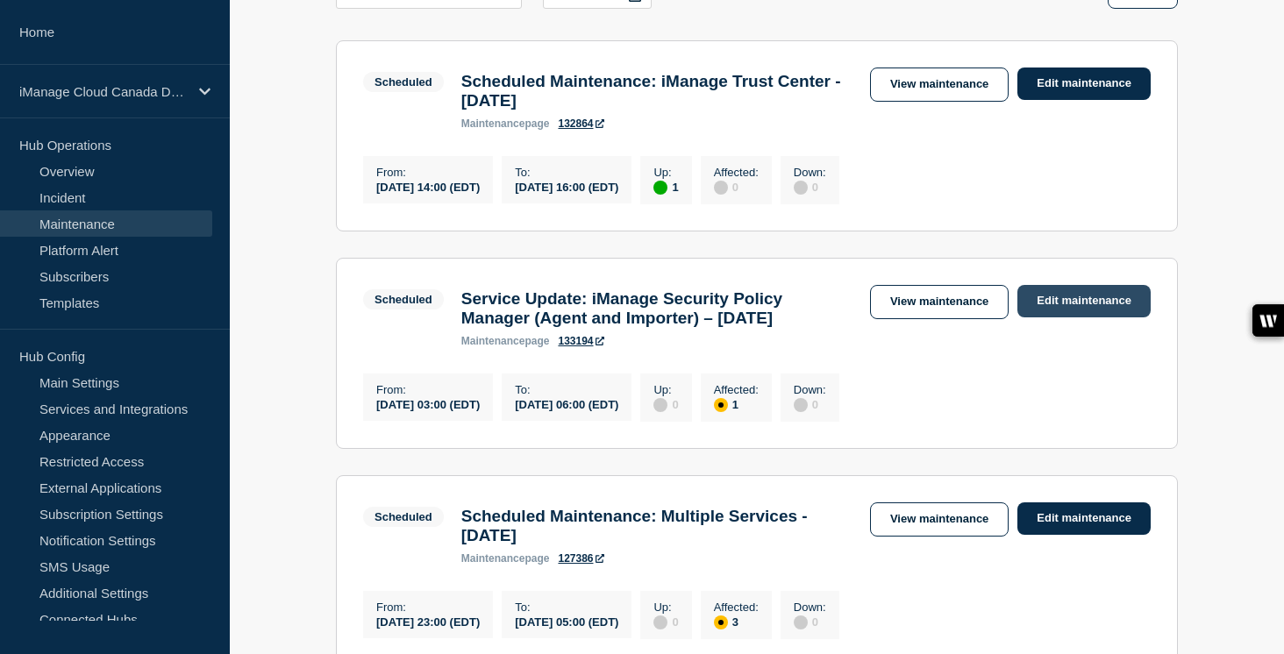
scroll to position [337, 0]
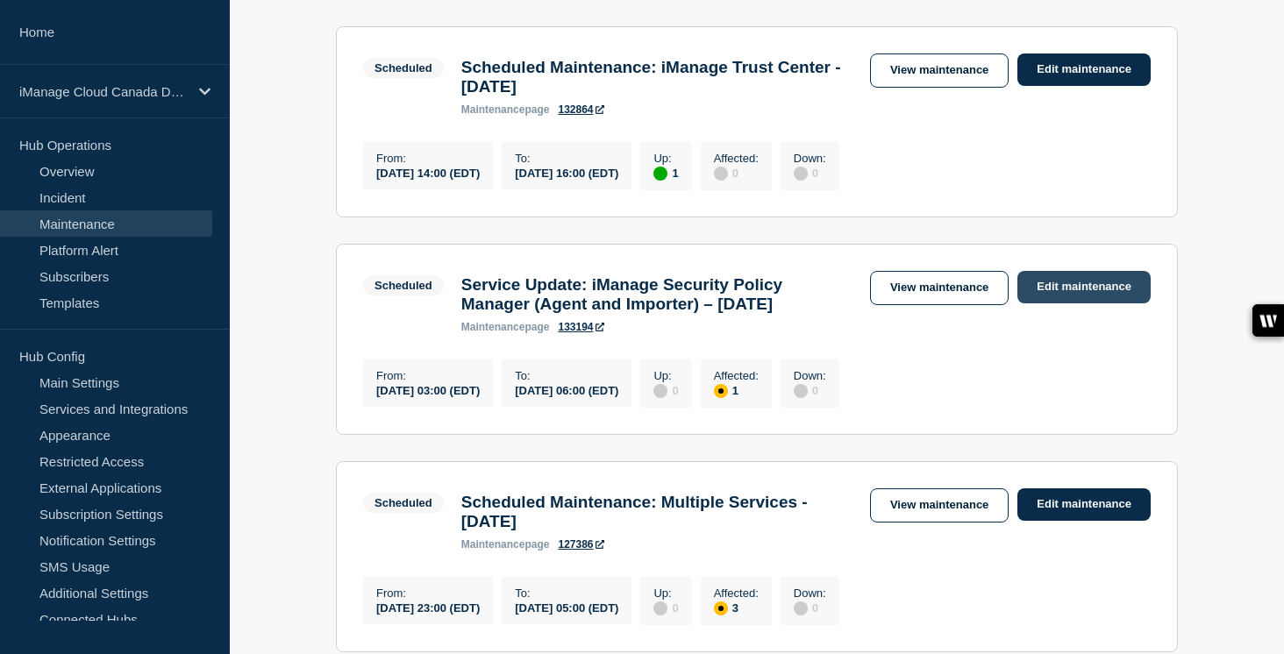
click at [1118, 300] on link "Edit maintenance" at bounding box center [1084, 287] width 133 height 32
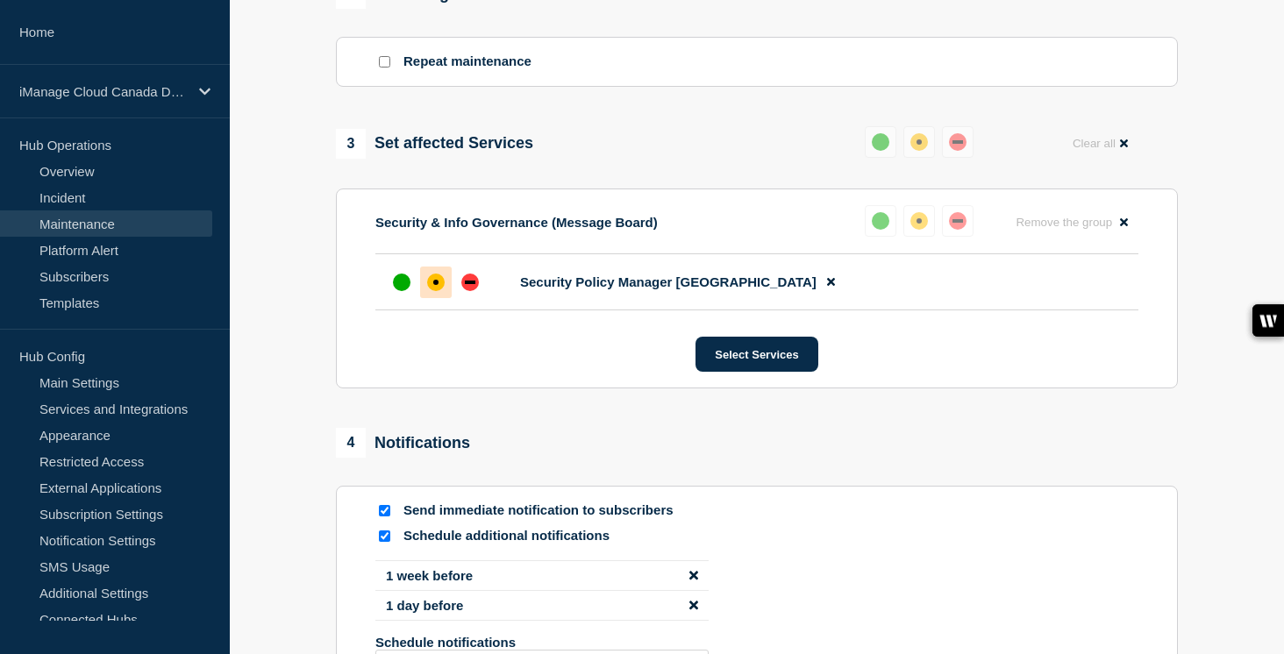
scroll to position [829, 0]
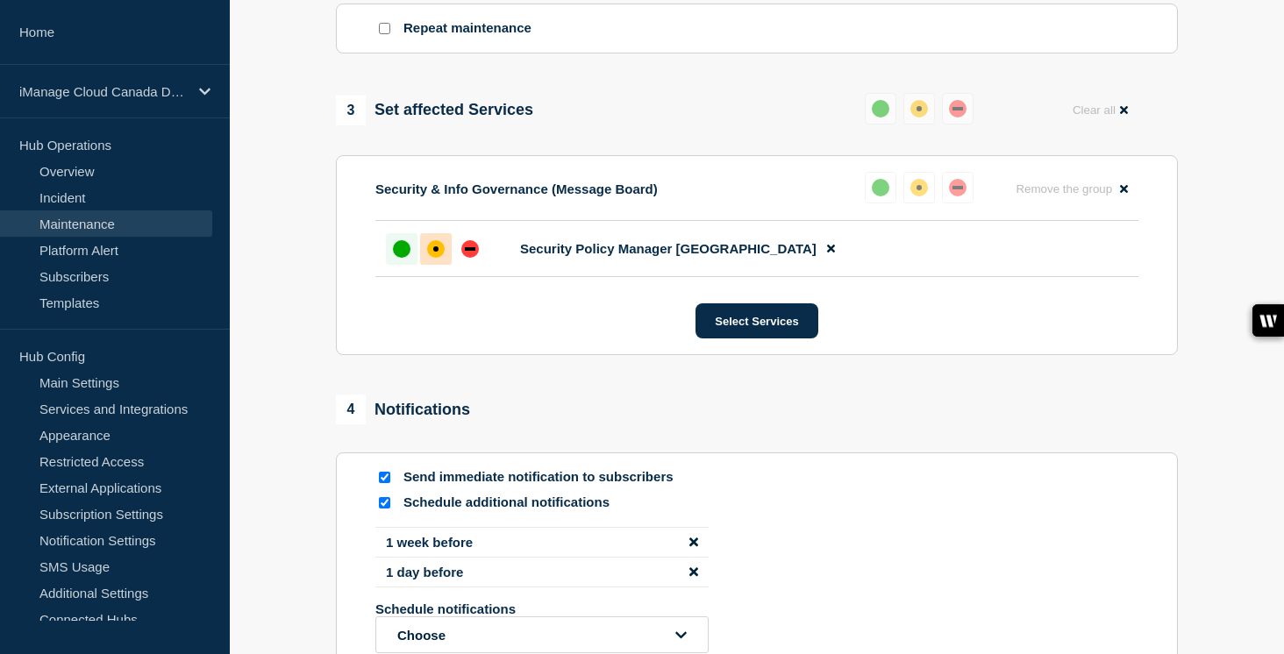
click at [401, 258] on div "up" at bounding box center [402, 249] width 18 height 18
click at [385, 483] on input "Send immediate notification to subscribers" at bounding box center [384, 477] width 11 height 11
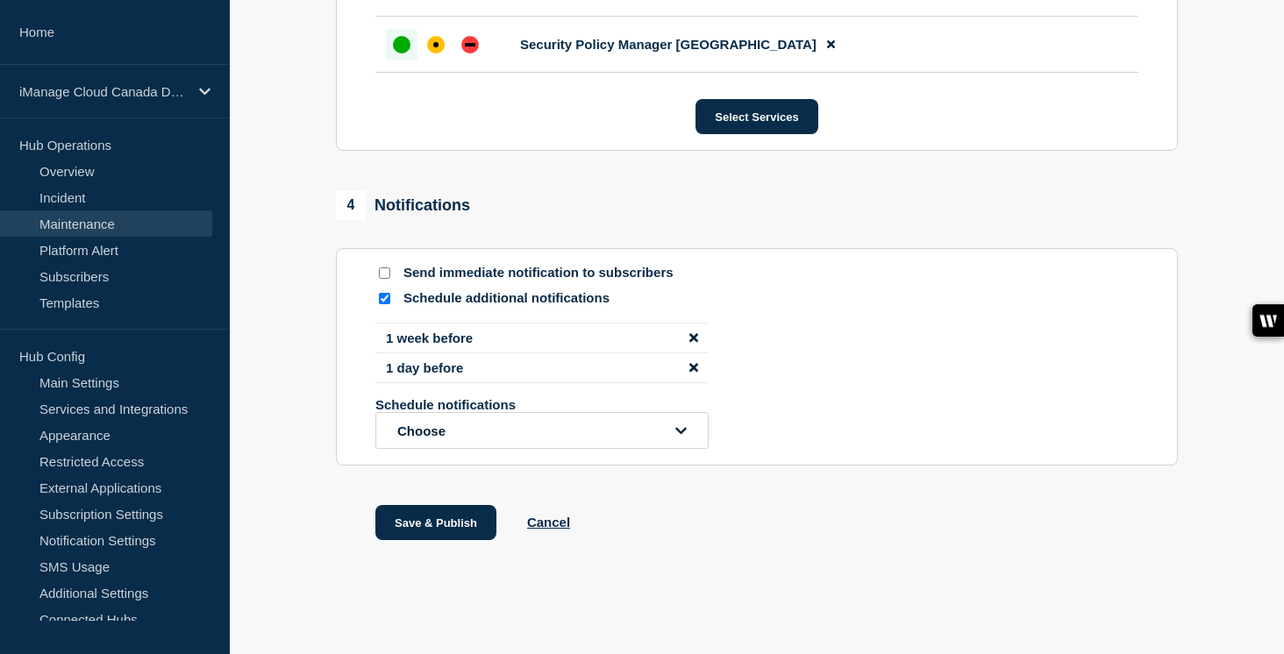
scroll to position [1111, 0]
click at [431, 540] on div "Save & Publish Cancel" at bounding box center [757, 544] width 842 height 79
click at [448, 528] on button "Save & Publish" at bounding box center [435, 522] width 121 height 35
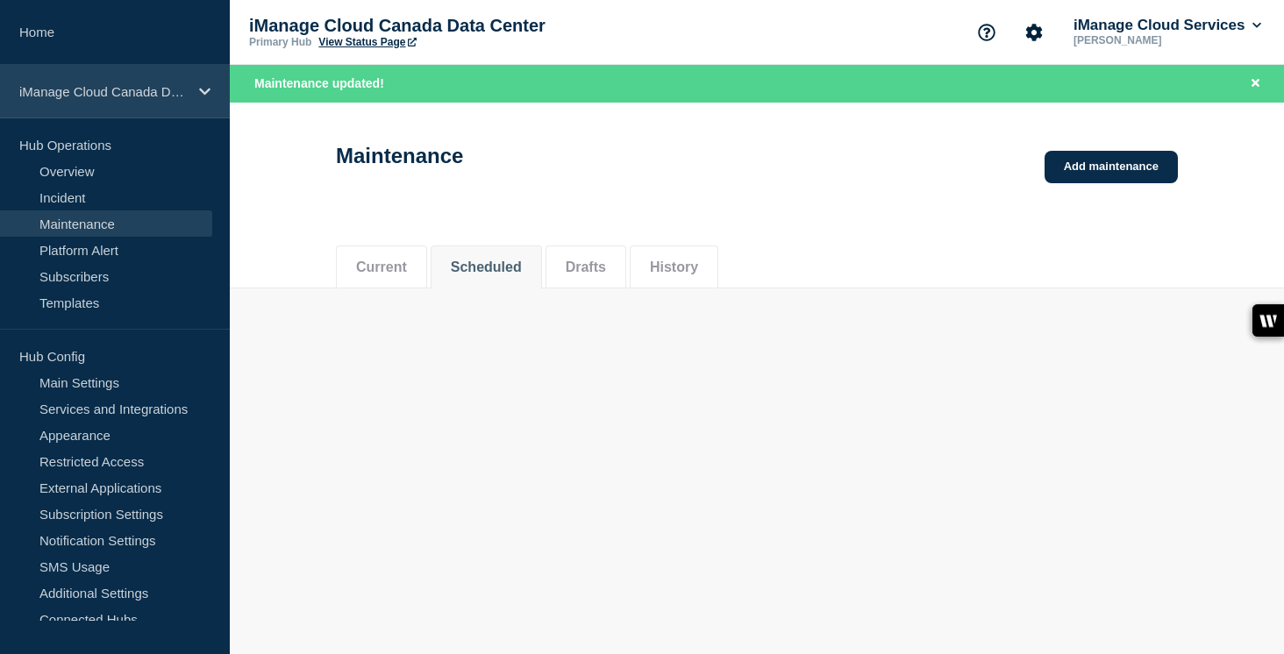
click at [155, 93] on p "iManage Cloud Canada Data Center" at bounding box center [103, 91] width 168 height 15
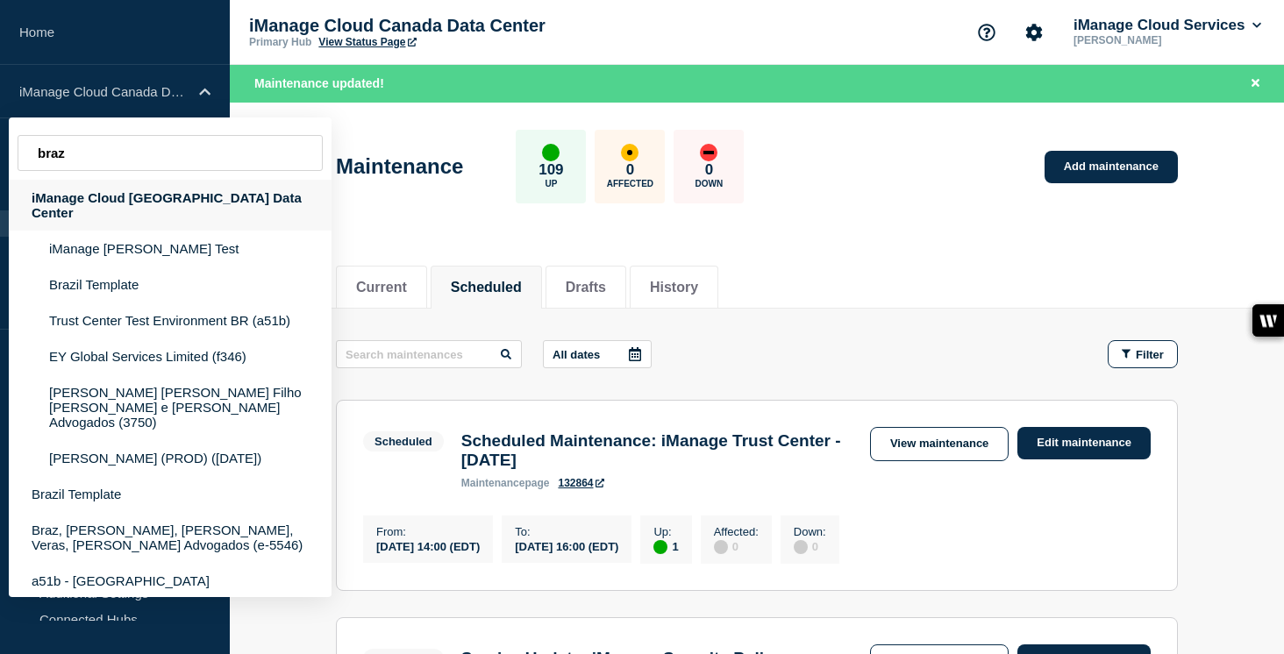
click at [176, 196] on div "iManage Cloud [GEOGRAPHIC_DATA] Data Center" at bounding box center [170, 205] width 323 height 51
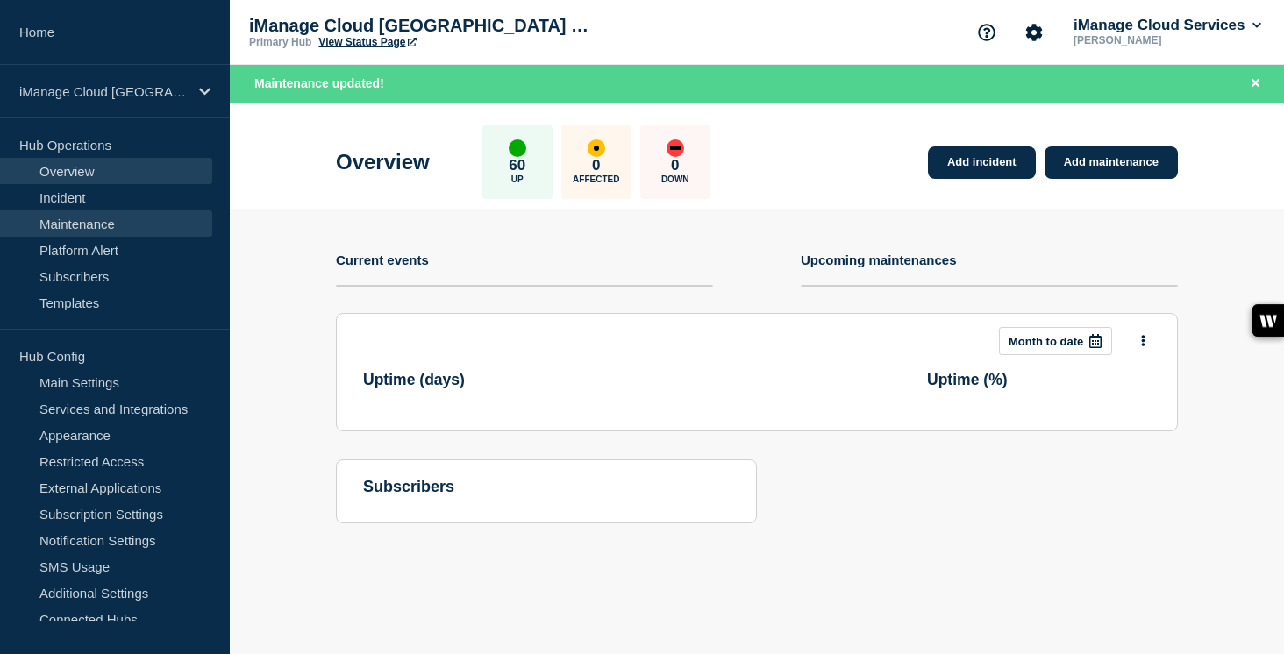
click at [129, 222] on link "Maintenance" at bounding box center [106, 224] width 212 height 26
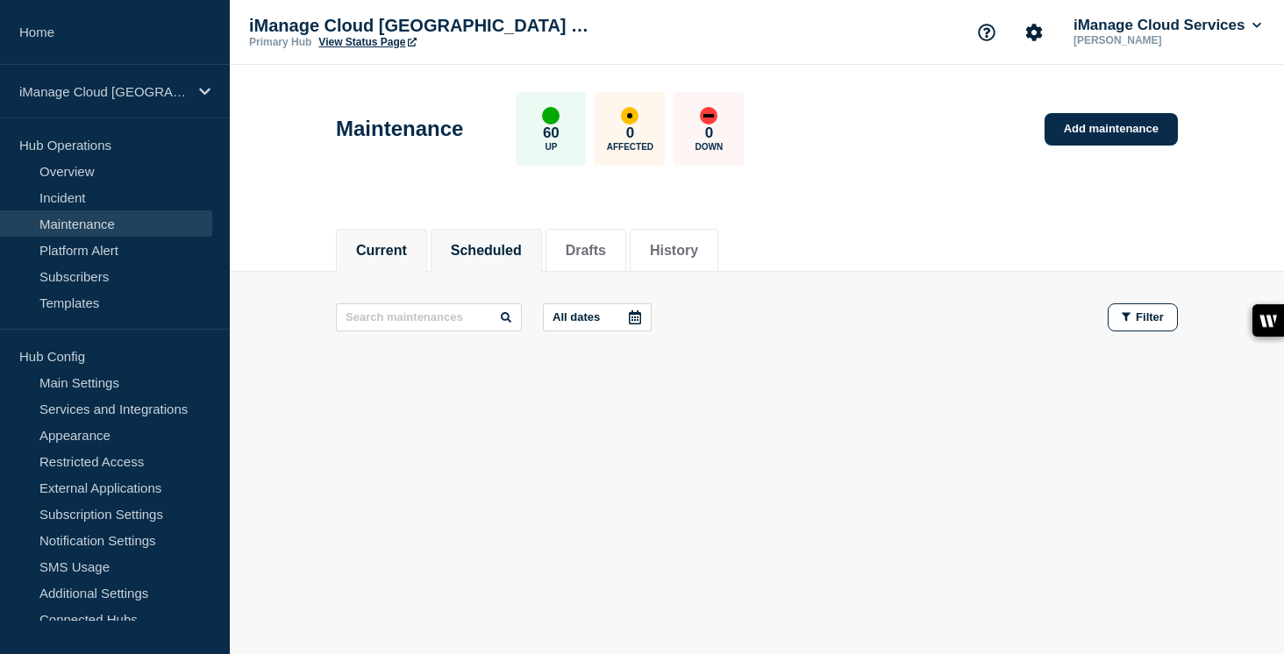
click at [525, 248] on li "Scheduled" at bounding box center [486, 250] width 111 height 43
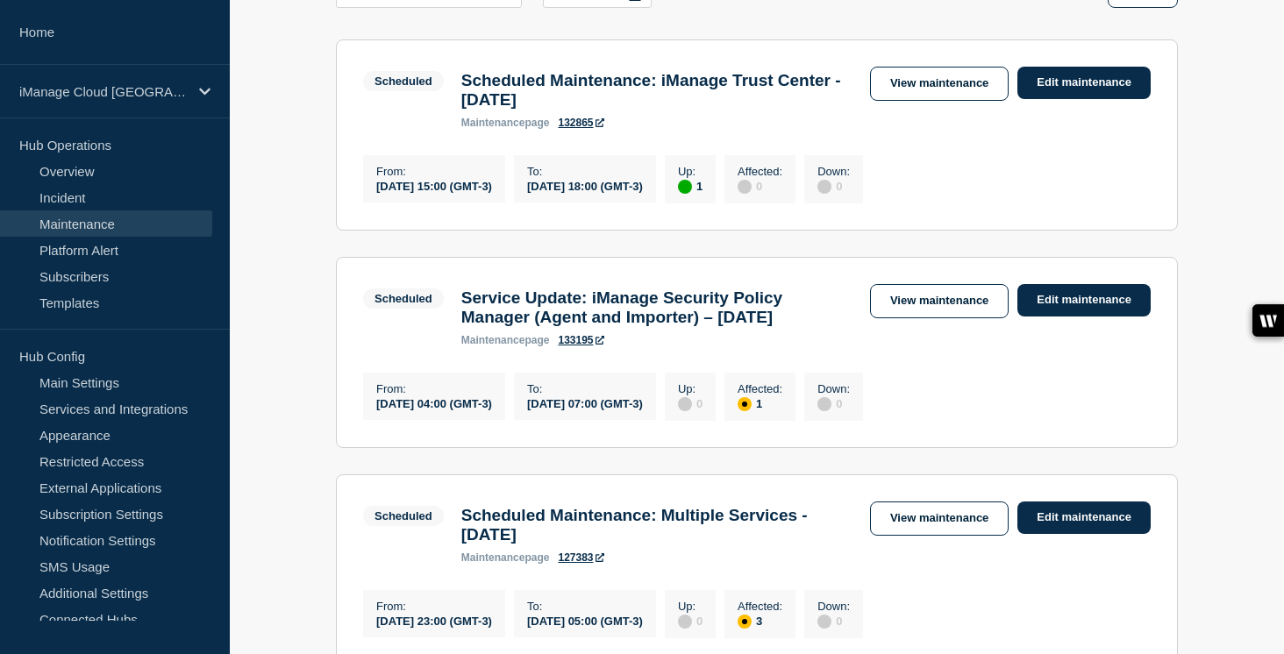
scroll to position [359, 0]
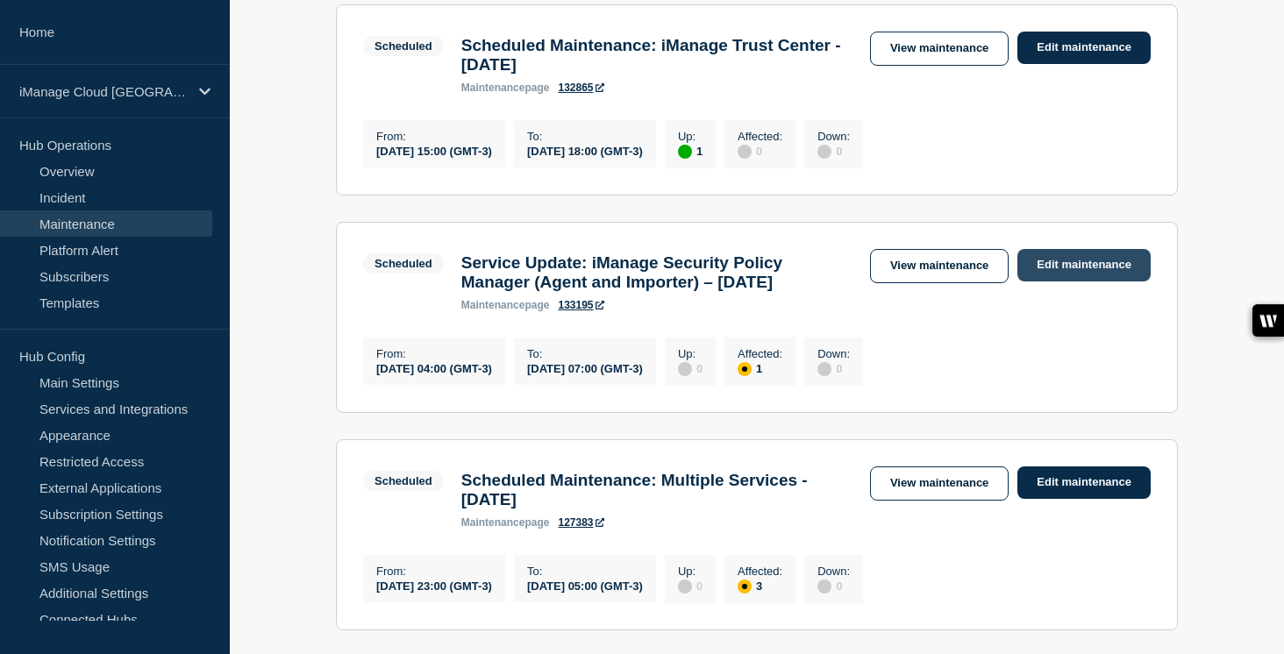
click at [1065, 282] on link "Edit maintenance" at bounding box center [1084, 265] width 133 height 32
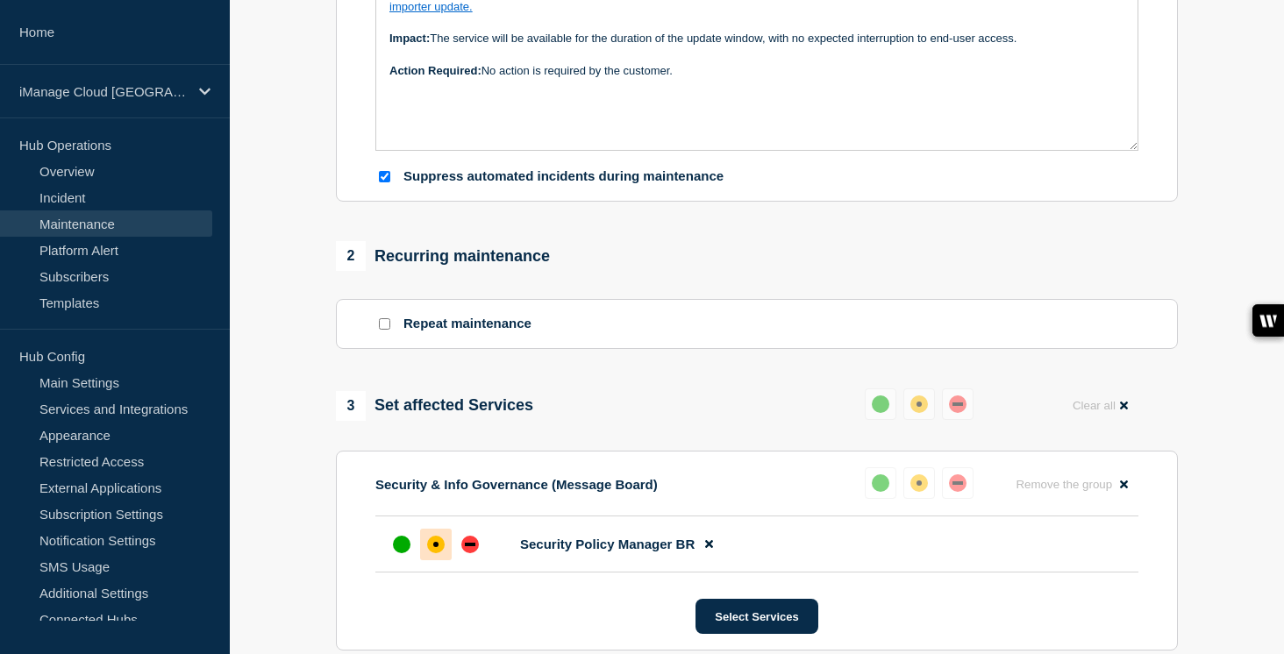
scroll to position [537, 0]
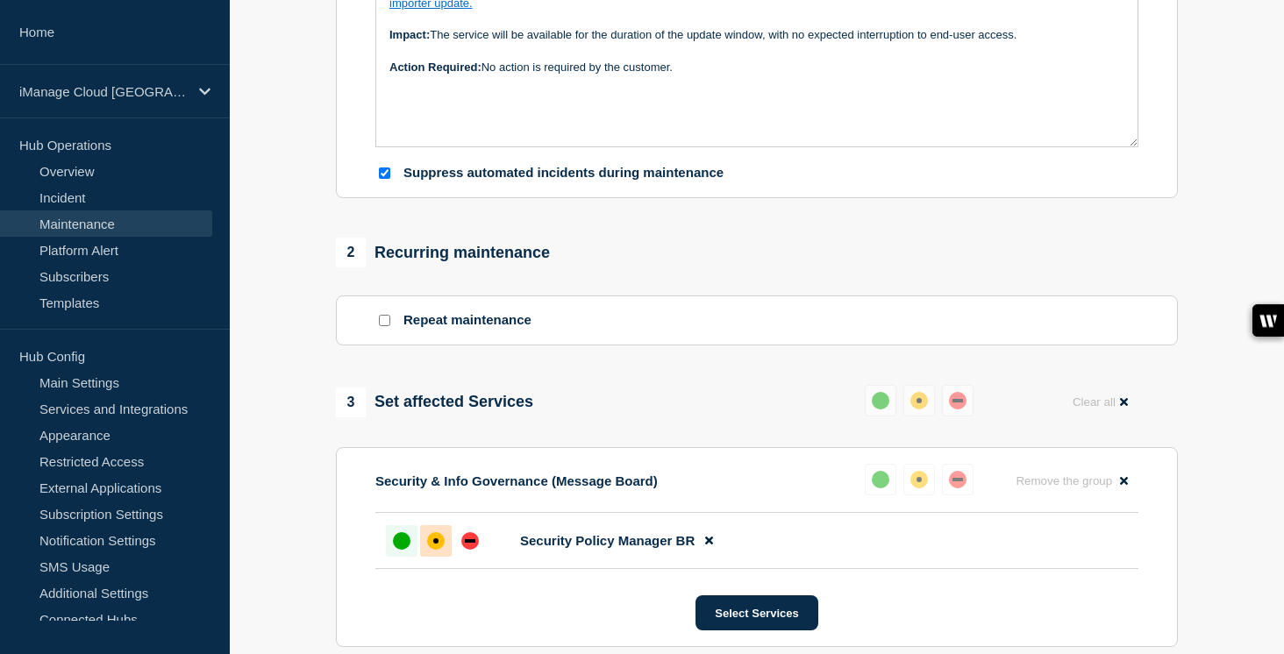
click at [408, 550] on div "up" at bounding box center [402, 541] width 18 height 18
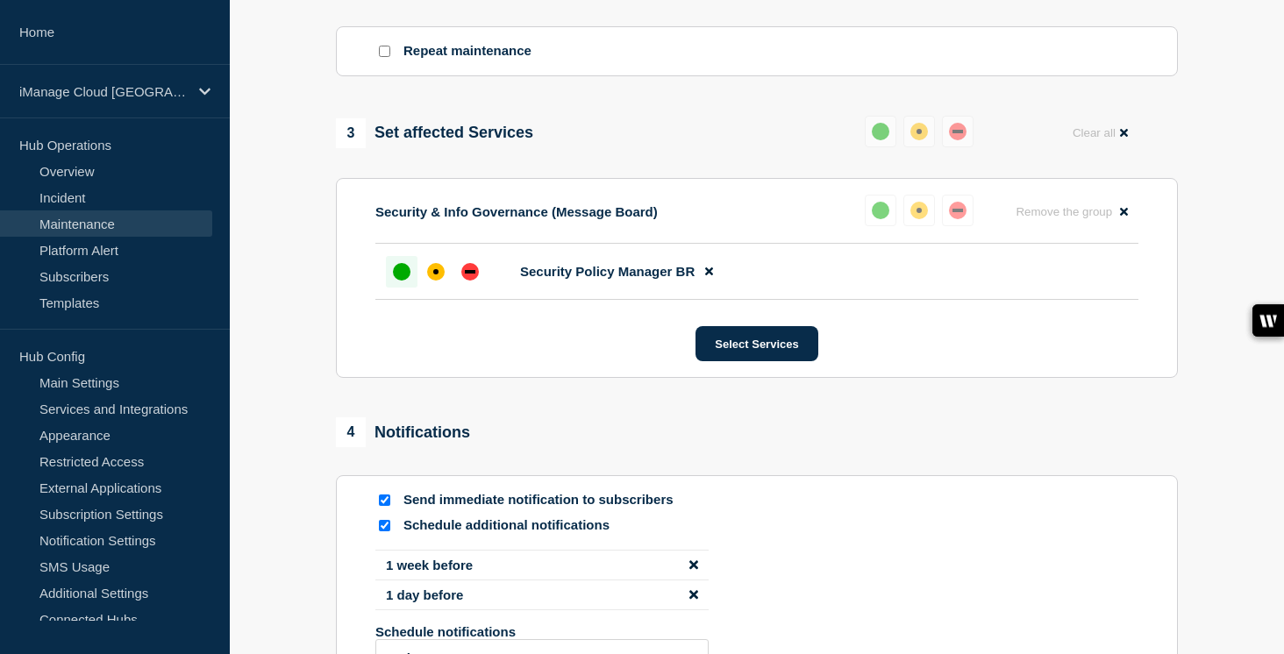
scroll to position [970, 0]
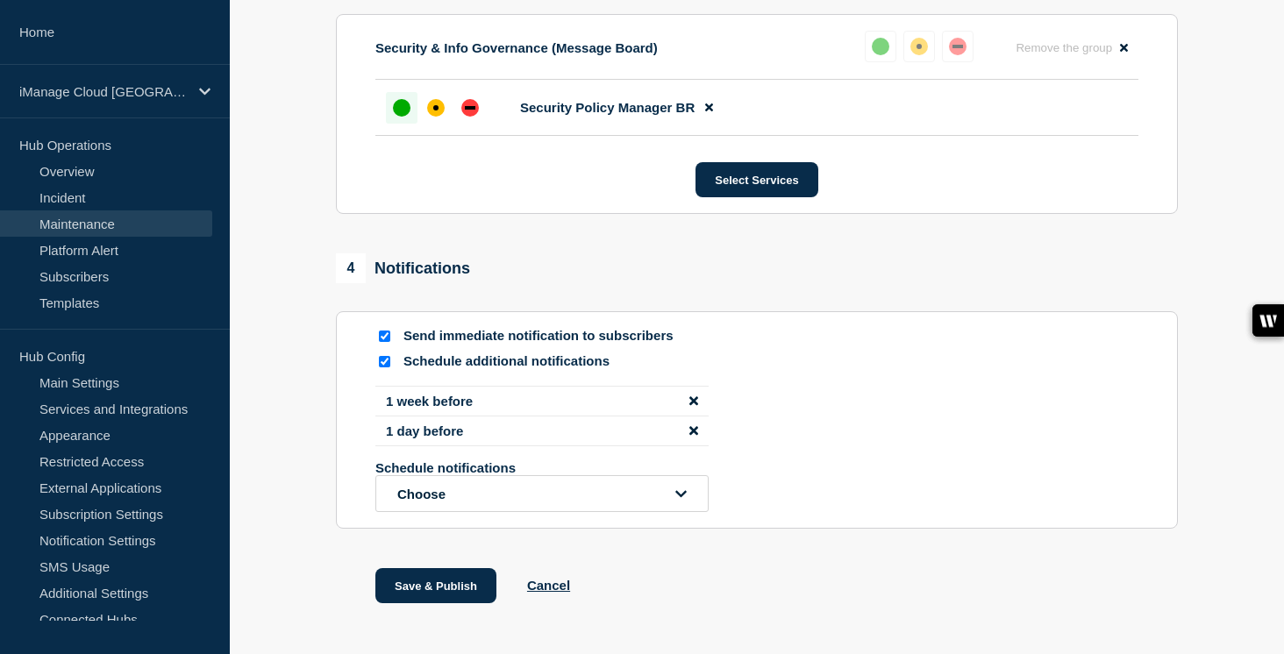
click at [379, 345] on div at bounding box center [384, 336] width 18 height 17
click at [387, 342] on input "Send immediate notification to subscribers" at bounding box center [384, 336] width 11 height 11
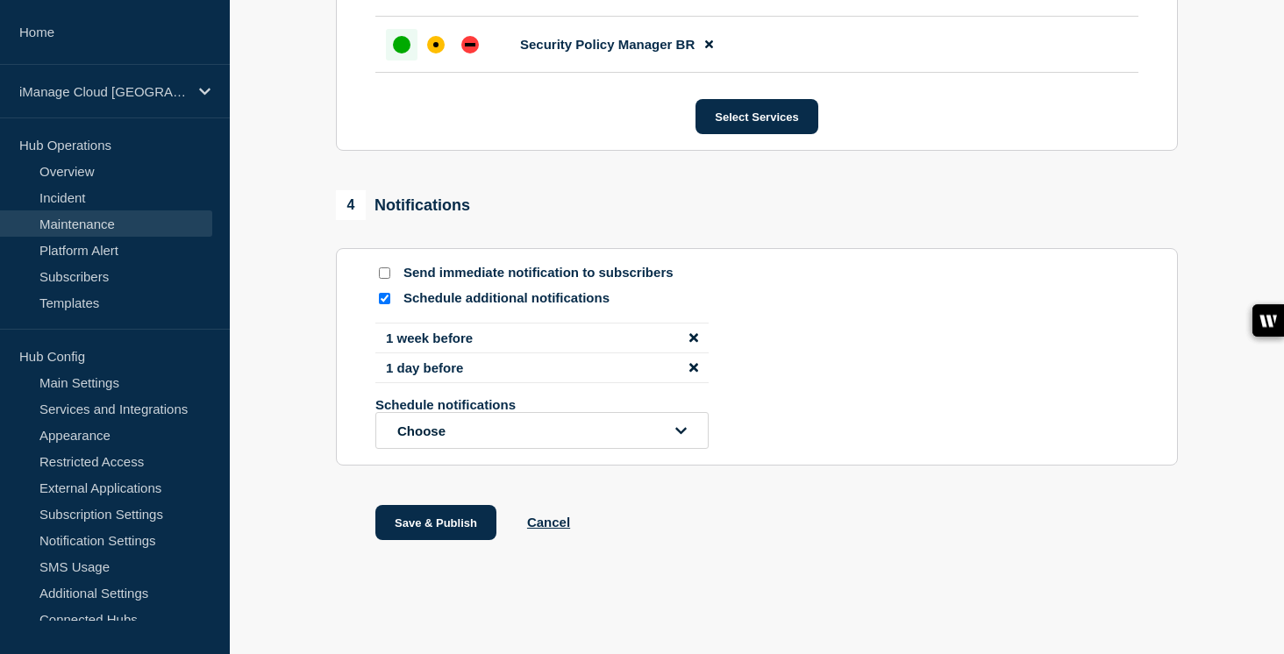
scroll to position [1111, 0]
click at [441, 536] on button "Save & Publish" at bounding box center [435, 522] width 121 height 35
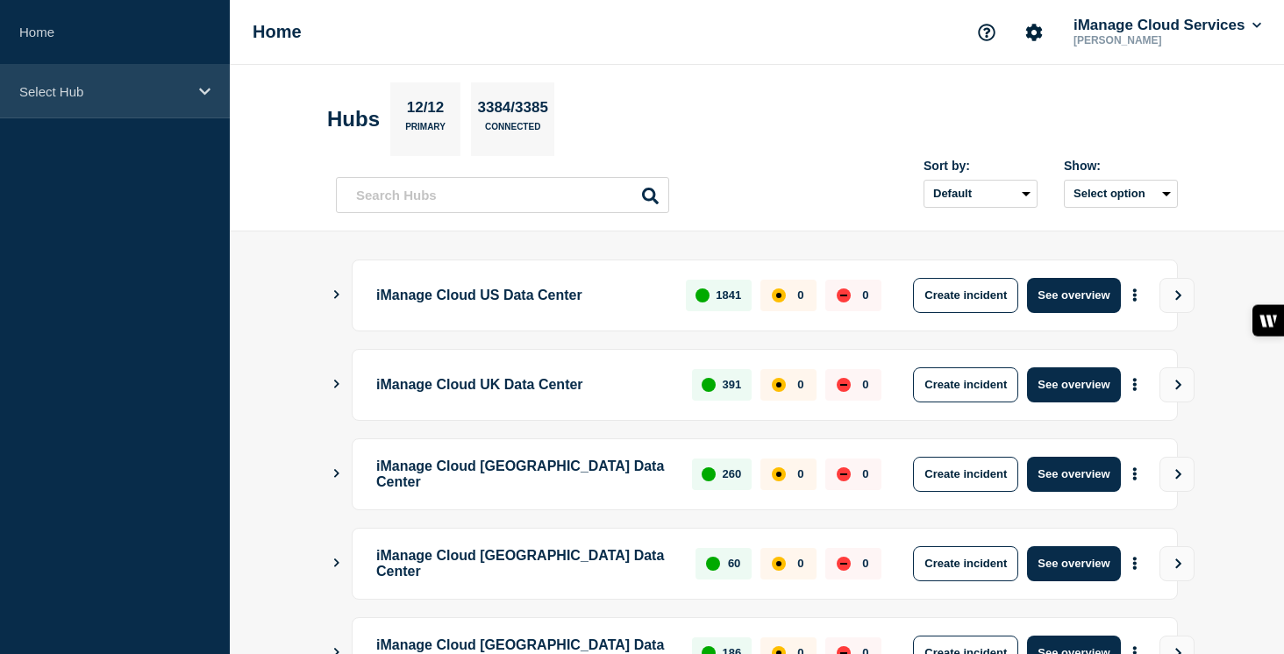
click at [136, 104] on div "Select Hub" at bounding box center [115, 92] width 230 height 54
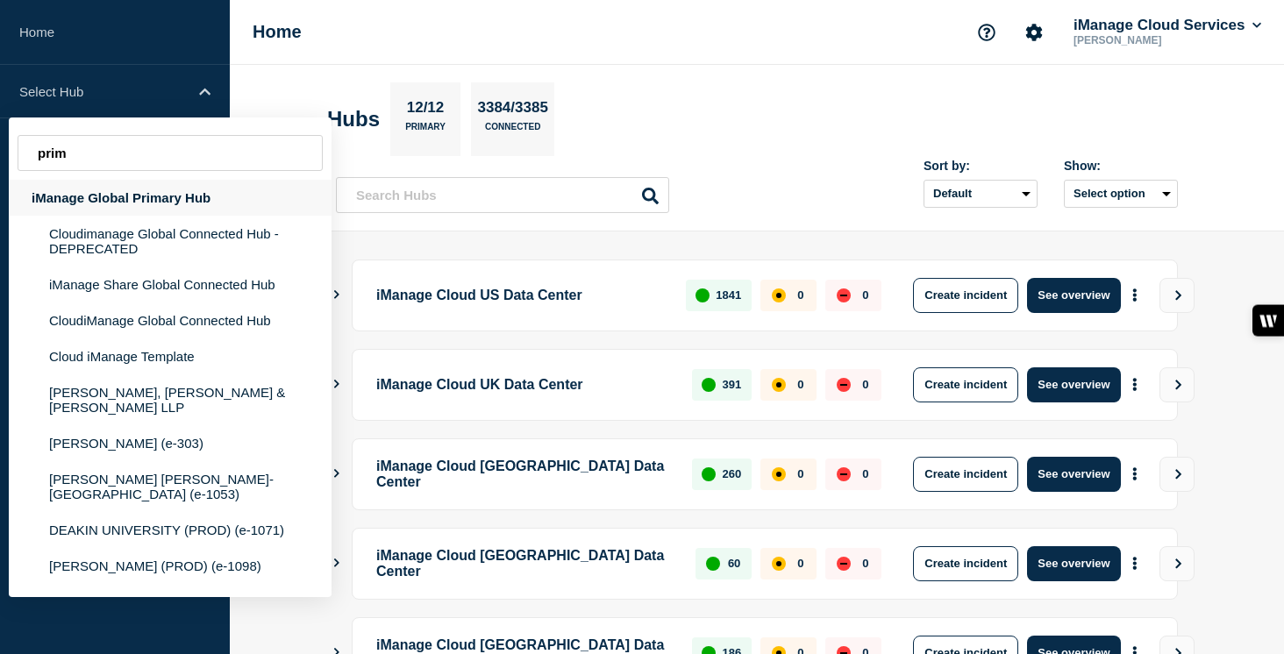
type input "prim"
click at [101, 209] on div "iManage Global Primary Hub" at bounding box center [170, 198] width 323 height 36
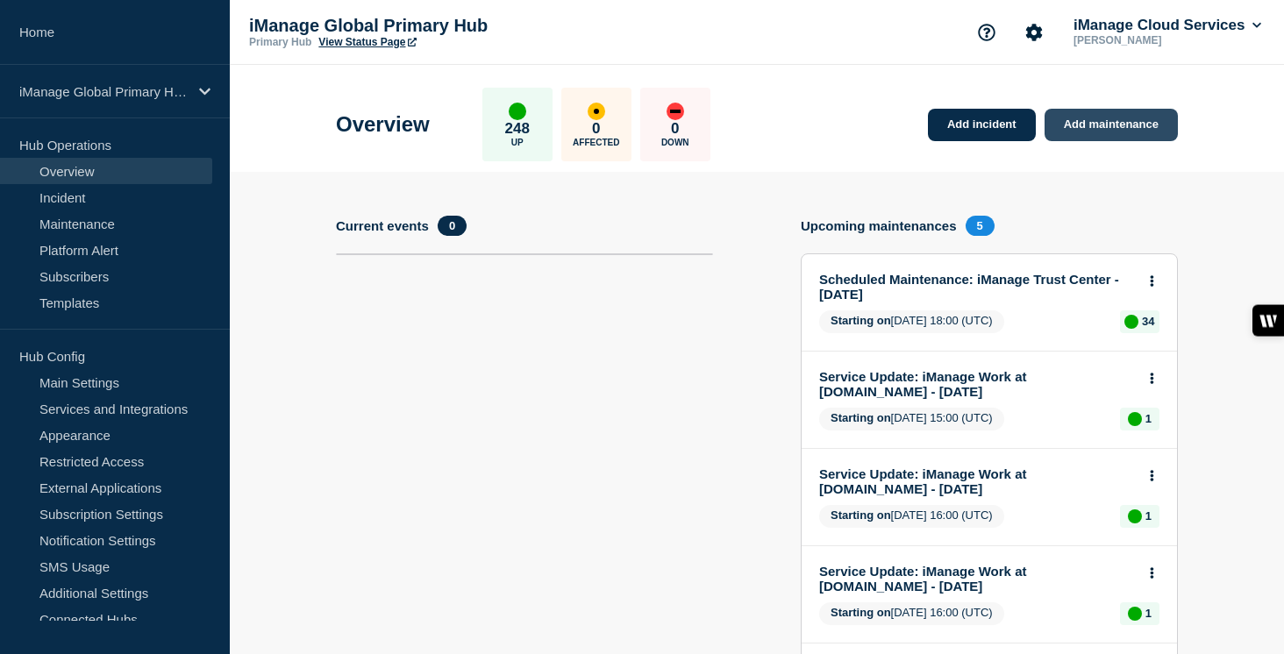
click at [1149, 129] on link "Add maintenance" at bounding box center [1111, 125] width 133 height 32
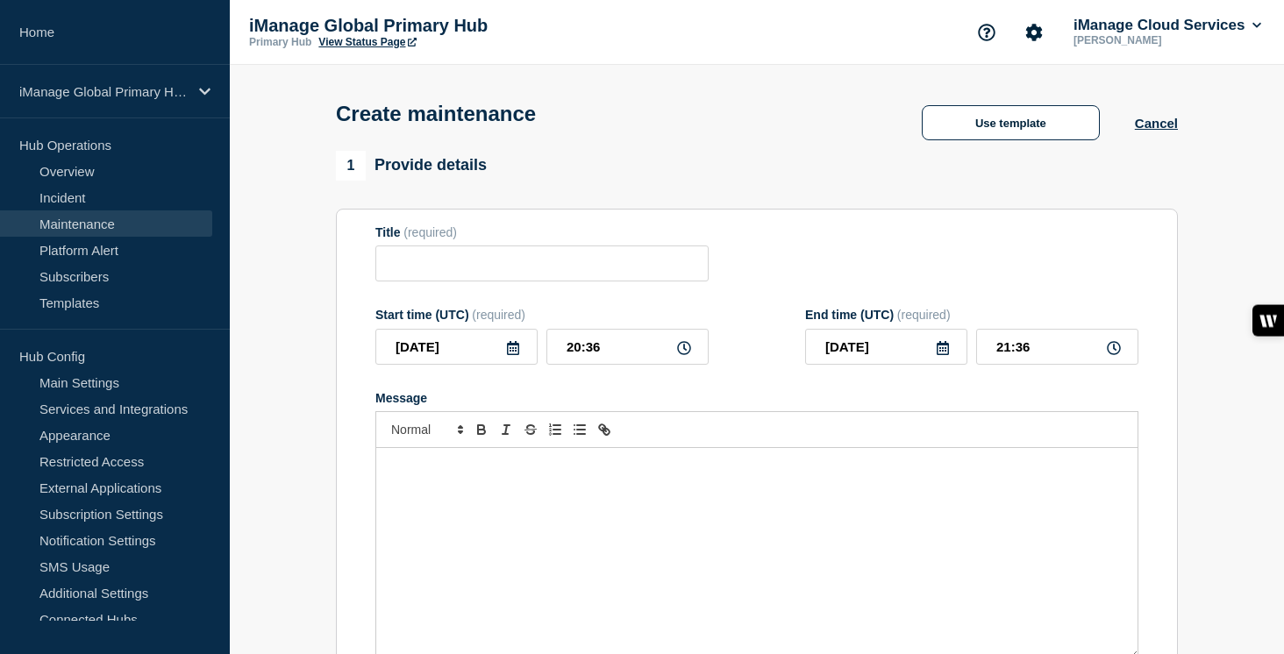
checkbox input "true"
click at [407, 269] on input "Title" at bounding box center [541, 264] width 333 height 36
paste input "Service Update: iManage Security Policy Manager (Sandbox) – [DATE]"
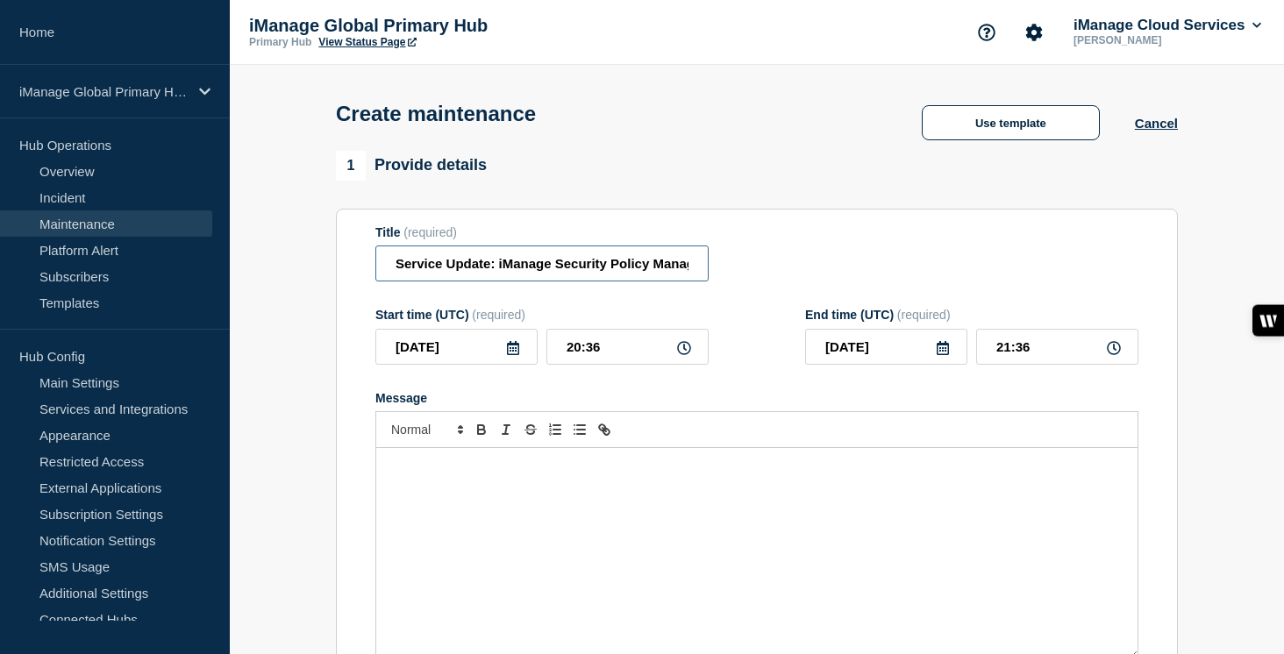
click at [546, 266] on input "Service Update: iManage Security Policy Manager (Sandbox) – [DATE]" at bounding box center [541, 264] width 333 height 36
click at [646, 272] on input "Service Update: iManage Security Policy Manager (Sandbox) – [DATE]" at bounding box center [541, 264] width 333 height 36
type input "Service Update: iManage Security Policy Manager (Sandbox) – [DATE]"
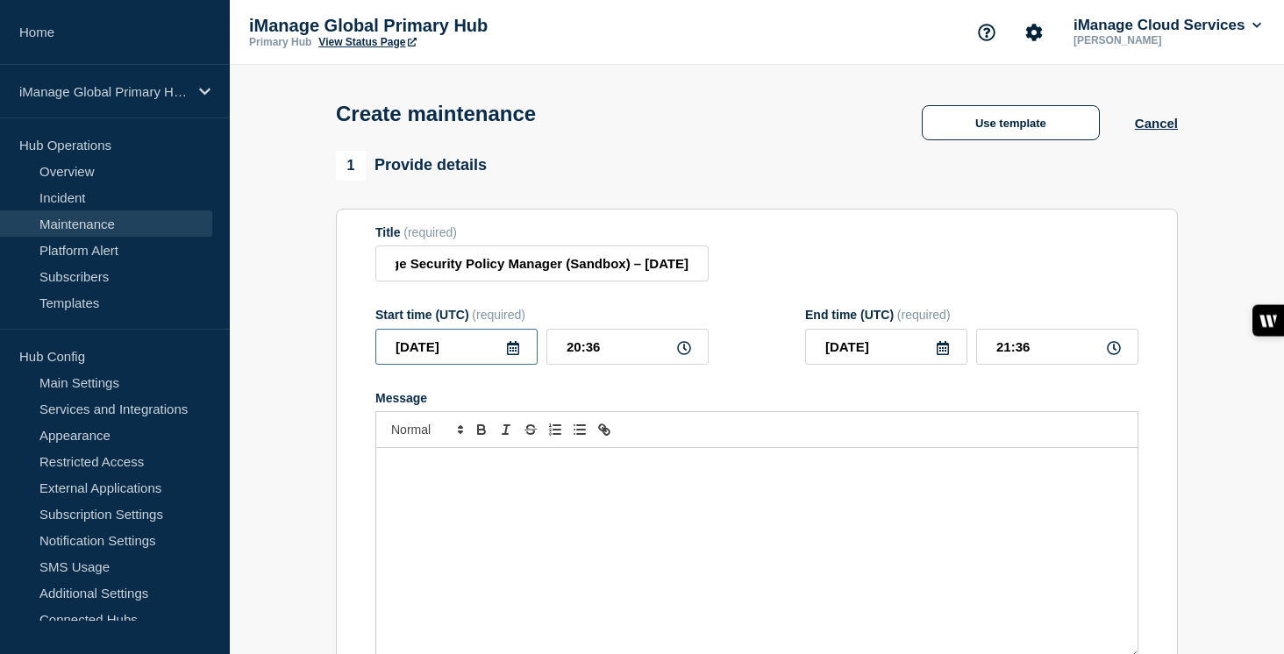
click at [526, 363] on input "[DATE]" at bounding box center [456, 347] width 162 height 36
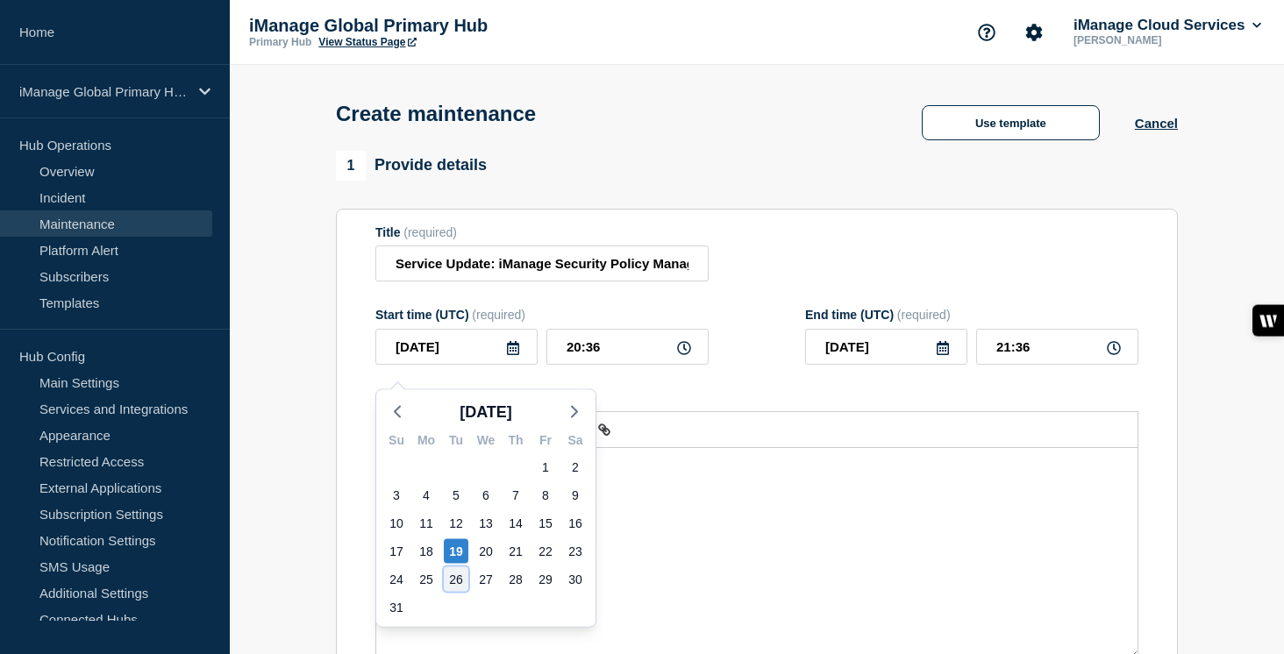
click at [458, 574] on div "26" at bounding box center [456, 580] width 25 height 25
type input "2025-08-26"
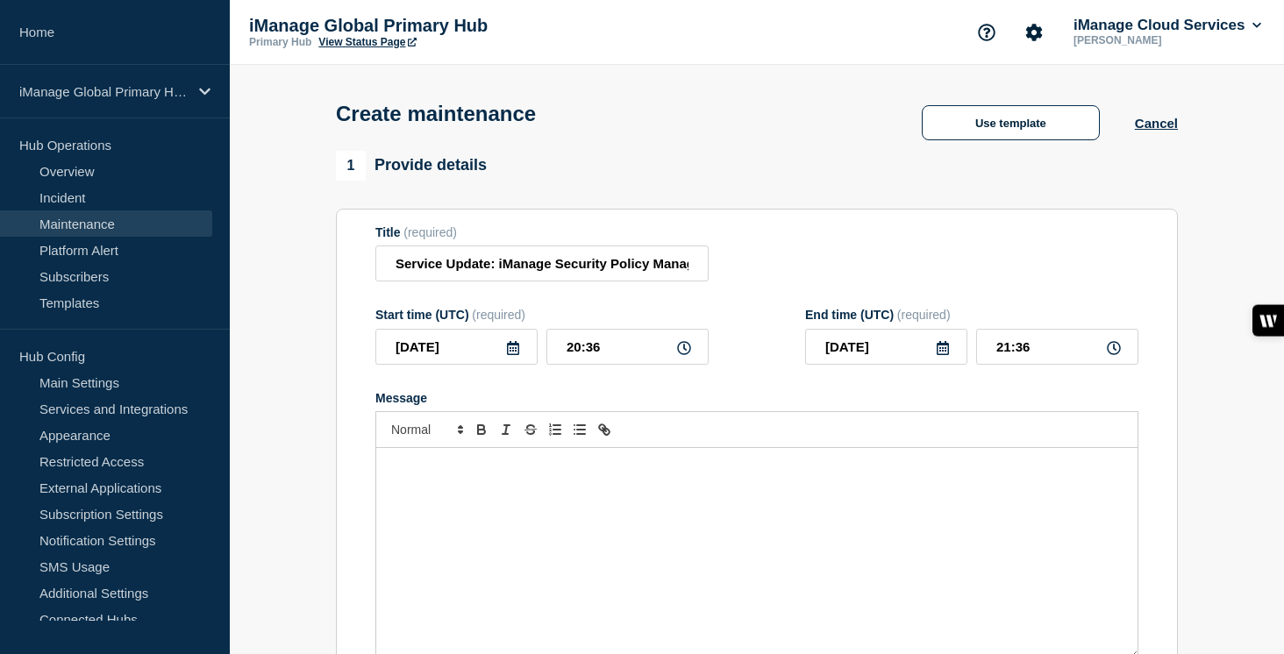
click at [435, 524] on div "Message" at bounding box center [756, 553] width 761 height 211
paste div "Message"
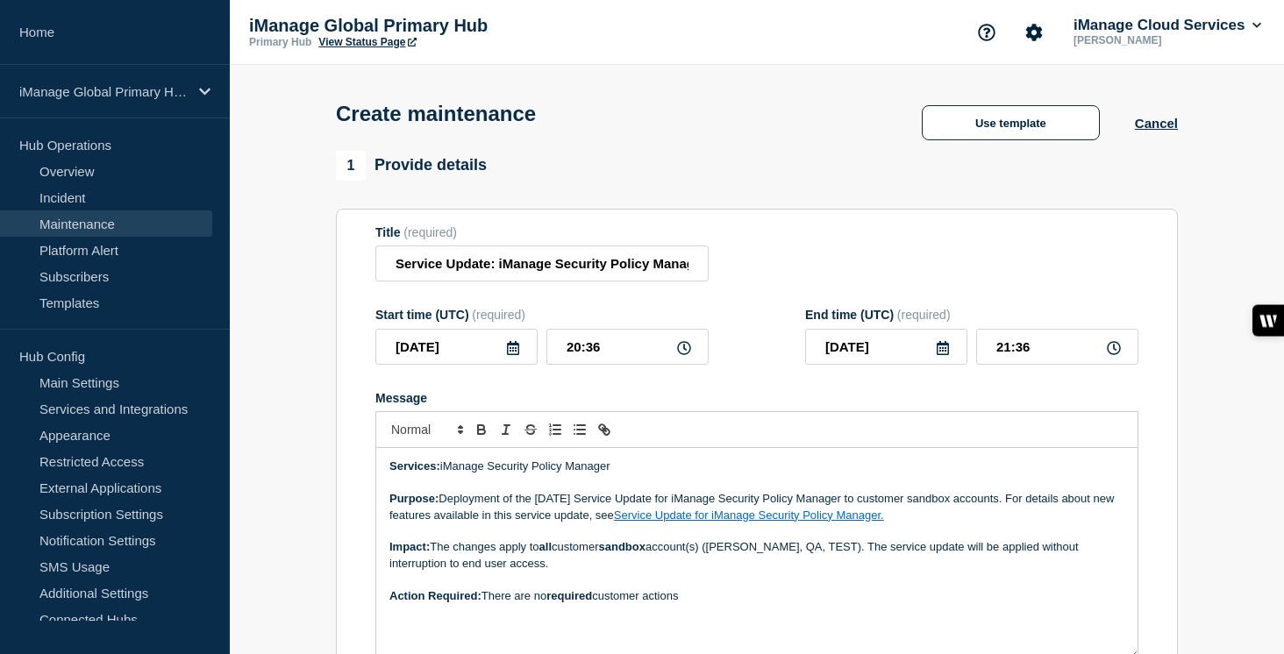
click at [558, 518] on p "Purpose: Deployment of the July 2025 Service Update for iManage Security Policy…" at bounding box center [756, 507] width 735 height 32
click at [693, 522] on link "Service Update for iManage Security Policy Manager." at bounding box center [749, 515] width 270 height 13
click at [884, 554] on link at bounding box center [859, 546] width 49 height 13
drag, startPoint x: 827, startPoint y: 535, endPoint x: 644, endPoint y: 532, distance: 183.4
click at [644, 524] on p "Purpose: Deployment of the August 2025 Service Update for iManage Security Poli…" at bounding box center [756, 507] width 735 height 32
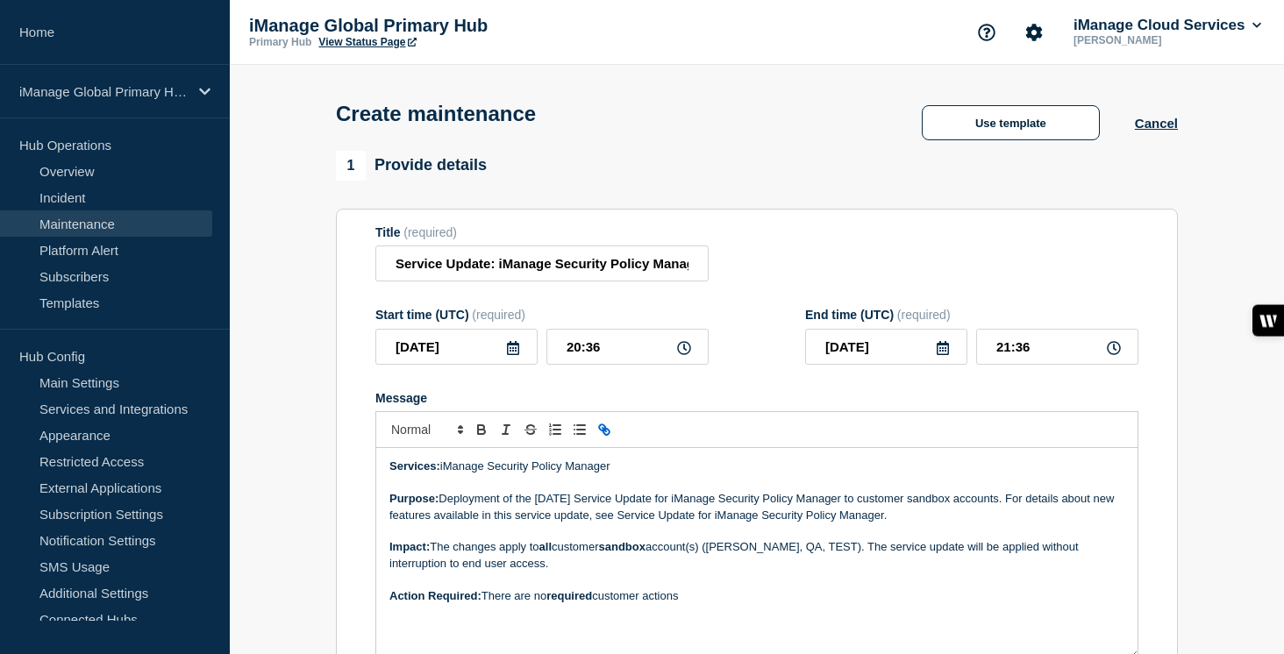
click at [611, 438] on icon "Toggle link" at bounding box center [605, 430] width 16 height 16
type input "Service Update for iManage Security Policy Manager."
paste input "https://help.imanage.com/hc/en-us/articles/39530696483355-Service-Update-August…"
type input "https://help.imanage.com/hc/en-us/articles/39530696483355-Service-Update-August…"
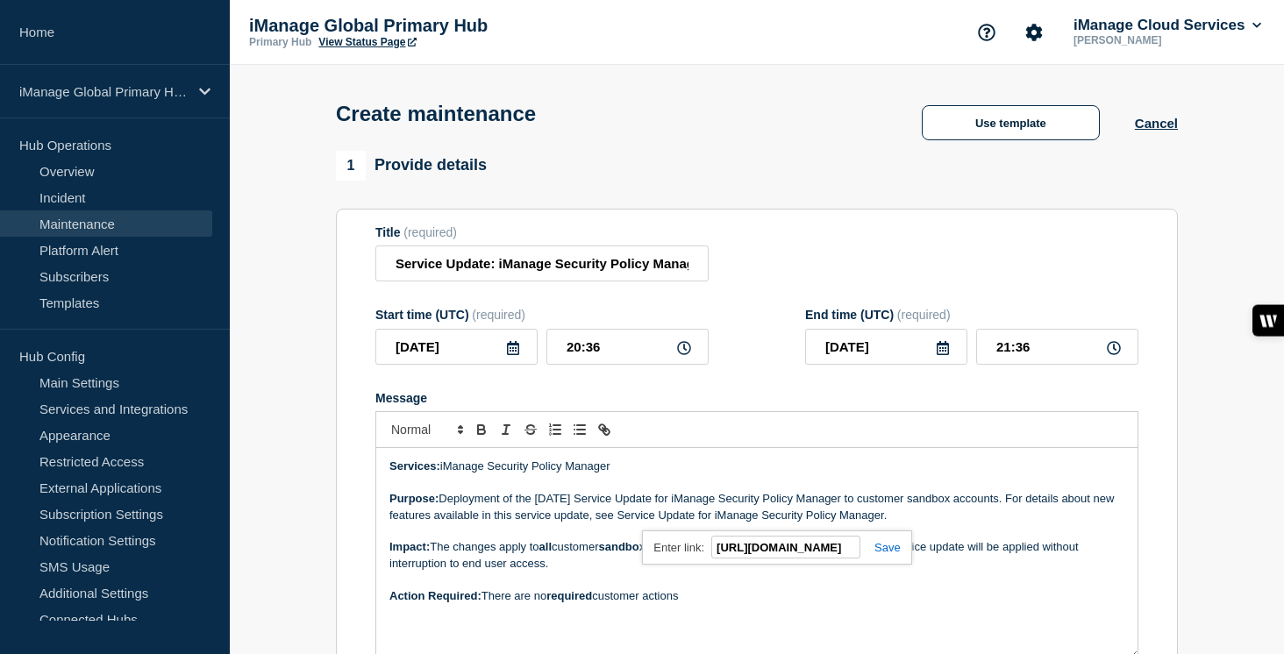
scroll to position [0, 0]
click at [893, 554] on link at bounding box center [881, 547] width 40 height 13
click at [944, 524] on p "Purpose: Deployment of the August 2025 Service Update for iManage Security Poli…" at bounding box center [756, 507] width 735 height 32
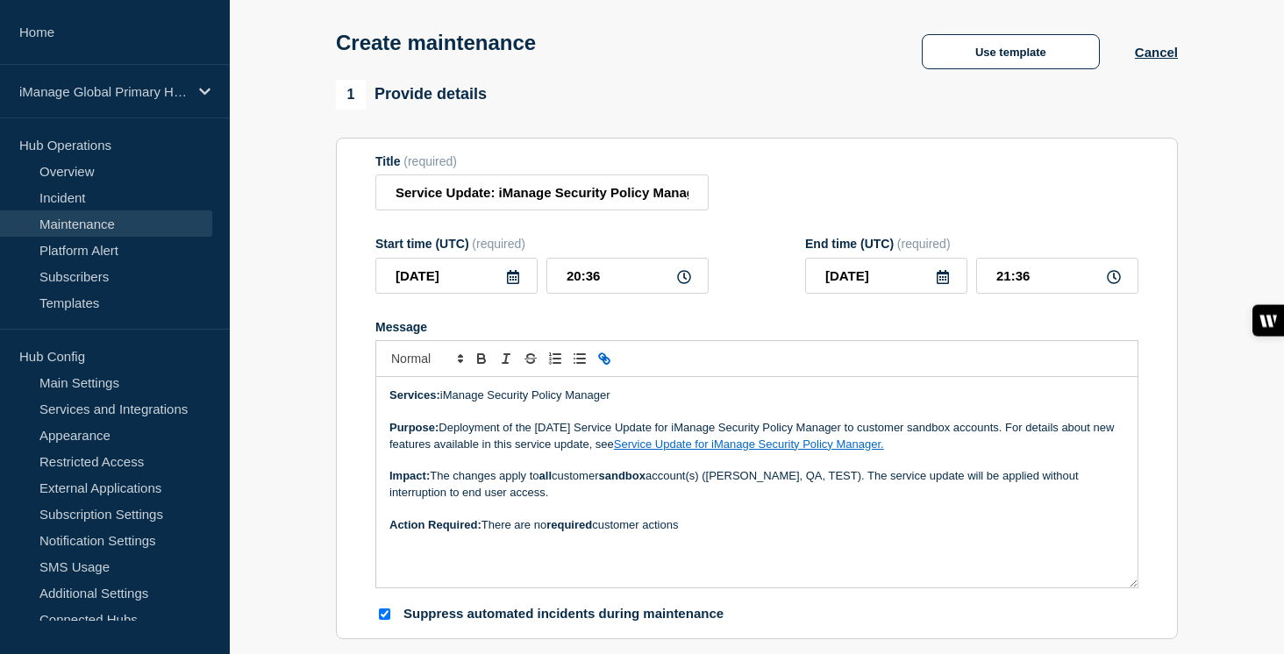
scroll to position [111, 0]
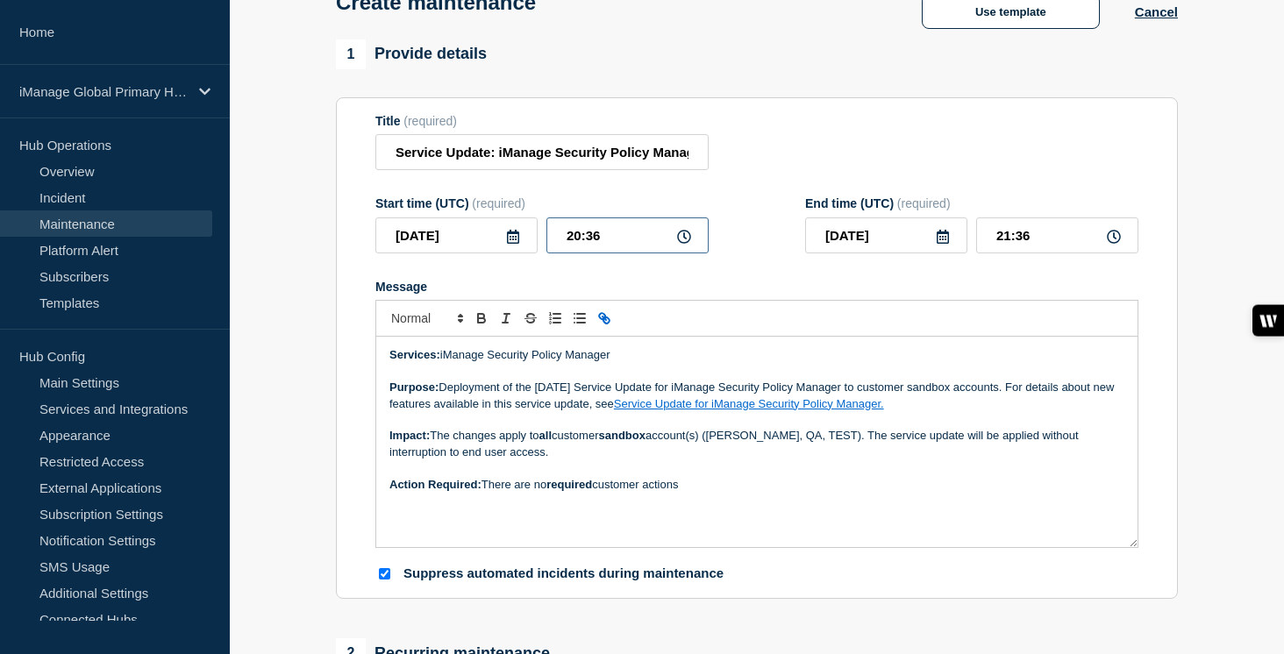
drag, startPoint x: 604, startPoint y: 247, endPoint x: 524, endPoint y: 247, distance: 79.8
click at [524, 247] on div "2025-08-26 20:36" at bounding box center [541, 236] width 333 height 36
type input "11:00"
drag, startPoint x: 1050, startPoint y: 250, endPoint x: 954, endPoint y: 251, distance: 95.6
click at [954, 251] on div "2025-08-26 12:00" at bounding box center [971, 236] width 333 height 36
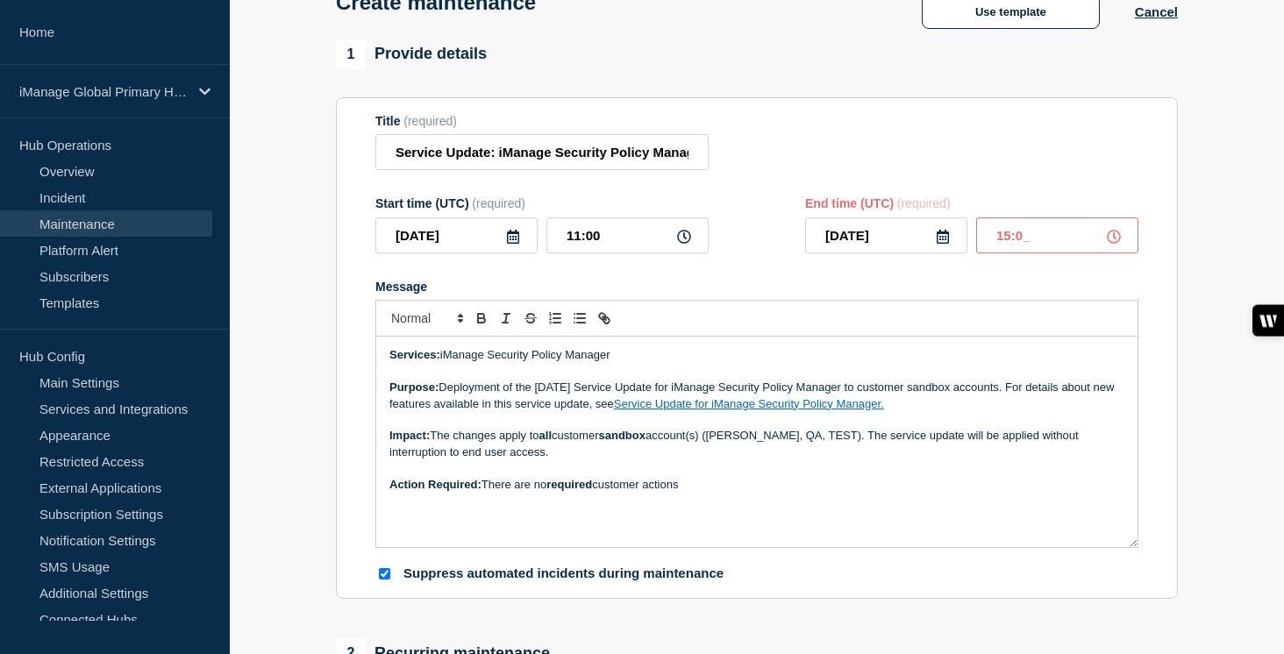
type input "15:00"
click at [882, 328] on div at bounding box center [756, 318] width 763 height 37
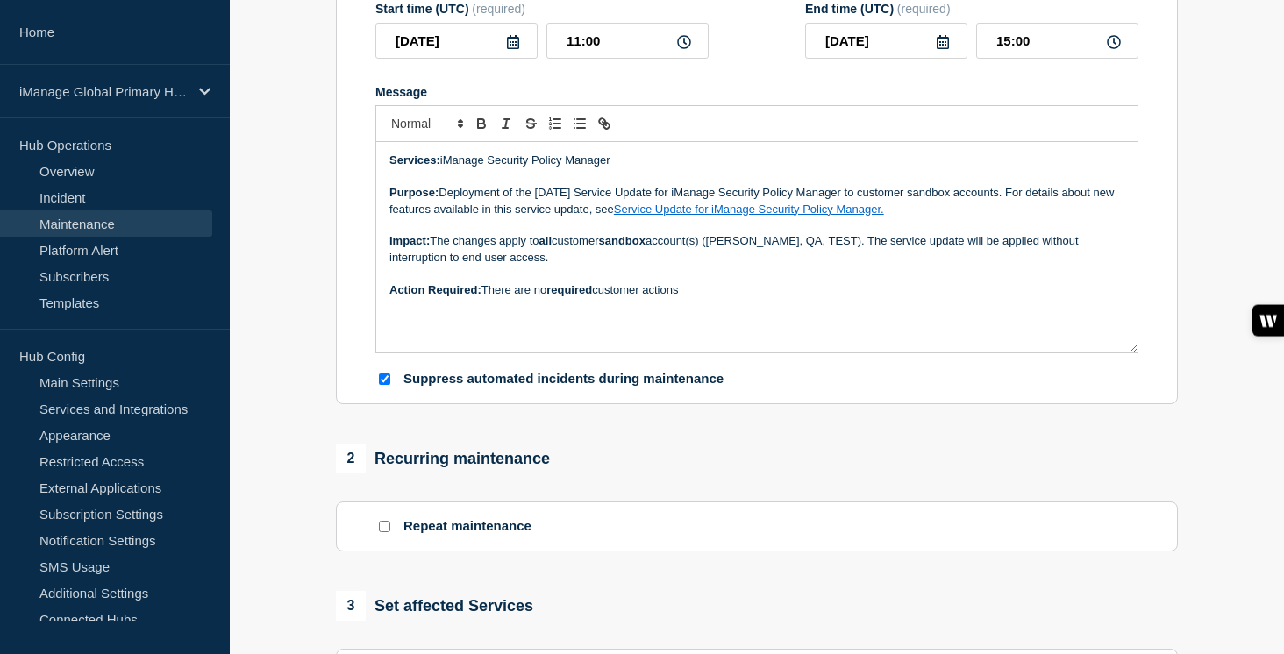
scroll to position [533, 0]
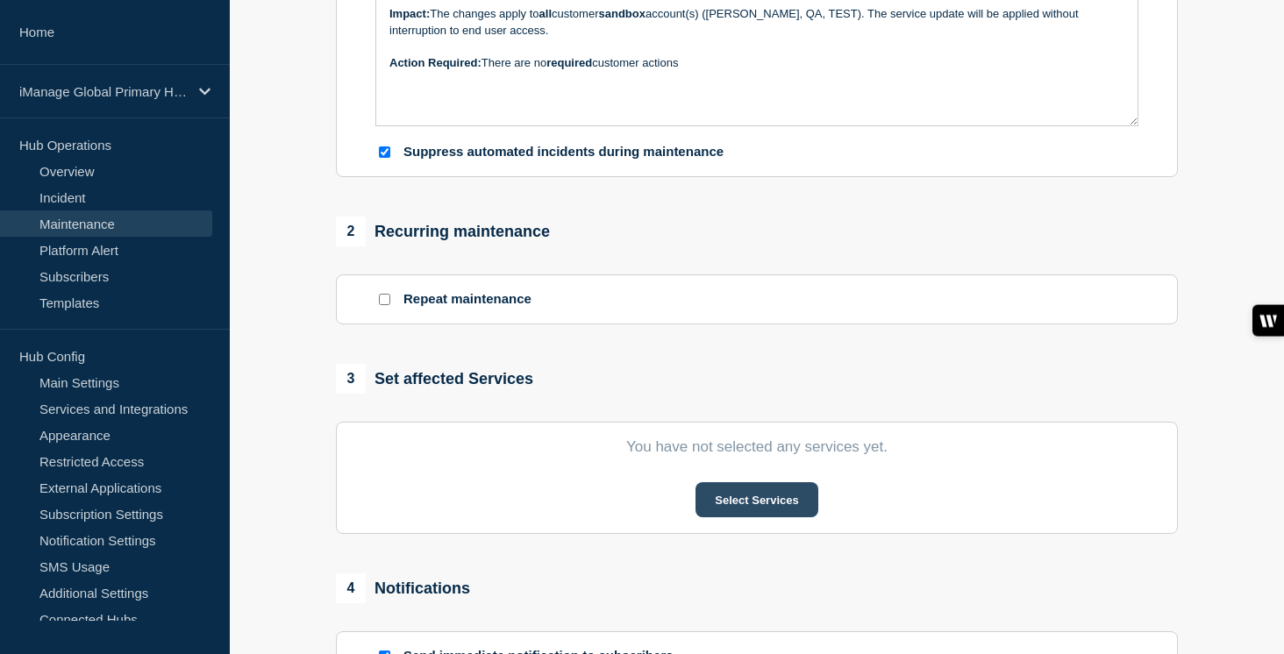
click at [778, 518] on button "Select Services" at bounding box center [757, 499] width 122 height 35
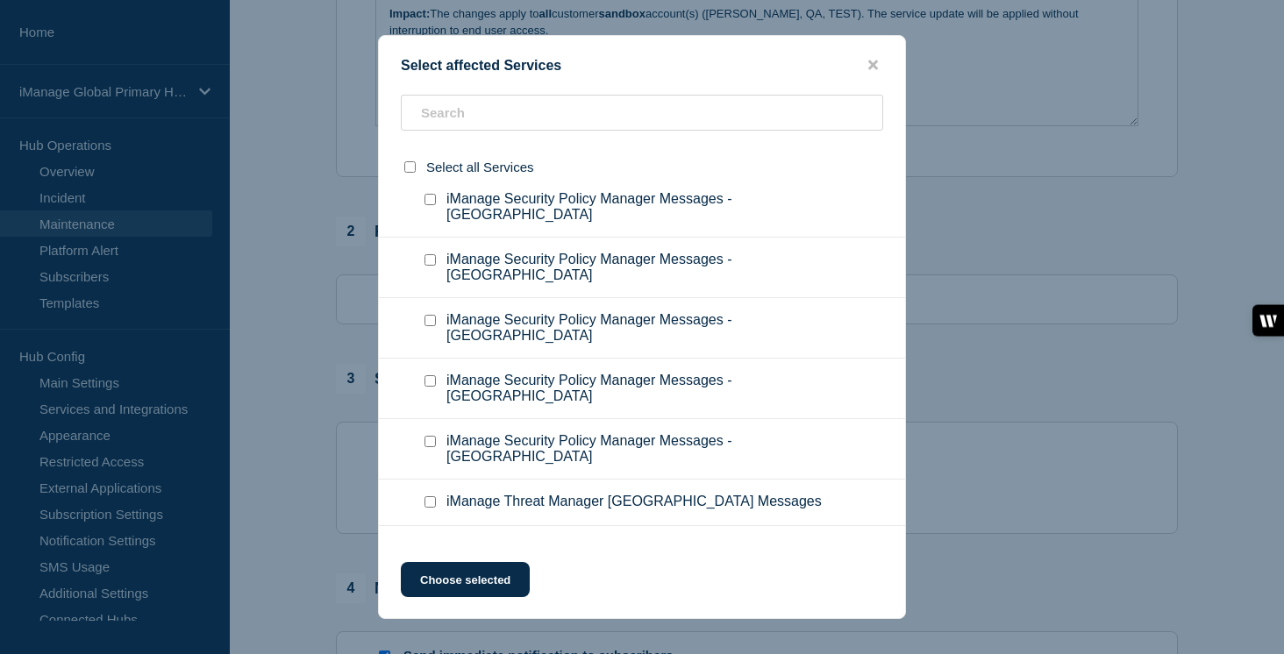
scroll to position [11044, 0]
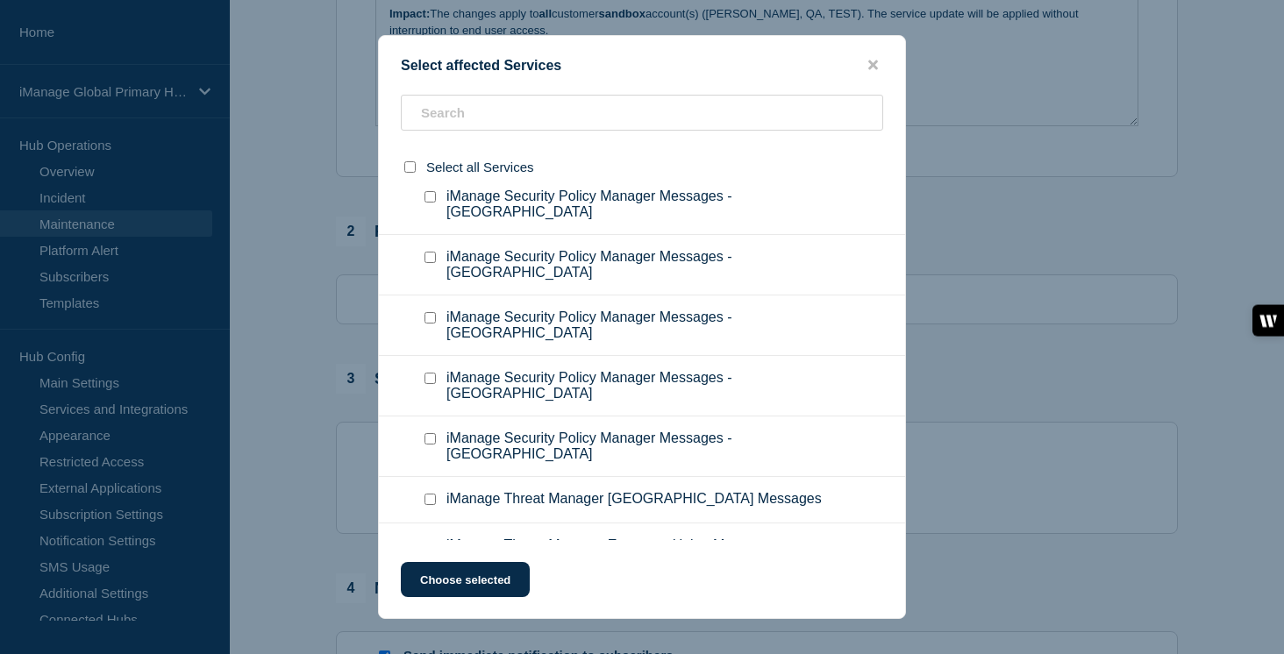
checkbox input "true"
click at [429, 21] on input "iManage Security Policy Manager Messages - Japan checkbox" at bounding box center [430, 15] width 11 height 11
checkbox input "true"
click at [428, 82] on input "iManage Security Policy Manager Messages - Australia checkbox" at bounding box center [430, 75] width 11 height 11
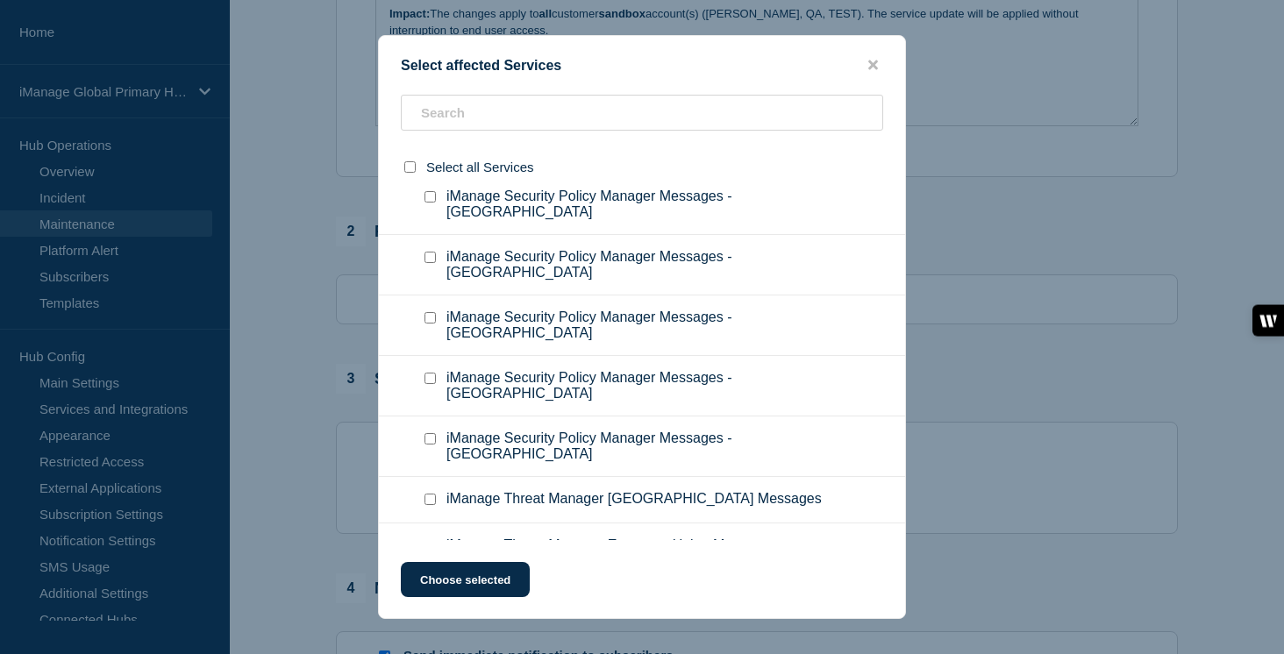
checkbox input "true"
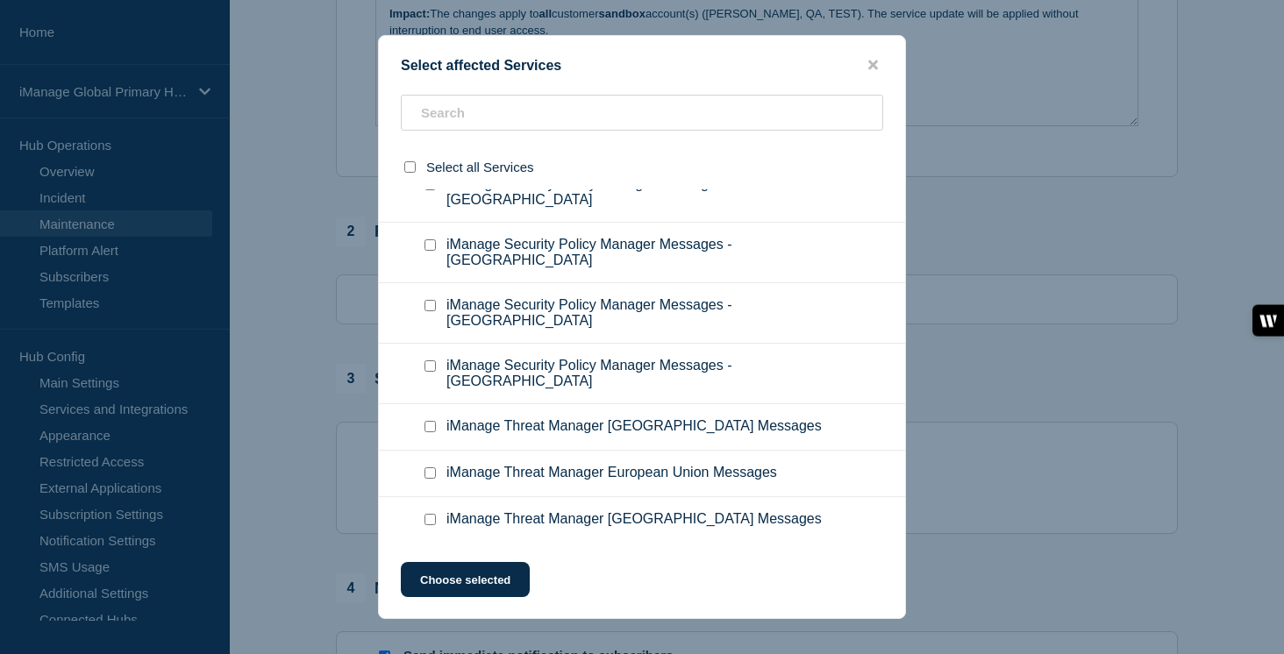
scroll to position [11156, 0]
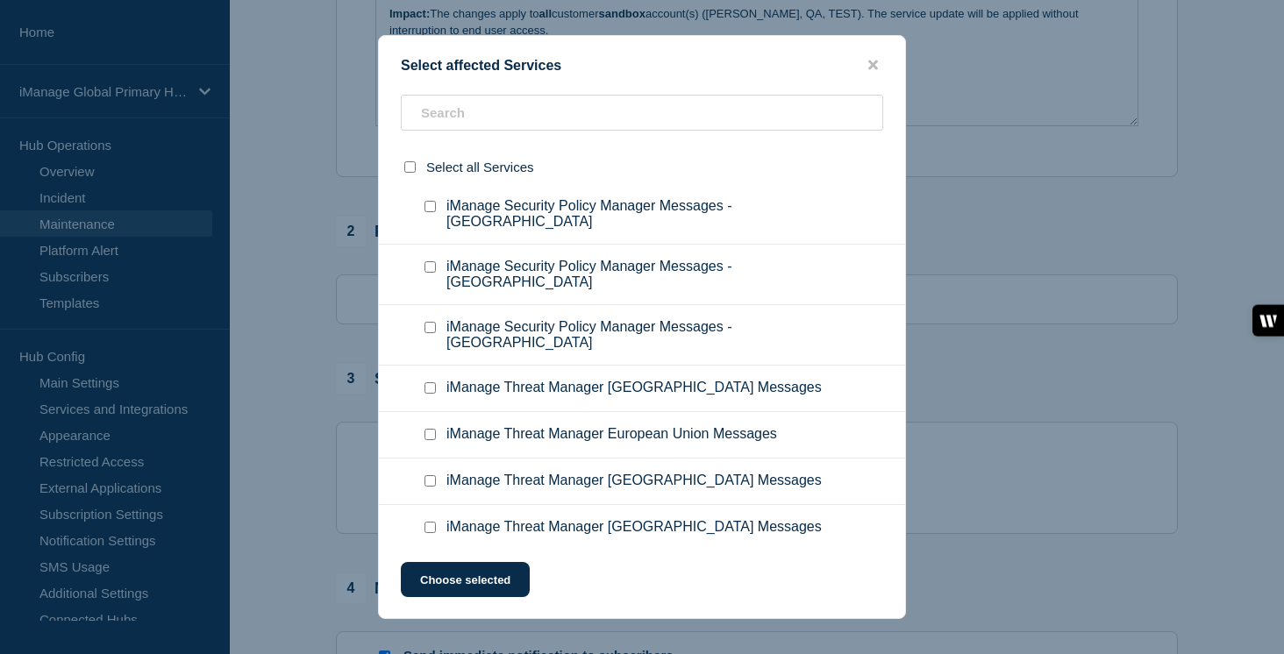
click at [430, 31] on input "iManage Security Policy Manager Messages - West Germany checkbox" at bounding box center [430, 24] width 11 height 11
checkbox input "true"
click at [429, 91] on input "iManage Security Policy Manager Messages - Germany checkbox" at bounding box center [430, 85] width 11 height 11
checkbox input "true"
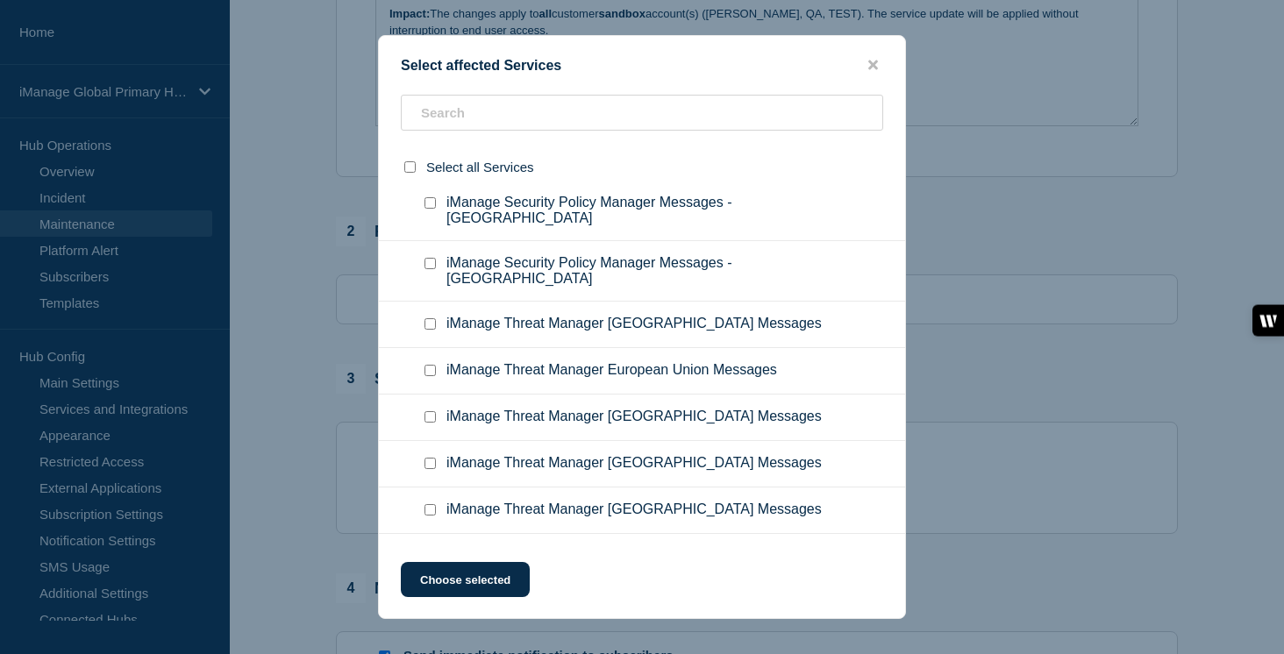
scroll to position [11267, 0]
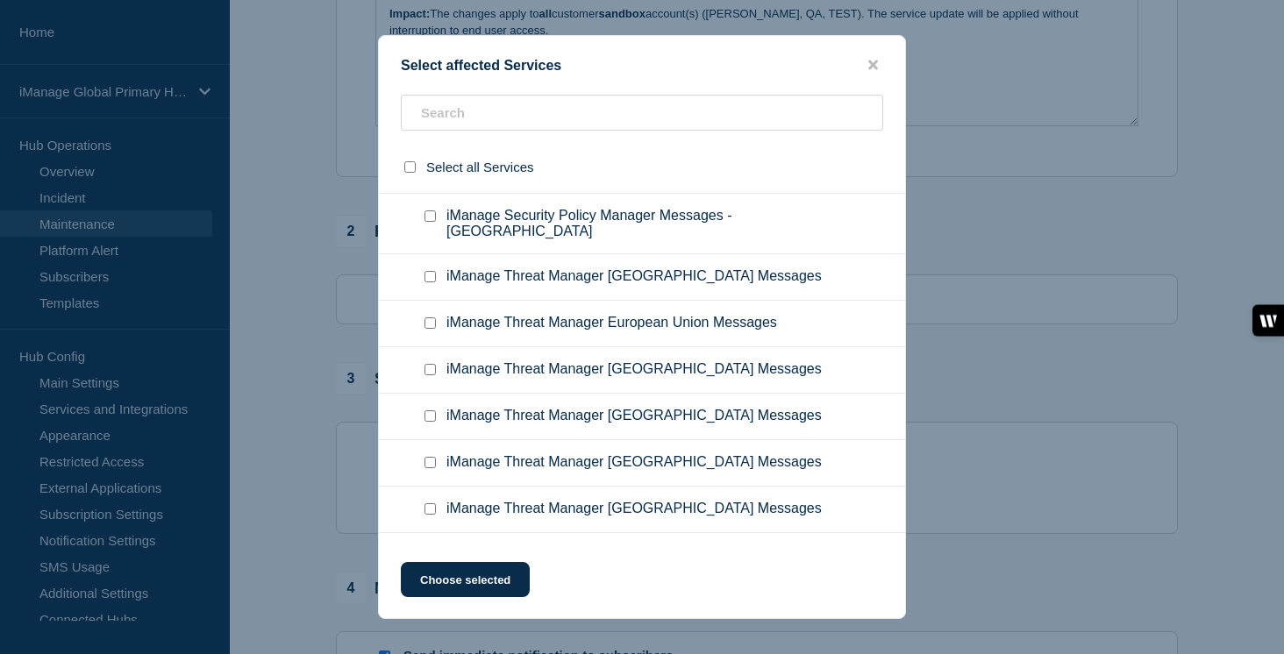
click at [430, 40] on input "iManage Security Policy Manager Messages - Switzerland checkbox" at bounding box center [430, 34] width 11 height 11
checkbox input "true"
click at [432, 101] on input "iManage Security Policy Manager Messages - UK checkbox" at bounding box center [430, 94] width 11 height 11
checkbox input "true"
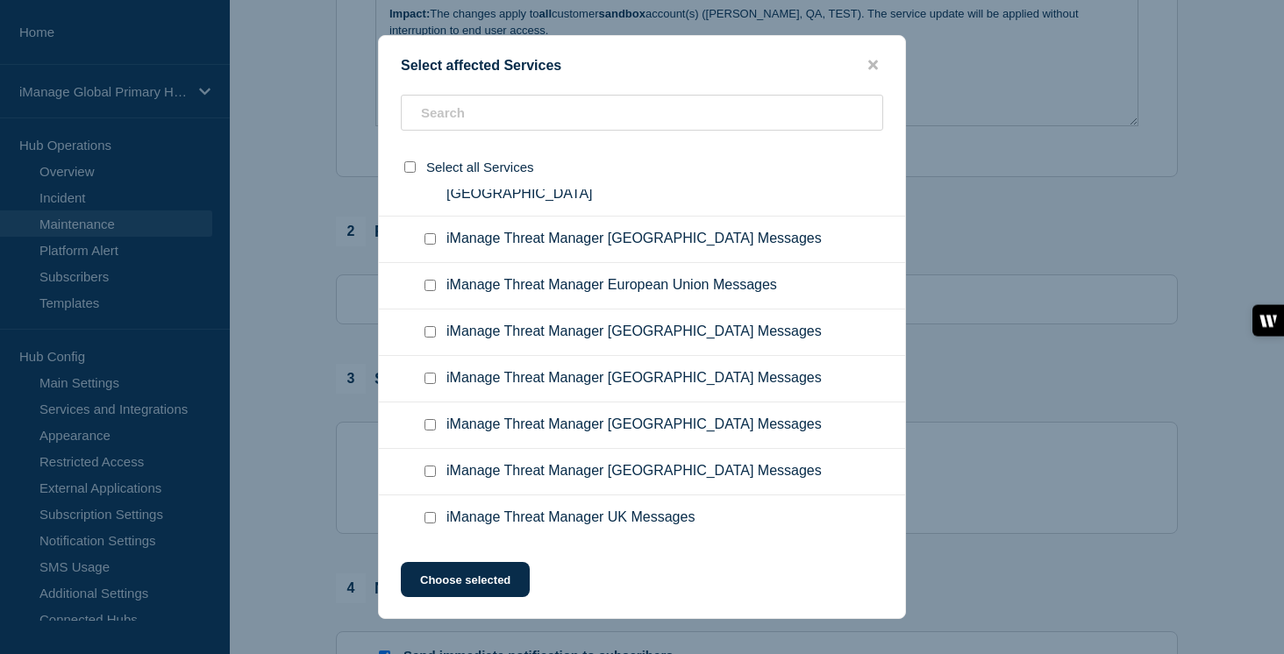
scroll to position [11359, 0]
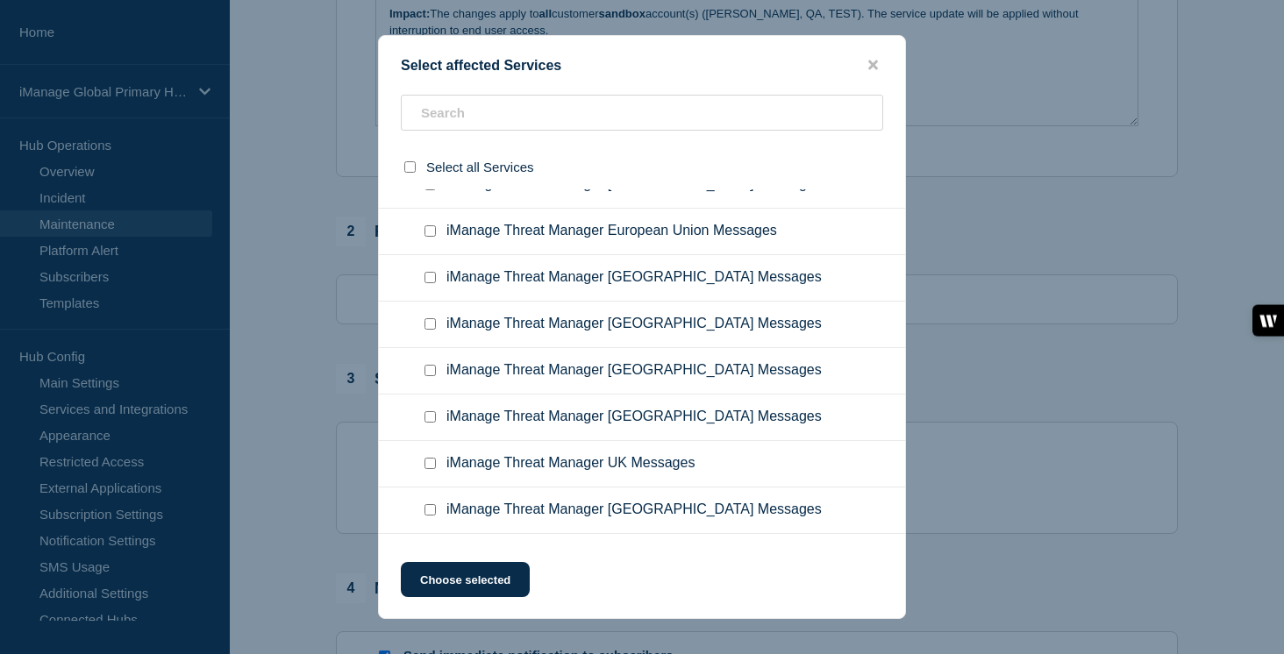
click at [432, 69] on input "iManage Security Policy Manager Messages - Canada checkbox" at bounding box center [430, 63] width 11 height 11
checkbox input "true"
click at [428, 130] on input "iManage Security Policy Manager Messages - USA checkbox" at bounding box center [430, 123] width 11 height 11
checkbox input "true"
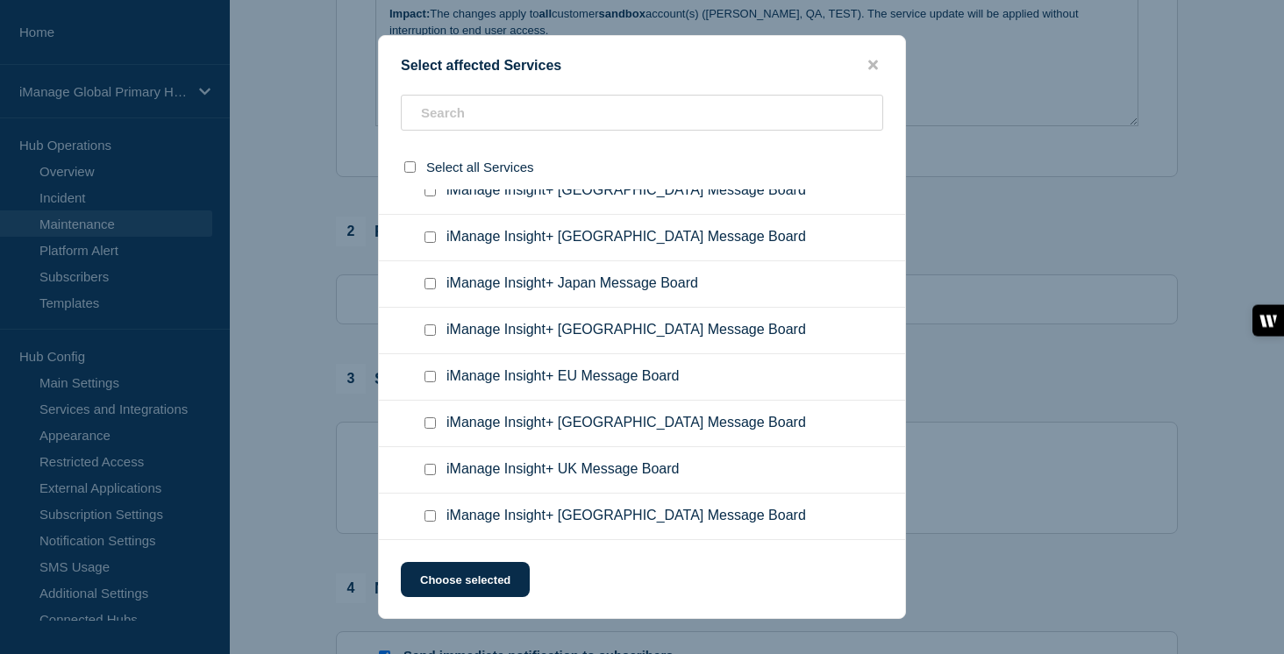
scroll to position [12580, 0]
click at [496, 581] on button "Choose selected" at bounding box center [465, 579] width 129 height 35
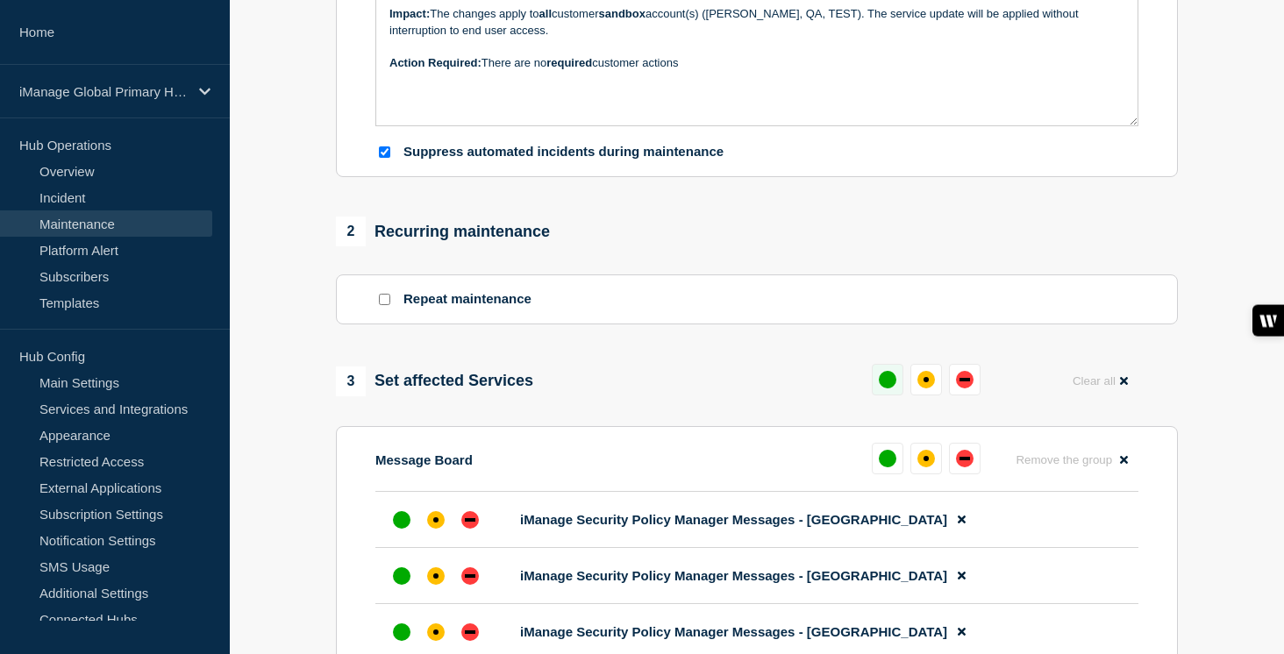
click at [894, 389] on div "up" at bounding box center [888, 380] width 18 height 18
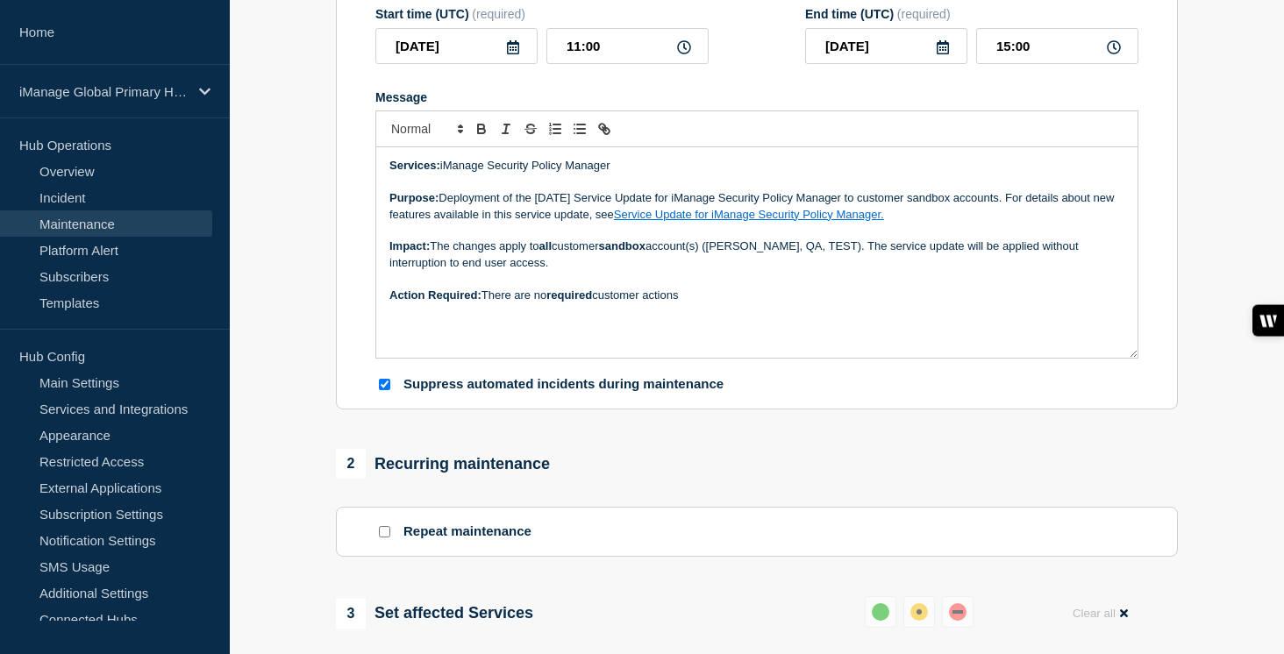
scroll to position [0, 0]
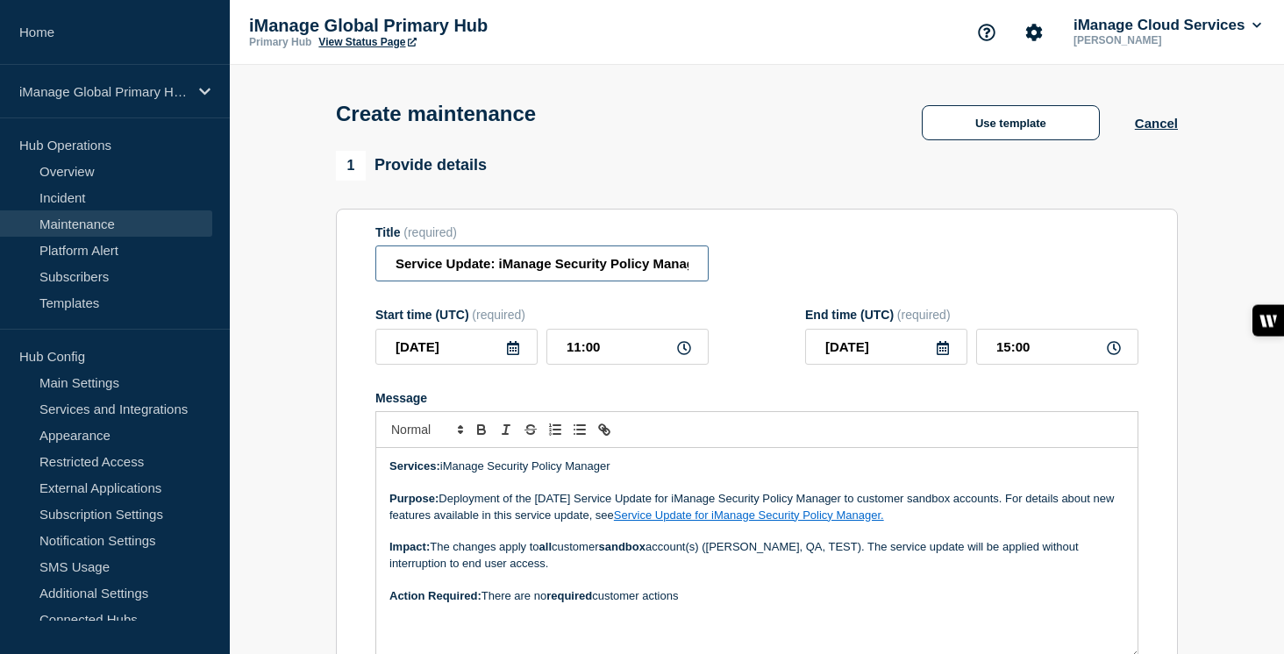
click at [550, 270] on input "Service Update: iManage Security Policy Manager (Sandbox) – [DATE]" at bounding box center [541, 264] width 333 height 36
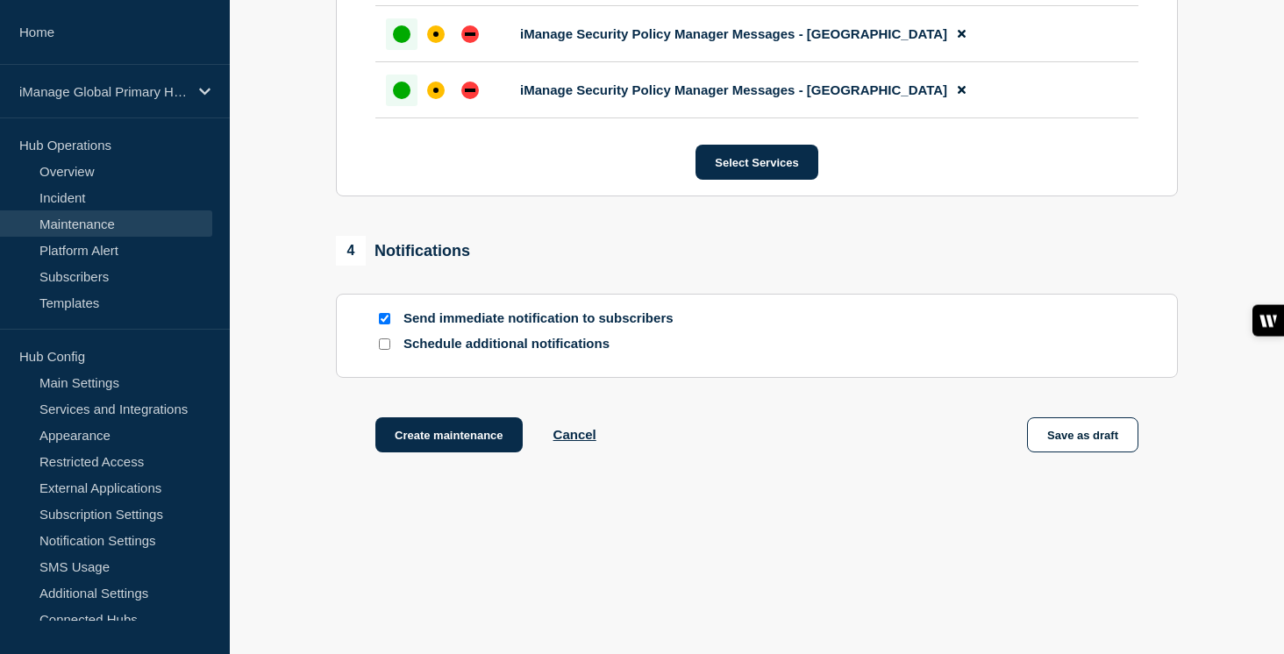
scroll to position [1471, 0]
click at [386, 344] on input "Schedule additional notifications" at bounding box center [384, 344] width 11 height 11
checkbox input "true"
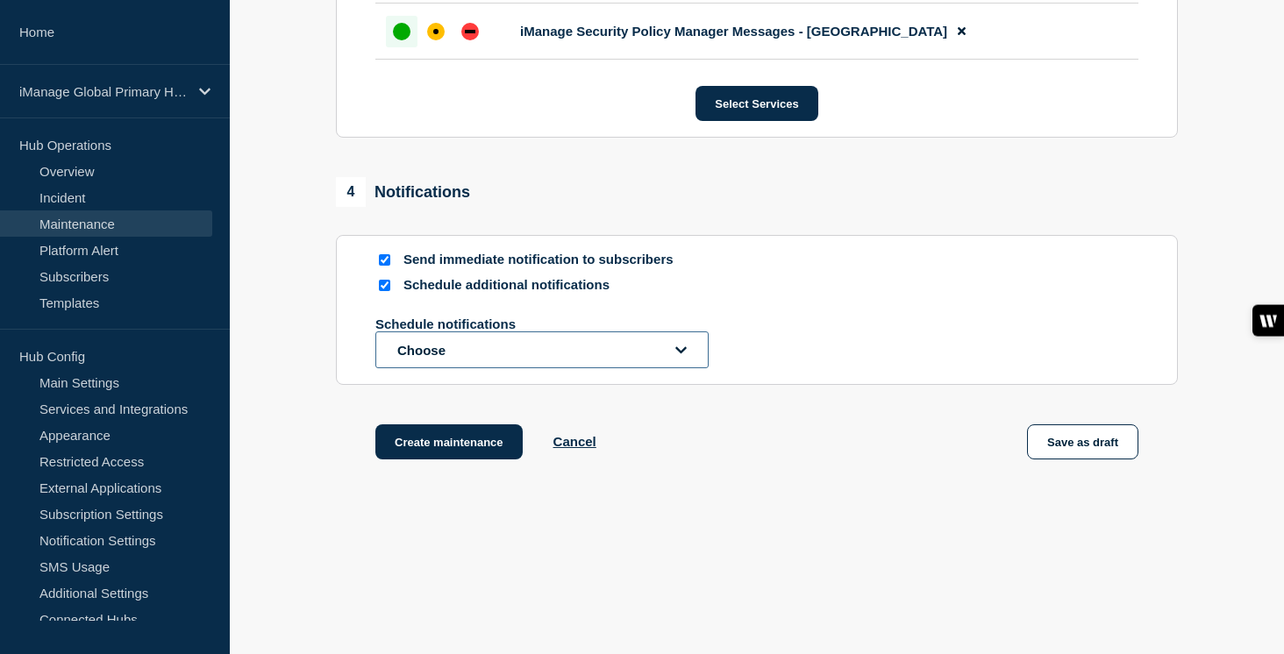
click at [449, 368] on button "Choose" at bounding box center [541, 350] width 333 height 37
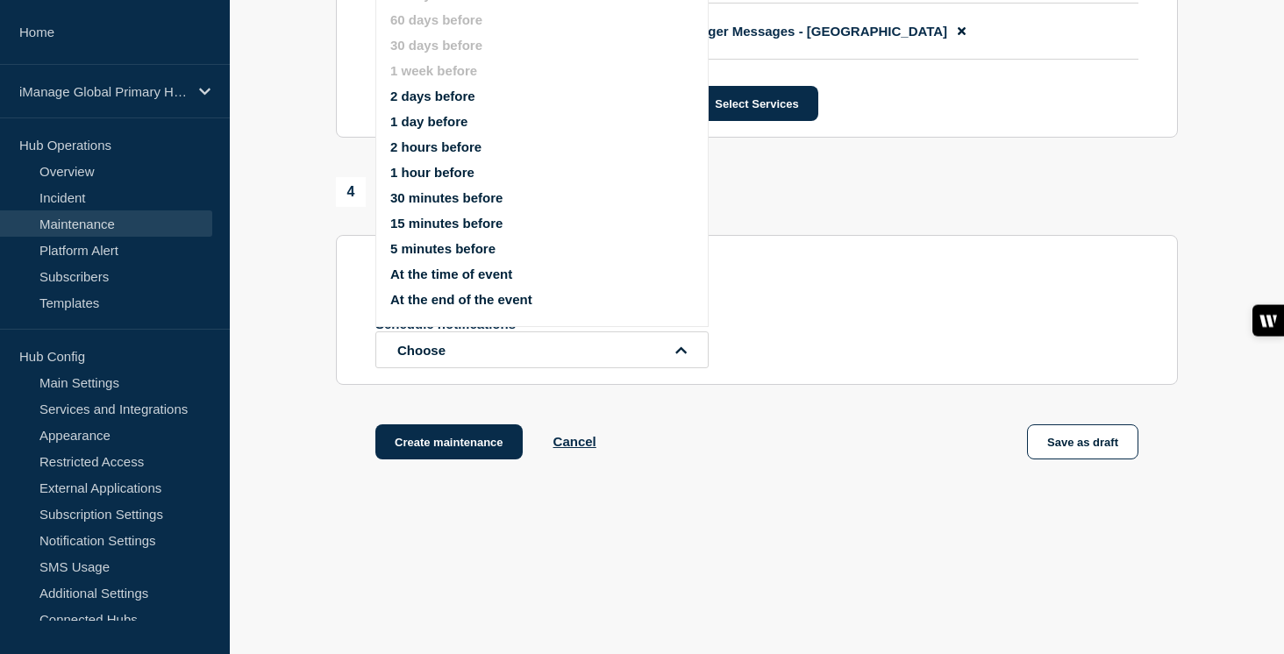
scroll to position [1442, 0]
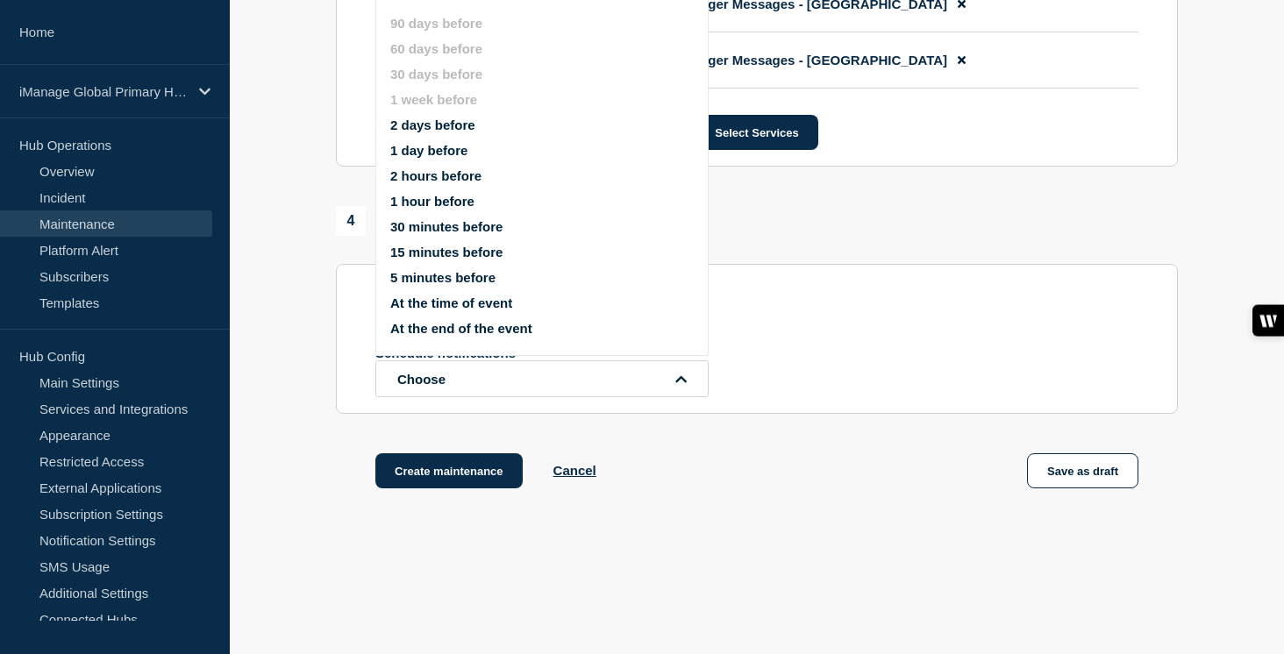
click at [432, 158] on button "1 day before" at bounding box center [428, 150] width 77 height 15
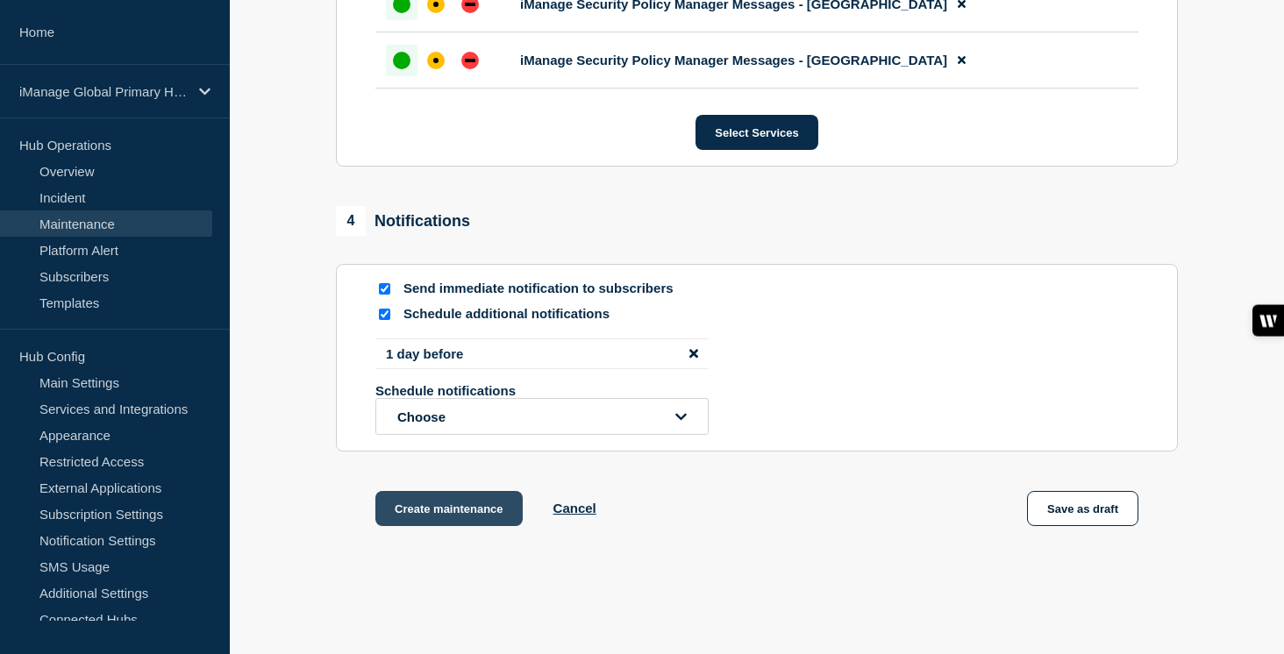
click at [460, 526] on button "Create maintenance" at bounding box center [448, 508] width 147 height 35
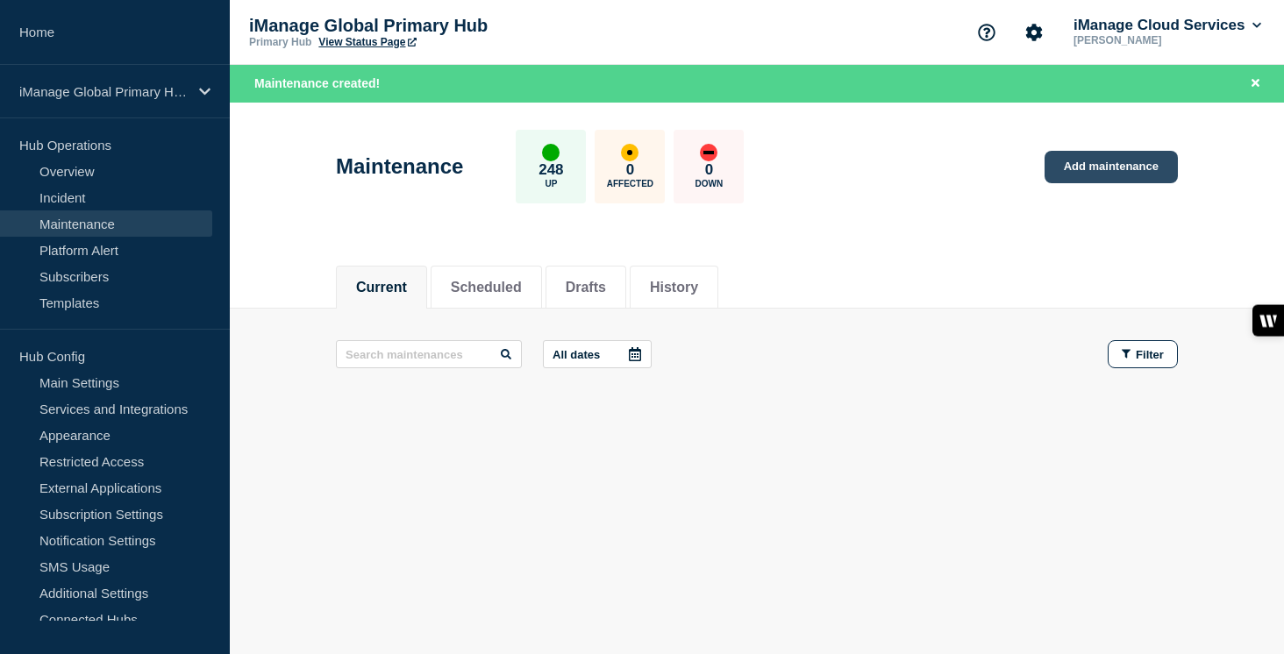
click at [1111, 177] on link "Add maintenance" at bounding box center [1111, 167] width 133 height 32
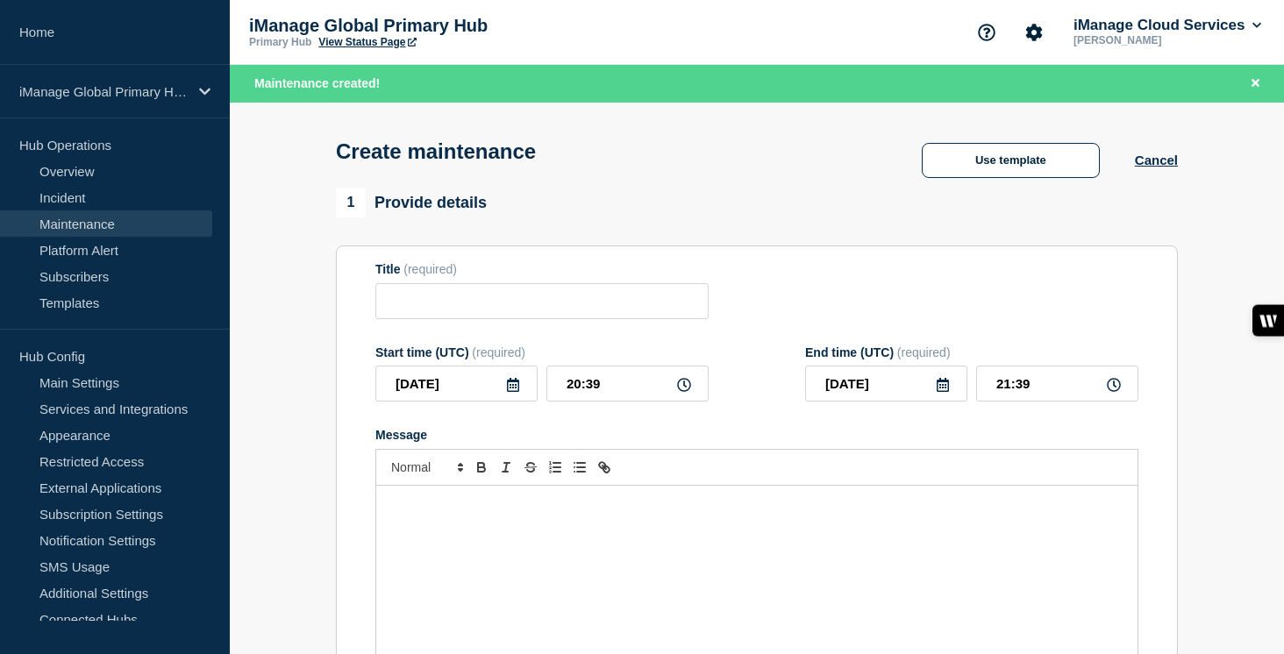
checkbox input "true"
click at [445, 319] on input "Title" at bounding box center [541, 301] width 333 height 36
paste input "Service Update: iManage Security Policy Manager (Production) – [DATE]"
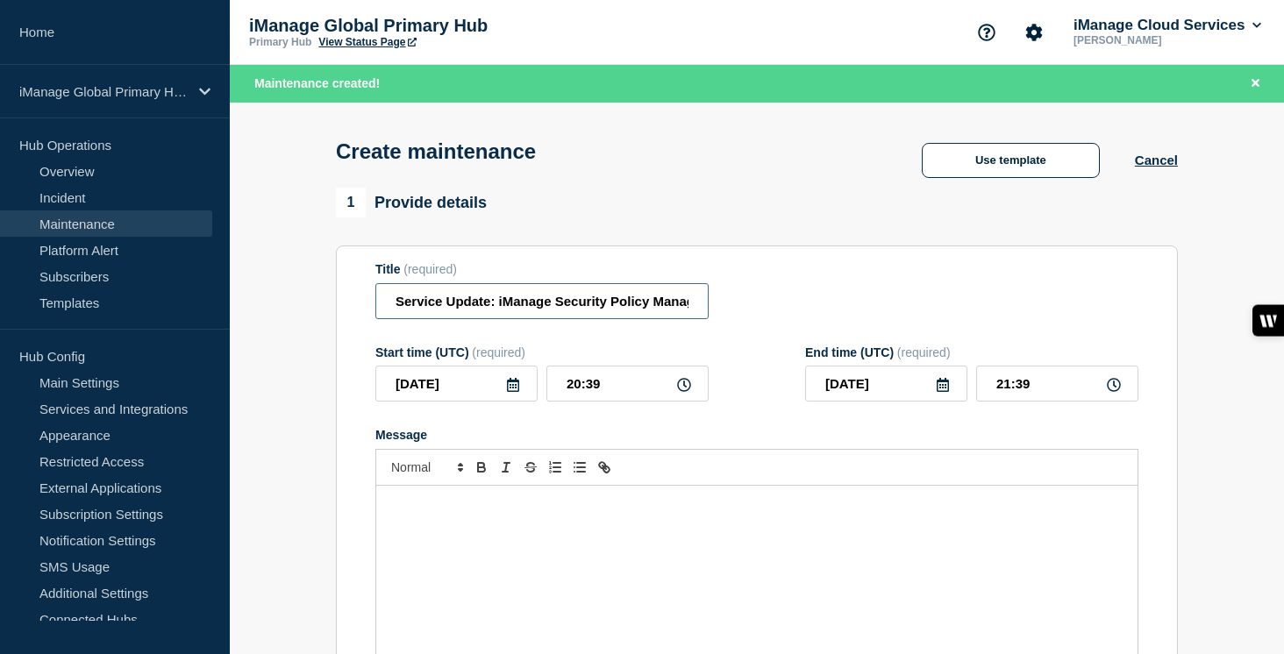
scroll to position [0, 202]
click at [652, 305] on input "Service Update: iManage Security Policy Manager (Production) – [DATE]" at bounding box center [541, 301] width 333 height 36
type input "Service Update: iManage Security Policy Manager (Production) – [DATE]"
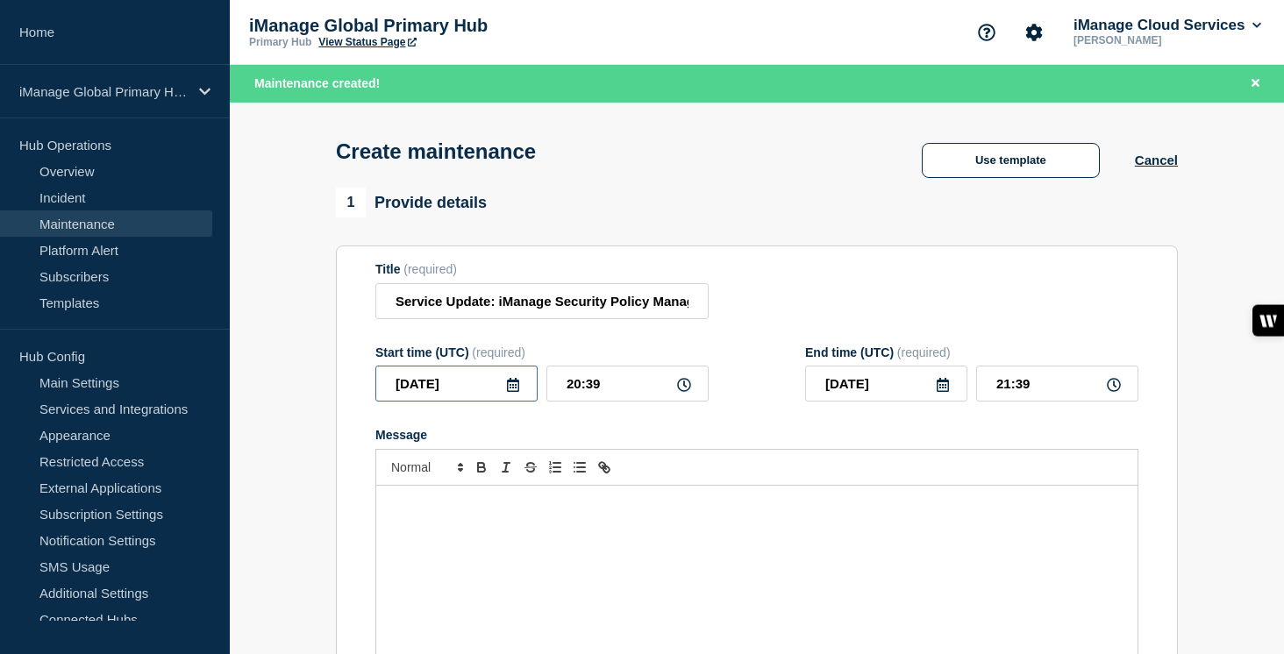
click at [532, 390] on input "[DATE]" at bounding box center [456, 384] width 162 height 36
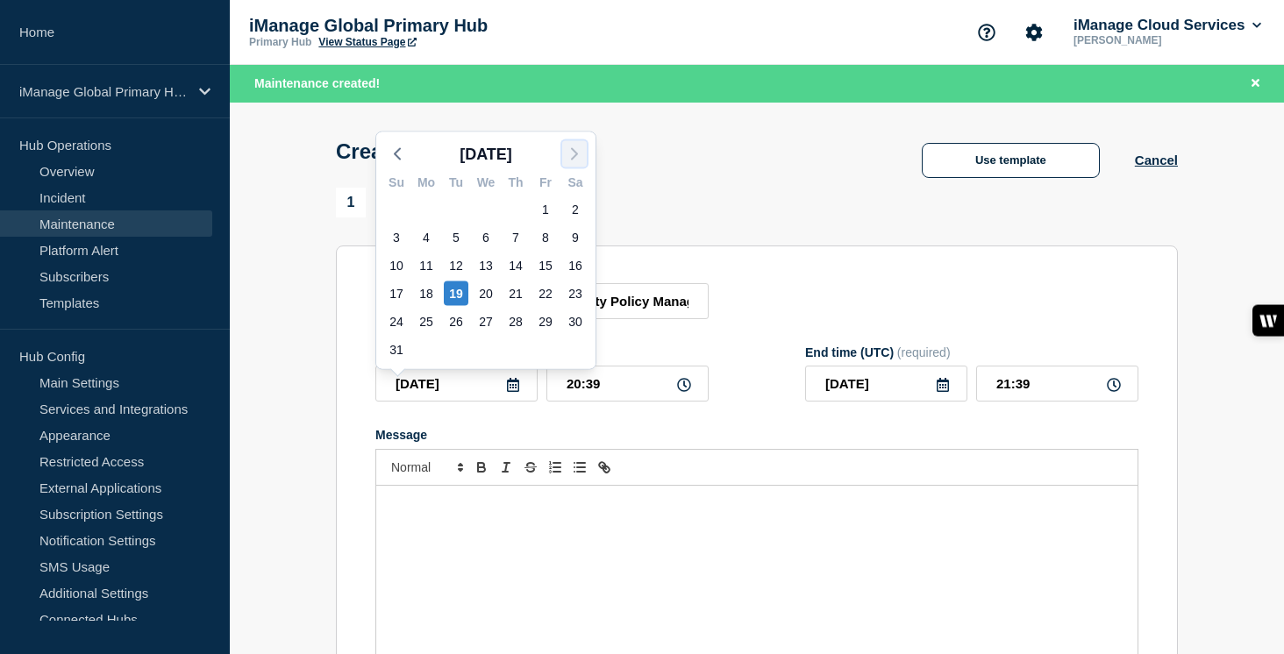
click at [581, 148] on icon "button" at bounding box center [574, 154] width 21 height 21
click at [463, 204] on div "2" at bounding box center [456, 209] width 25 height 25
type input "[DATE]"
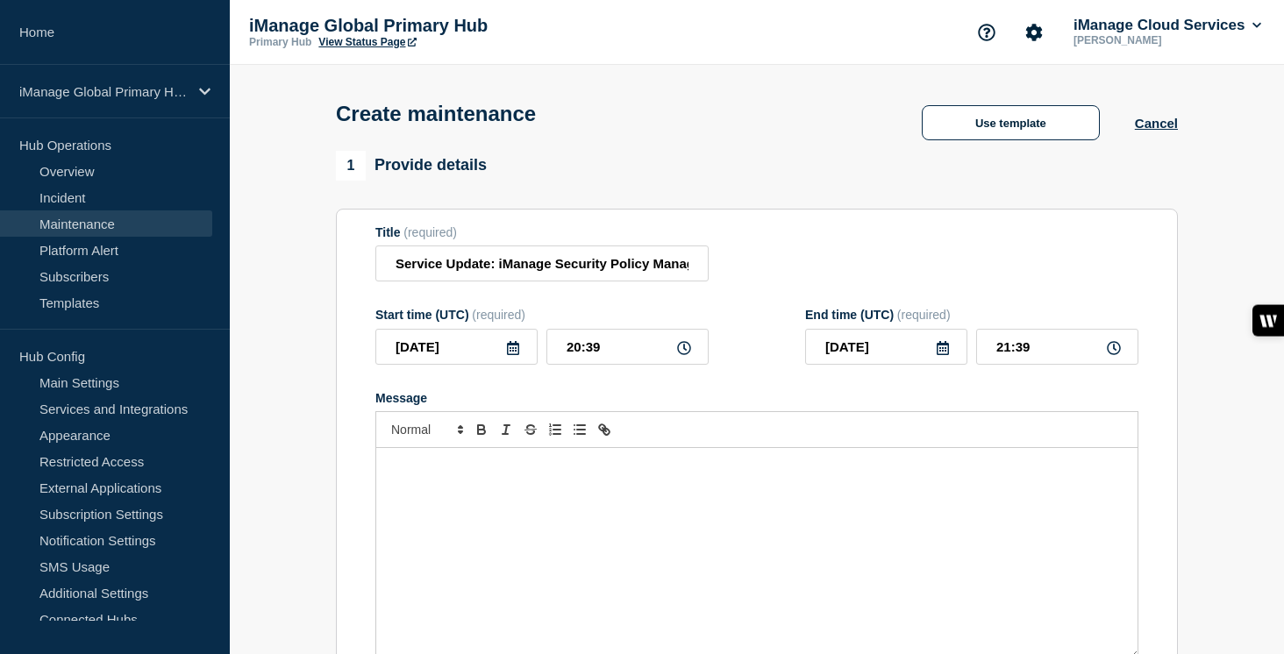
click at [466, 525] on div "Message" at bounding box center [756, 553] width 761 height 211
paste div "Message"
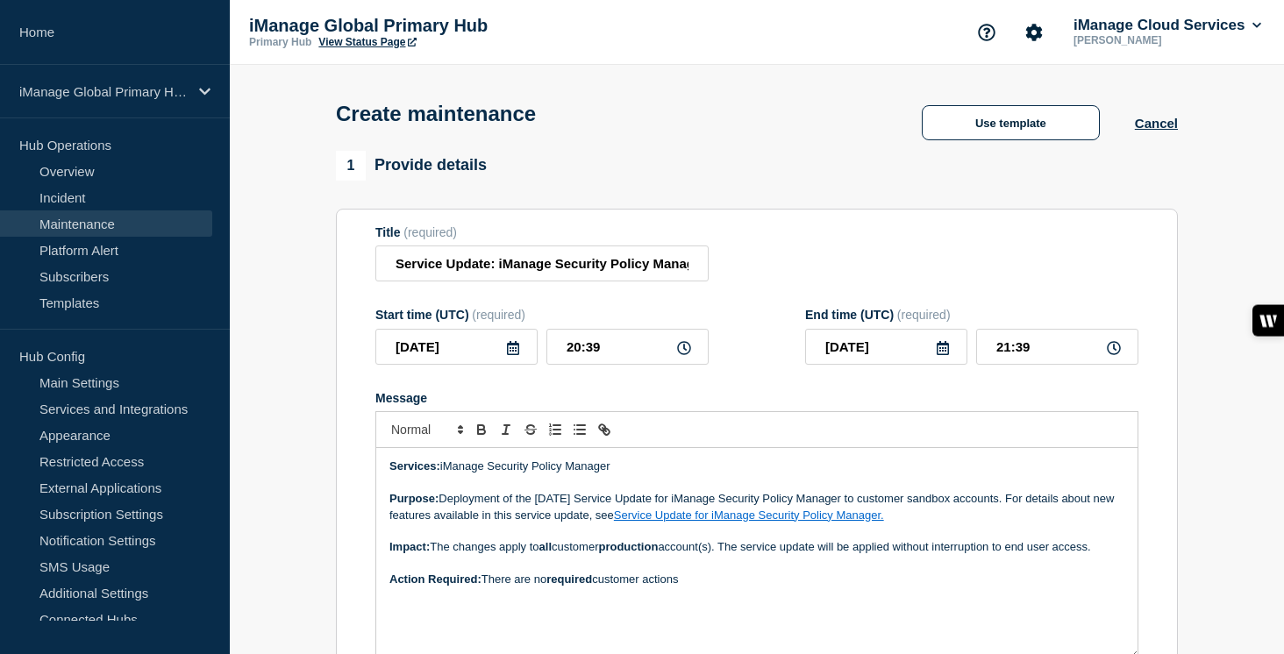
click at [559, 518] on p "Purpose: Deployment of the July 2025 Service Update for iManage Security Policy…" at bounding box center [756, 507] width 735 height 32
click at [740, 522] on link "Service Update for iManage Security Policy Manager." at bounding box center [749, 515] width 270 height 13
click at [884, 554] on link at bounding box center [859, 546] width 49 height 13
drag, startPoint x: 905, startPoint y: 536, endPoint x: 643, endPoint y: 534, distance: 262.3
click at [643, 524] on p "Purpose: Deployment of the August 2025 Service Update for iManage Security Poli…" at bounding box center [756, 507] width 735 height 32
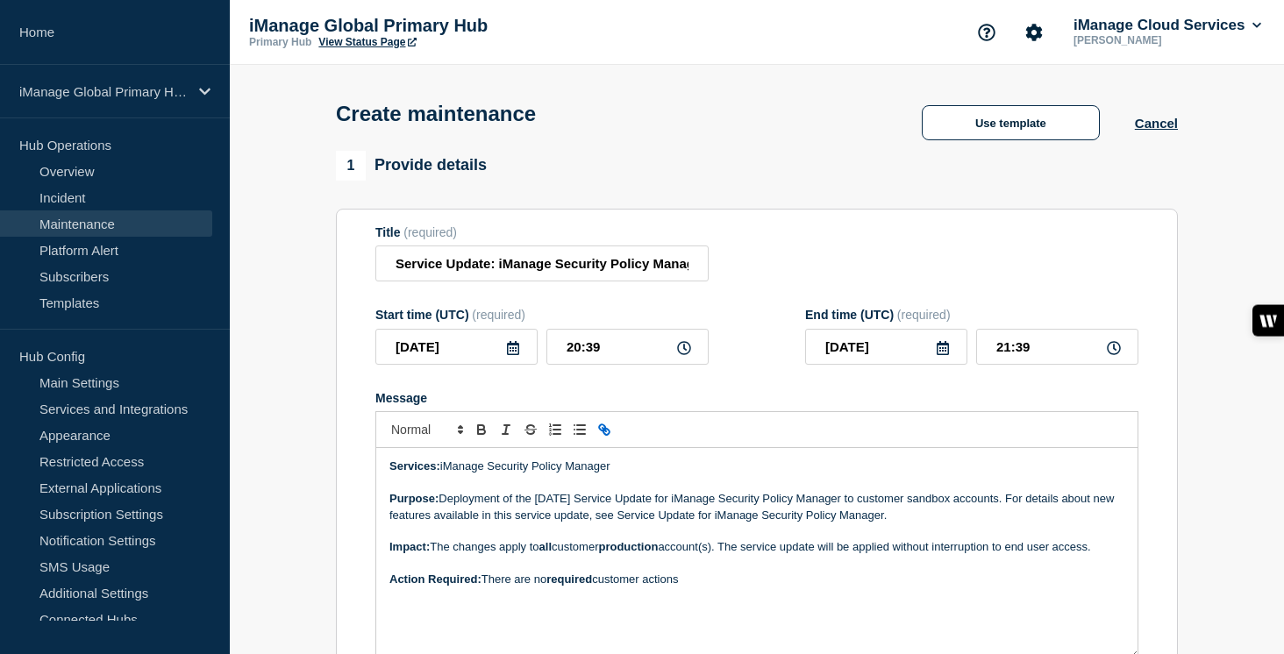
click at [605, 438] on icon "Toggle link" at bounding box center [605, 430] width 16 height 16
type input "Service Update for iManage Security Policy Manager."
paste input "https://help.imanage.com/hc/en-us/articles/39530696483355-Service-Update-August…"
type input "https://help.imanage.com/hc/en-us/articles/39530696483355-Service-Update-August…"
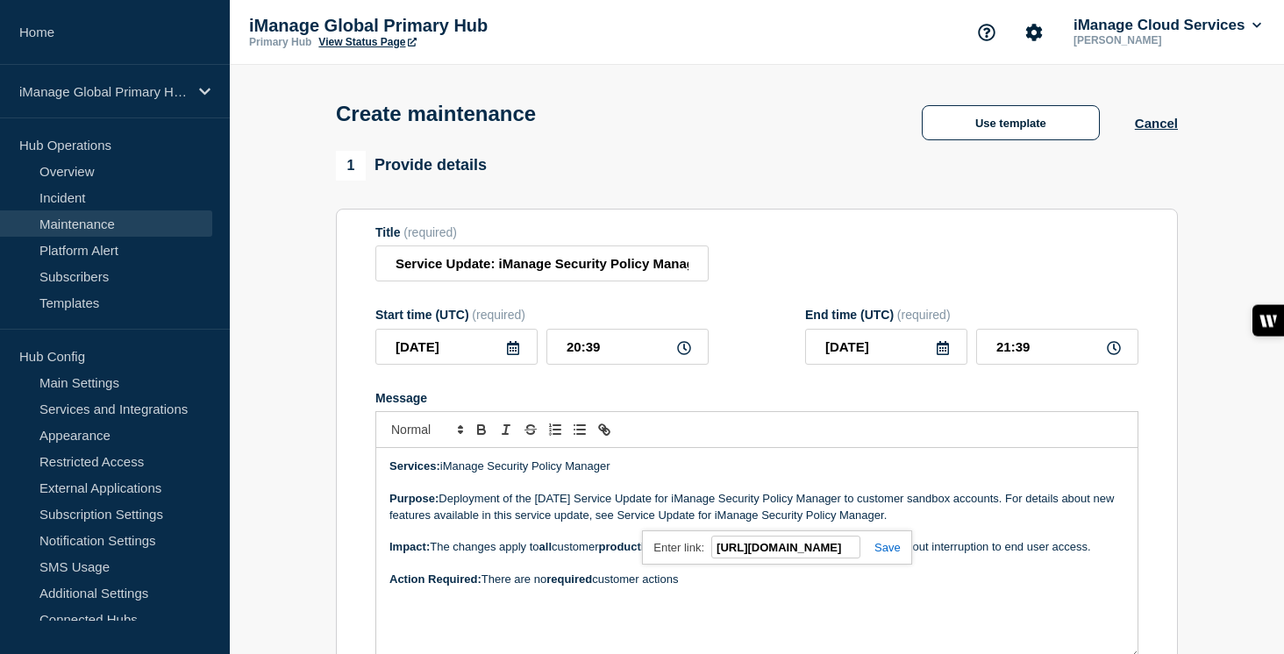
scroll to position [0, 0]
click at [886, 565] on div "https://help.imanage.com/hc/en-us/articles/38252515329563-Service-Update-July-2…" at bounding box center [776, 548] width 269 height 34
click at [897, 554] on link at bounding box center [881, 547] width 40 height 13
click at [940, 540] on p "Message" at bounding box center [756, 532] width 735 height 16
click at [982, 521] on p "Purpose: Deployment of the August 2025 Service Update for iManage Security Poli…" at bounding box center [756, 507] width 735 height 32
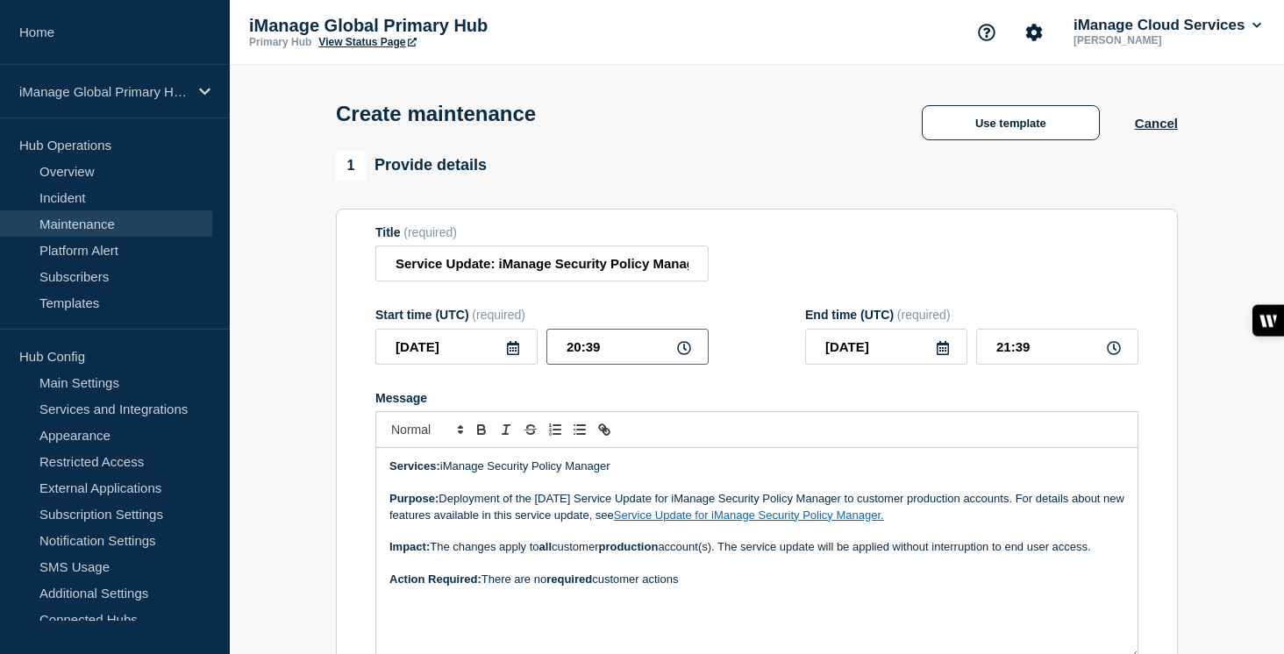
drag, startPoint x: 603, startPoint y: 359, endPoint x: 526, endPoint y: 358, distance: 76.3
click at [526, 358] on div "2025-09-02 20:39" at bounding box center [541, 347] width 333 height 36
type input "09:00"
drag, startPoint x: 1030, startPoint y: 355, endPoint x: 980, endPoint y: 355, distance: 50.0
click at [980, 355] on input "10:00" at bounding box center [1057, 347] width 162 height 36
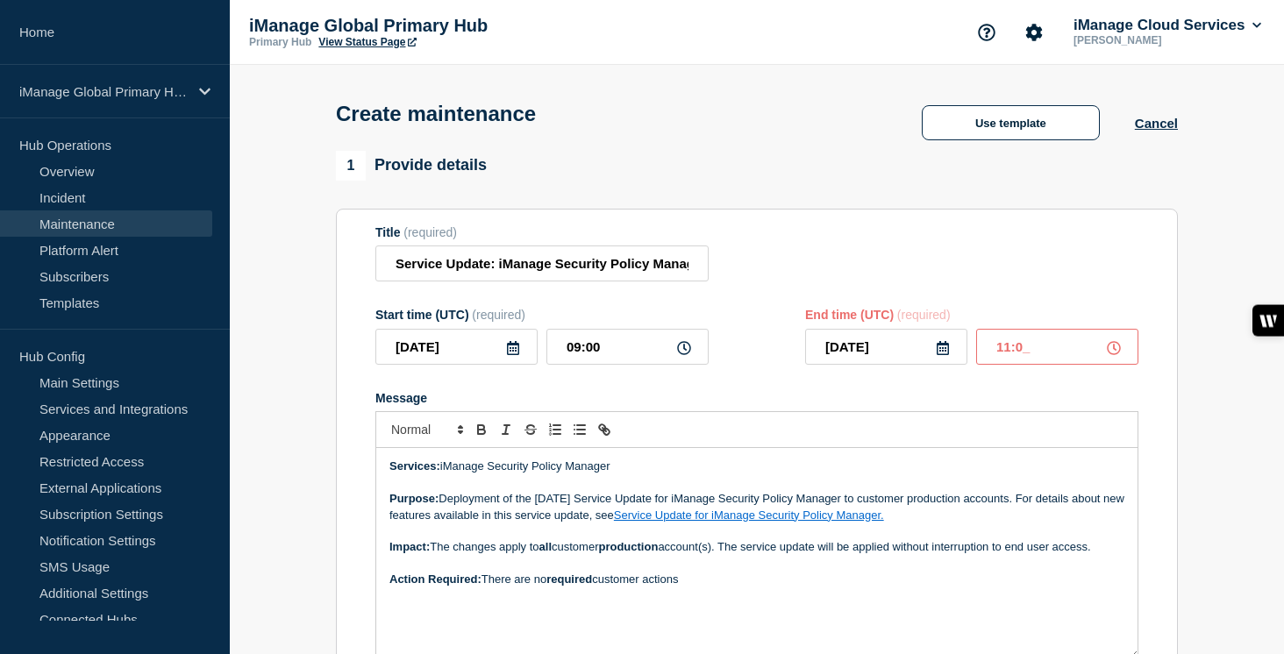
type input "11:00"
click at [910, 396] on form "Title (required) Service Update: iManage Security Policy Manager (Production) –…" at bounding box center [756, 459] width 763 height 469
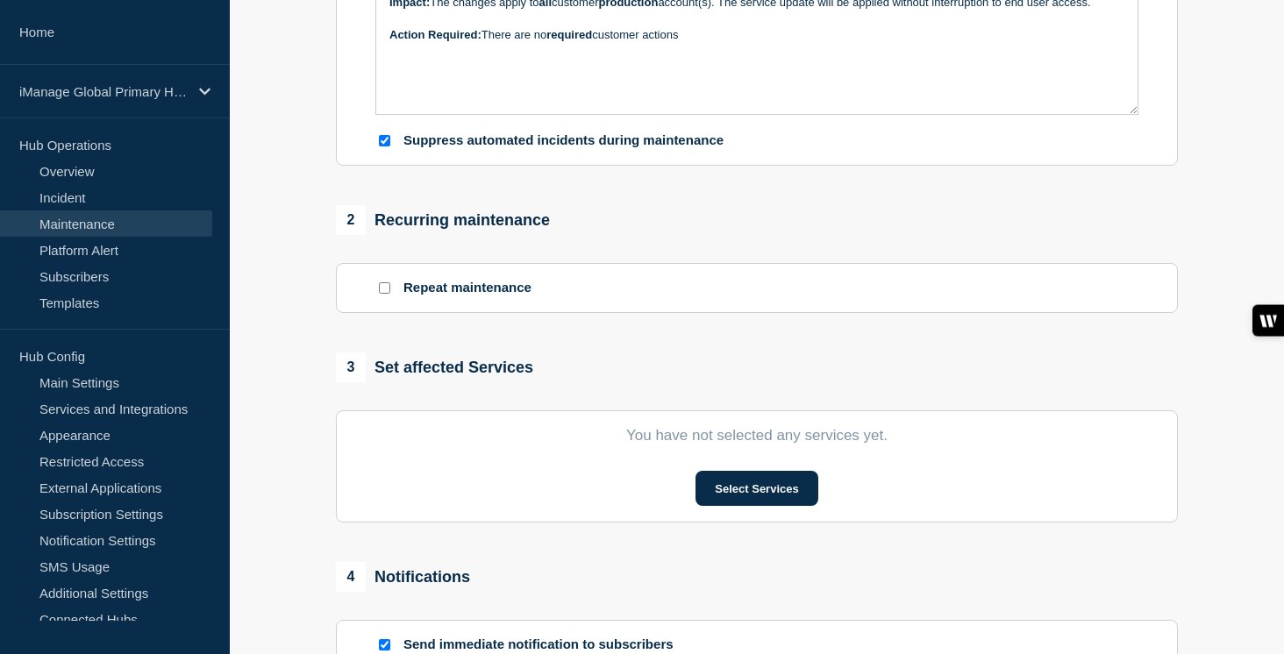
scroll to position [647, 0]
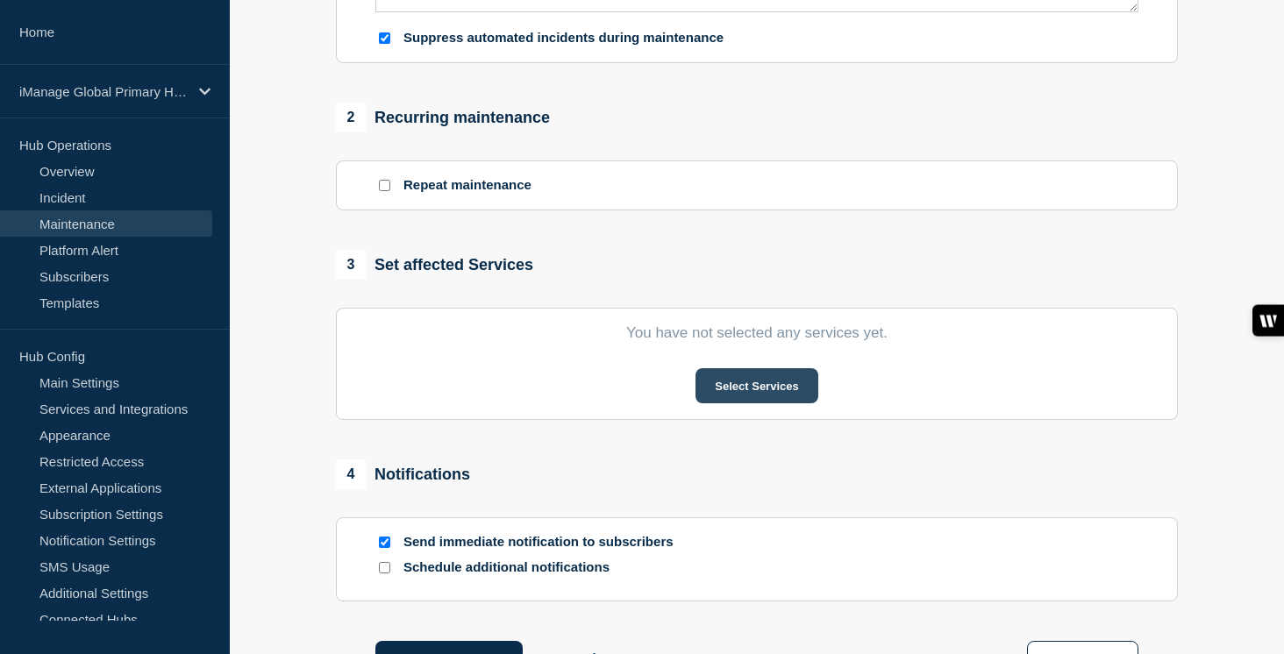
click at [782, 404] on button "Select Services" at bounding box center [757, 385] width 122 height 35
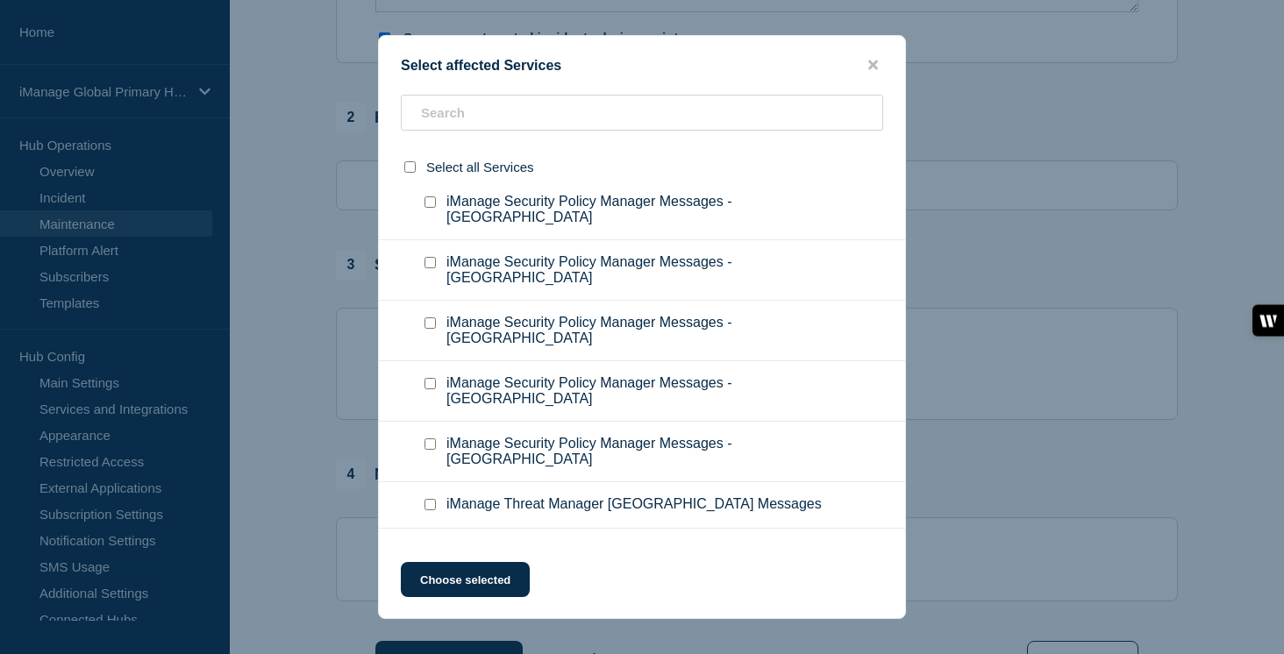
scroll to position [11033, 0]
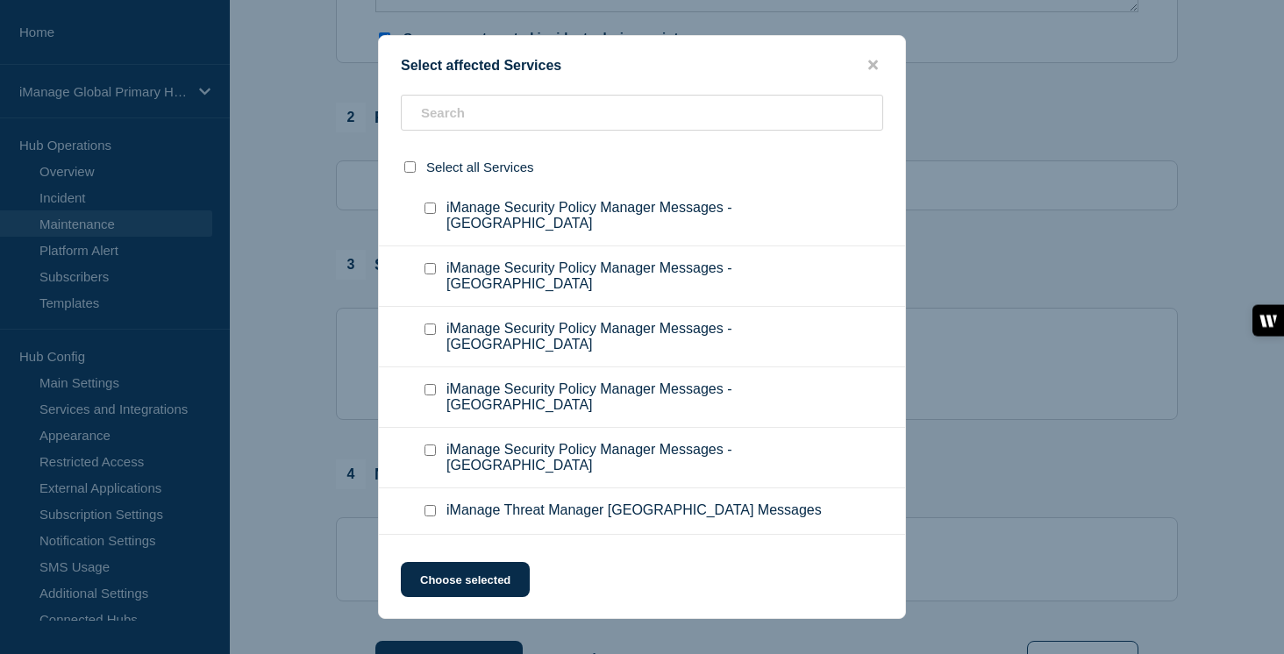
checkbox input "true"
click at [427, 50] on div at bounding box center [433, 34] width 25 height 32
click at [432, 32] on input "iManage Security Policy Manager Messages - Japan checkbox" at bounding box center [430, 26] width 11 height 11
checkbox input "true"
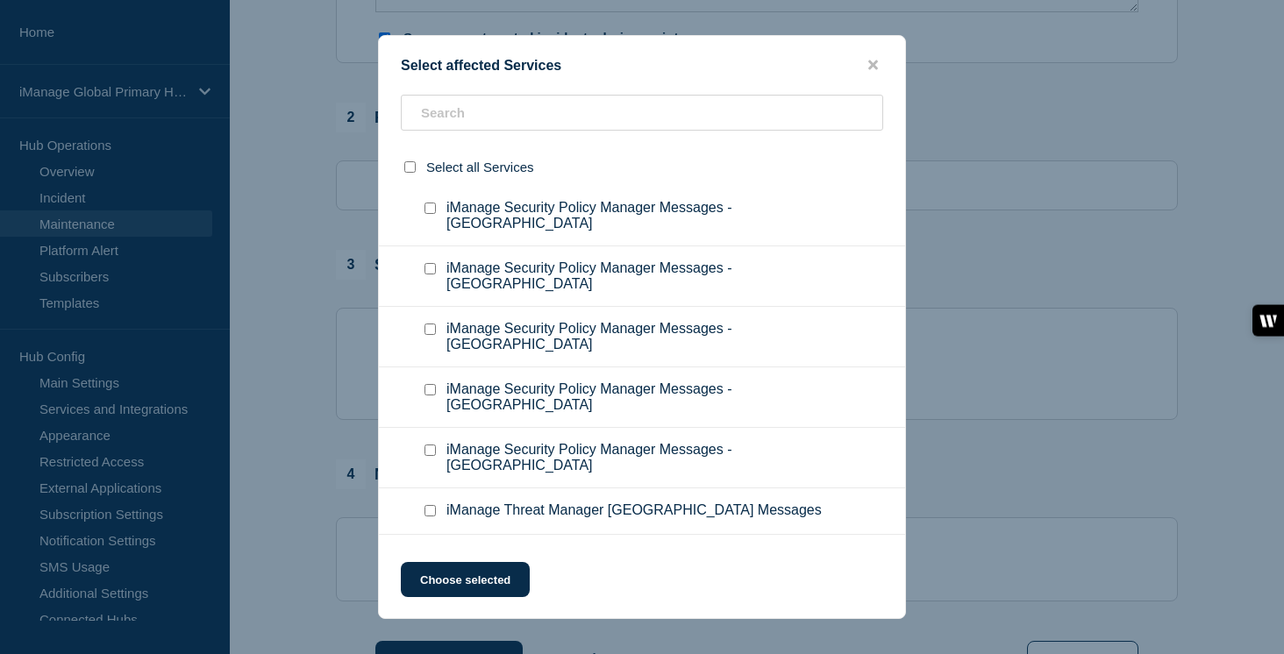
click at [429, 93] on input "iManage Security Policy Manager Messages - Australia checkbox" at bounding box center [430, 87] width 11 height 11
checkbox input "true"
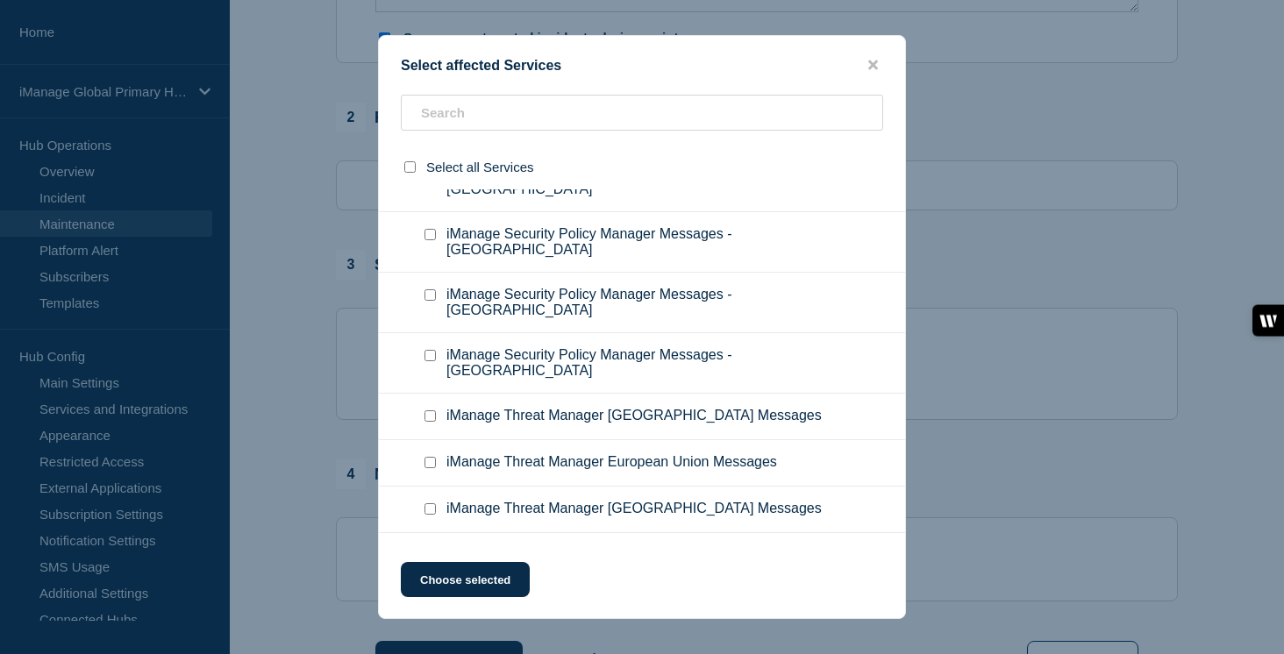
scroll to position [11197, 0]
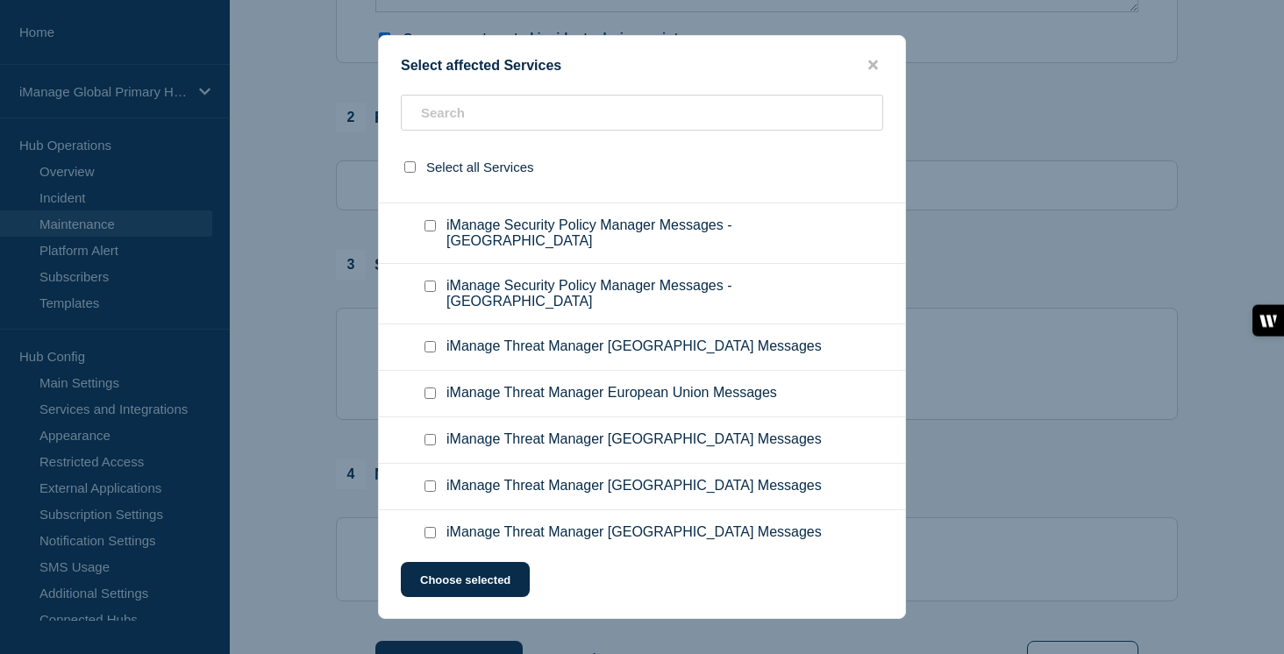
checkbox input "true"
click at [432, 50] on input "iManage Security Policy Manager Messages - Germany checkbox" at bounding box center [430, 44] width 11 height 11
checkbox input "true"
click at [431, 111] on input "iManage Security Policy Manager Messages - Switzerland checkbox" at bounding box center [430, 104] width 11 height 11
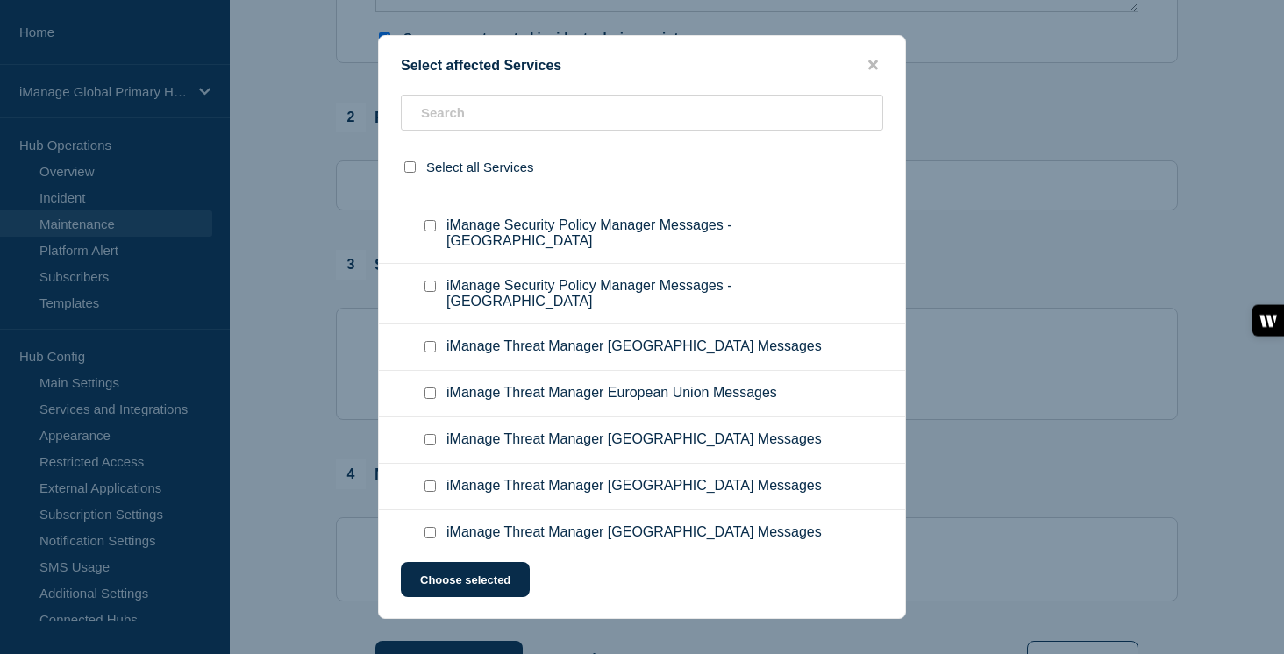
checkbox input "true"
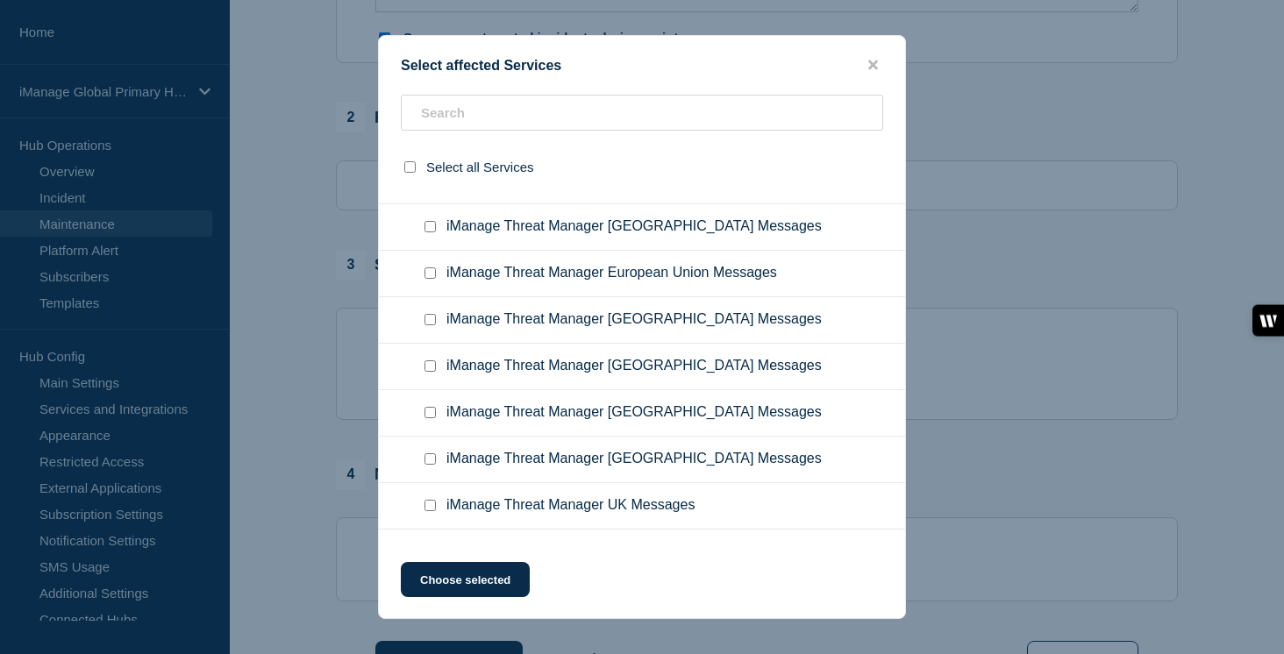
scroll to position [11430, 0]
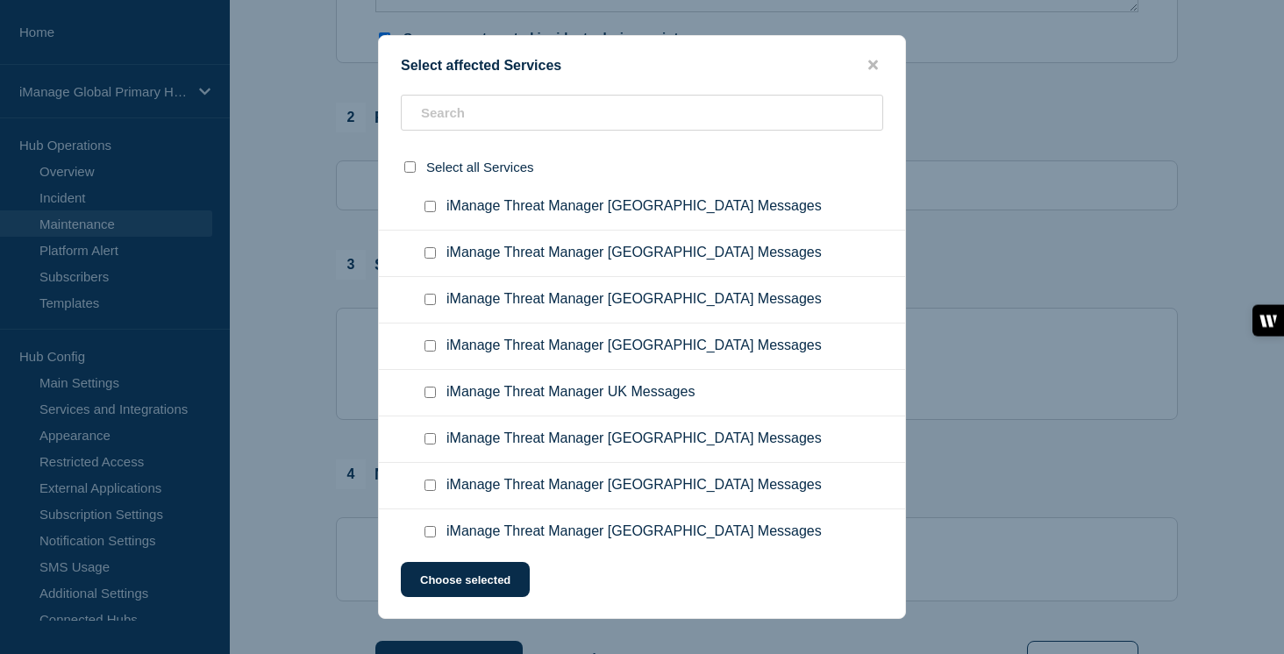
checkbox input "true"
click at [427, 59] on input "iManage Security Policy Manager Messages - USA checkbox" at bounding box center [430, 52] width 11 height 11
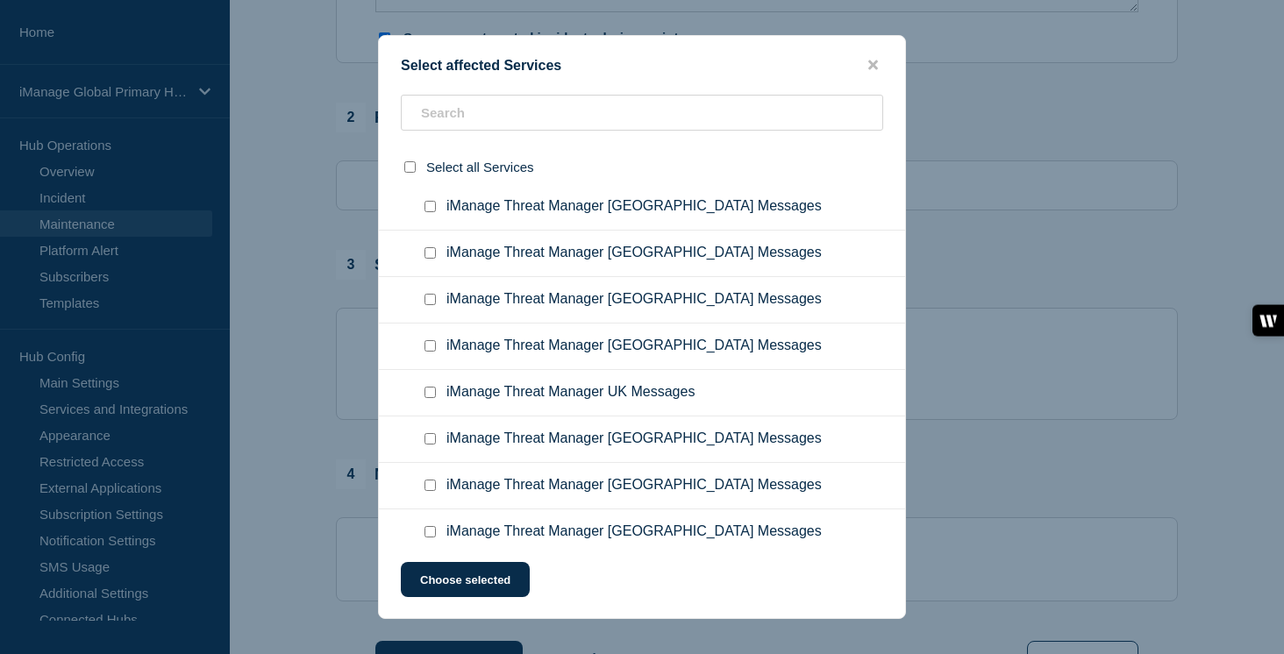
checkbox input "true"
click at [489, 585] on button "Choose selected" at bounding box center [465, 579] width 129 height 35
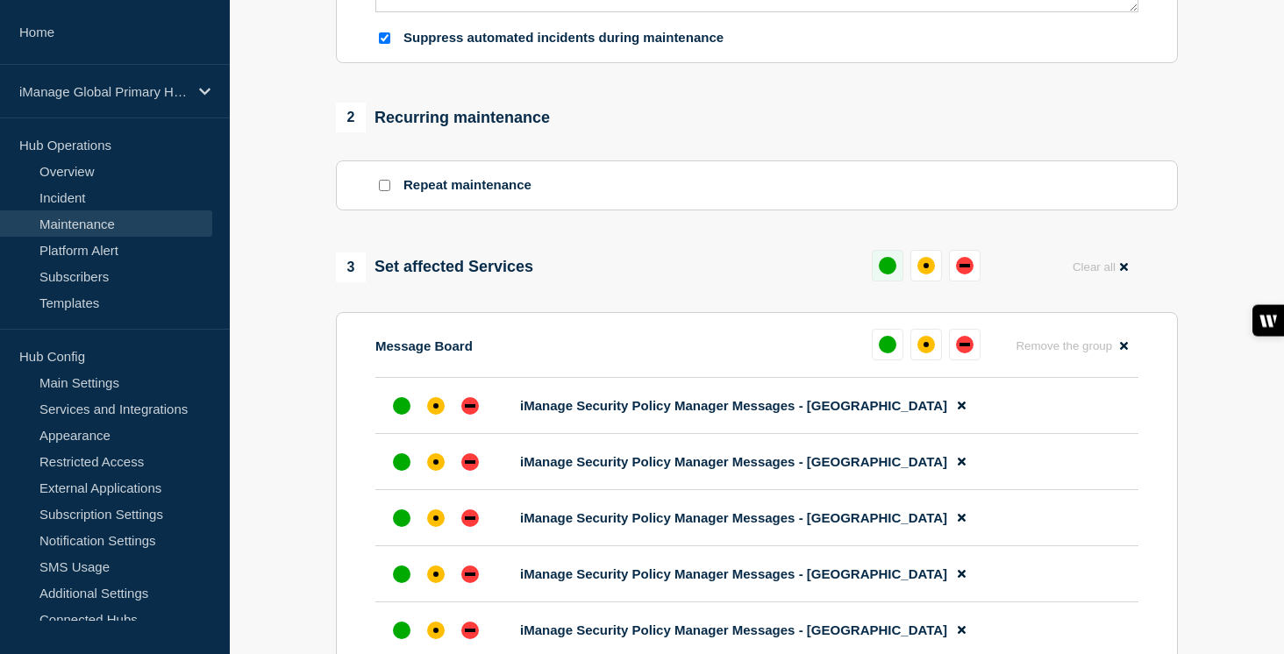
click at [899, 282] on button at bounding box center [888, 266] width 32 height 32
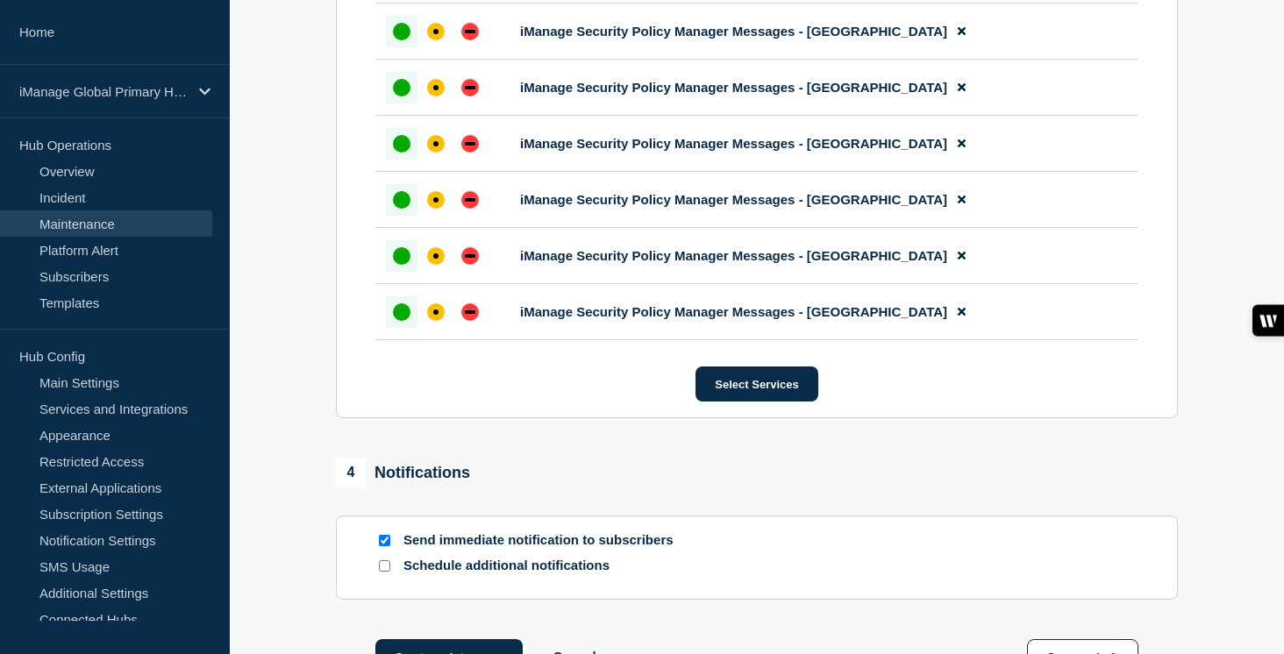
scroll to position [1471, 0]
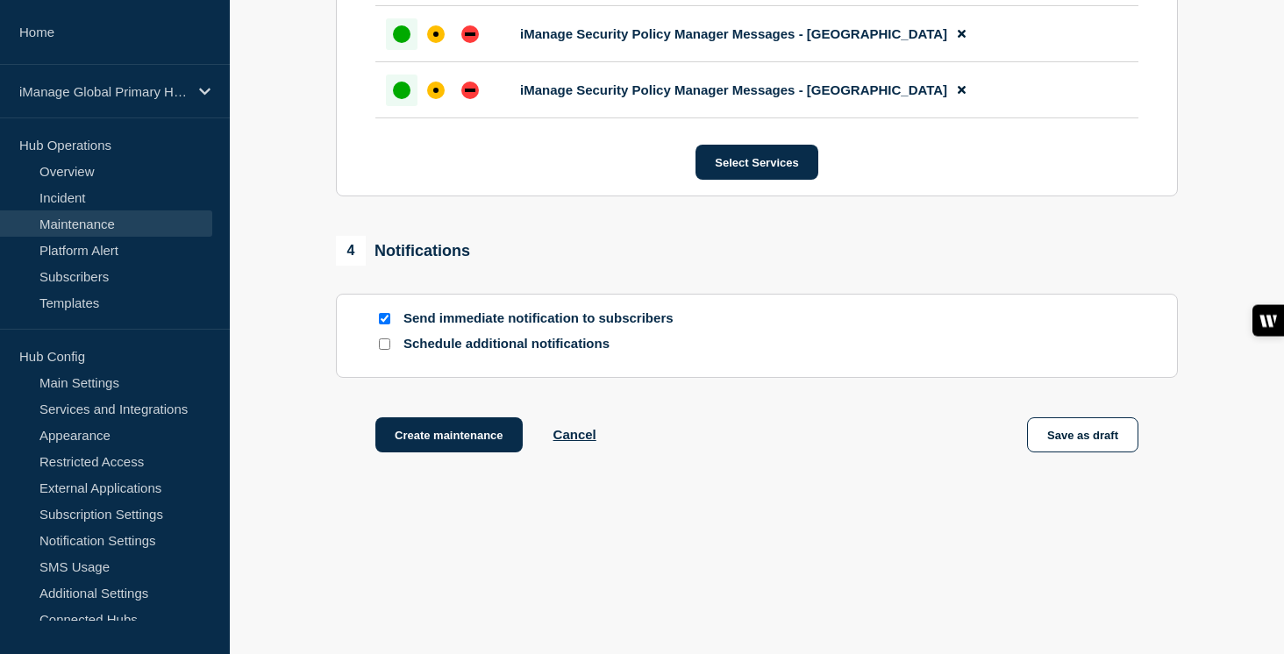
click at [381, 341] on input "Schedule additional notifications" at bounding box center [384, 344] width 11 height 11
checkbox input "true"
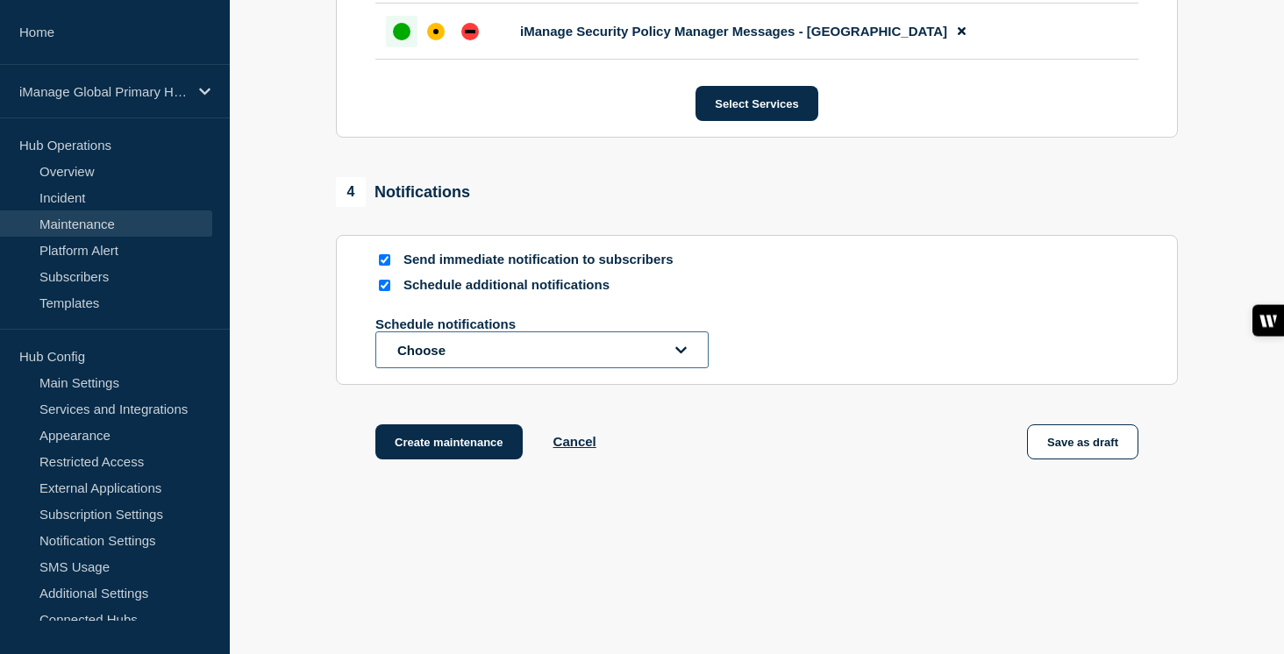
click at [424, 368] on button "Choose" at bounding box center [541, 350] width 333 height 37
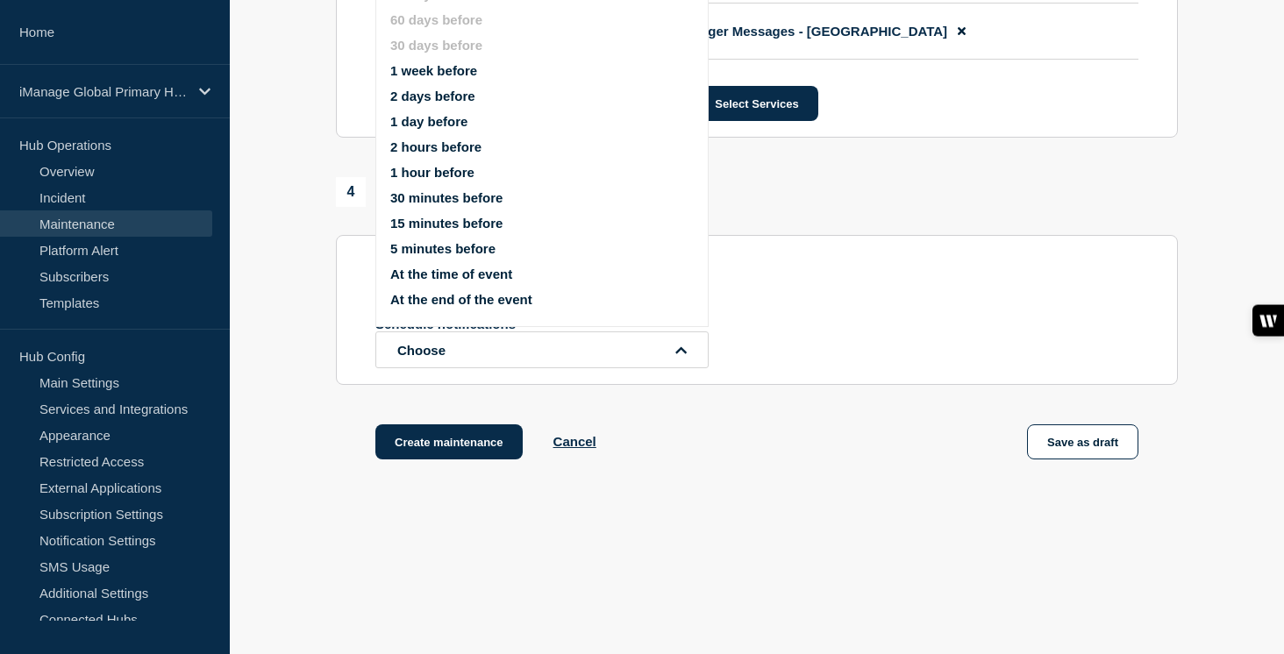
scroll to position [1442, 0]
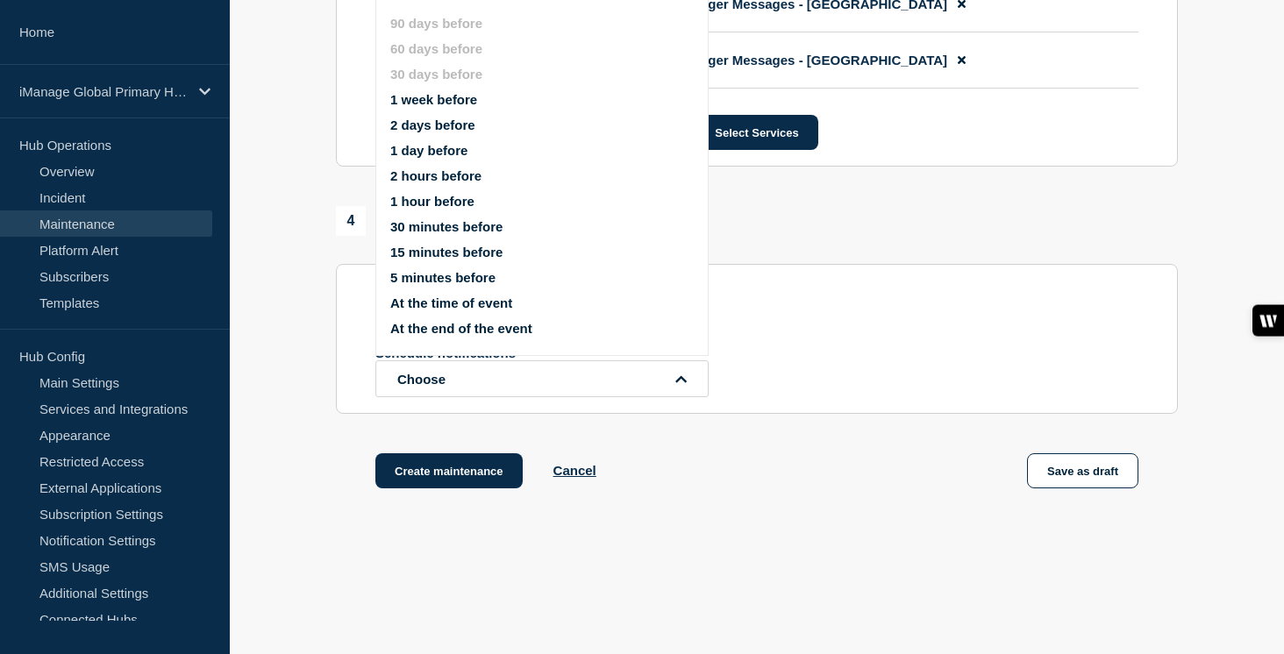
click at [450, 107] on button "1 week before" at bounding box center [433, 99] width 87 height 15
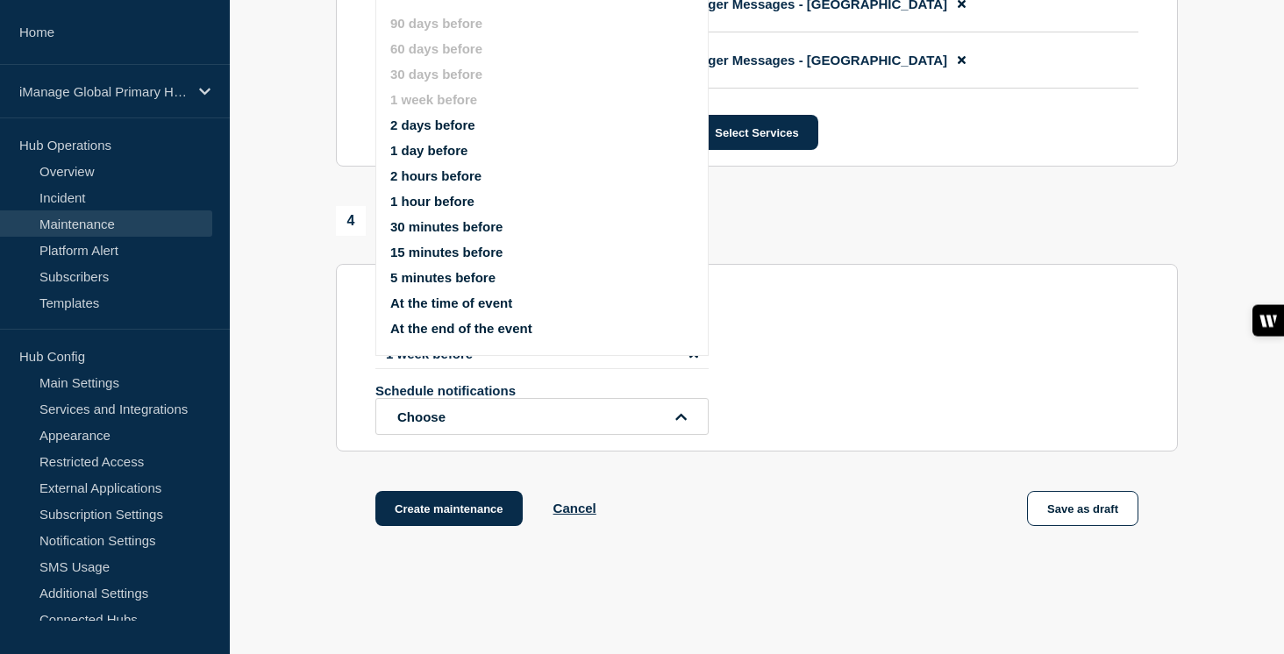
click at [438, 158] on button "1 day before" at bounding box center [428, 150] width 77 height 15
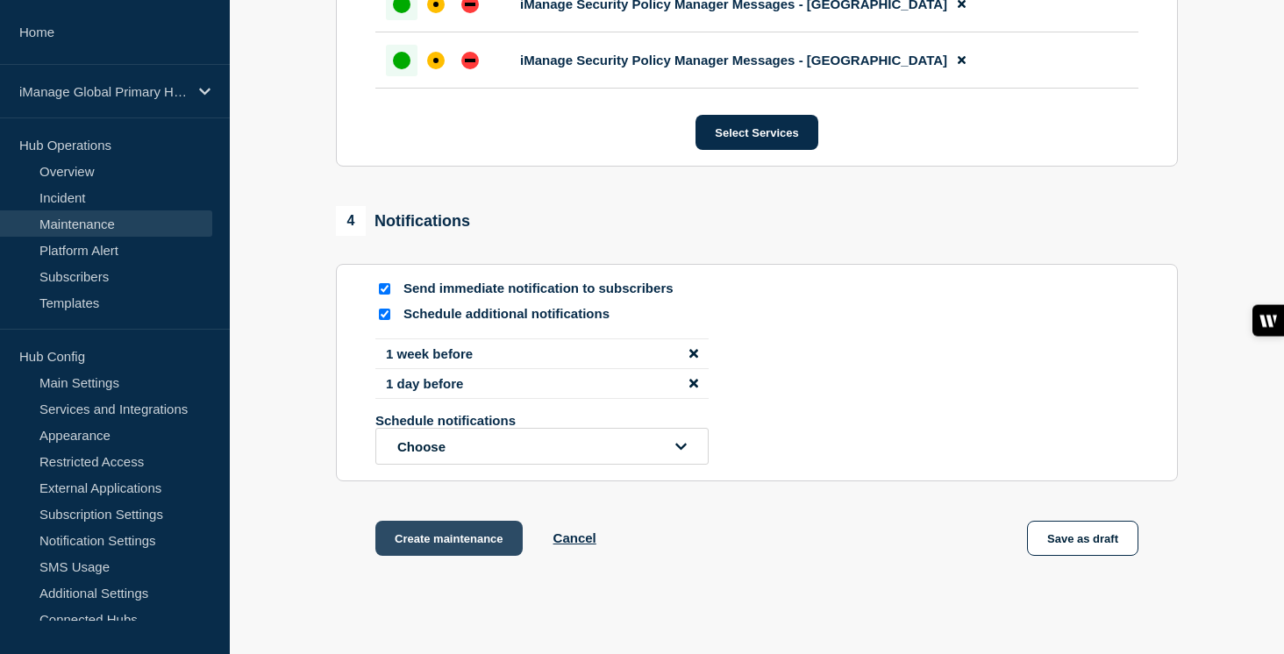
click at [481, 556] on button "Create maintenance" at bounding box center [448, 538] width 147 height 35
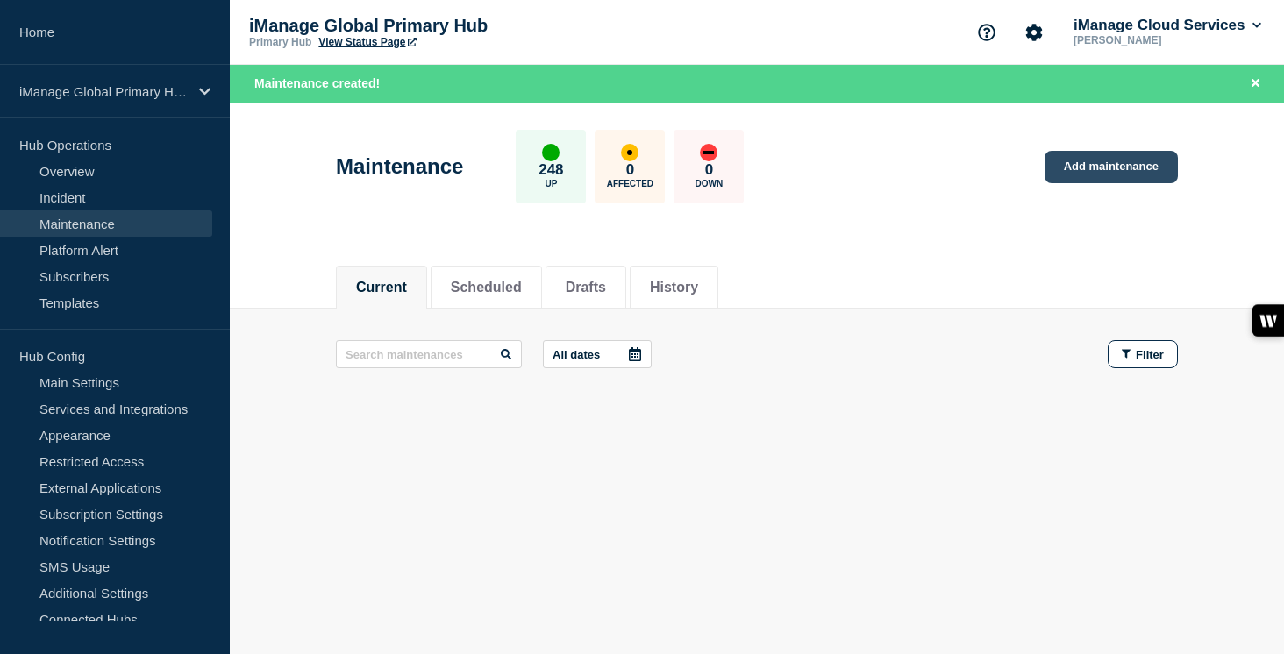
click at [1112, 160] on link "Add maintenance" at bounding box center [1111, 167] width 133 height 32
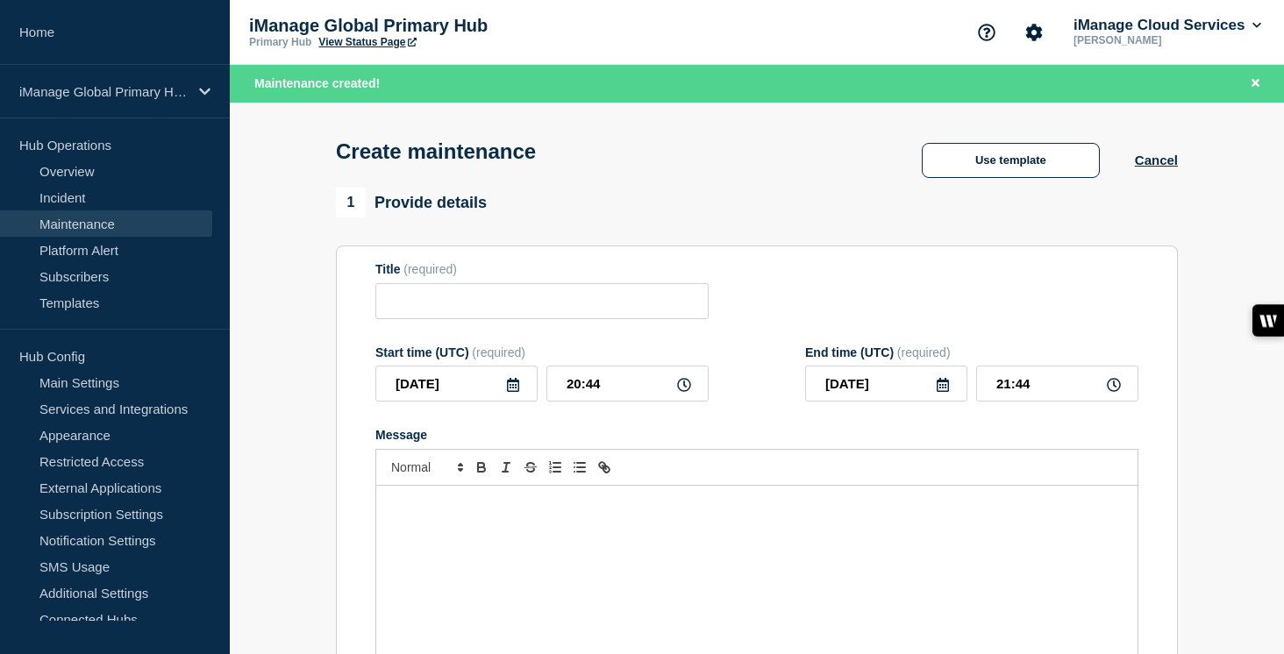
checkbox input "true"
click at [503, 333] on form "Title (required) Start time (UTC) (required) 2025-08-19 20:44 End time (UTC) (r…" at bounding box center [756, 496] width 763 height 469
click at [487, 311] on input "Title" at bounding box center [541, 301] width 333 height 36
paste input "Service Update: Security Policy Manager (US Agent and Importer) - [DATE]"
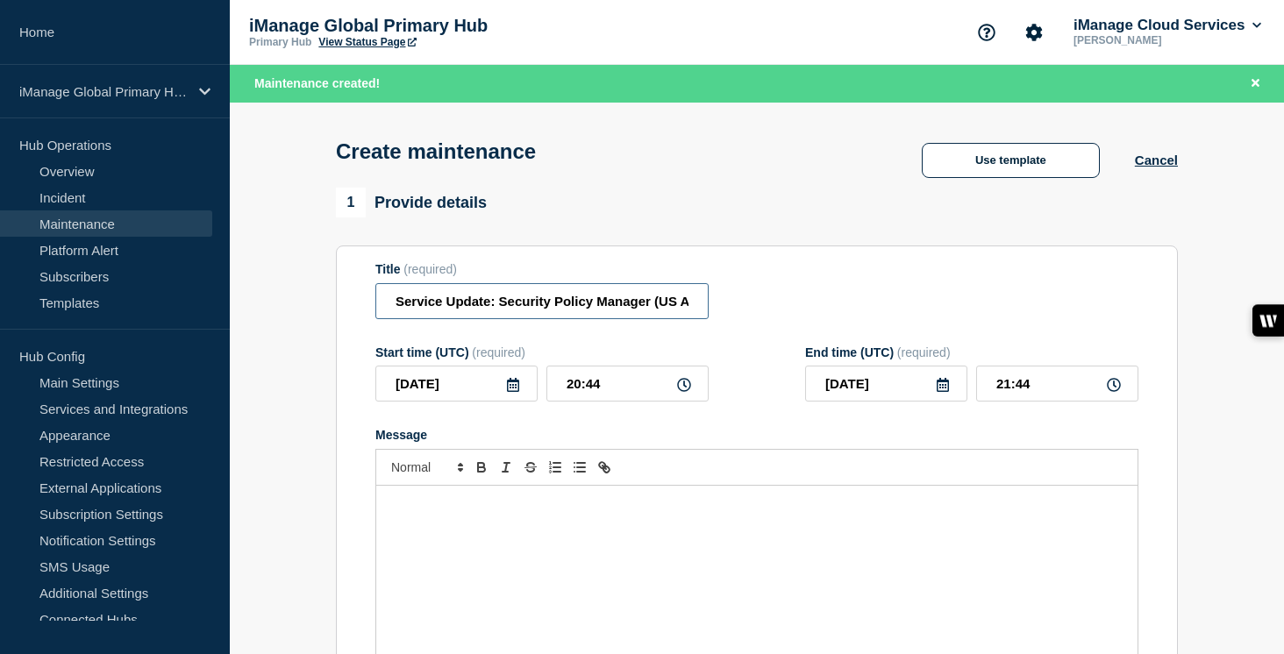
click at [567, 308] on input "Service Update: Security Policy Manager (US Agent and Importer) - [DATE]" at bounding box center [541, 301] width 333 height 36
drag, startPoint x: 648, startPoint y: 309, endPoint x: 596, endPoint y: 310, distance: 52.6
click at [596, 310] on input "Service Update: Security Policy Manager (US Agent and Importer) - [DATE]" at bounding box center [541, 301] width 333 height 36
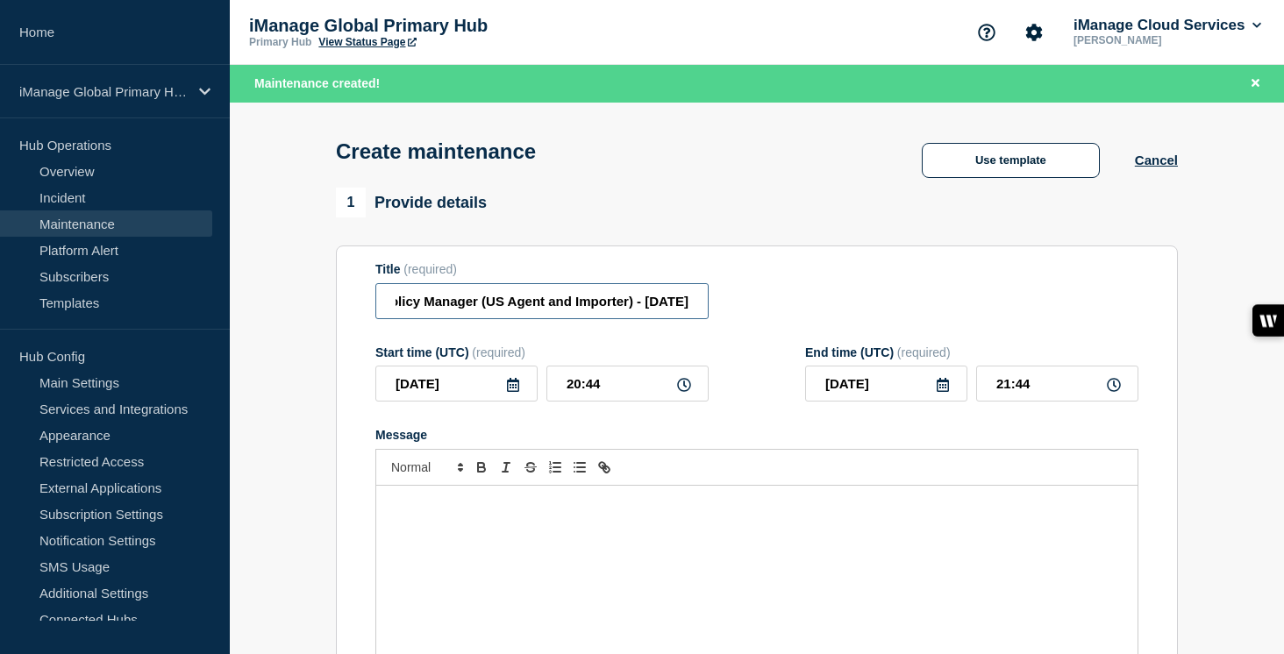
type input "Service Update: Security Policy Manager (US Agent and Importer) - [DATE]"
click at [564, 348] on form "Title (required) Service Update: Security Policy Manager (US Agent and Importer…" at bounding box center [756, 496] width 763 height 469
click at [482, 402] on input "[DATE]" at bounding box center [456, 384] width 162 height 36
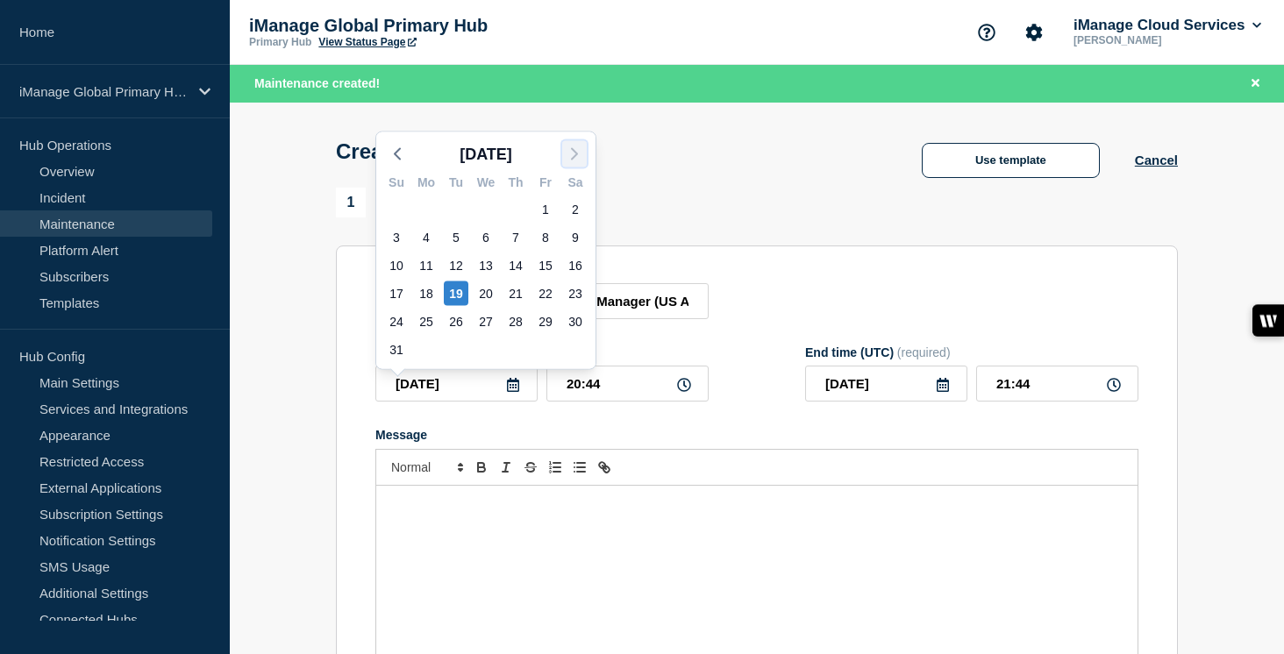
click at [582, 146] on icon "button" at bounding box center [574, 154] width 21 height 21
click at [522, 208] on div "4" at bounding box center [516, 209] width 25 height 25
type input "[DATE]"
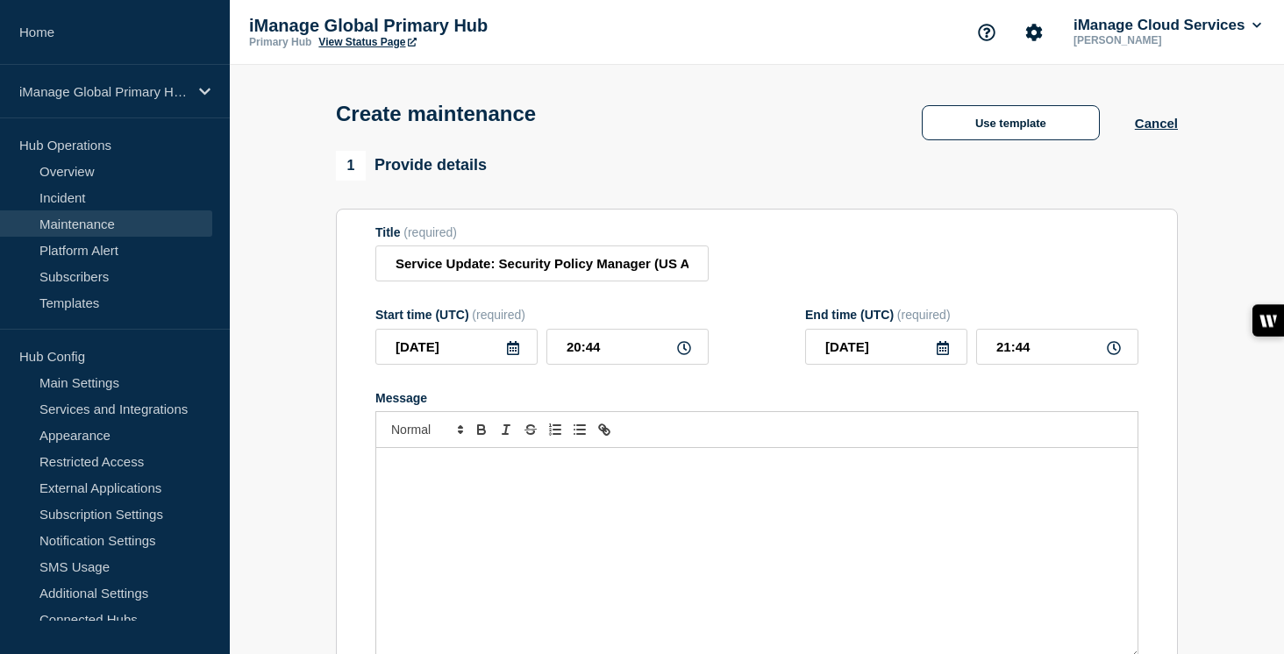
click at [427, 576] on div "Message" at bounding box center [756, 553] width 761 height 211
paste div "Message"
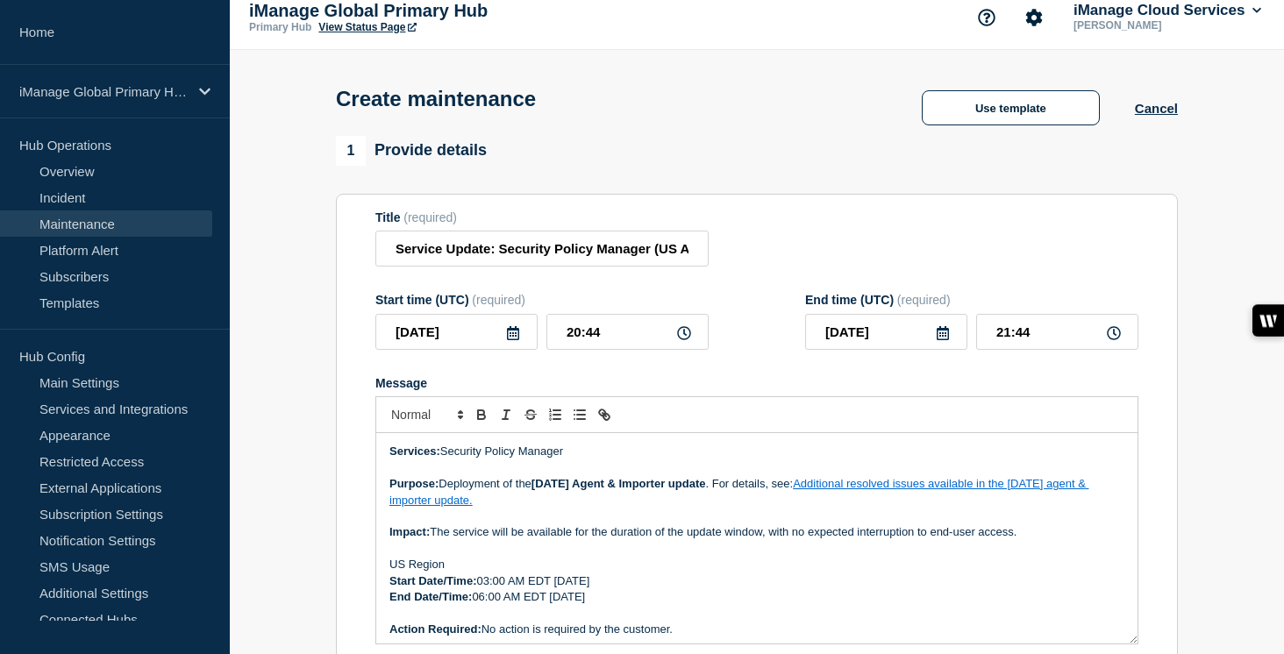
click at [561, 490] on strong "[DATE] Agent & Importer update" at bounding box center [619, 483] width 175 height 13
click at [602, 525] on p "Message" at bounding box center [756, 517] width 735 height 16
click at [892, 498] on link "Additional resolved issues available in the [DATE] agent & importer update." at bounding box center [738, 491] width 699 height 29
click at [852, 539] on link at bounding box center [827, 531] width 49 height 13
click at [1065, 503] on p "Purpose: Deployment of the [DATE] Agent & Importer update . For details, see: A…" at bounding box center [756, 492] width 735 height 32
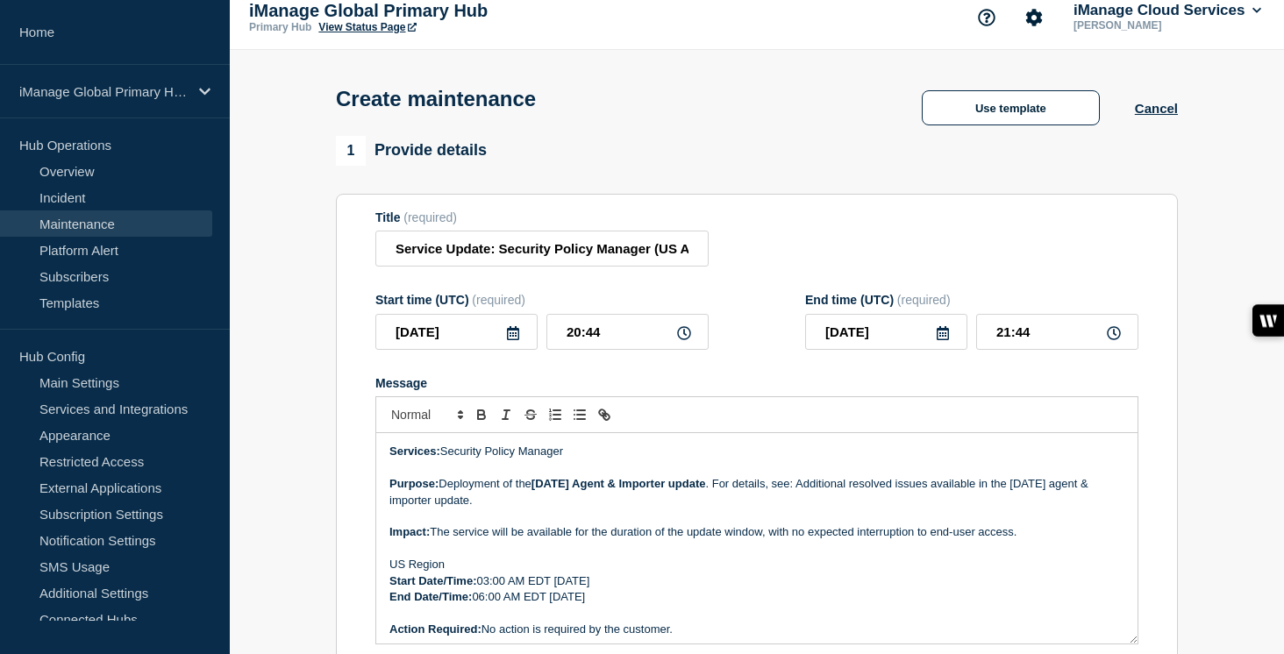
drag, startPoint x: 833, startPoint y: 501, endPoint x: 875, endPoint y: 515, distance: 44.4
click at [875, 509] on p "Purpose: Deployment of the [DATE] Agent & Importer update . For details, see: A…" at bounding box center [756, 492] width 735 height 32
click at [605, 417] on line "Toggle link" at bounding box center [605, 415] width 4 height 4
type input "Additional resolved issues available in the [DATE] agent & importer update."
paste input "[URL][DOMAIN_NAME]"
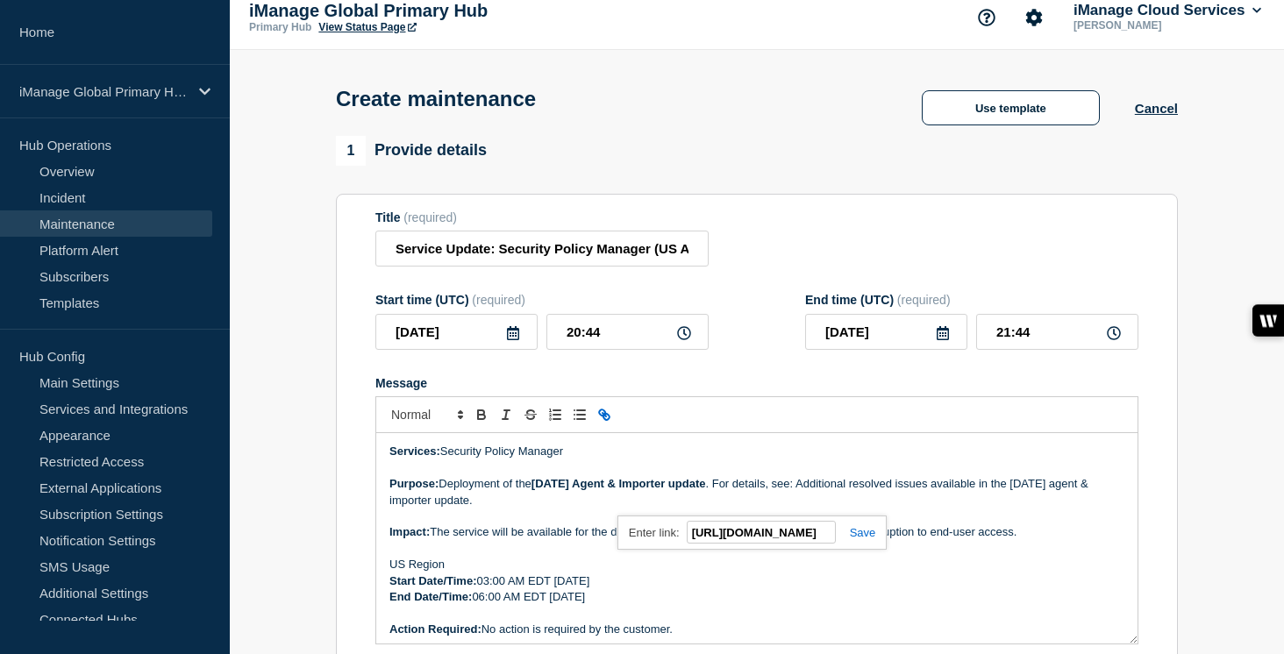
scroll to position [0, 807]
type input "[URL][DOMAIN_NAME]"
click at [854, 540] on link at bounding box center [856, 532] width 40 height 13
click at [840, 509] on p "Purpose: Deployment of the August 2025 Agent & Importer update . For details, s…" at bounding box center [756, 492] width 735 height 32
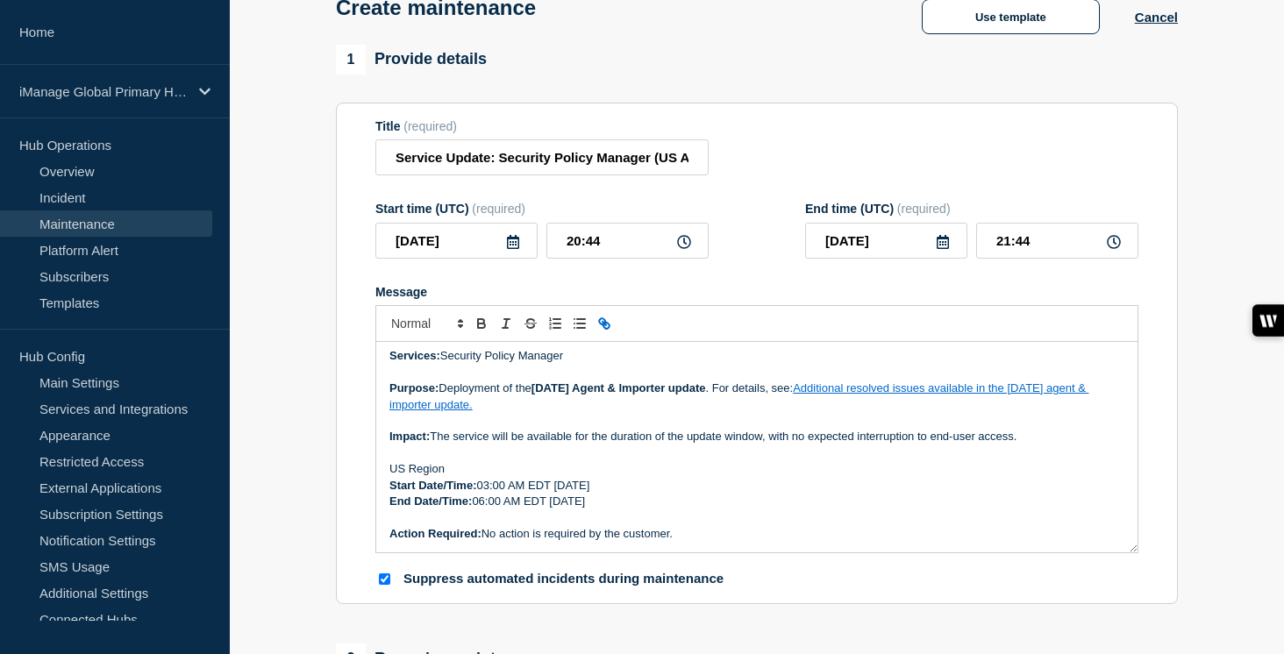
scroll to position [134, 0]
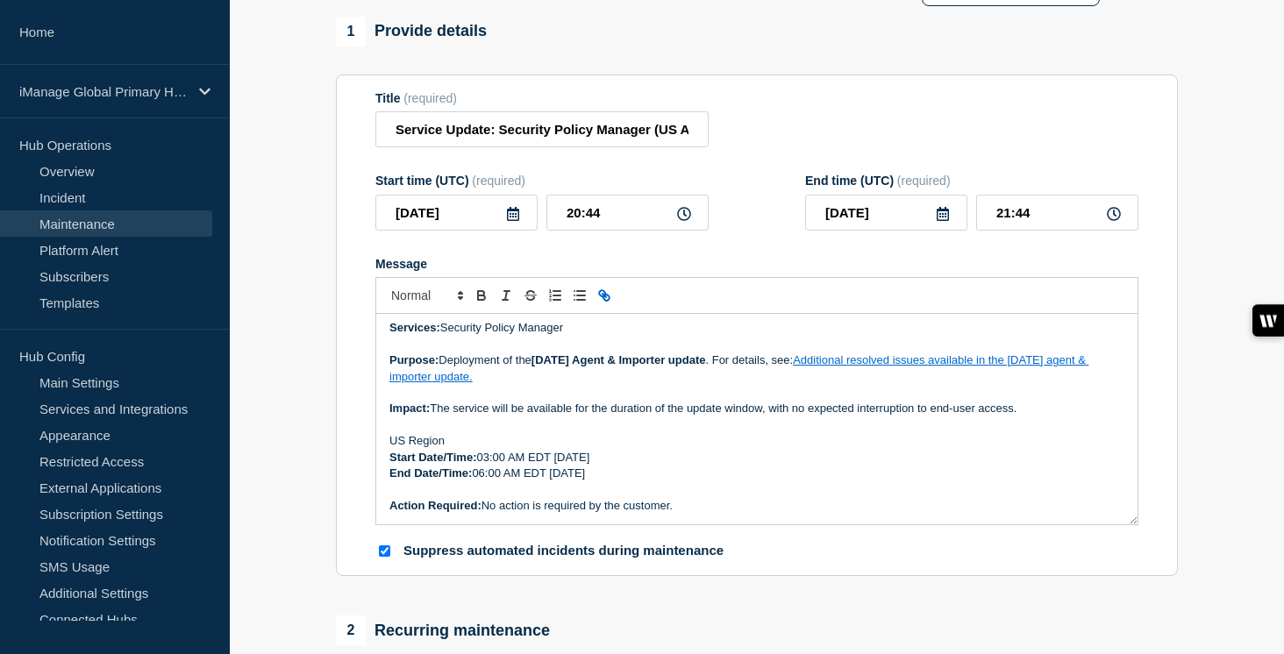
click at [653, 466] on p "Start Date/Time: 03:00 AM EDT Thursday, August 7, 2025" at bounding box center [756, 458] width 735 height 16
click at [647, 482] on p "End Date/Time: 06:00 AM EDT Thursday, August 7, 2025" at bounding box center [756, 474] width 735 height 16
click at [654, 466] on p "Start Date/Time: 03:00 AM EDT Thursday, Septemver 4, 2025" at bounding box center [756, 458] width 735 height 16
click at [639, 482] on p "End Date/Time: 06:00 AM EDT Thursday, August 4, 2025" at bounding box center [756, 474] width 735 height 16
click at [459, 227] on input "[DATE]" at bounding box center [456, 213] width 162 height 36
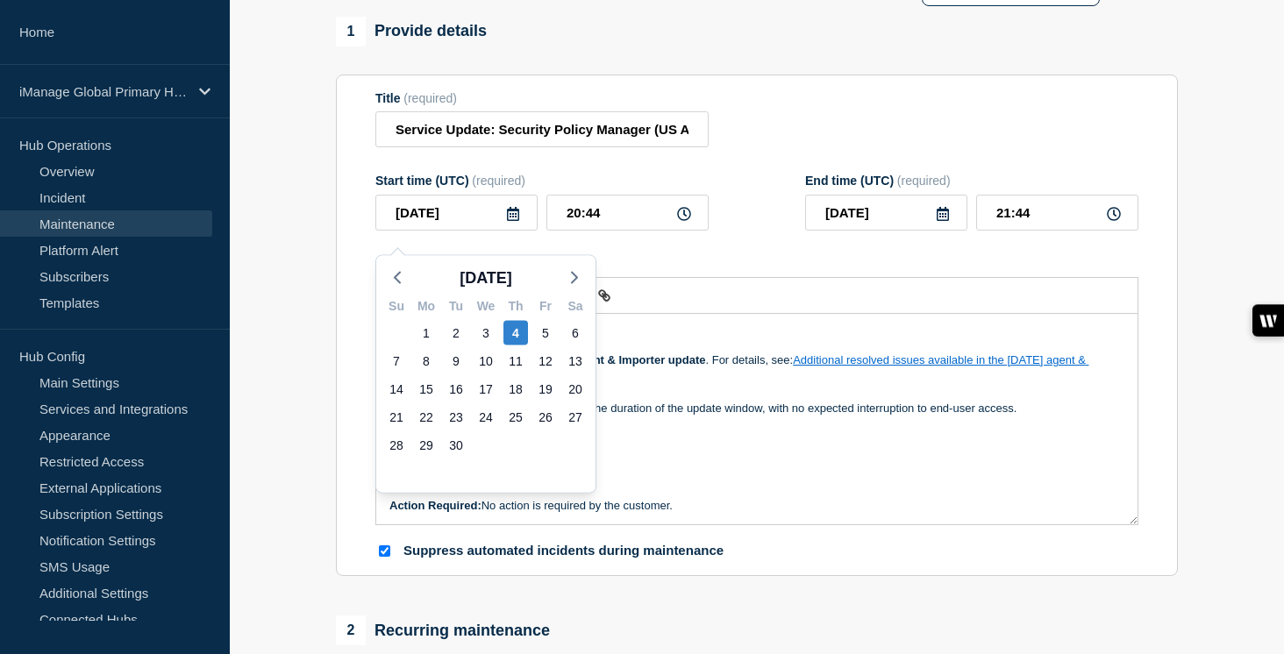
click at [722, 482] on p "End Date/Time: 06:00 AM EDT Thursday, September 4, 2025" at bounding box center [756, 474] width 735 height 16
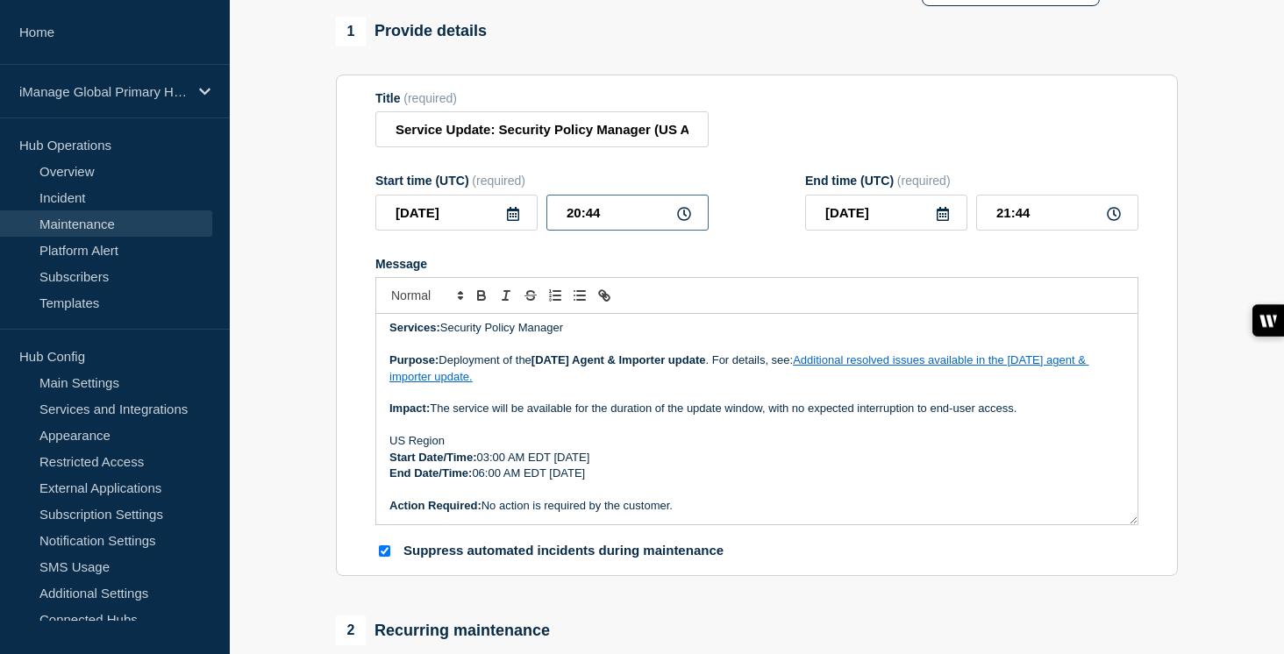
drag, startPoint x: 608, startPoint y: 225, endPoint x: 518, endPoint y: 227, distance: 89.5
click at [518, 227] on div "2025-09-04 20:44" at bounding box center [541, 213] width 333 height 36
type input "07:00"
drag, startPoint x: 1025, startPoint y: 227, endPoint x: 965, endPoint y: 227, distance: 59.7
click at [965, 227] on div "2025-09-04 08:00" at bounding box center [971, 213] width 333 height 36
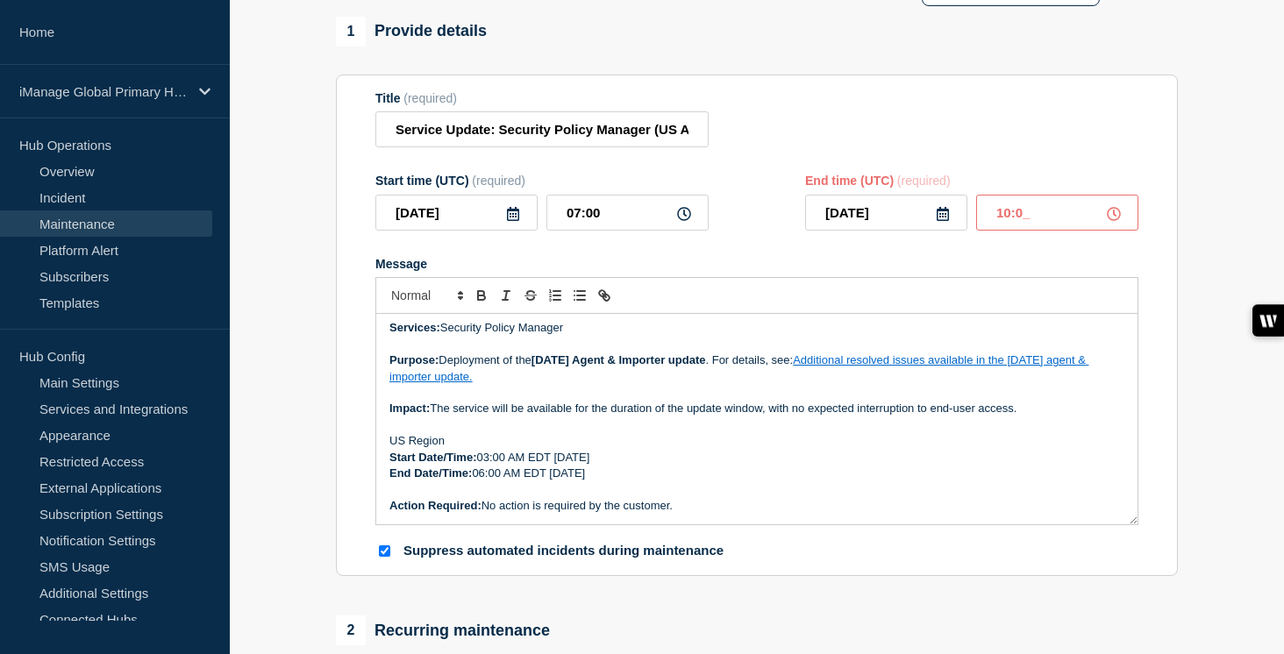
type input "10:00"
click at [909, 261] on form "Title (required) Service Update: Security Policy Manager (US Agent and Importer…" at bounding box center [756, 325] width 763 height 469
click at [594, 139] on input "Service Update: Security Policy Manager (US Agent and Importer) - [DATE]" at bounding box center [541, 129] width 333 height 36
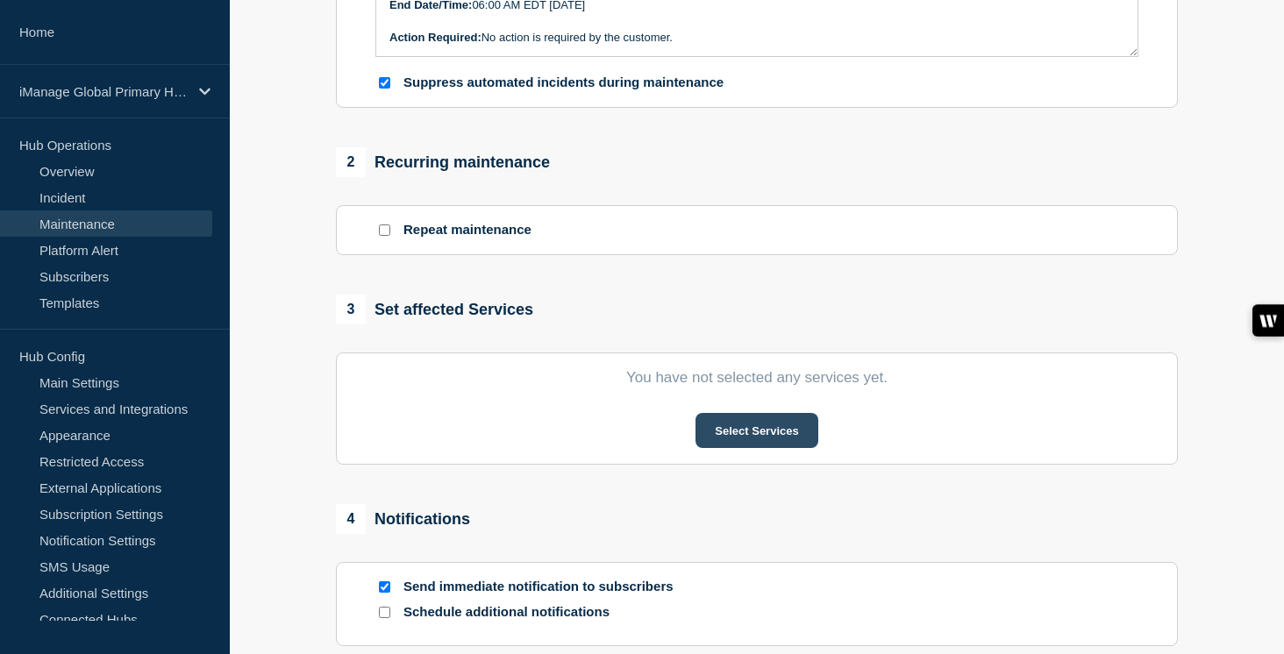
scroll to position [0, 0]
click at [763, 448] on button "Select Services" at bounding box center [757, 430] width 122 height 35
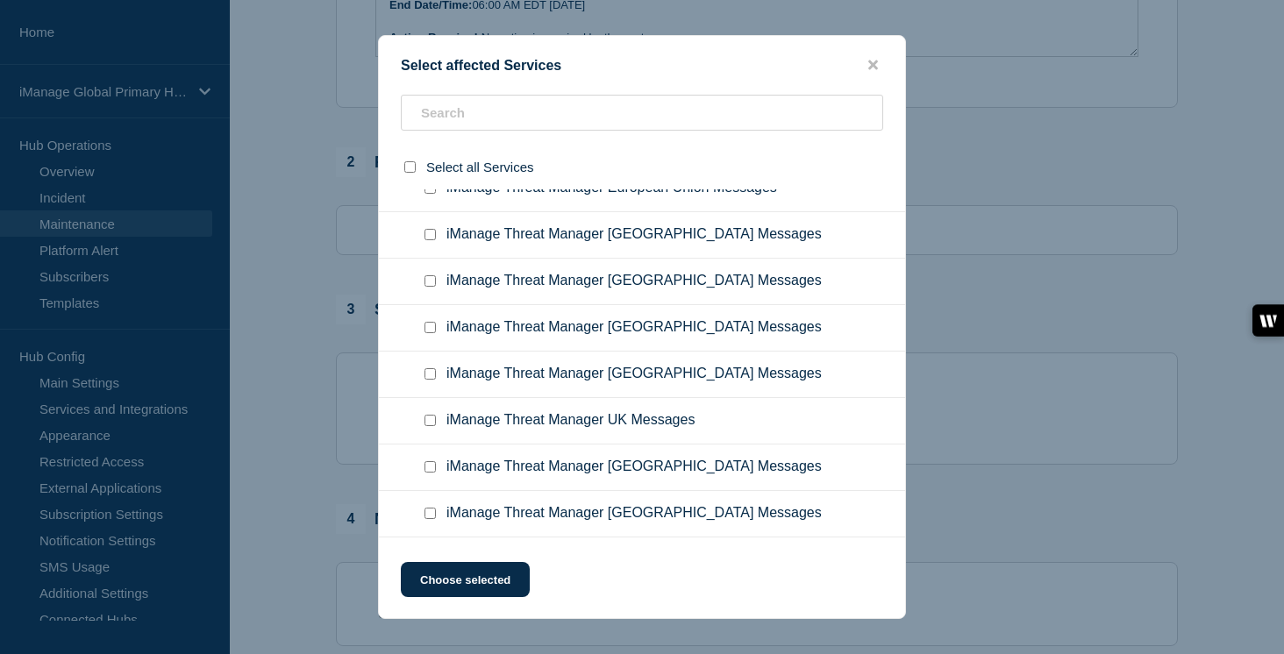
scroll to position [11384, 0]
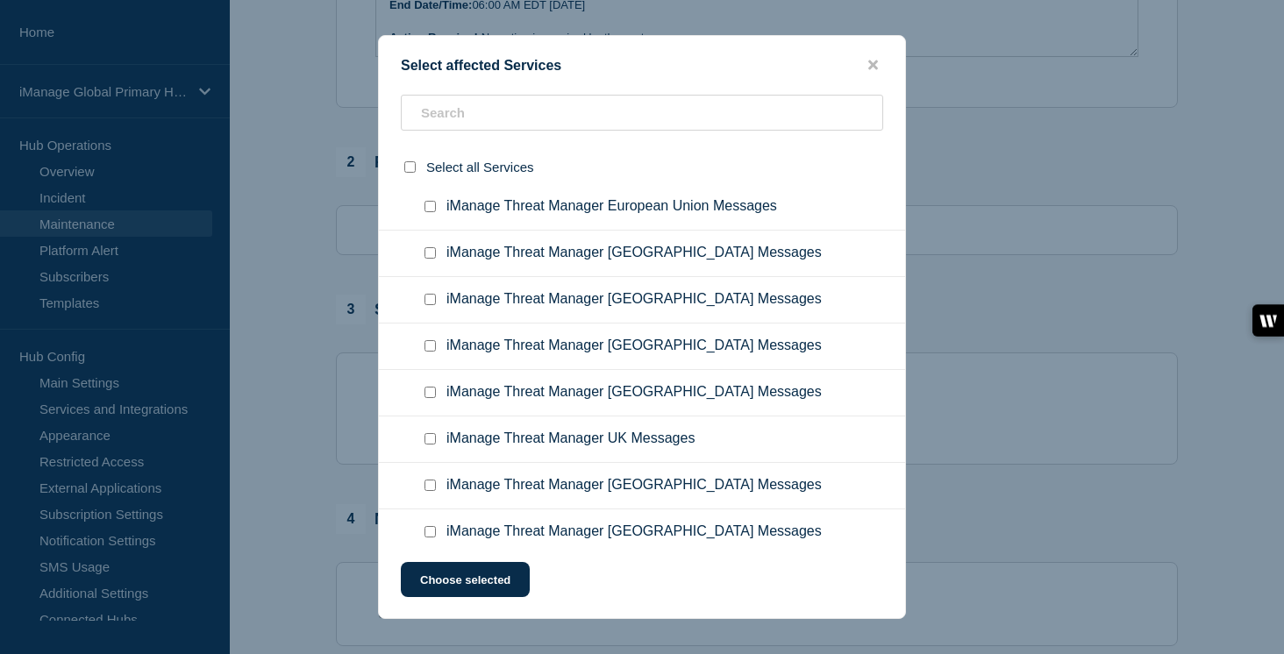
click at [429, 105] on input "iManage Security Policy Manager Messages - USA checkbox" at bounding box center [430, 99] width 11 height 11
checkbox input "true"
click at [430, 45] on input "iManage Security Policy Manager Messages - Canada checkbox" at bounding box center [430, 38] width 11 height 11
checkbox input "true"
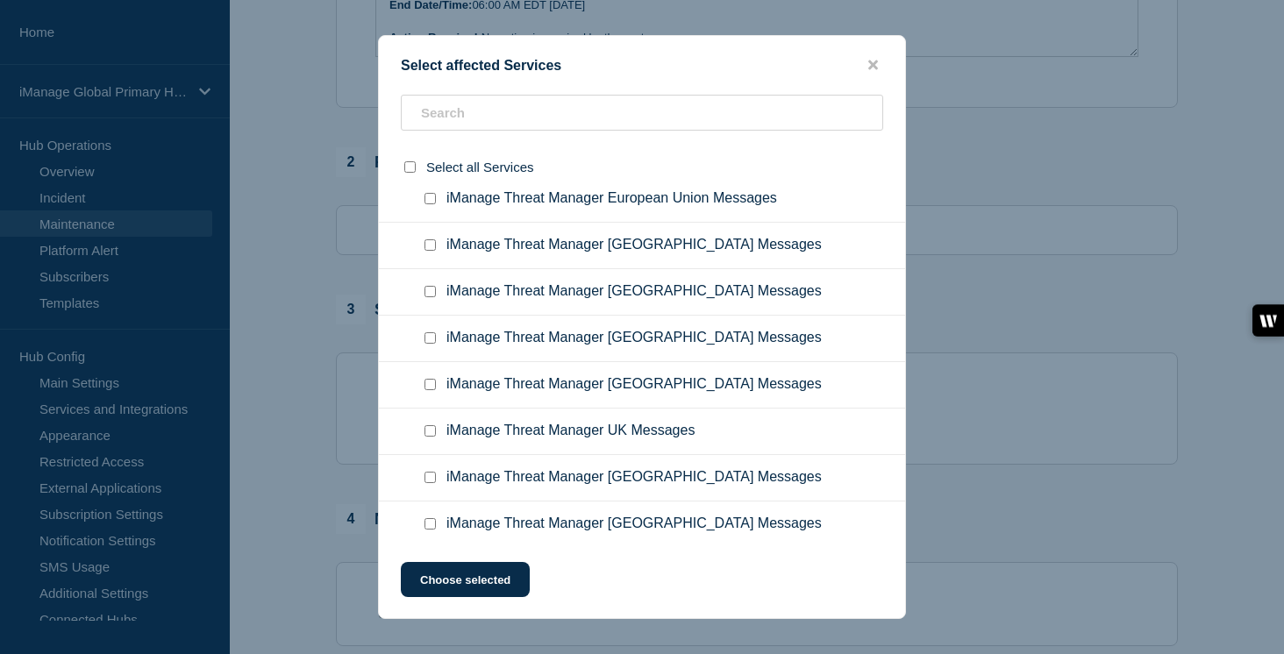
scroll to position [11400, 0]
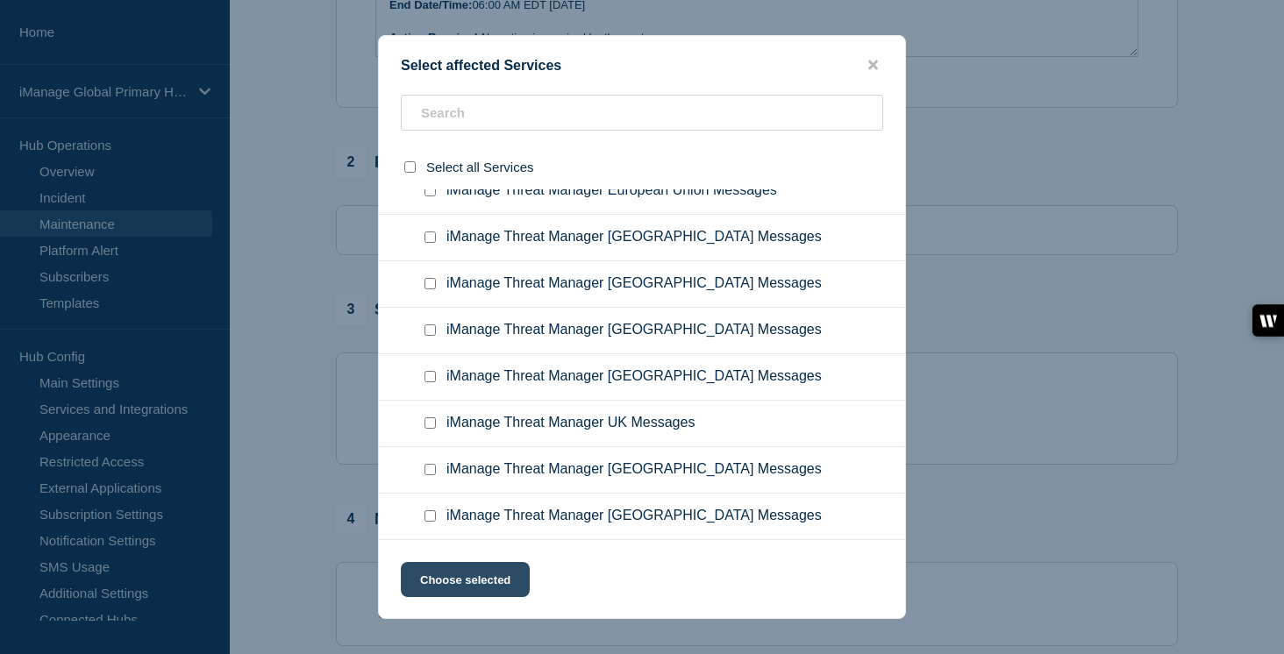
click at [480, 587] on button "Choose selected" at bounding box center [465, 579] width 129 height 35
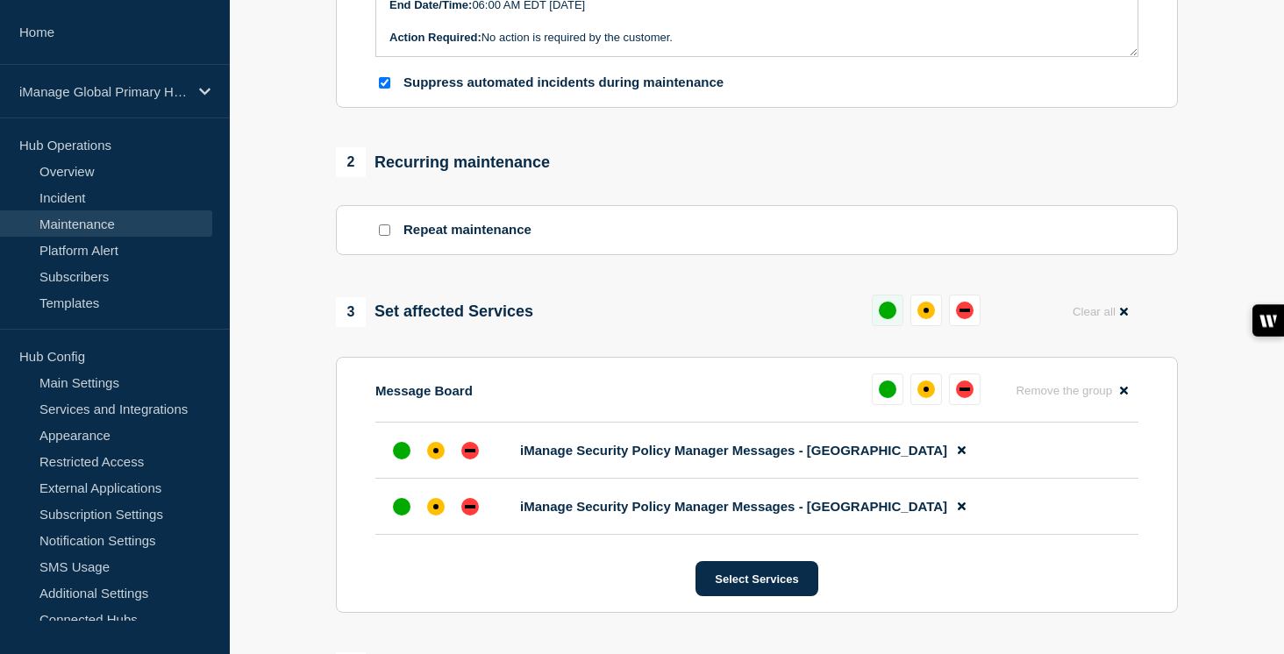
click at [888, 319] on div "up" at bounding box center [888, 311] width 18 height 18
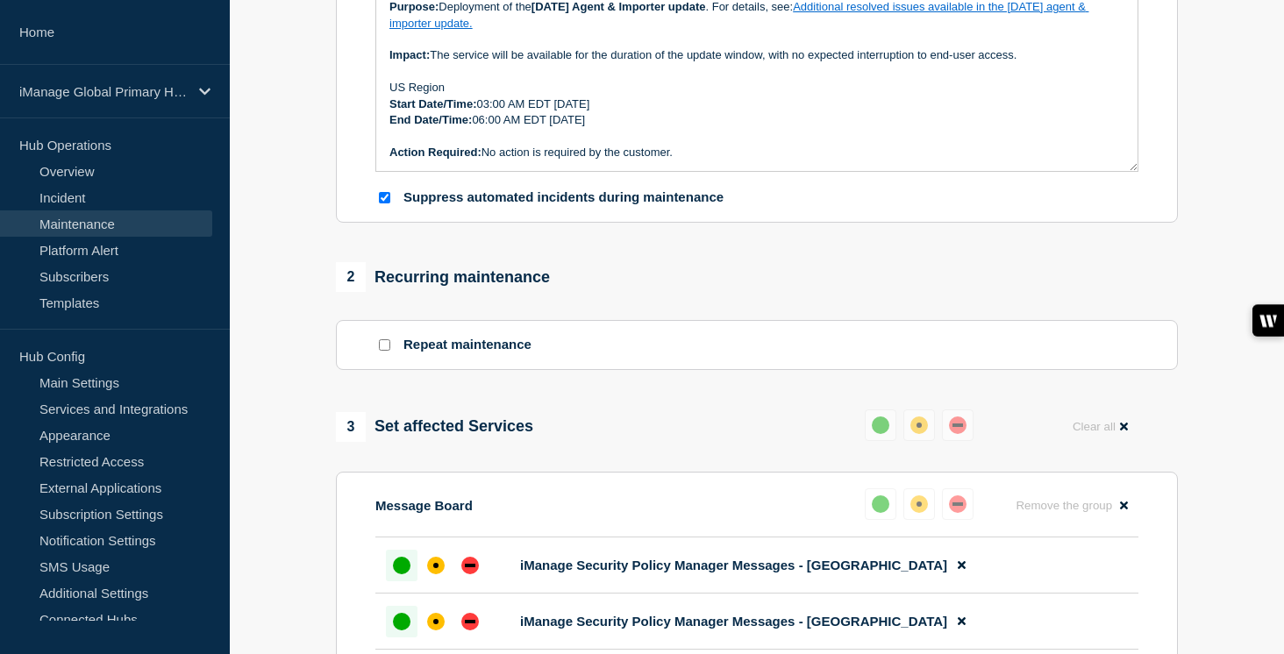
scroll to position [451, 0]
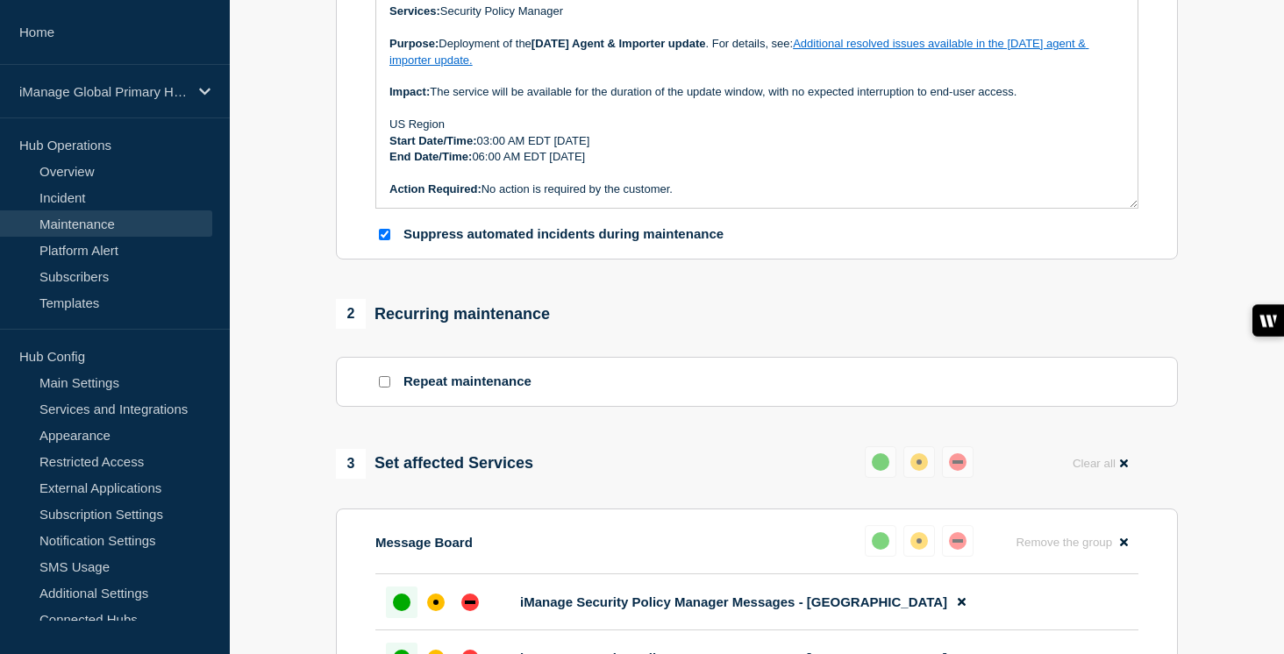
drag, startPoint x: 711, startPoint y: 179, endPoint x: 385, endPoint y: 146, distance: 327.2
click at [385, 146] on div "Services: Security Policy Manager Purpose: Deployment of the August 2025 Agent …" at bounding box center [756, 102] width 761 height 211
copy div "US Region Start Date/Time: 03:00 AM EDT Thursday, September 4, 2025 End Date/Ti…"
click at [732, 165] on p "End Date/Time: 06:00 AM EDT Thursday, September 4, 2025" at bounding box center [756, 157] width 735 height 16
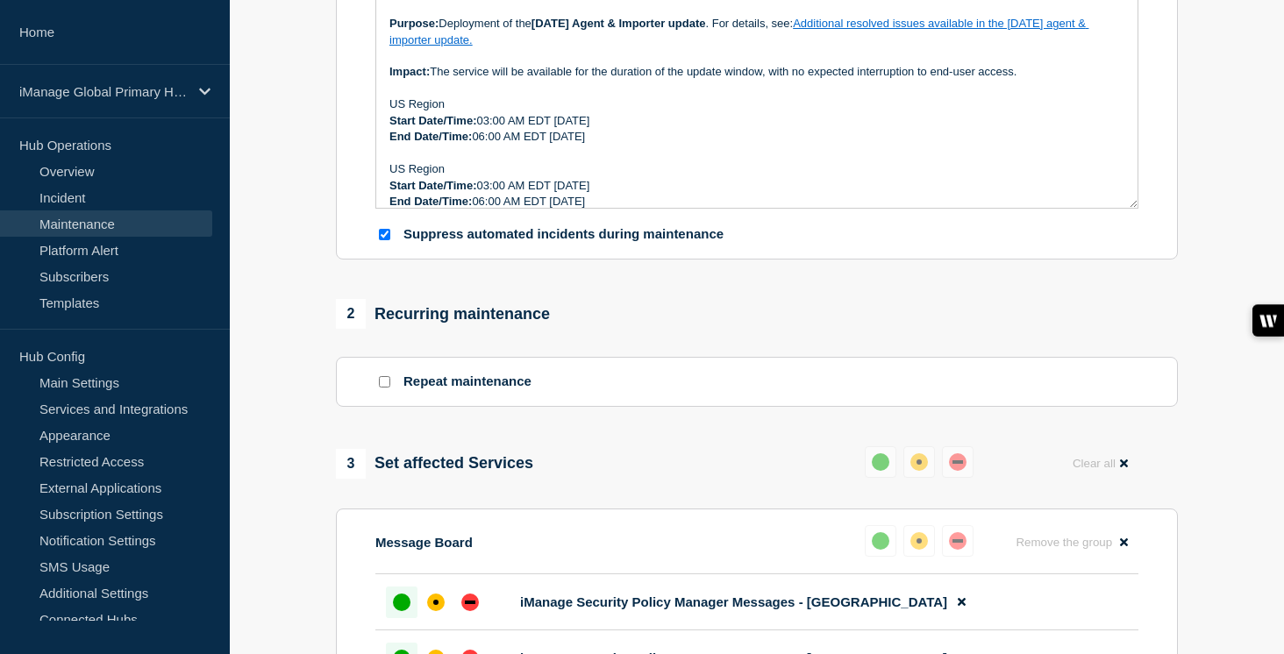
click at [404, 177] on p "US Region" at bounding box center [756, 169] width 735 height 16
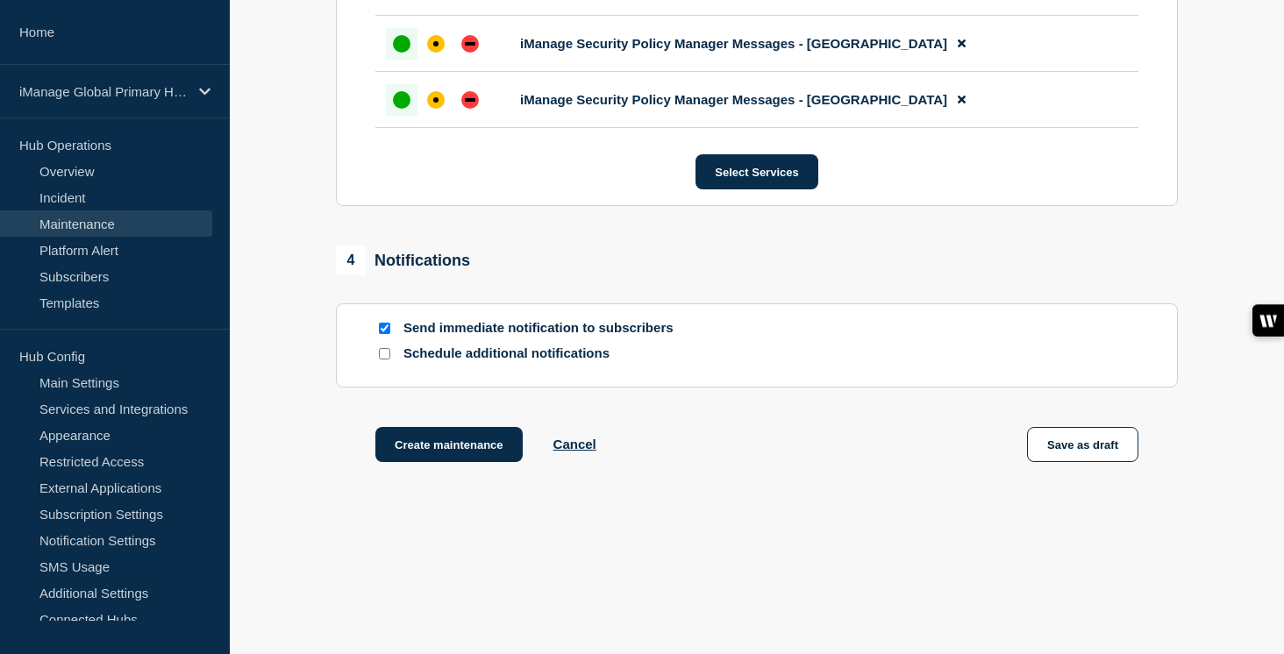
scroll to position [1057, 0]
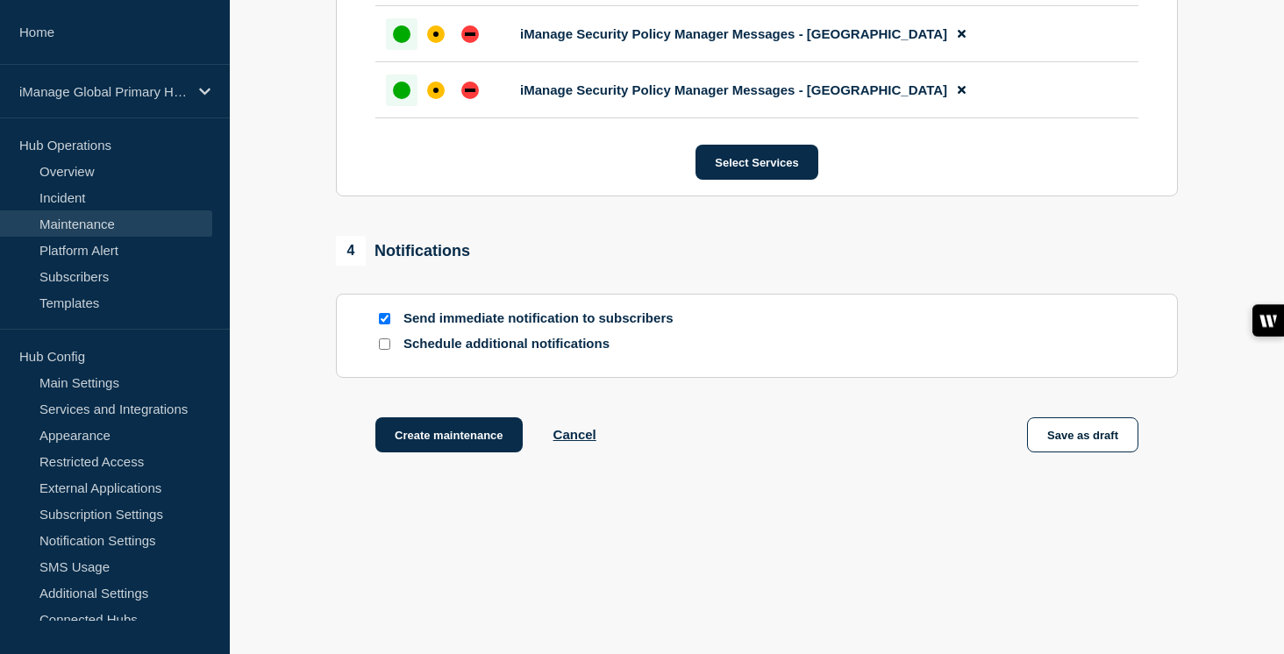
click at [382, 342] on input "Schedule additional notifications" at bounding box center [384, 344] width 11 height 11
checkbox input "true"
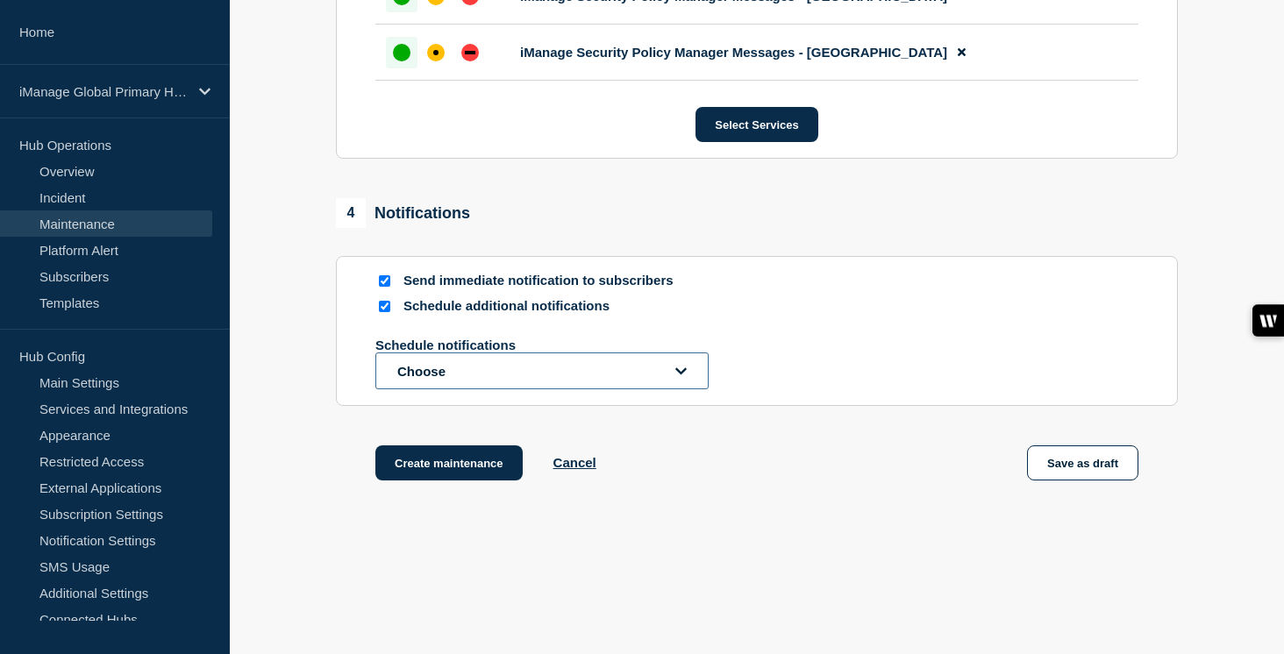
click at [443, 389] on button "Choose" at bounding box center [541, 371] width 333 height 37
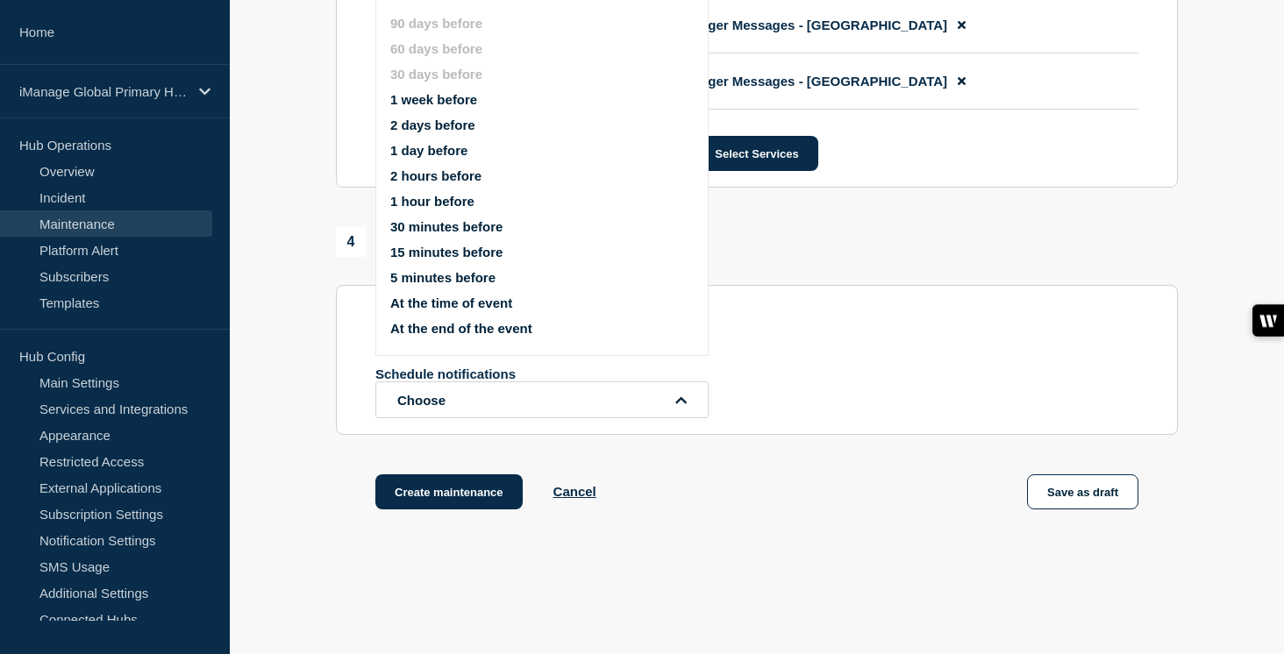
click at [461, 107] on button "1 week before" at bounding box center [433, 99] width 87 height 15
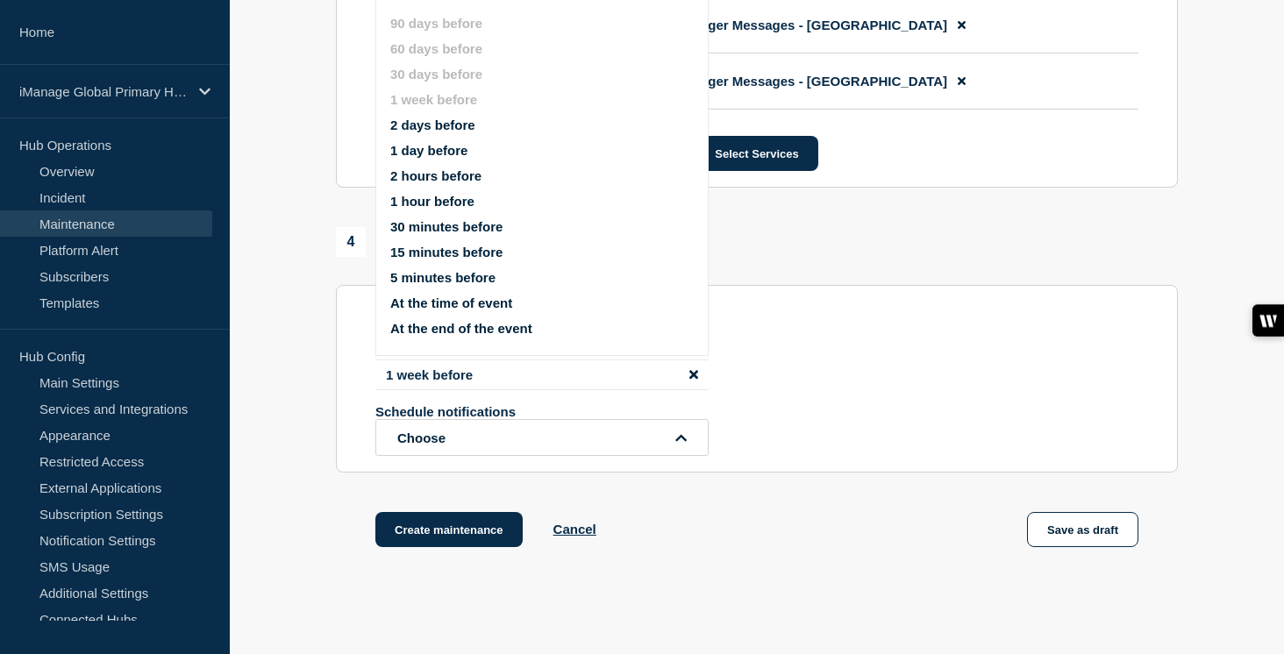
click at [440, 158] on button "1 day before" at bounding box center [428, 150] width 77 height 15
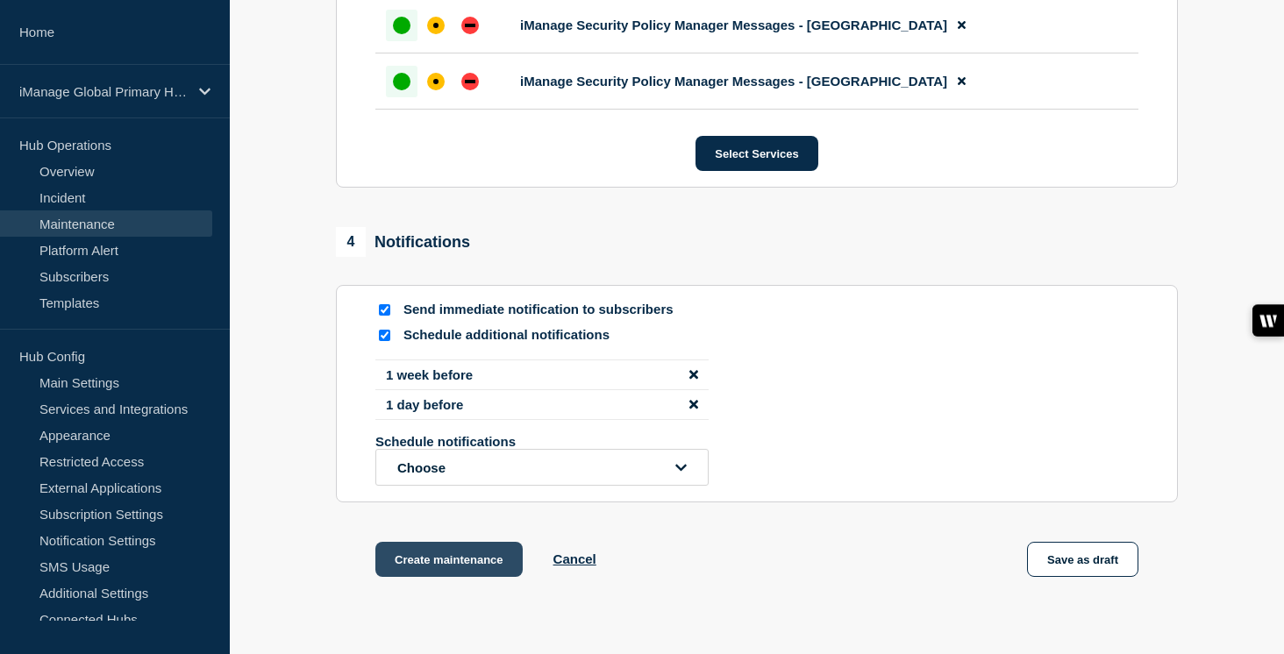
click at [432, 577] on button "Create maintenance" at bounding box center [448, 559] width 147 height 35
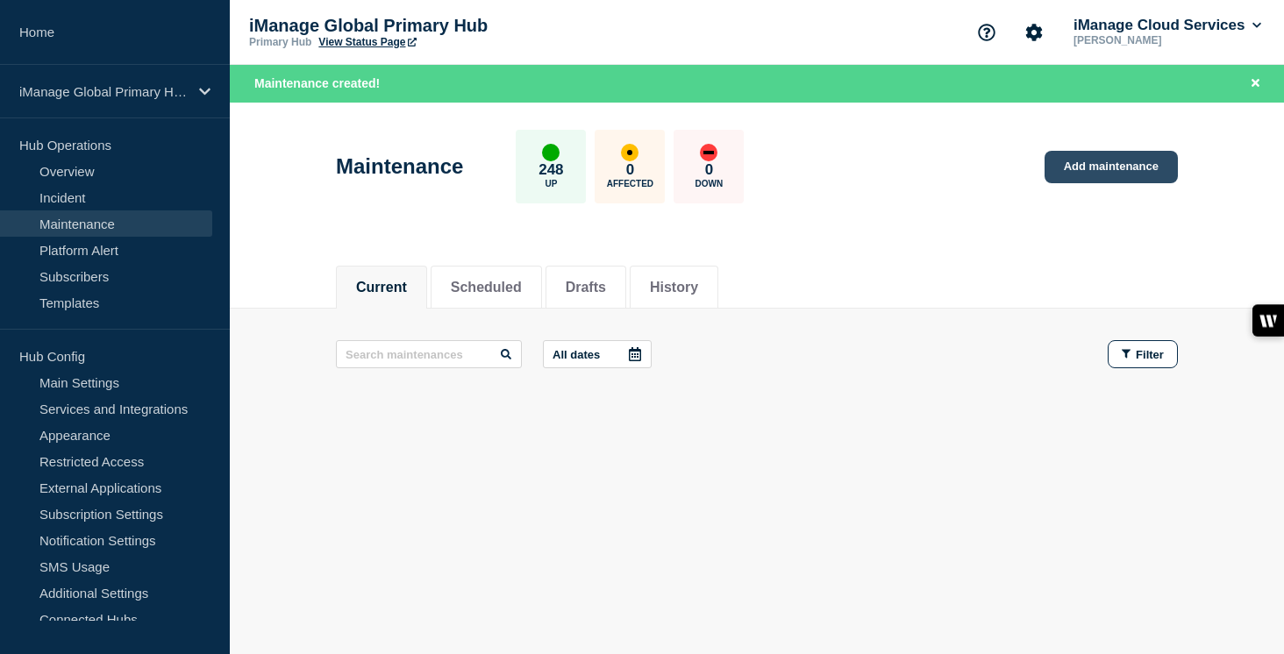
click at [1143, 167] on link "Add maintenance" at bounding box center [1111, 167] width 133 height 32
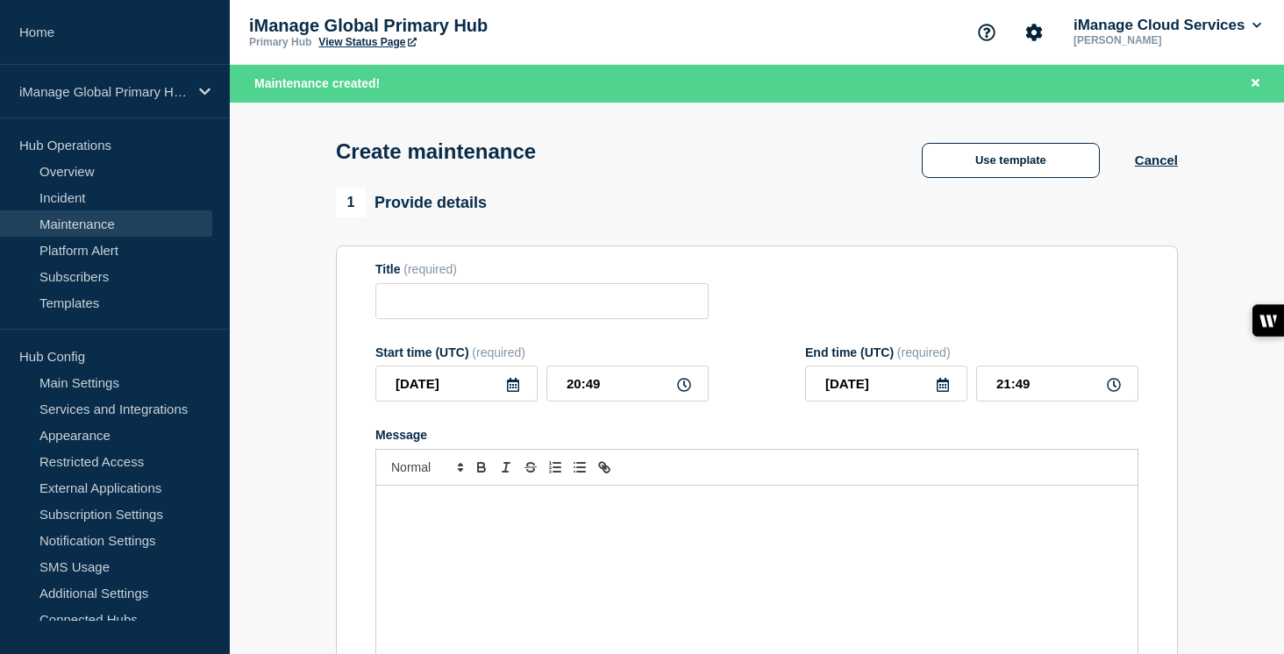
checkbox input "true"
click at [528, 301] on input "Title" at bounding box center [541, 301] width 333 height 36
click at [482, 548] on div "Message" at bounding box center [756, 591] width 761 height 211
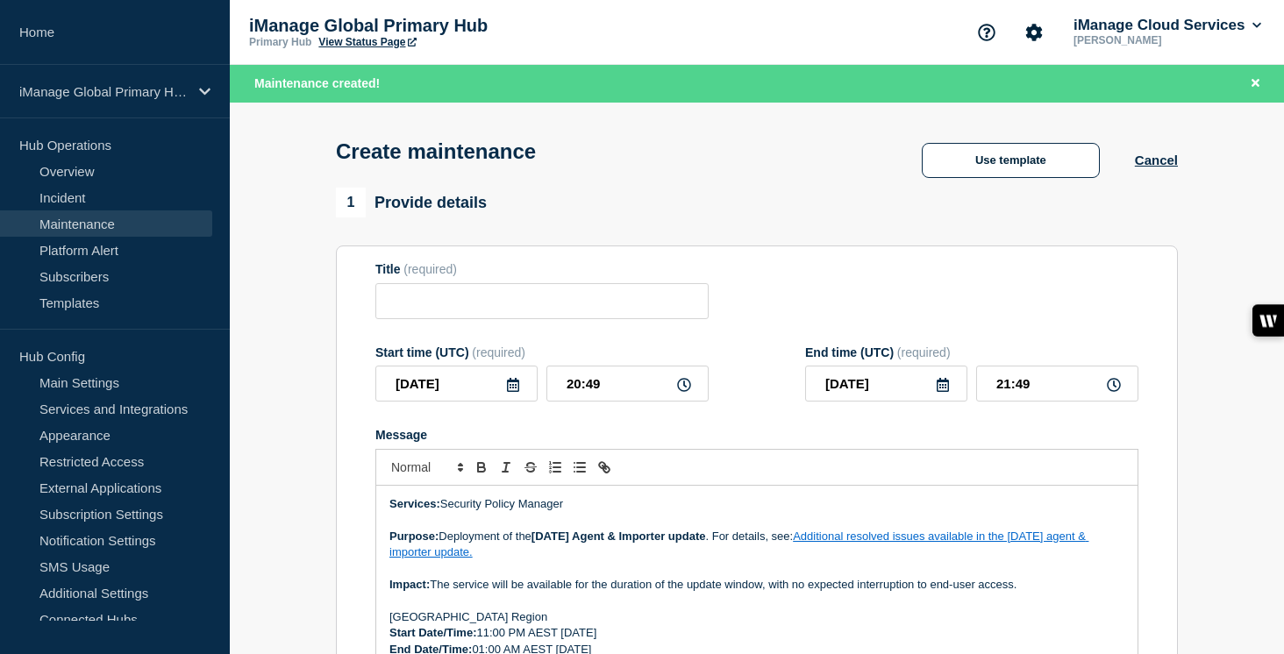
scroll to position [122, 0]
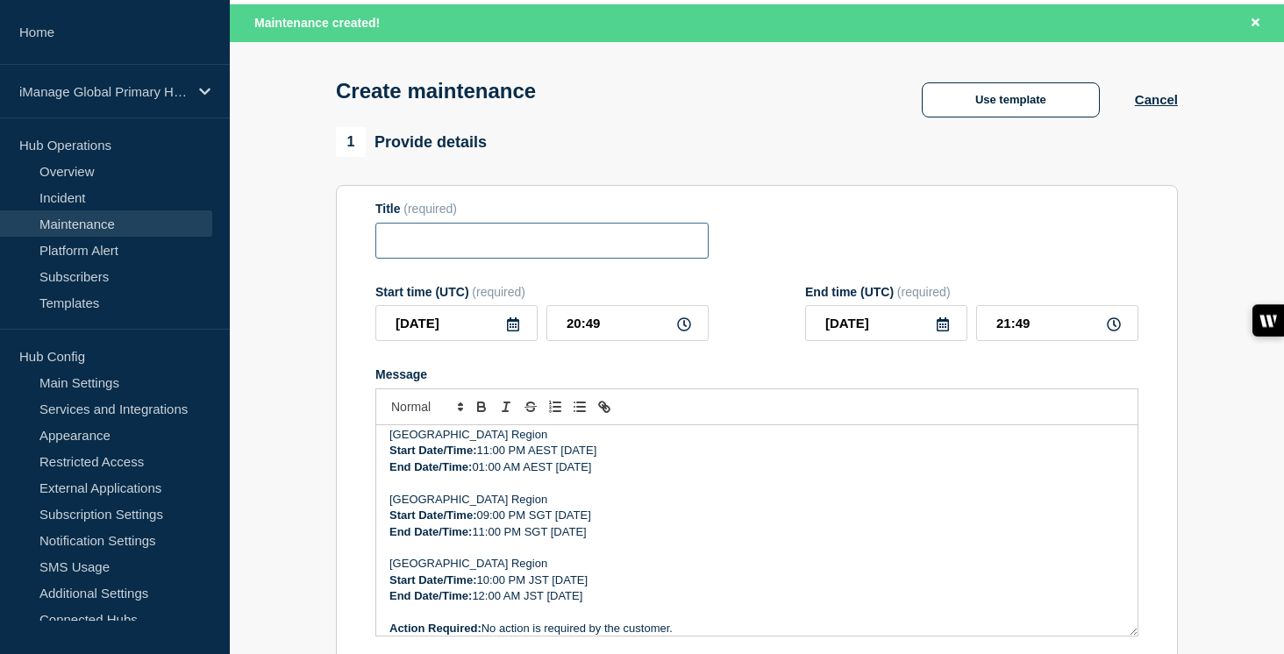
click at [454, 248] on input "Title" at bounding box center [541, 241] width 333 height 36
paste input "Service Update: iManage Security Policy Manager (Agent and Importer) – [DATE]"
click at [648, 248] on input "Service Update: iManage Security Policy Manager (Agent and Importer) – [DATE]" at bounding box center [541, 241] width 333 height 36
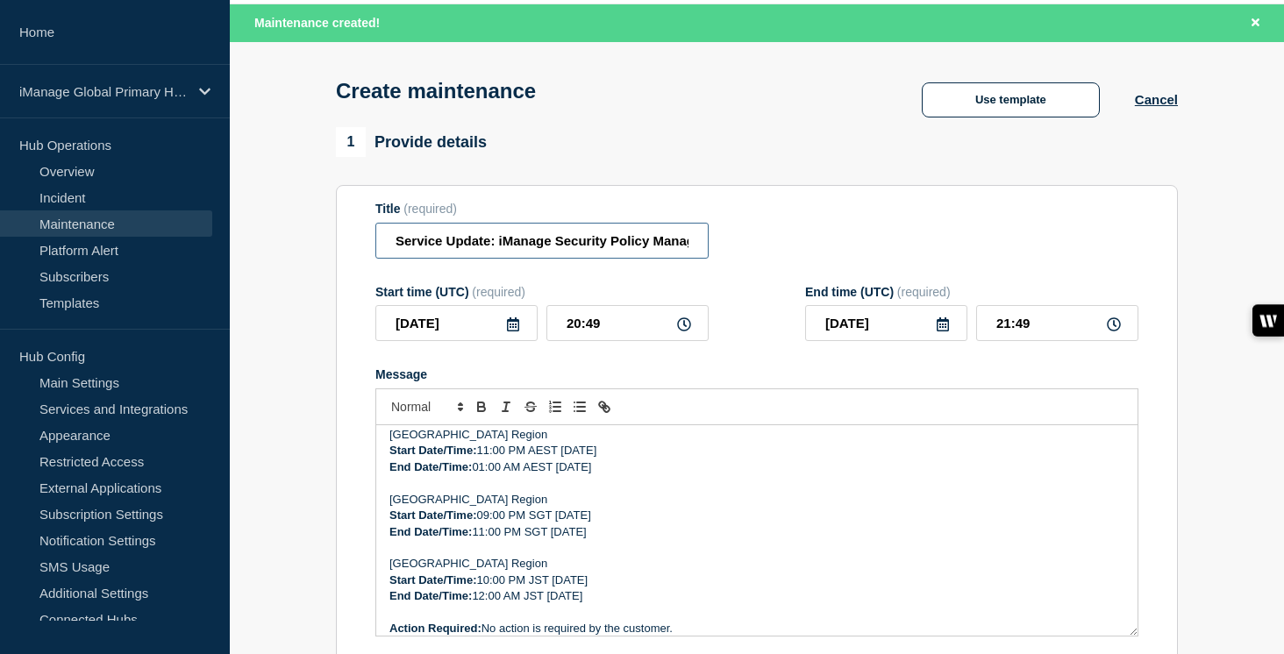
click at [642, 247] on input "Service Update: iManage Security Policy Manager (Agent and Importer) – [DATE]" at bounding box center [541, 241] width 333 height 36
click at [651, 247] on input "Service Update: iManage Security Policy Manager (Agent and Importer) – [DATE]" at bounding box center [541, 241] width 333 height 36
type input "Service Update: iManage Security Policy Manager (Agent and Importer) – [DATE]"
click at [512, 332] on icon at bounding box center [513, 325] width 12 height 14
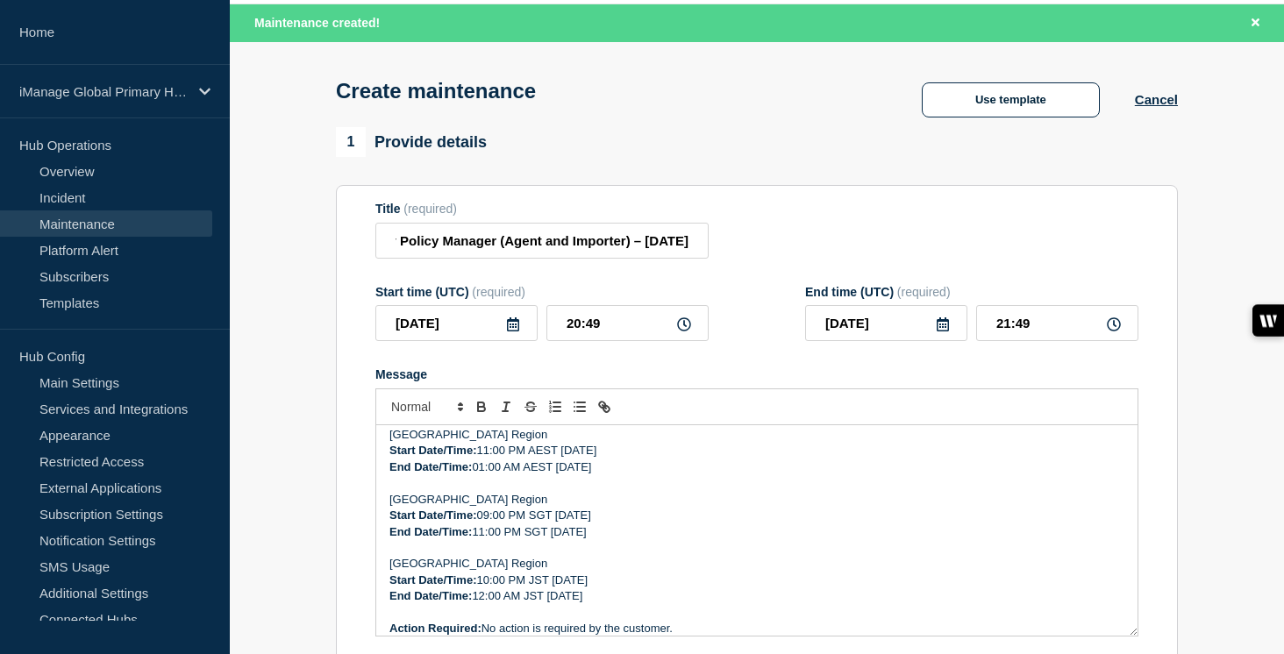
scroll to position [0, 0]
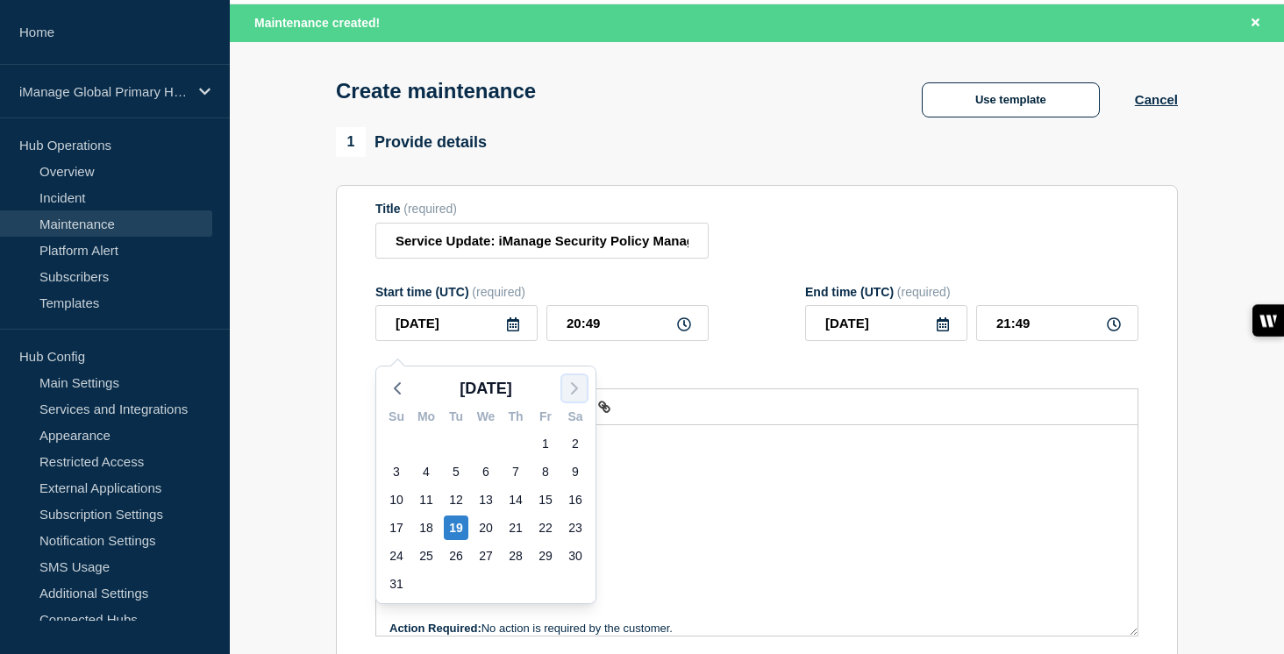
click at [579, 385] on icon "button" at bounding box center [574, 388] width 21 height 21
click at [489, 449] on div "3" at bounding box center [486, 444] width 25 height 25
type input "[DATE]"
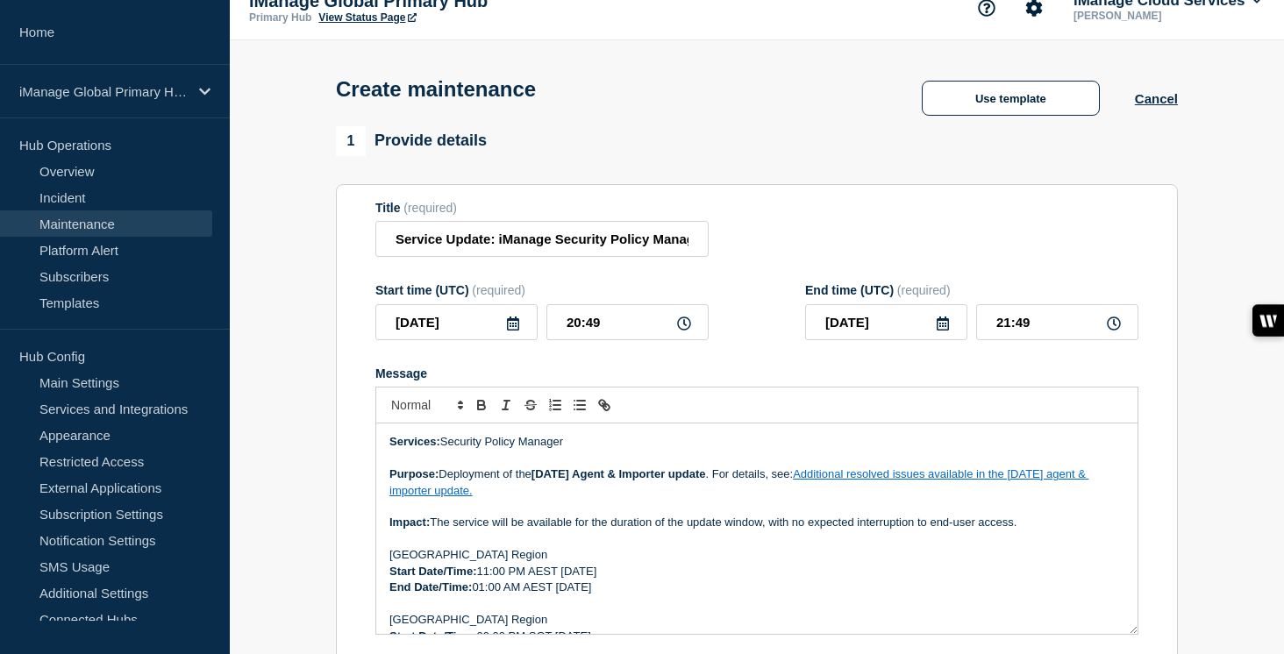
scroll to position [18, 0]
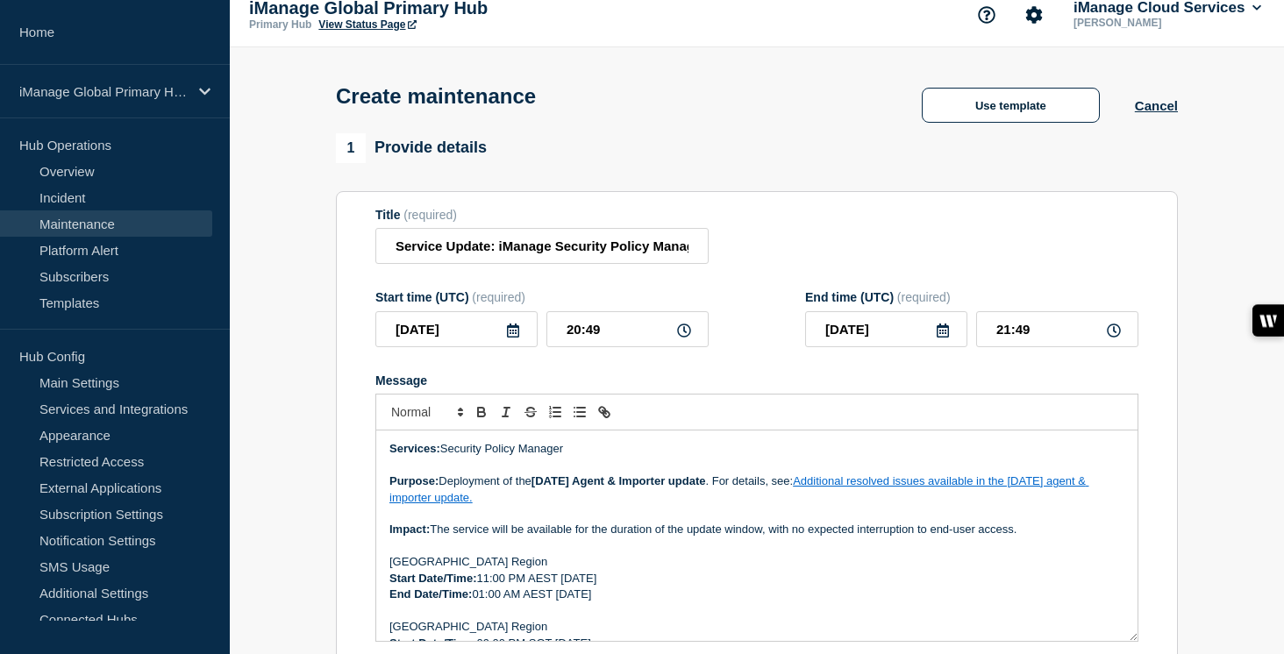
click at [560, 488] on strong "[DATE] Agent & Importer update" at bounding box center [619, 481] width 175 height 13
click at [604, 522] on p "Message" at bounding box center [756, 514] width 735 height 16
click at [913, 497] on link "Additional resolved issues available in the [DATE] agent & importer update." at bounding box center [738, 489] width 699 height 29
click at [852, 536] on link at bounding box center [827, 529] width 49 height 13
click at [1064, 501] on p "Purpose: Deployment of the [DATE] Agent & Importer update . For details, see: A…" at bounding box center [756, 490] width 735 height 32
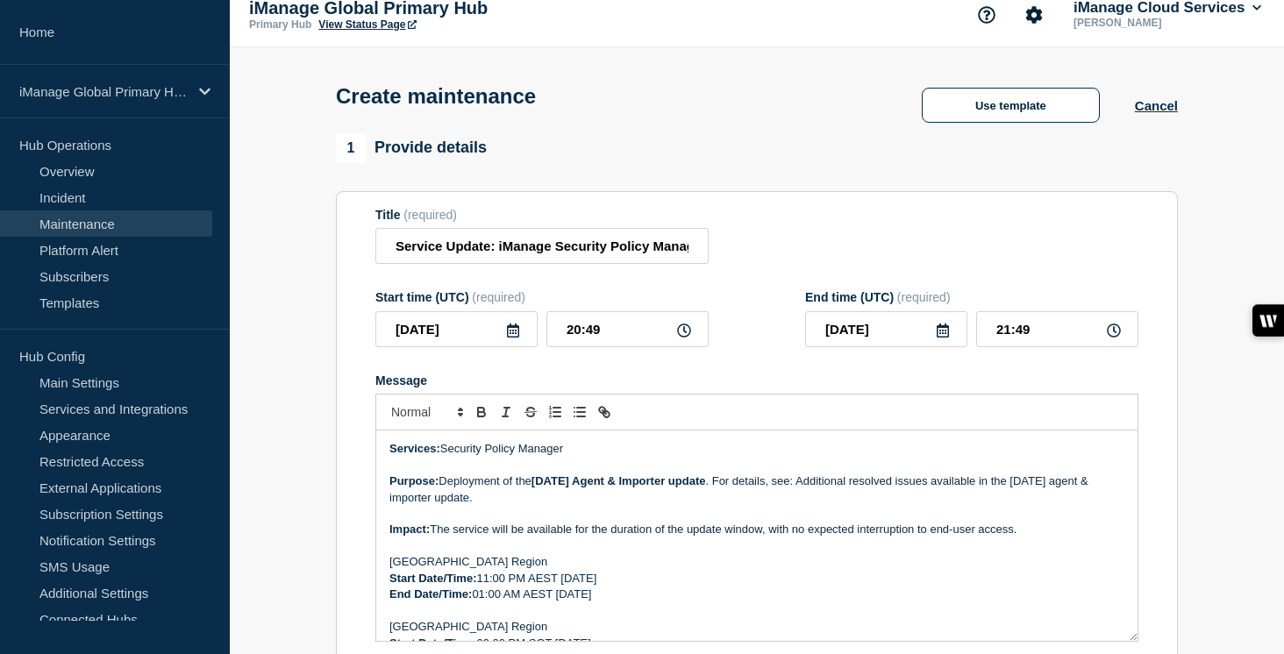
drag, startPoint x: 833, startPoint y: 499, endPoint x: 859, endPoint y: 511, distance: 28.2
click at [859, 506] on p "Purpose: Deployment of the [DATE] Agent & Importer update . For details, see: A…" at bounding box center [756, 490] width 735 height 32
click at [605, 418] on icon "Toggle link" at bounding box center [607, 414] width 6 height 6
type input "Additional resolved issues available in the [DATE] agent & importer update."
paste input "[URL][DOMAIN_NAME]"
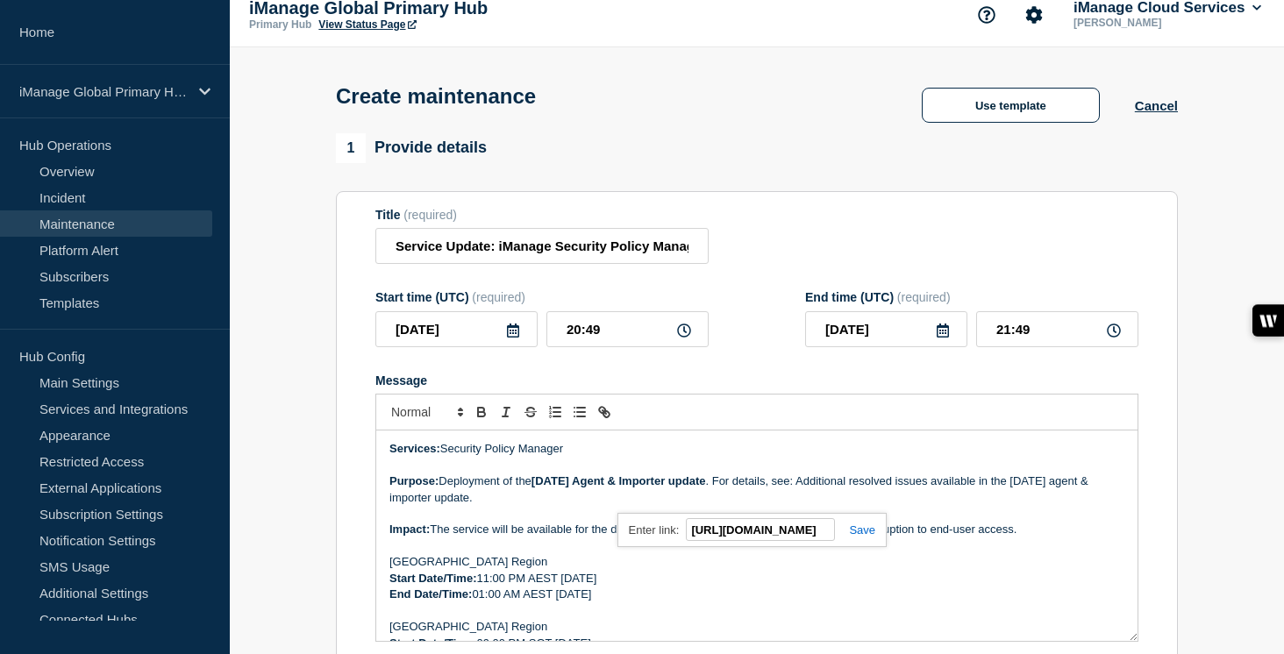
scroll to position [0, 807]
type input "[URL][DOMAIN_NAME]"
click at [858, 537] on link at bounding box center [855, 530] width 40 height 13
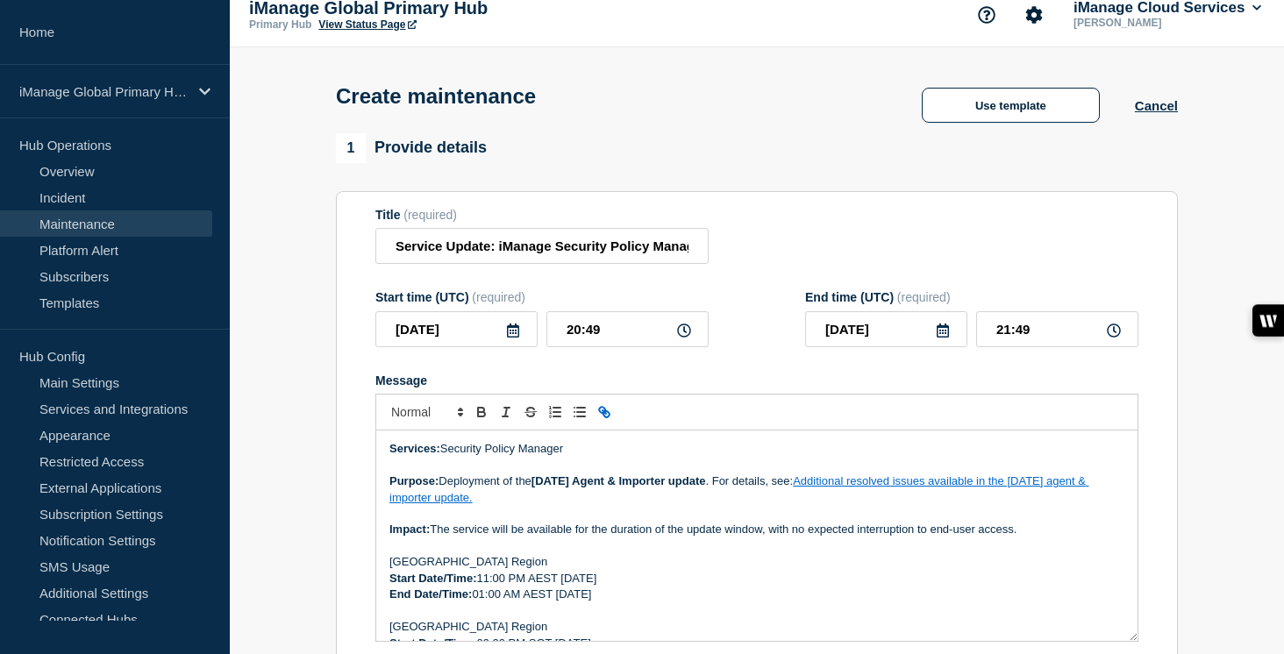
click at [789, 522] on p "Message" at bounding box center [756, 514] width 735 height 16
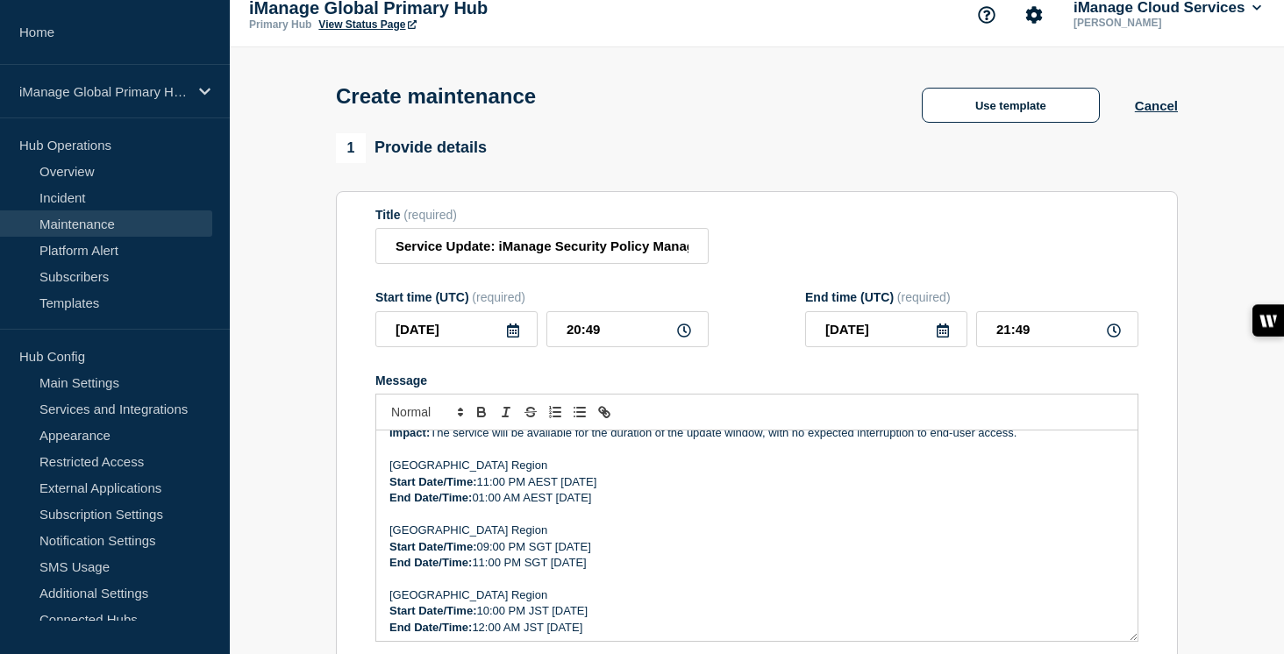
scroll to position [95, 0]
click at [672, 492] on p "Start Date/Time: 11:00 PM AEST Wednesday, August 6, 2025" at bounding box center [756, 484] width 735 height 16
click at [654, 508] on p "End Date/Time: 01:00 AM AEST Thursday, August 7, 2025" at bounding box center [756, 500] width 735 height 16
click at [663, 492] on p "Start Date/Time: 11:00 PM AEST Wednesday, August 3, 2025" at bounding box center [756, 484] width 735 height 16
click at [648, 508] on p "End Date/Time: 01:00 AM AEST Thursday, August 4, 2025" at bounding box center [756, 500] width 735 height 16
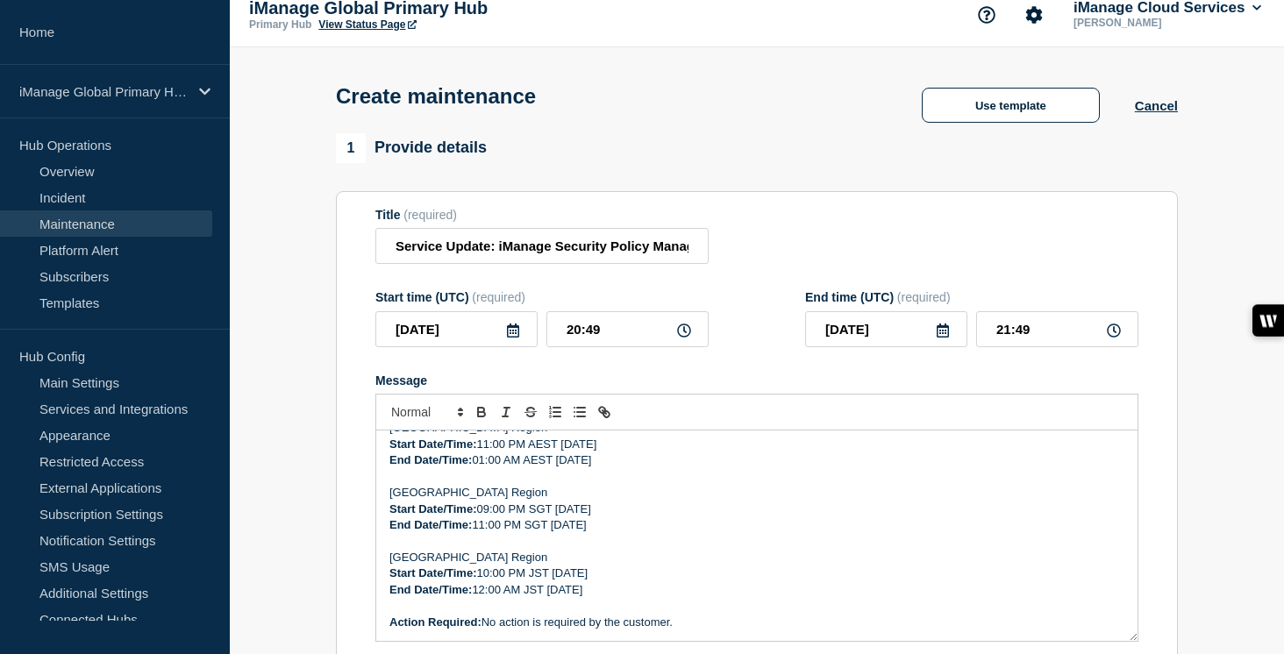
scroll to position [133, 0]
drag, startPoint x: 724, startPoint y: 463, endPoint x: 631, endPoint y: 464, distance: 93.0
click at [631, 454] on p "Start Date/Time: 11:00 PM AEST Wednesday, September 3, 2025" at bounding box center [756, 446] width 735 height 16
copy p "September 3, 2025"
drag, startPoint x: 696, startPoint y: 527, endPoint x: 628, endPoint y: 528, distance: 67.6
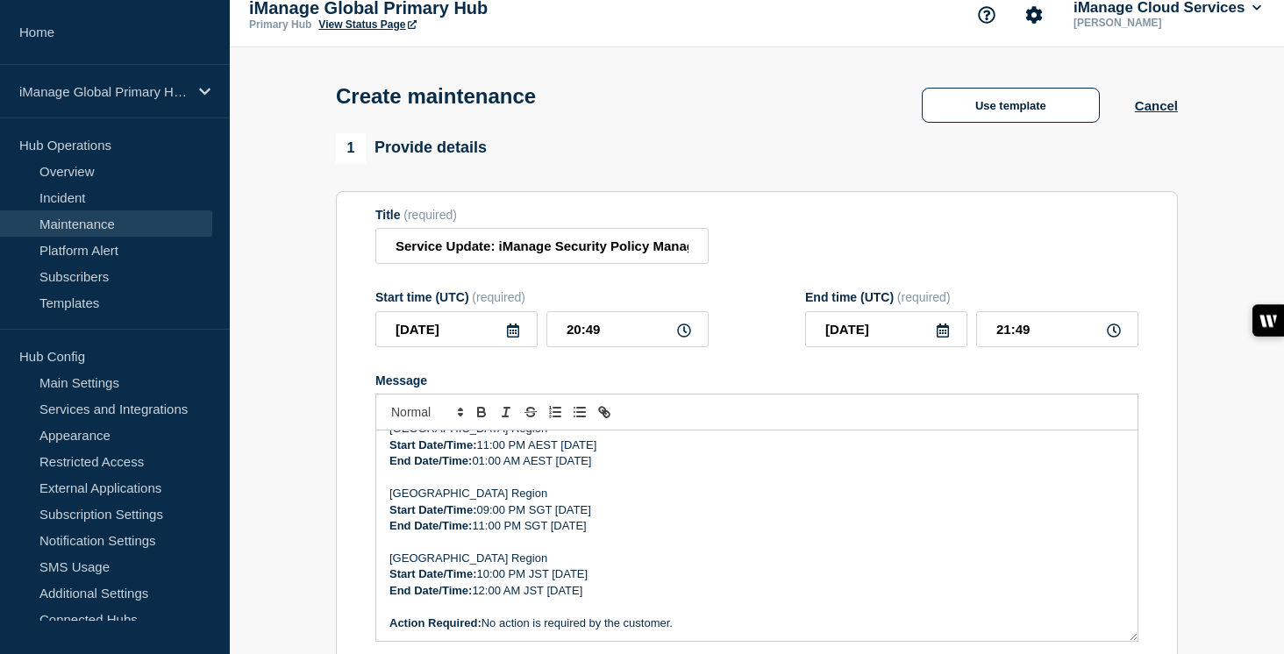
click at [628, 518] on p "Start Date/Time: 09:00 PM SGT Wednesday, August 6, 2025" at bounding box center [756, 511] width 735 height 16
drag, startPoint x: 696, startPoint y: 528, endPoint x: 628, endPoint y: 527, distance: 67.6
click at [628, 518] on p "Start Date/Time: 09:00 PM SGT Wednesday, August 6, 2025" at bounding box center [756, 511] width 735 height 16
drag, startPoint x: 694, startPoint y: 527, endPoint x: 625, endPoint y: 526, distance: 69.3
click at [625, 518] on p "Start Date/Time: 09:00 PM SGT Wednesday, August 6, 2025" at bounding box center [756, 511] width 735 height 16
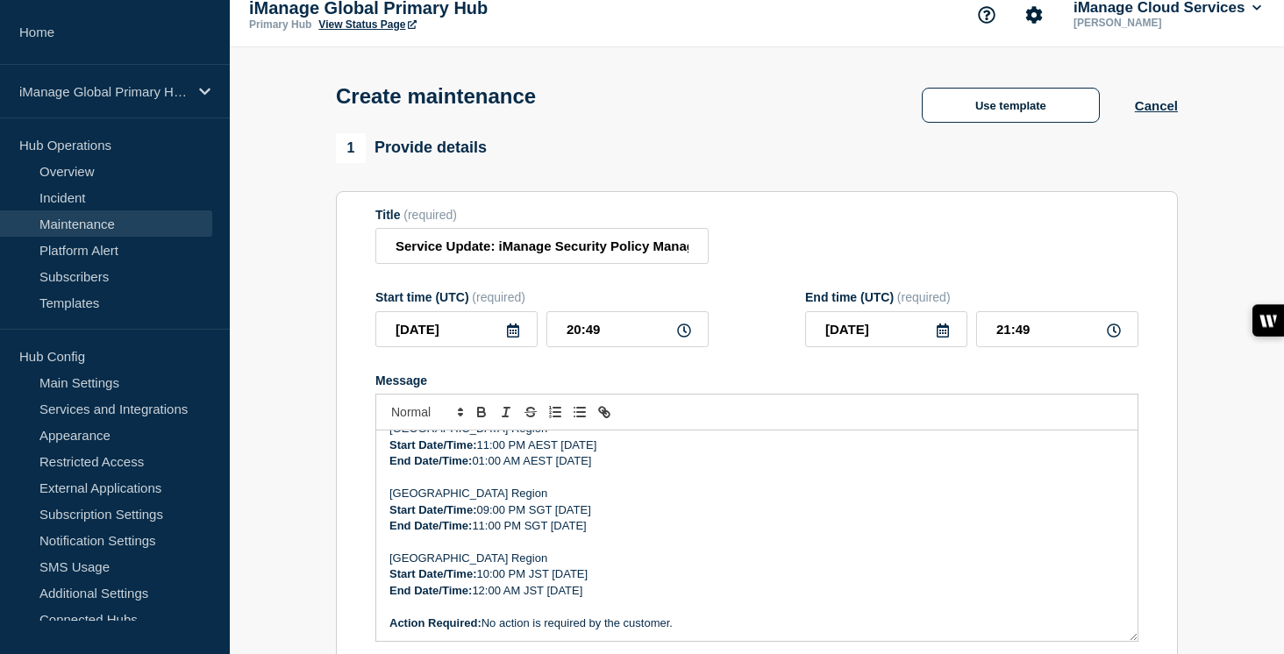
drag, startPoint x: 695, startPoint y: 545, endPoint x: 620, endPoint y: 546, distance: 74.6
click at [620, 534] on p "End Date/Time: 11:00 PM SGT Wednesday, August 6, 2025" at bounding box center [756, 526] width 735 height 16
click at [788, 518] on p "Start Date/Time: 09:00 PM SGT Wednesday, September 3, 2025" at bounding box center [756, 511] width 735 height 16
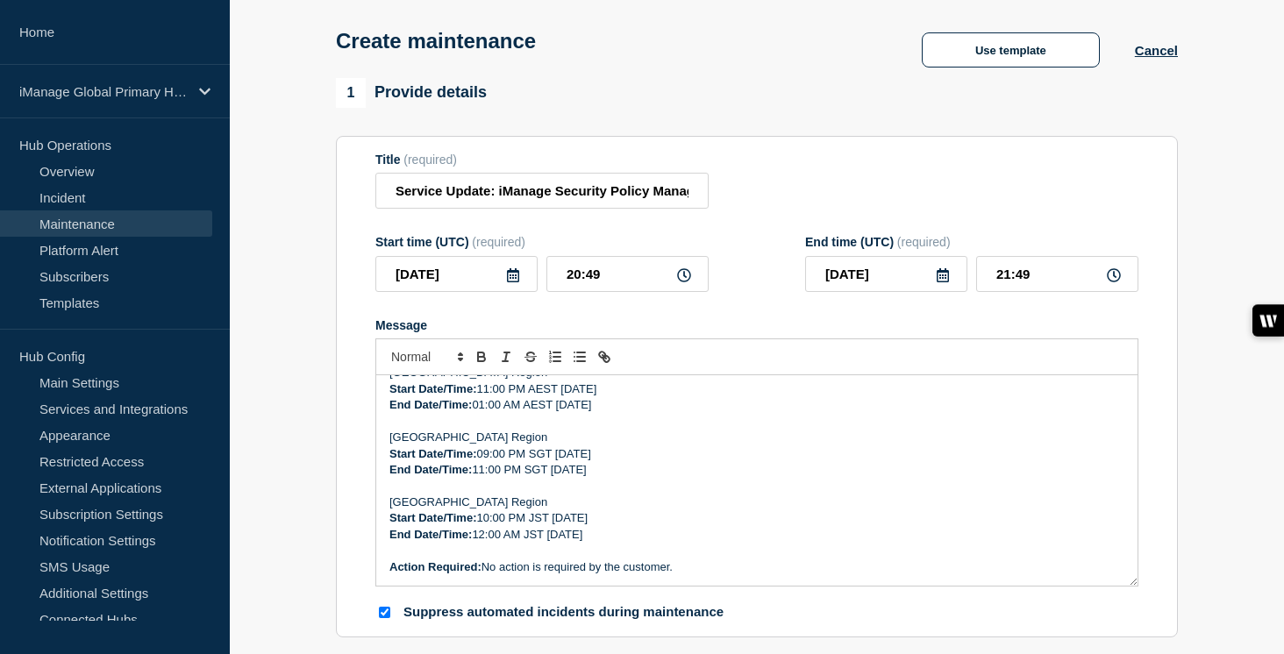
scroll to position [92, 0]
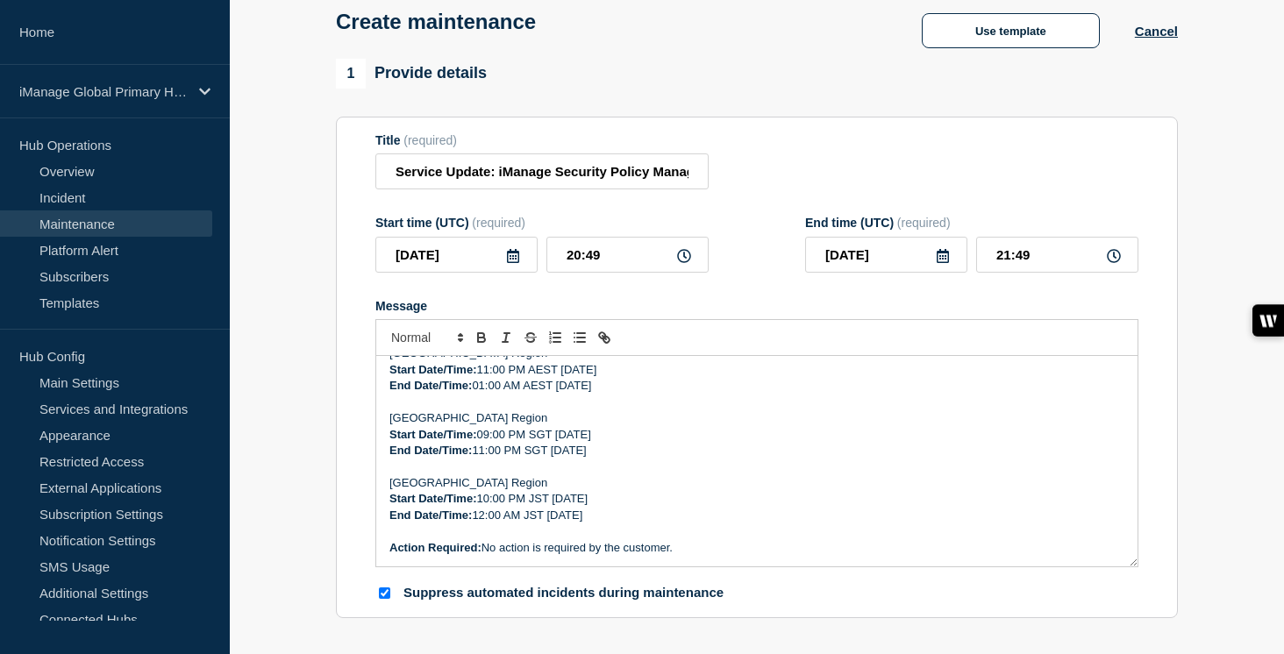
drag, startPoint x: 699, startPoint y: 516, endPoint x: 621, endPoint y: 516, distance: 78.1
click at [621, 507] on p "Start Date/Time: 10:00 PM JST Wednesday, August 6, 2025" at bounding box center [756, 499] width 735 height 16
drag, startPoint x: 711, startPoint y: 401, endPoint x: 614, endPoint y: 404, distance: 97.4
click at [614, 394] on p "End Date/Time: 01:00 AM AEST Thursday, September 4, 2025" at bounding box center [756, 386] width 735 height 16
copy p "September 4, 2025"
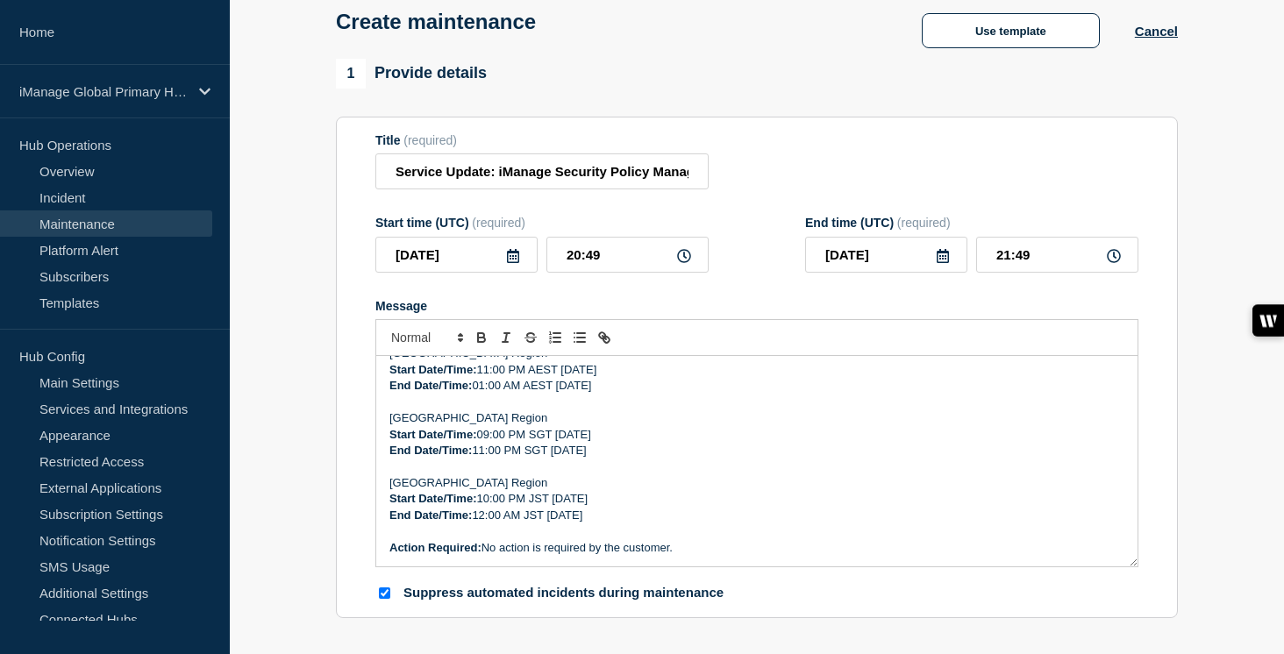
drag, startPoint x: 668, startPoint y: 538, endPoint x: 606, endPoint y: 538, distance: 62.3
click at [606, 524] on p "End Date/Time: 12:00 AM JST Thursday, August 7, 2025" at bounding box center [756, 516] width 735 height 16
click at [742, 524] on p "End Date/Time: 12:00 AM JST Thursday, September 4, 2025" at bounding box center [756, 516] width 735 height 16
drag, startPoint x: 615, startPoint y: 270, endPoint x: 515, endPoint y: 270, distance: 100.0
click at [515, 270] on div "2025-09-03 20:49" at bounding box center [541, 255] width 333 height 36
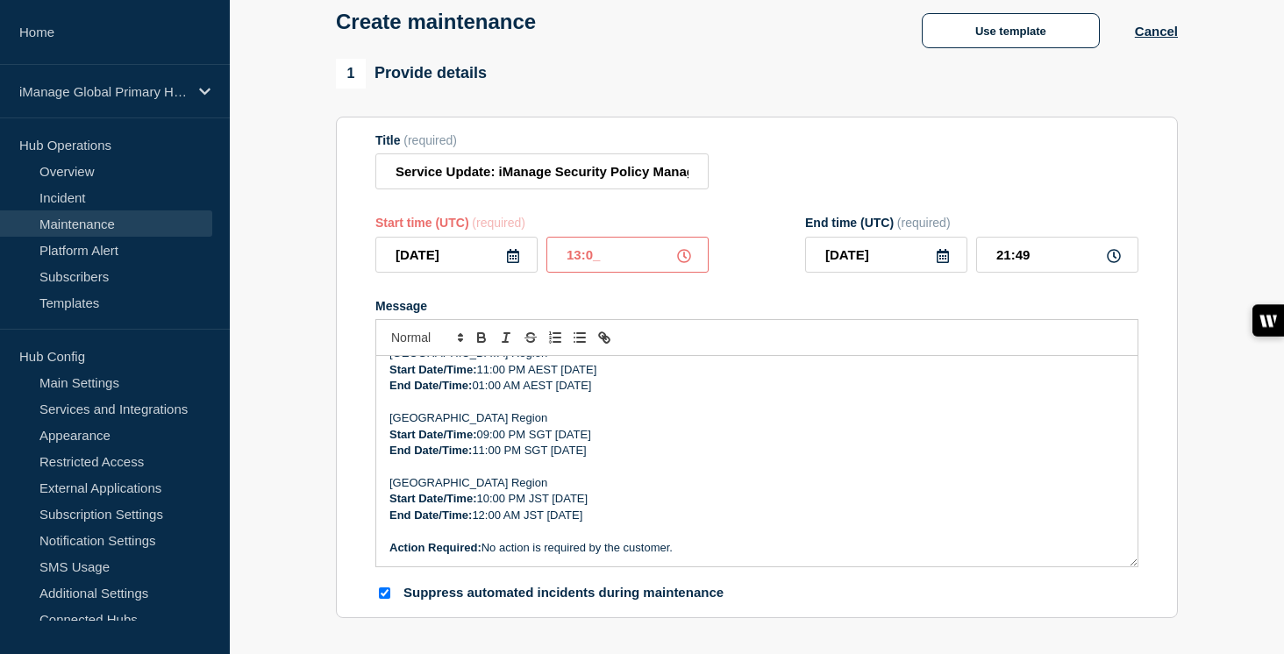
type input "13:00"
drag, startPoint x: 1047, startPoint y: 263, endPoint x: 977, endPoint y: 264, distance: 69.3
click at [977, 264] on input "14:00" at bounding box center [1057, 255] width 162 height 36
type input "15:00"
click at [905, 411] on p "Message" at bounding box center [756, 403] width 735 height 16
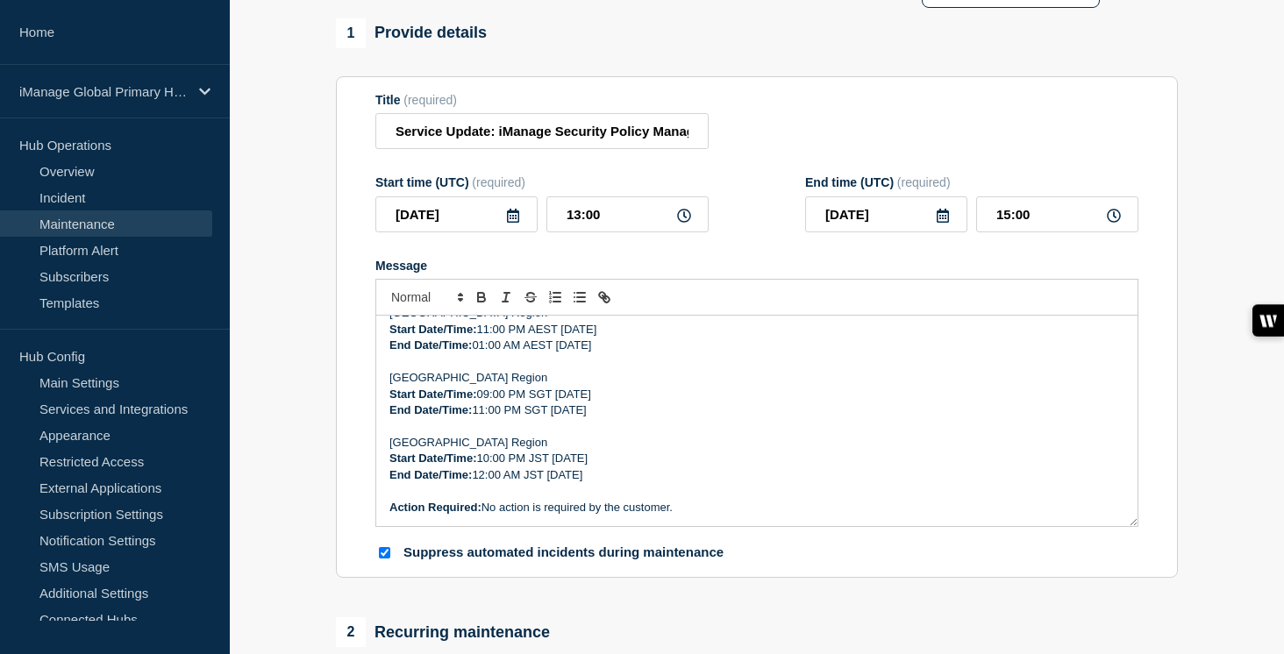
scroll to position [152, 0]
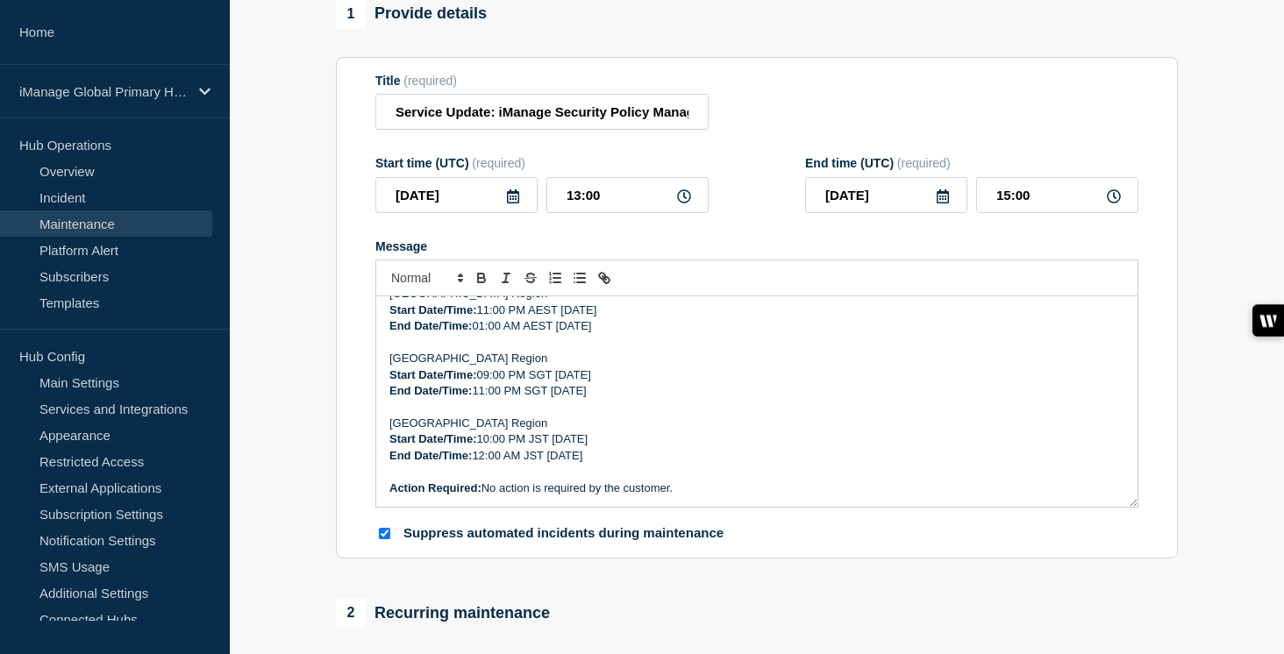
click at [709, 464] on p "End Date/Time: 12:00 AM JST Thursday, September 4, 2025" at bounding box center [756, 456] width 735 height 16
drag, startPoint x: 704, startPoint y: 474, endPoint x: 391, endPoint y: 438, distance: 315.2
click at [391, 438] on div "Services: Security Policy Manager Purpose: Deployment of the August 2025 Agent …" at bounding box center [756, 402] width 761 height 211
copy div "Japan Region Start Date/Time: 10:00 PM JST Wednesday, September 3, 2025 End Dat…"
click at [404, 480] on p "Message" at bounding box center [756, 472] width 735 height 16
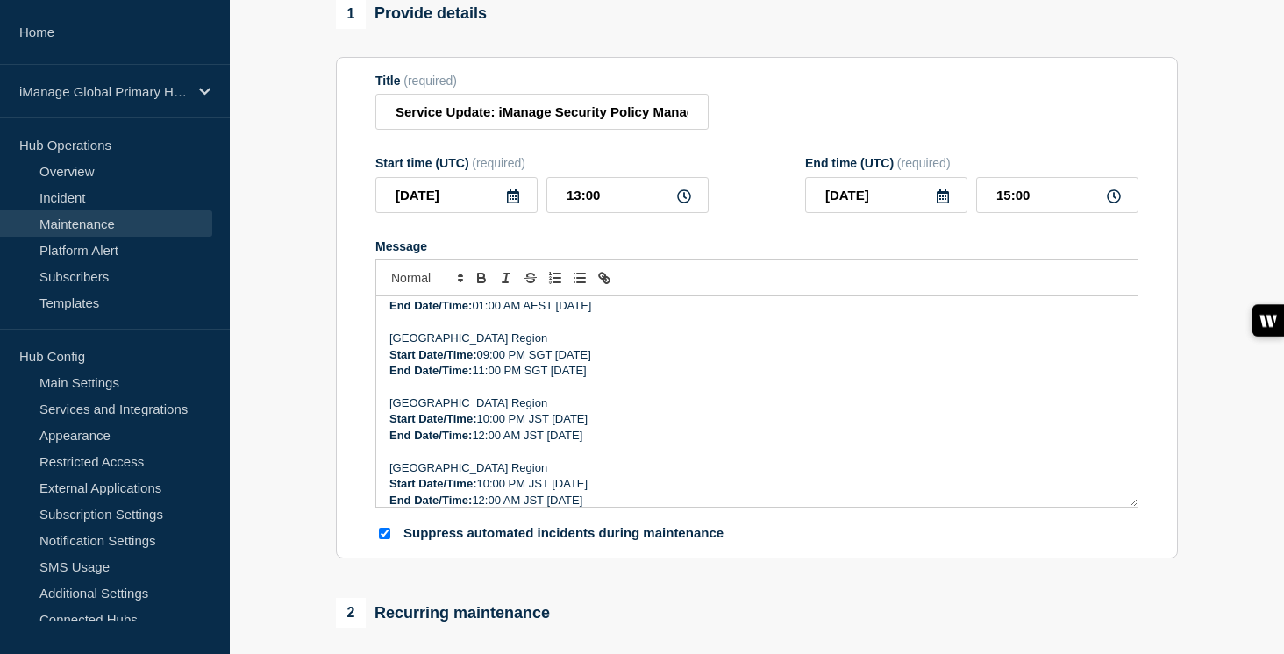
scroll to position [215, 0]
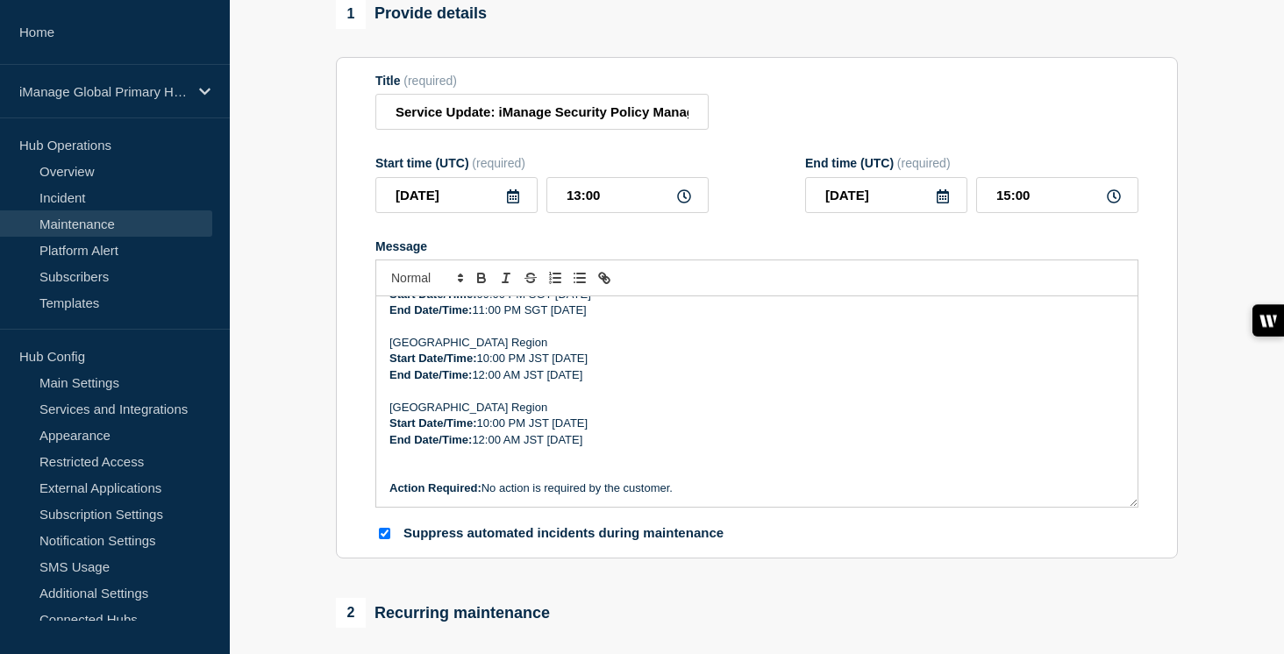
click at [420, 416] on p "[GEOGRAPHIC_DATA] Region" at bounding box center [756, 408] width 735 height 16
click at [489, 432] on p "Start Date/Time: 10:00 PM JST Wednesday, September 3, 2025" at bounding box center [756, 424] width 735 height 16
click at [487, 448] on p "End Date/Time: 12:00 AM JST Thursday, September 4, 2025" at bounding box center [756, 440] width 735 height 16
click at [544, 432] on p "Start Date/Time: 17:00 PM JST Wednesday, September 3, 2025" at bounding box center [756, 424] width 735 height 16
click at [532, 448] on p "End Date/Time: 19:00 AM JST Thursday, September 4, 2025" at bounding box center [756, 440] width 735 height 16
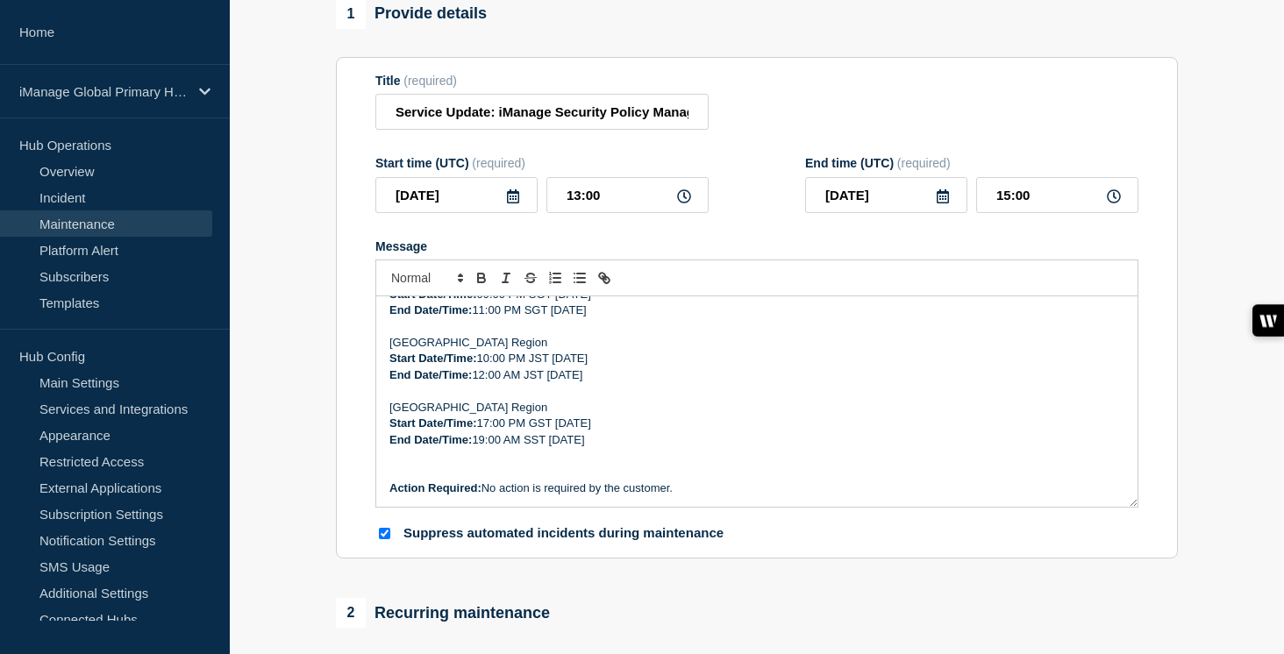
drag, startPoint x: 719, startPoint y: 440, endPoint x: 560, endPoint y: 439, distance: 159.7
click at [560, 432] on p "Start Date/Time: 17:00 PM GST Wednesday, September 3, 2025" at bounding box center [756, 424] width 735 height 16
copy p "Wednesday, September 3, 2025"
drag, startPoint x: 705, startPoint y: 458, endPoint x: 552, endPoint y: 454, distance: 153.6
click at [552, 448] on p "End Date/Time: 19:00 AM SST Thursday, September 4, 2025" at bounding box center [756, 440] width 735 height 16
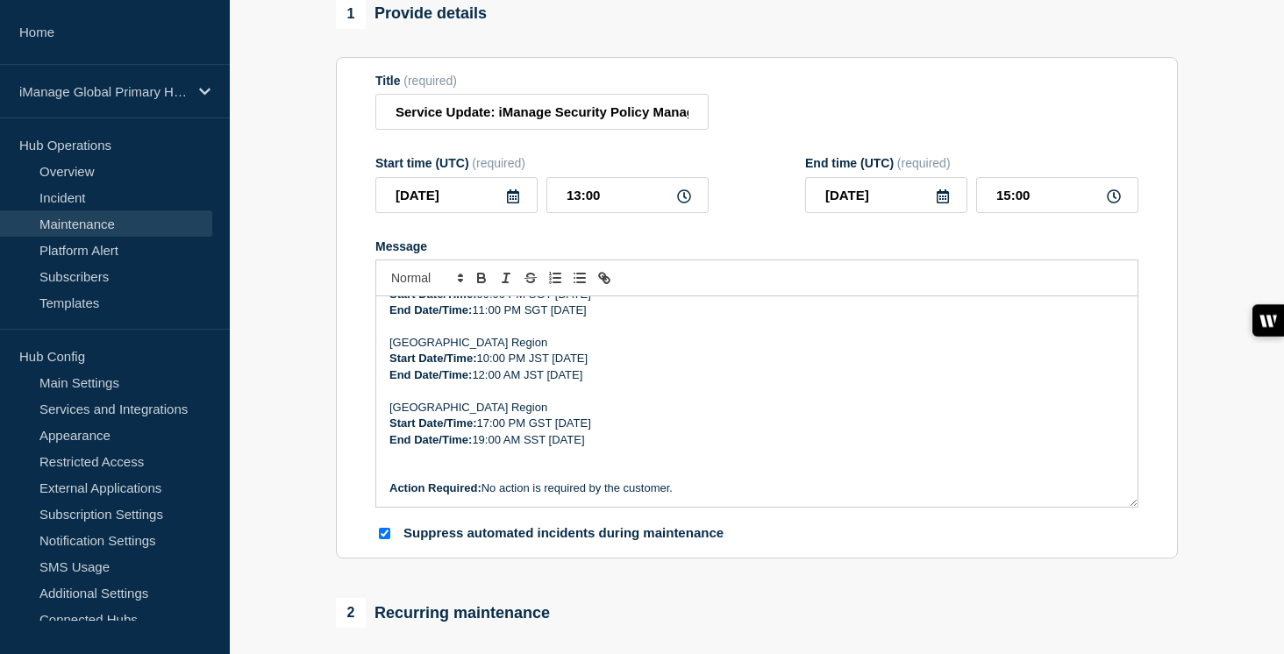
click at [439, 481] on p "Message" at bounding box center [756, 473] width 735 height 16
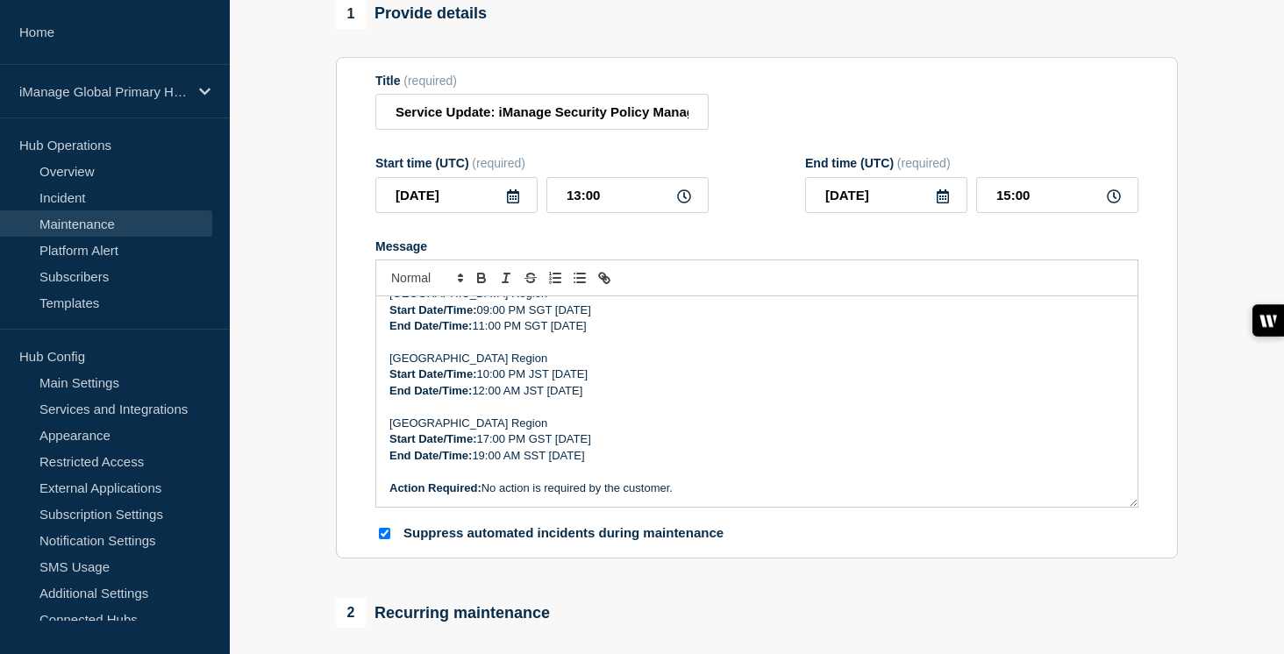
click at [491, 447] on p "Start Date/Time: 17:00 PM GST Wednesday, September 3, 2025" at bounding box center [756, 440] width 735 height 16
click at [485, 464] on p "End Date/Time: 19:00 AM SST Wednesday, September 3, 2025" at bounding box center [756, 456] width 735 height 16
click at [490, 446] on strong "Start Date/Time: 05" at bounding box center [441, 438] width 104 height 13
click at [538, 447] on p "Start Date/Time: 05:00 PM GST Wednesday, September 3, 2025" at bounding box center [756, 440] width 735 height 16
click at [768, 464] on p "End Date/Time: 07:00 AM SST Wednesday, September 3, 2025" at bounding box center [756, 456] width 735 height 16
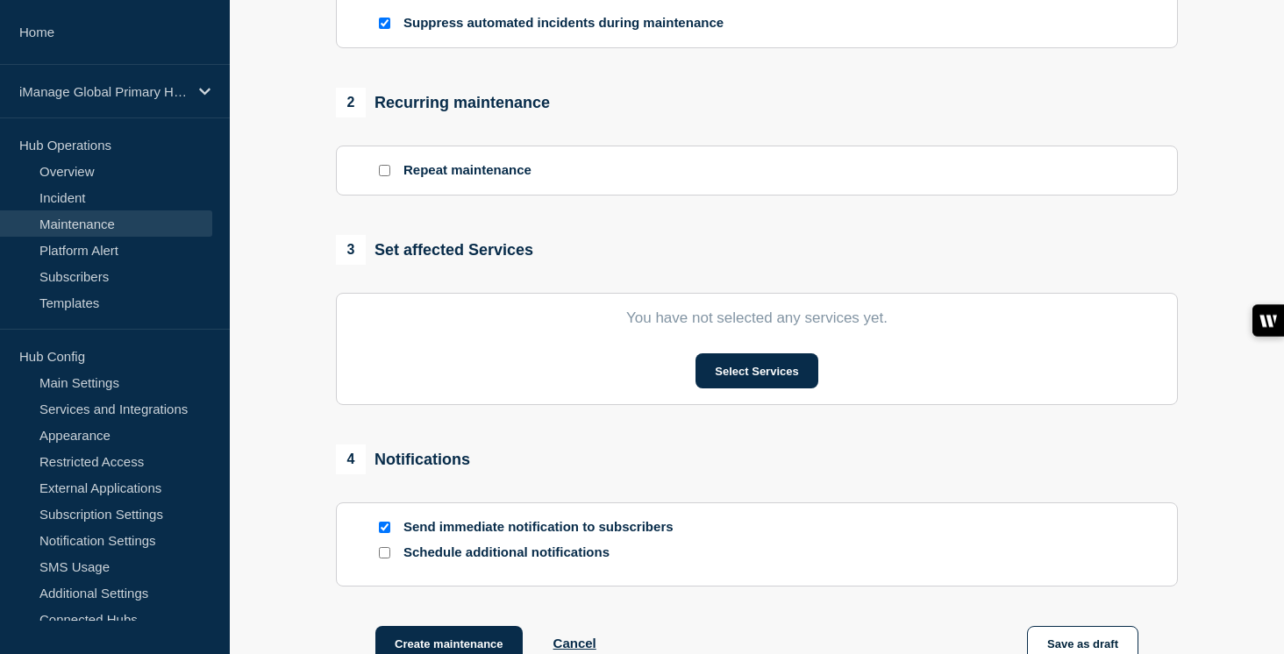
scroll to position [686, 0]
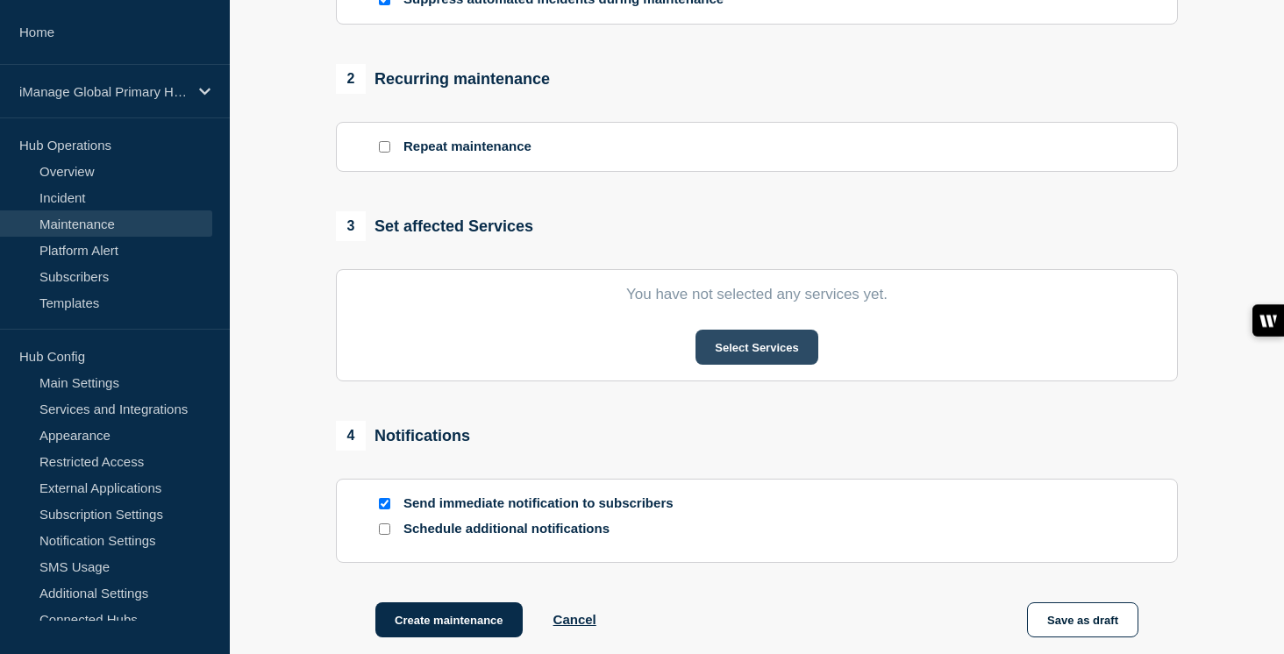
click at [773, 365] on button "Select Services" at bounding box center [757, 347] width 122 height 35
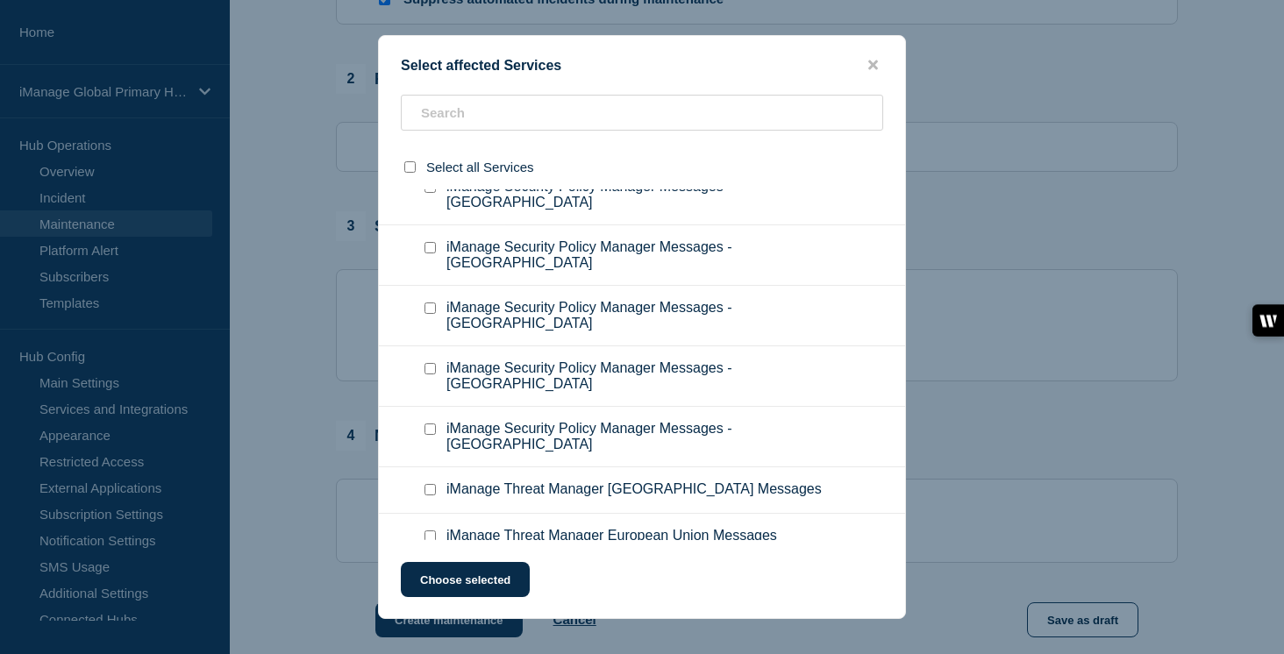
scroll to position [11072, 0]
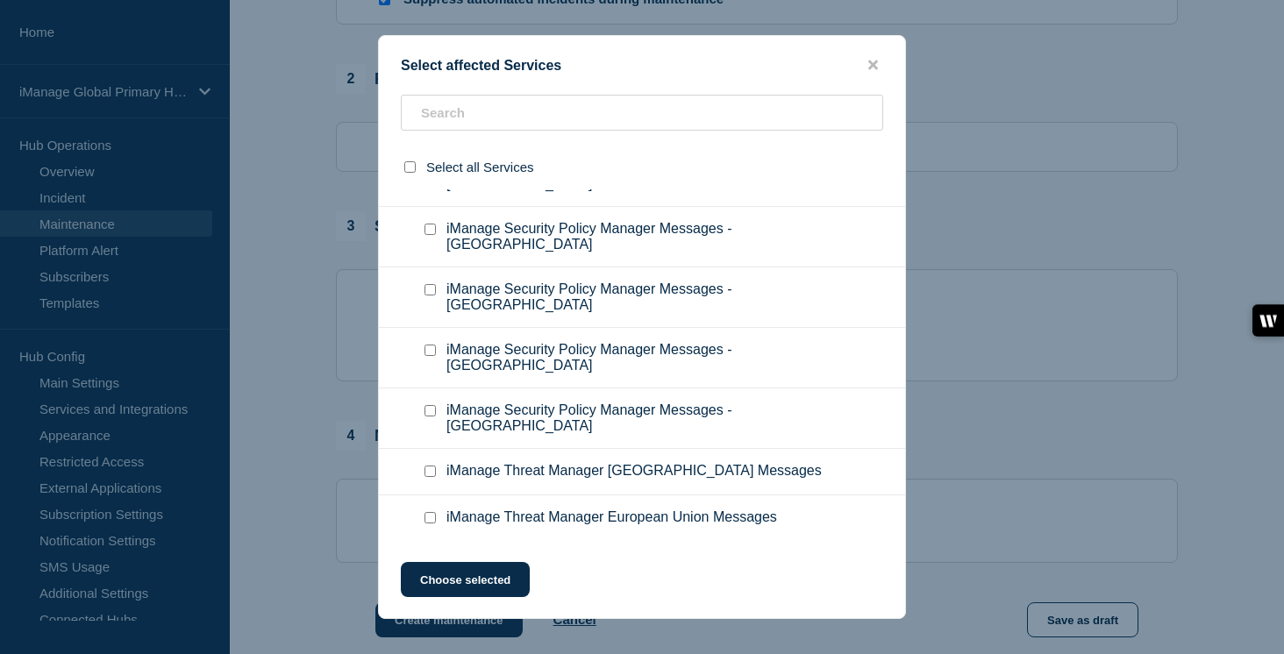
checkbox input "true"
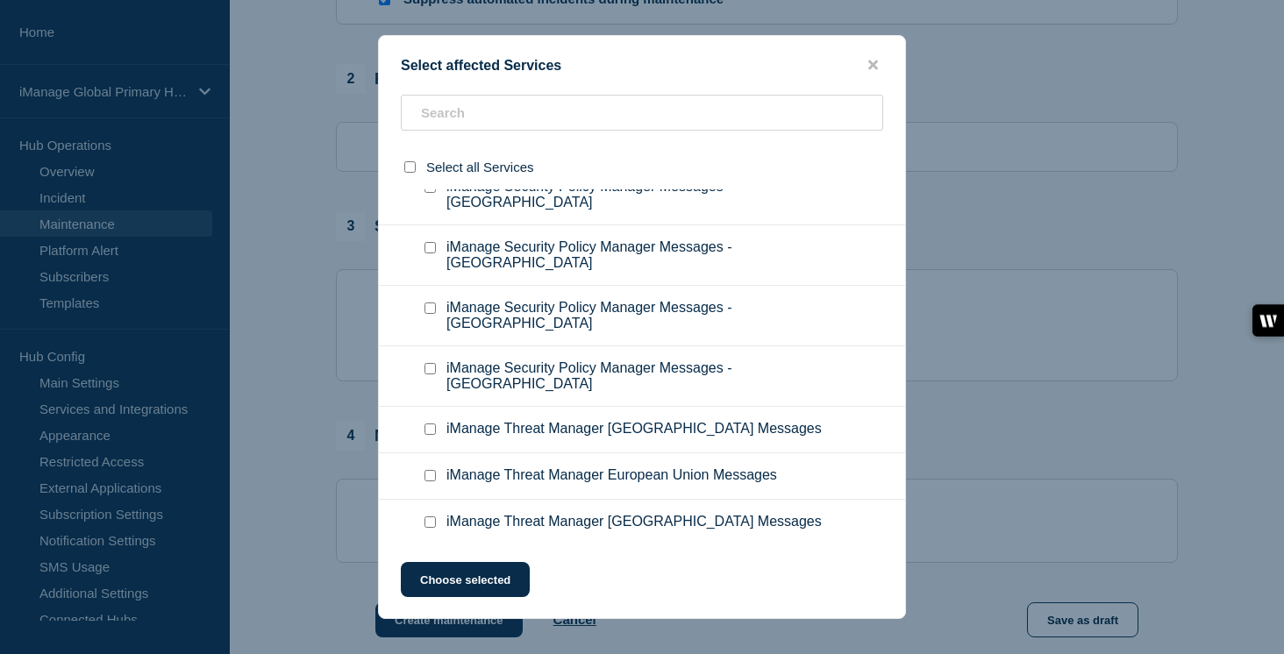
scroll to position [11133, 0]
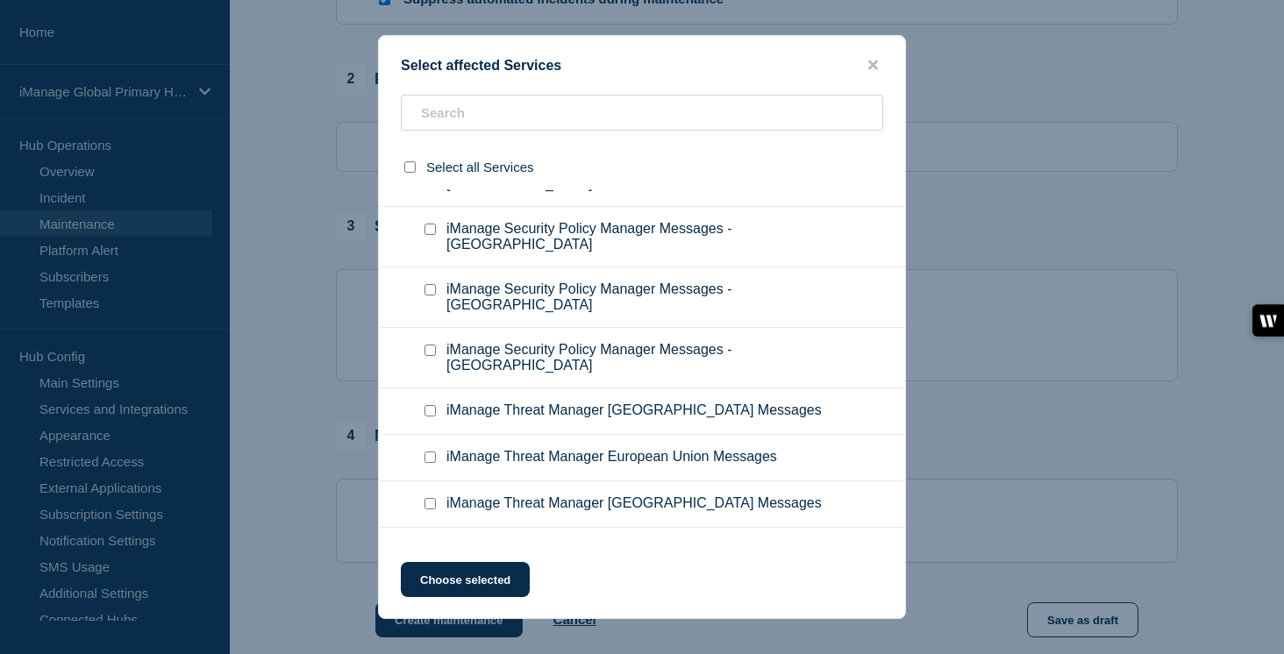
checkbox input "true"
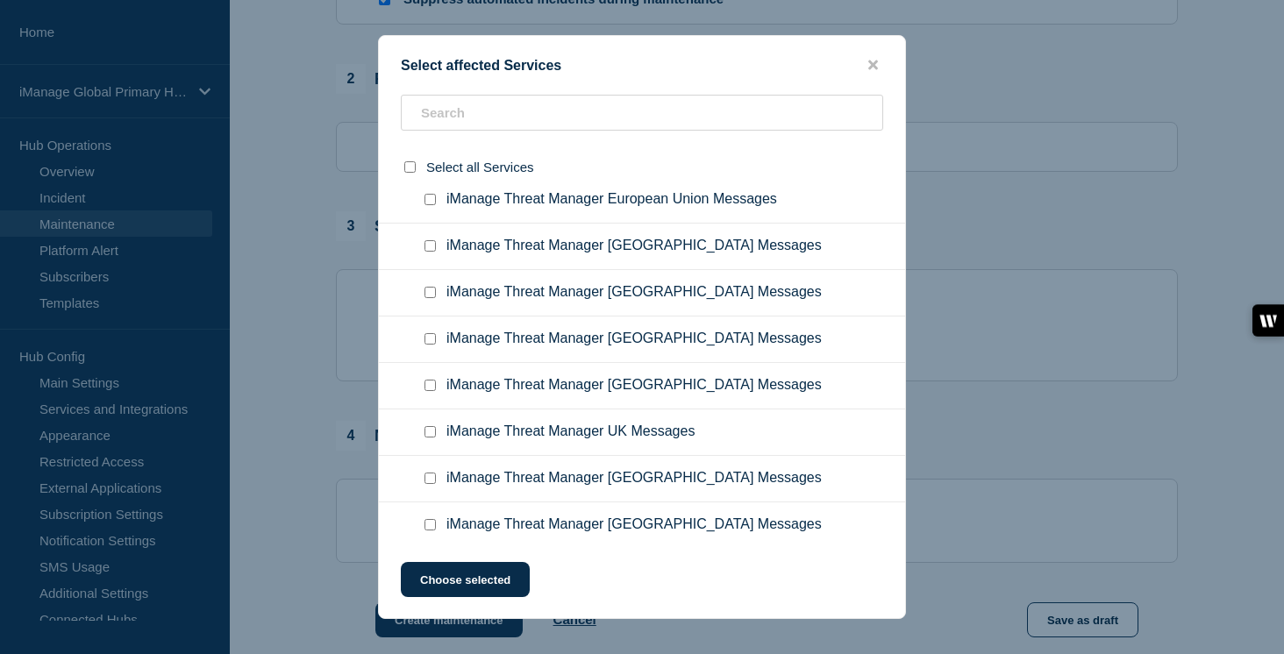
scroll to position [11406, 0]
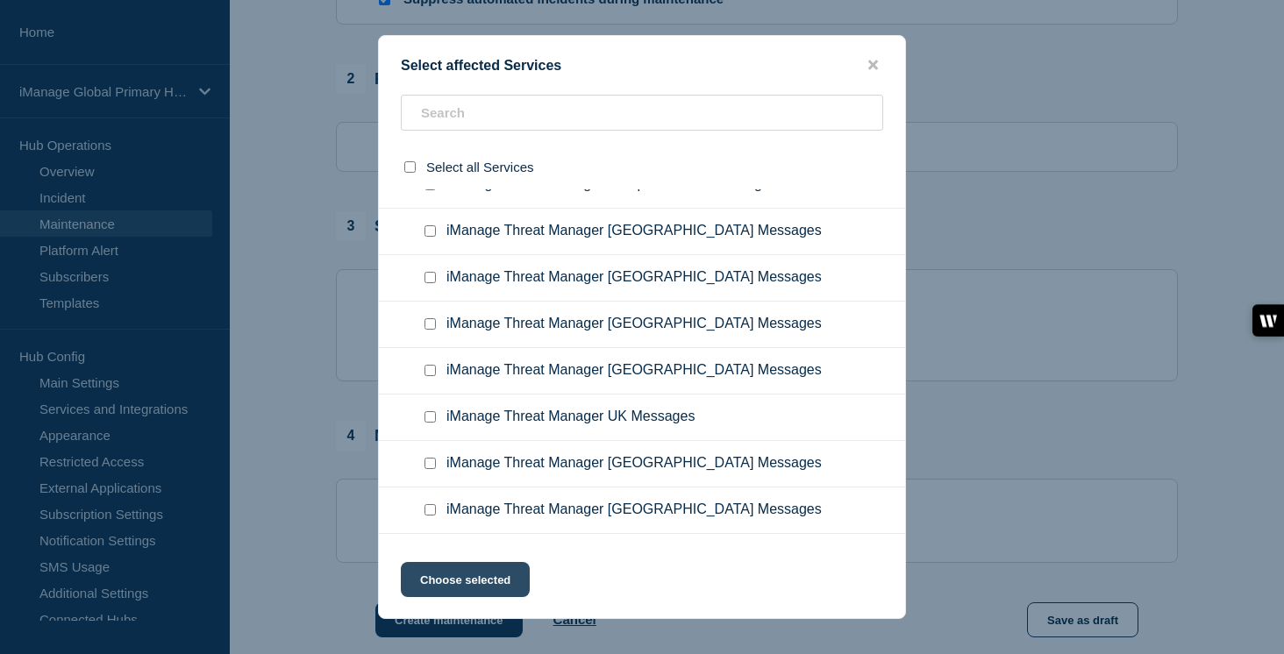
click at [473, 591] on button "Choose selected" at bounding box center [465, 579] width 129 height 35
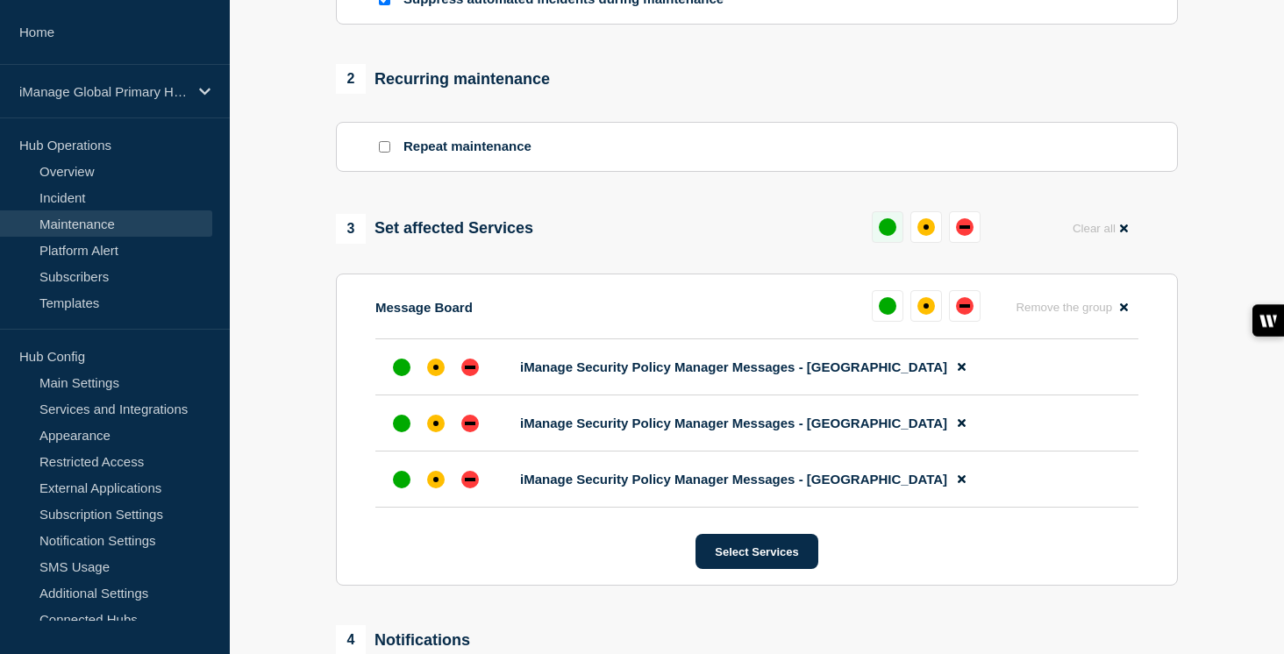
click at [896, 243] on button at bounding box center [888, 227] width 32 height 32
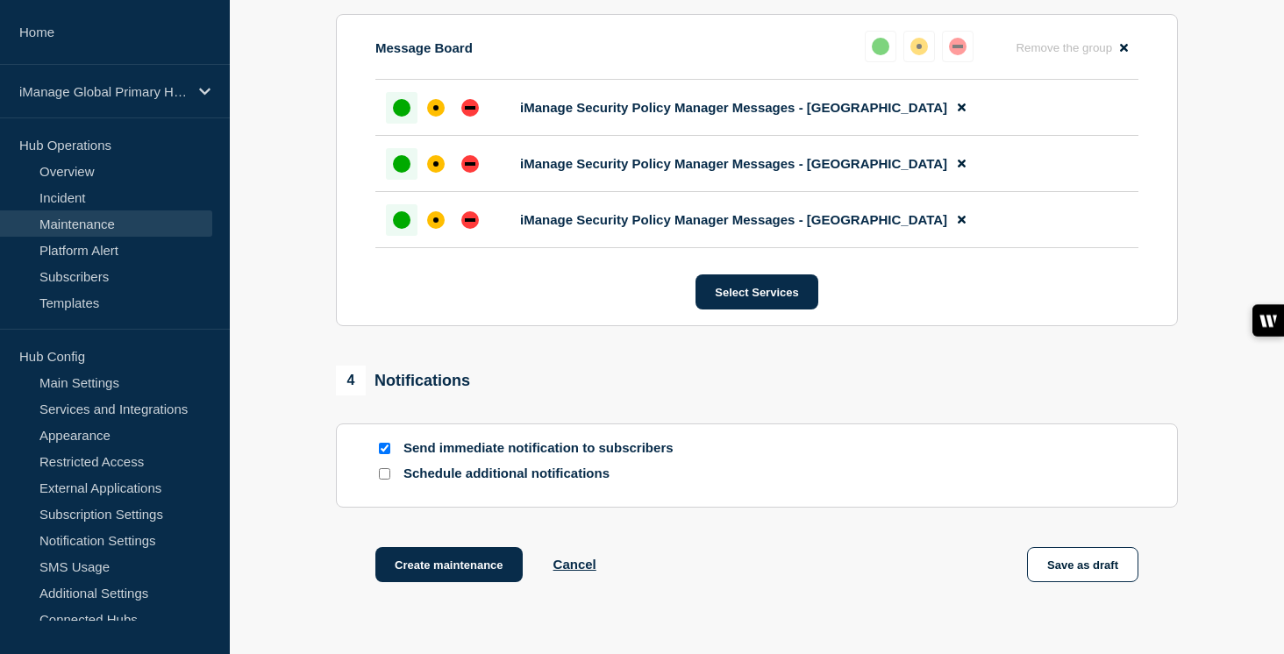
scroll to position [1116, 0]
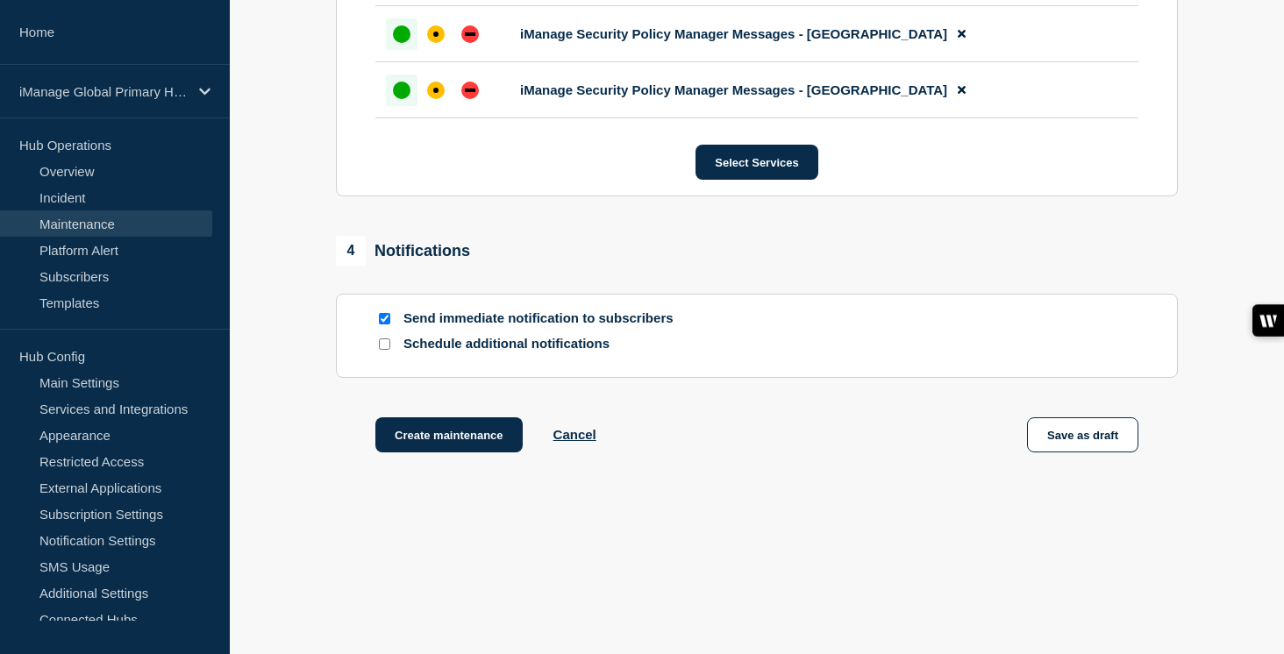
click at [386, 346] on input "Schedule additional notifications" at bounding box center [384, 344] width 11 height 11
checkbox input "true"
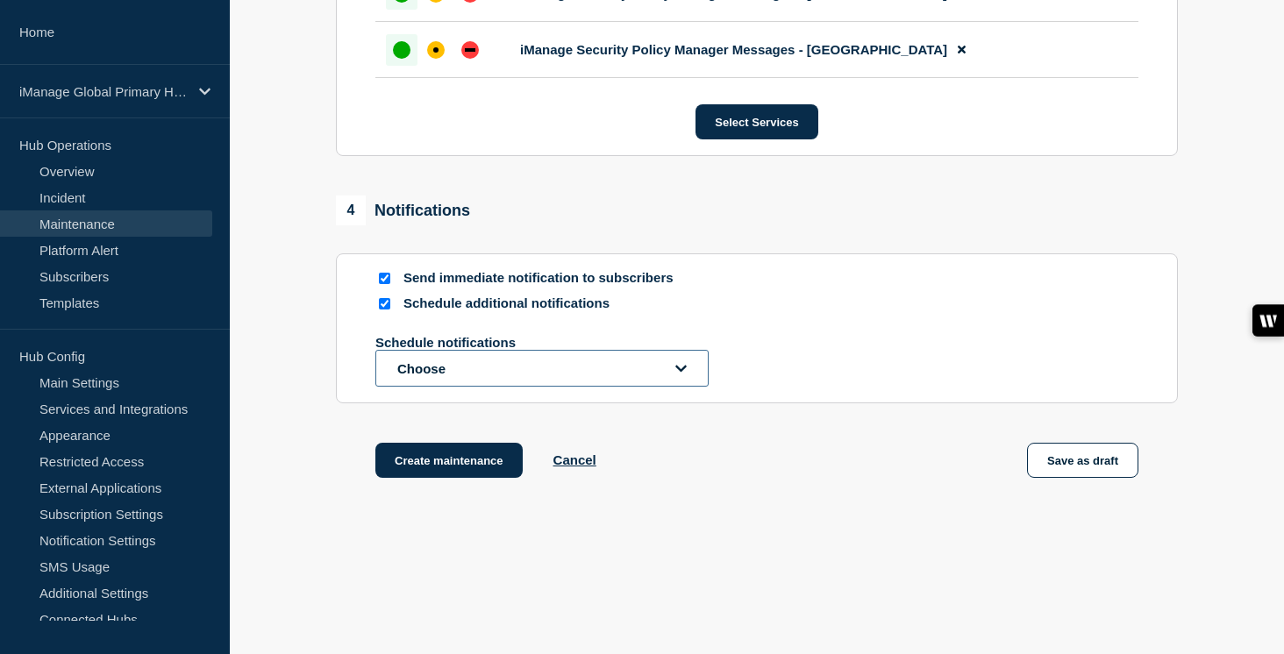
click at [481, 387] on button "Choose" at bounding box center [541, 368] width 333 height 37
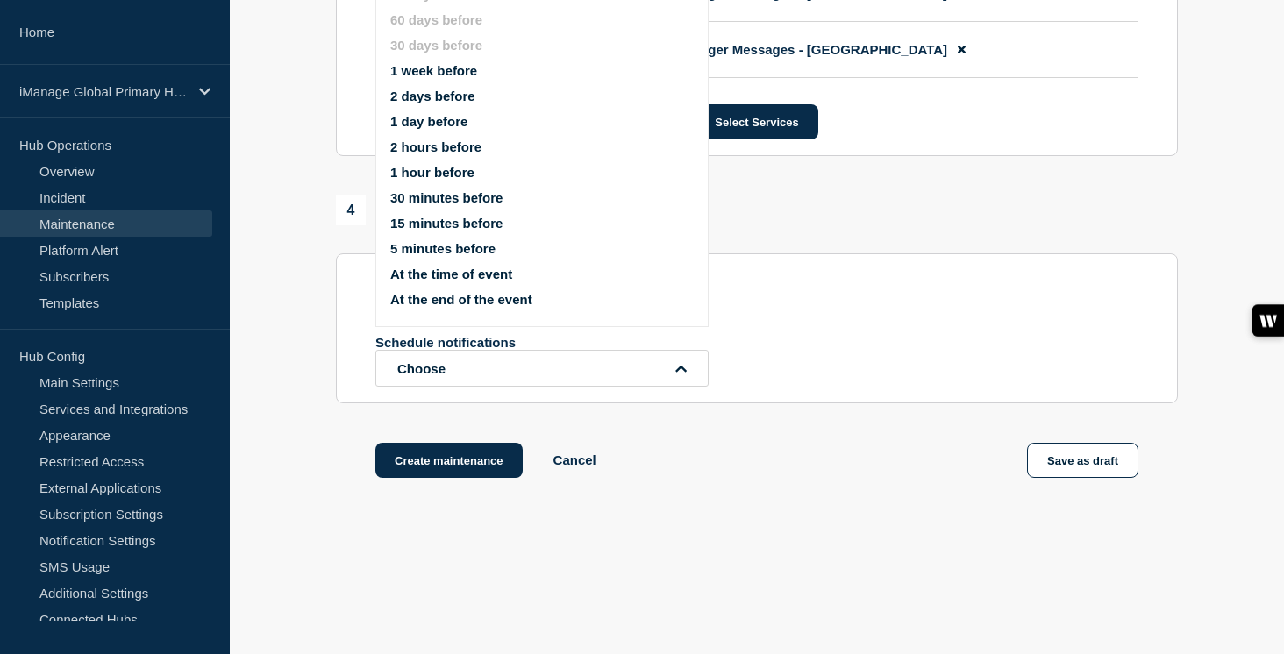
scroll to position [1087, 0]
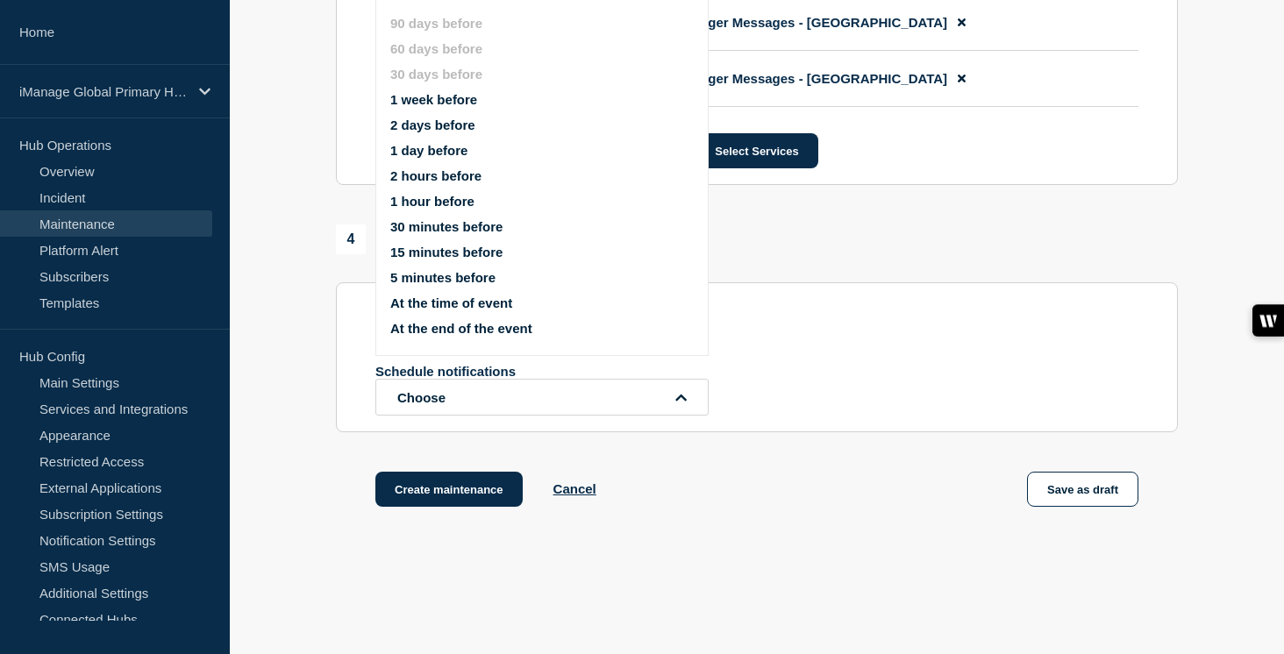
click at [432, 107] on button "1 week before" at bounding box center [433, 99] width 87 height 15
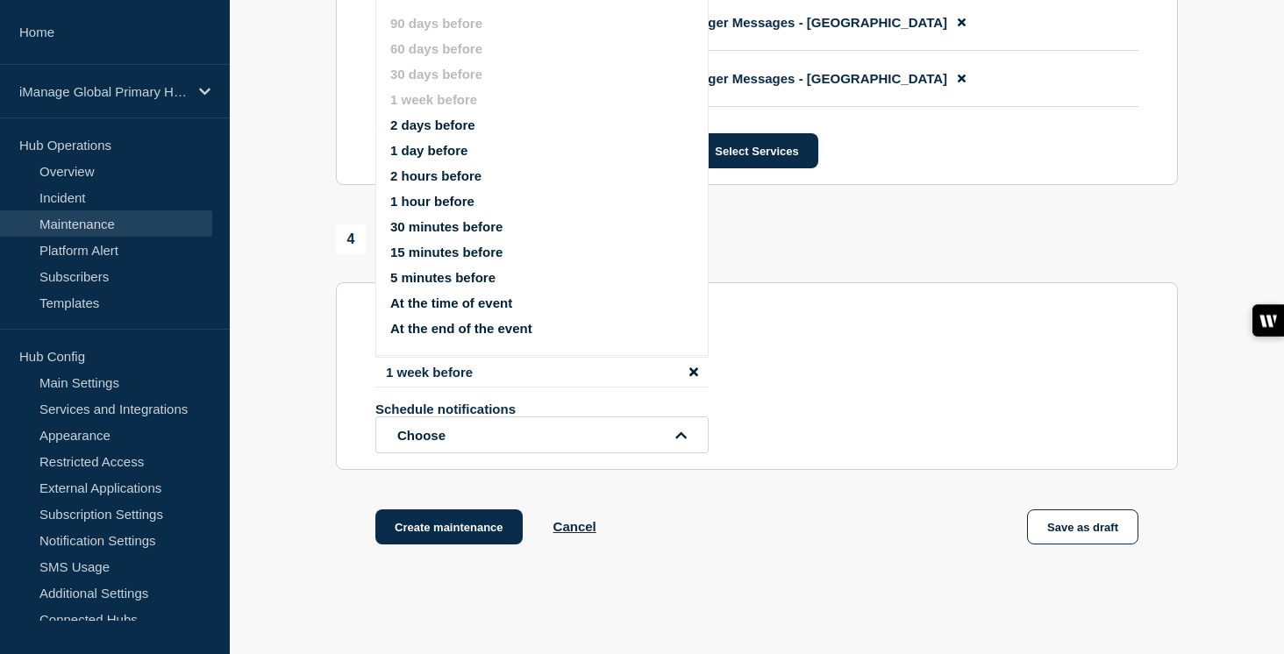
click at [427, 158] on button "1 day before" at bounding box center [428, 150] width 77 height 15
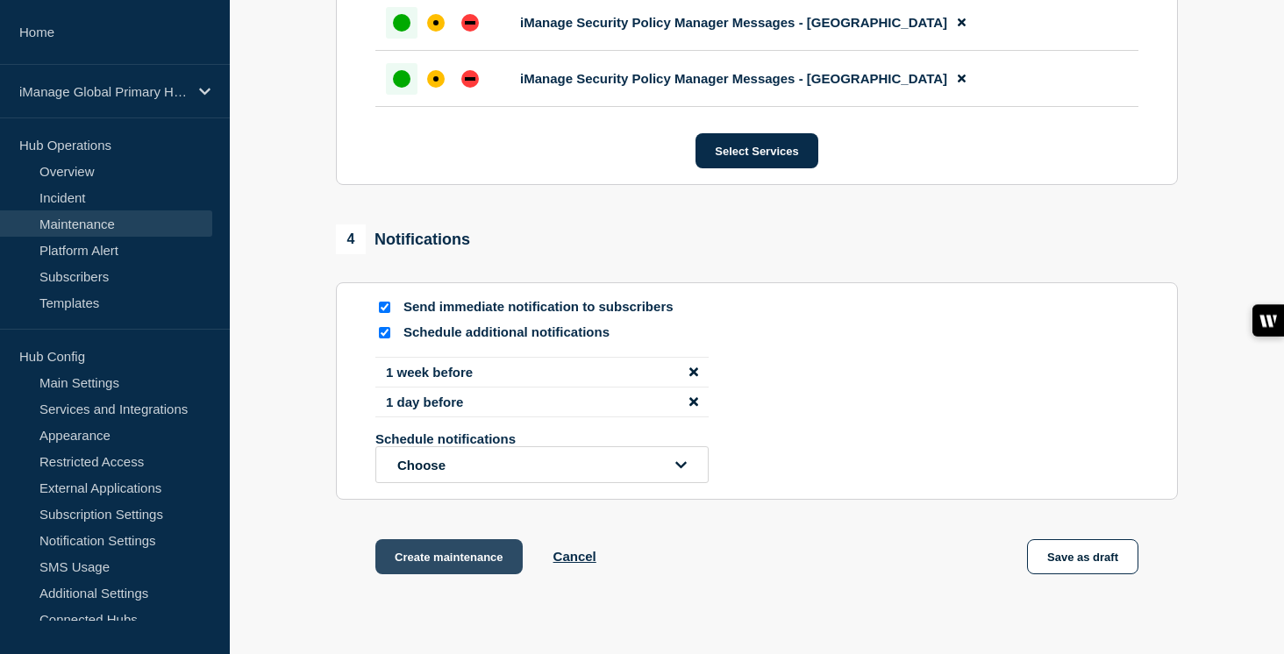
click at [459, 575] on button "Create maintenance" at bounding box center [448, 557] width 147 height 35
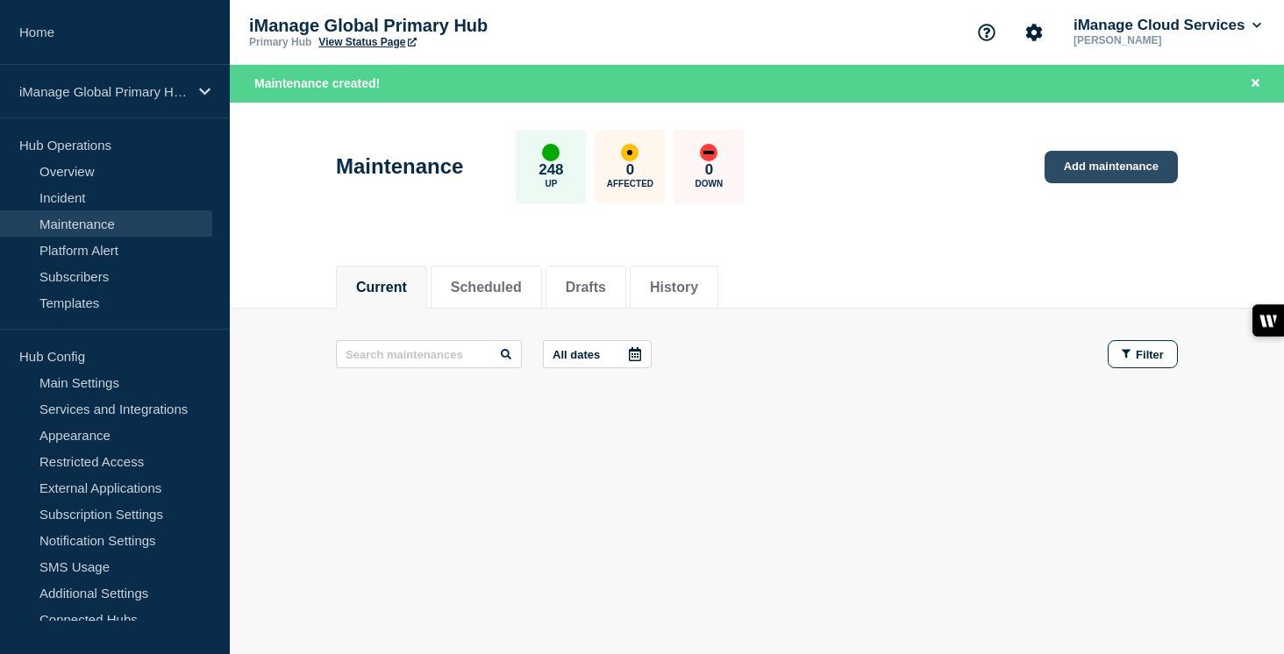
click at [1140, 169] on link "Add maintenance" at bounding box center [1111, 167] width 133 height 32
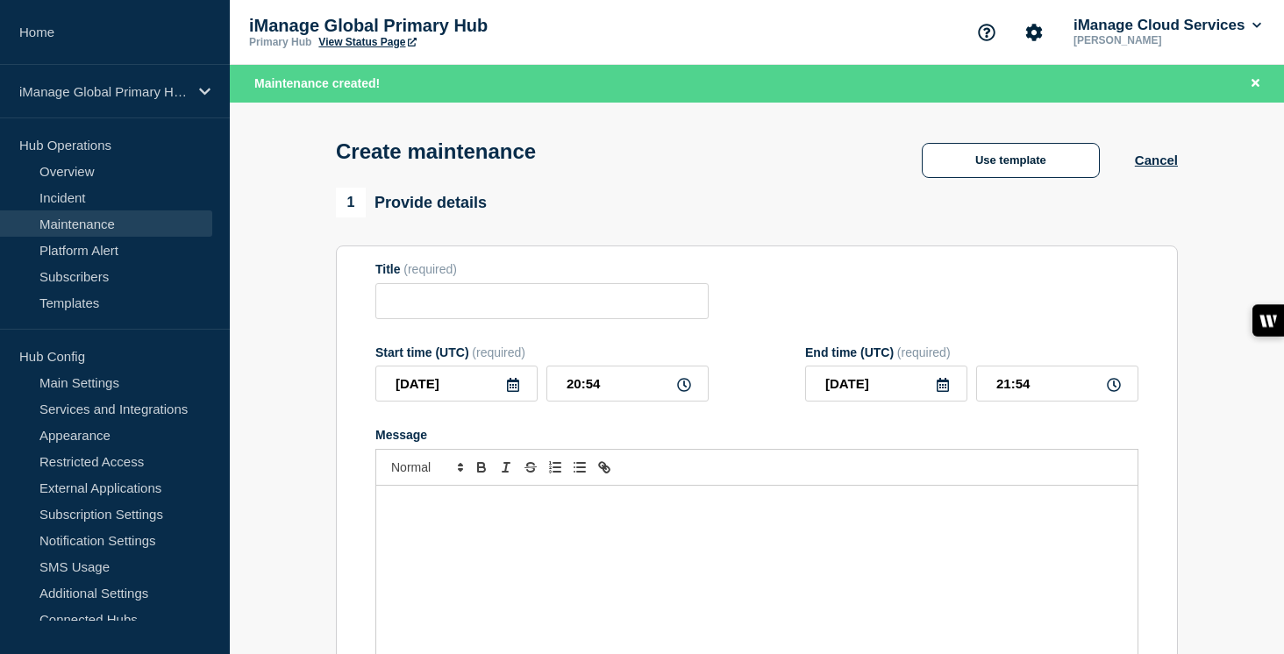
checkbox input "true"
click at [553, 301] on input "Title" at bounding box center [541, 301] width 333 height 36
paste input "Service Update: Security Policy Manager (Agent and Importer) - [DATE]"
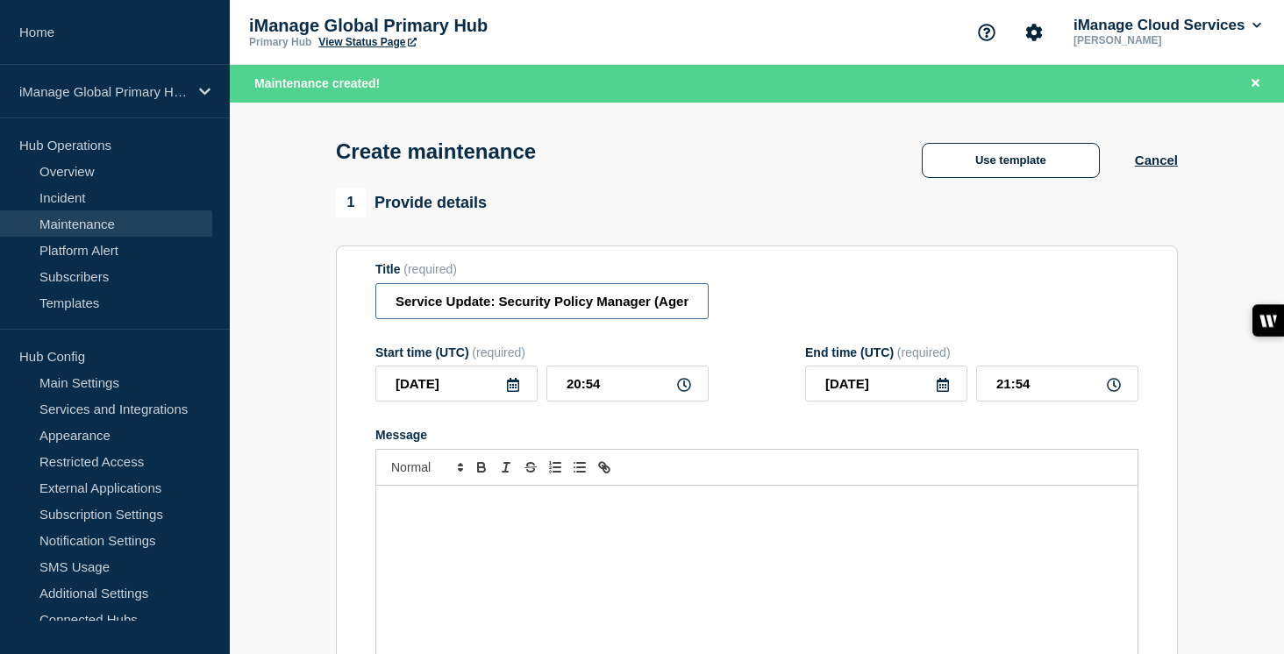
click at [618, 311] on input "Service Update: Security Policy Manager (Agent and Importer) - [DATE]" at bounding box center [541, 301] width 333 height 36
click at [650, 311] on input "Service Update: Security Policy Manager (Agent and Importer) - [DATE]" at bounding box center [541, 301] width 333 height 36
type input "Service Update: Security Policy Manager (Agent and Importer) - [DATE]"
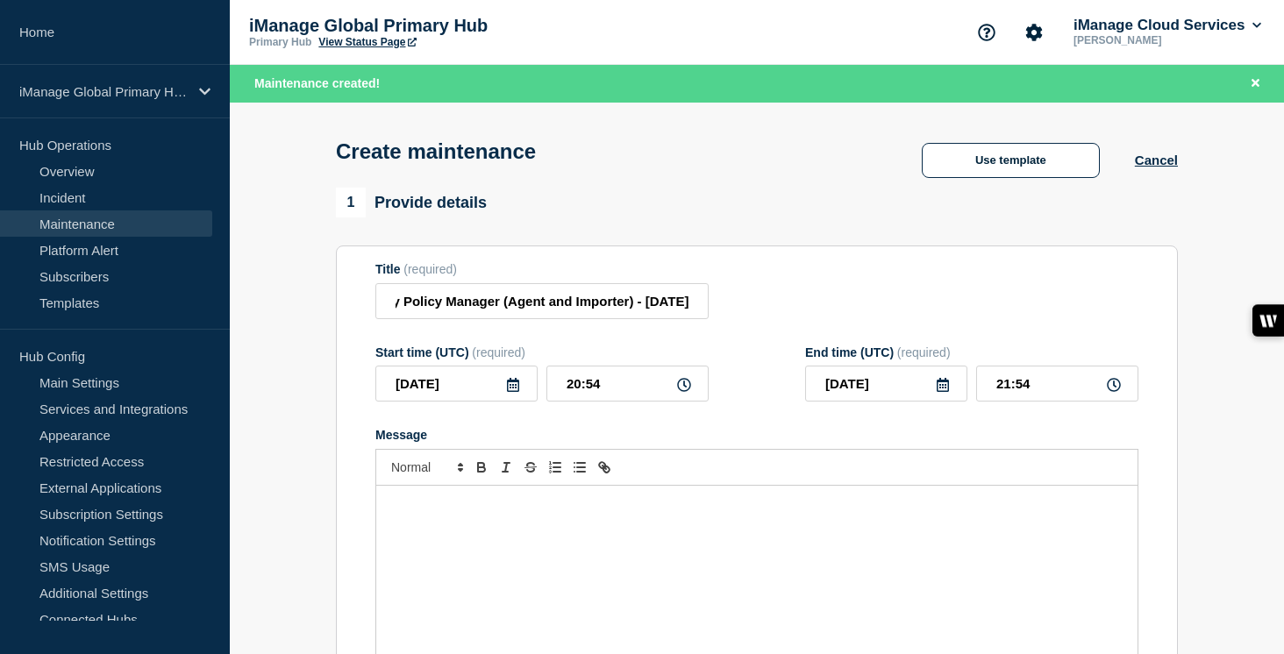
scroll to position [0, 0]
click at [511, 392] on icon at bounding box center [513, 385] width 12 height 14
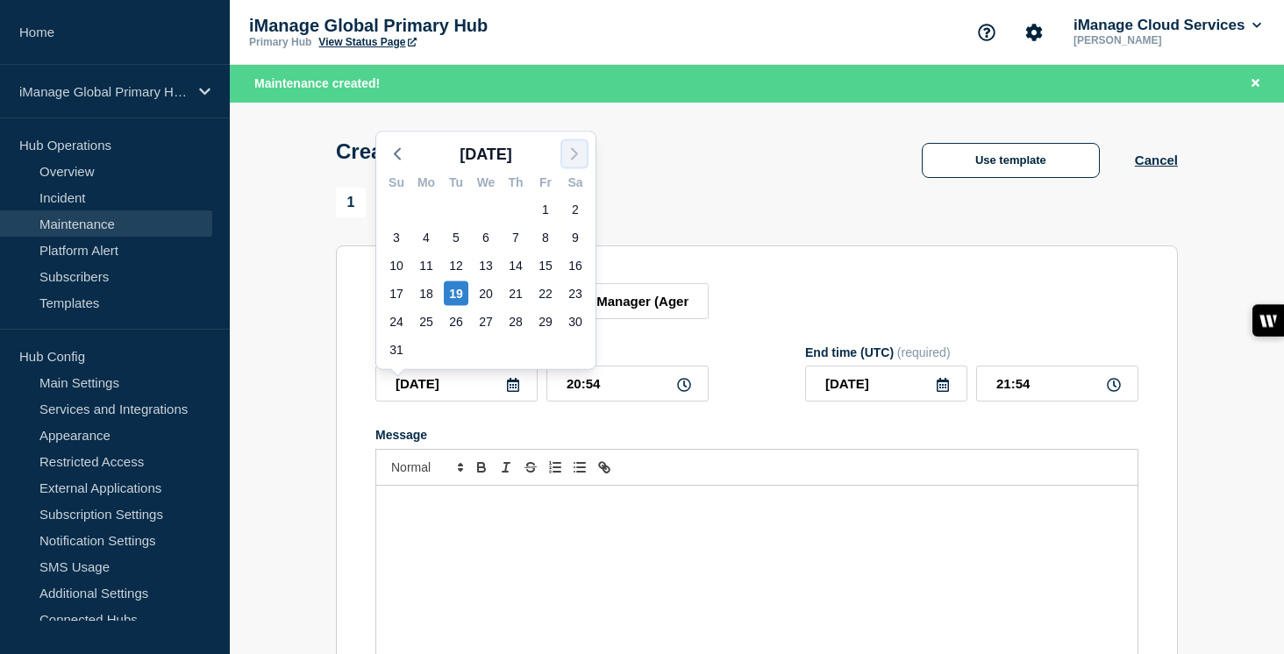
click at [582, 152] on icon "button" at bounding box center [574, 154] width 21 height 21
click at [461, 209] on div "2" at bounding box center [456, 209] width 25 height 25
type input "[DATE]"
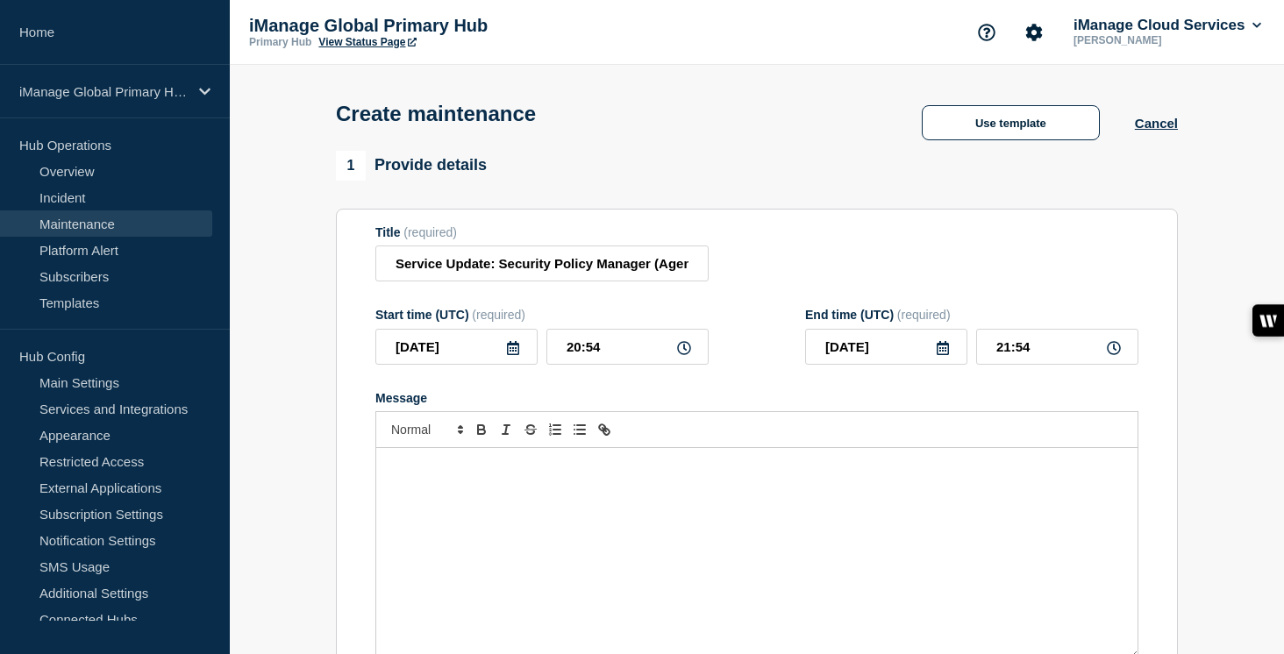
click at [452, 476] on div "Message" at bounding box center [756, 553] width 761 height 211
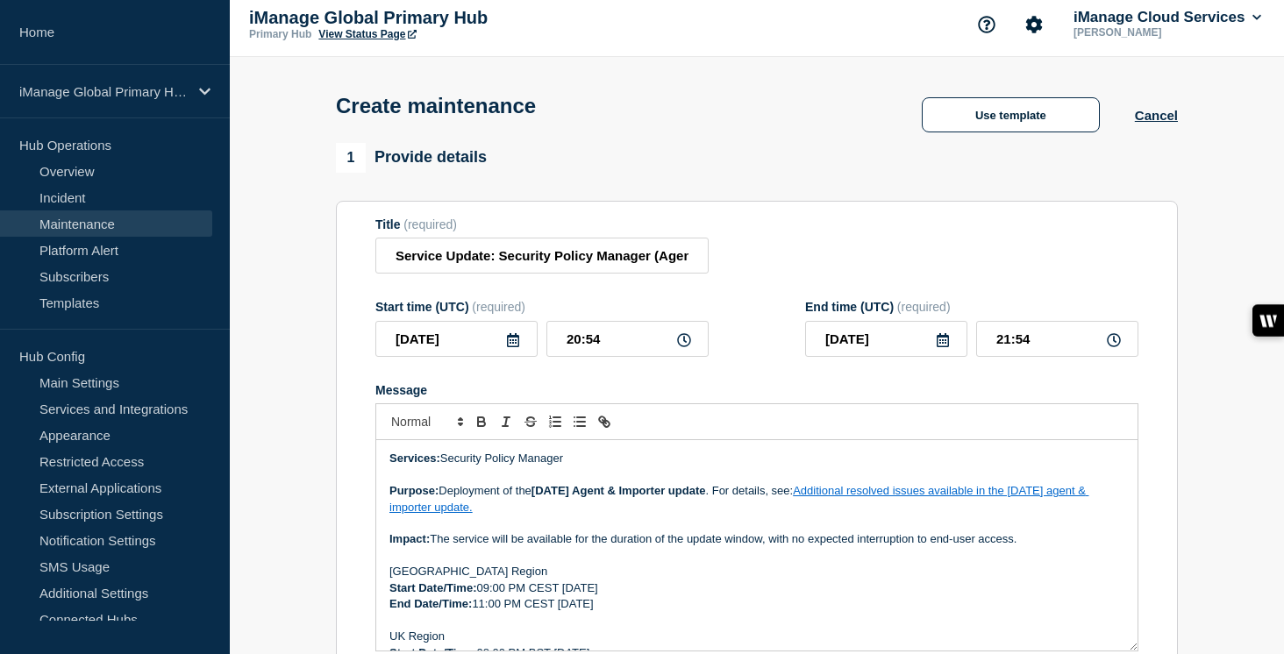
scroll to position [5, 0]
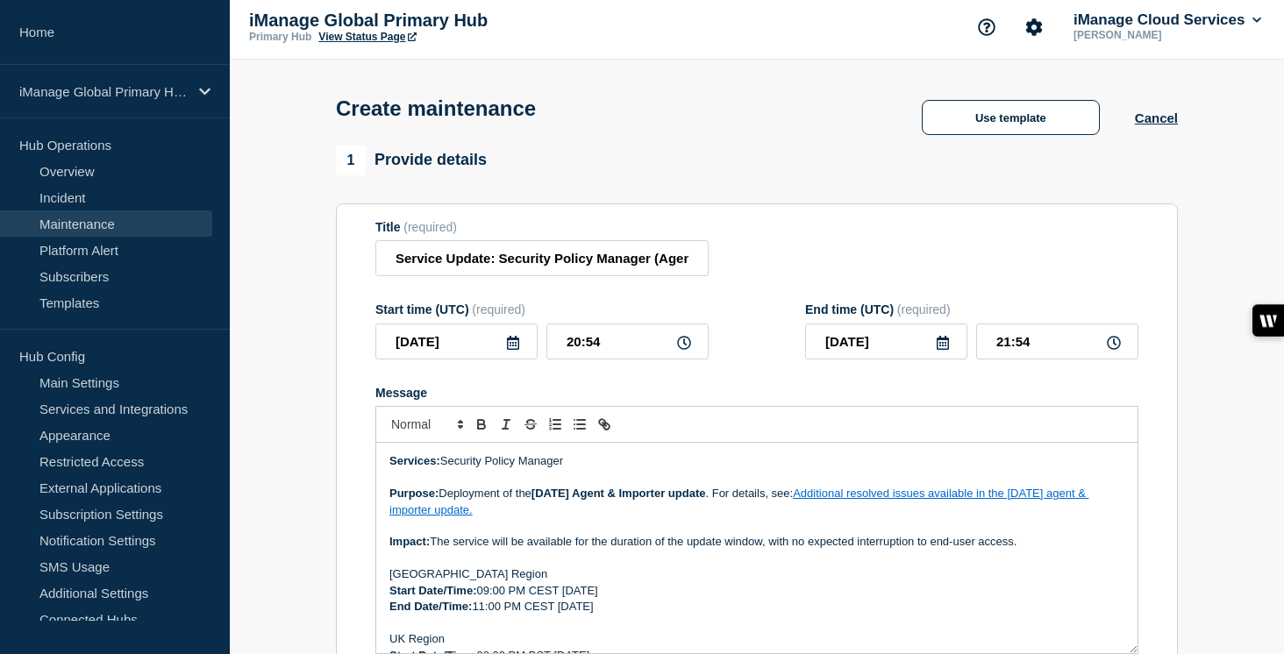
click at [560, 500] on strong "[DATE] Agent & Importer update" at bounding box center [619, 493] width 175 height 13
click at [904, 518] on p "Purpose: Deployment of the [DATE] Agent & Importer update . For details, see: A…" at bounding box center [756, 502] width 735 height 32
click at [917, 509] on link "Additional resolved issues available in the [DATE] agent & importer update." at bounding box center [738, 501] width 699 height 29
click at [852, 548] on link at bounding box center [827, 541] width 49 height 13
click at [1066, 514] on p "Purpose: Deployment of the [DATE] Agent & Importer update . For details, see: A…" at bounding box center [756, 502] width 735 height 32
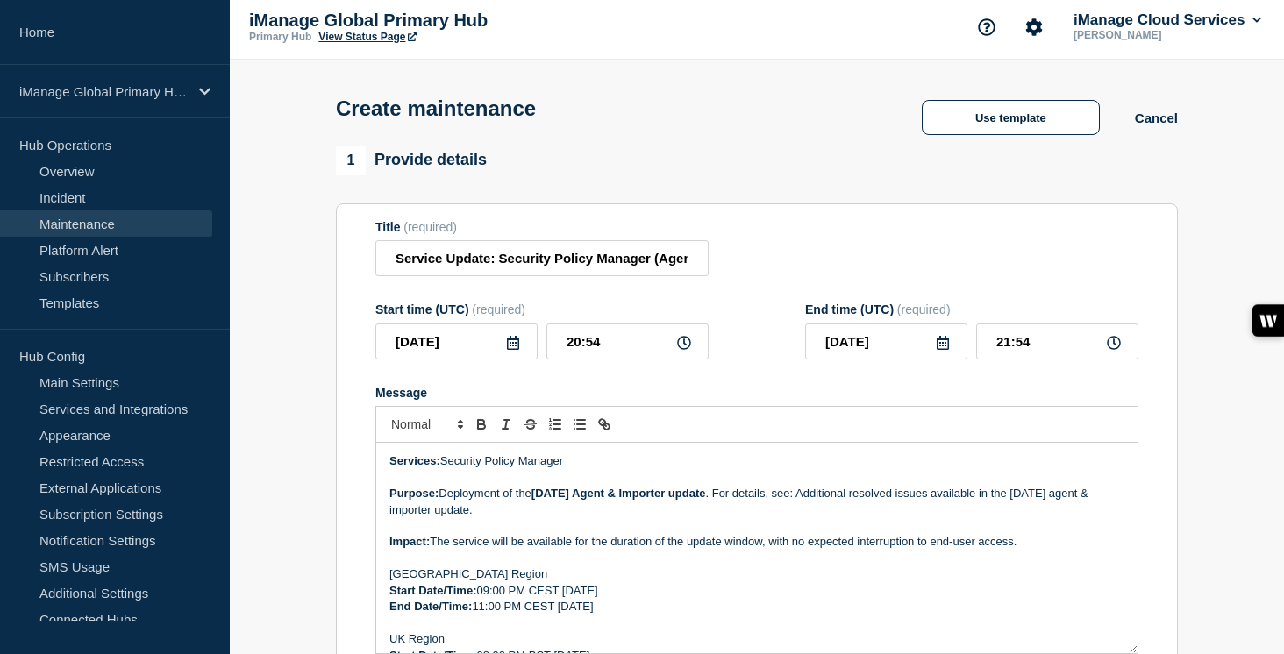
drag, startPoint x: 832, startPoint y: 511, endPoint x: 845, endPoint y: 532, distance: 24.1
click at [845, 518] on p "Purpose: Deployment of the [DATE] Agent & Importer update . For details, see: A…" at bounding box center [756, 502] width 735 height 32
click at [611, 432] on icon "Toggle link" at bounding box center [605, 425] width 16 height 16
type input "Additional resolved issues available in the [DATE] agent & importer update."
paste input "[URL][DOMAIN_NAME]"
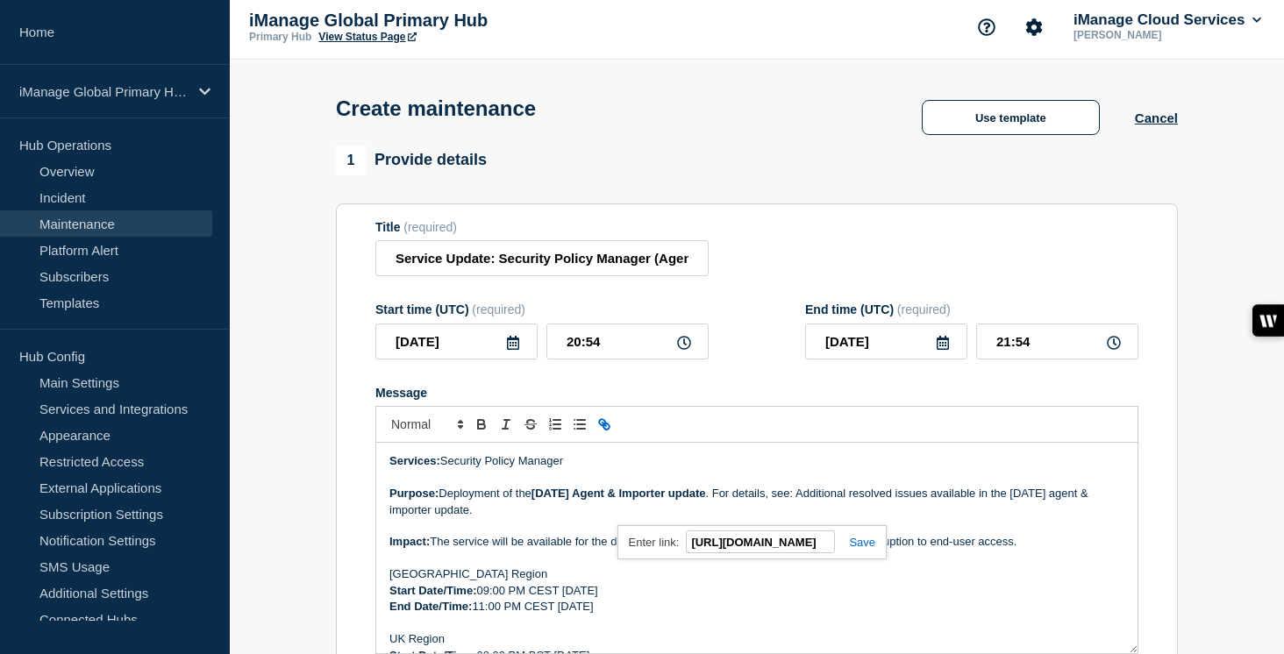
scroll to position [0, 807]
type input "[URL][DOMAIN_NAME]"
click at [867, 549] on link at bounding box center [855, 542] width 40 height 13
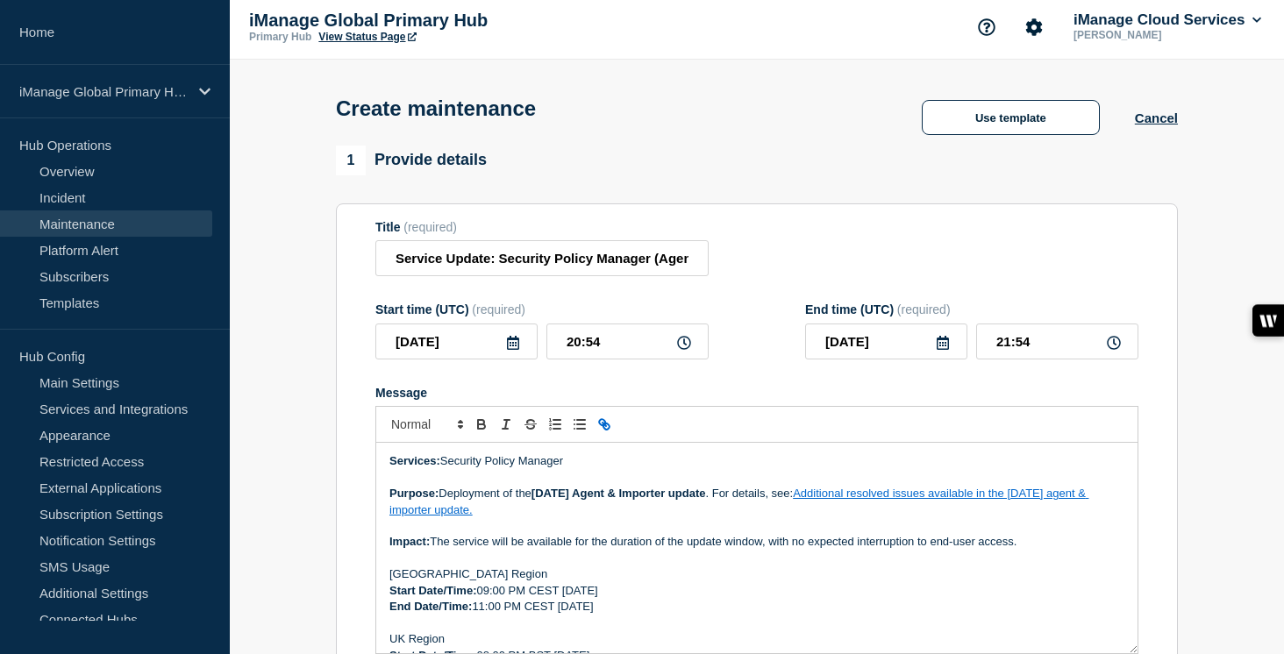
click at [804, 582] on p "[GEOGRAPHIC_DATA] Region" at bounding box center [756, 575] width 735 height 16
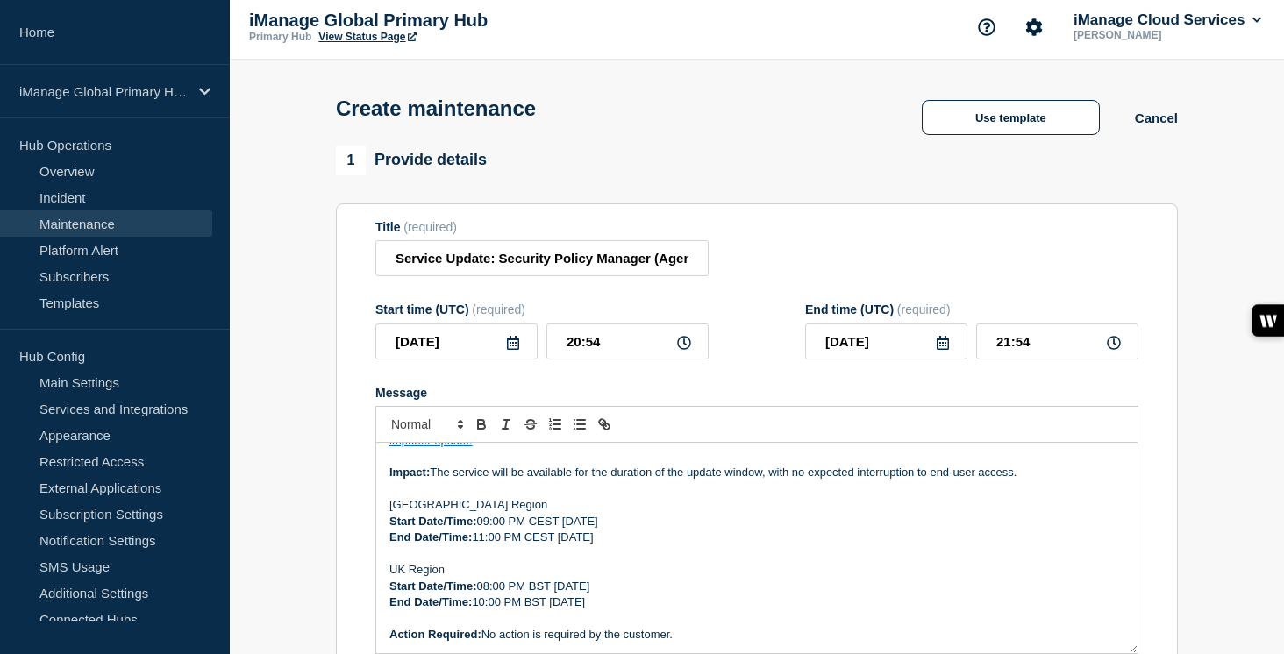
click at [658, 530] on p "Start Date/Time: 09:00 PM CEST Tuesday, August 5, 2025" at bounding box center [756, 522] width 735 height 16
drag, startPoint x: 679, startPoint y: 539, endPoint x: 615, endPoint y: 539, distance: 64.0
click at [615, 530] on p "Start Date/Time: 09:00 PM CEST Tuesday, September 2, 2025" at bounding box center [756, 522] width 735 height 16
copy p "September 2"
drag, startPoint x: 650, startPoint y: 556, endPoint x: 610, endPoint y: 556, distance: 40.4
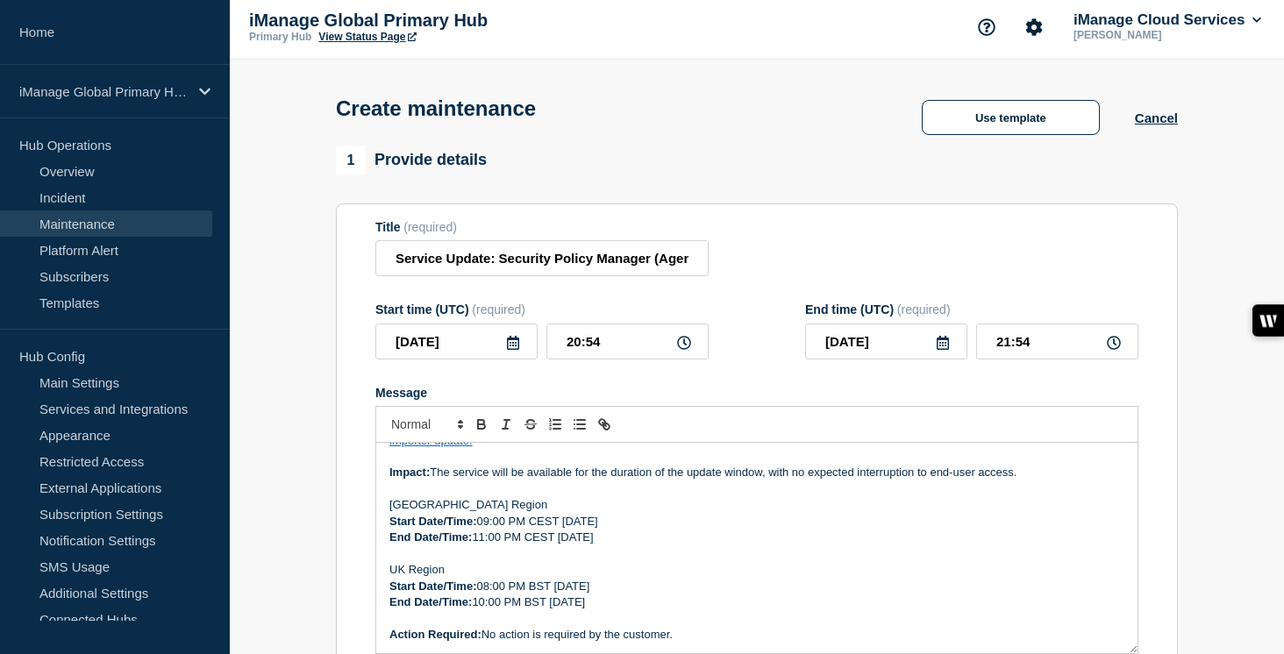
click at [610, 546] on p "End Date/Time: 11:00 PM CEST Tuesday, August 5, 2025" at bounding box center [756, 538] width 735 height 16
drag, startPoint x: 650, startPoint y: 605, endPoint x: 604, endPoint y: 605, distance: 45.6
click at [604, 595] on p "Start Date/Time: 08:00 PM BST Tuesday, August 5, 2025" at bounding box center [756, 587] width 735 height 16
drag, startPoint x: 644, startPoint y: 621, endPoint x: 603, endPoint y: 621, distance: 41.2
click at [603, 611] on p "End Date/Time: 10:00 PM BST Tuesday, August 5, 2025" at bounding box center [756, 603] width 735 height 16
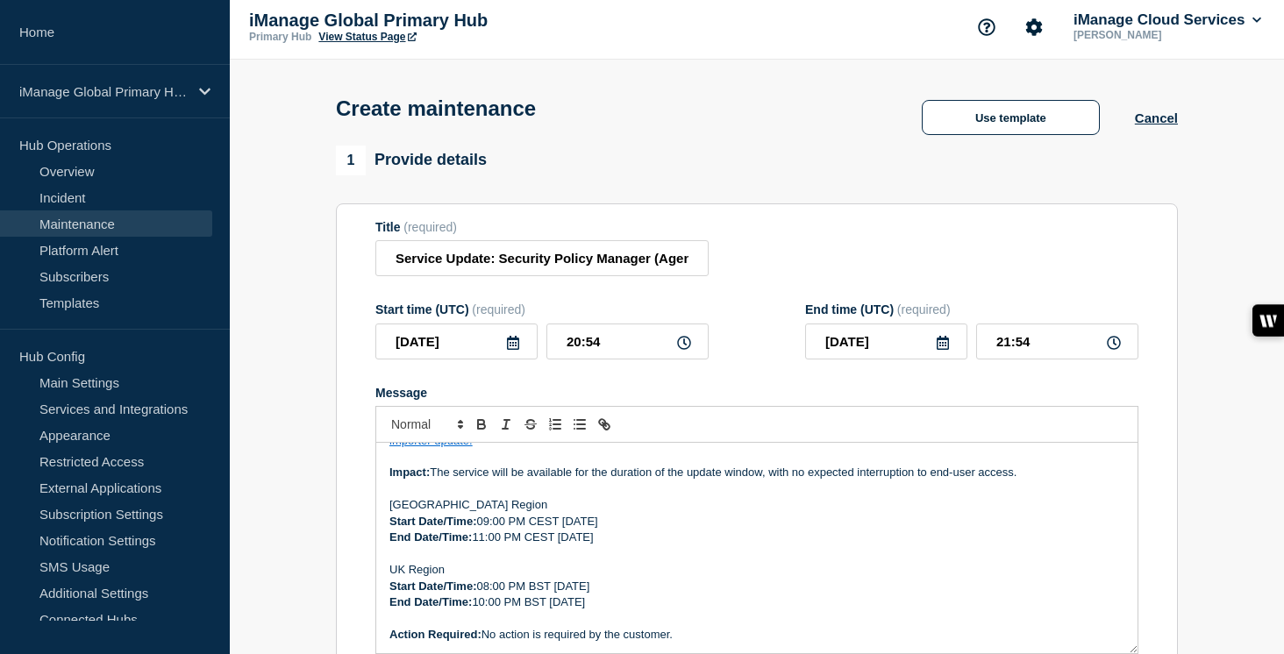
click at [752, 578] on p "UK Region" at bounding box center [756, 570] width 735 height 16
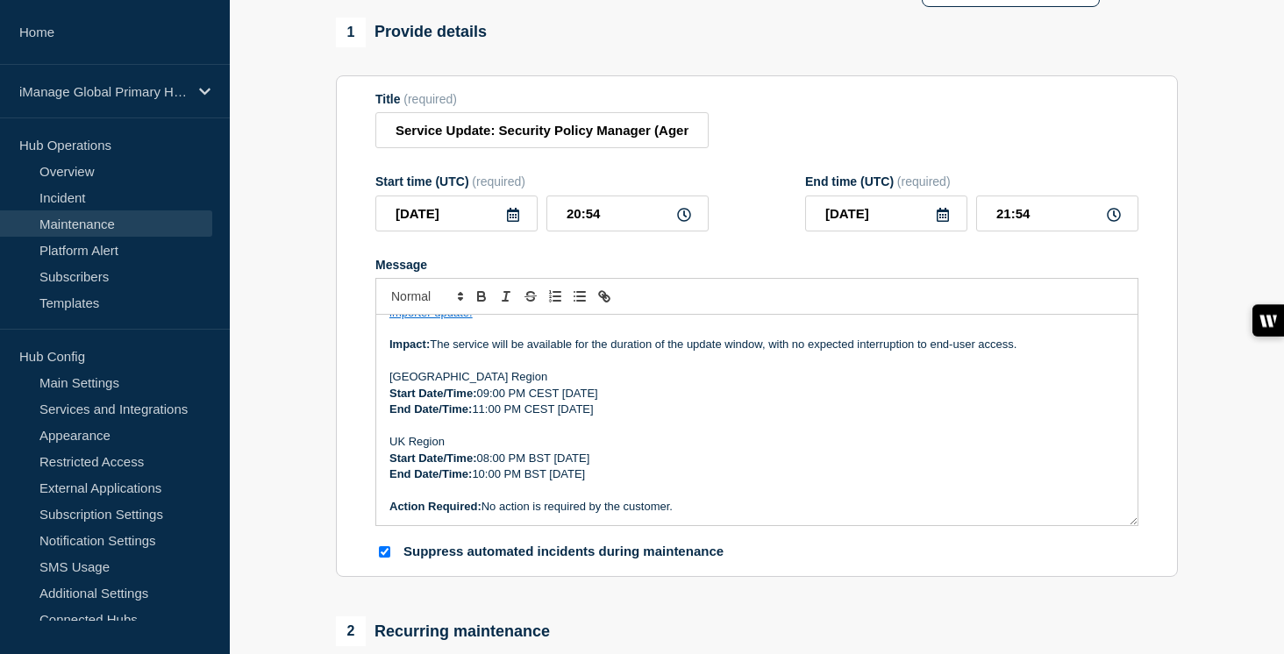
scroll to position [135, 0]
drag, startPoint x: 606, startPoint y: 233, endPoint x: 546, endPoint y: 233, distance: 60.5
click at [547, 230] on input "20:54" at bounding box center [628, 212] width 162 height 36
type input "19:00"
drag, startPoint x: 1042, startPoint y: 228, endPoint x: 968, endPoint y: 228, distance: 74.6
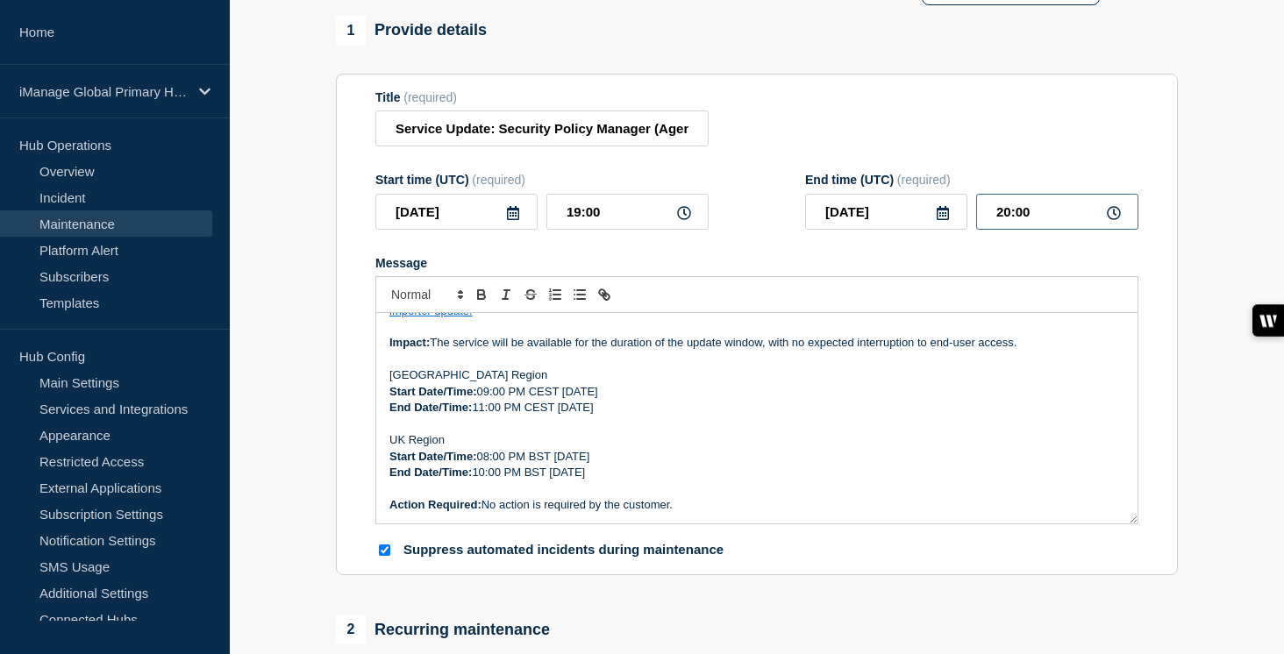
click at [968, 228] on div "2025-09-02 20:00" at bounding box center [971, 212] width 333 height 36
type input "21:00"
click at [899, 293] on div "Message Services: Security Policy Manager Purpose: Deployment of the August 202…" at bounding box center [756, 390] width 763 height 269
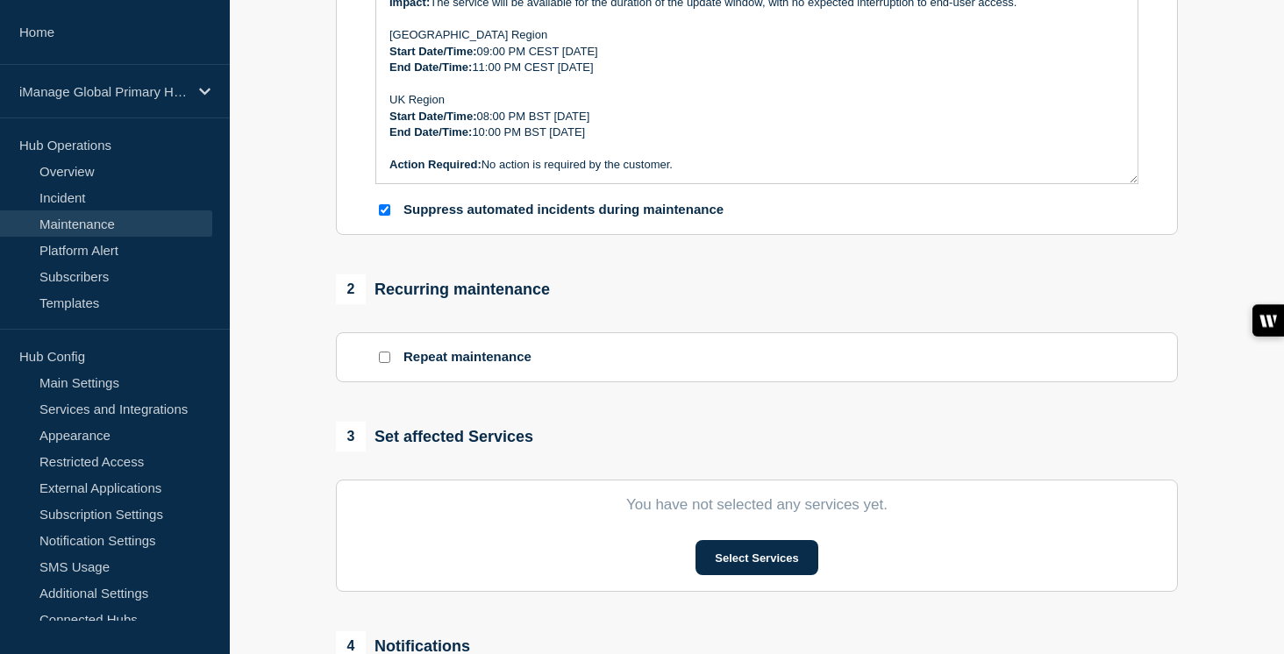
scroll to position [519, 0]
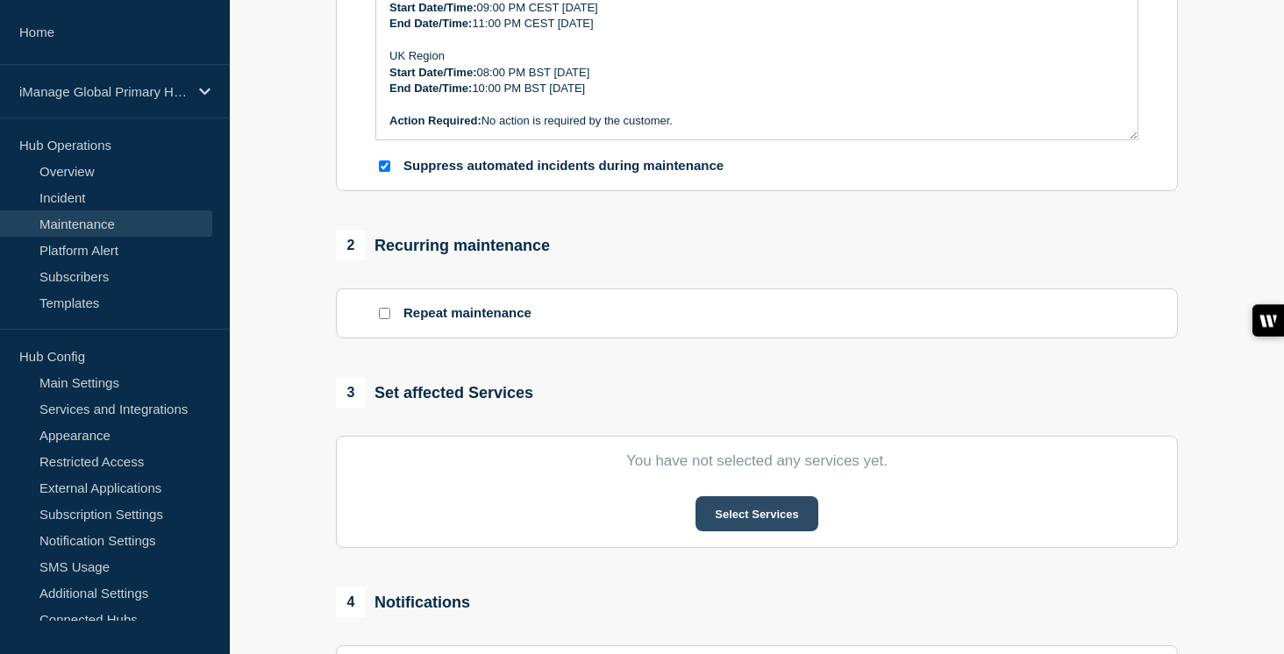
click at [769, 532] on button "Select Services" at bounding box center [757, 514] width 122 height 35
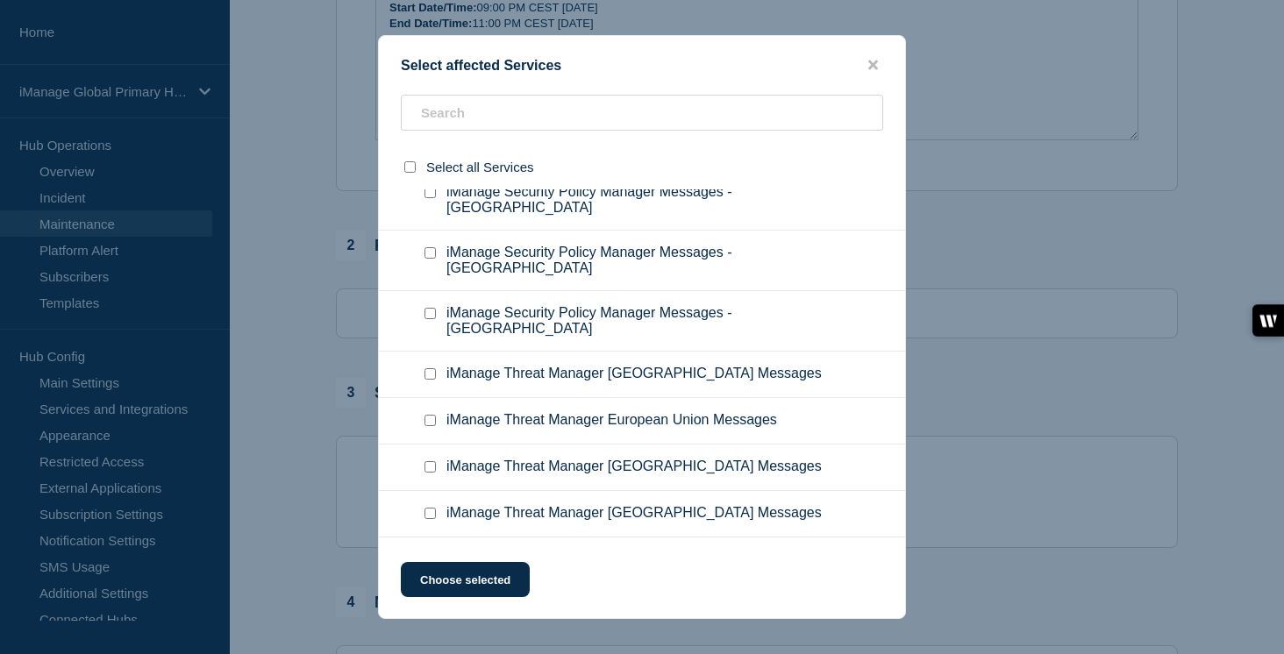
scroll to position [11198, 0]
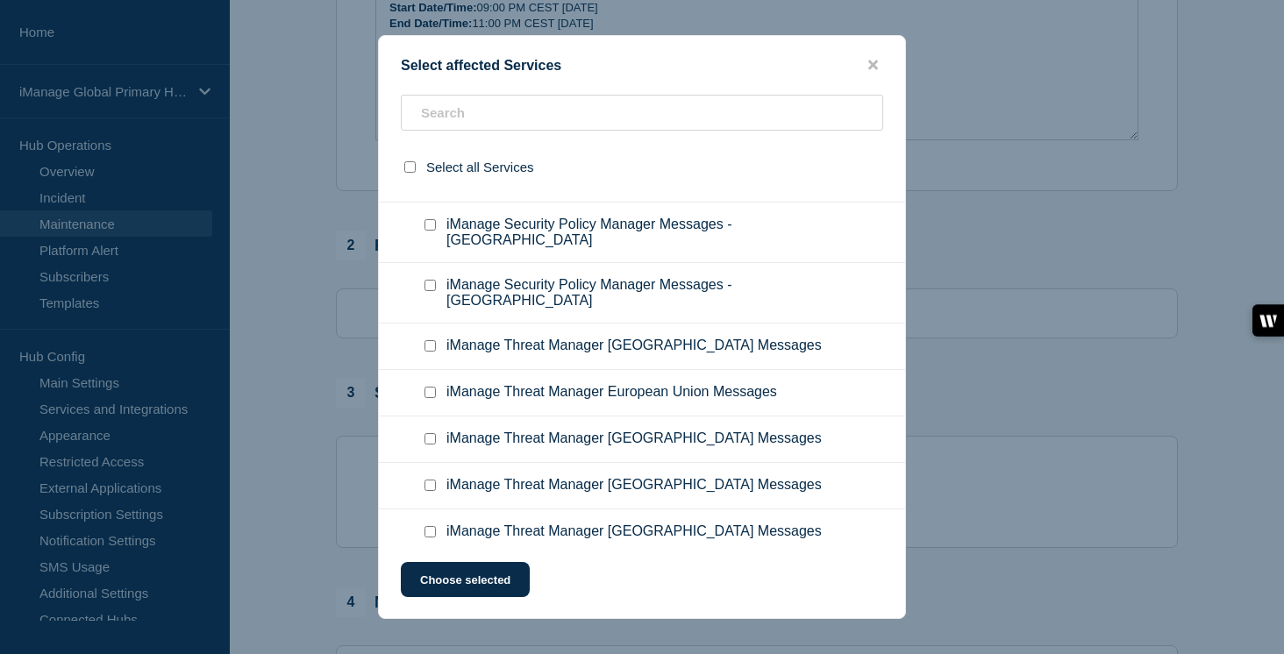
checkbox input "true"
click at [431, 49] on input "iManage Security Policy Manager Messages - Germany checkbox" at bounding box center [430, 43] width 11 height 11
checkbox input "true"
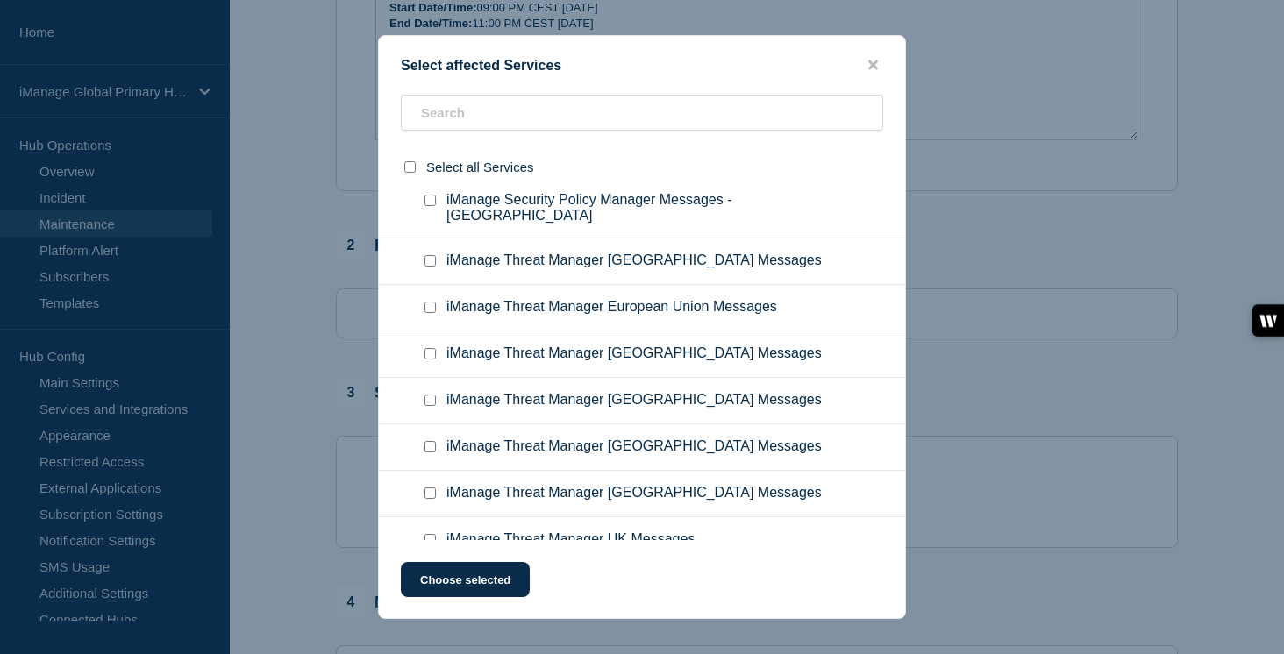
scroll to position [11297, 0]
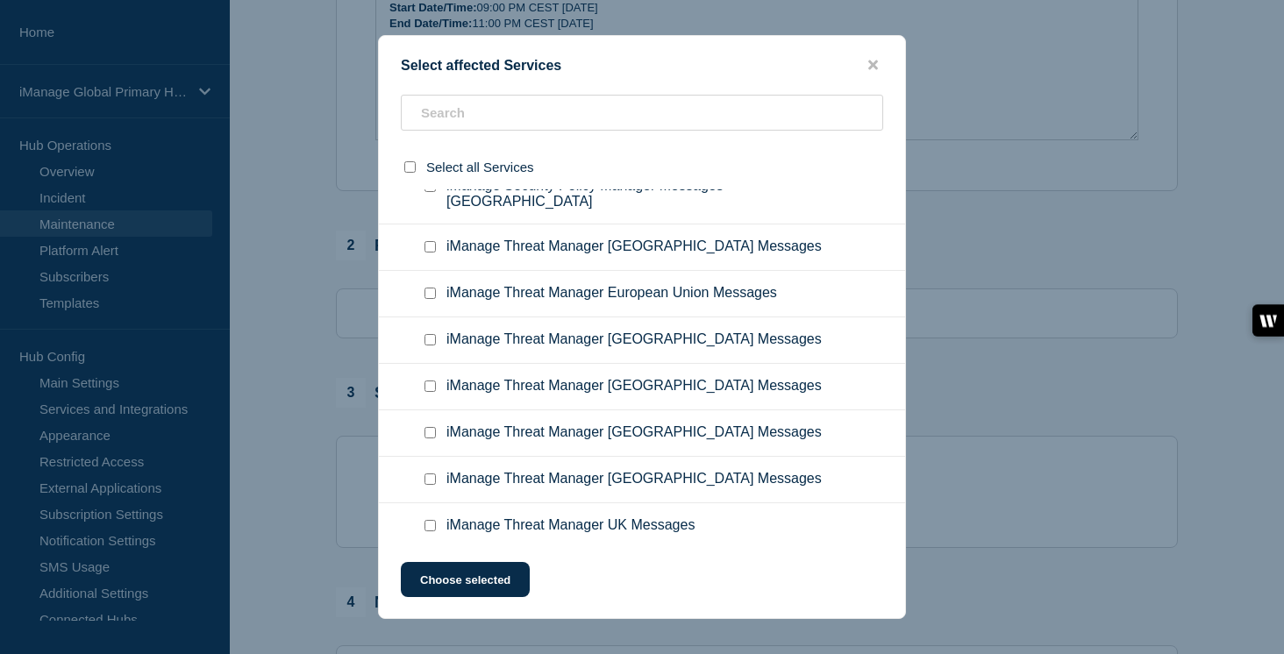
click at [429, 71] on input "iManage Security Policy Manager Messages - UK checkbox" at bounding box center [430, 65] width 11 height 11
checkbox input "true"
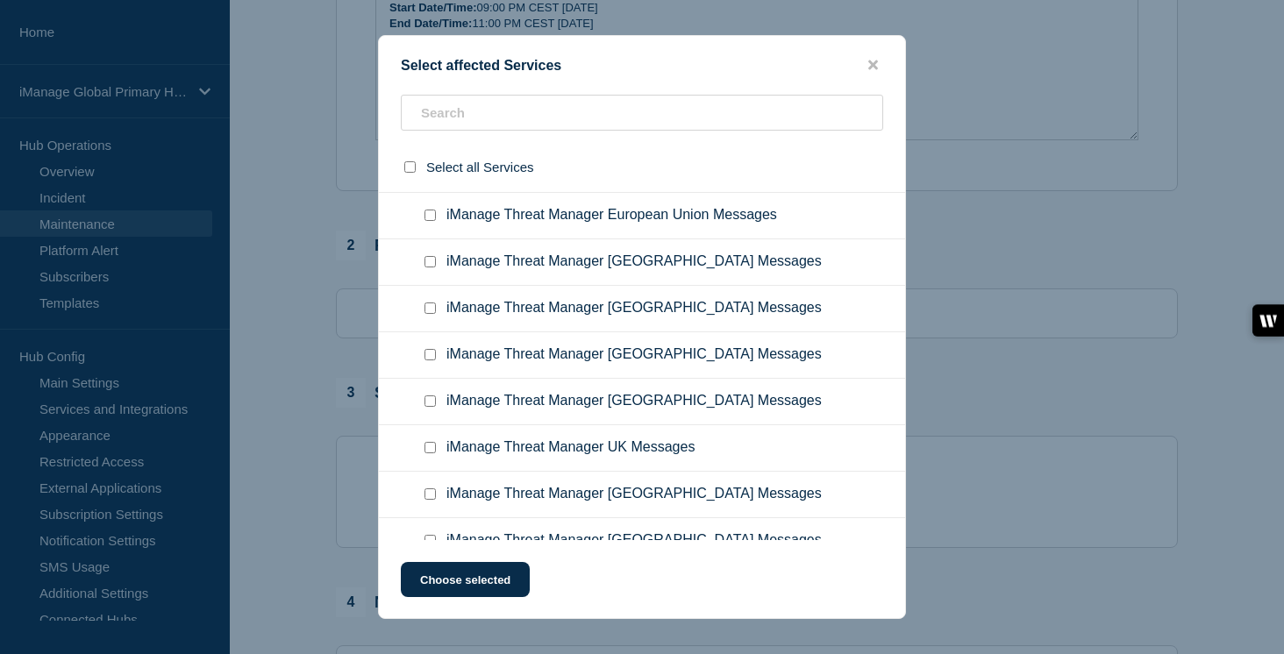
scroll to position [11379, 0]
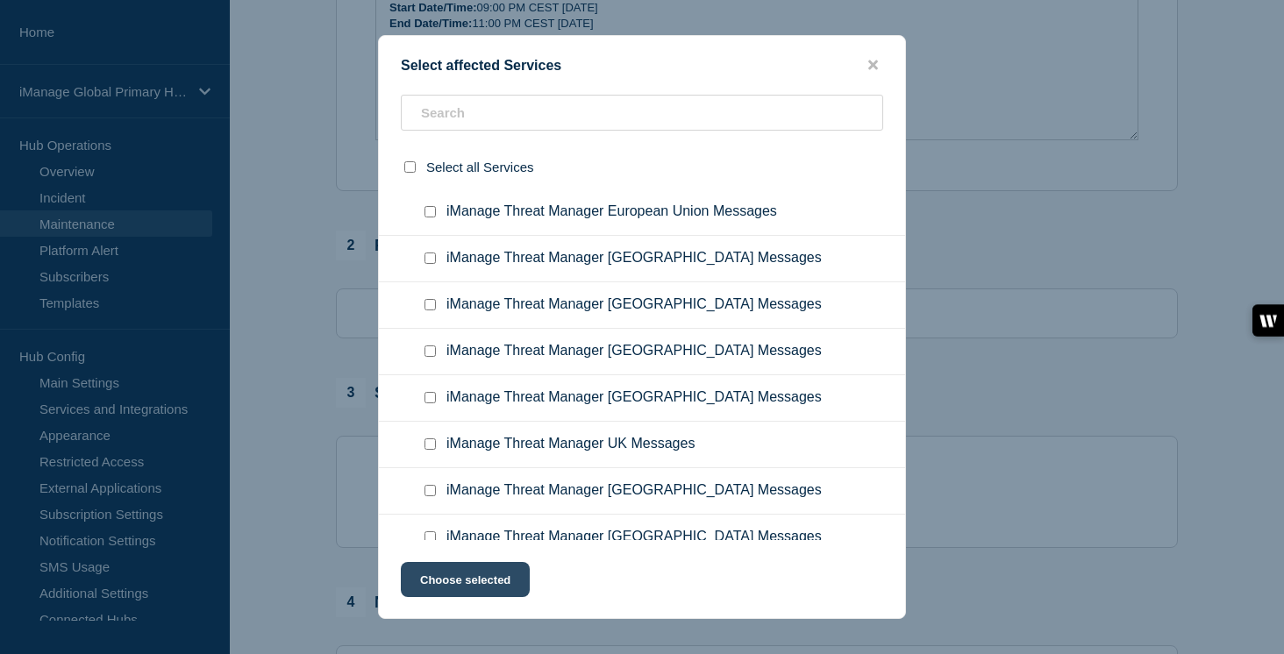
click at [493, 582] on button "Choose selected" at bounding box center [465, 579] width 129 height 35
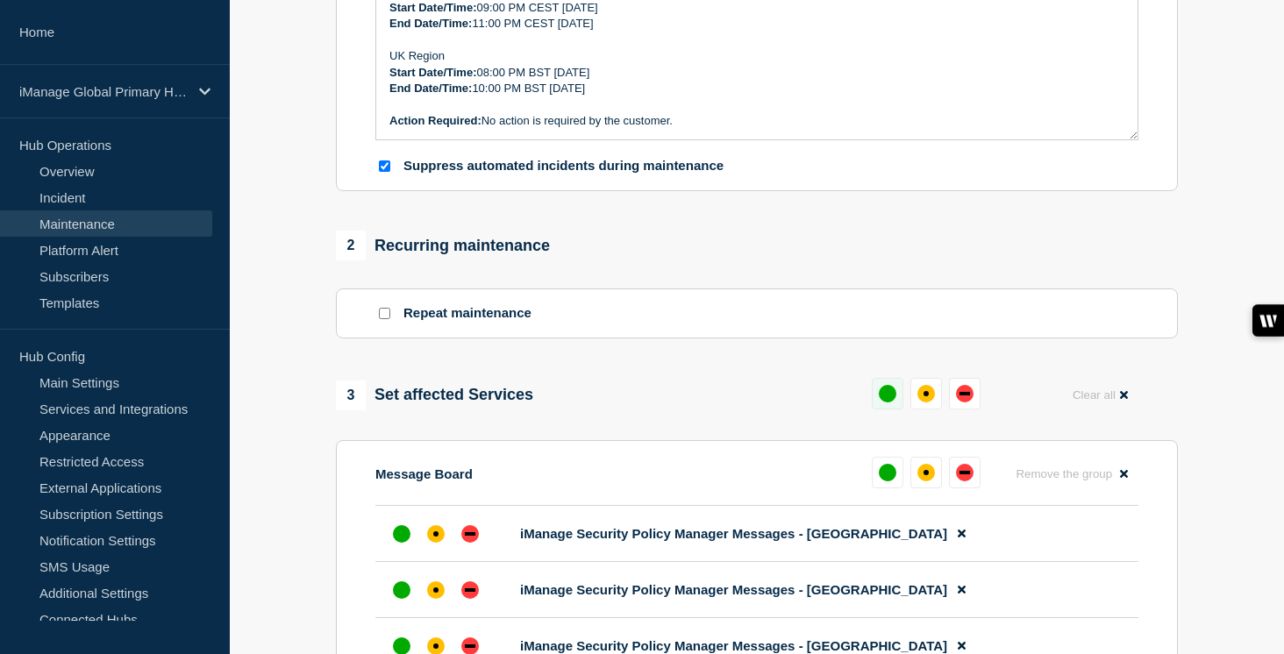
click at [895, 403] on div "up" at bounding box center [888, 394] width 18 height 18
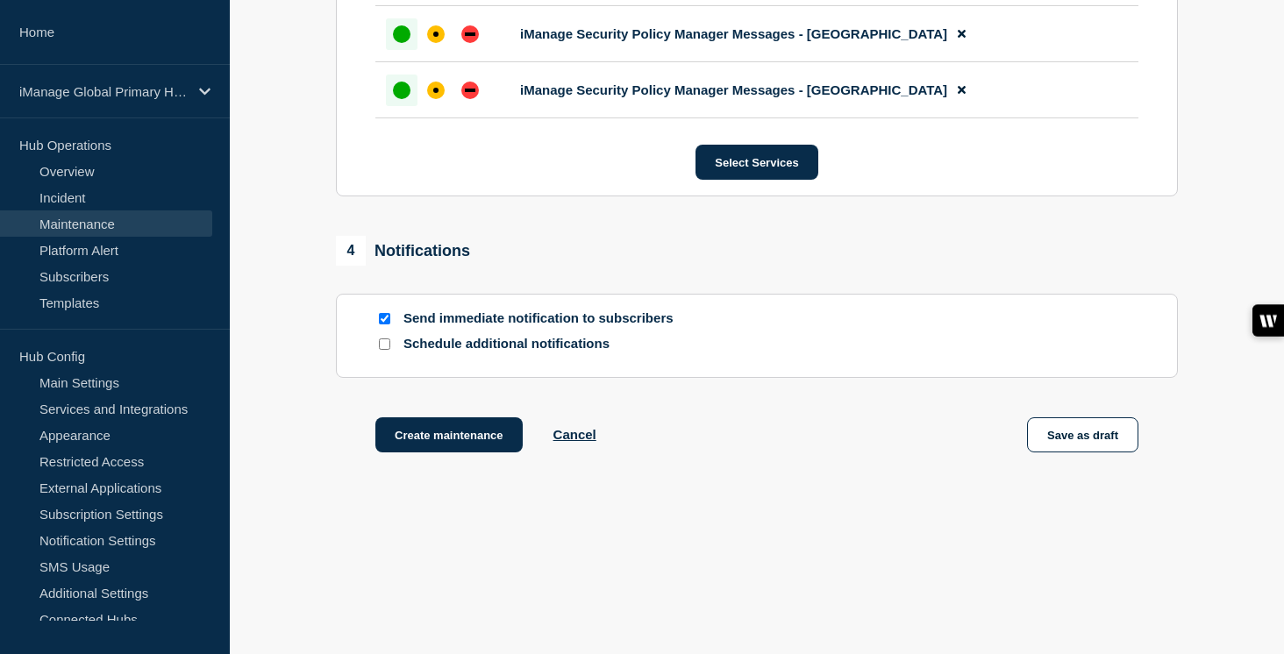
scroll to position [1116, 0]
click at [383, 341] on input "Schedule additional notifications" at bounding box center [384, 344] width 11 height 11
checkbox input "true"
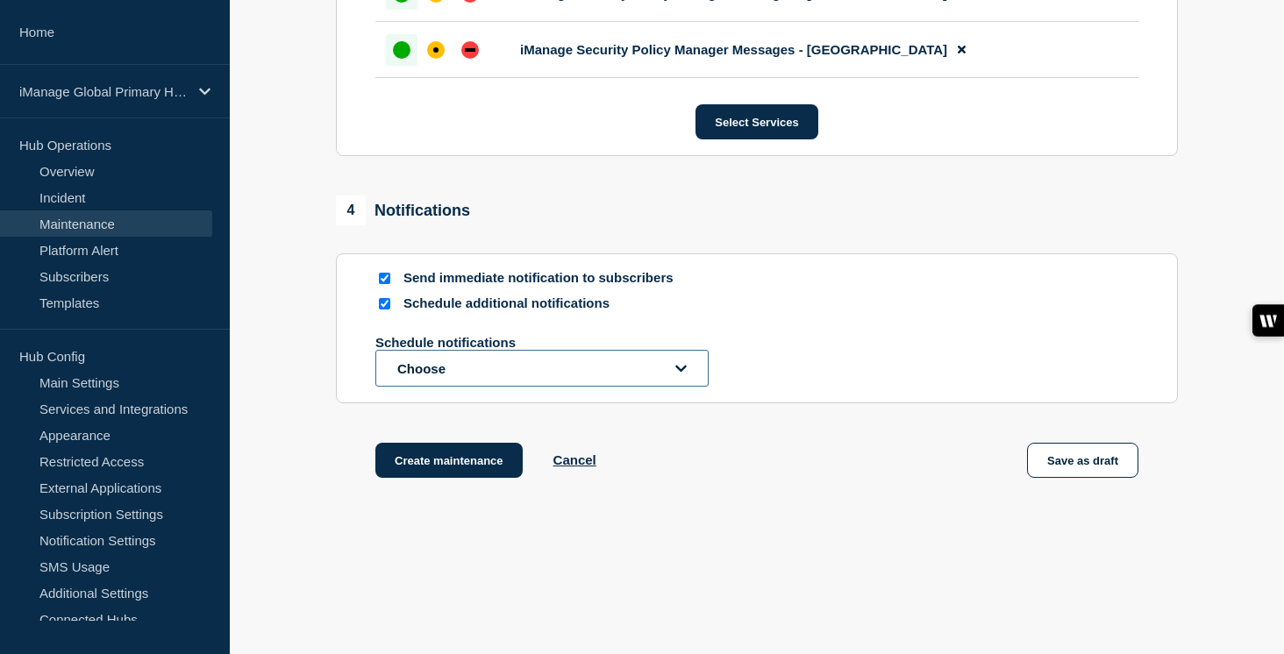
click at [446, 387] on button "Choose" at bounding box center [541, 368] width 333 height 37
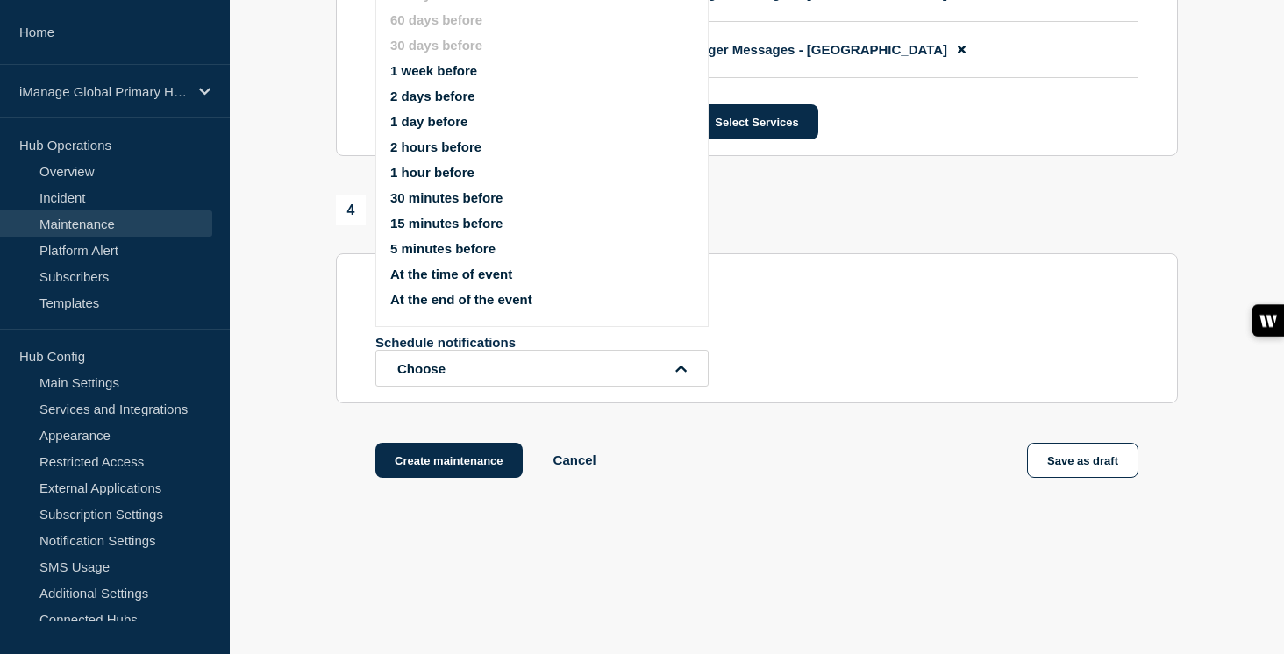
scroll to position [1087, 0]
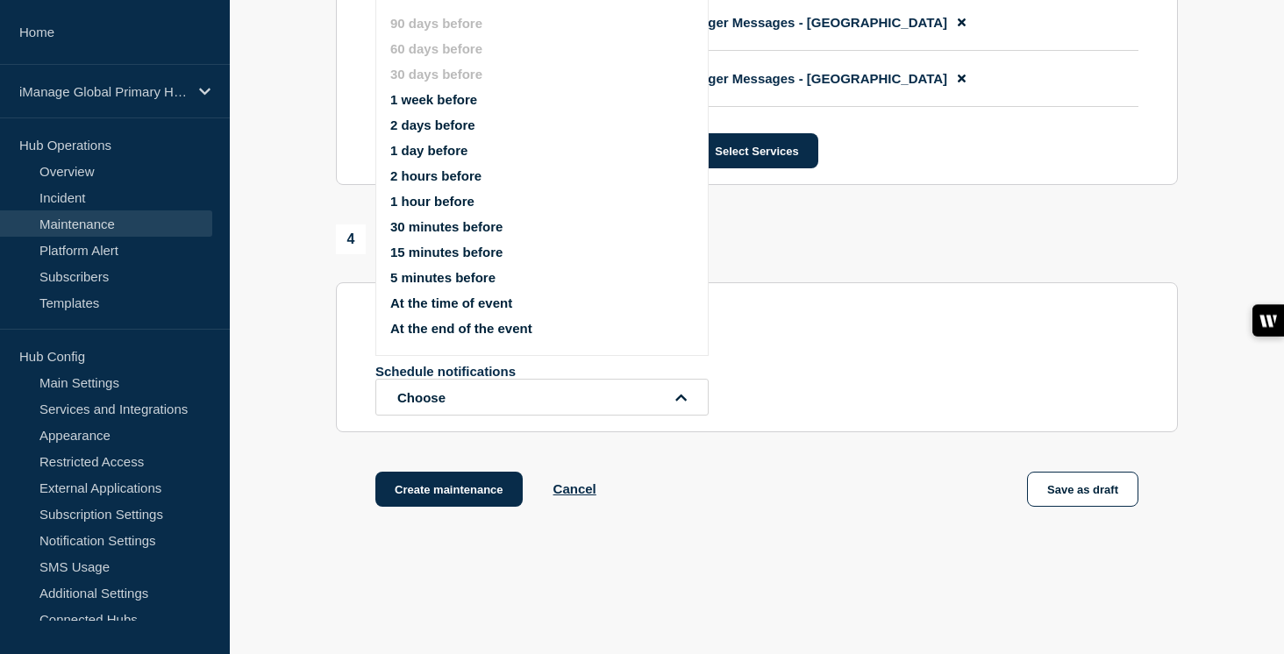
click at [451, 107] on button "1 week before" at bounding box center [433, 99] width 87 height 15
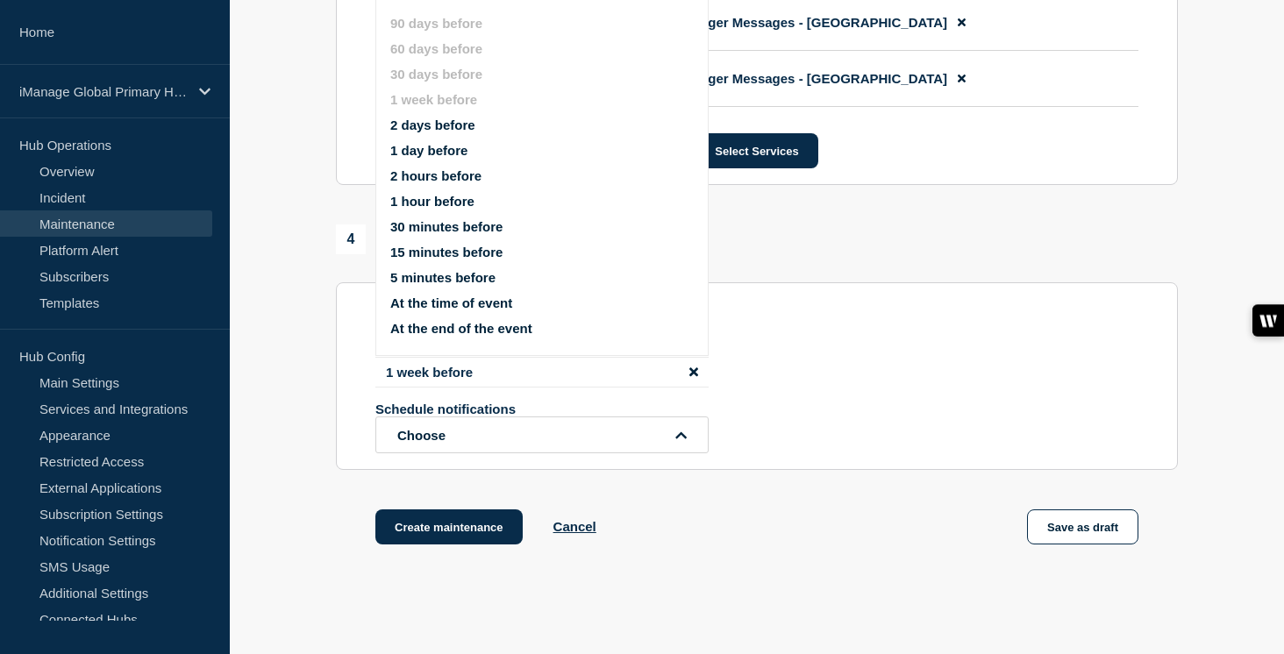
click at [437, 158] on button "1 day before" at bounding box center [428, 150] width 77 height 15
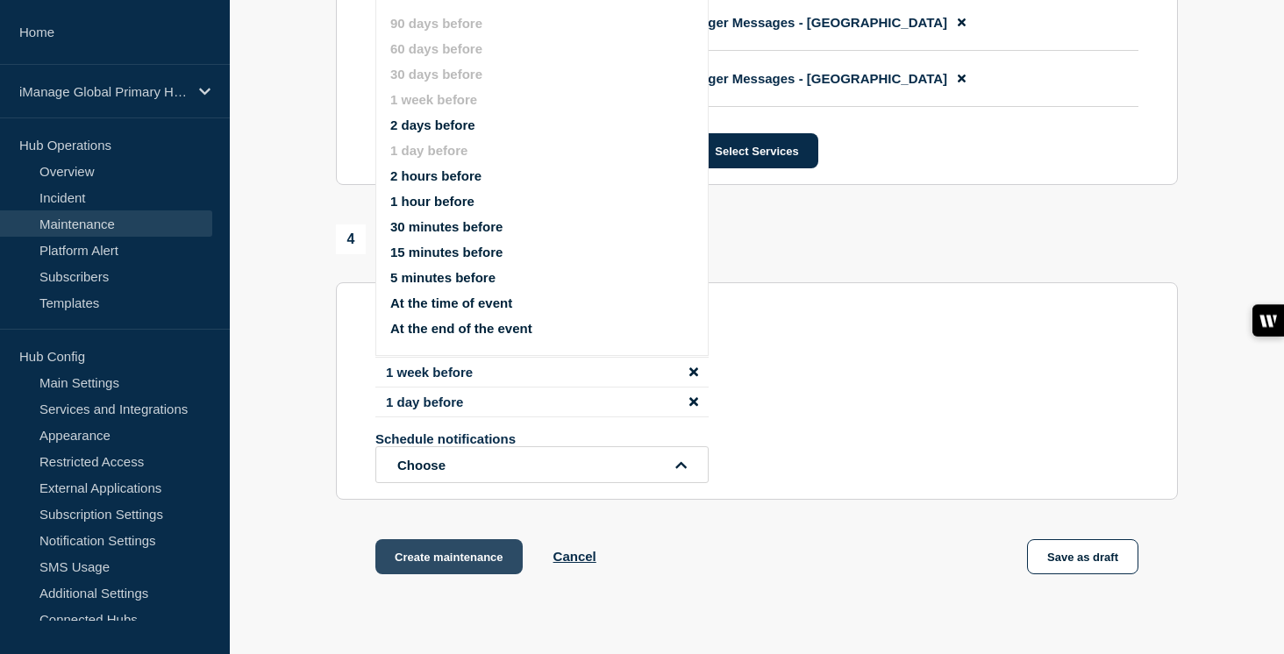
click at [482, 575] on button "Create maintenance" at bounding box center [448, 557] width 147 height 35
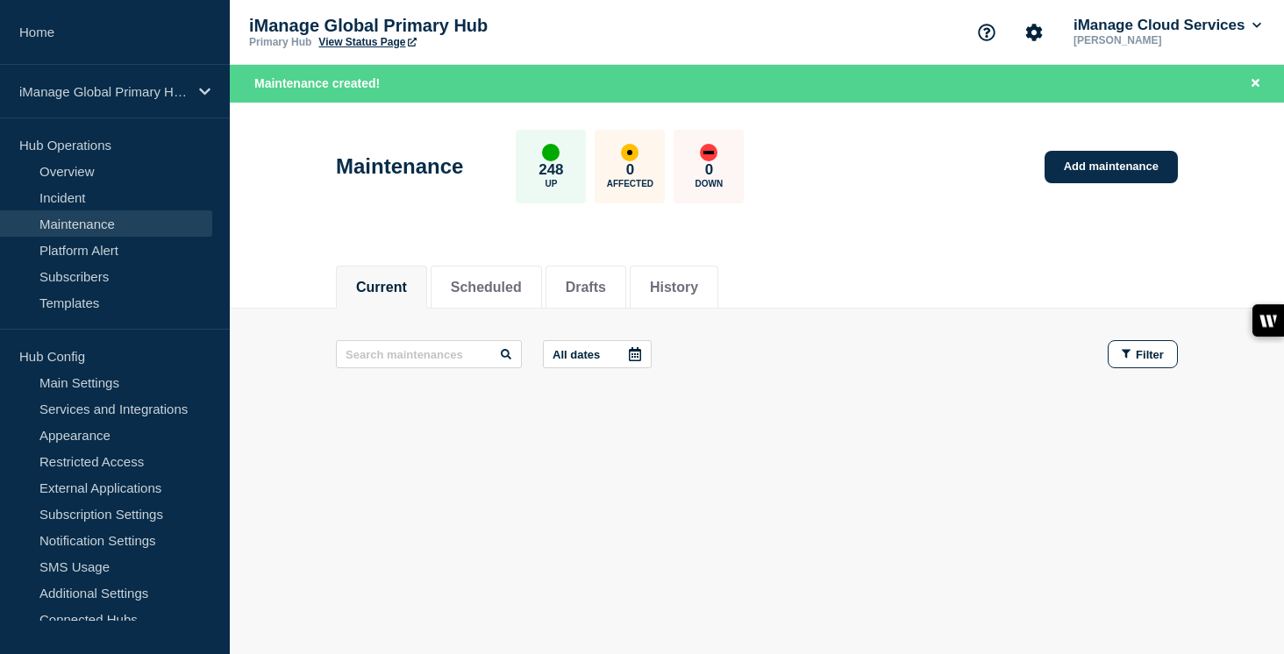
scroll to position [936, 0]
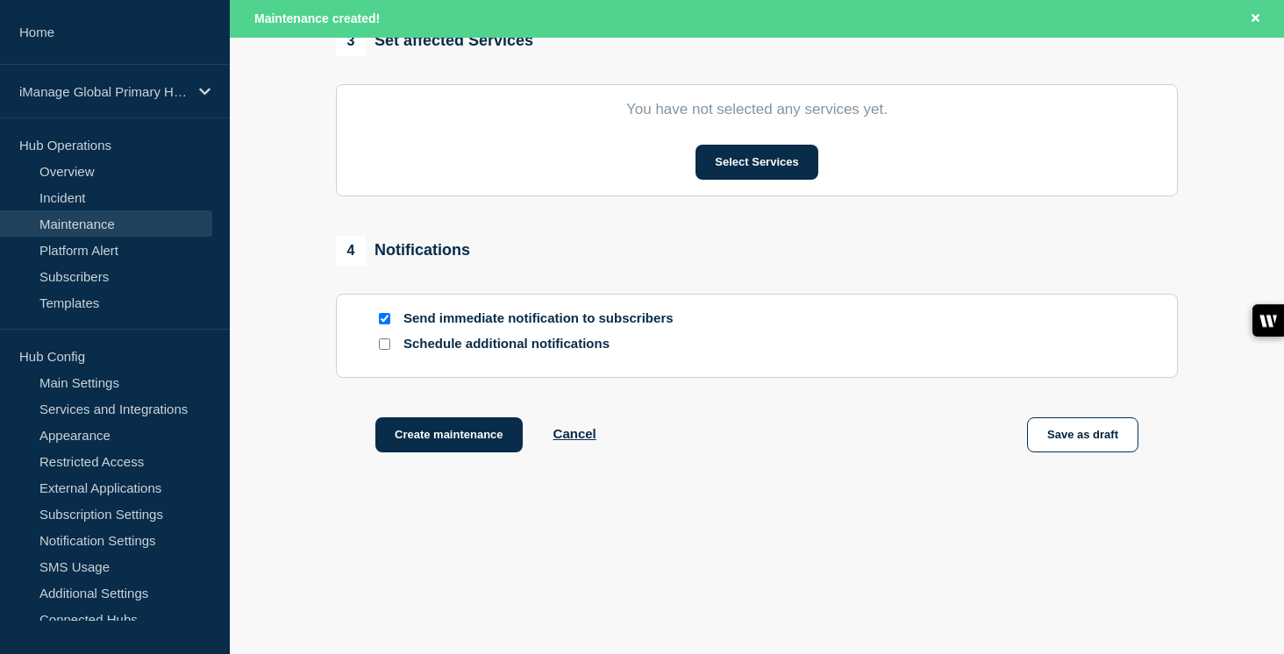
checkbox input "true"
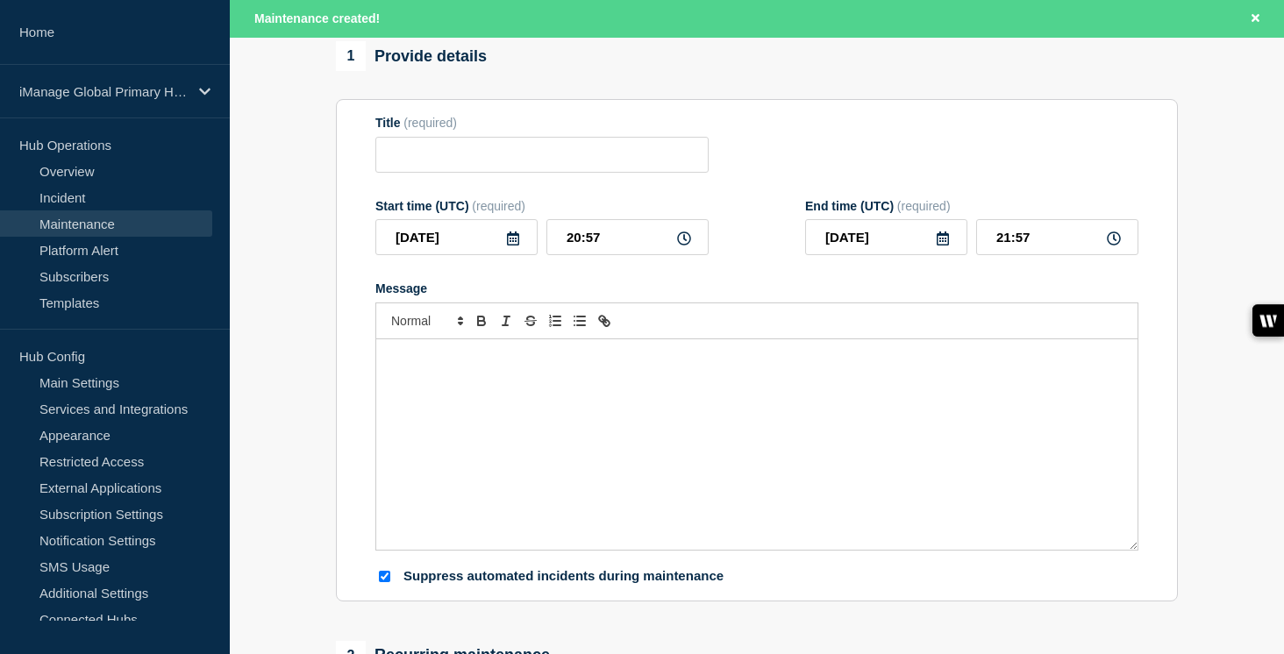
scroll to position [0, 0]
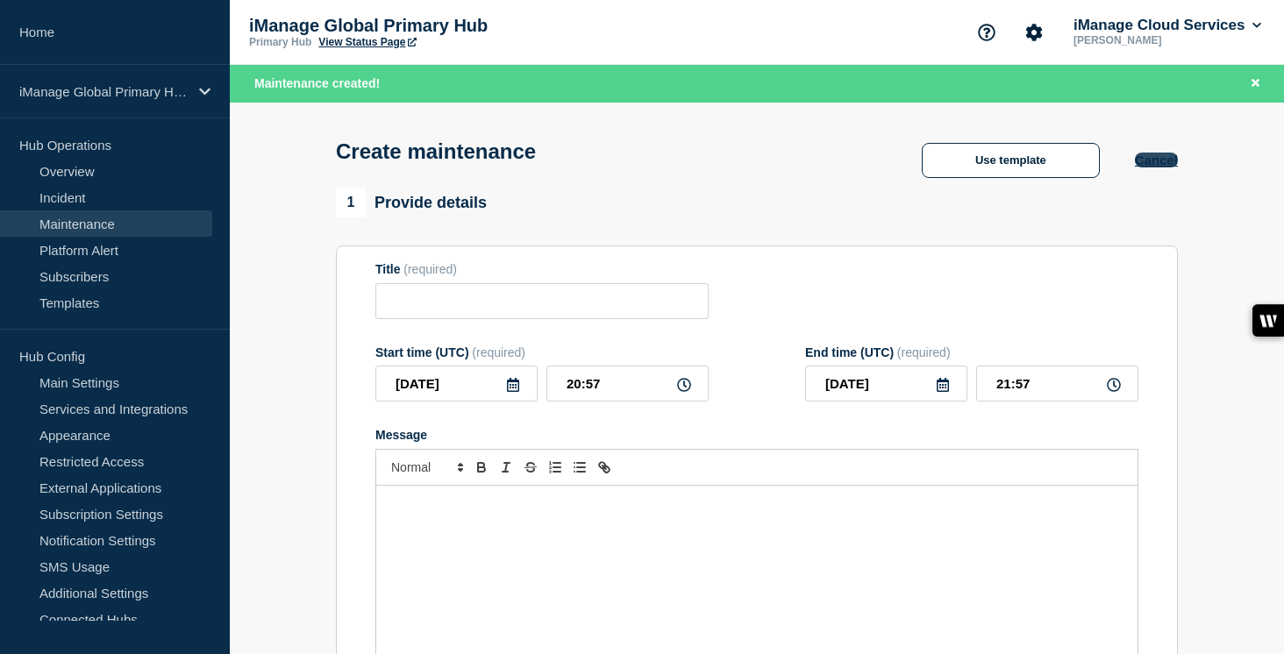
click at [1160, 168] on button "Cancel" at bounding box center [1156, 160] width 43 height 15
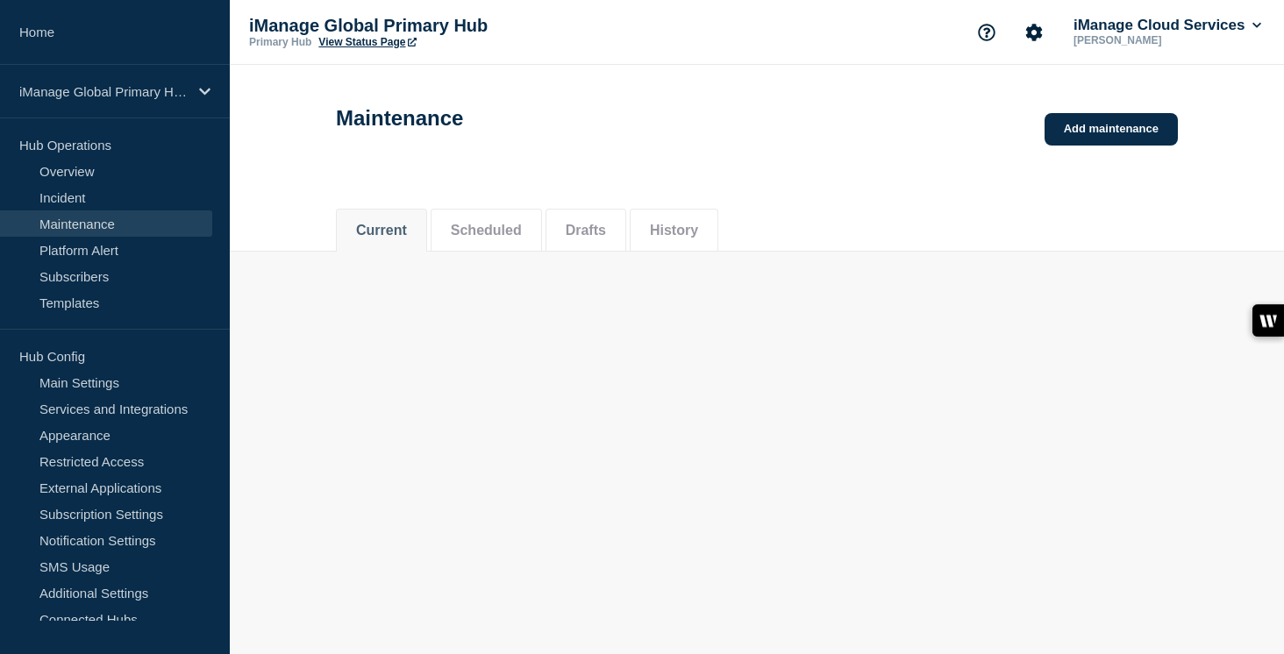
click at [497, 239] on button "Scheduled" at bounding box center [486, 231] width 71 height 16
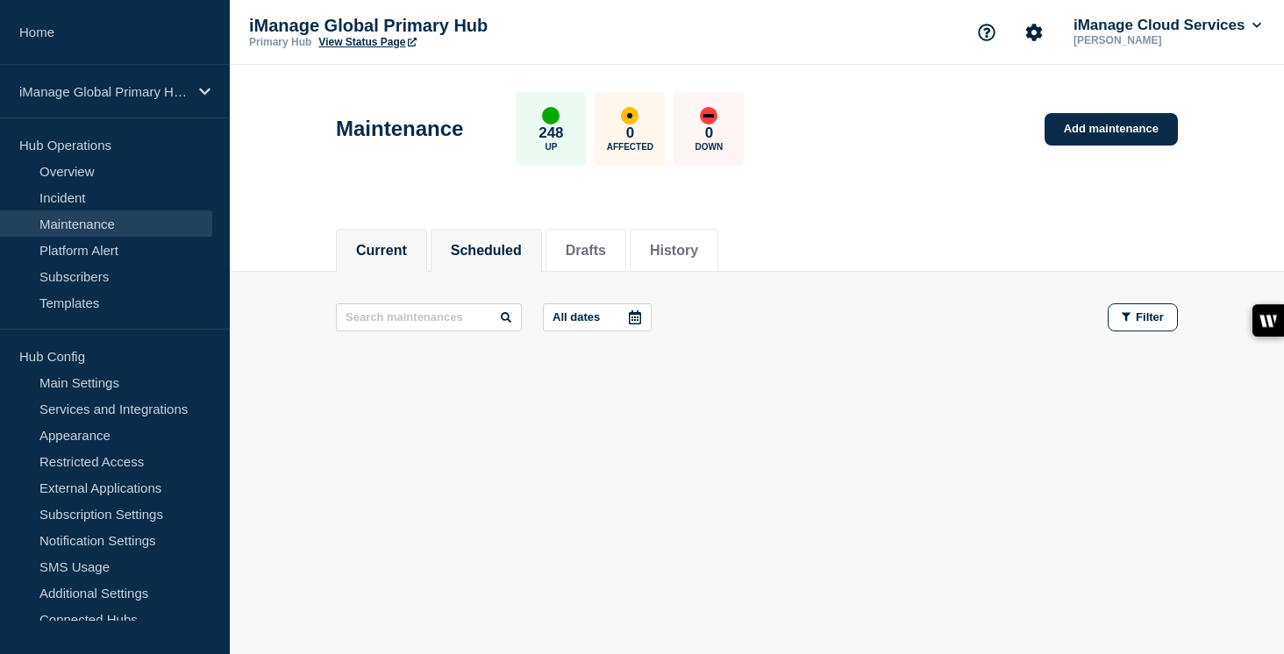
click at [483, 254] on button "Scheduled" at bounding box center [486, 251] width 71 height 16
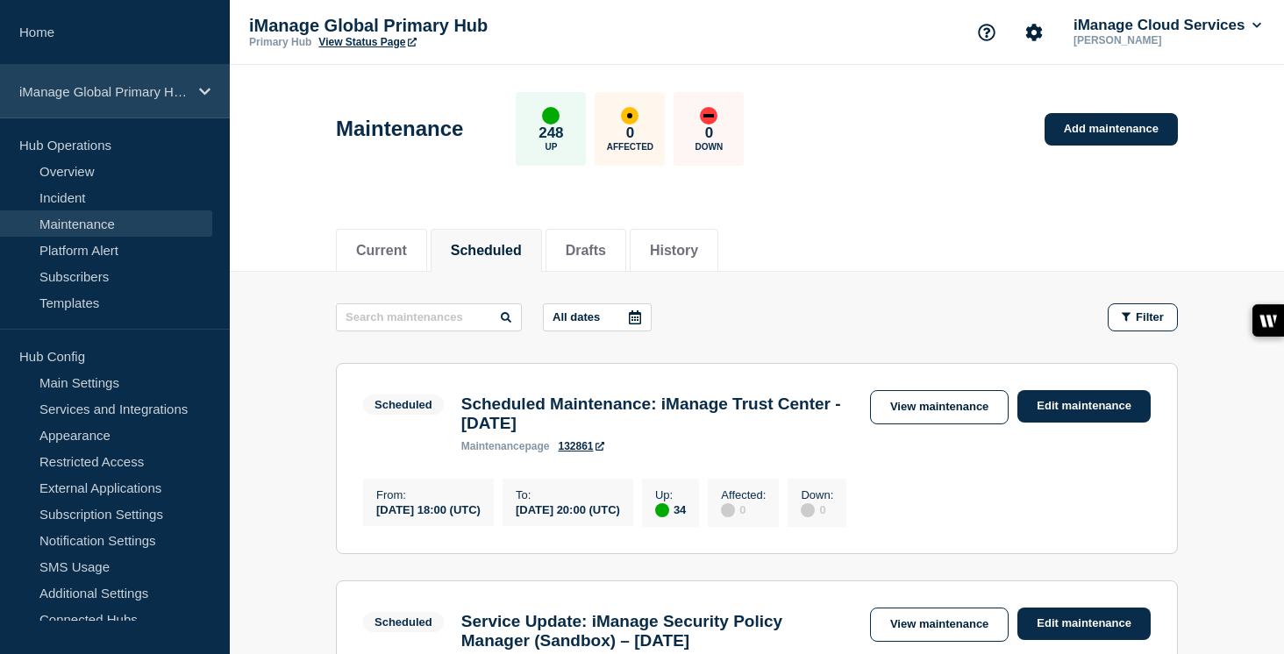
click at [155, 95] on p "iManage Global Primary Hub" at bounding box center [103, 91] width 168 height 15
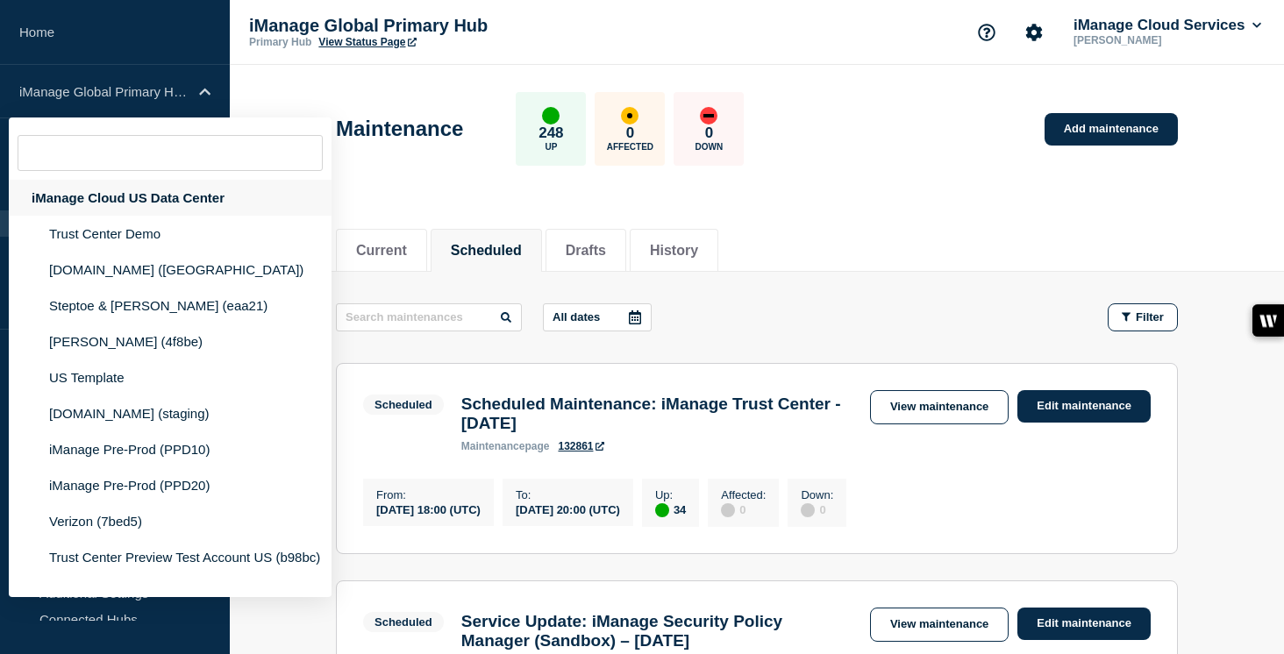
click at [190, 201] on div "iManage Cloud US Data Center" at bounding box center [170, 198] width 323 height 36
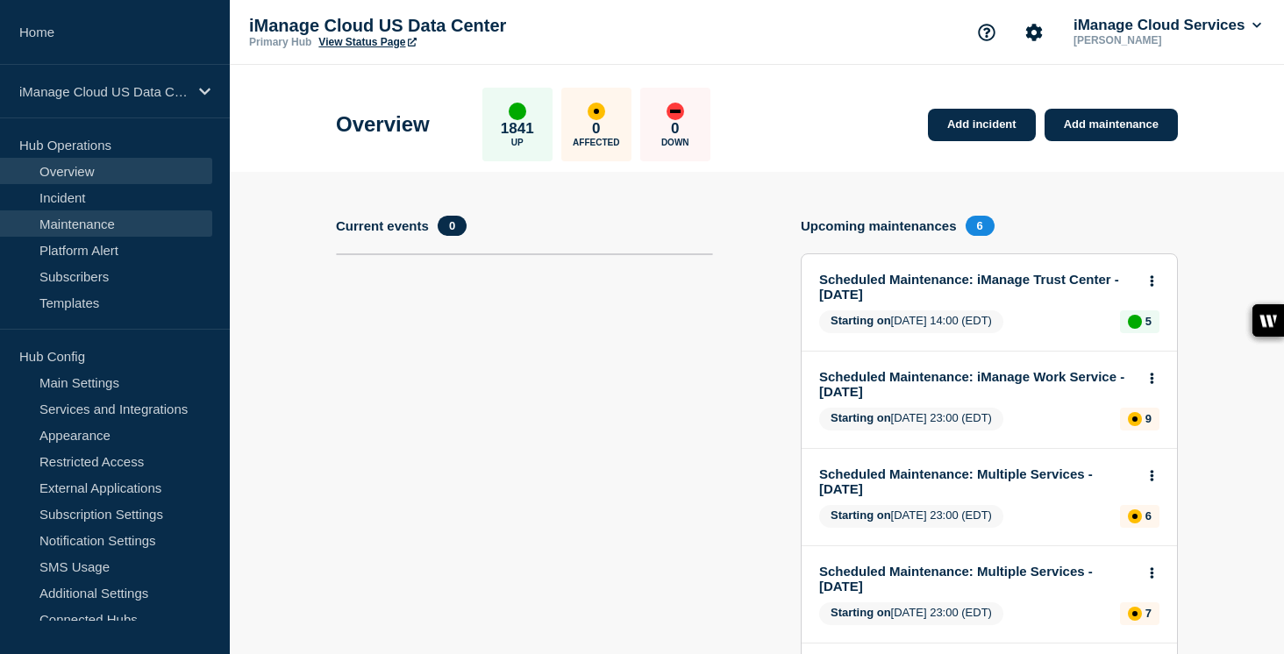
click at [152, 227] on link "Maintenance" at bounding box center [106, 224] width 212 height 26
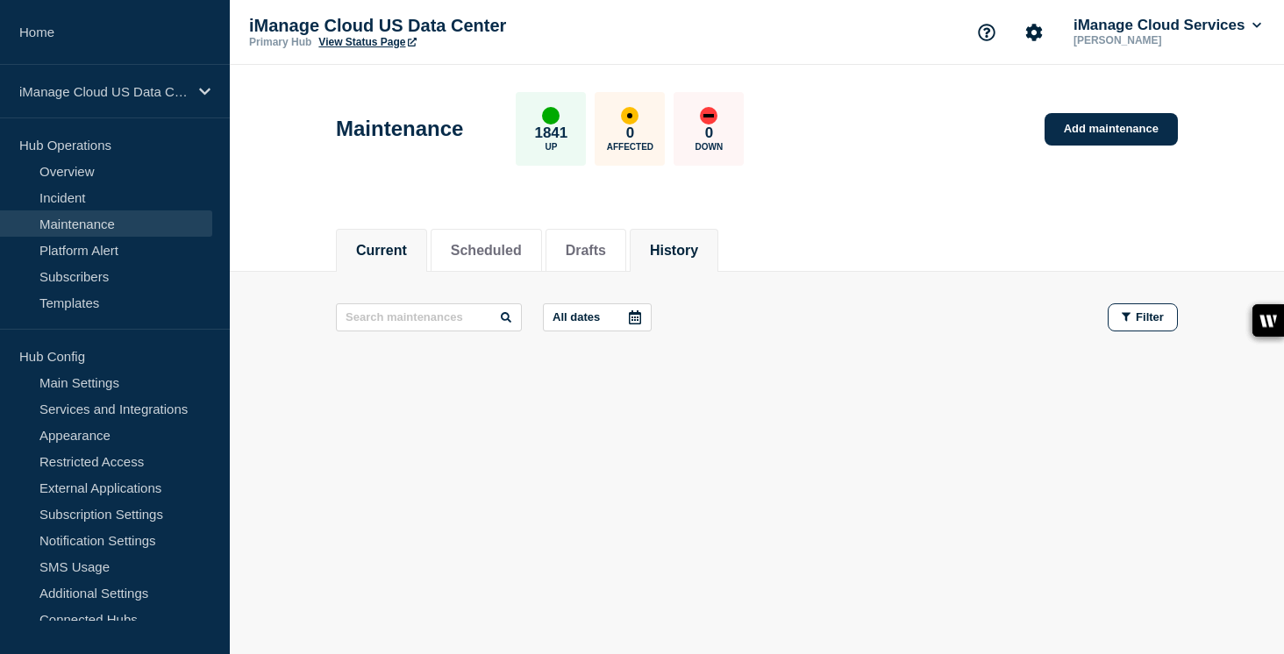
click at [684, 259] on li "History" at bounding box center [674, 250] width 89 height 43
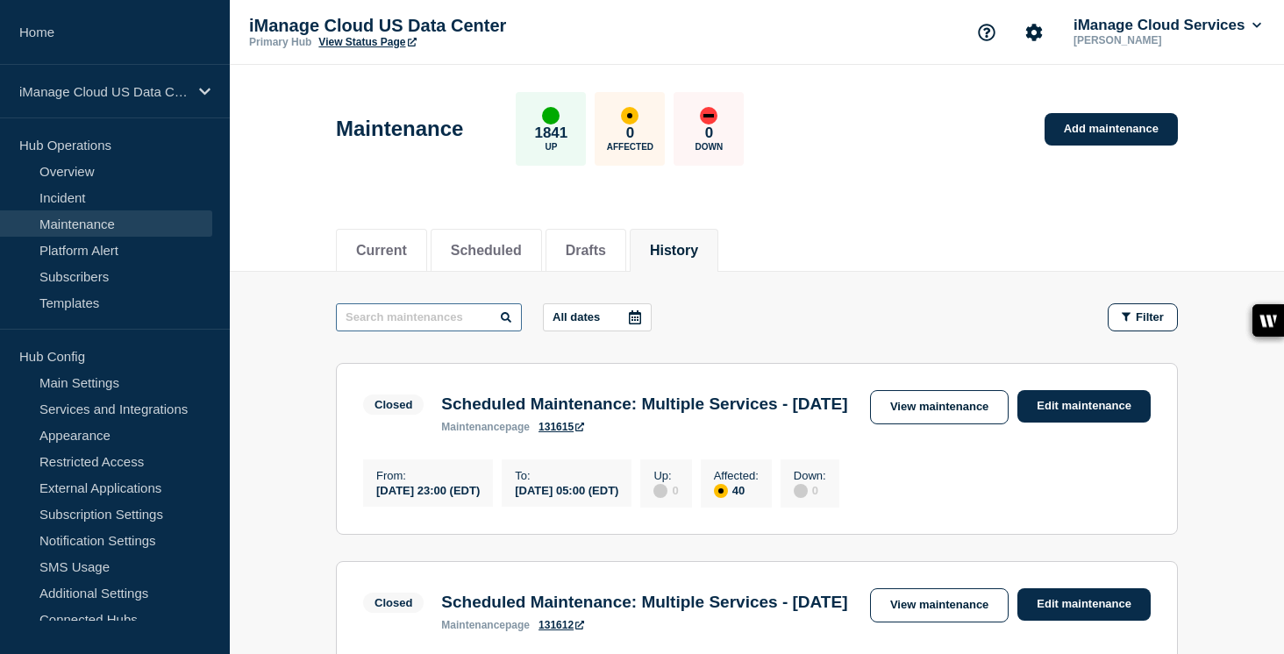
click at [405, 321] on input "text" at bounding box center [429, 318] width 186 height 28
paste input "Security Policy Manager"
type input "Security Policy Manager"
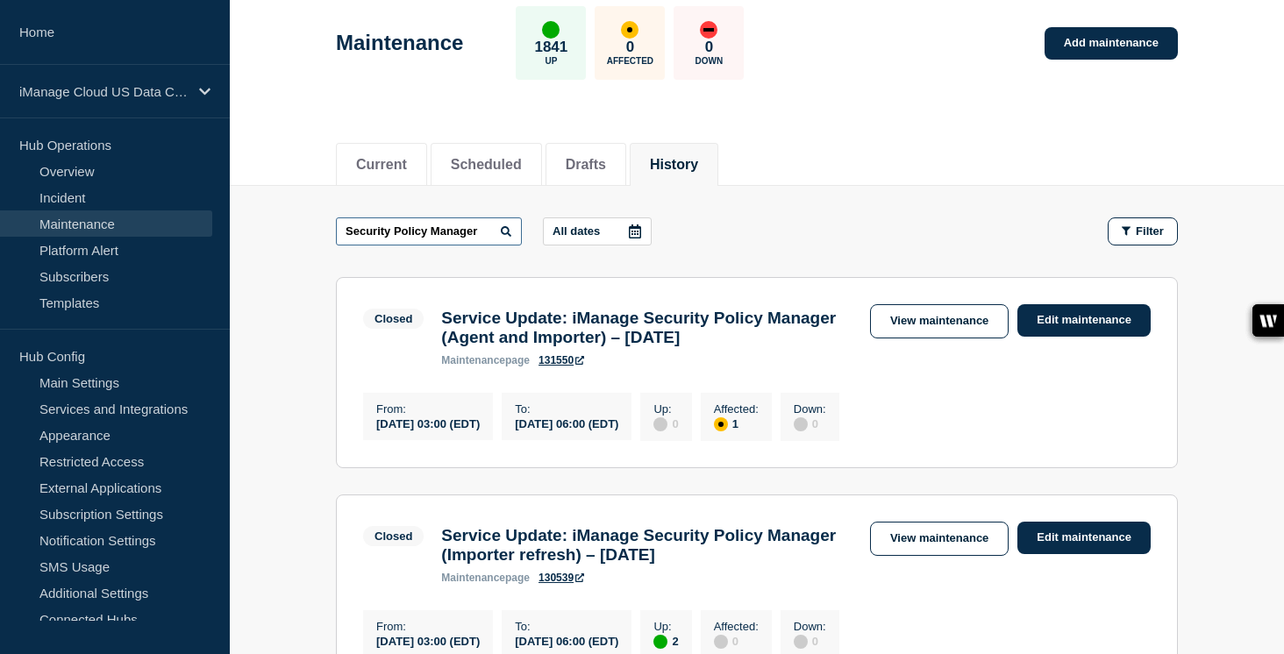
scroll to position [103, 0]
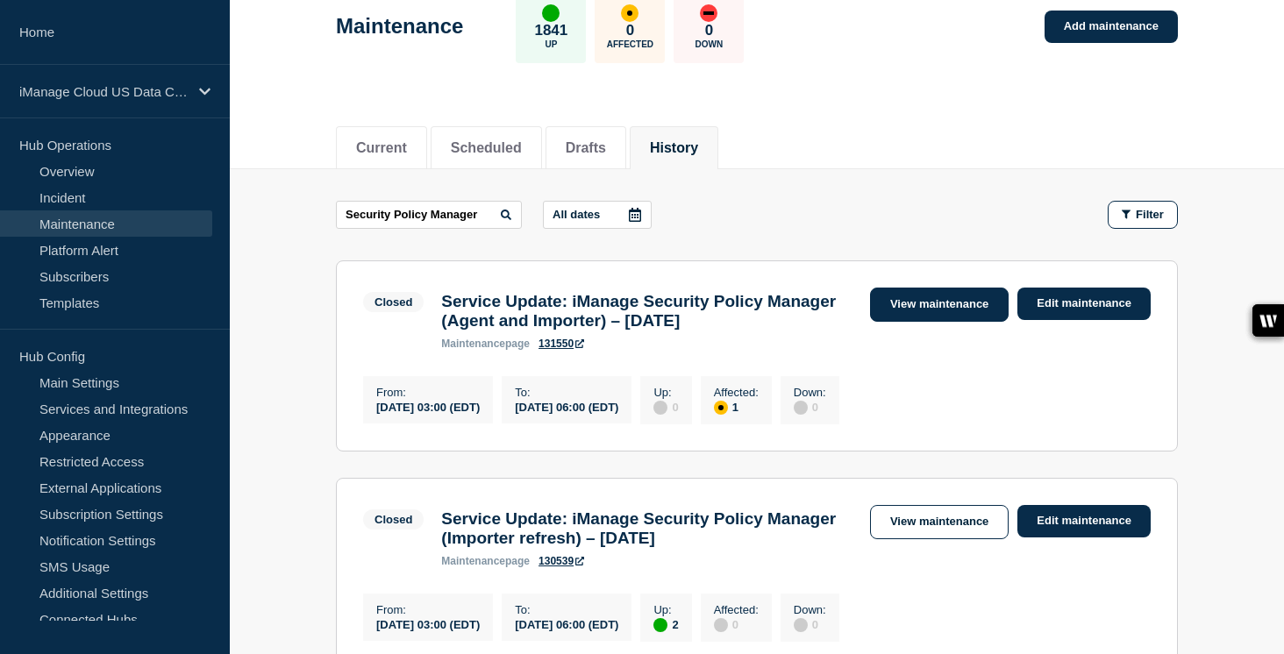
click at [940, 314] on link "View maintenance" at bounding box center [939, 305] width 139 height 34
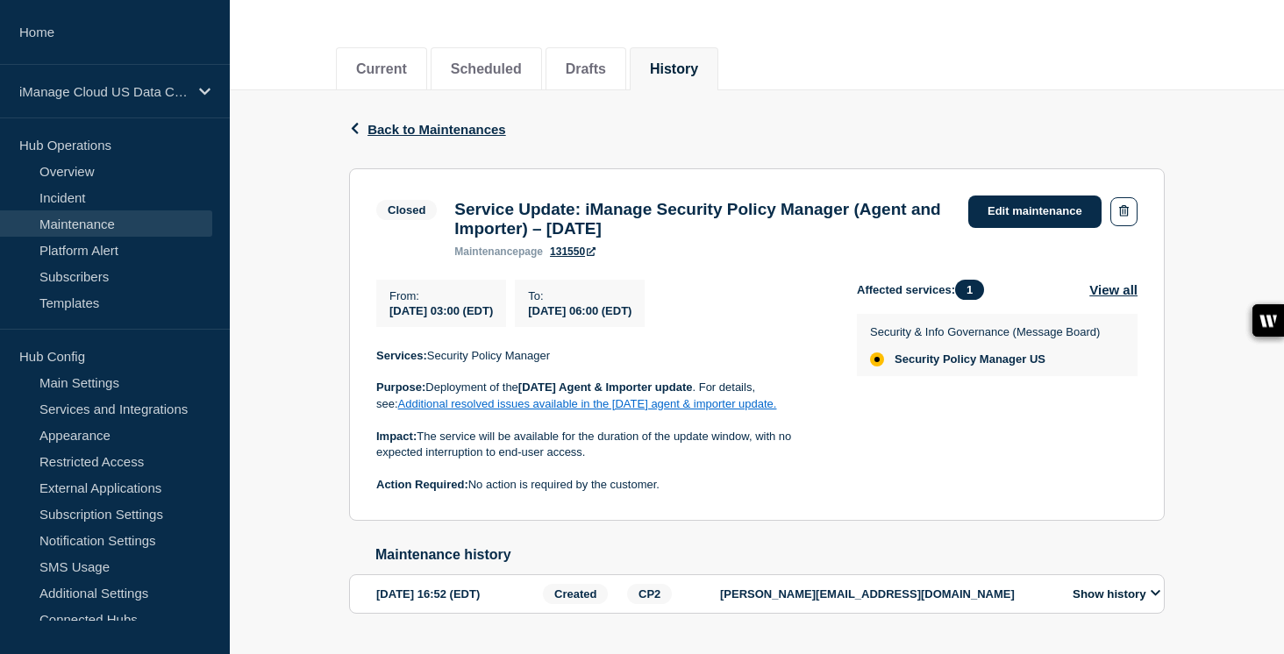
scroll to position [189, 0]
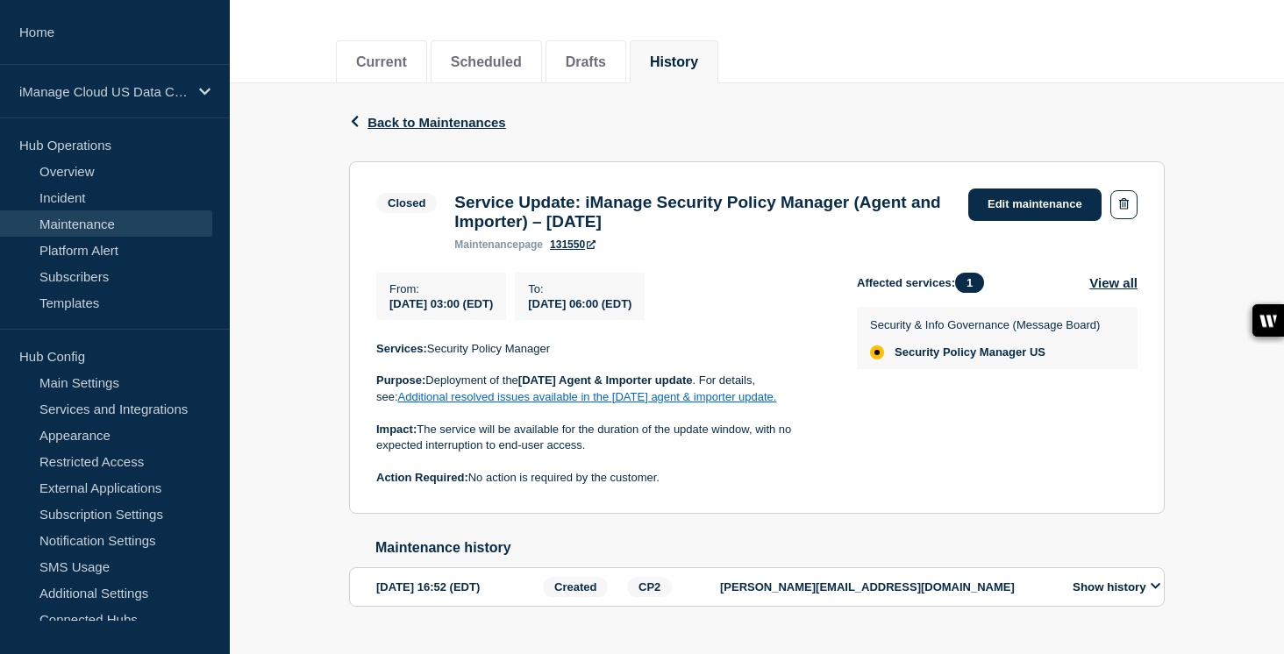
drag, startPoint x: 673, startPoint y: 228, endPoint x: 457, endPoint y: 208, distance: 216.7
click at [457, 208] on h3 "Service Update: iManage Security Policy Manager (Agent and Importer) – [DATE]" at bounding box center [702, 212] width 497 height 39
copy h3 "Service Update: iManage Security Policy Manager (Agent and Importer) – [DATE]"
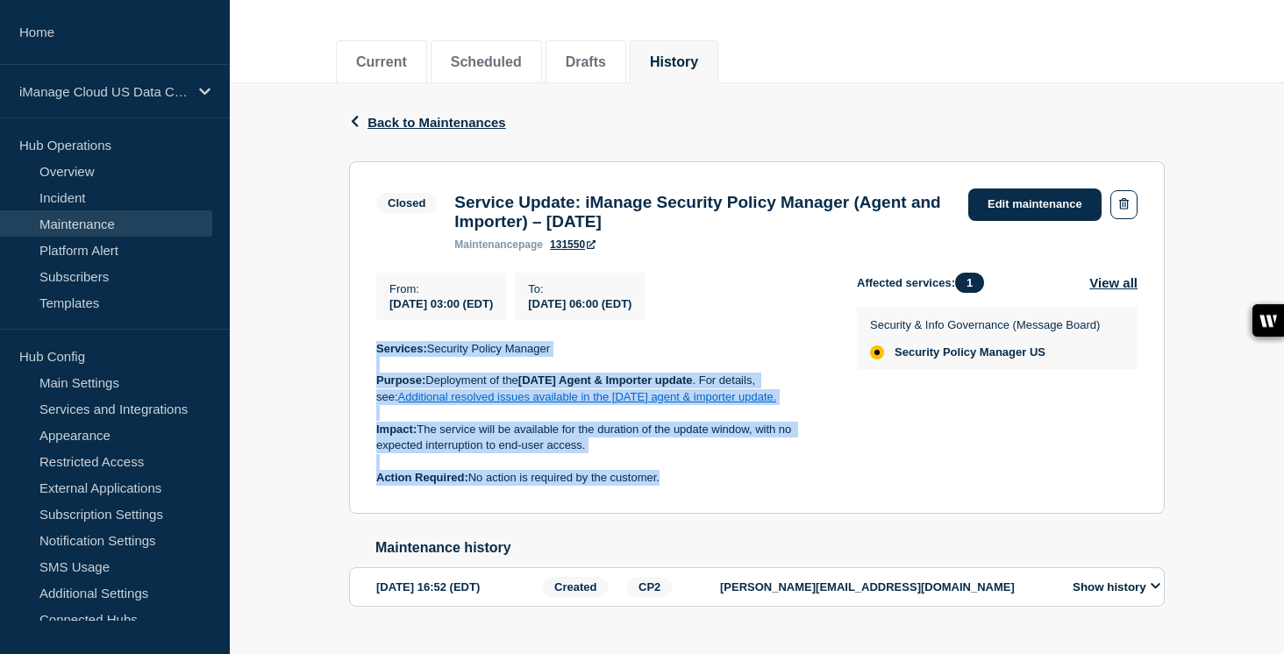
drag, startPoint x: 675, startPoint y: 496, endPoint x: 373, endPoint y: 372, distance: 326.9
click at [373, 372] on section "Closed Service Update: iManage Security Policy Manager (Agent and Importer) – A…" at bounding box center [757, 337] width 816 height 353
copy div "Services: Security Policy Manager Purpose: Deployment of the July 2025 Agent & …"
click at [484, 68] on button "Scheduled" at bounding box center [486, 62] width 71 height 16
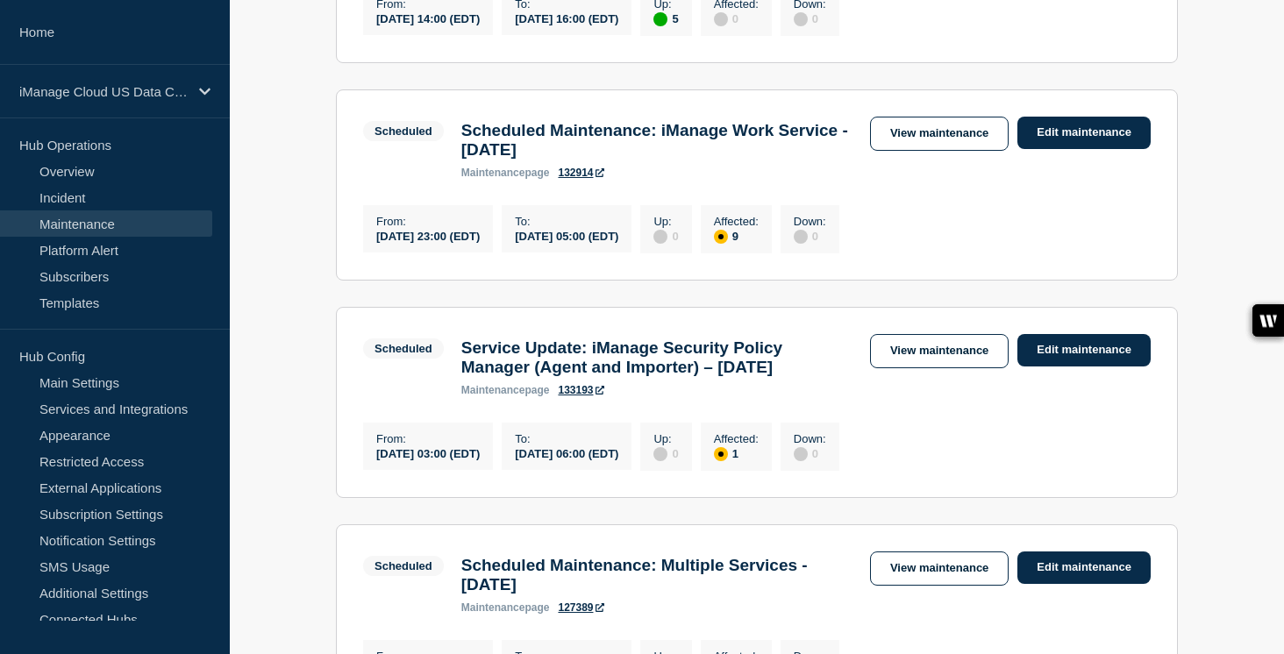
scroll to position [543, 0]
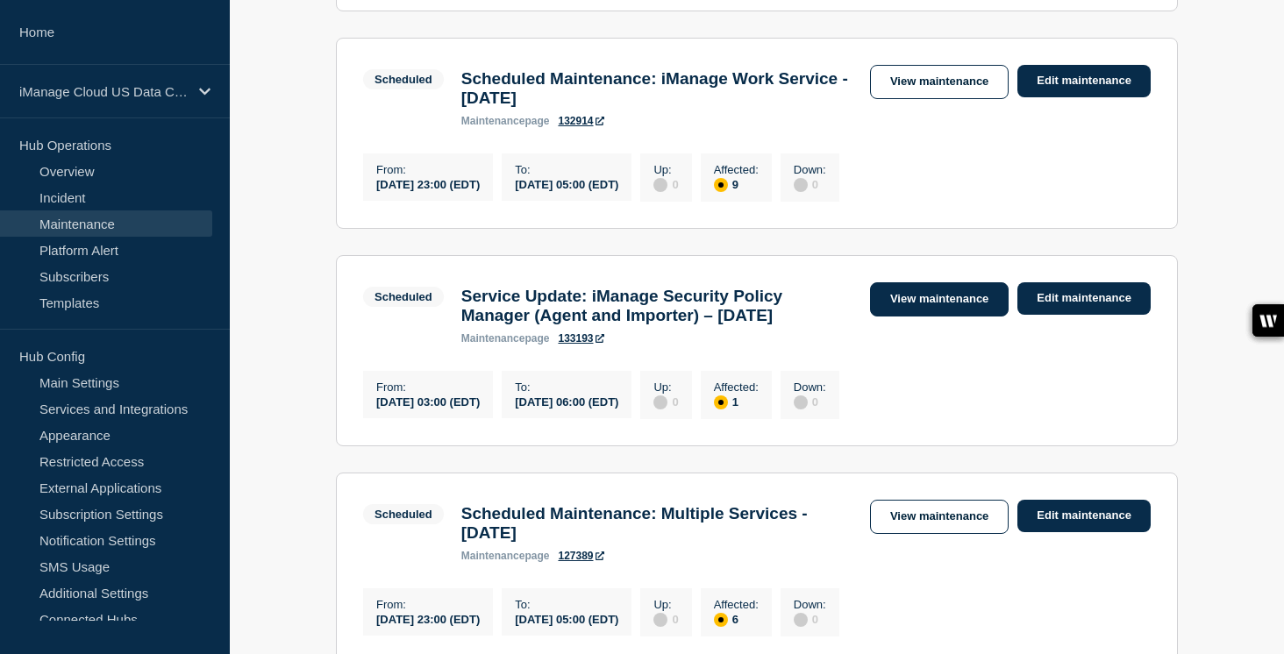
click at [968, 317] on link "View maintenance" at bounding box center [939, 299] width 139 height 34
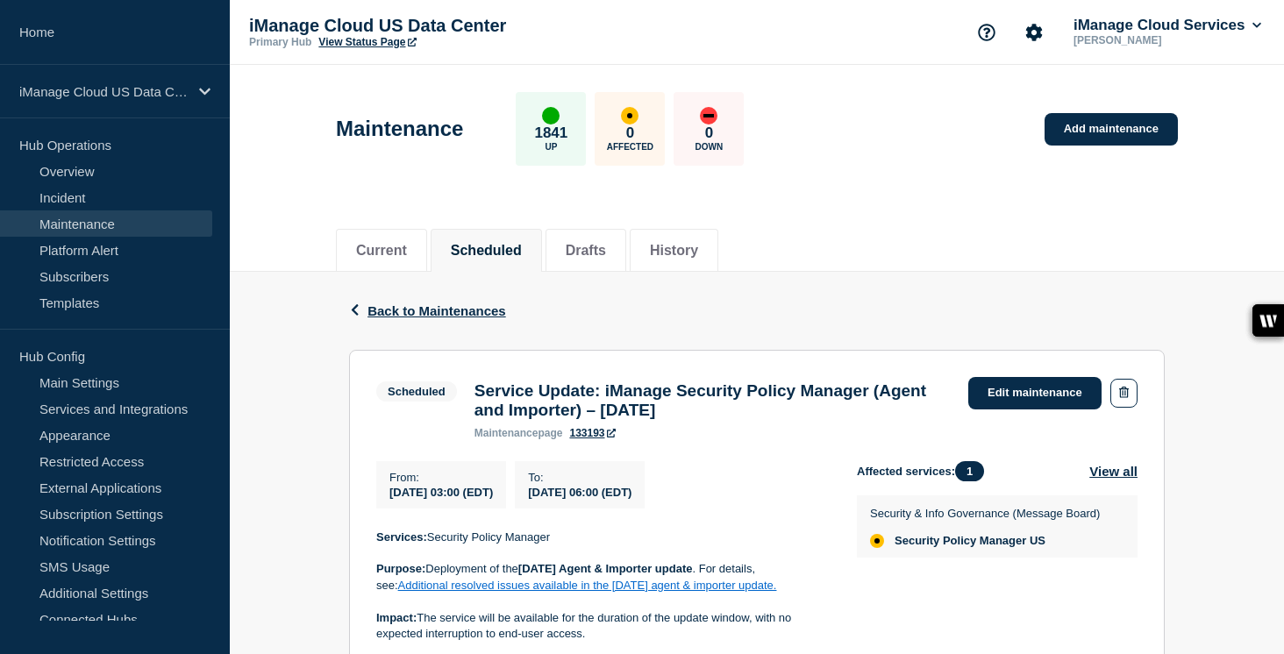
drag, startPoint x: 782, startPoint y: 417, endPoint x: 468, endPoint y: 398, distance: 314.6
click at [468, 398] on div "Service Update: iManage Security Policy Manager (Agent and Importer) – Septembe…" at bounding box center [713, 411] width 494 height 58
copy h3 "Service Update: iManage Security Policy Manager (Agent and Importer) – [DATE]"
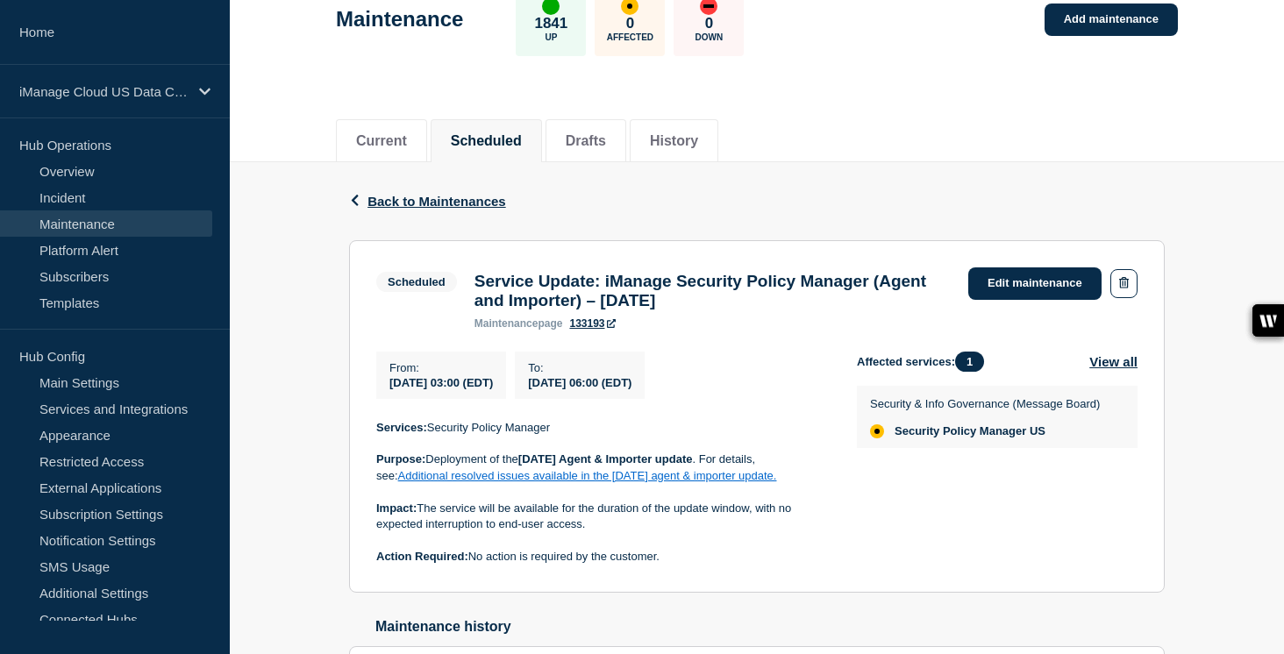
scroll to position [218, 0]
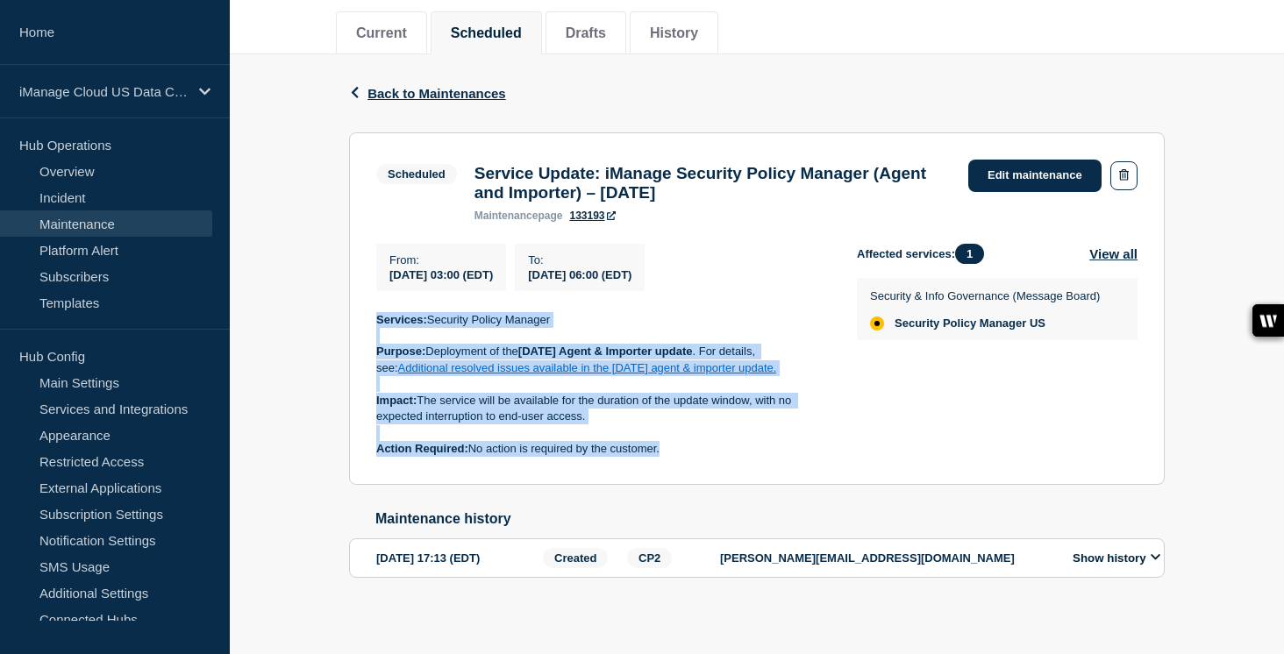
drag, startPoint x: 669, startPoint y: 471, endPoint x: 373, endPoint y: 334, distance: 326.6
click at [373, 334] on section "Scheduled Service Update: iManage Security Policy Manager (Agent and Importer) …" at bounding box center [757, 308] width 816 height 353
copy div "Services: Security Policy Manager Purpose: Deployment of the [DATE] Agent & Imp…"
drag, startPoint x: 685, startPoint y: 202, endPoint x: 472, endPoint y: 179, distance: 214.4
click at [475, 179] on h3 "Service Update: iManage Security Policy Manager (Agent and Importer) – [DATE]" at bounding box center [713, 183] width 476 height 39
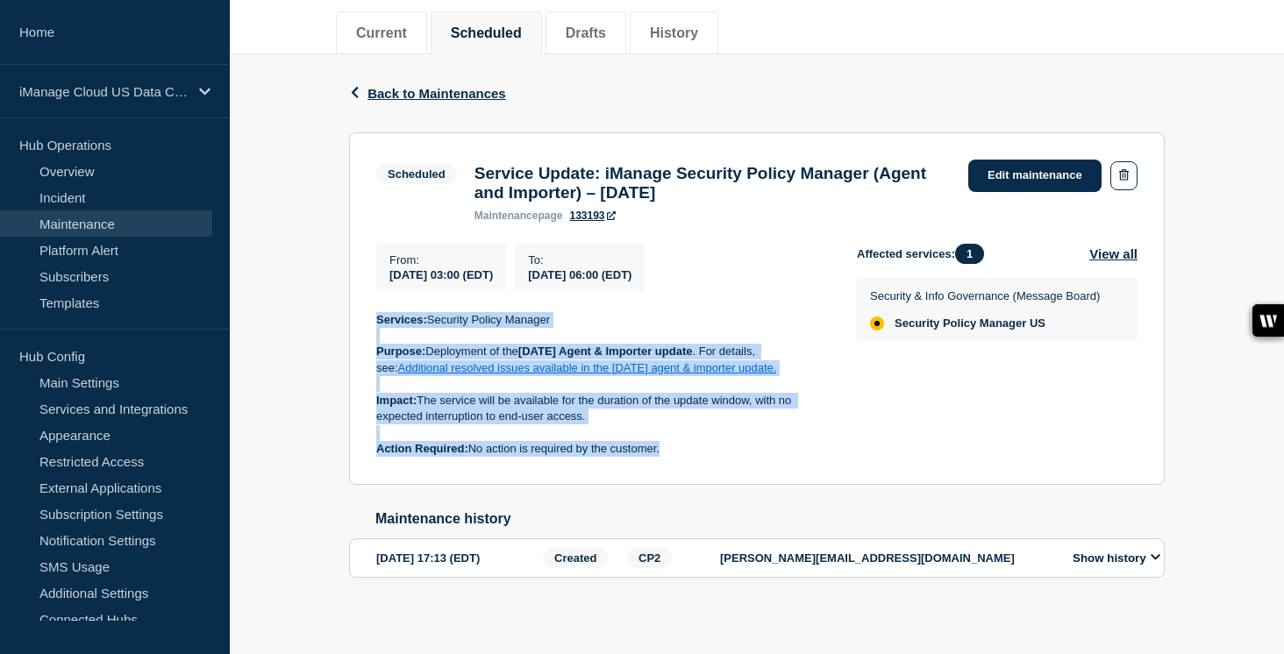
drag, startPoint x: 674, startPoint y: 467, endPoint x: 365, endPoint y: 331, distance: 337.4
click at [365, 331] on section "Scheduled Service Update: iManage Security Policy Manager (Agent and Importer) …" at bounding box center [757, 308] width 816 height 353
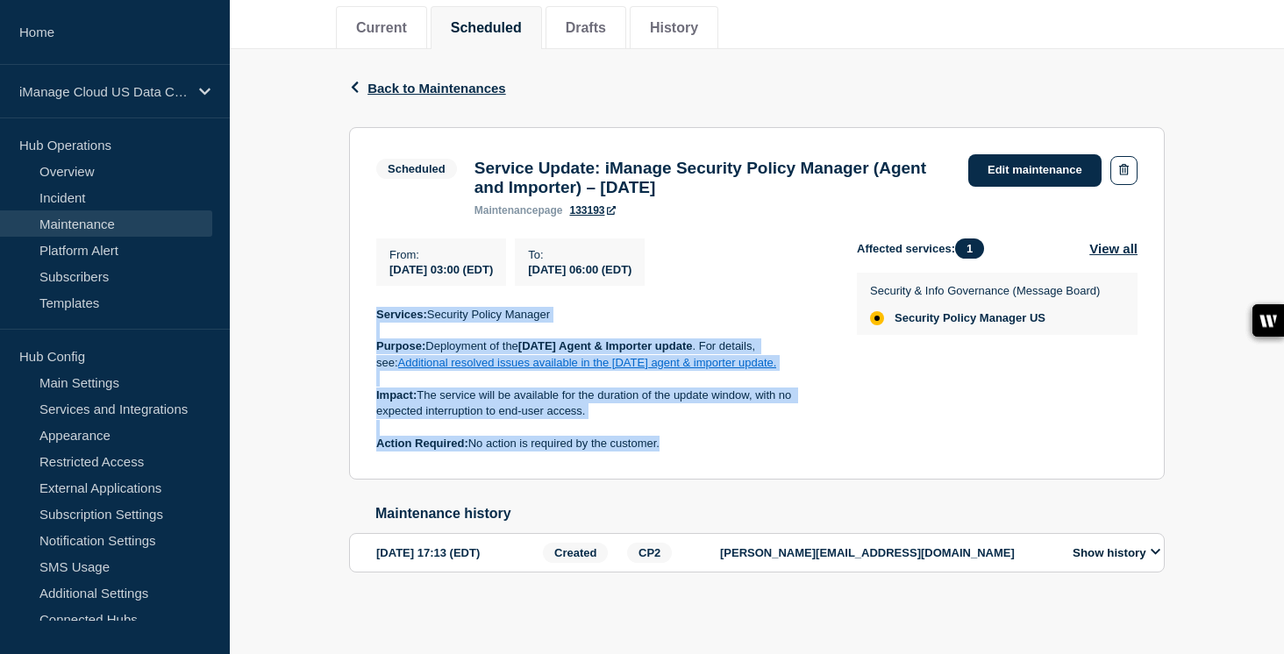
drag, startPoint x: 762, startPoint y: 167, endPoint x: 454, endPoint y: 153, distance: 309.1
click at [454, 154] on div "Scheduled Service Update: iManage Security Policy Manager (Agent and Importer) …" at bounding box center [667, 185] width 583 height 62
drag, startPoint x: 665, startPoint y: 436, endPoint x: 366, endPoint y: 304, distance: 326.8
click at [366, 304] on section "Scheduled Service Update: iManage Security Policy Manager (Agent and Importer) …" at bounding box center [757, 303] width 816 height 353
drag, startPoint x: 753, startPoint y: 169, endPoint x: 467, endPoint y: 150, distance: 286.6
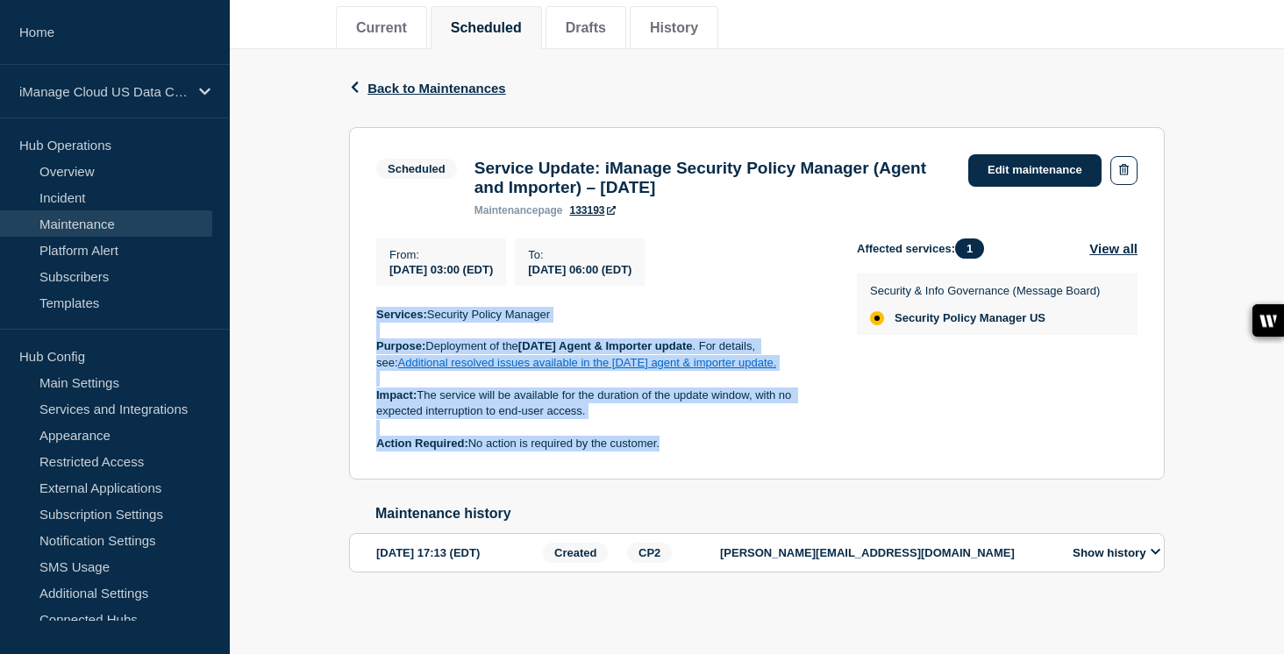
click at [467, 159] on div "Service Update: iManage Security Policy Manager (Agent and Importer) – Septembe…" at bounding box center [713, 188] width 494 height 58
drag, startPoint x: 679, startPoint y: 442, endPoint x: 376, endPoint y: 309, distance: 330.7
click at [376, 309] on div "Services: Security Policy Manager Purpose: Deployment of the [DATE] Agent & Imp…" at bounding box center [602, 380] width 453 height 146
